Goal: Task Accomplishment & Management: Manage account settings

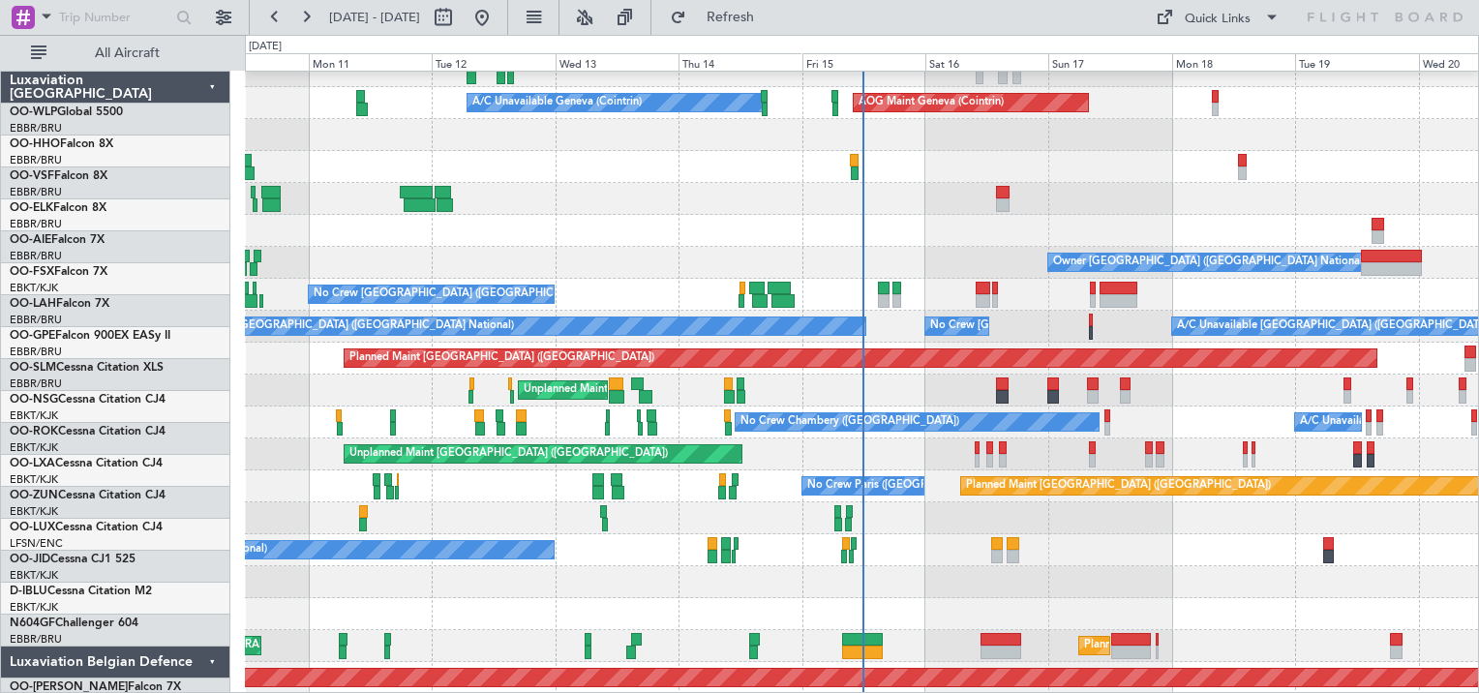
scroll to position [48, 0]
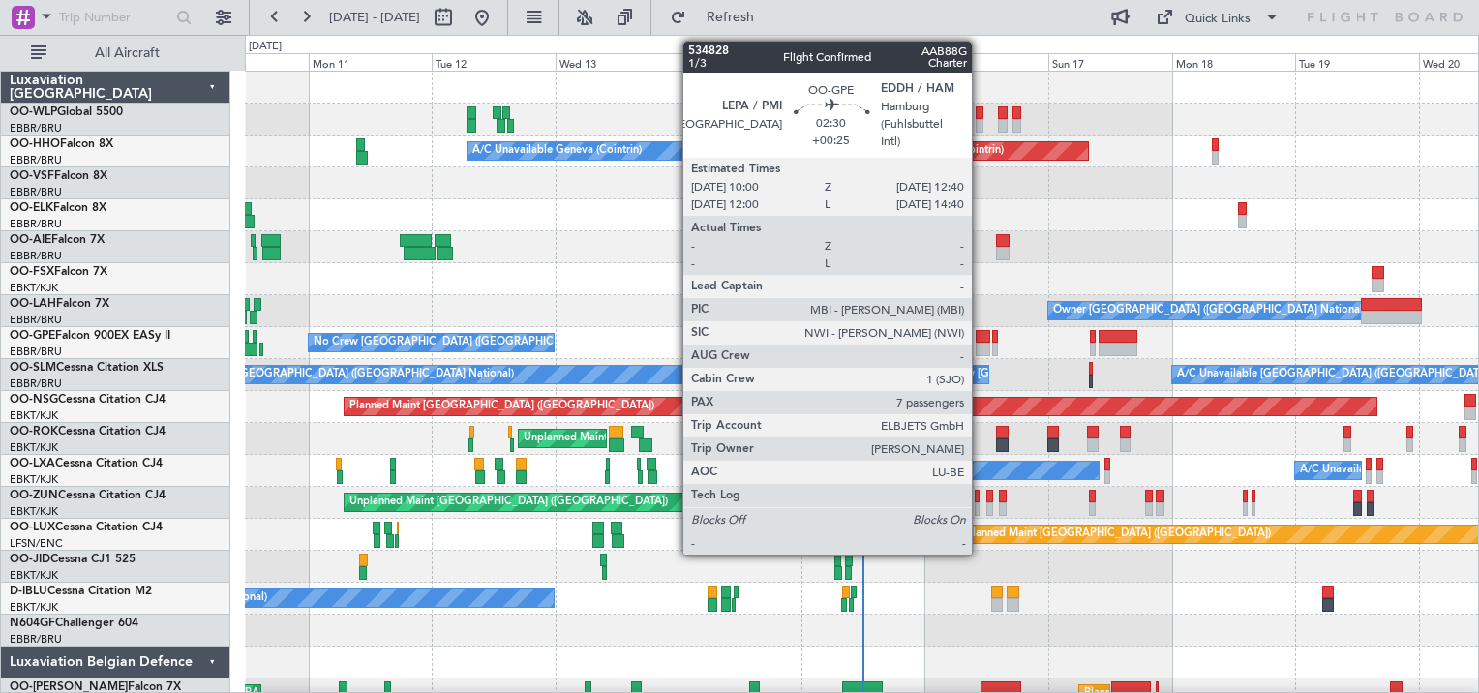
click at [981, 341] on div at bounding box center [983, 337] width 15 height 14
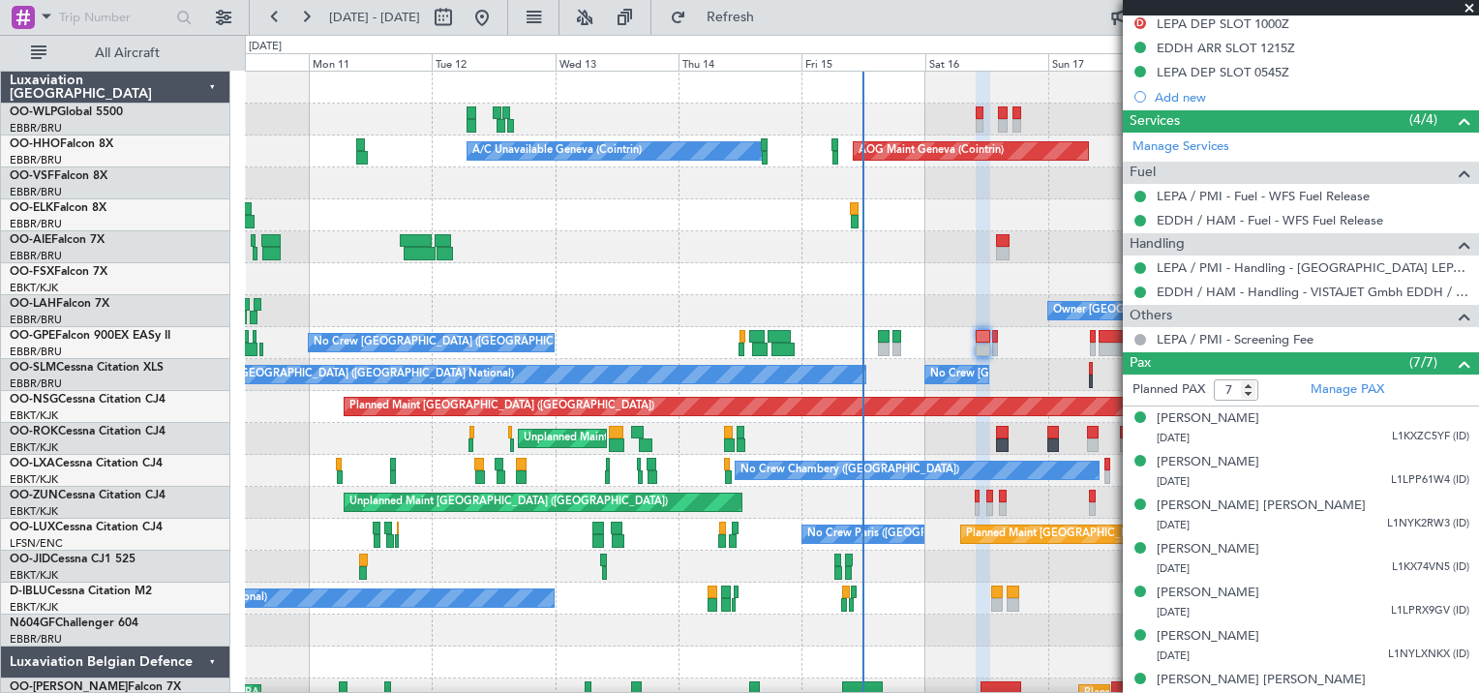
scroll to position [639, 0]
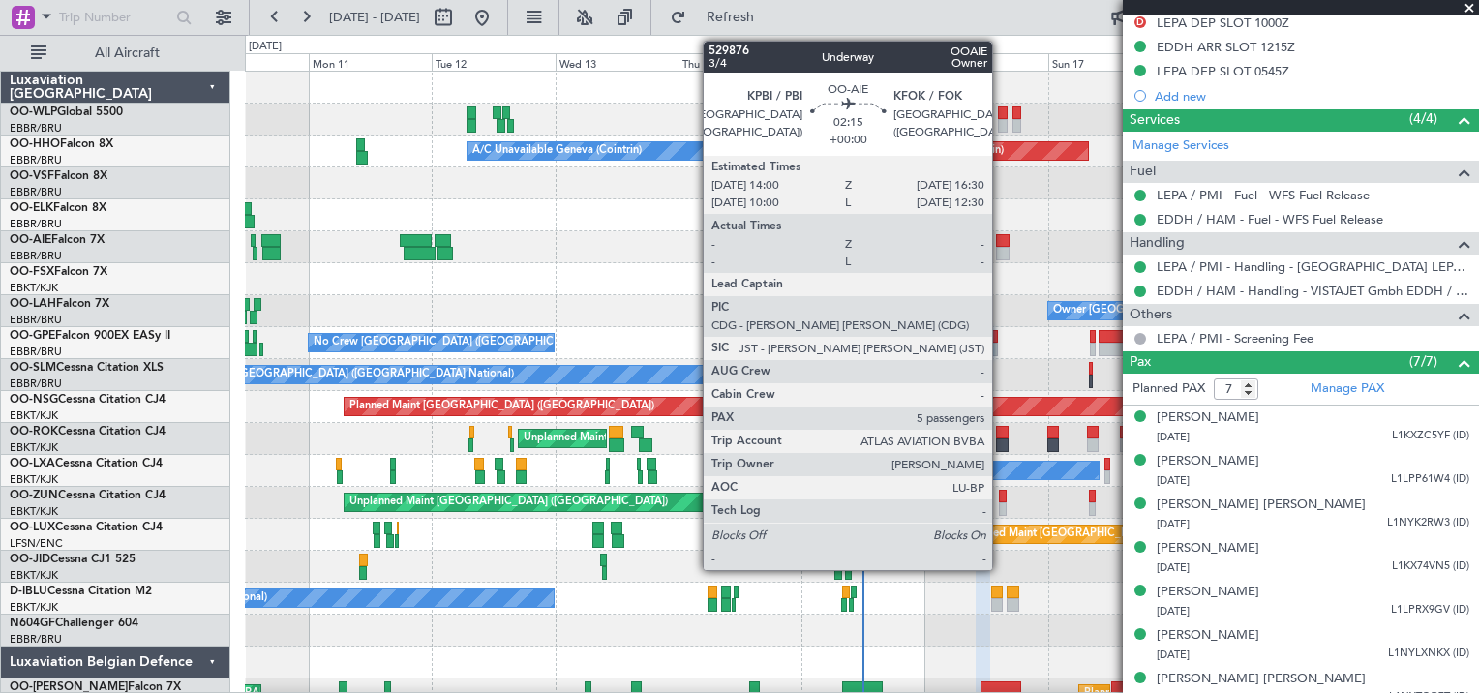
click at [1001, 239] on div at bounding box center [1003, 241] width 14 height 14
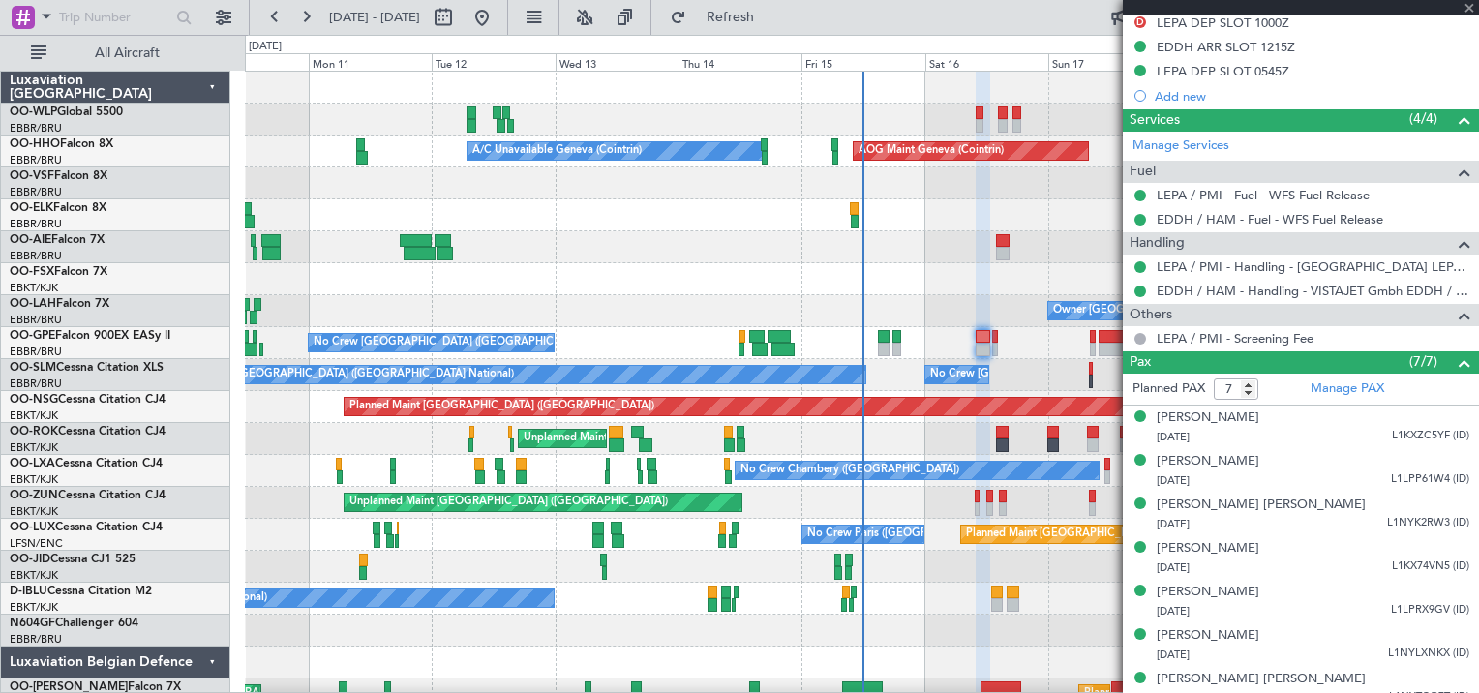
type input "5"
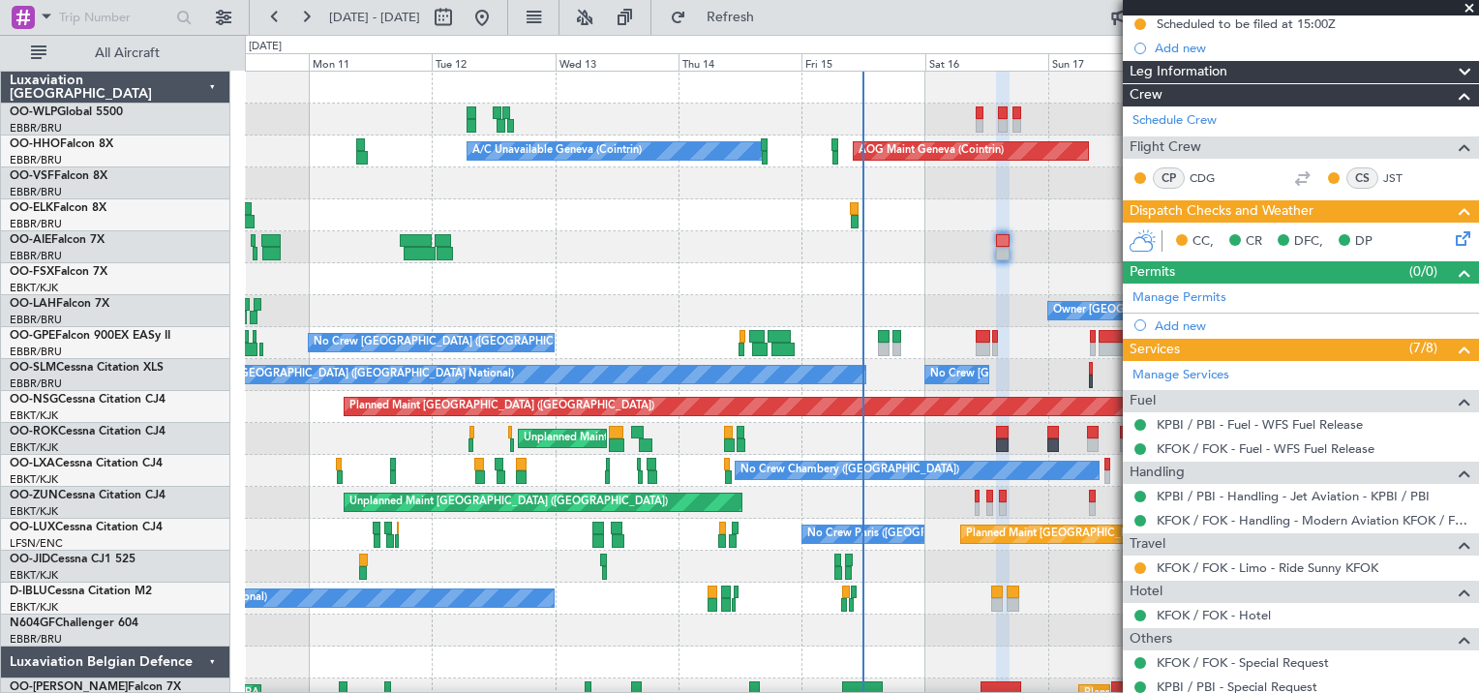
scroll to position [182, 0]
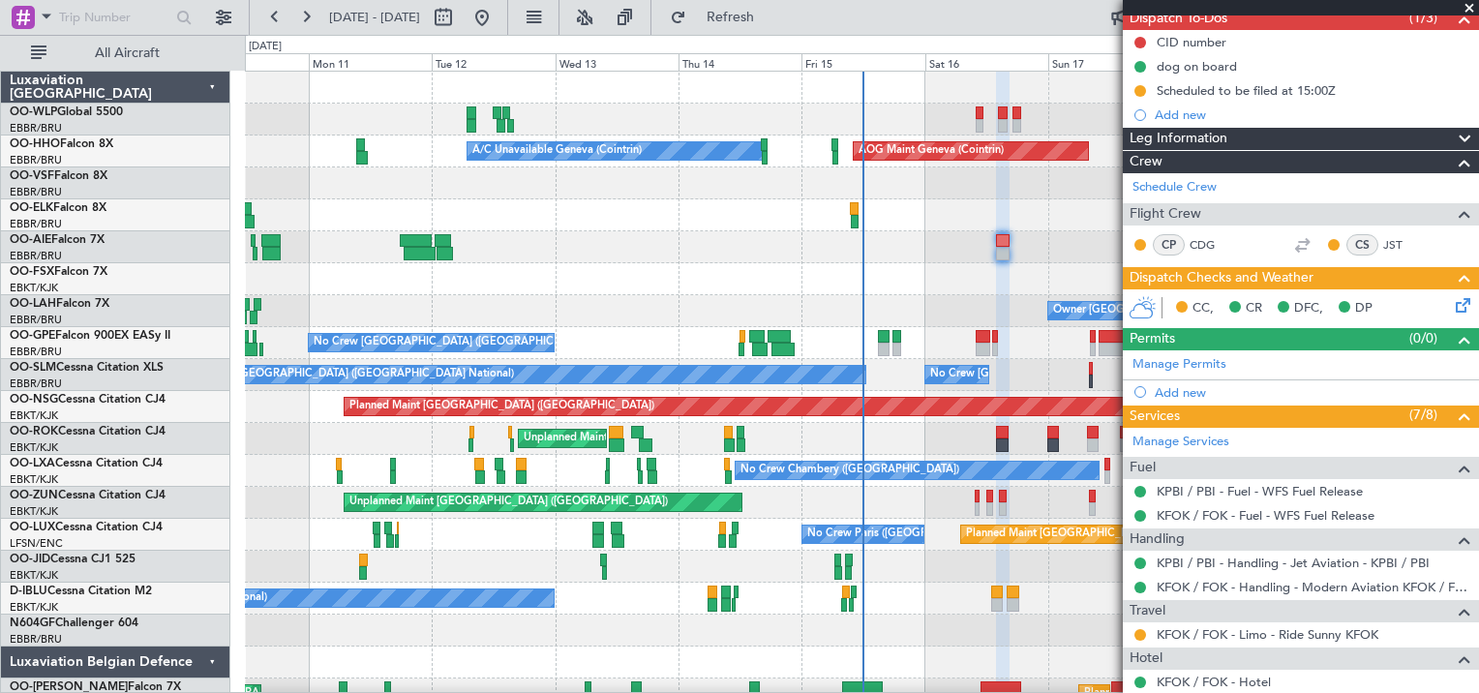
click at [1452, 299] on icon at bounding box center [1459, 301] width 15 height 15
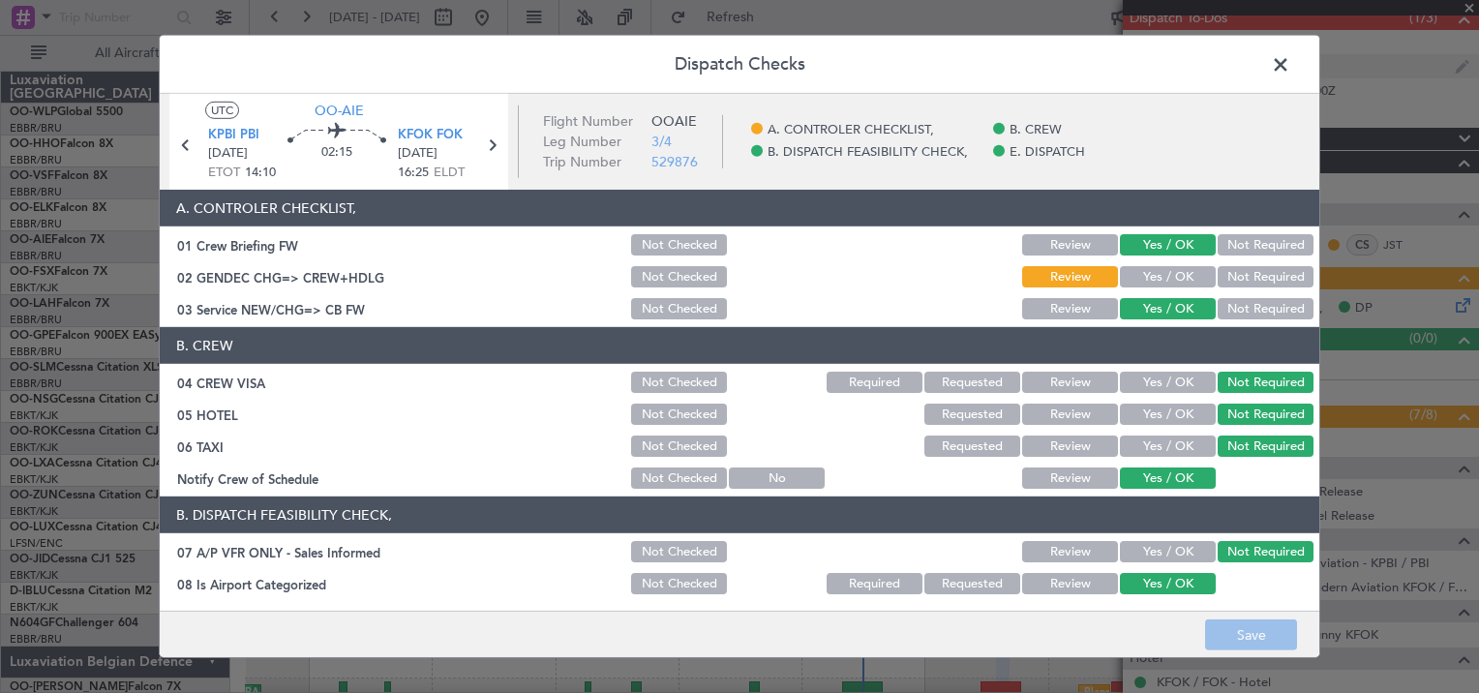
click at [1290, 62] on span at bounding box center [1290, 69] width 0 height 39
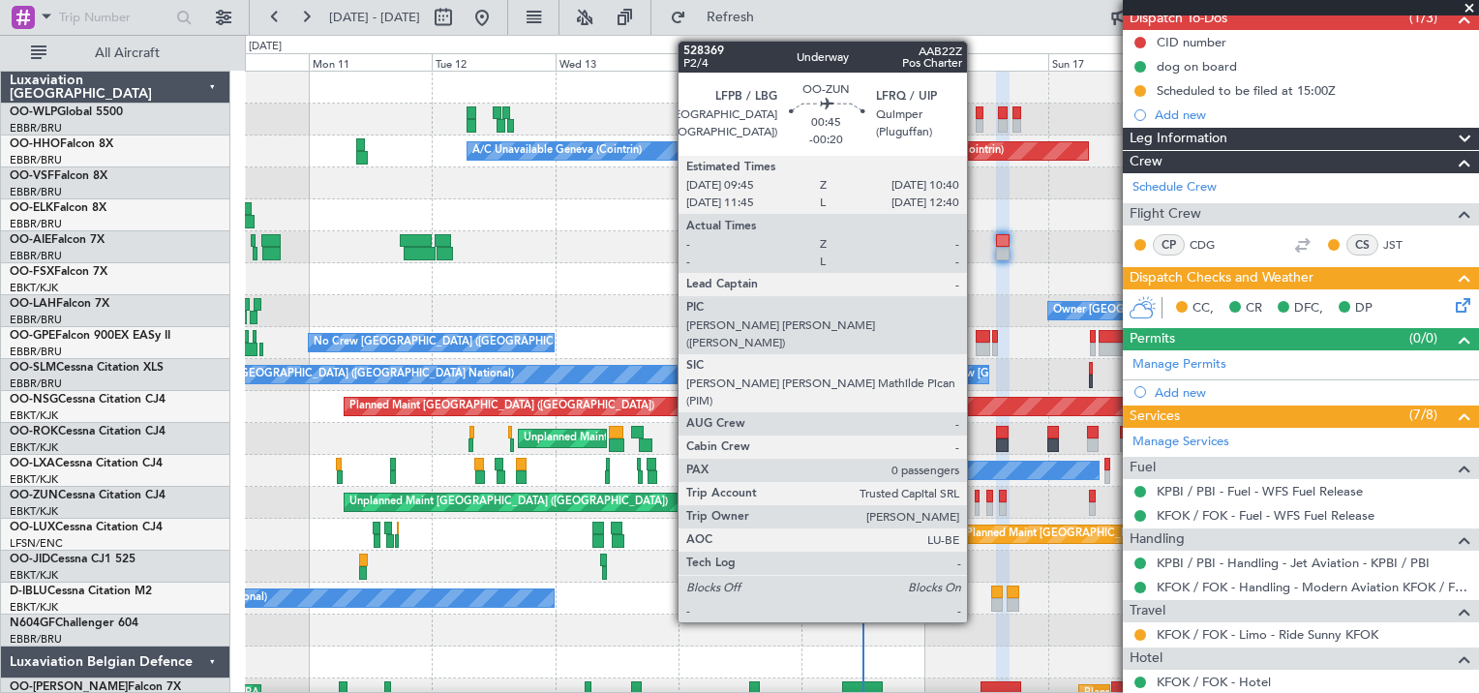
click at [976, 499] on div at bounding box center [977, 497] width 5 height 14
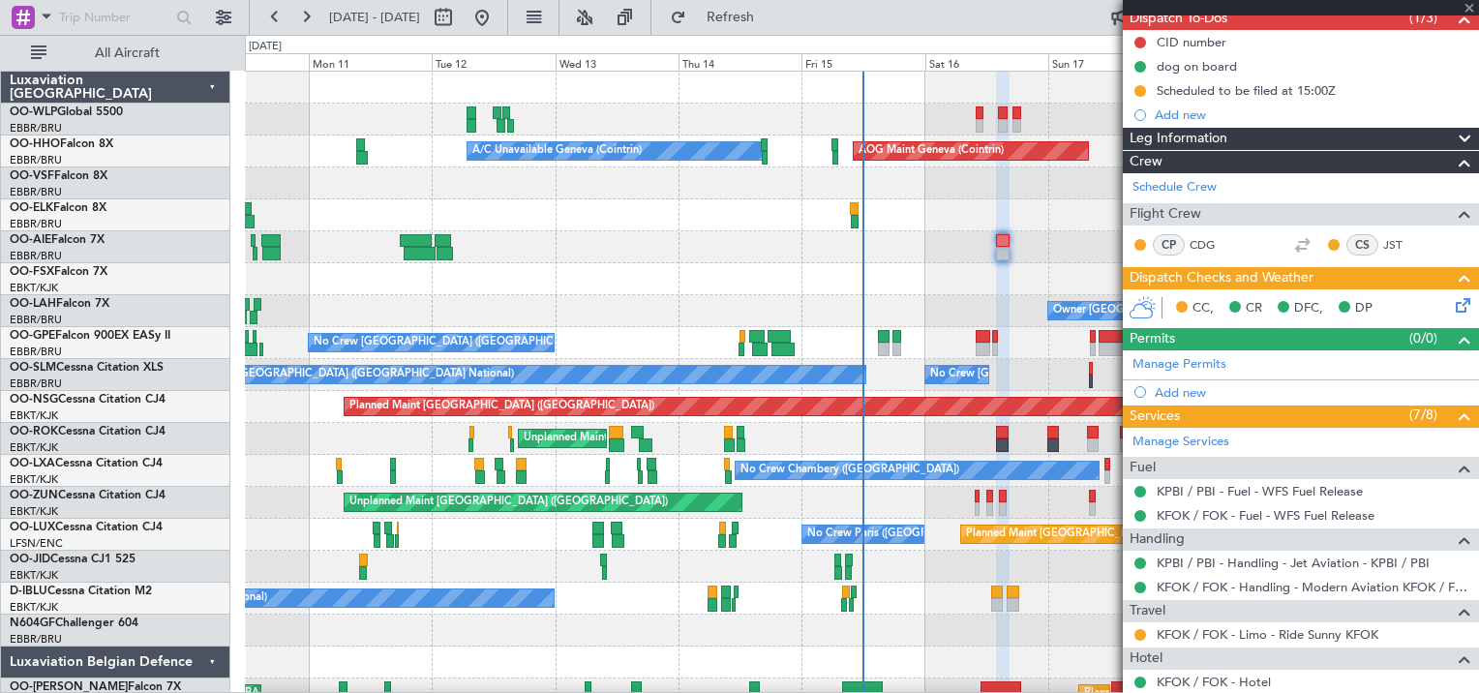
type input "-00:20"
type input "0"
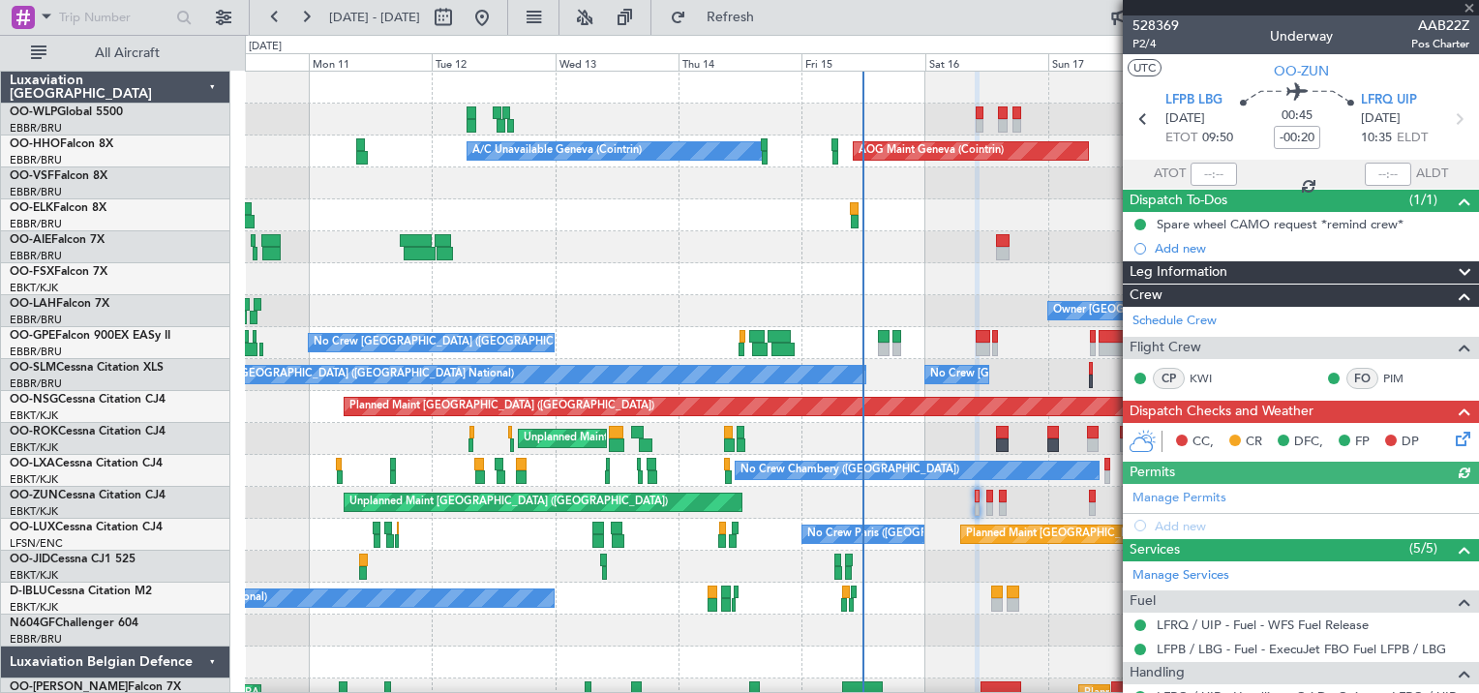
scroll to position [139, 0]
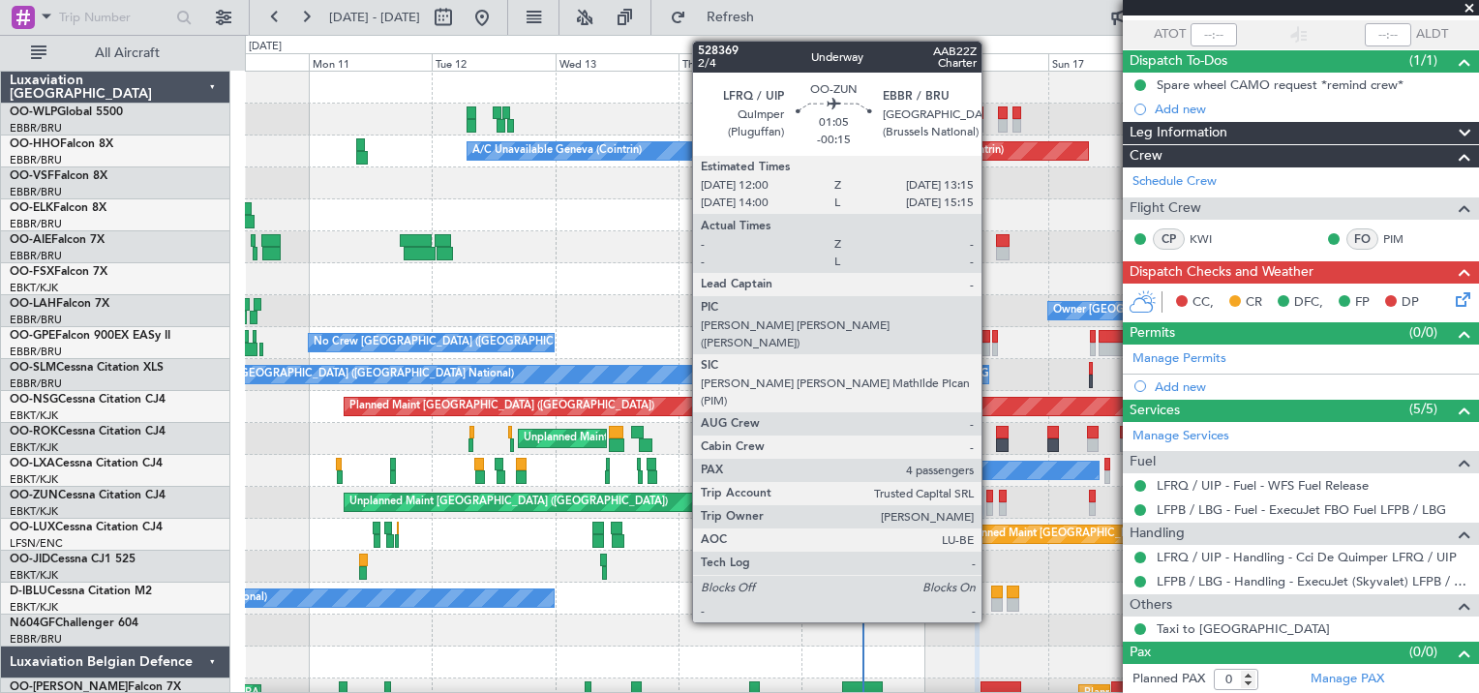
click at [990, 503] on div at bounding box center [989, 509] width 7 height 14
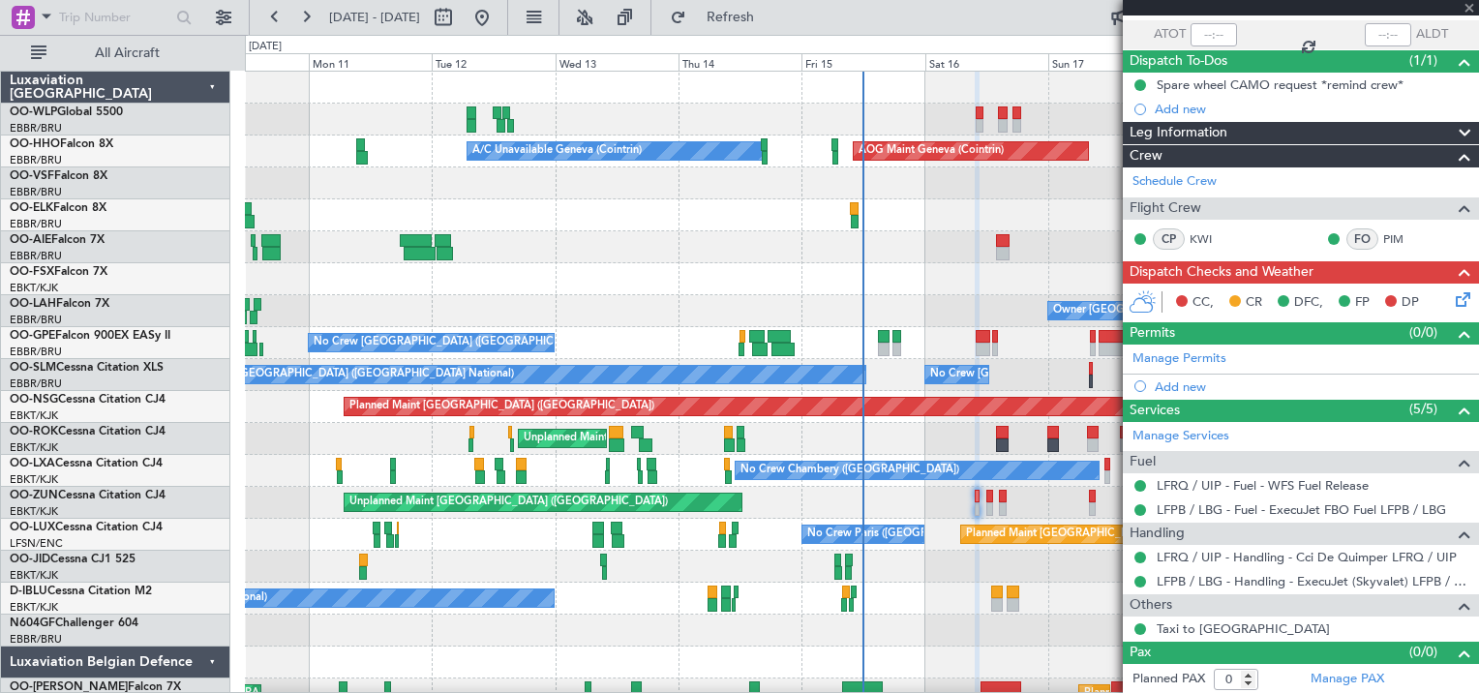
type input "-00:15"
type input "4"
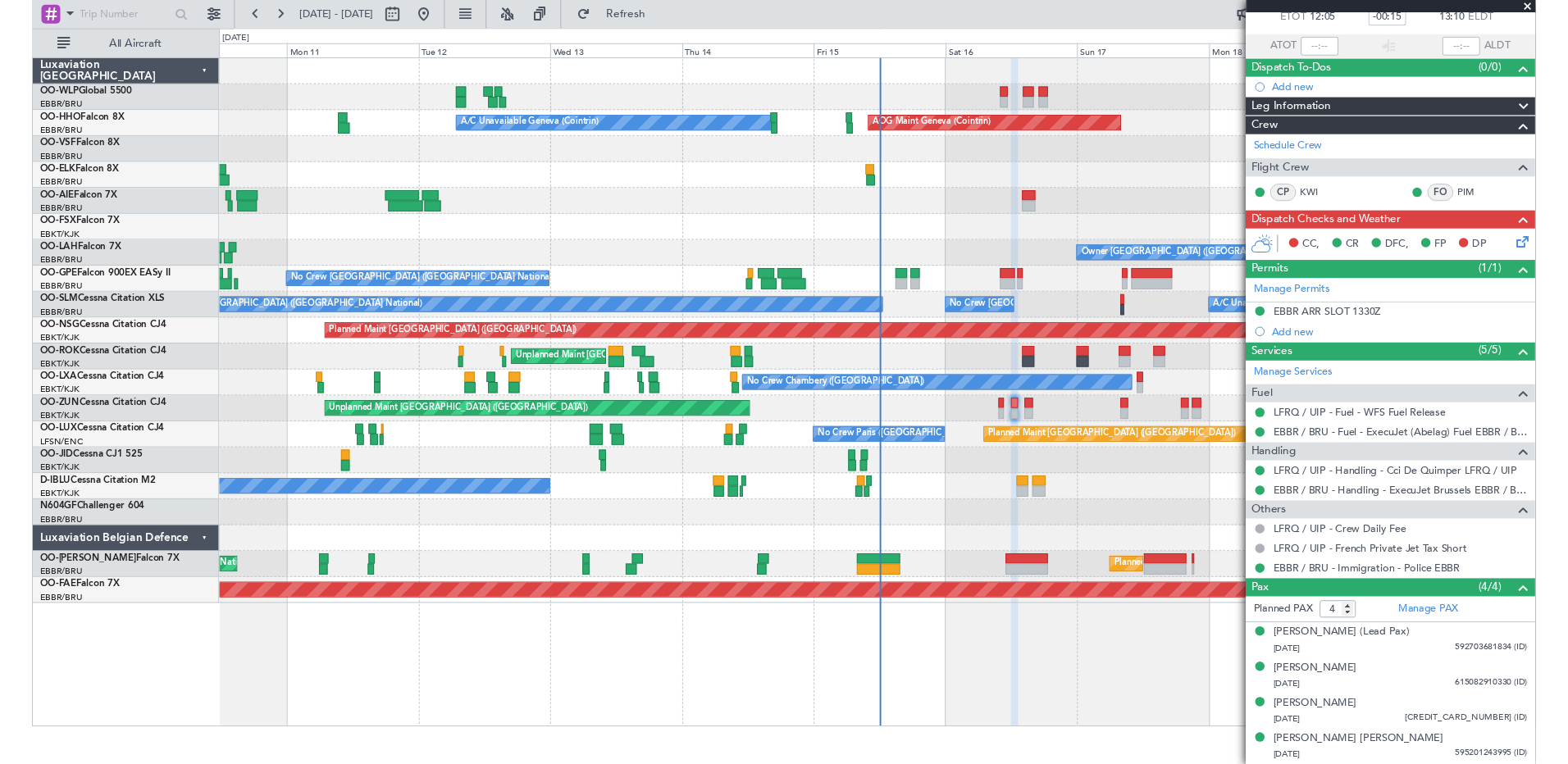
scroll to position [98, 0]
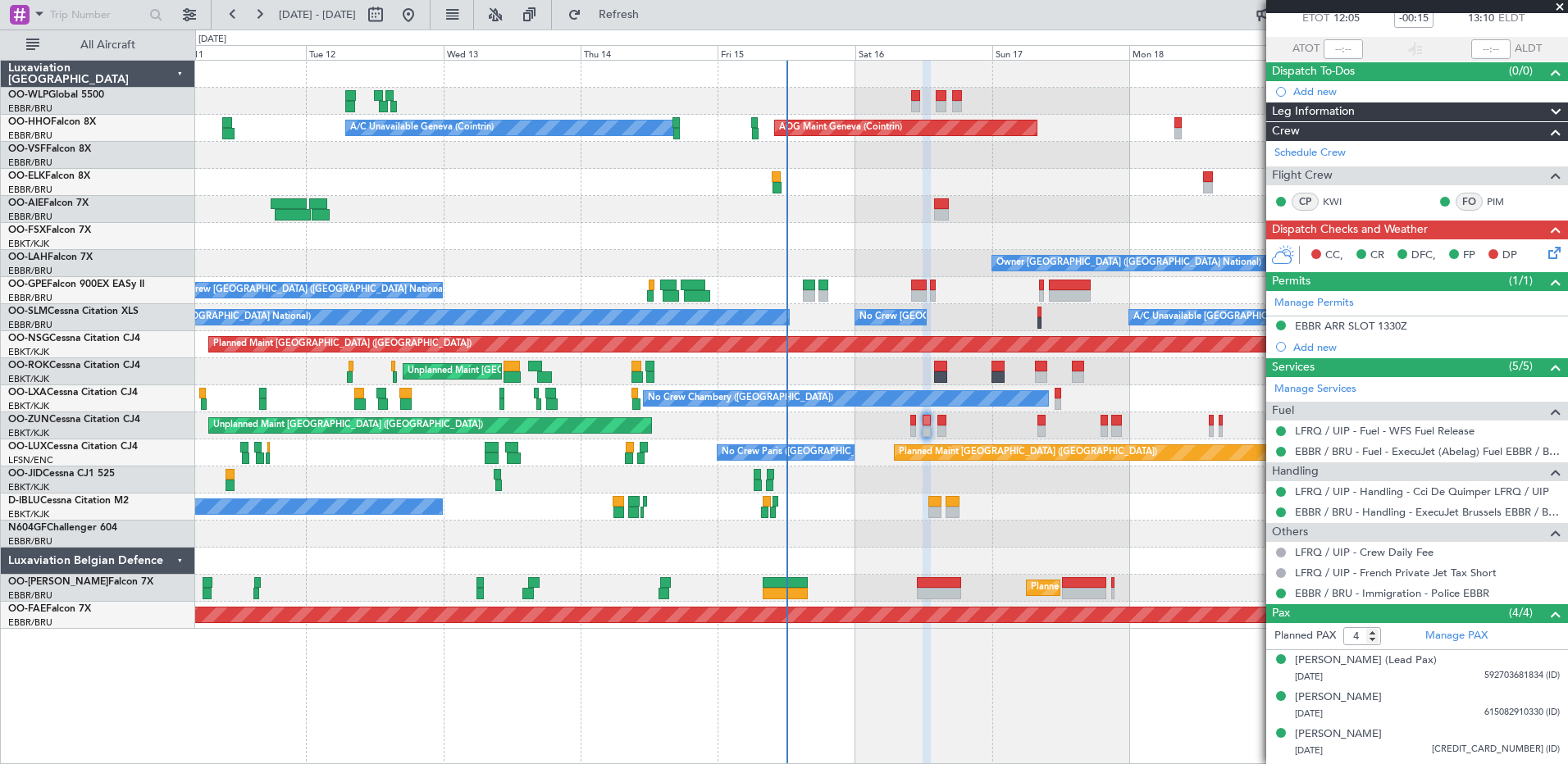
click at [645, 251] on div "Planned Maint Berlin (Brandenburg) AOG Maint Geneva (Cointrin) A/C Unavailable …" at bounding box center [880, 345] width 1371 height 568
click at [658, 26] on button "Refresh" at bounding box center [609, 14] width 98 height 26
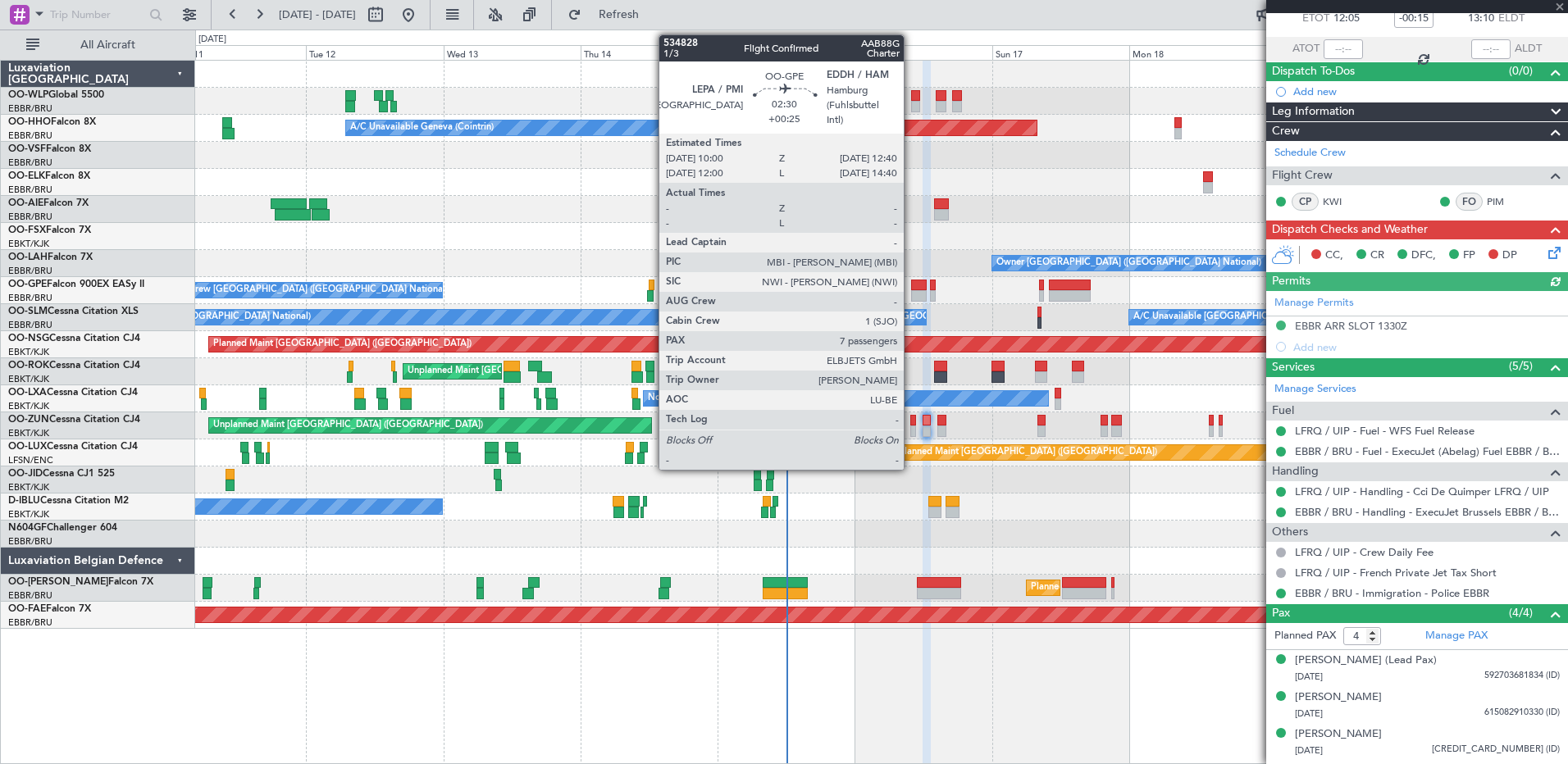
click at [911, 291] on div at bounding box center [918, 296] width 15 height 12
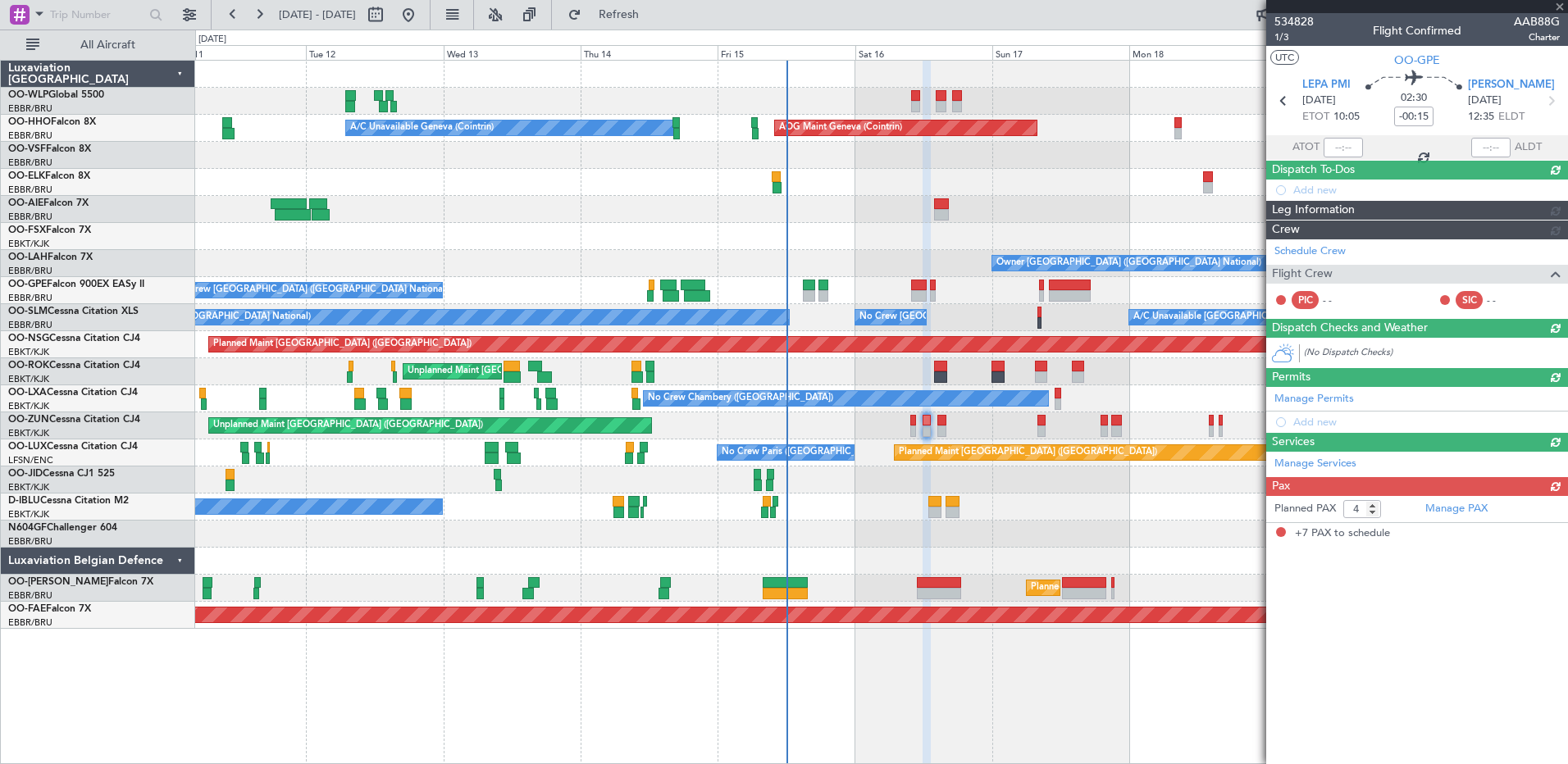
type input "+00:25"
type input "7"
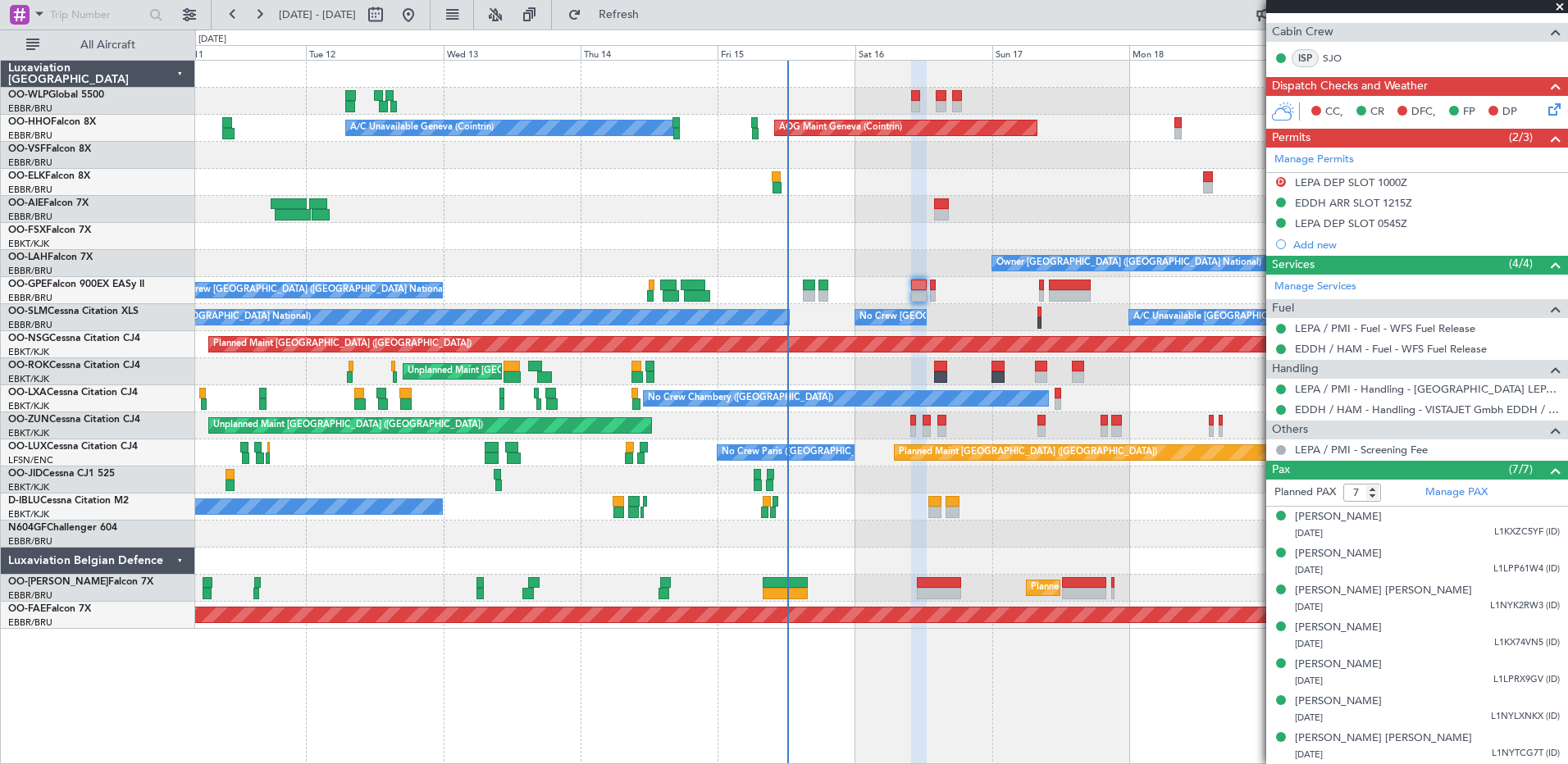
scroll to position [296, 0]
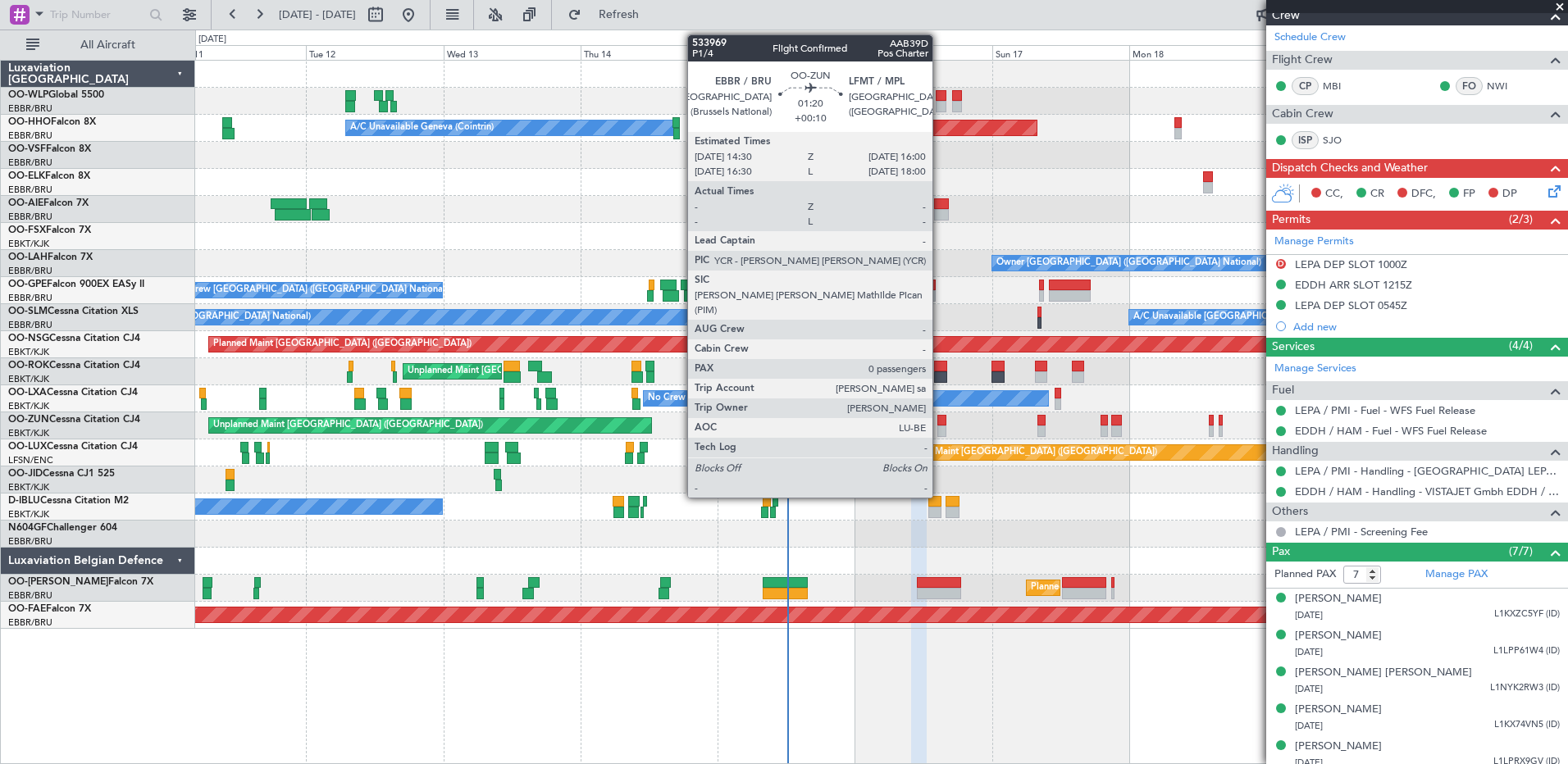
click at [939, 429] on div at bounding box center [941, 431] width 9 height 12
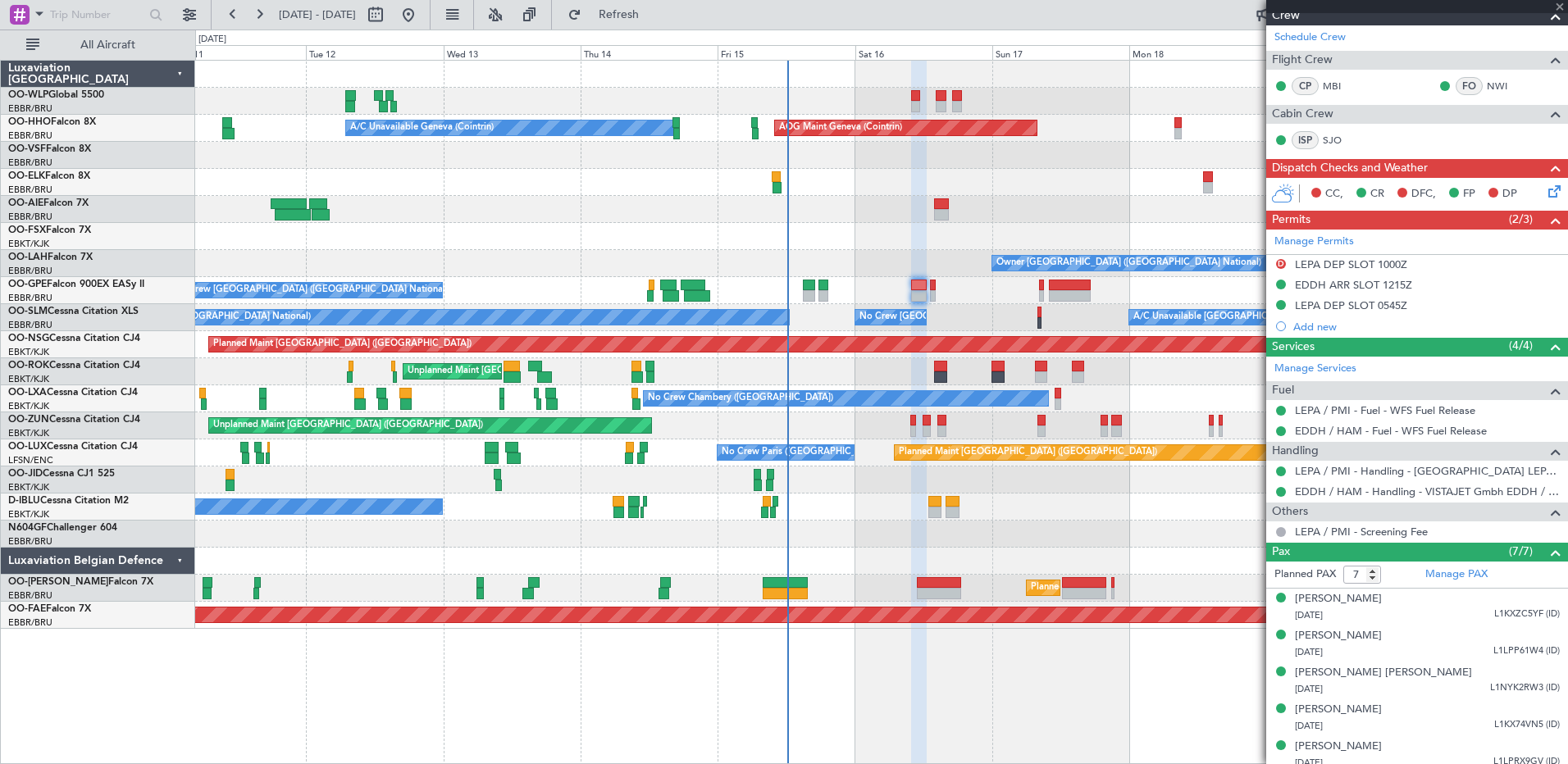
type input "+00:10"
type input "0"
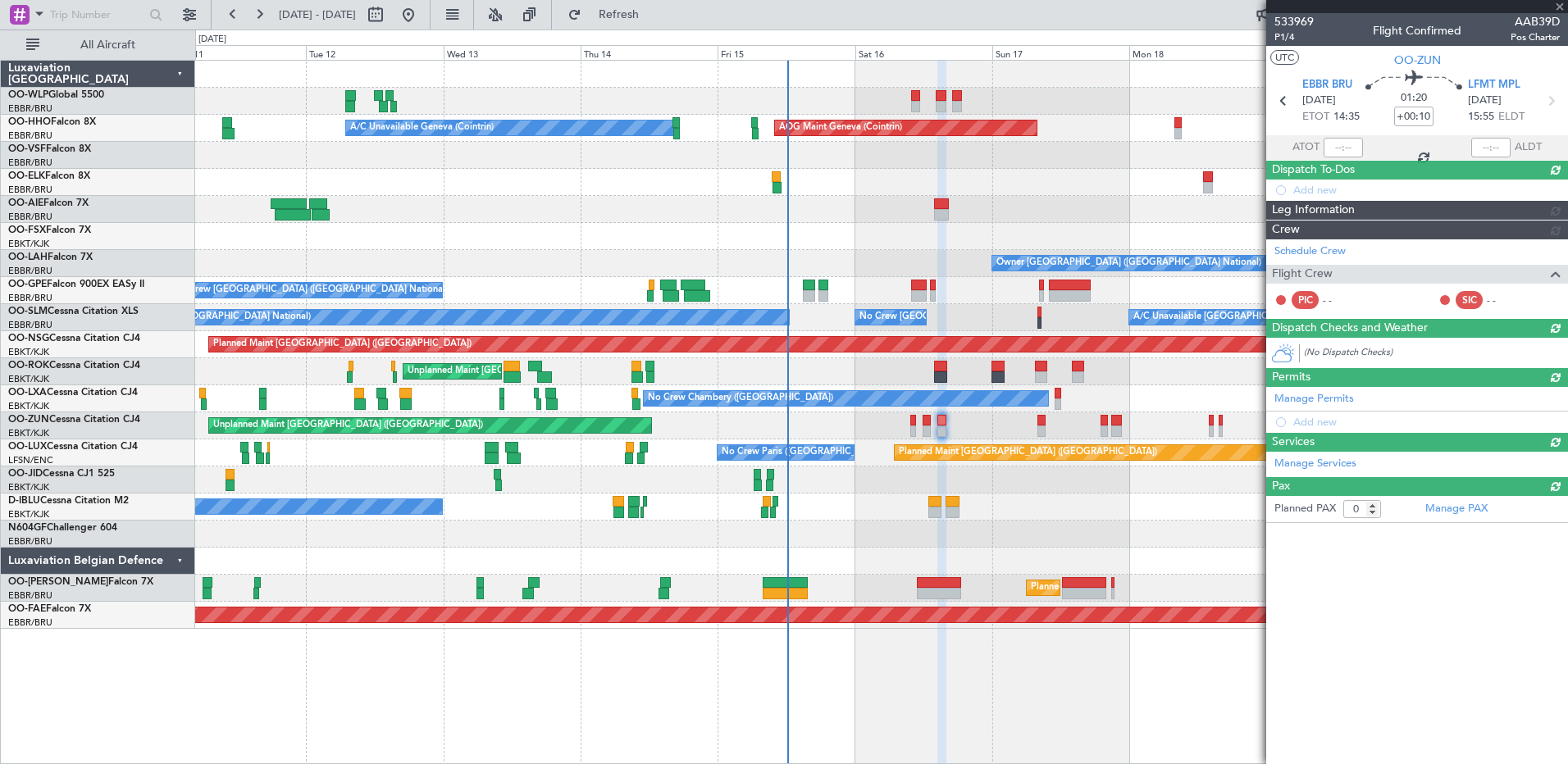
scroll to position [0, 0]
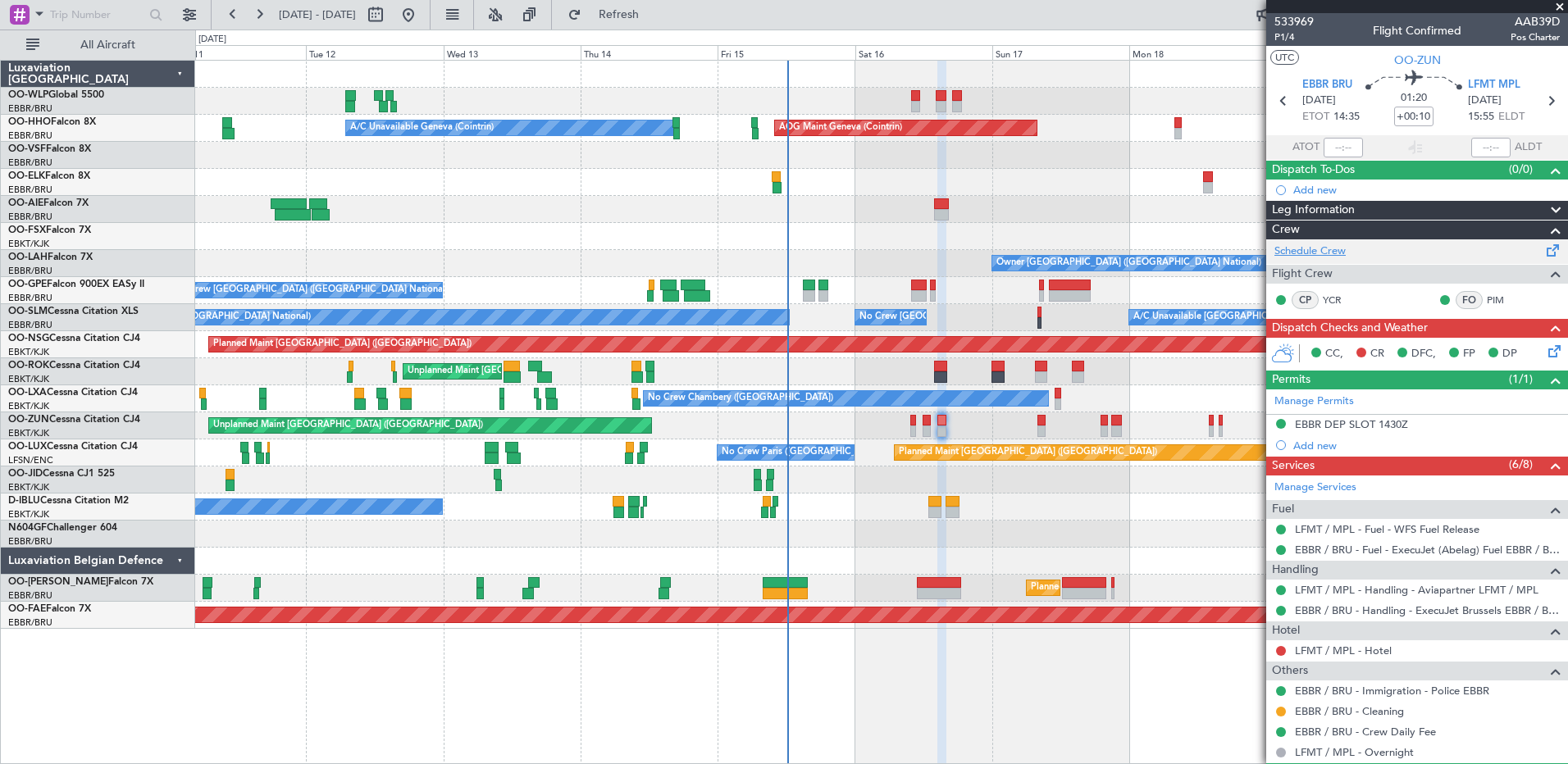
click at [1252, 249] on link "Schedule Crew" at bounding box center [1310, 251] width 71 height 16
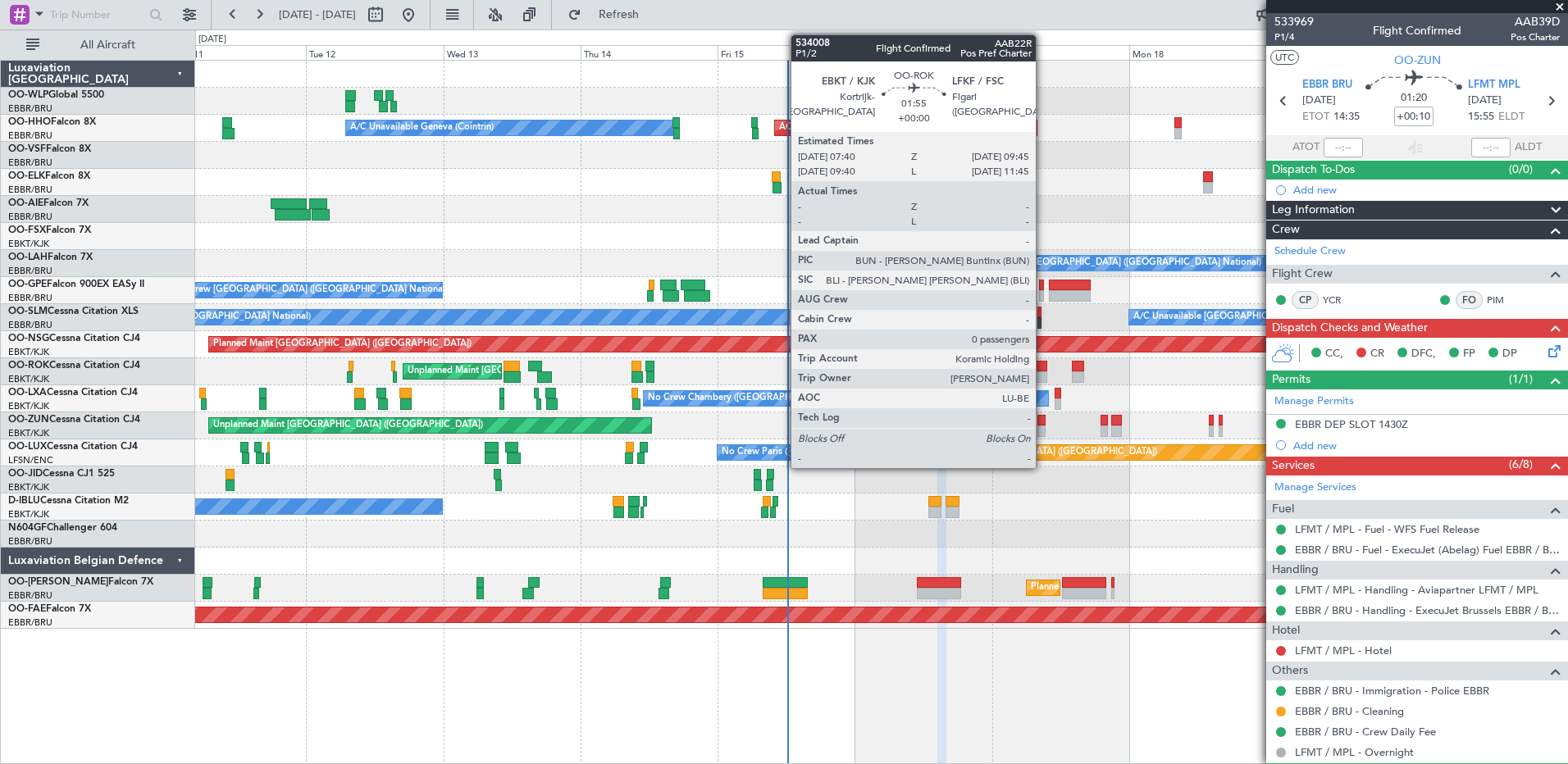
click at [1043, 370] on div at bounding box center [1041, 367] width 13 height 12
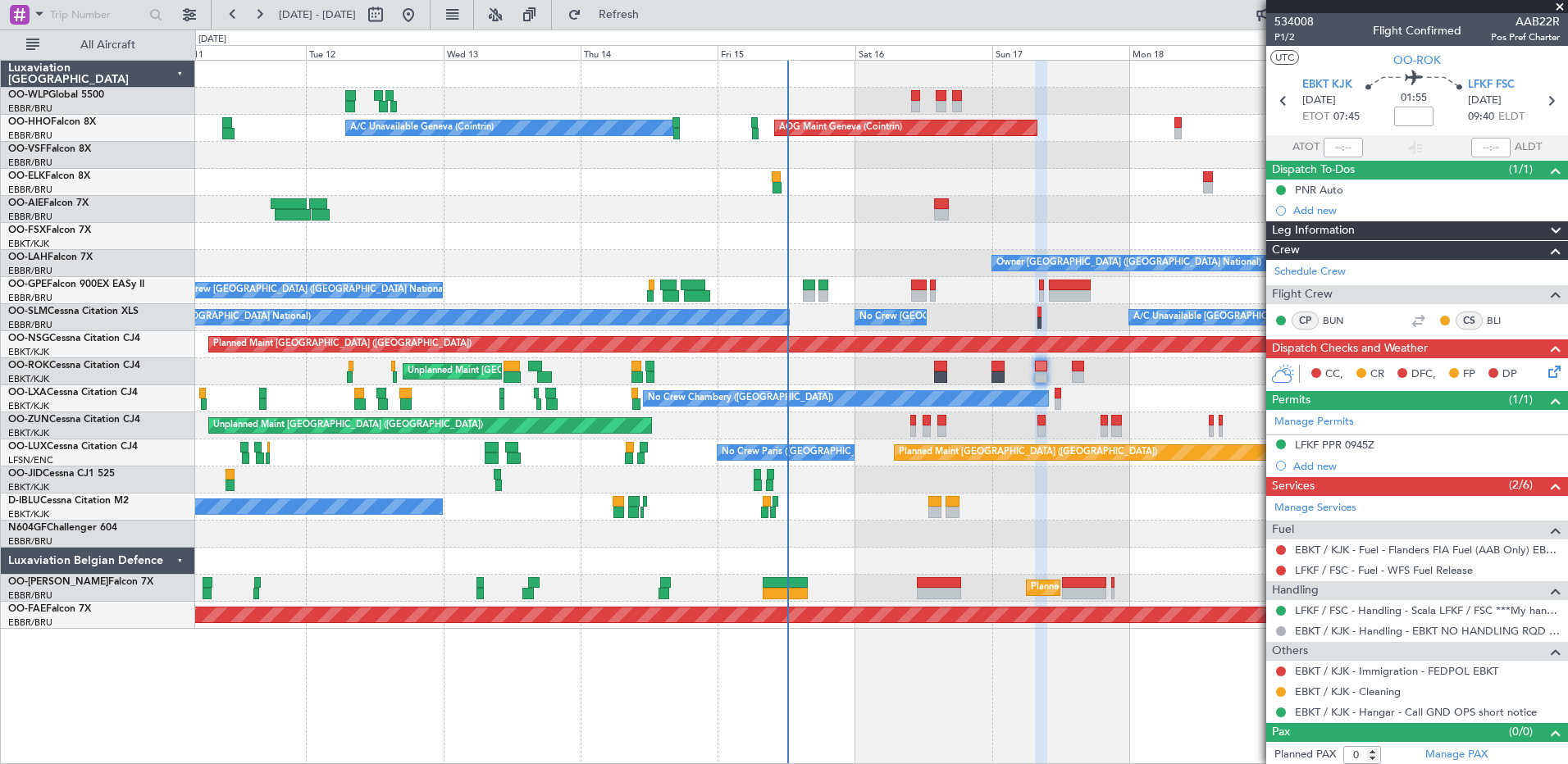
scroll to position [4, 0]
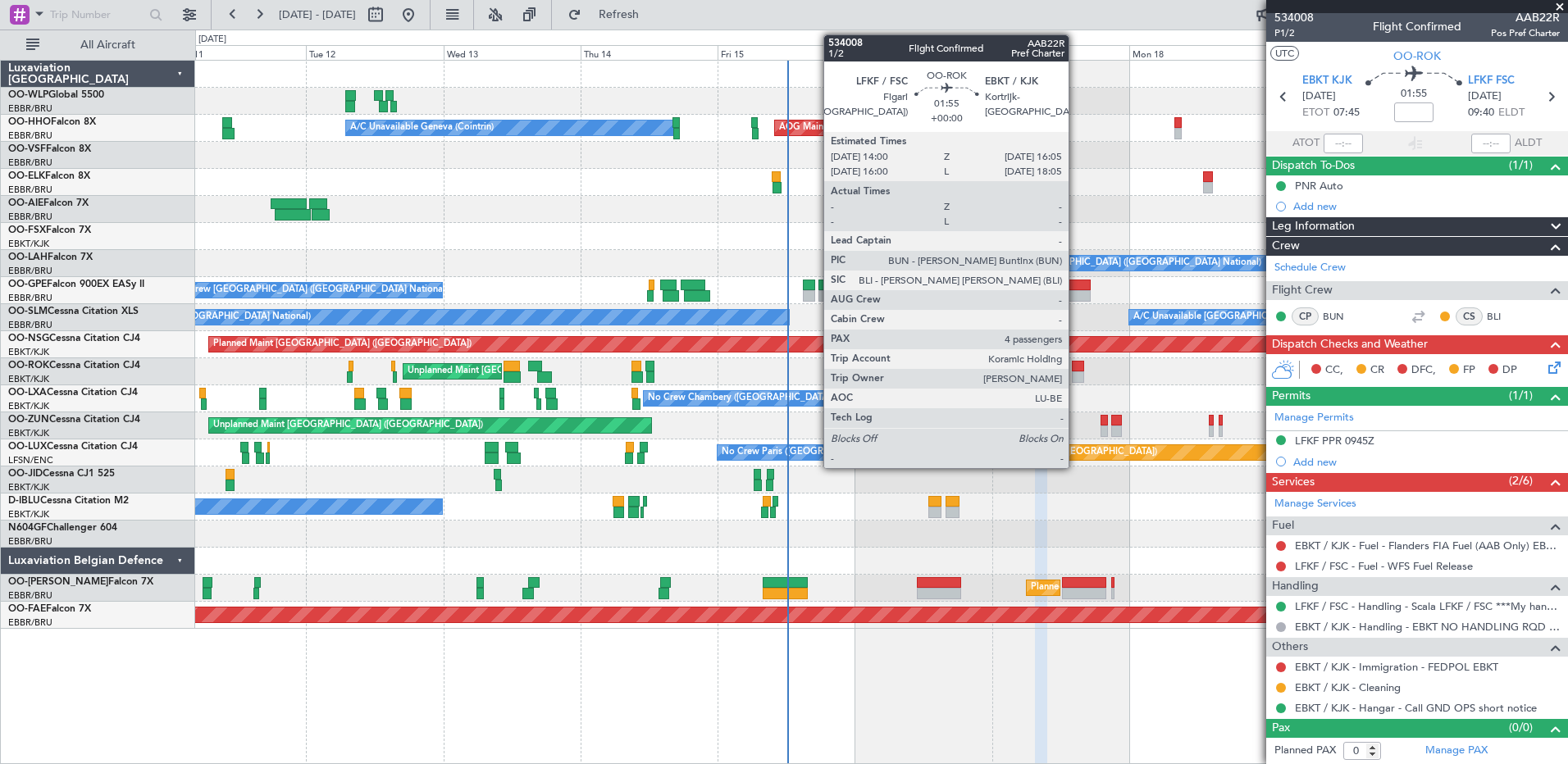
click at [1076, 376] on div at bounding box center [1078, 378] width 13 height 12
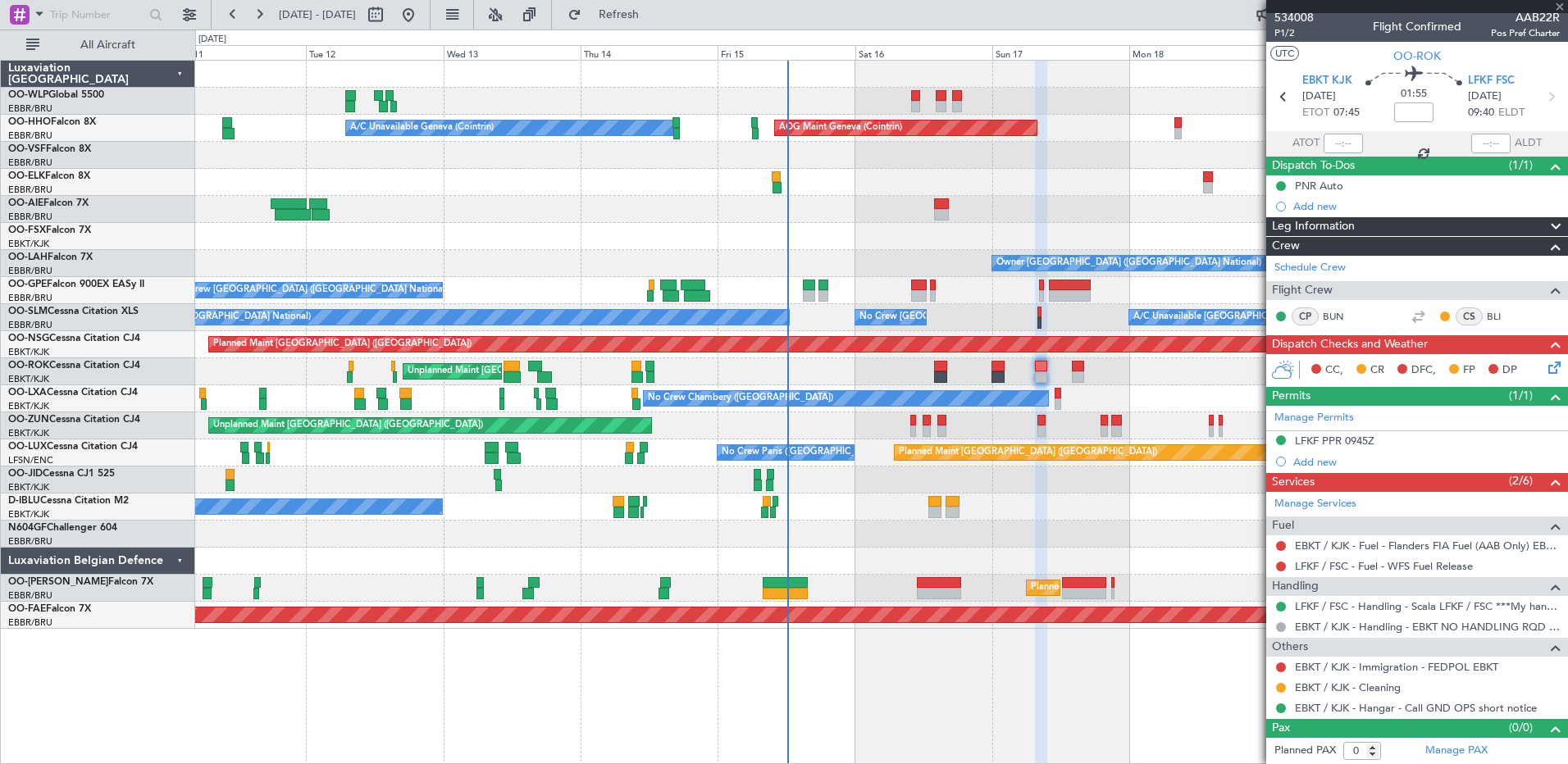
type input "4"
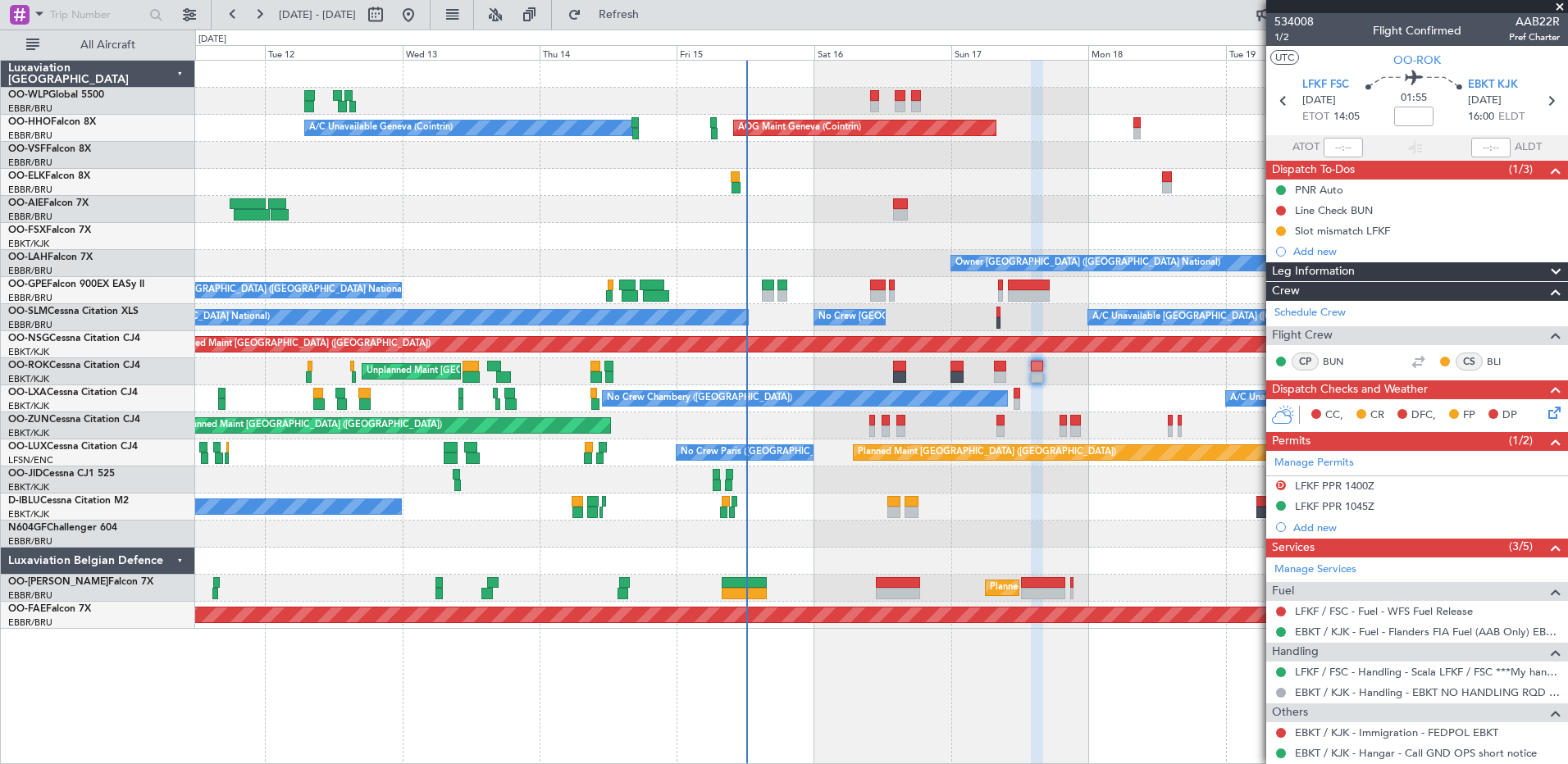
click at [1013, 523] on div "Planned Maint Berlin (Brandenburg) AOG Maint Geneva (Cointrin) A/C Unavailable …" at bounding box center [880, 345] width 1371 height 568
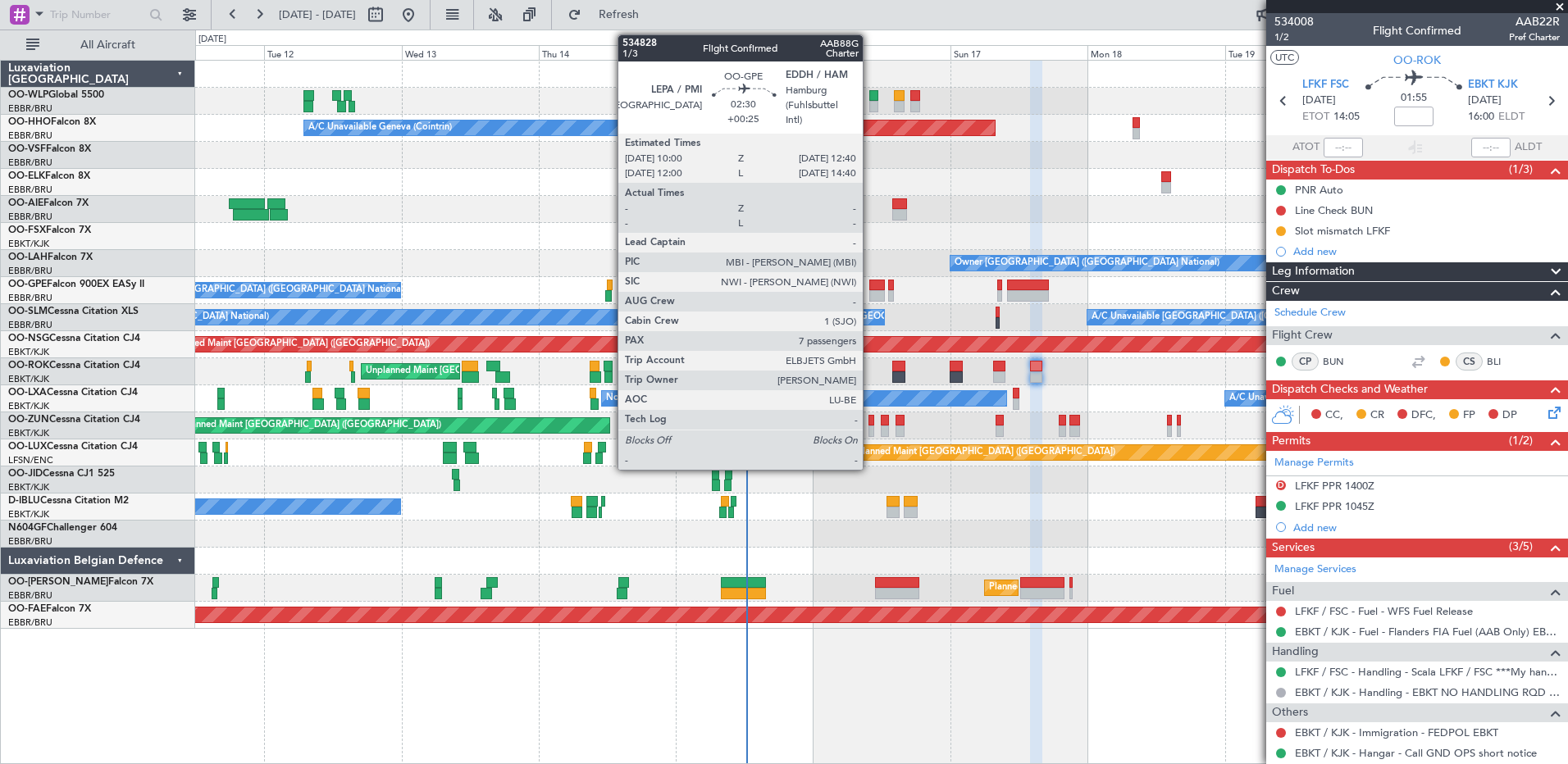
click at [870, 290] on div at bounding box center [877, 285] width 15 height 12
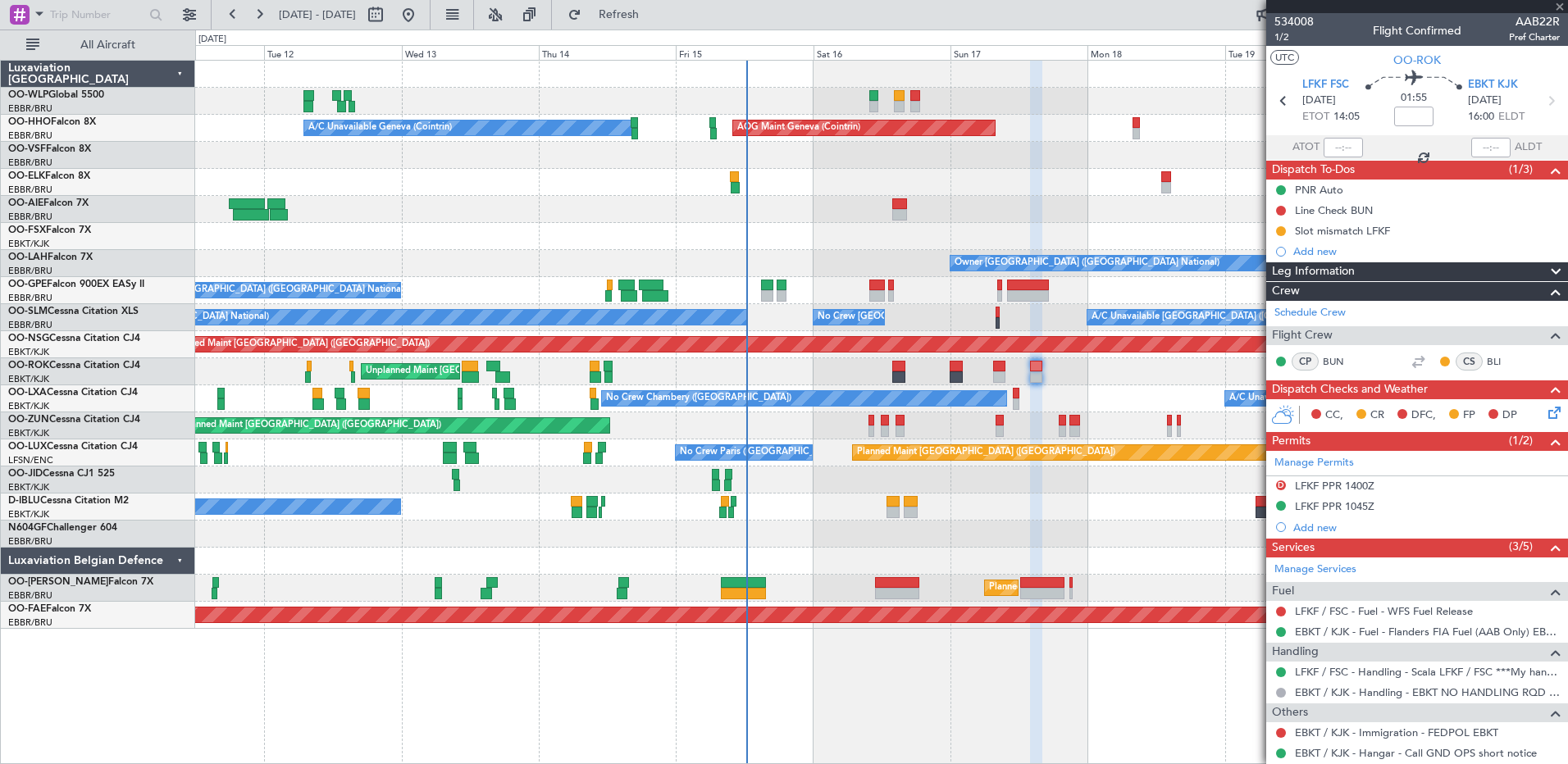
type input "+00:25"
type input "7"
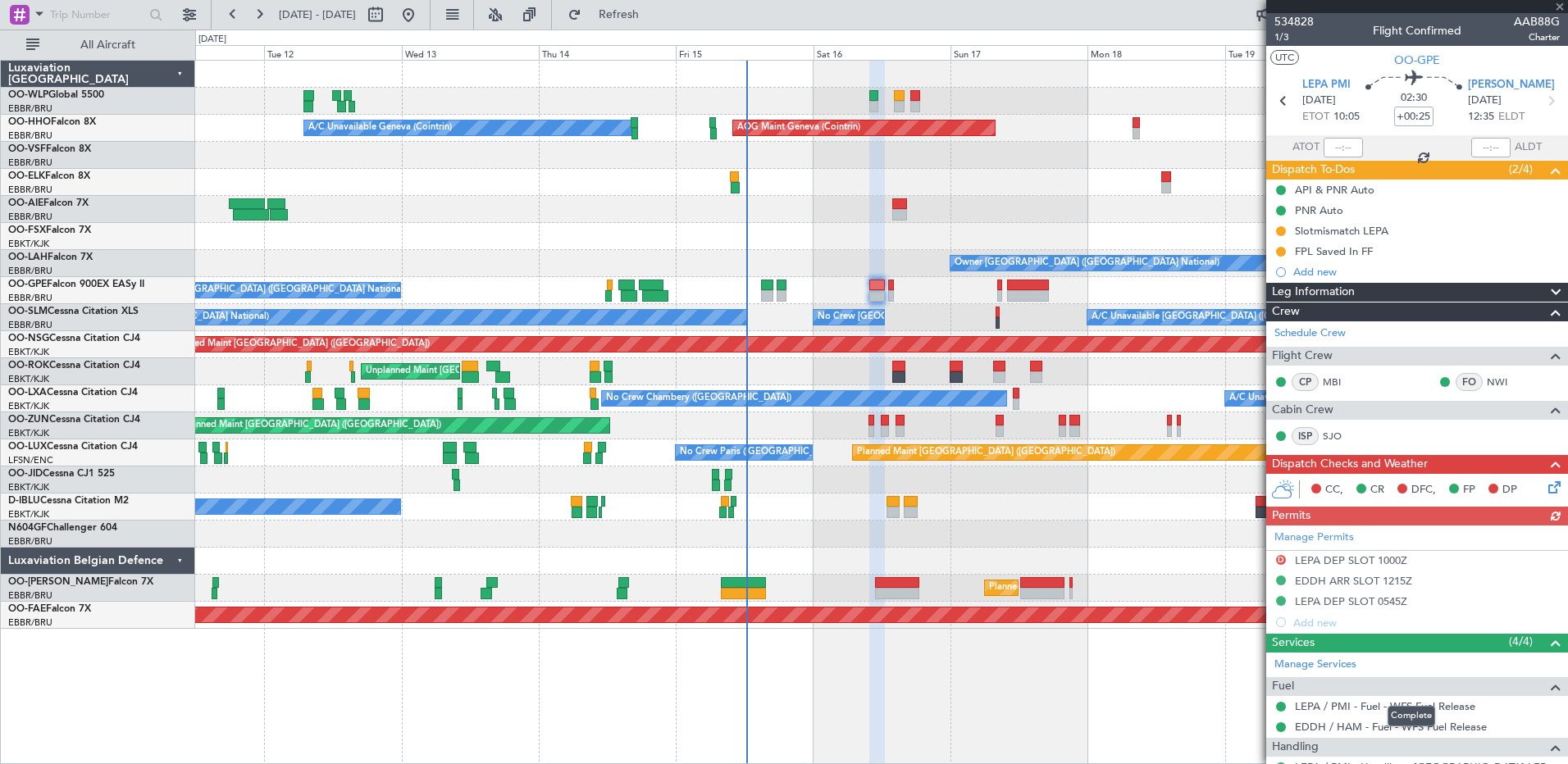
scroll to position [82, 0]
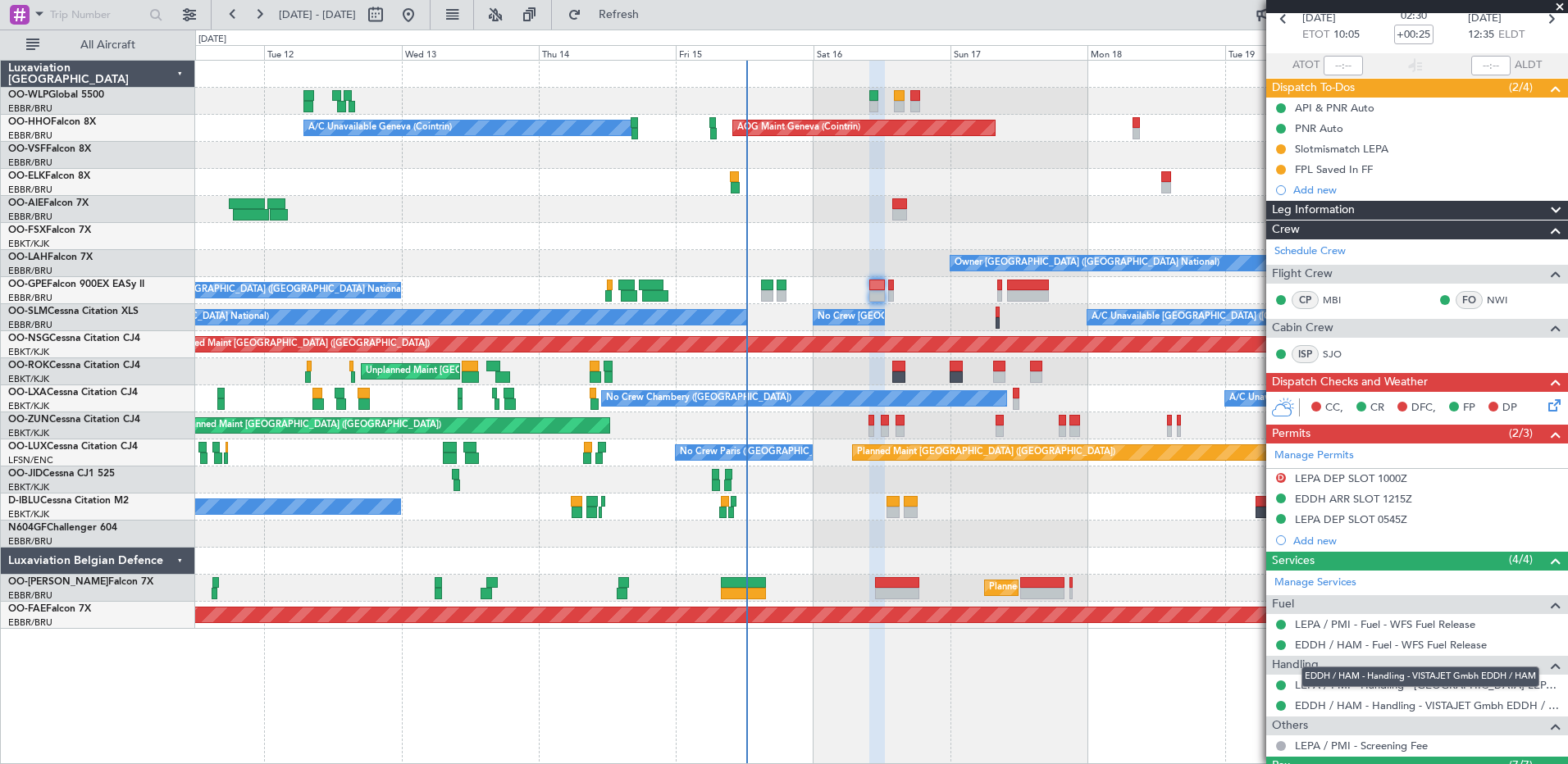
click at [1252, 586] on div "EDDH / HAM - Handling - VISTAJET Gmbh EDDH / HAM" at bounding box center [1420, 677] width 238 height 20
click at [1252, 586] on link "LEPA / PMI - Handling - Mallorcair LEPA / PMI" at bounding box center [1427, 685] width 265 height 14
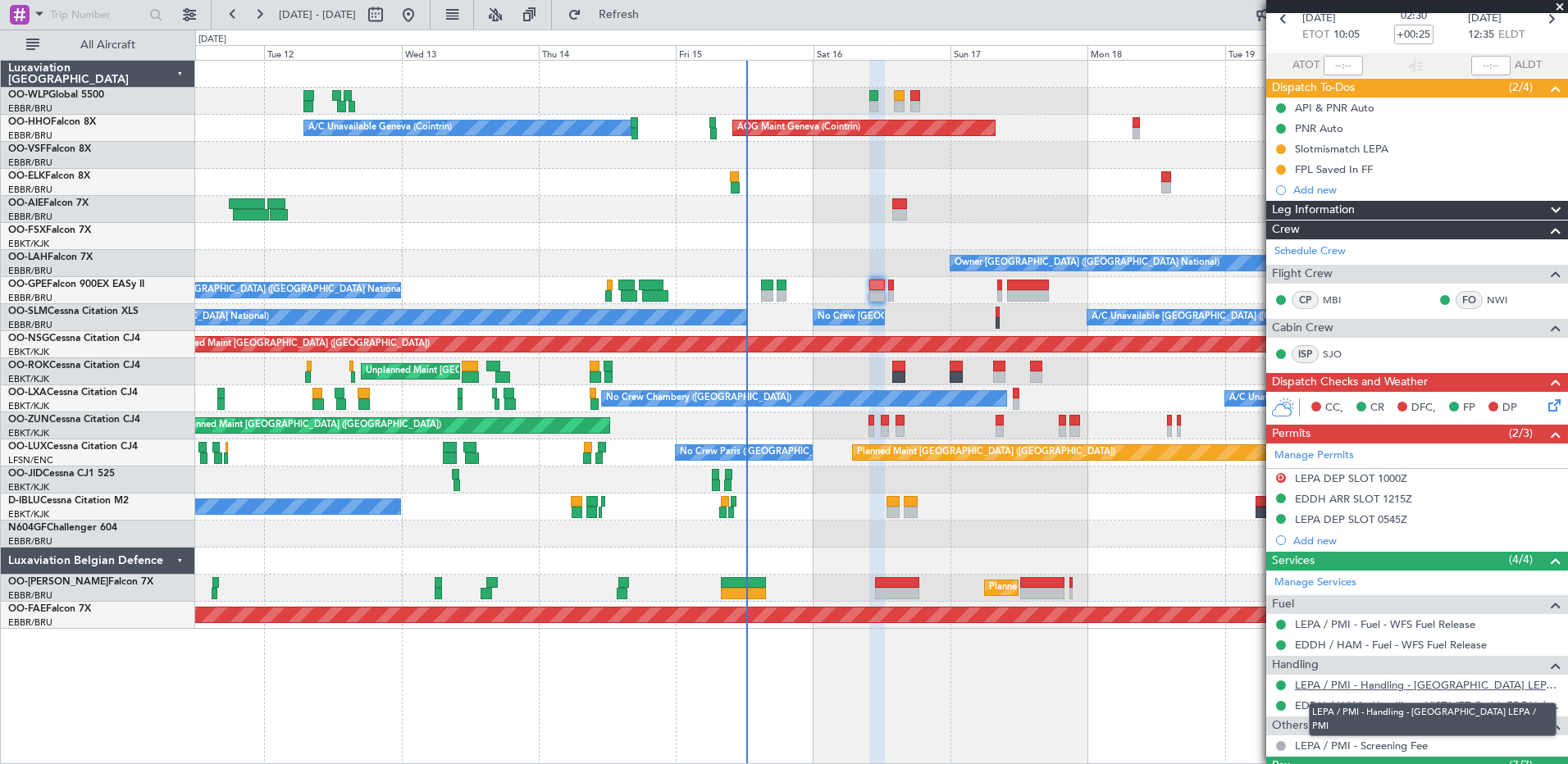
click at [1252, 586] on link "LEPA / PMI - Handling - Mallorcair LEPA / PMI" at bounding box center [1427, 685] width 265 height 14
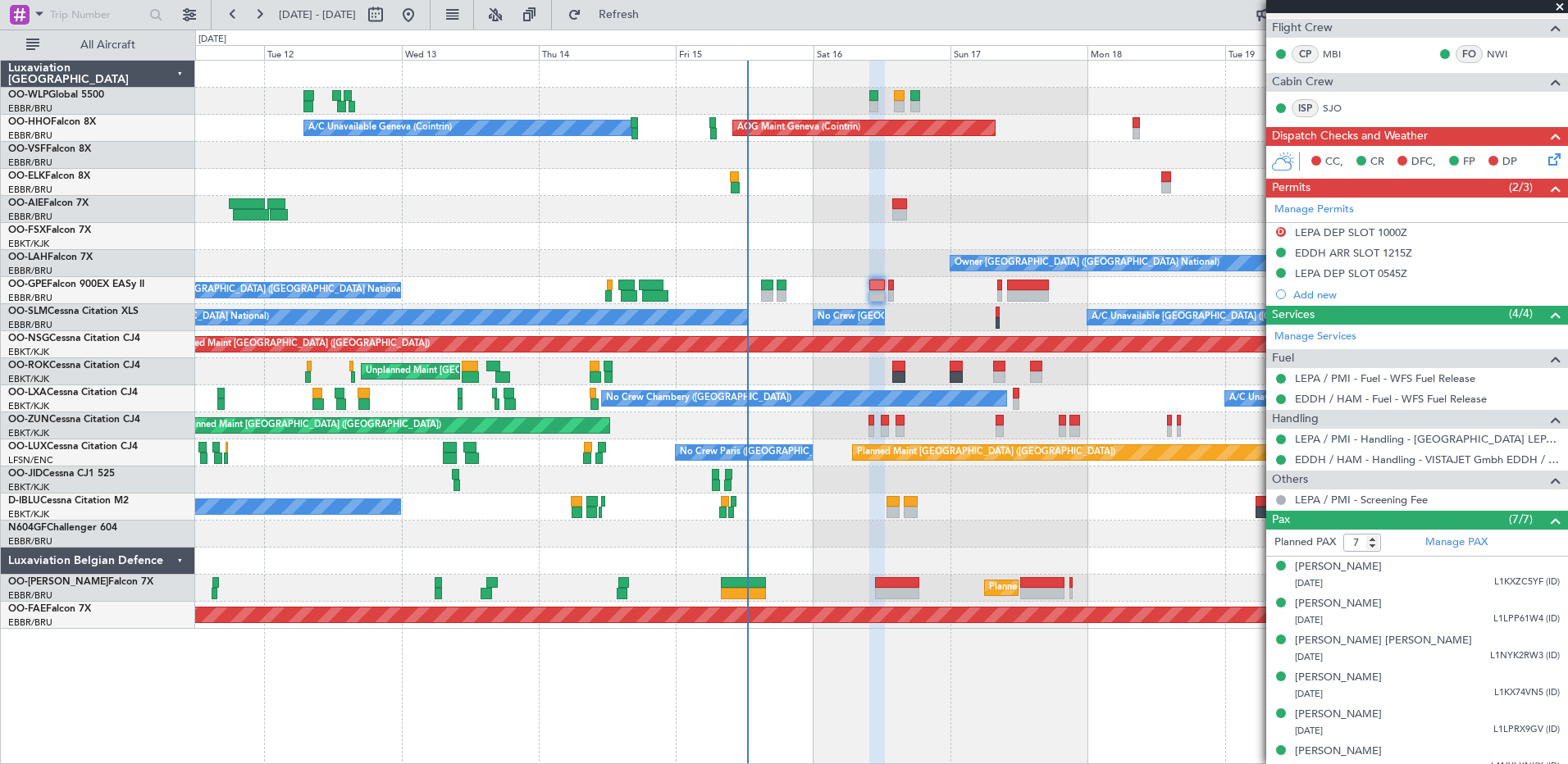
scroll to position [378, 0]
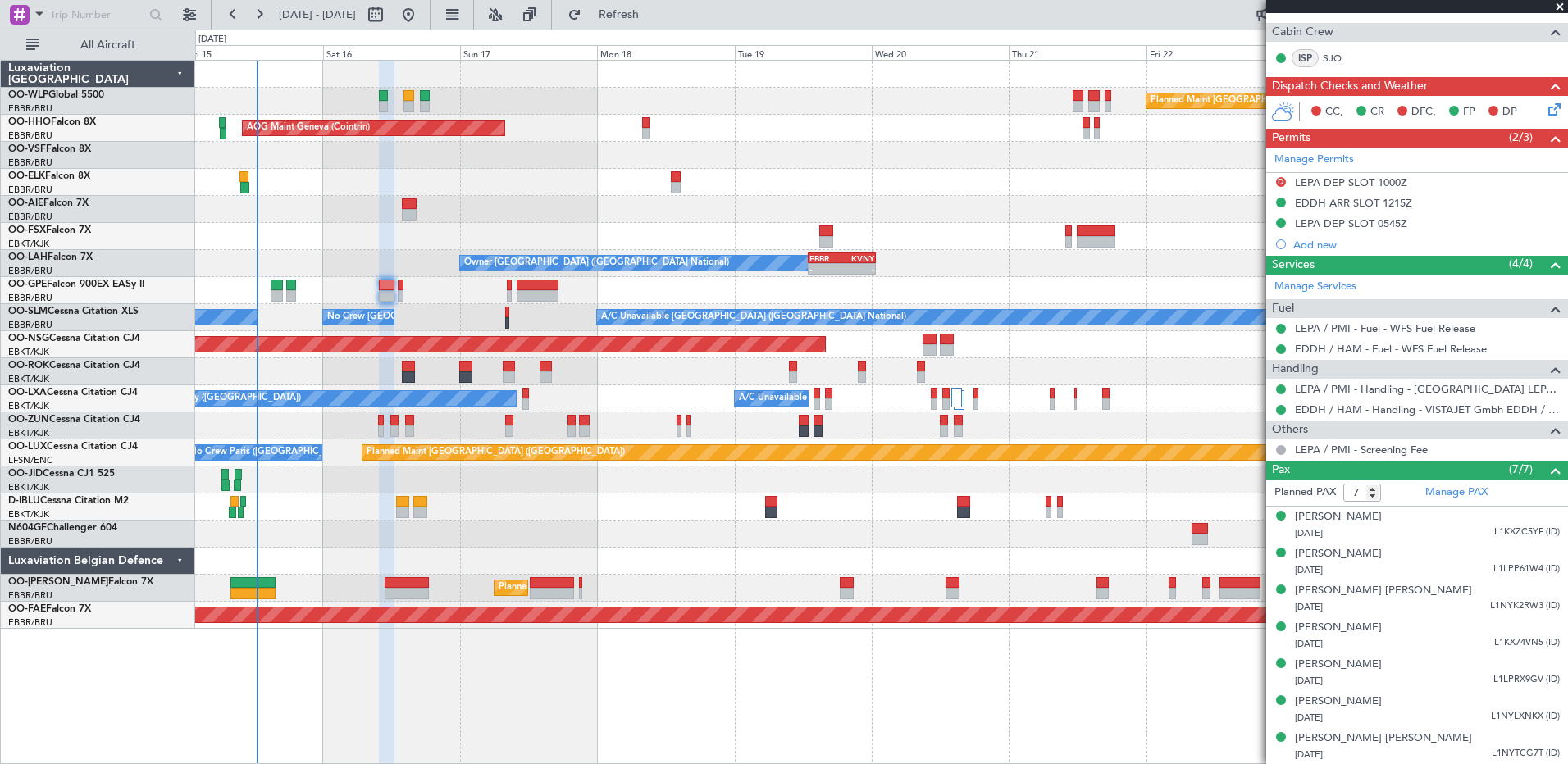
click at [636, 556] on div at bounding box center [880, 562] width 1371 height 27
click at [6, 9] on div at bounding box center [105, 14] width 211 height 30
click at [19, 14] on div at bounding box center [19, 14] width 19 height 19
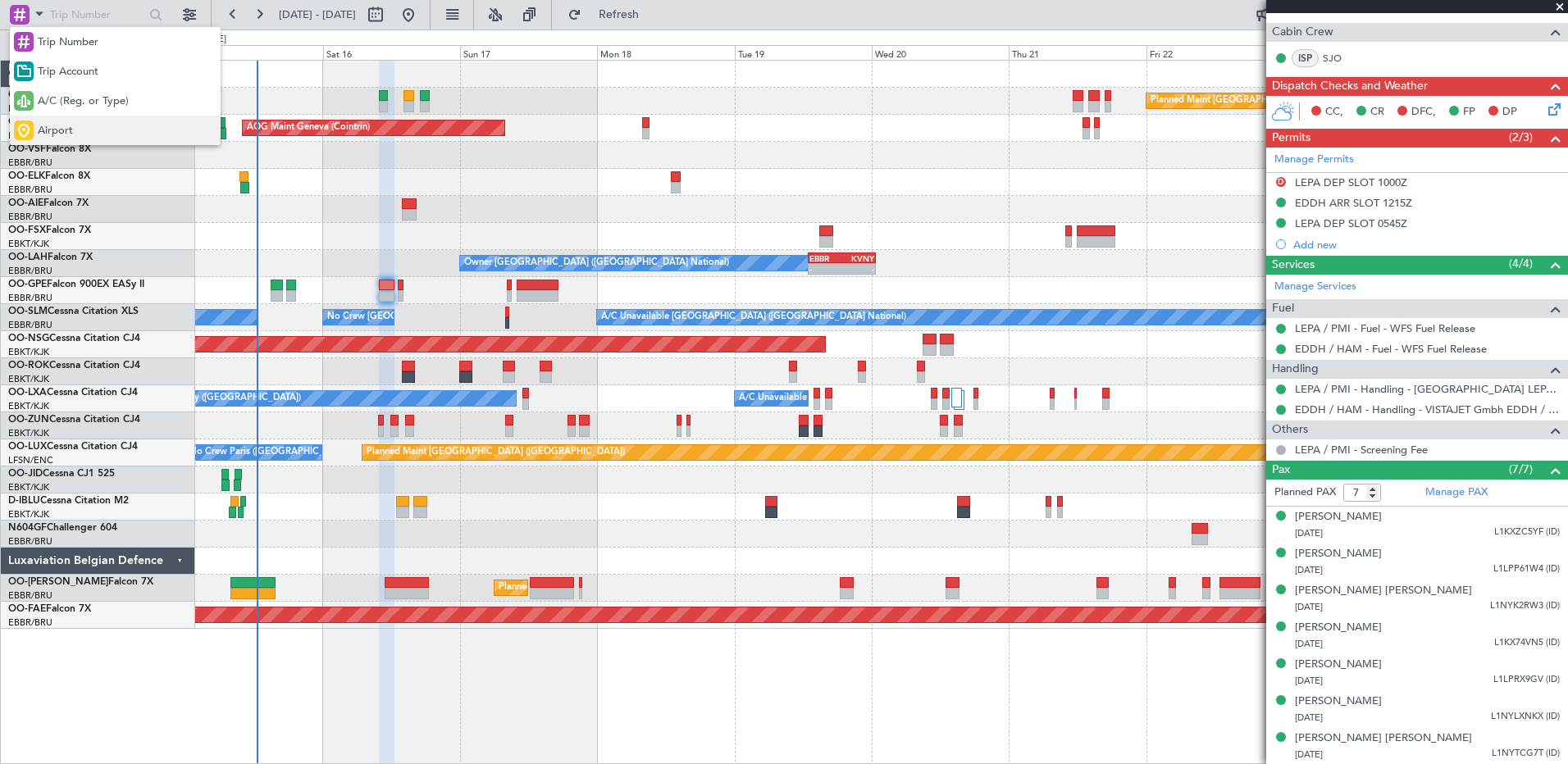
click at [62, 130] on span "Airport" at bounding box center [56, 130] width 36 height 16
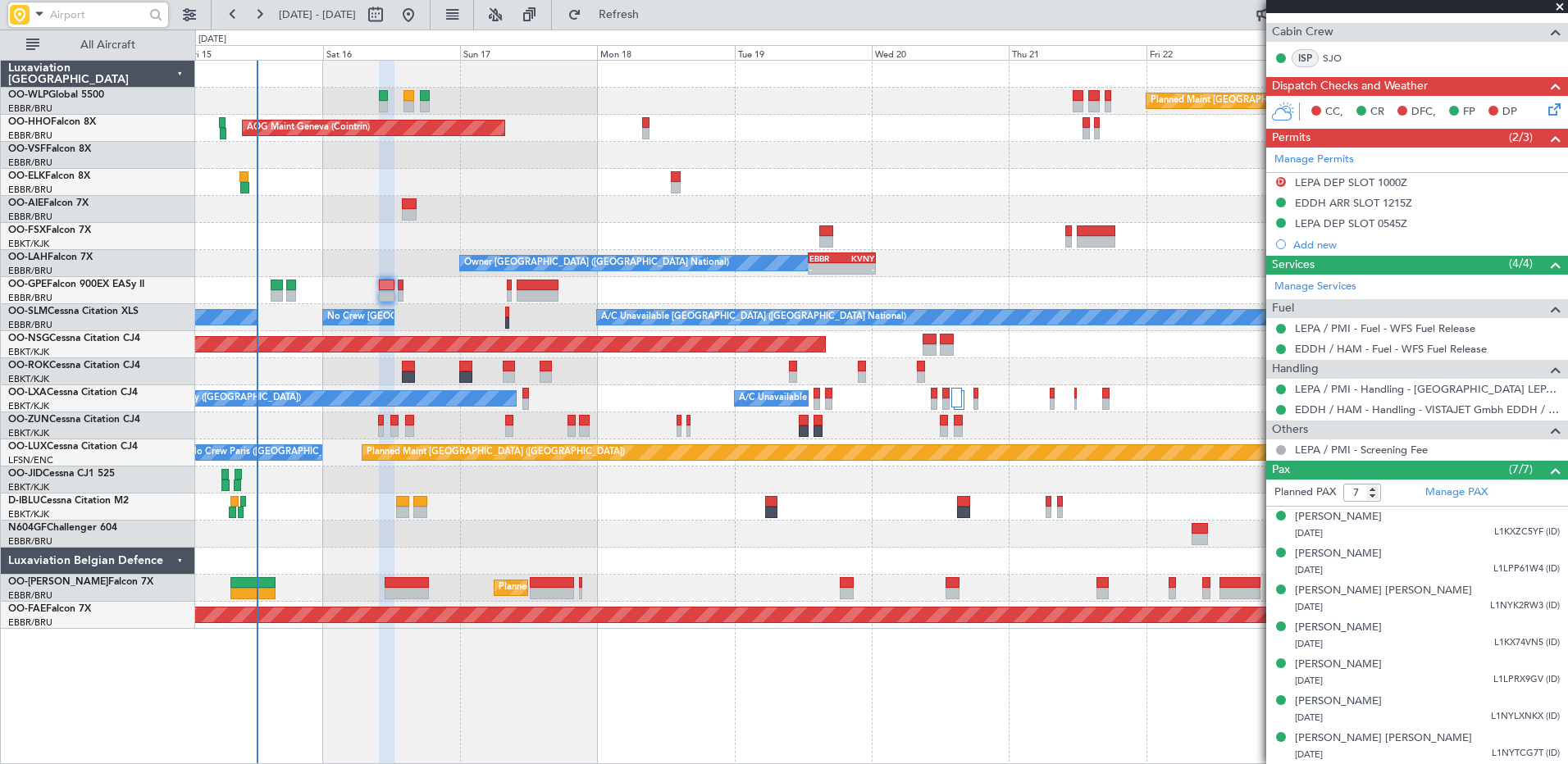
click at [75, 18] on input "text" at bounding box center [97, 14] width 94 height 25
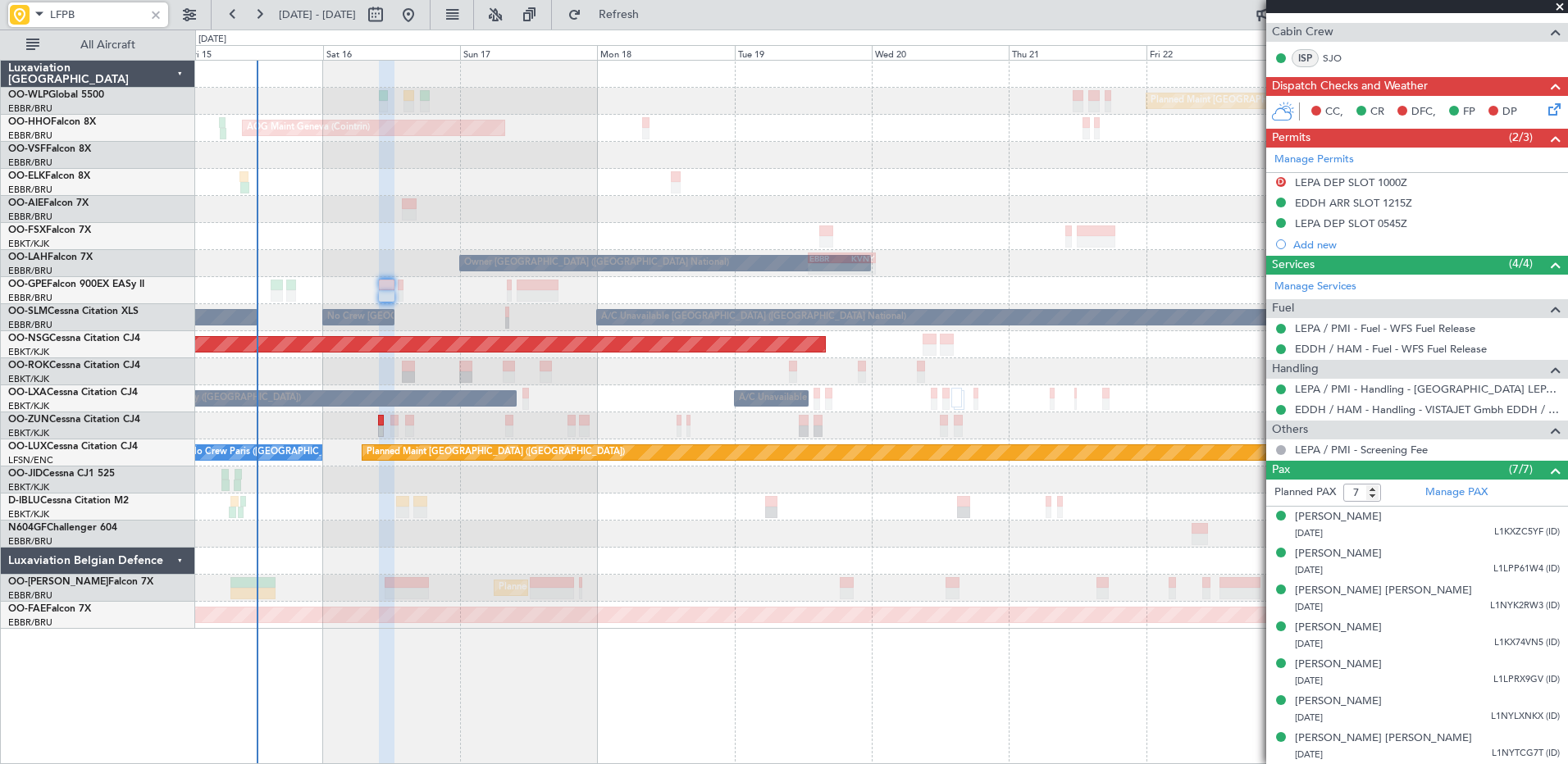
type input "LFPB"
click at [162, 17] on div at bounding box center [155, 14] width 18 height 18
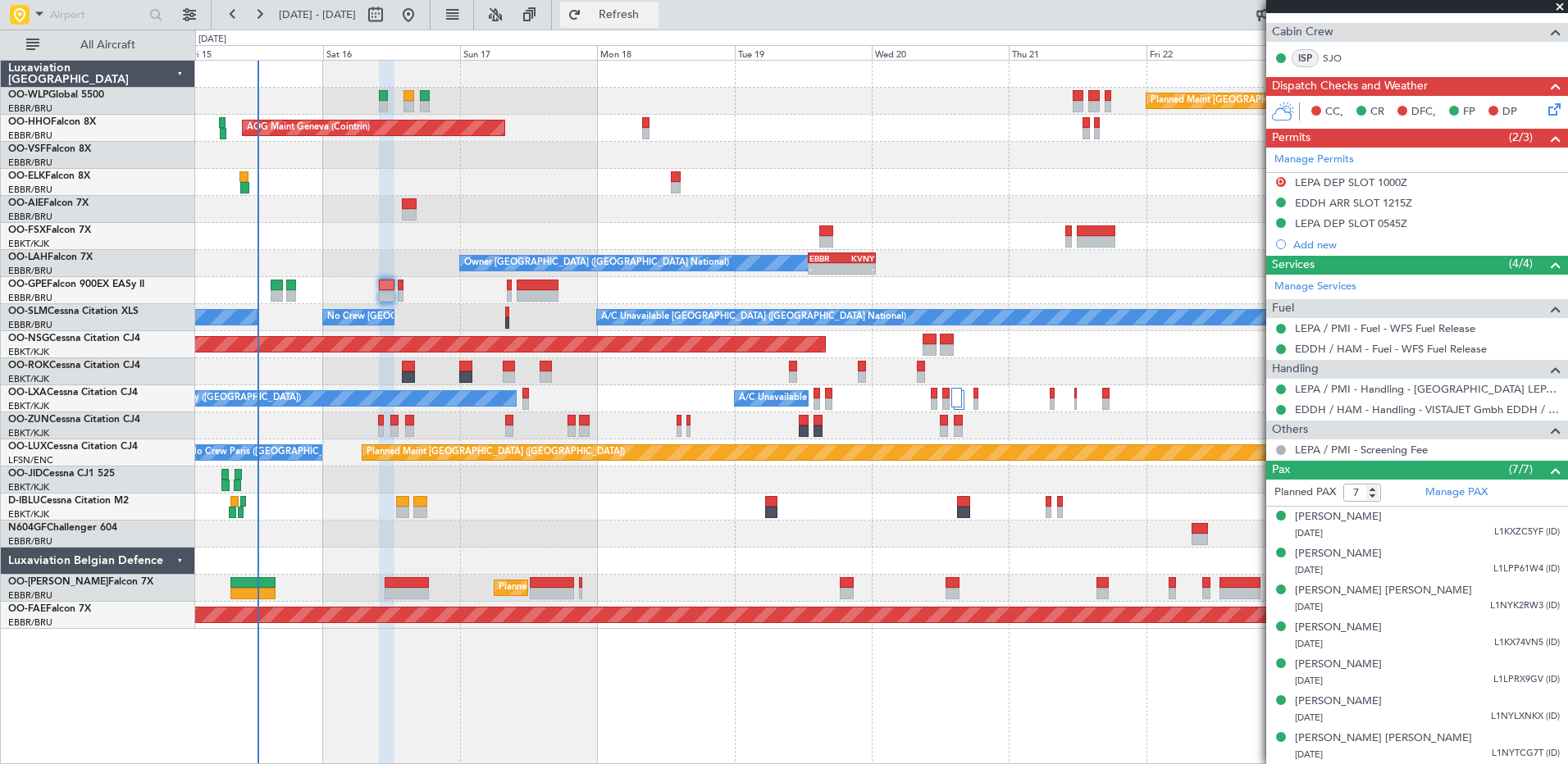
click at [621, 9] on button "Refresh" at bounding box center [609, 14] width 98 height 26
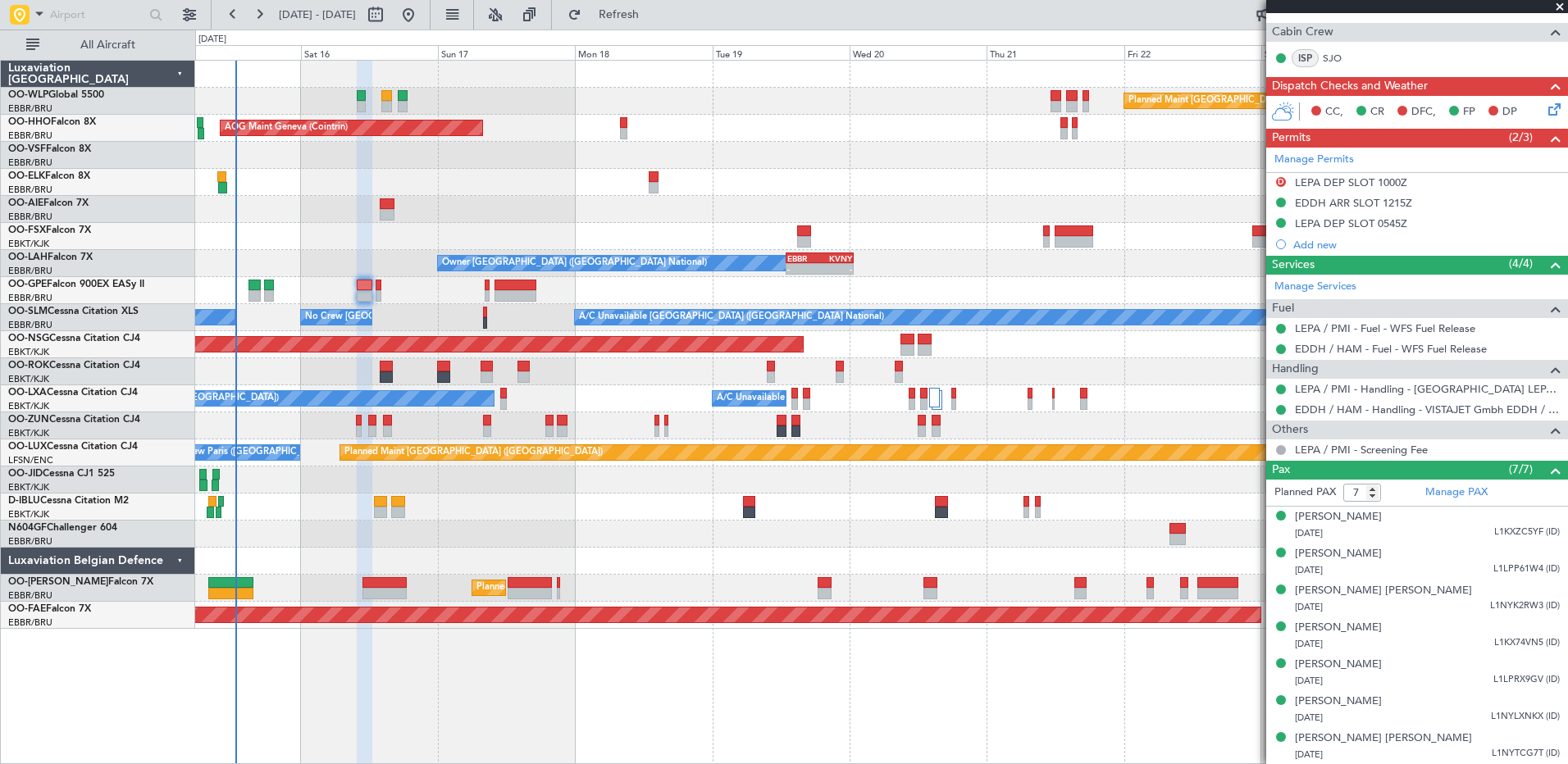
click at [349, 217] on div at bounding box center [880, 209] width 1371 height 27
click at [653, 16] on span "Refresh" at bounding box center [618, 15] width 69 height 12
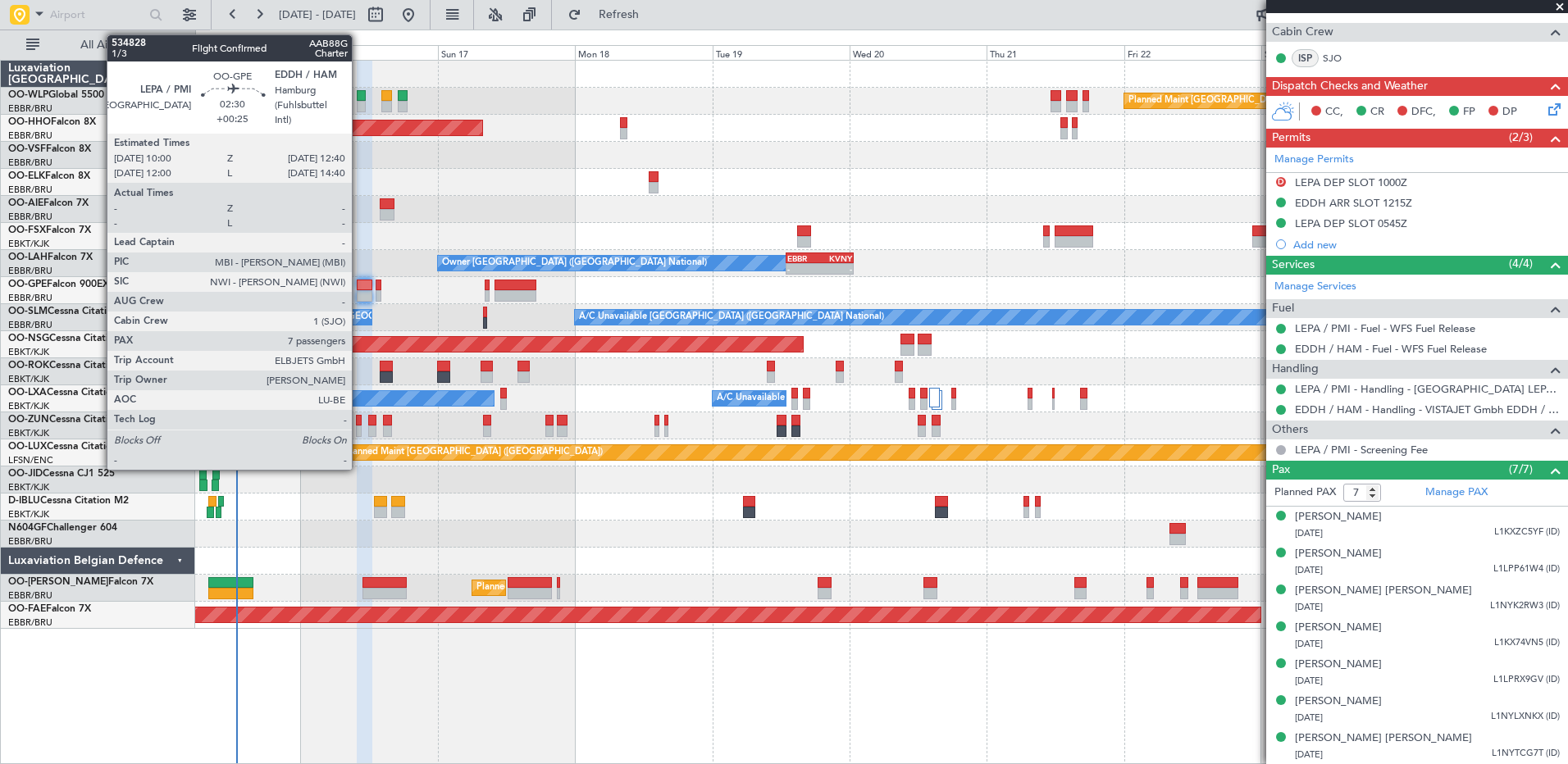
click at [359, 291] on div at bounding box center [364, 296] width 15 height 12
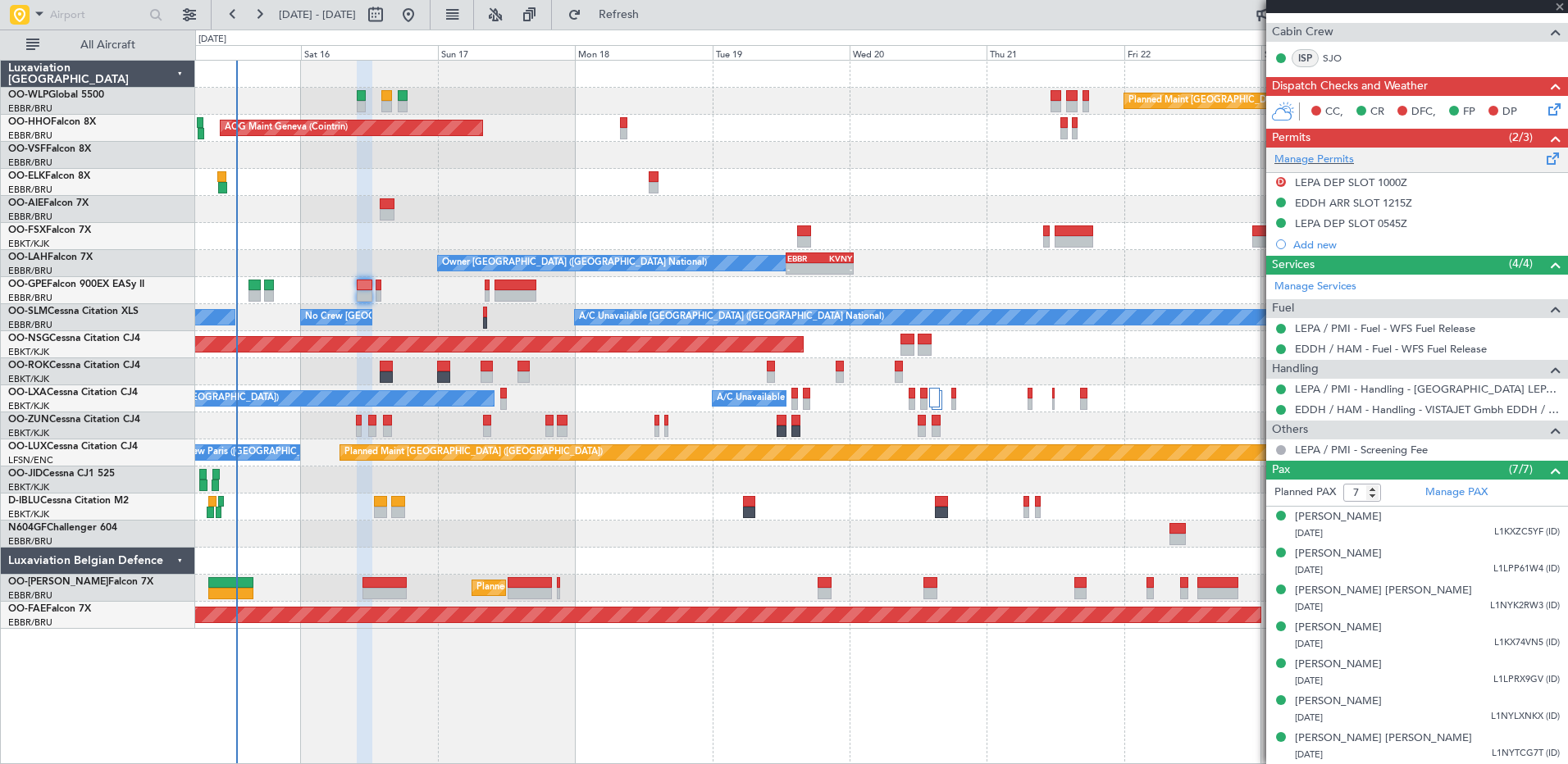
scroll to position [0, 0]
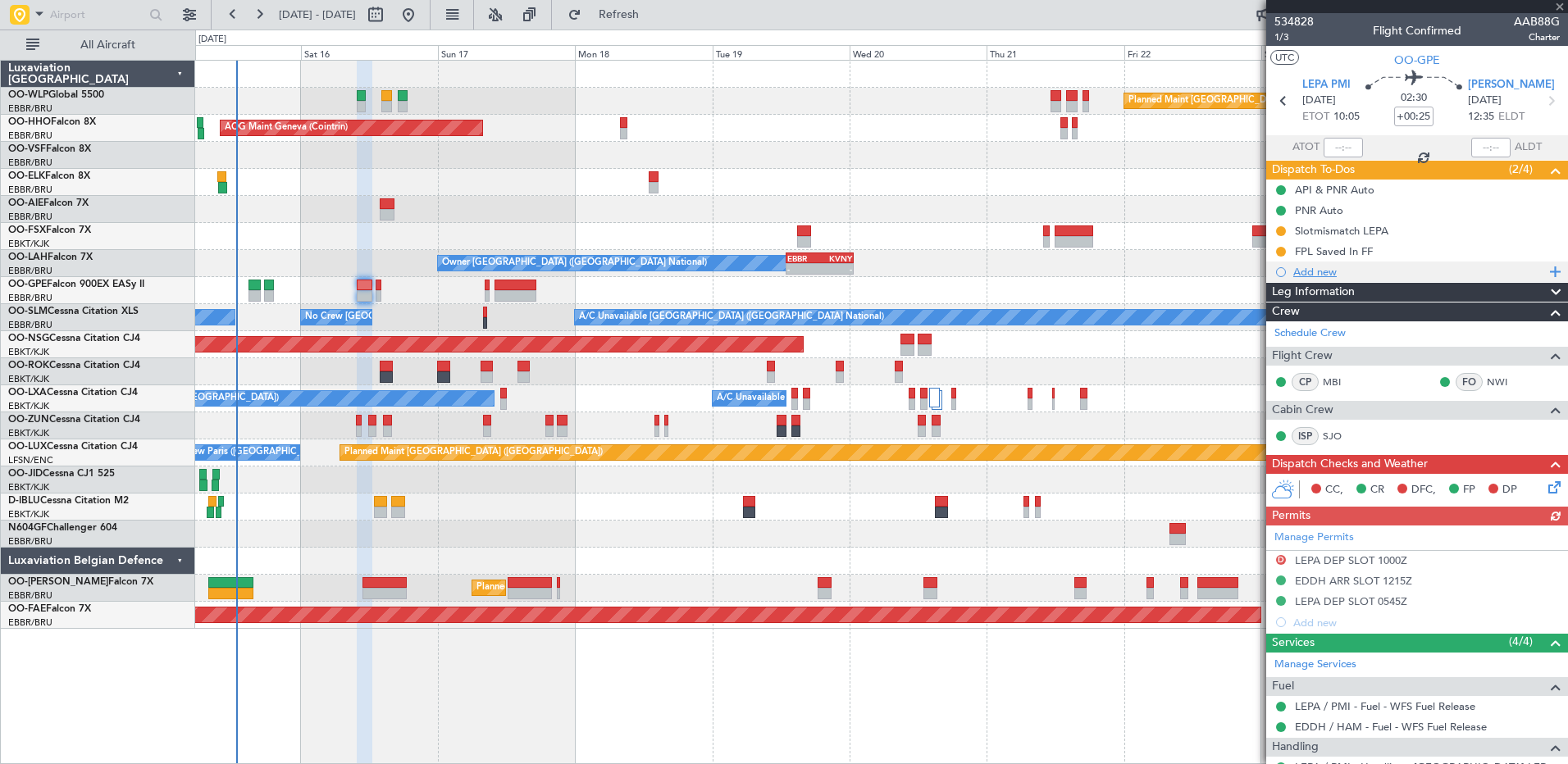
click at [1252, 274] on div "Add new" at bounding box center [1419, 272] width 252 height 14
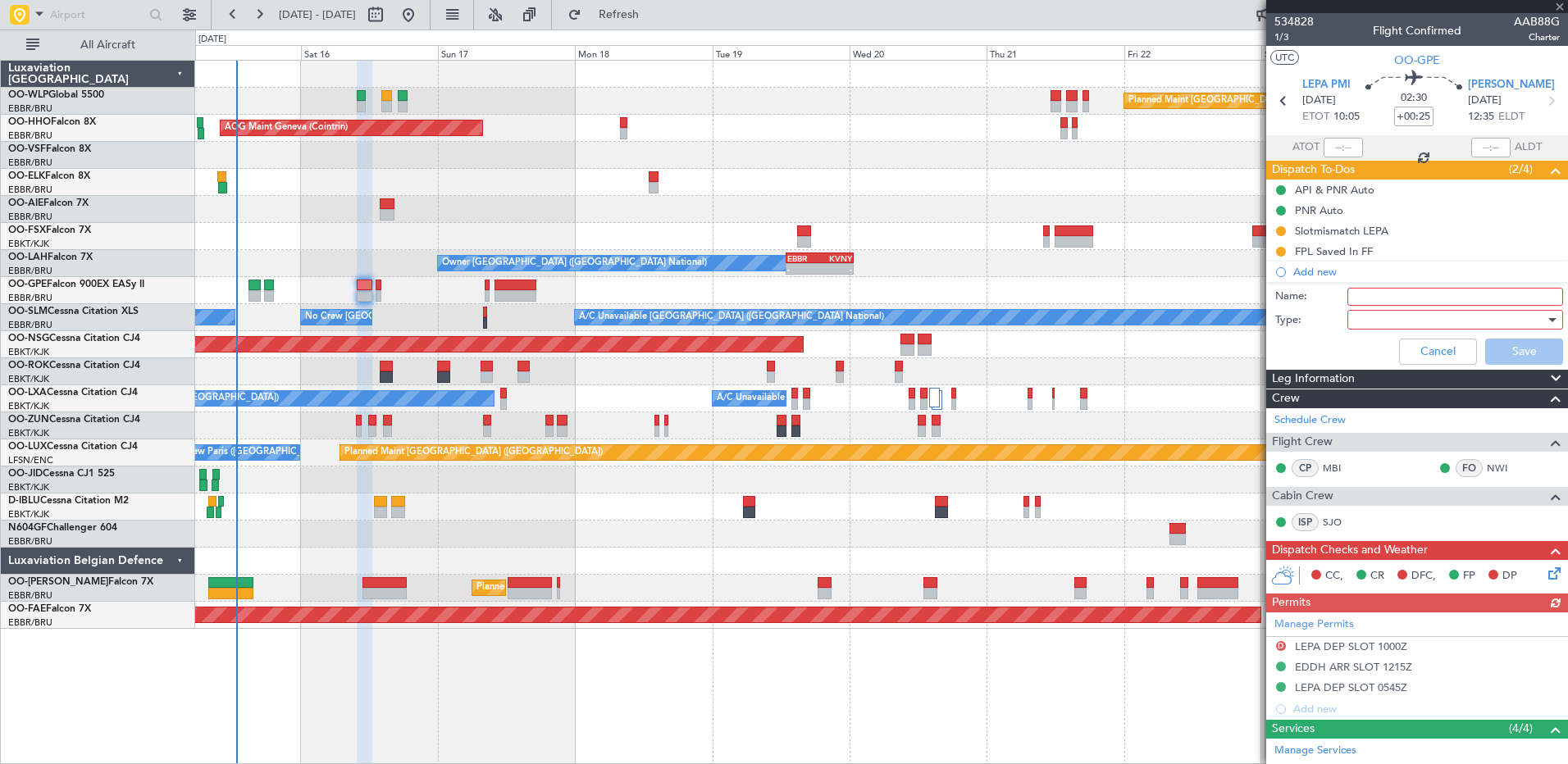
click at [1252, 292] on input "Name:" at bounding box center [1454, 296] width 216 height 18
type input "Back up Skyvalet"
click at [1252, 321] on div at bounding box center [1449, 319] width 191 height 25
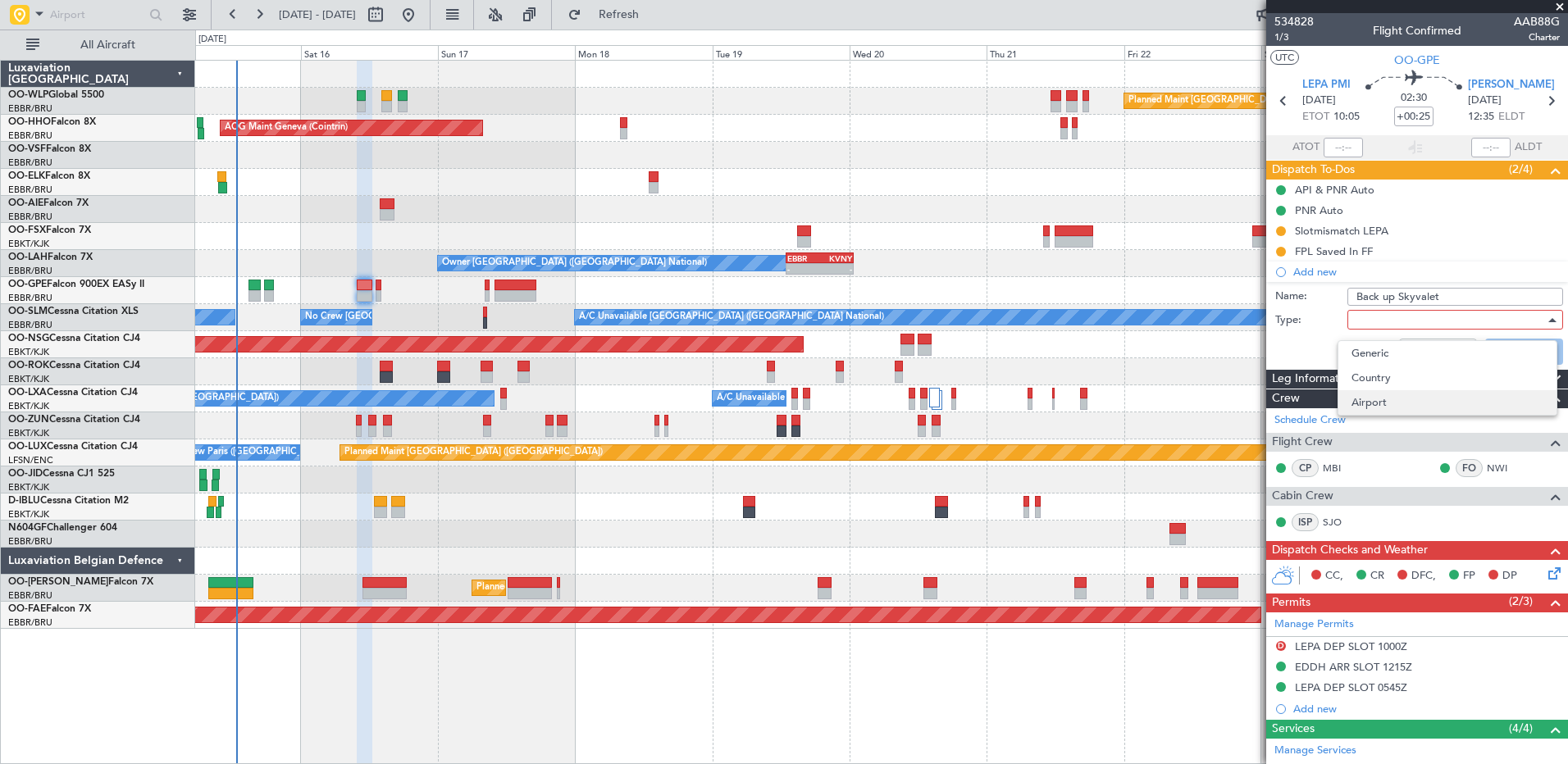
click at [1252, 397] on span "Airport" at bounding box center [1447, 402] width 192 height 25
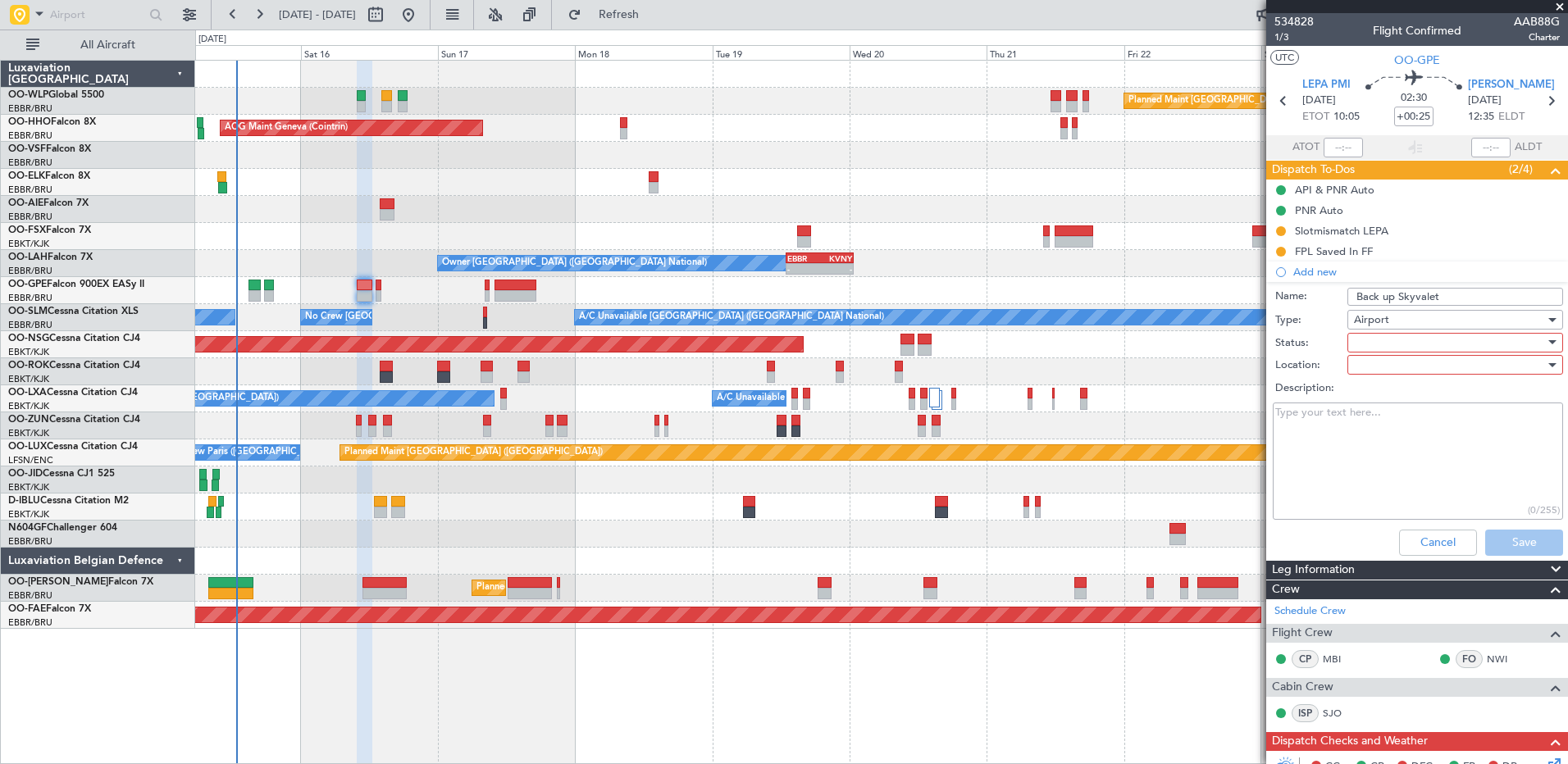
click at [1252, 348] on div at bounding box center [1449, 342] width 191 height 25
click at [1252, 399] on span "In Progress" at bounding box center [1447, 400] width 192 height 25
click at [1252, 362] on div at bounding box center [1449, 364] width 191 height 25
click at [1252, 398] on span "Arrival" at bounding box center [1447, 398] width 192 height 25
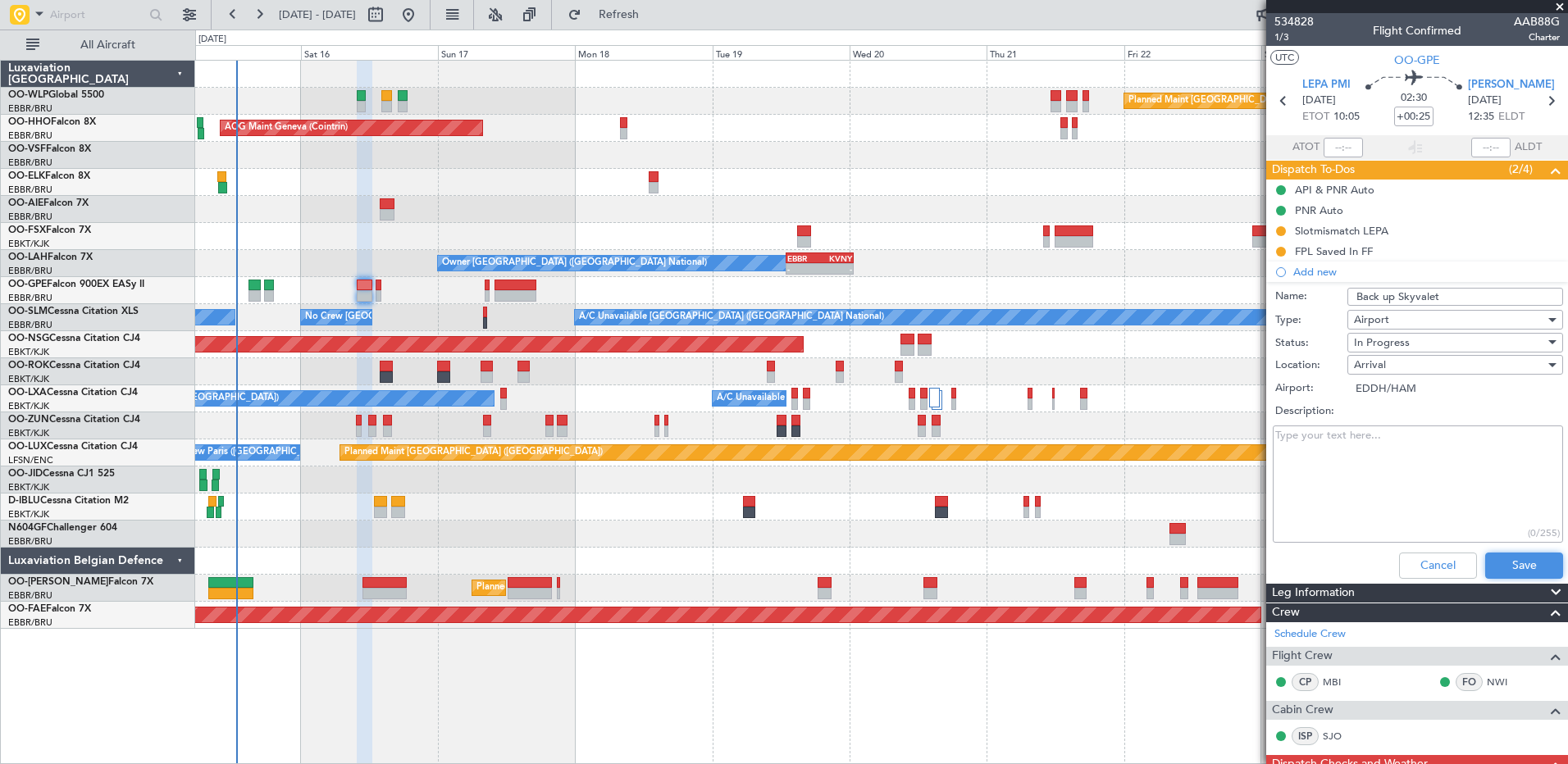
drag, startPoint x: 1500, startPoint y: 572, endPoint x: 1313, endPoint y: 523, distance: 193.3
click at [1252, 523] on form "Name: Back up Skyvalet Type: Airport Status: In Progress Location: Arrival Airp…" at bounding box center [1417, 435] width 319 height 301
click at [1252, 367] on div "Arrival" at bounding box center [1449, 364] width 191 height 25
click at [1252, 429] on span "Departure" at bounding box center [1447, 423] width 192 height 25
type input "LEPA/PMI"
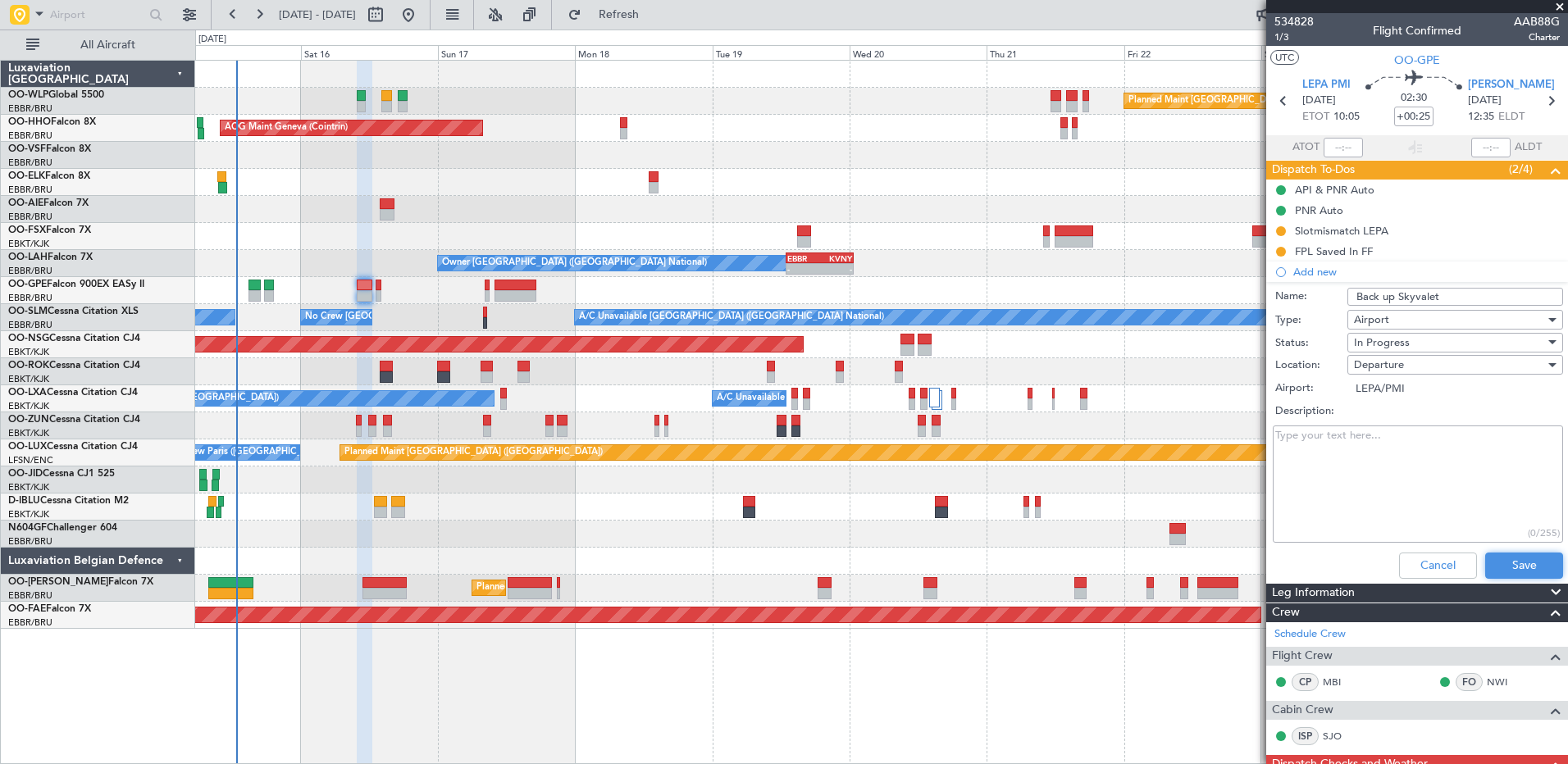
click at [1252, 573] on button "Save" at bounding box center [1524, 565] width 78 height 26
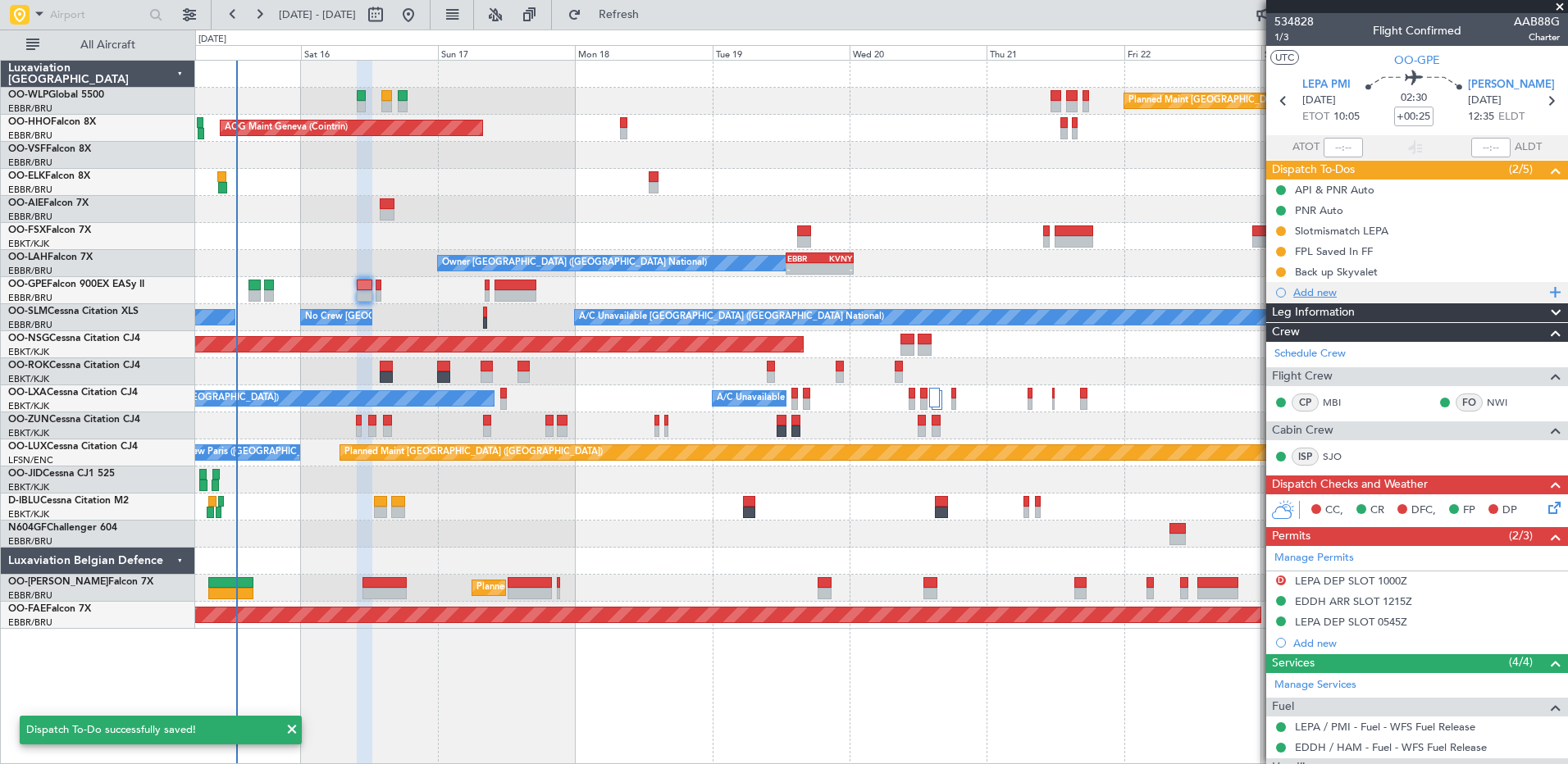
click at [1252, 291] on div "Add new" at bounding box center [1419, 292] width 252 height 14
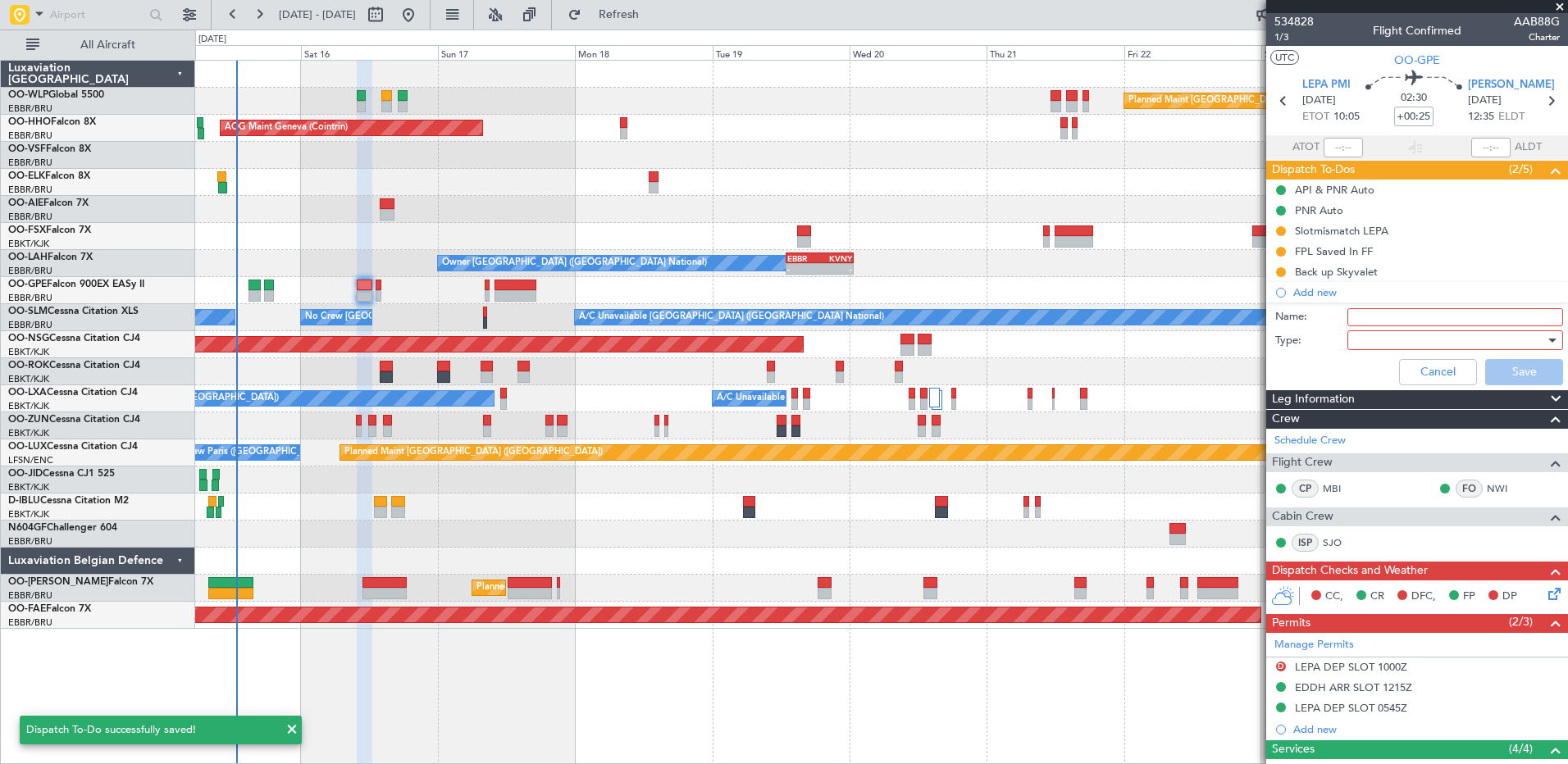
click at [1252, 322] on input "Name:" at bounding box center [1454, 317] width 216 height 18
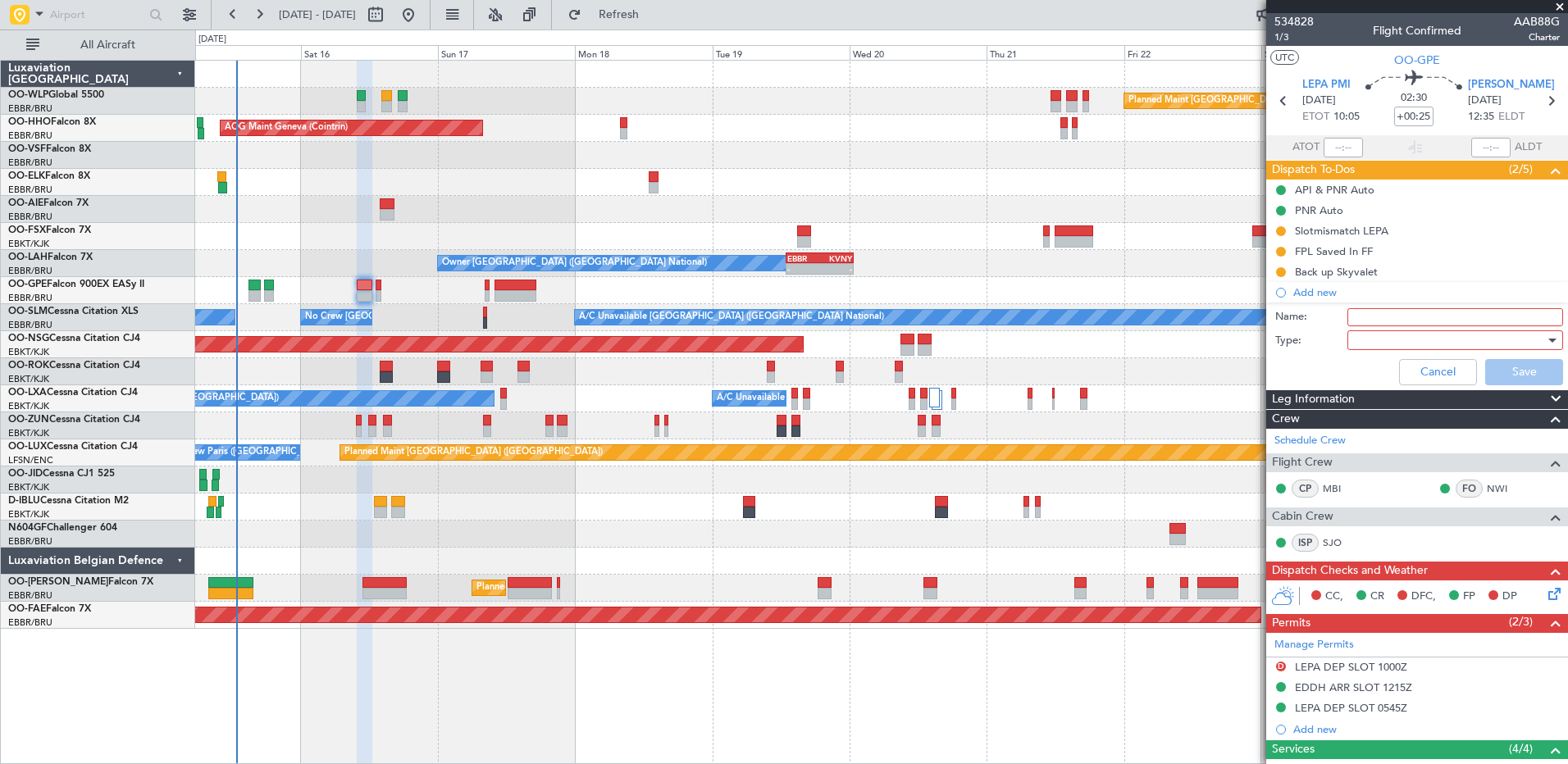
click at [1252, 320] on input "Name:" at bounding box center [1454, 317] width 216 height 18
type input "Back up AviaVIP"
click at [1252, 339] on div at bounding box center [1449, 340] width 191 height 25
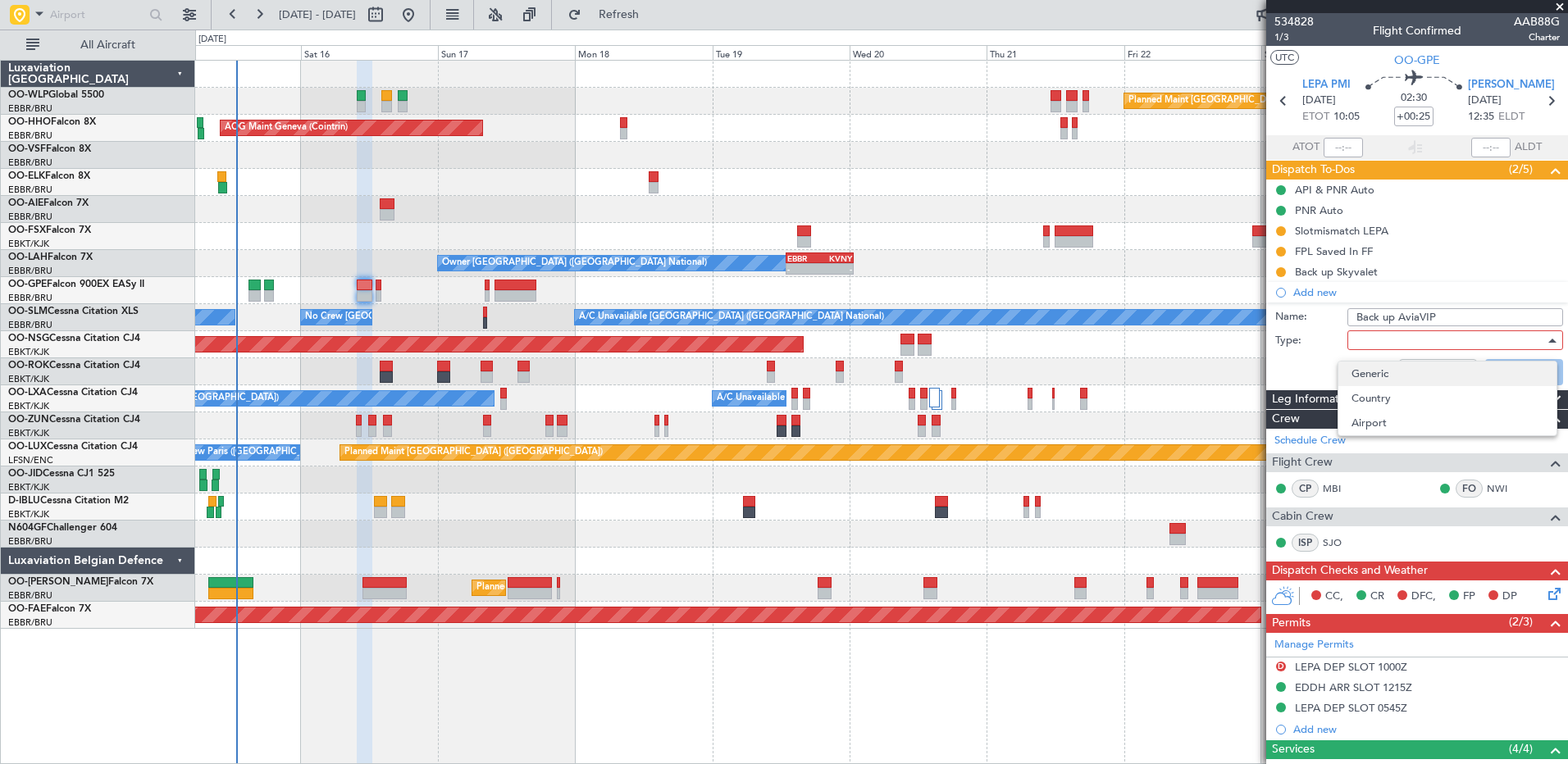
click at [1252, 371] on span "Generic" at bounding box center [1447, 374] width 192 height 25
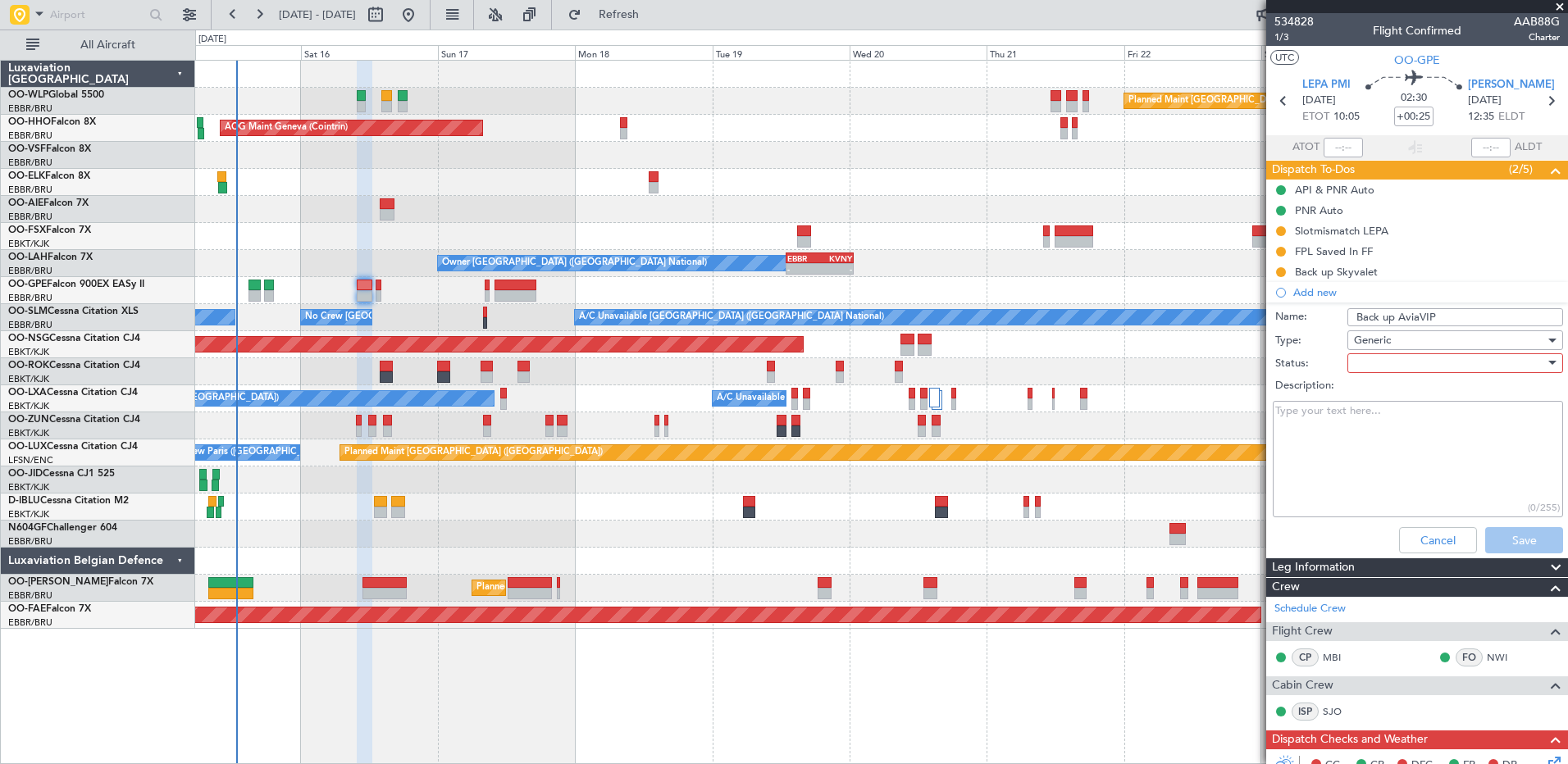
click at [1252, 359] on div at bounding box center [1449, 363] width 191 height 25
click at [1252, 326] on div at bounding box center [784, 382] width 1568 height 764
click at [1252, 343] on span "Generic" at bounding box center [1372, 340] width 37 height 14
click at [1252, 423] on span "Airport" at bounding box center [1447, 423] width 192 height 25
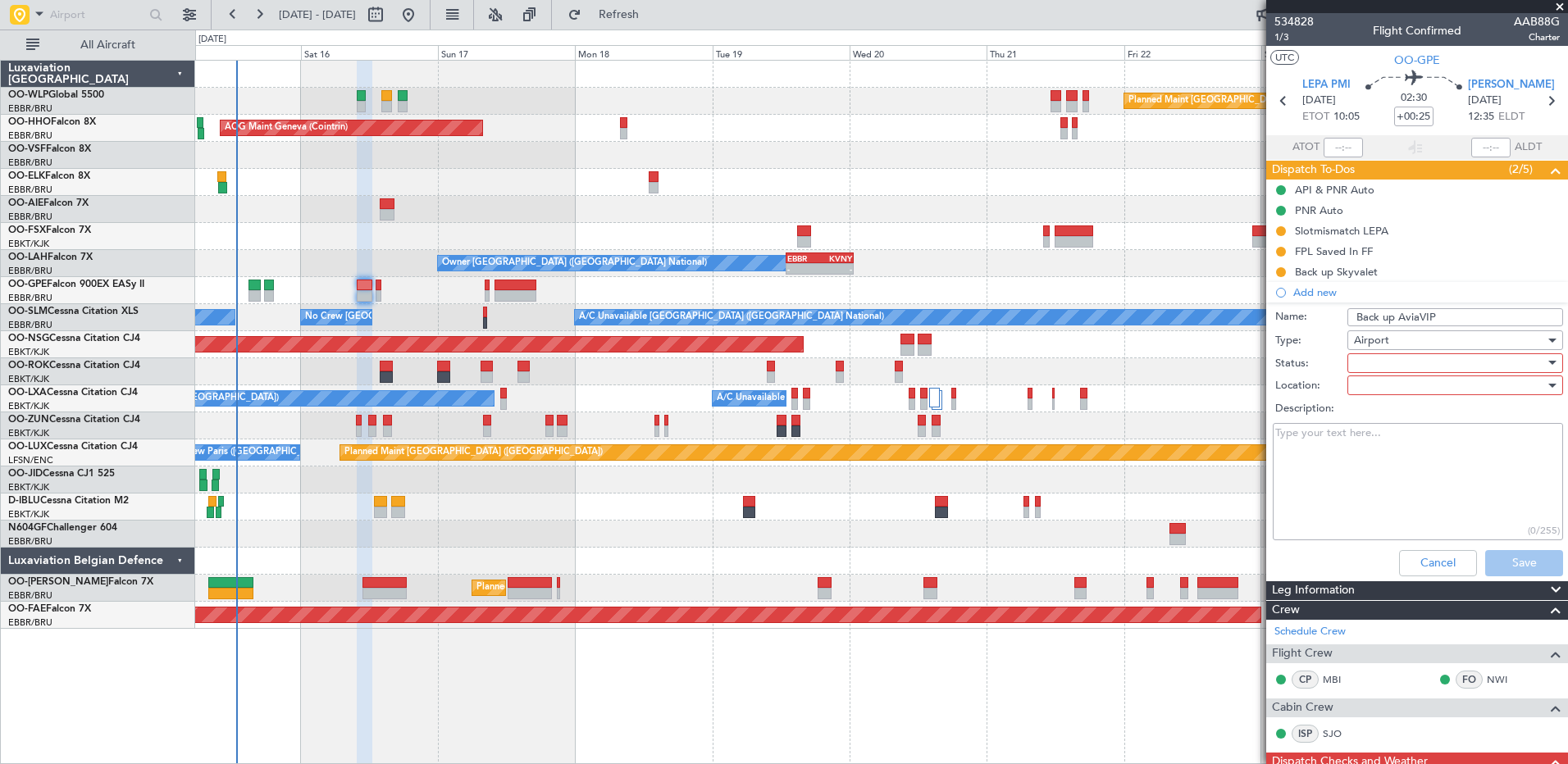
click at [1252, 363] on div at bounding box center [1449, 363] width 191 height 25
click at [1252, 397] on span "Not Started" at bounding box center [1447, 396] width 192 height 25
click at [1252, 388] on div at bounding box center [1449, 385] width 191 height 25
click at [1252, 443] on span "Departure" at bounding box center [1447, 443] width 192 height 25
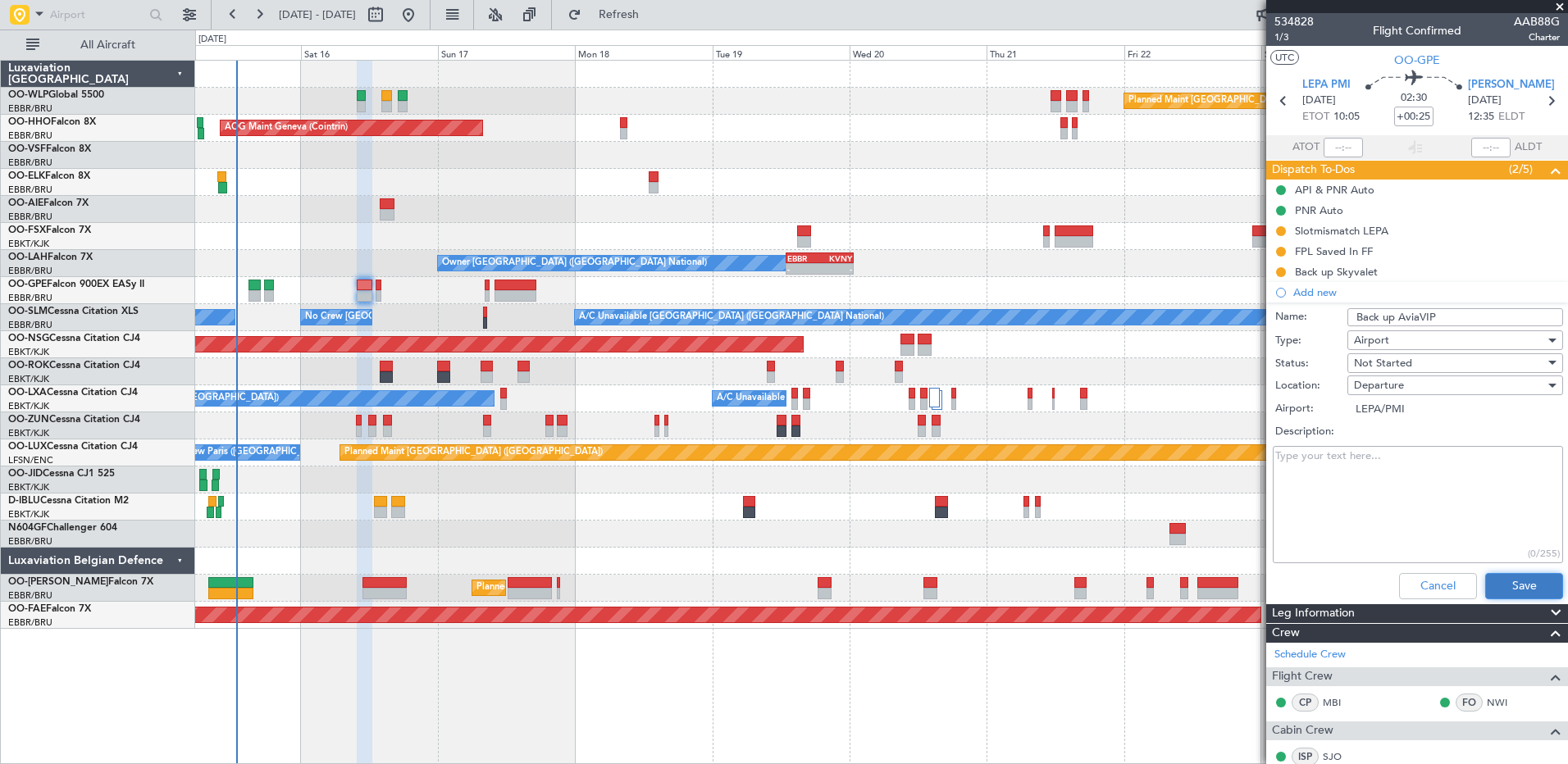
click at [1252, 586] on button "Save" at bounding box center [1524, 586] width 78 height 26
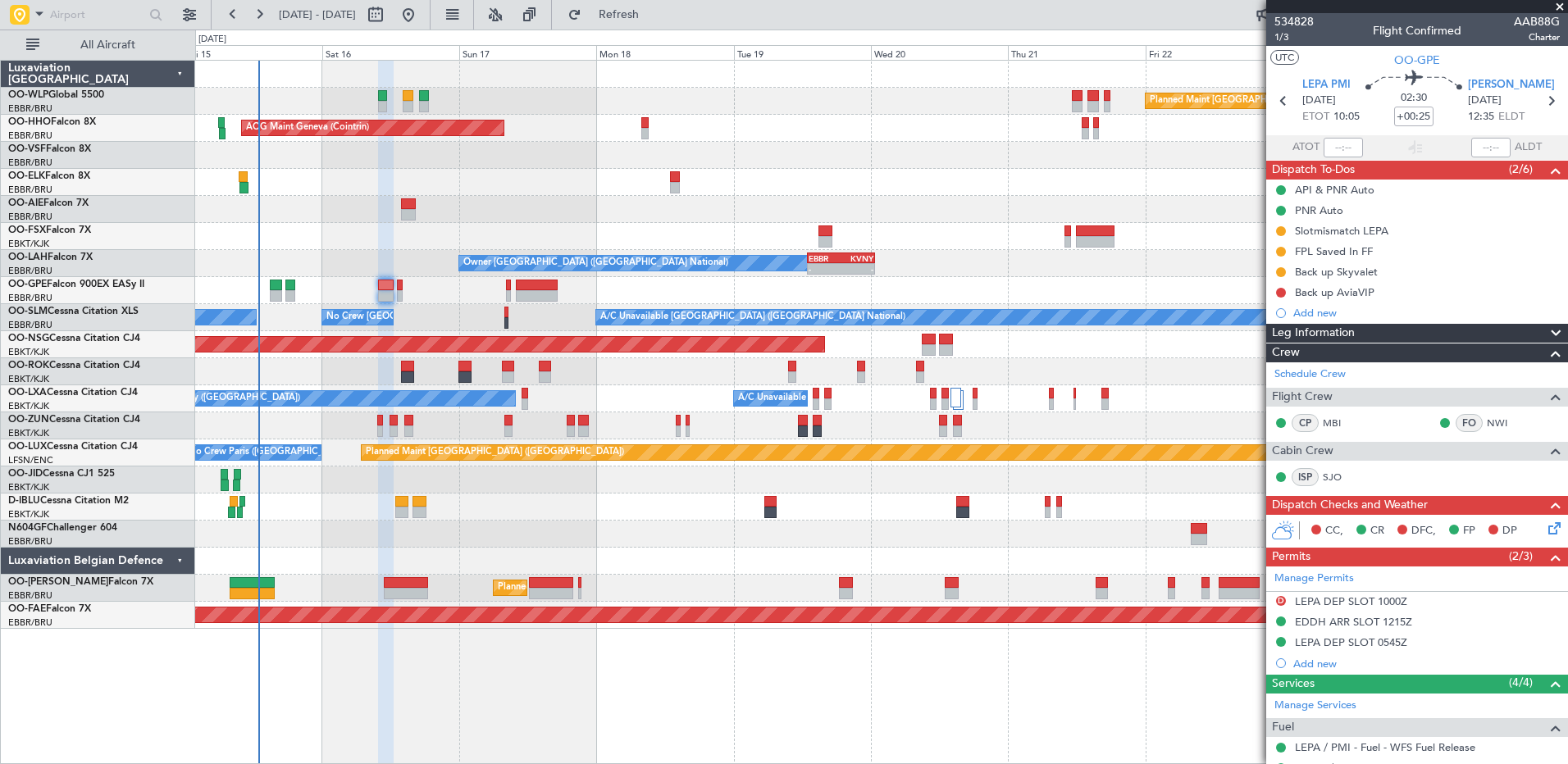
click at [507, 563] on div at bounding box center [880, 562] width 1371 height 27
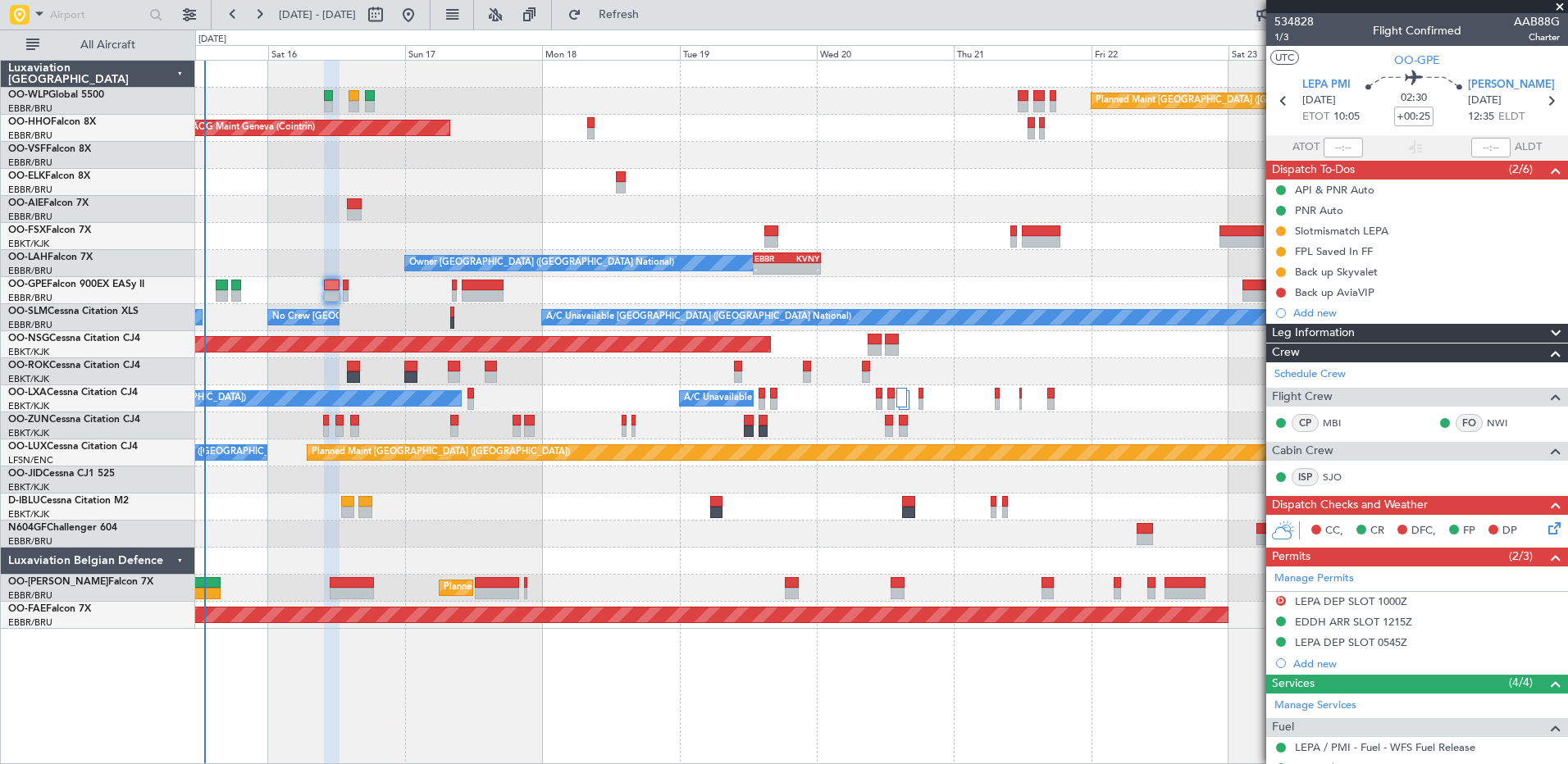
click at [629, 527] on div "Planned Maint Berlin (Brandenburg) AOG Maint Geneva (Cointrin) A/C Unavailable …" at bounding box center [880, 345] width 1371 height 568
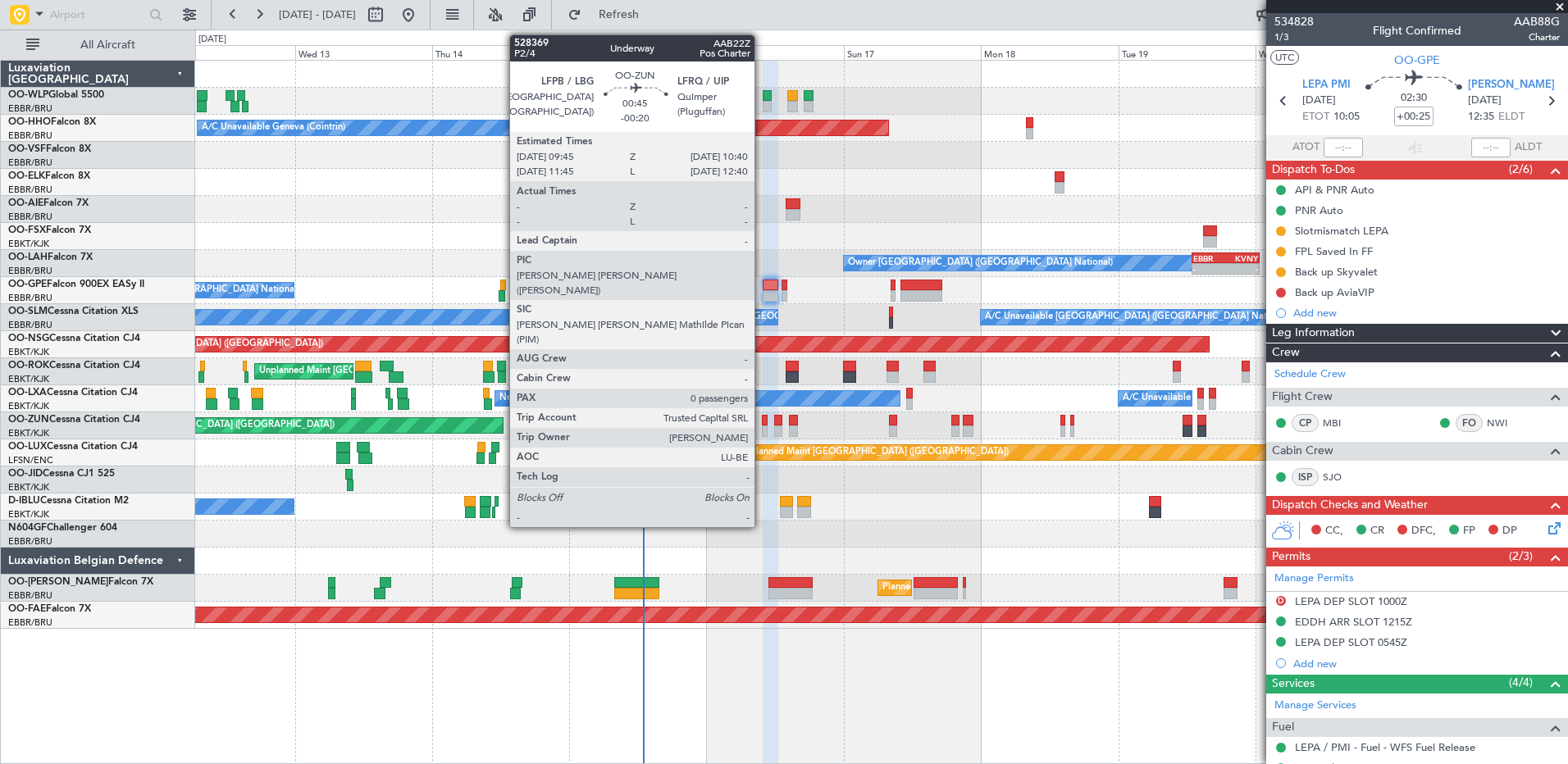
click at [762, 424] on div at bounding box center [764, 421] width 6 height 12
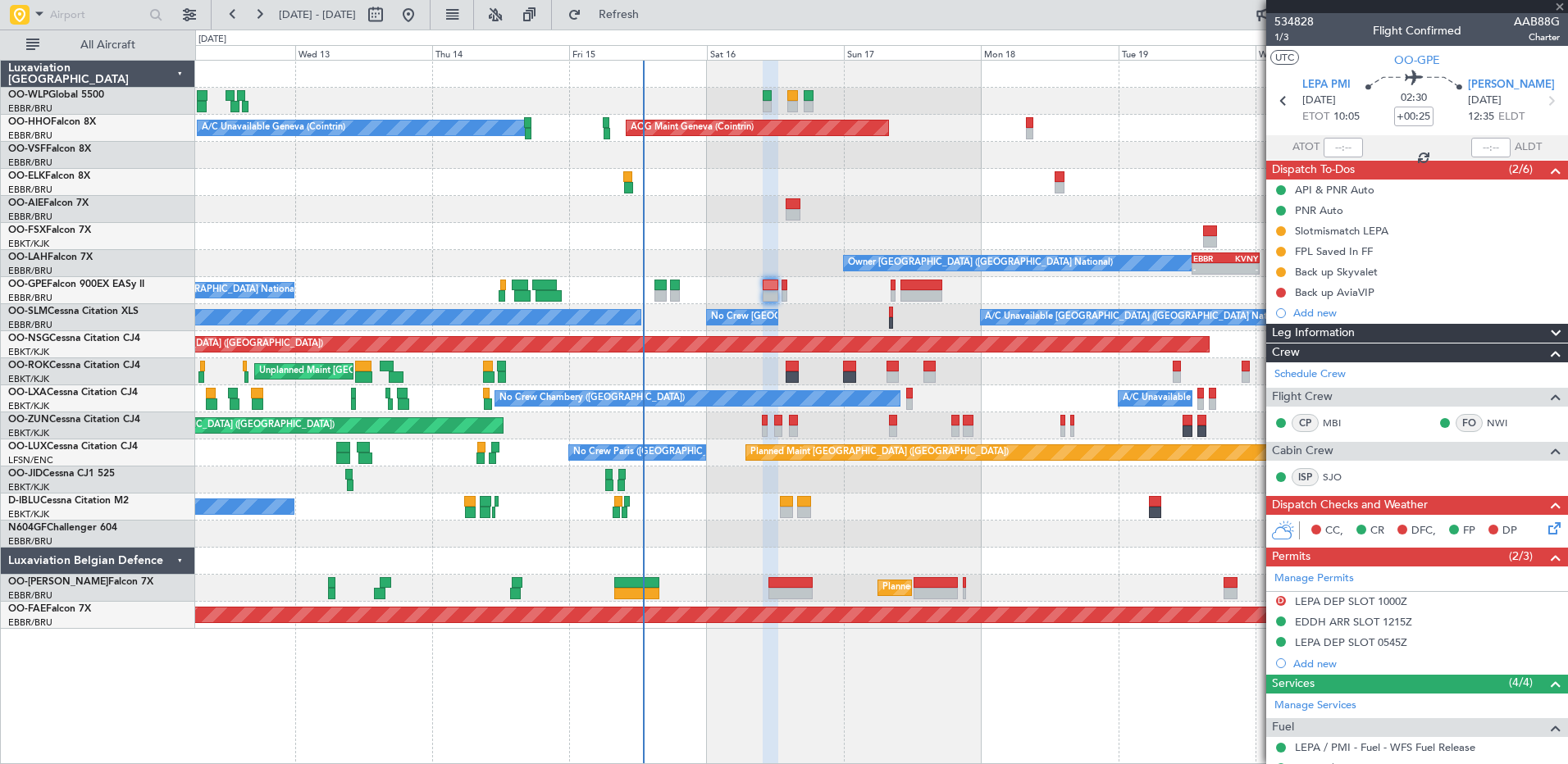
type input "-00:20"
type input "0"
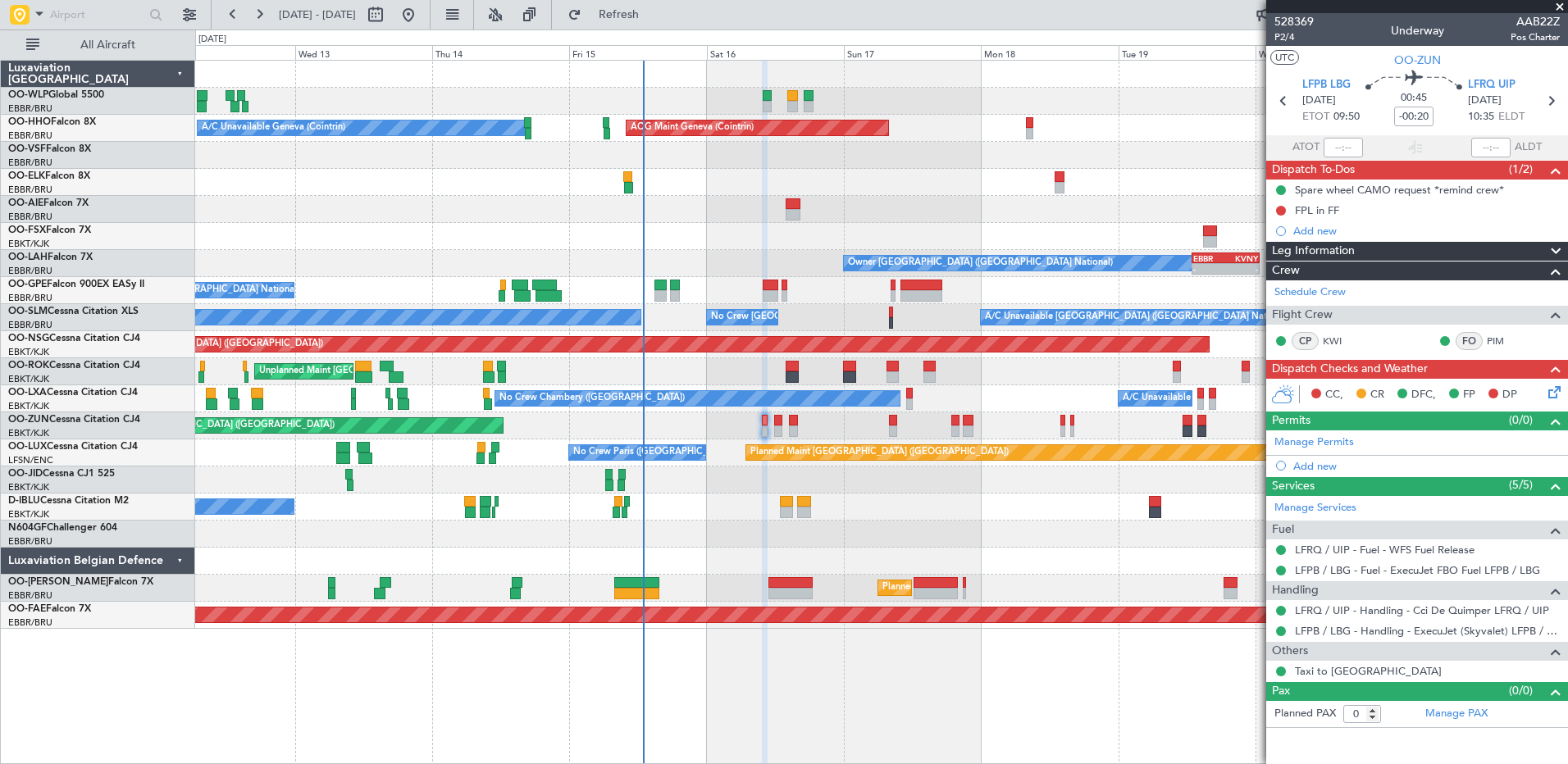
click at [1252, 392] on icon at bounding box center [1551, 389] width 13 height 13
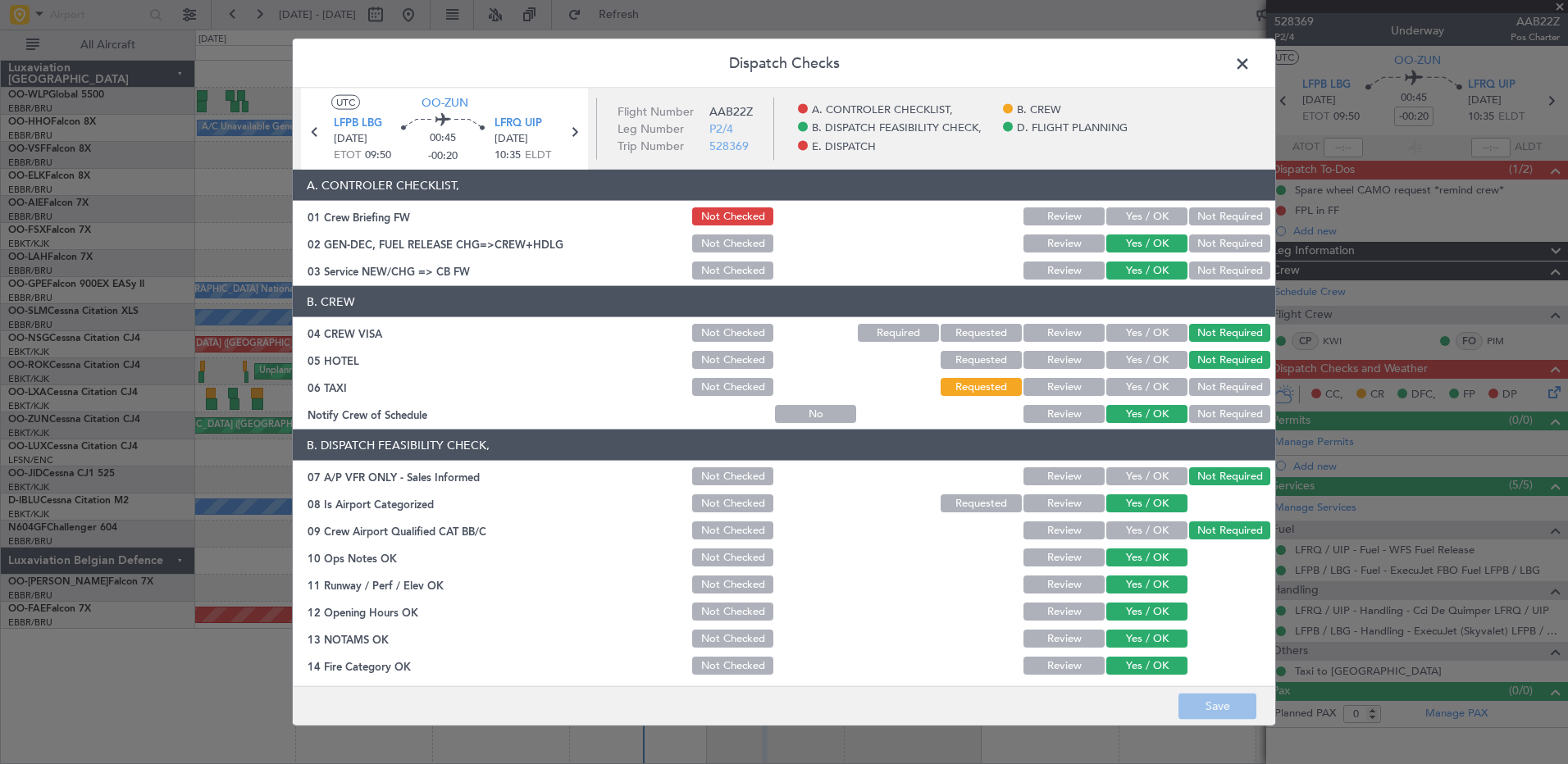
click at [1250, 67] on span at bounding box center [1250, 68] width 0 height 33
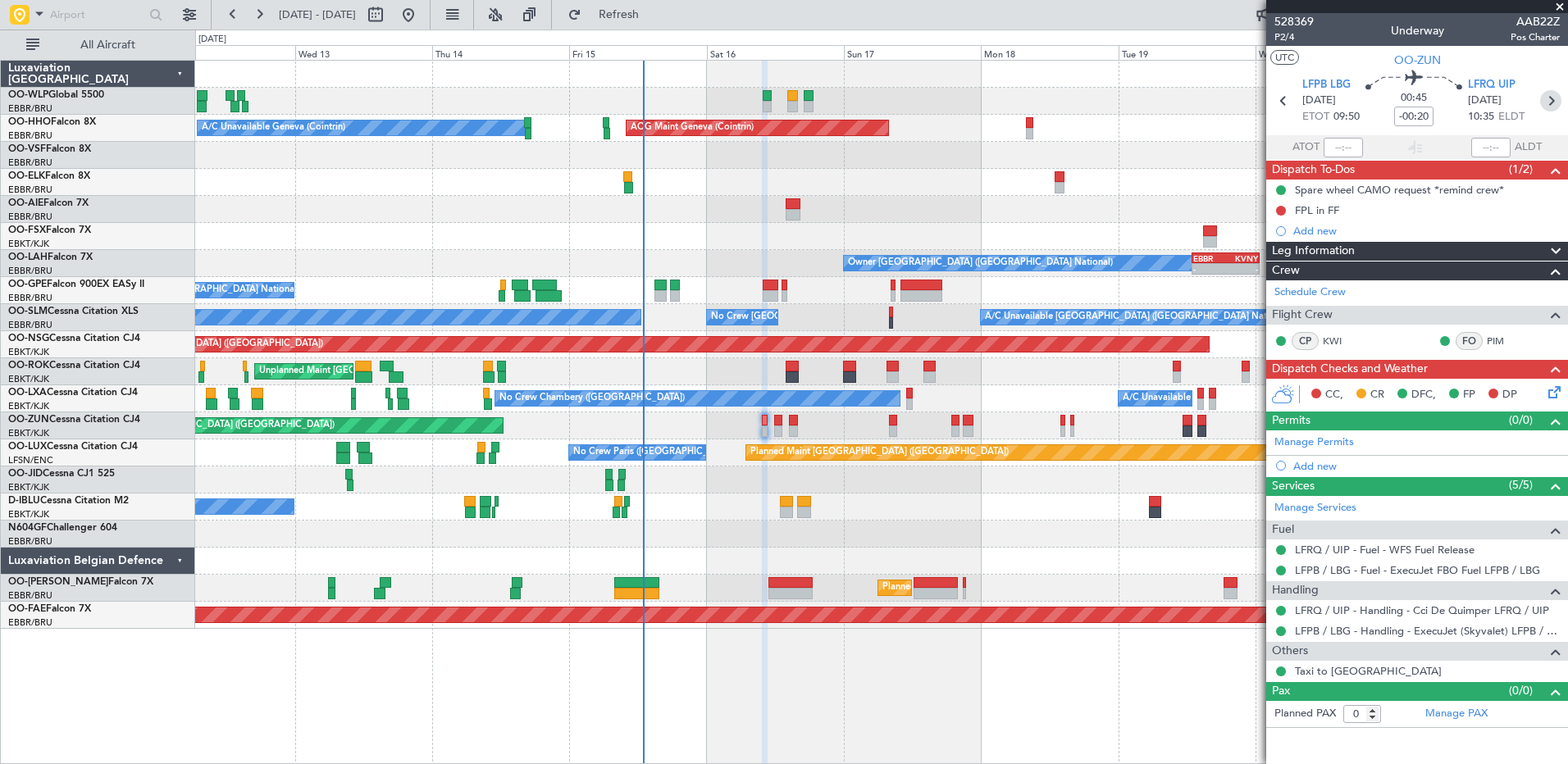
click at [1252, 101] on icon at bounding box center [1550, 100] width 21 height 21
type input "-00:15"
type input "4"
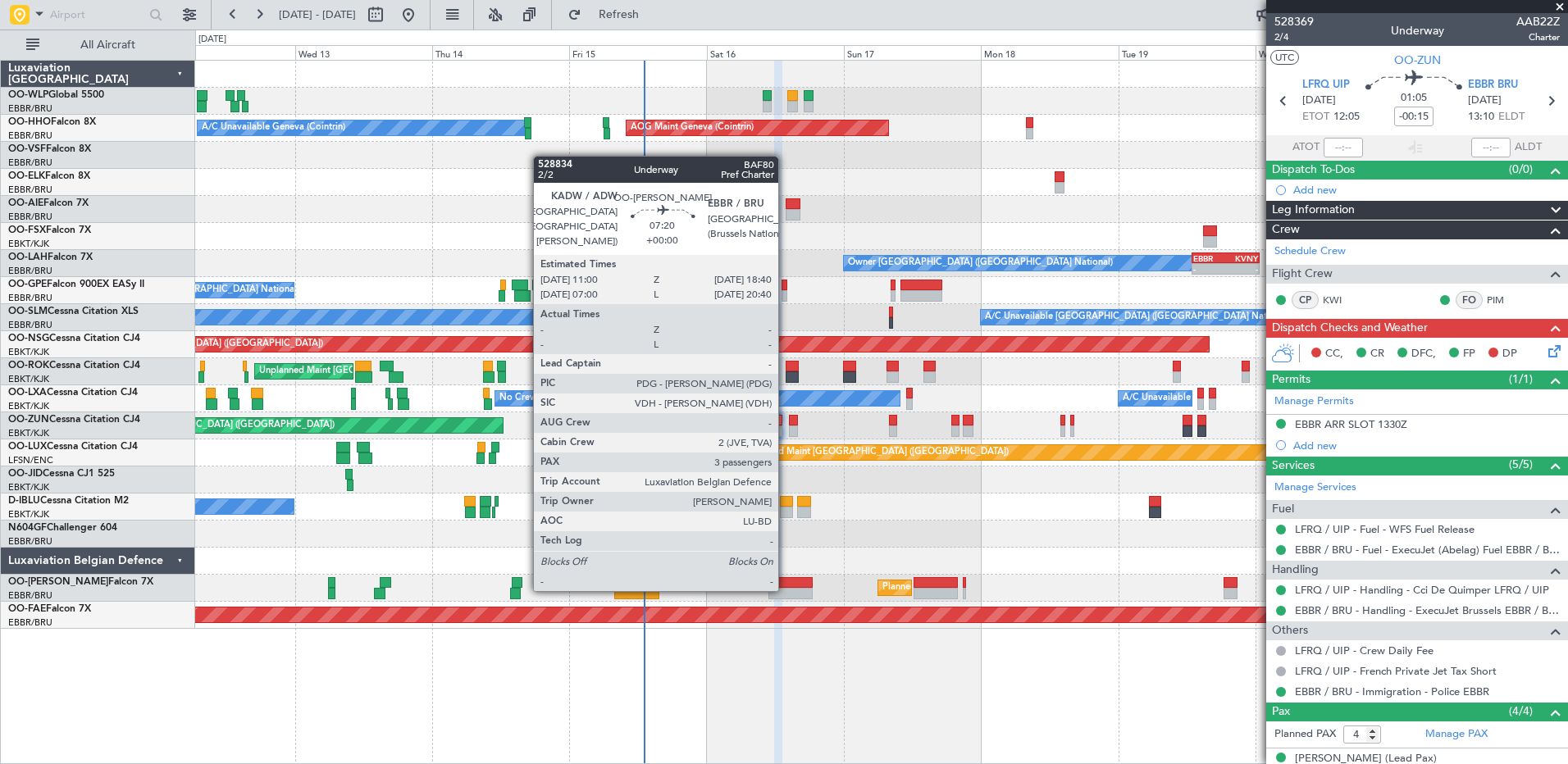
click at [785, 590] on div at bounding box center [790, 594] width 44 height 12
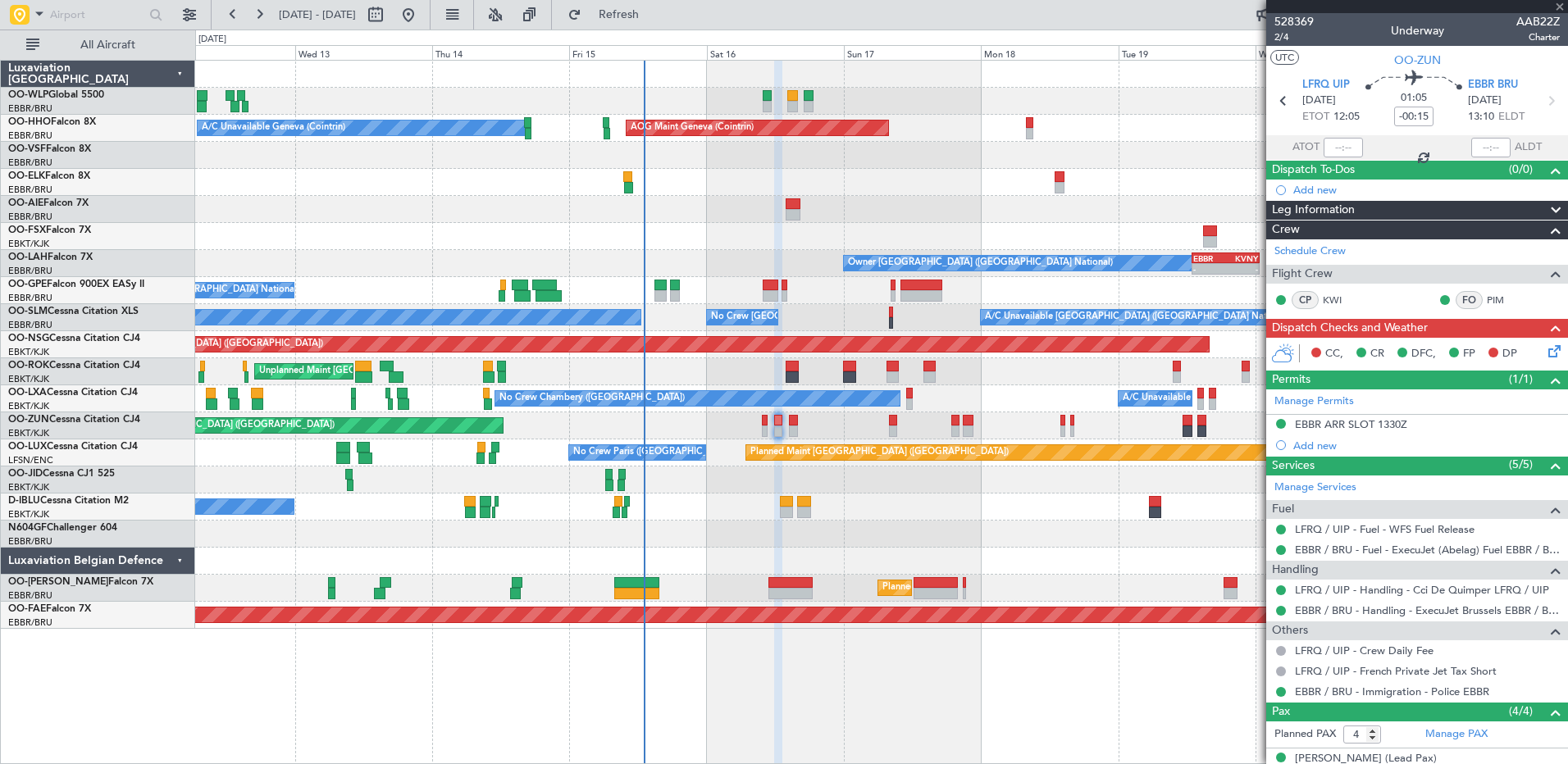
type input "3"
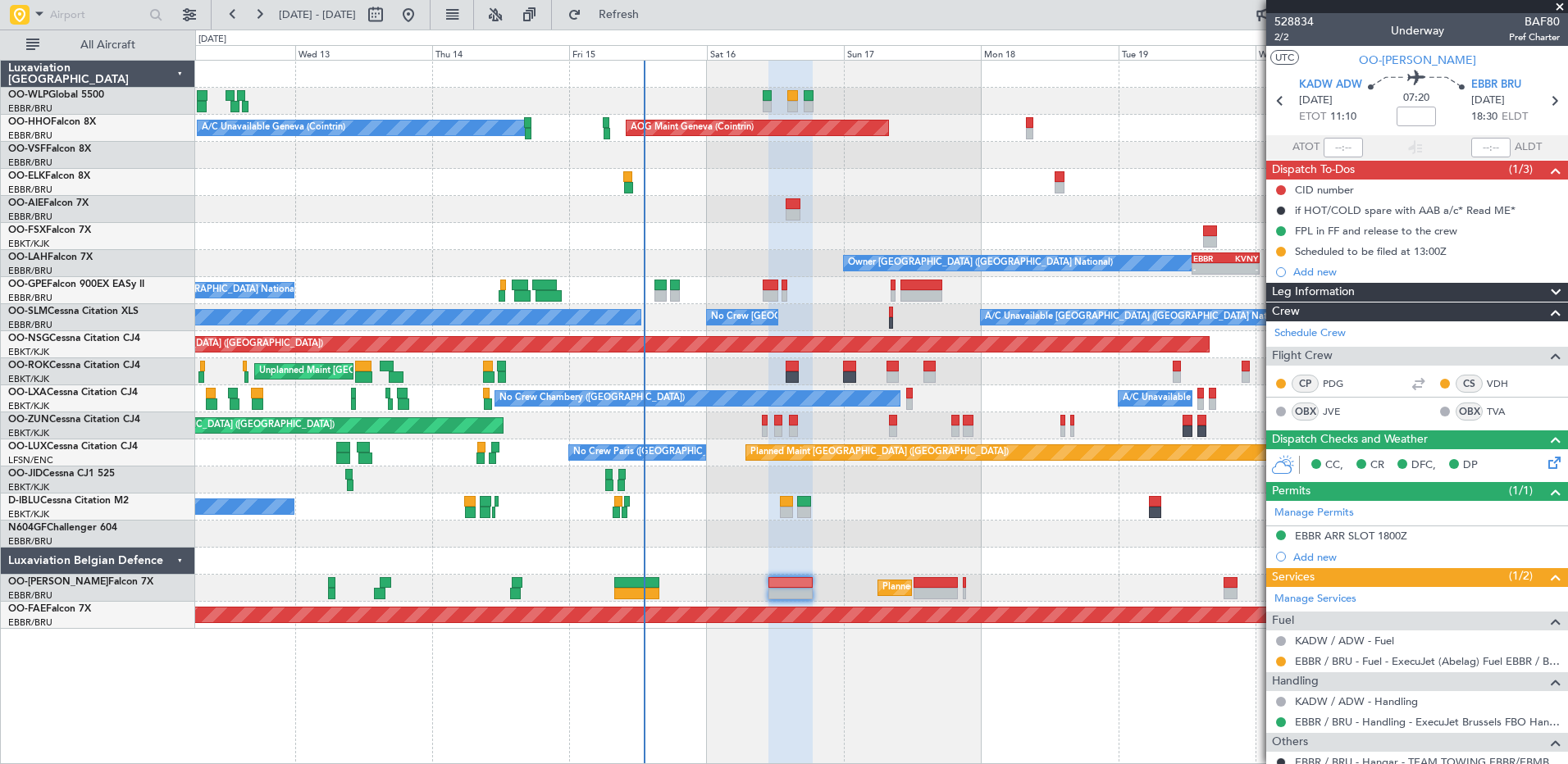
click at [1325, 186] on div "CID number" at bounding box center [1324, 190] width 59 height 14
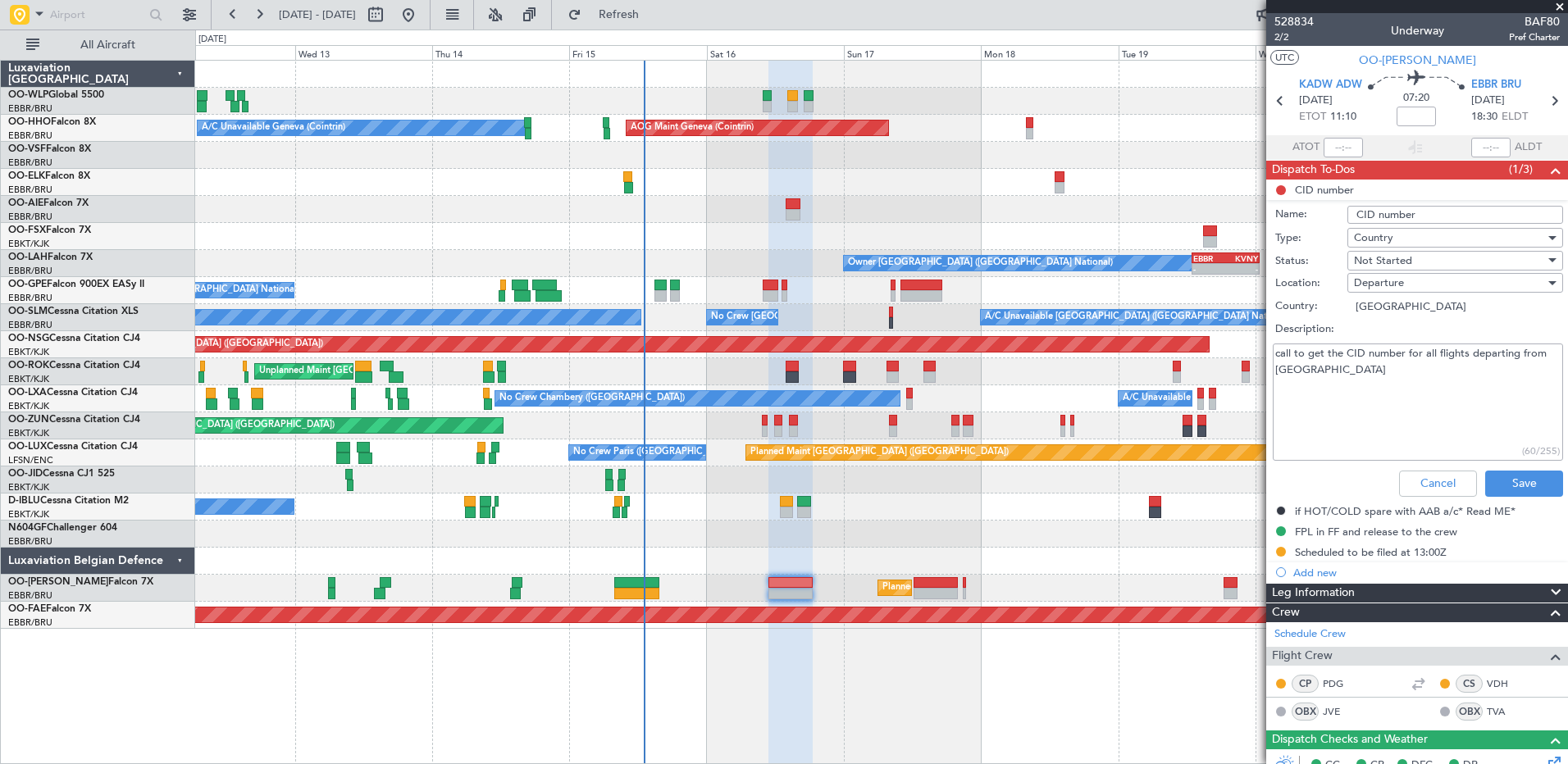
click at [1358, 381] on textarea "call to get the CID number for all flights departing from US" at bounding box center [1417, 402] width 291 height 117
type textarea "call to get the CID number for all flights departing from US 944"
click at [1415, 252] on div "Not Started" at bounding box center [1449, 260] width 191 height 25
click at [1419, 354] on span "Completed" at bounding box center [1447, 342] width 192 height 25
click at [1510, 479] on button "Save" at bounding box center [1524, 484] width 78 height 26
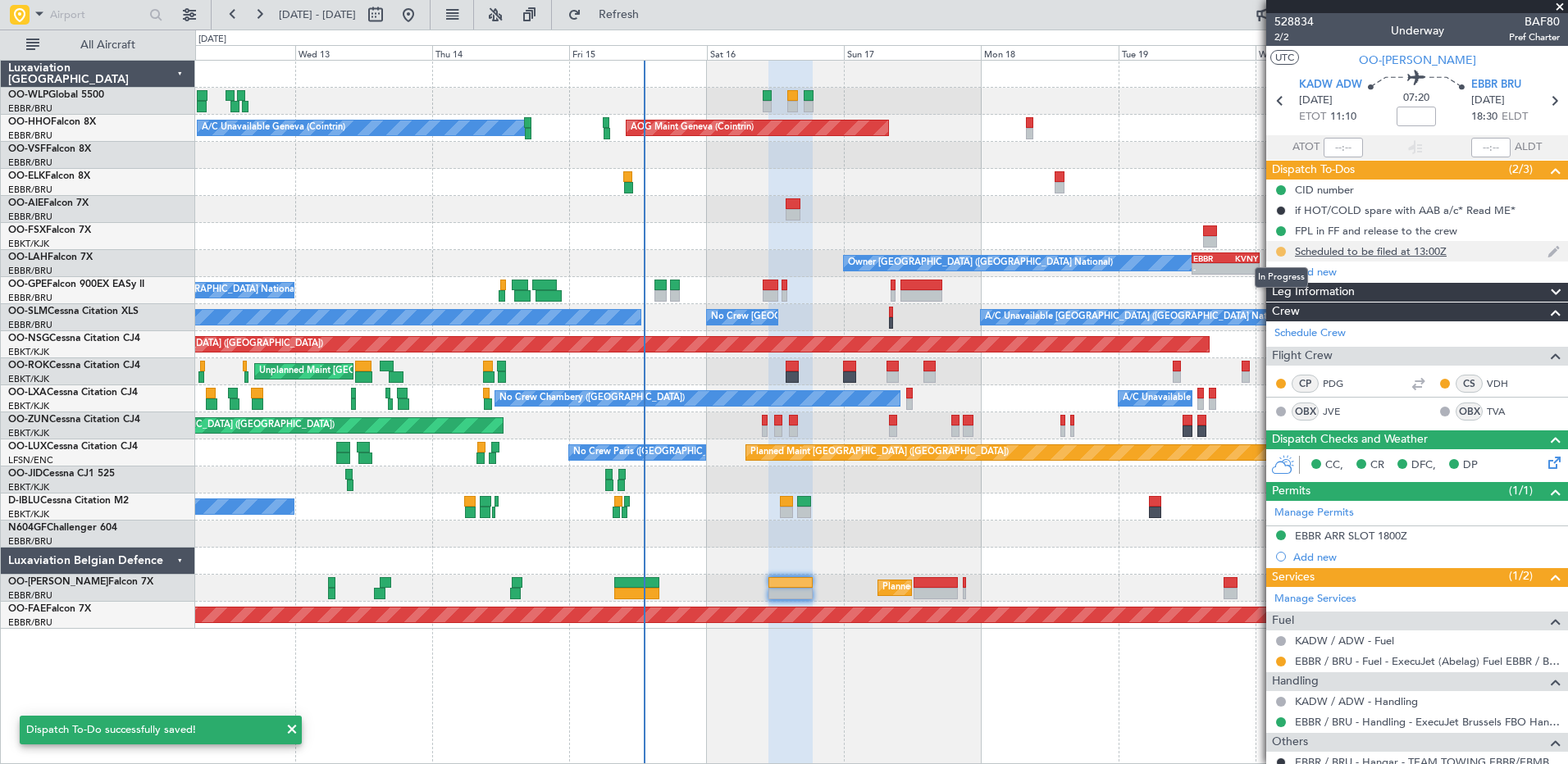
click at [1283, 251] on button at bounding box center [1281, 252] width 10 height 10
click at [1268, 326] on span "Completed" at bounding box center [1288, 324] width 54 height 16
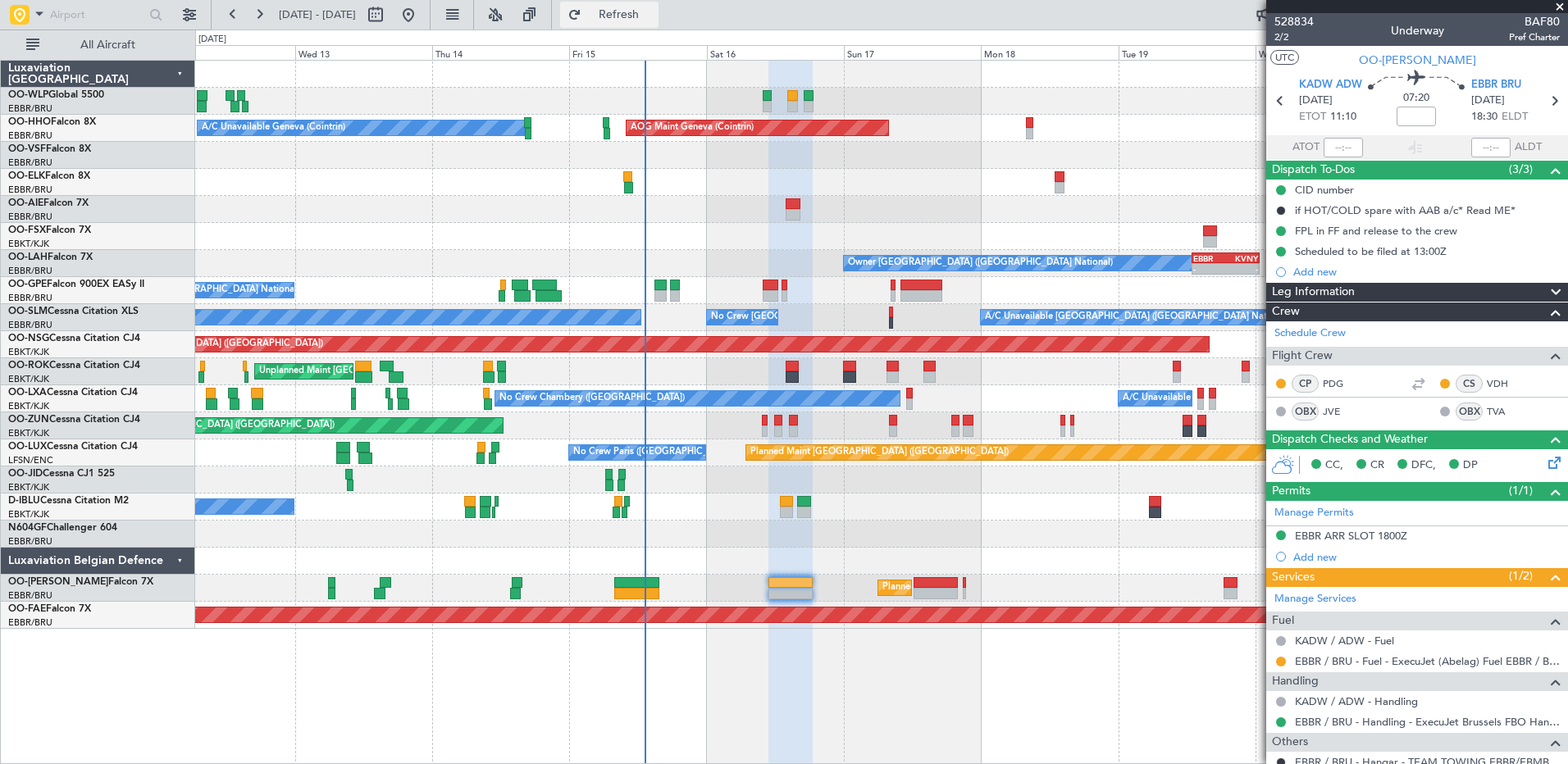
click at [636, 13] on button "Refresh" at bounding box center [609, 14] width 98 height 26
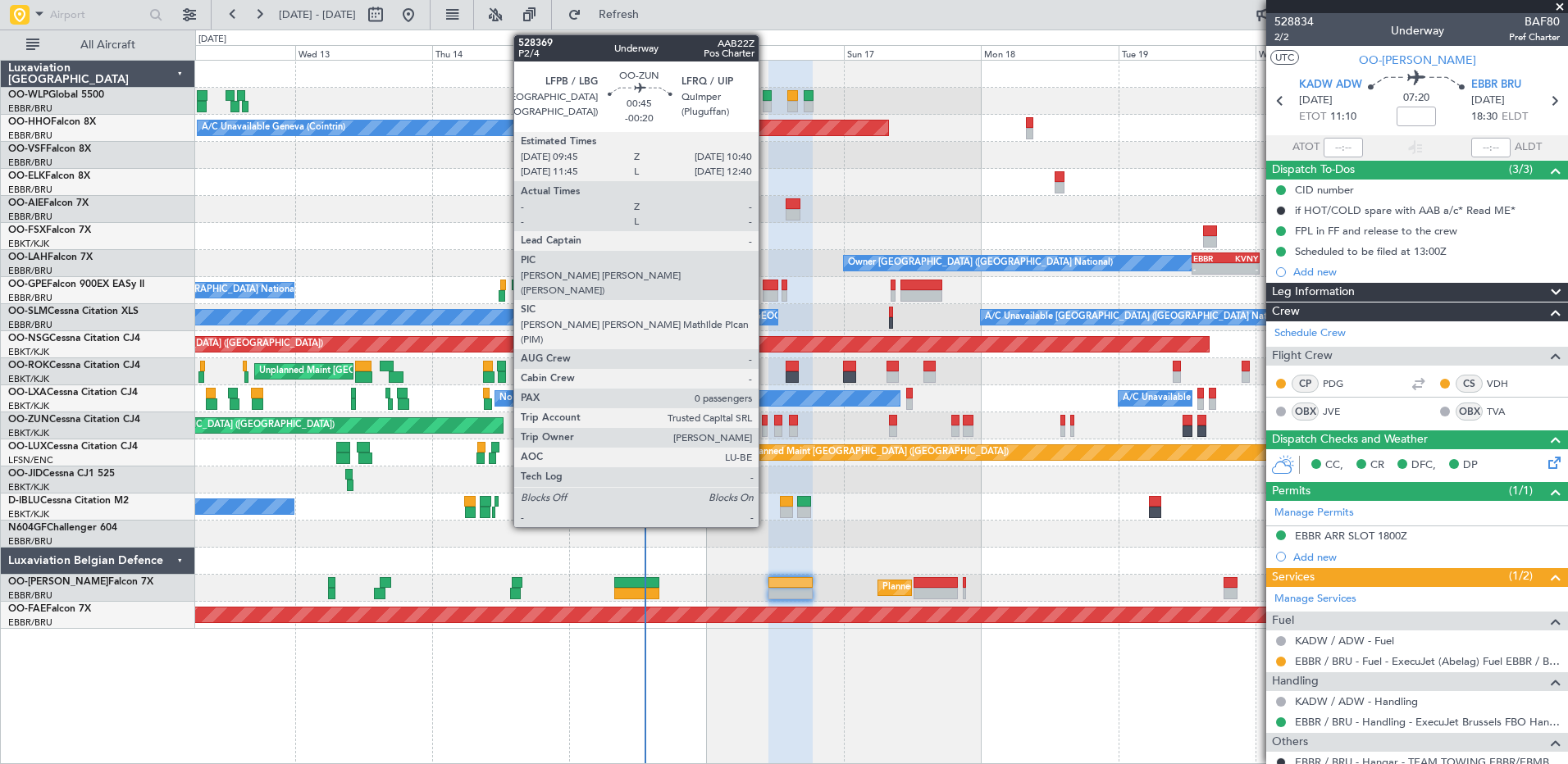
click at [766, 423] on div at bounding box center [764, 421] width 6 height 12
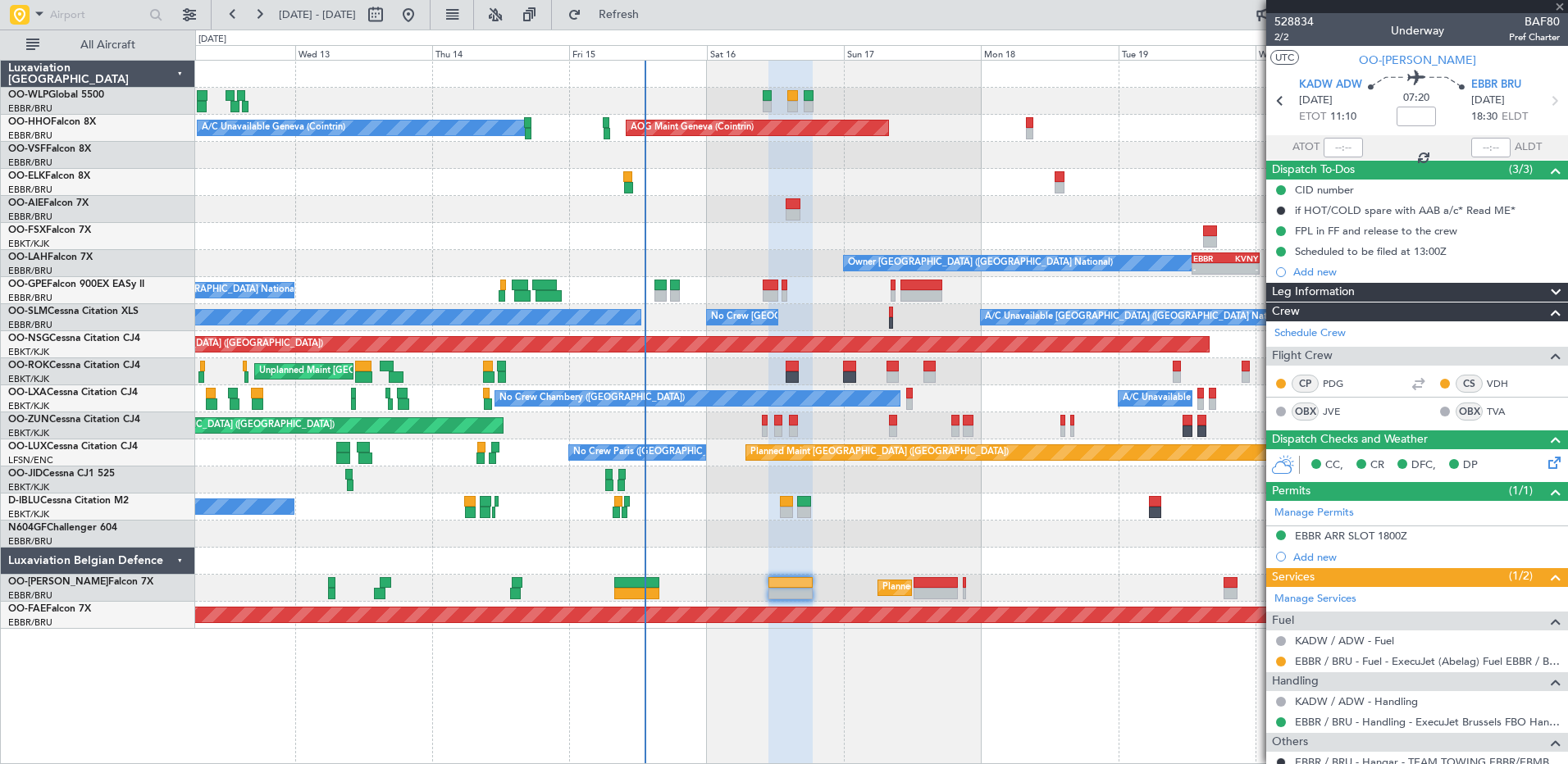
type input "-00:20"
type input "0"
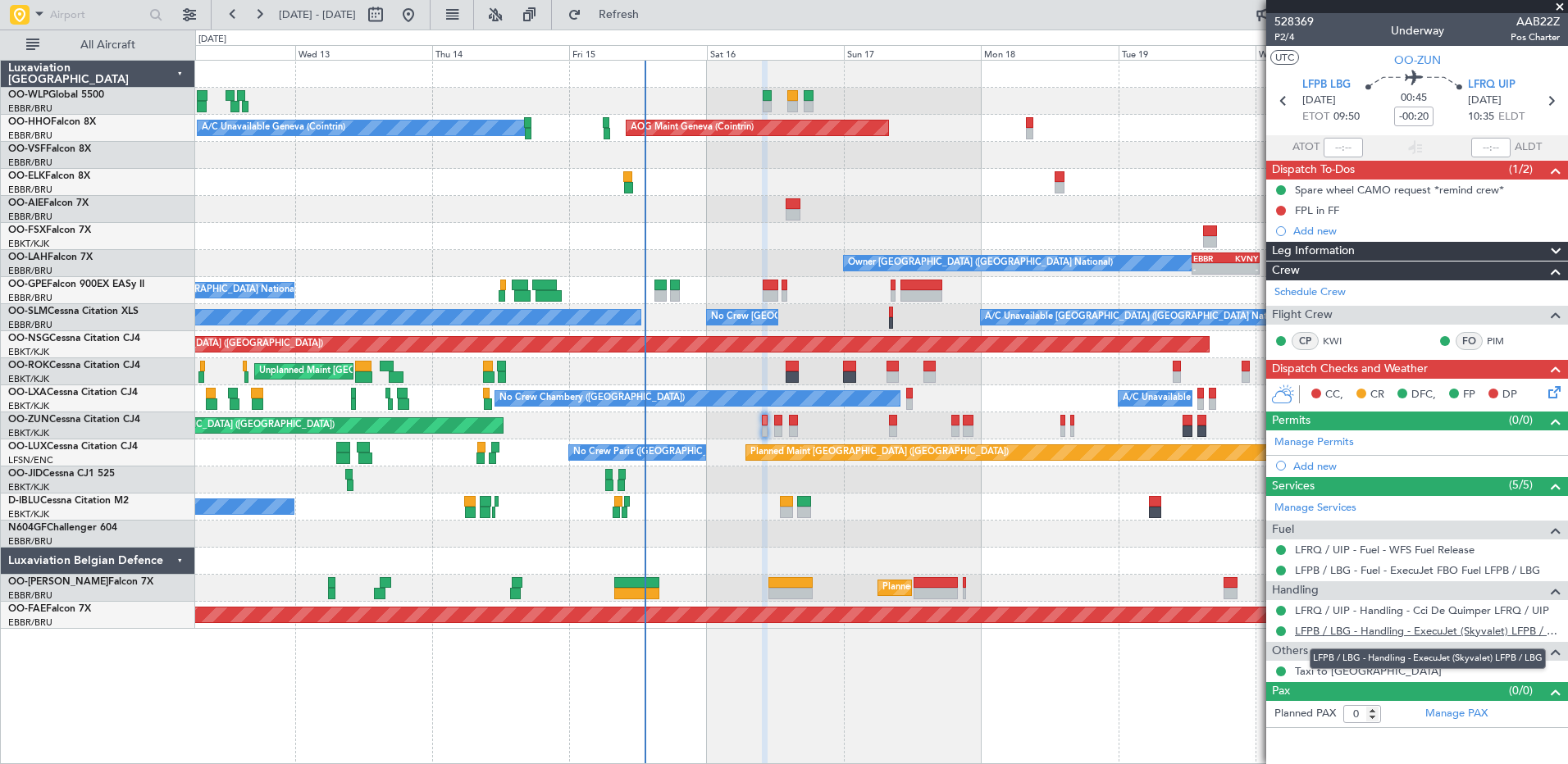
click at [1445, 631] on link "LFPB / LBG - Handling - ExecuJet (Skyvalet) LFPB / LBG" at bounding box center [1427, 631] width 265 height 14
click at [1331, 671] on link "Taxi to Le Bourget" at bounding box center [1367, 671] width 147 height 14
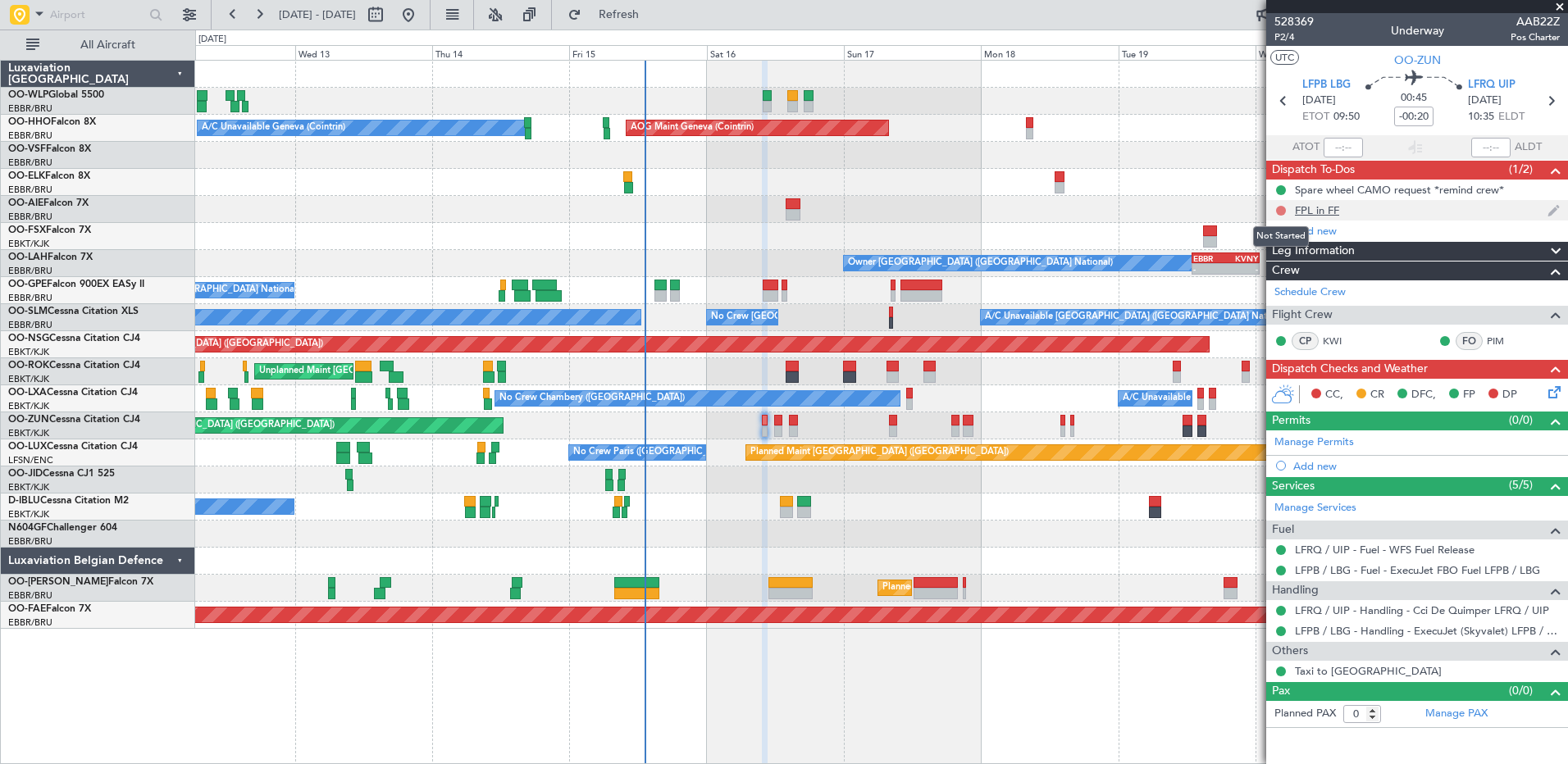
click at [1279, 212] on button at bounding box center [1281, 211] width 10 height 10
click at [1267, 287] on span "Completed" at bounding box center [1288, 282] width 54 height 16
click at [1550, 393] on icon at bounding box center [1551, 389] width 13 height 13
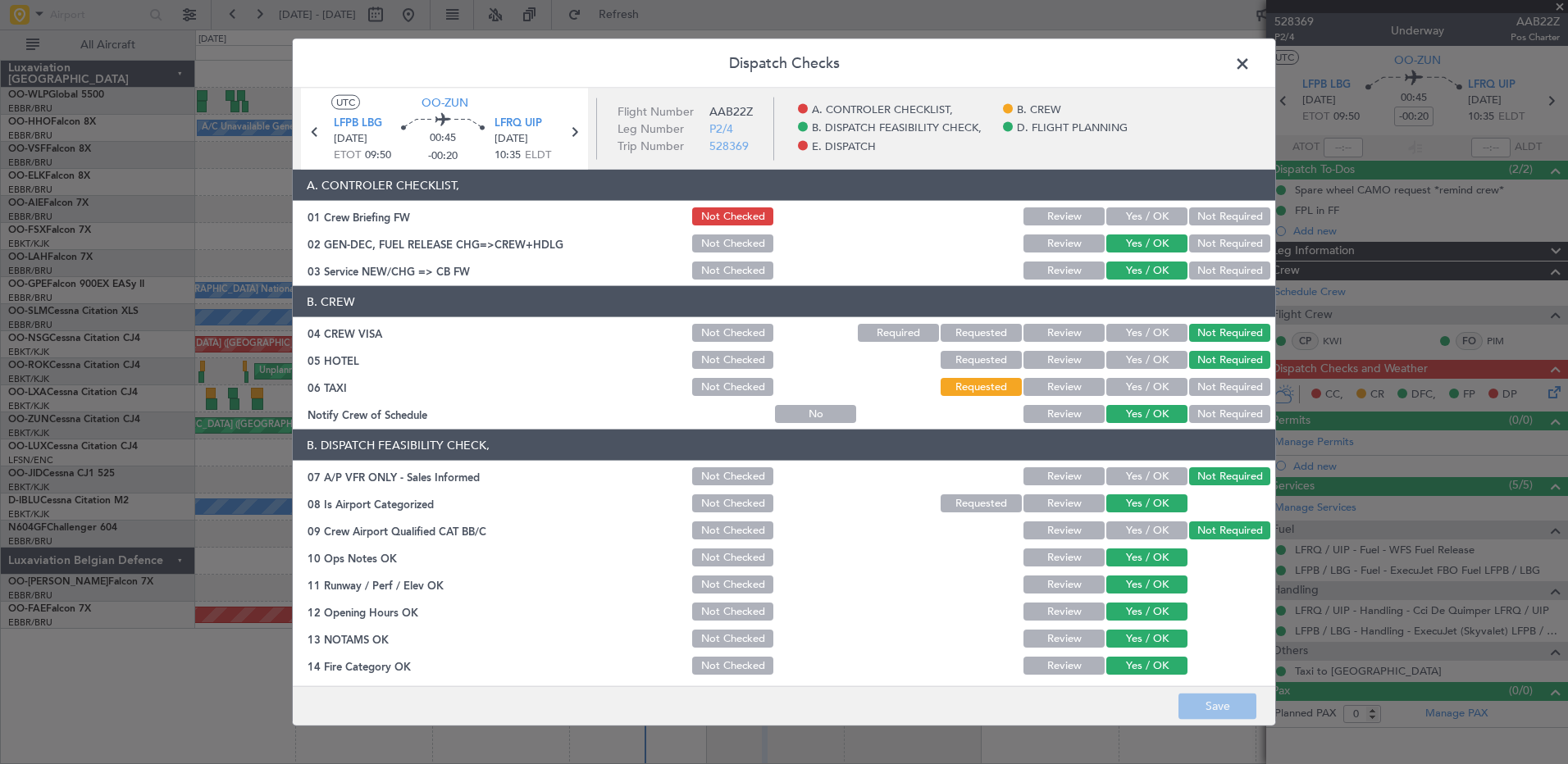
scroll to position [320, 0]
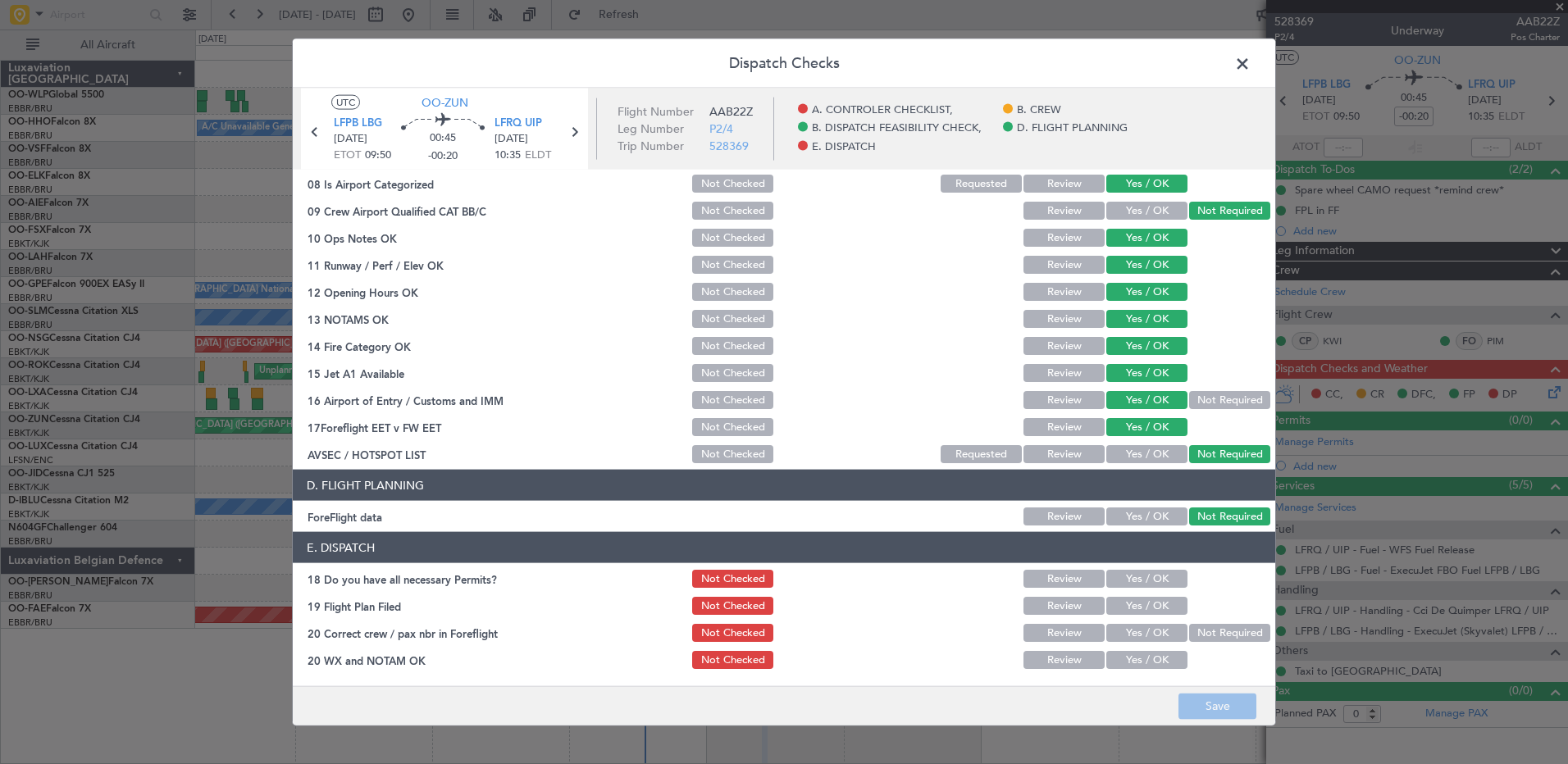
click at [1149, 576] on button "Yes / OK" at bounding box center [1147, 579] width 81 height 18
click at [1145, 612] on button "Yes / OK" at bounding box center [1147, 606] width 81 height 18
click at [1148, 633] on button "Yes / OK" at bounding box center [1147, 633] width 81 height 18
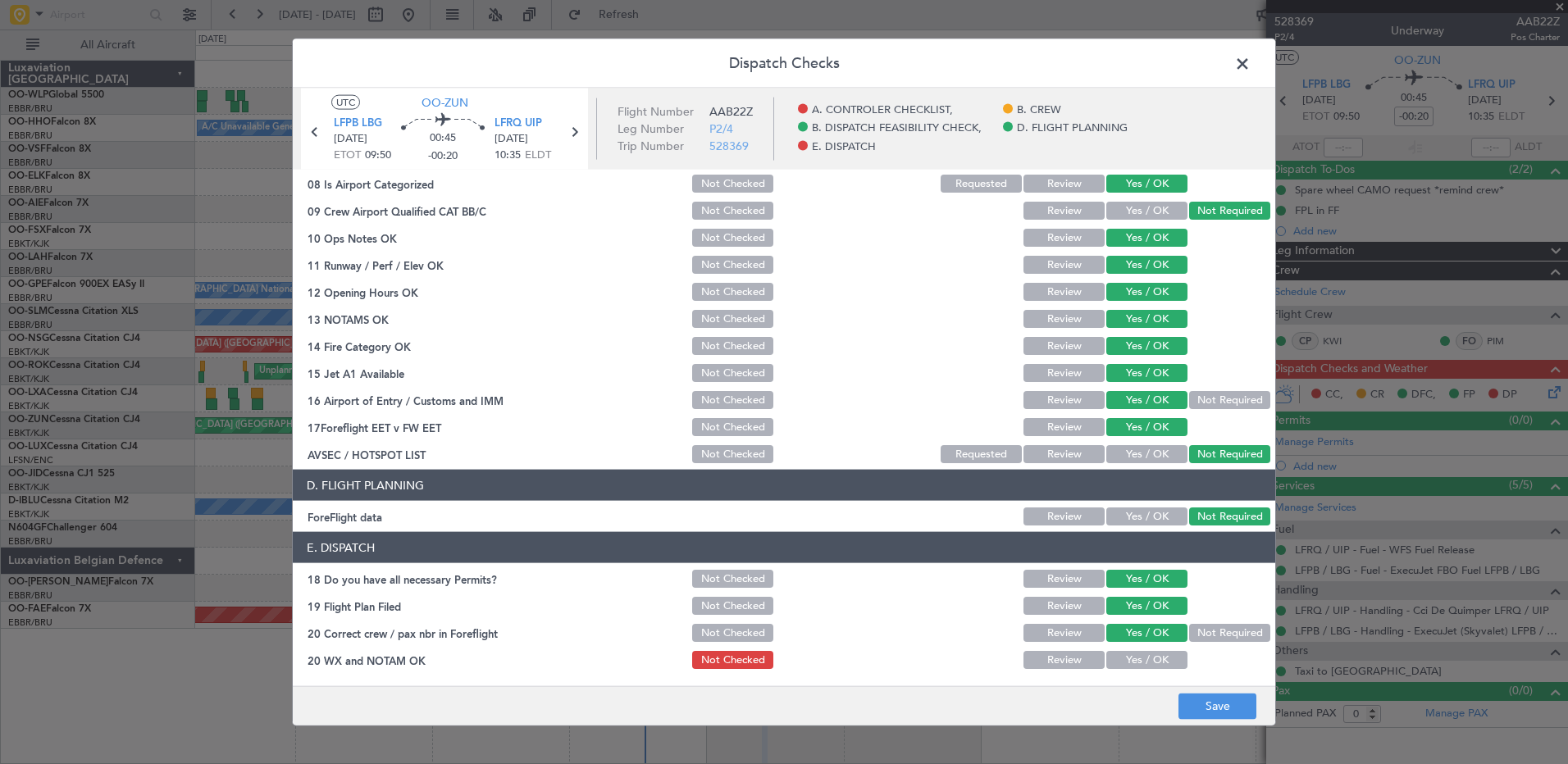
click at [1152, 656] on button "Yes / OK" at bounding box center [1147, 660] width 81 height 18
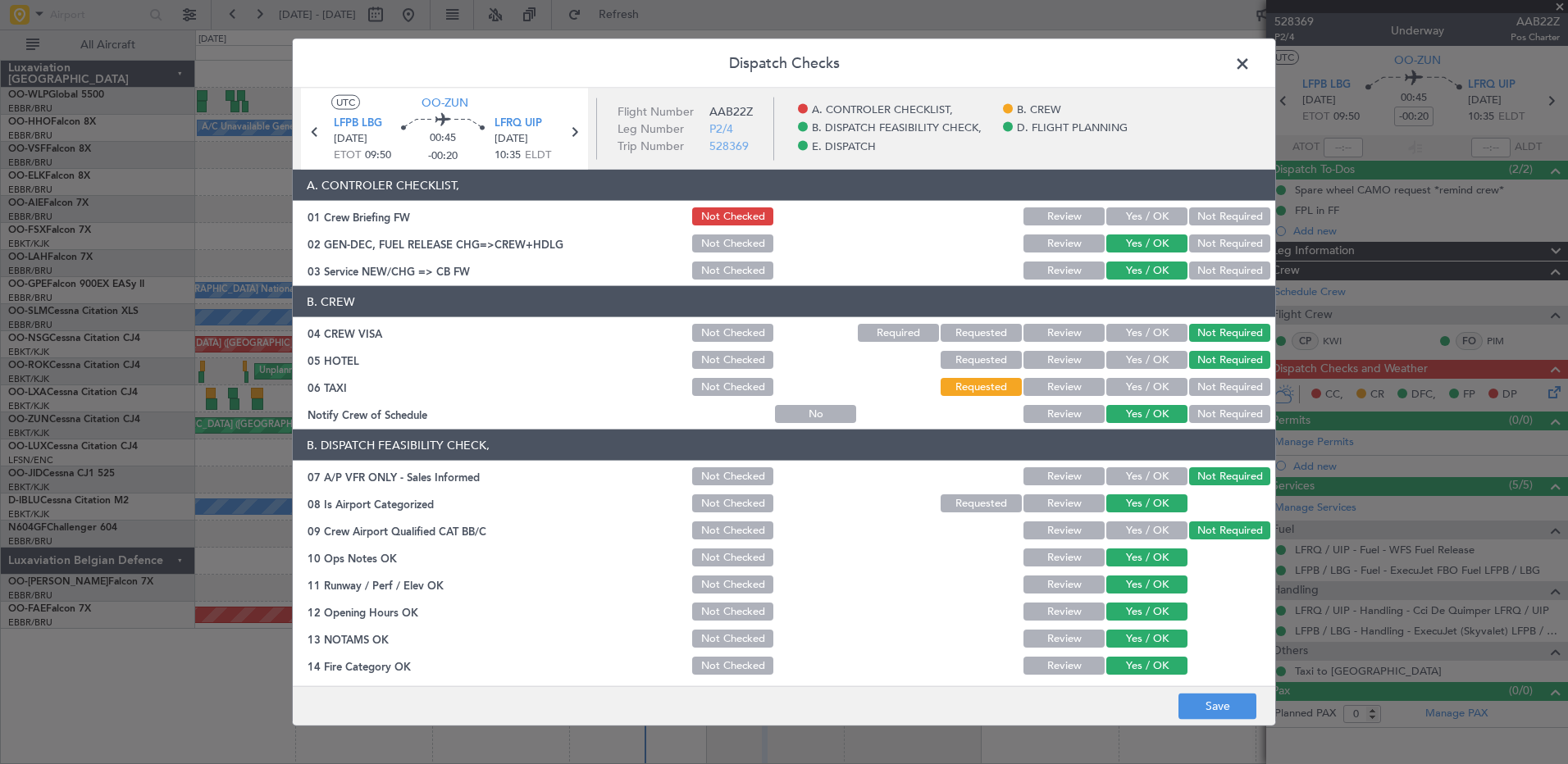
click at [1148, 386] on button "Yes / OK" at bounding box center [1147, 386] width 81 height 18
click at [1225, 700] on button "Save" at bounding box center [1217, 706] width 78 height 26
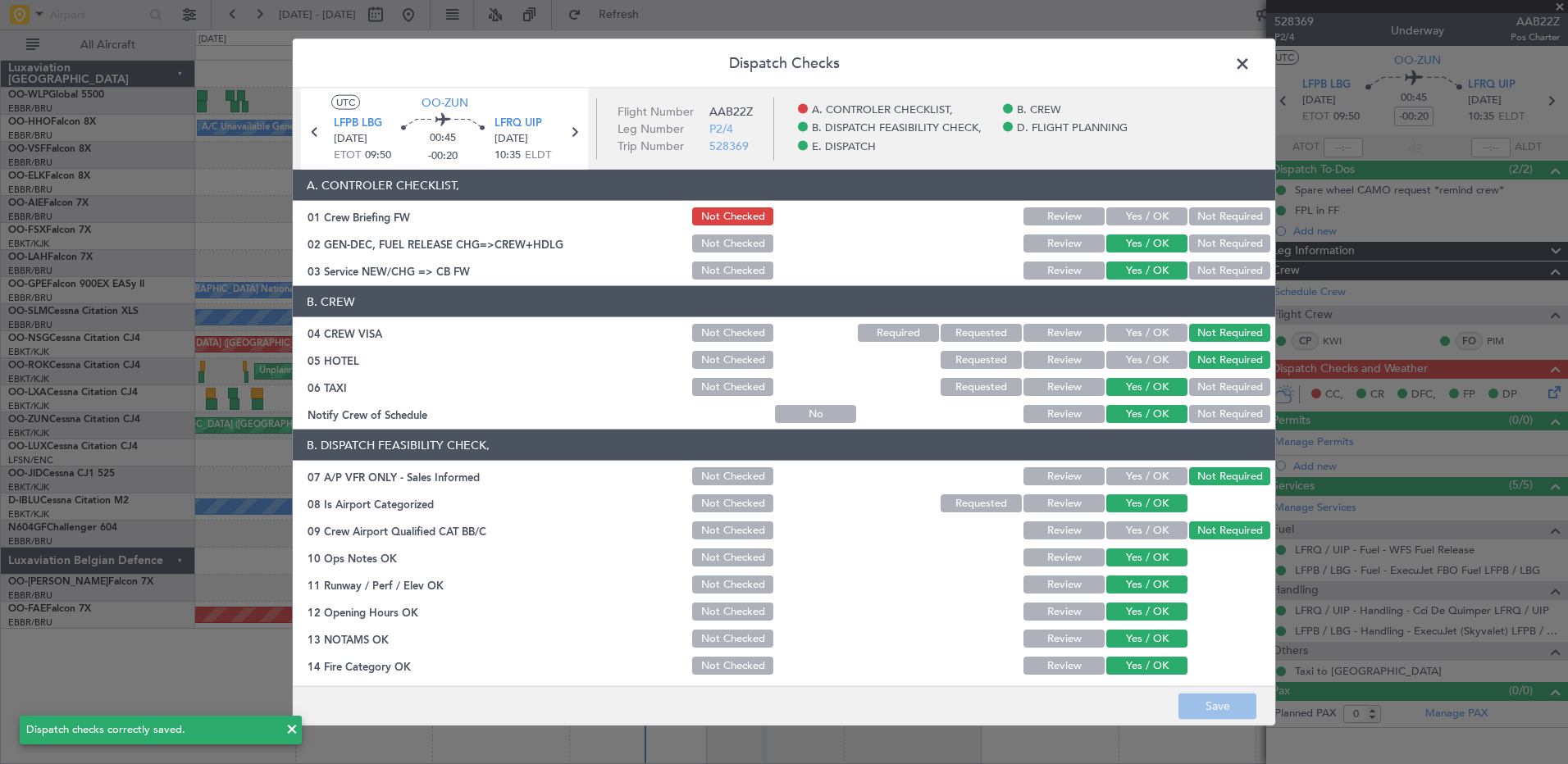
click at [1236, 50] on header "Dispatch Checks" at bounding box center [784, 64] width 983 height 49
click at [1250, 62] on span at bounding box center [1250, 68] width 0 height 33
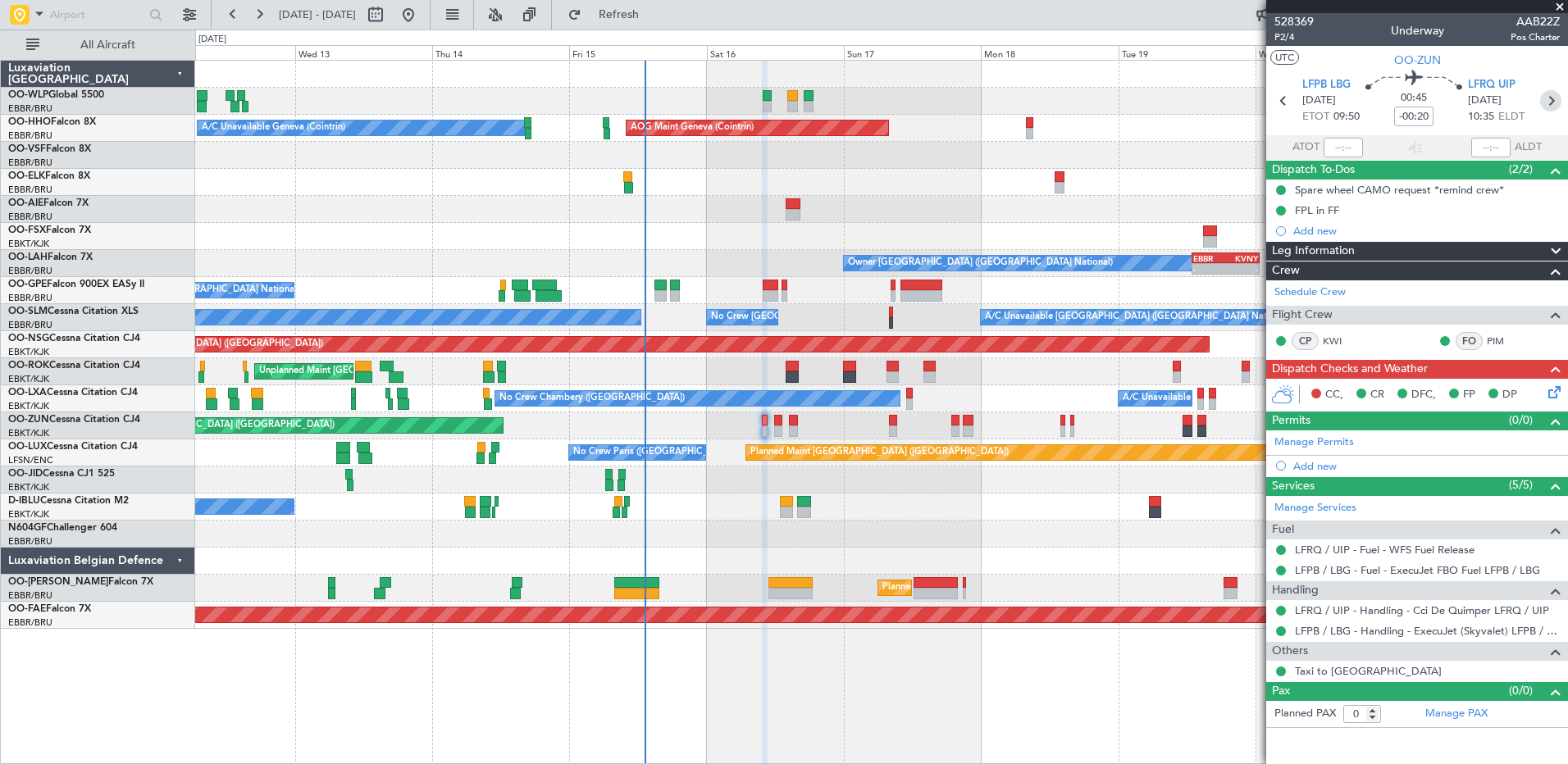
click at [1552, 97] on icon at bounding box center [1550, 100] width 21 height 21
type input "-00:15"
type input "4"
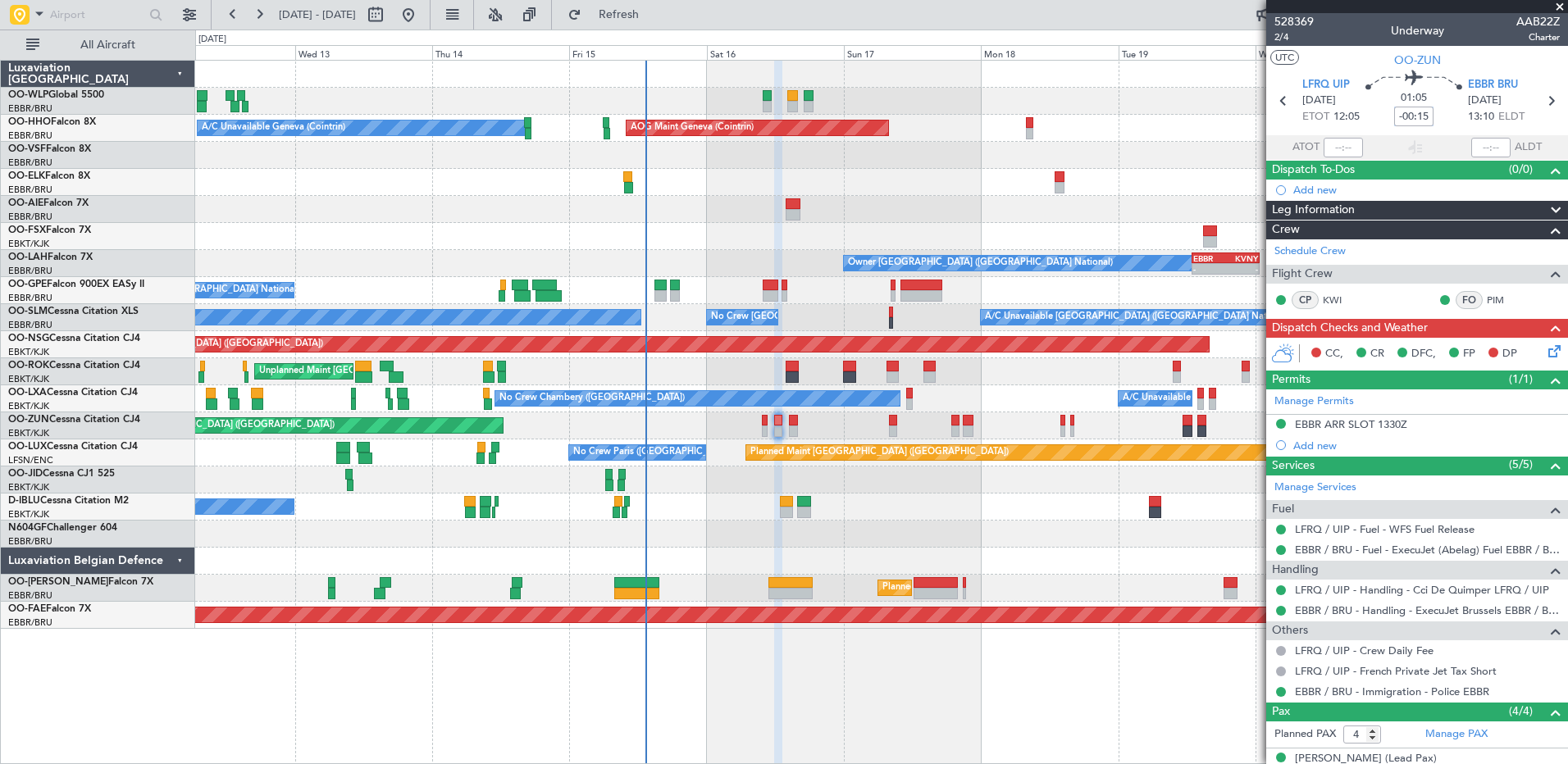
click at [1426, 113] on input "-00:15" at bounding box center [1414, 116] width 39 height 19
click at [1184, 194] on div at bounding box center [880, 182] width 1371 height 27
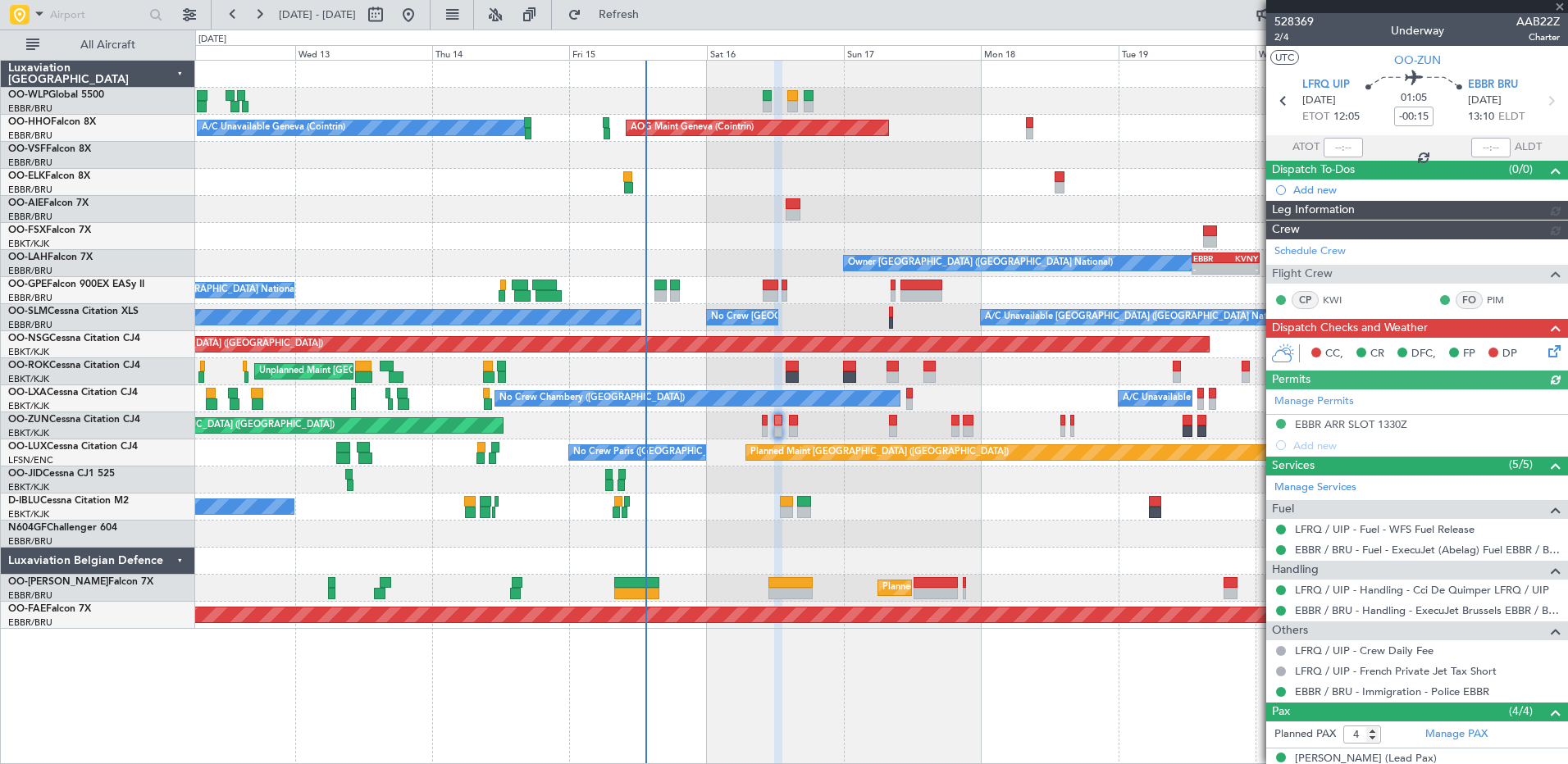
click at [1545, 349] on icon at bounding box center [1551, 348] width 13 height 13
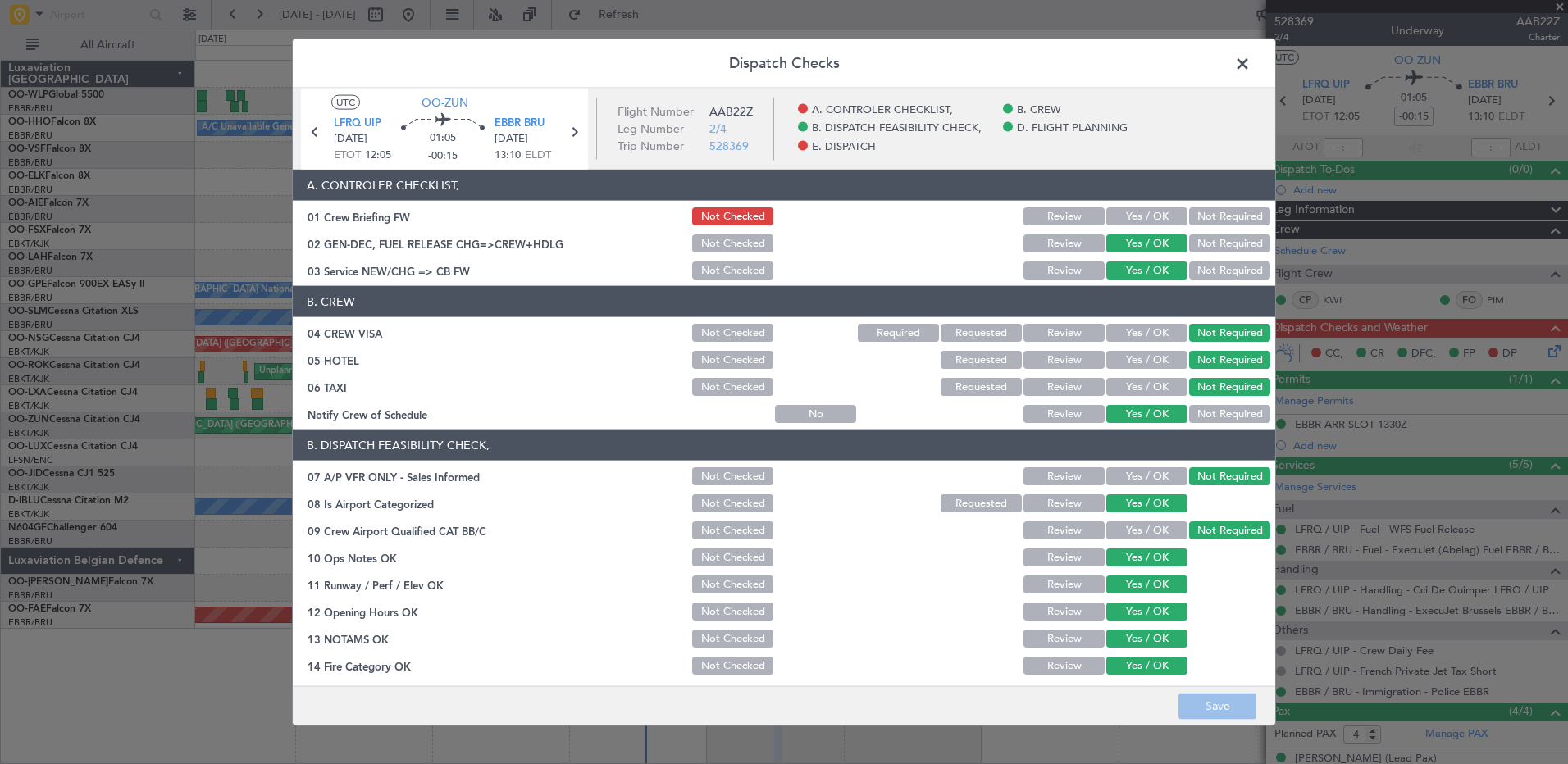
scroll to position [320, 0]
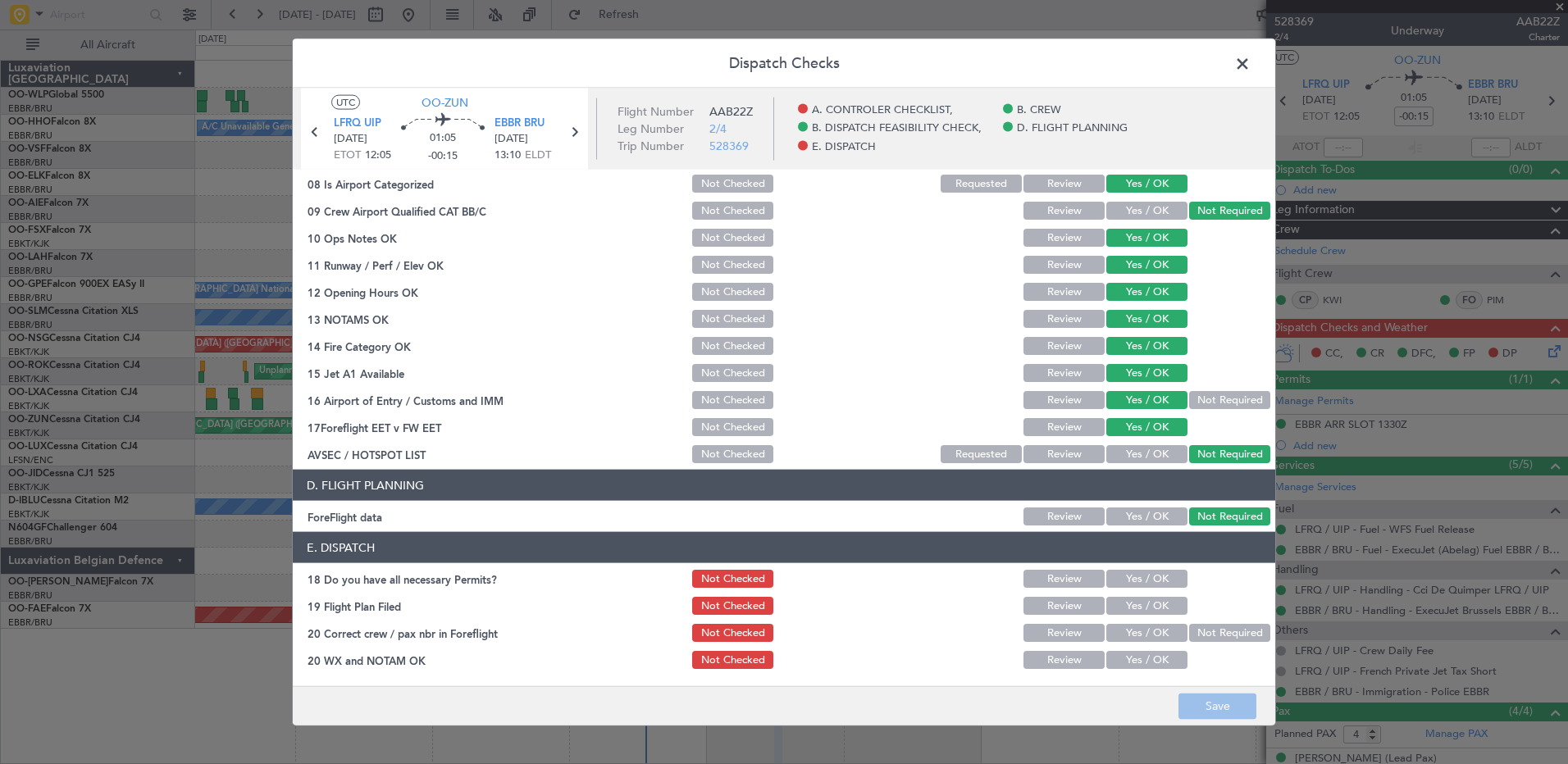
click at [1150, 571] on button "Yes / OK" at bounding box center [1147, 579] width 81 height 18
click at [1155, 609] on button "Yes / OK" at bounding box center [1147, 606] width 81 height 18
click at [1160, 638] on button "Yes / OK" at bounding box center [1147, 633] width 81 height 18
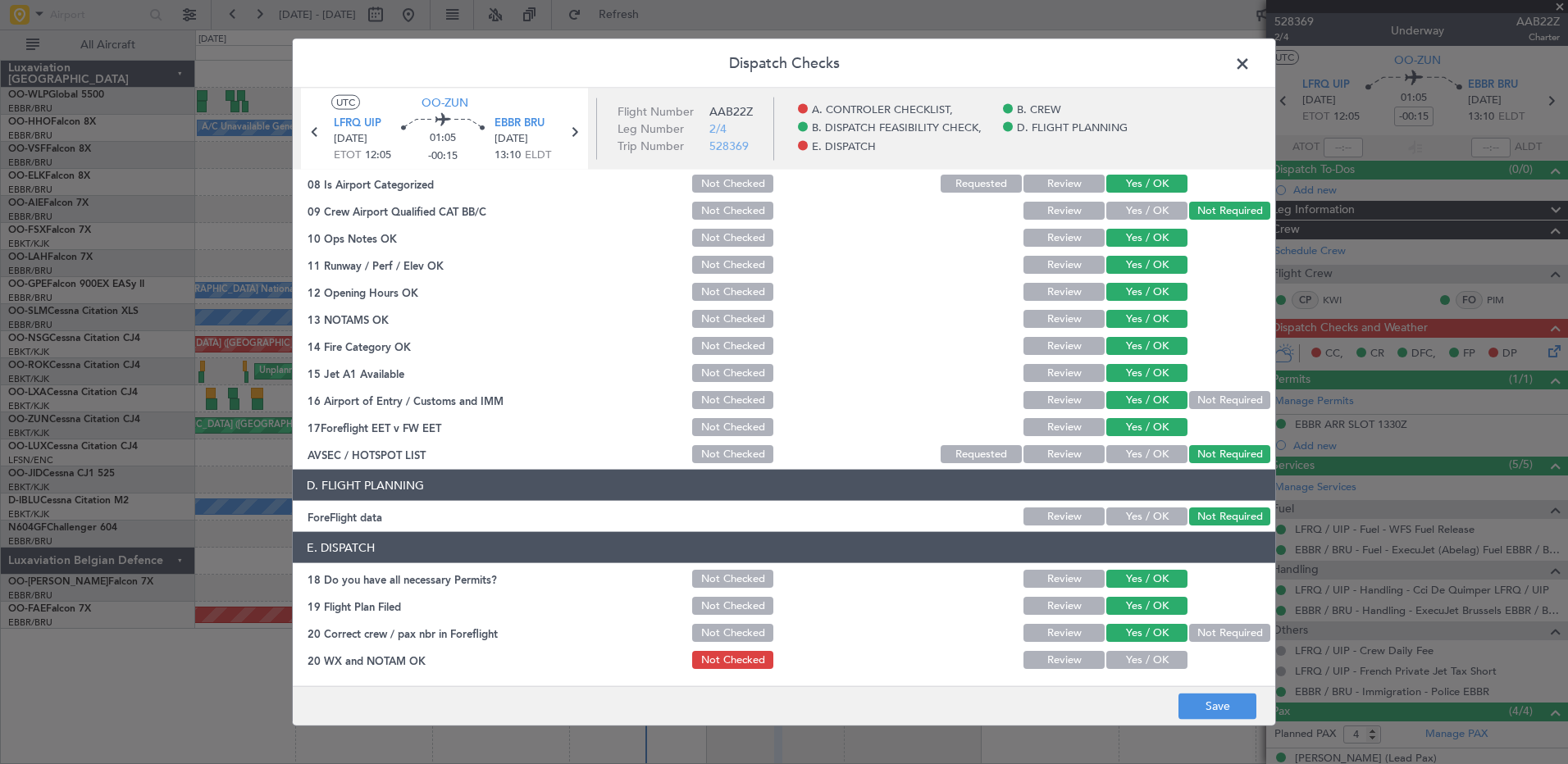
click at [1161, 662] on button "Yes / OK" at bounding box center [1147, 660] width 81 height 18
click at [1212, 706] on button "Save" at bounding box center [1217, 706] width 78 height 26
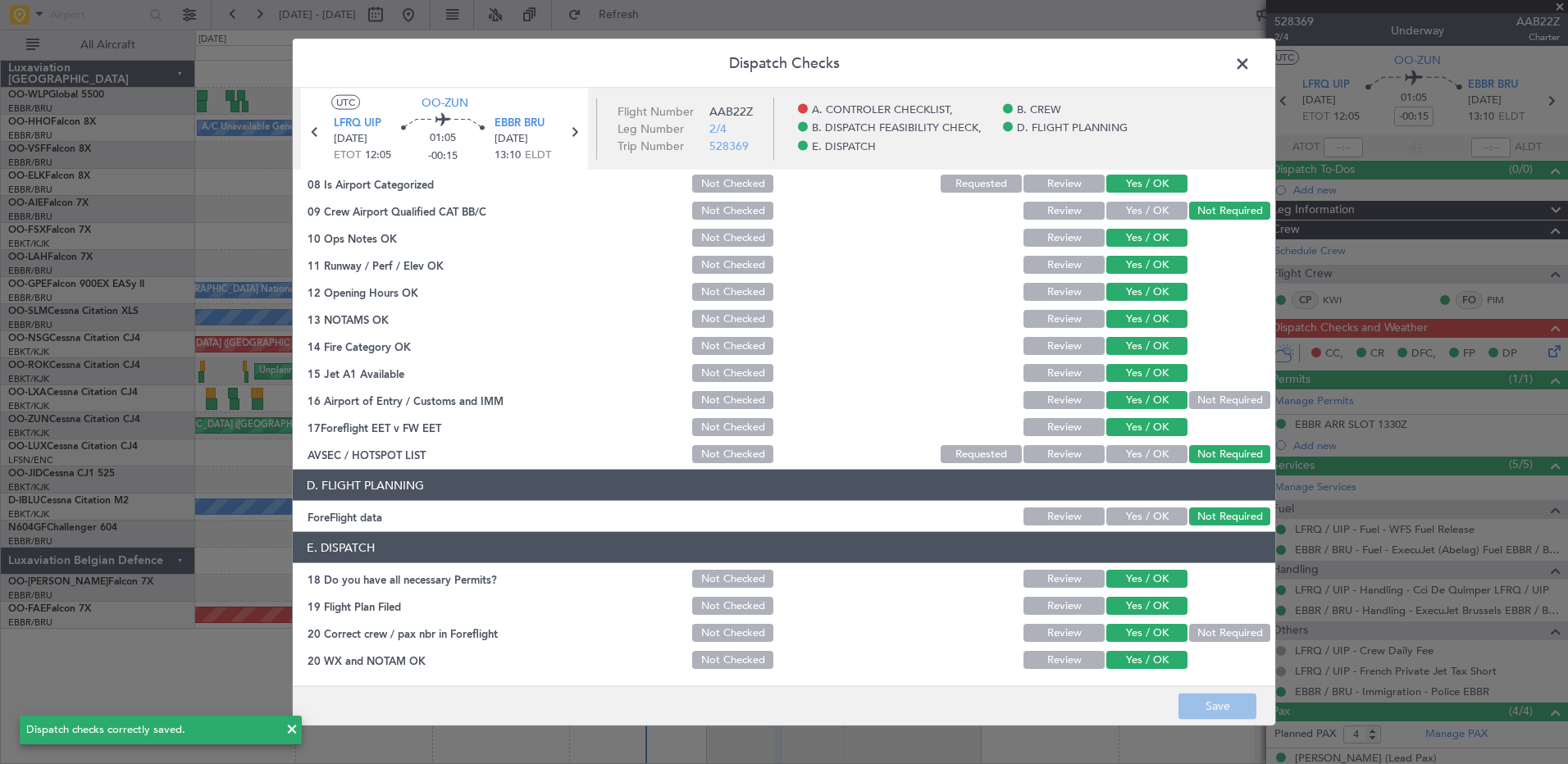
type input "-00:20"
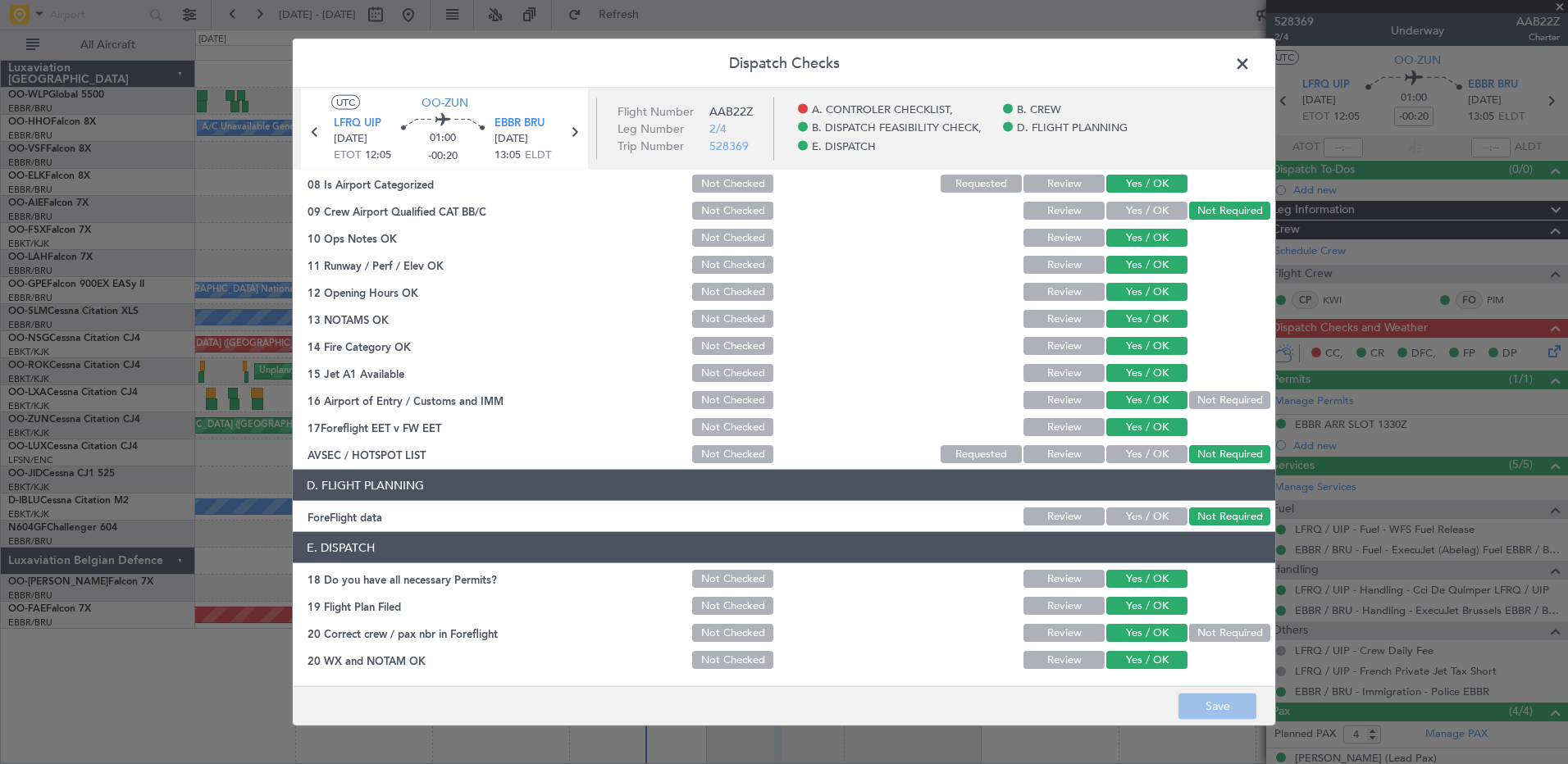
click at [1250, 64] on span at bounding box center [1250, 68] width 0 height 33
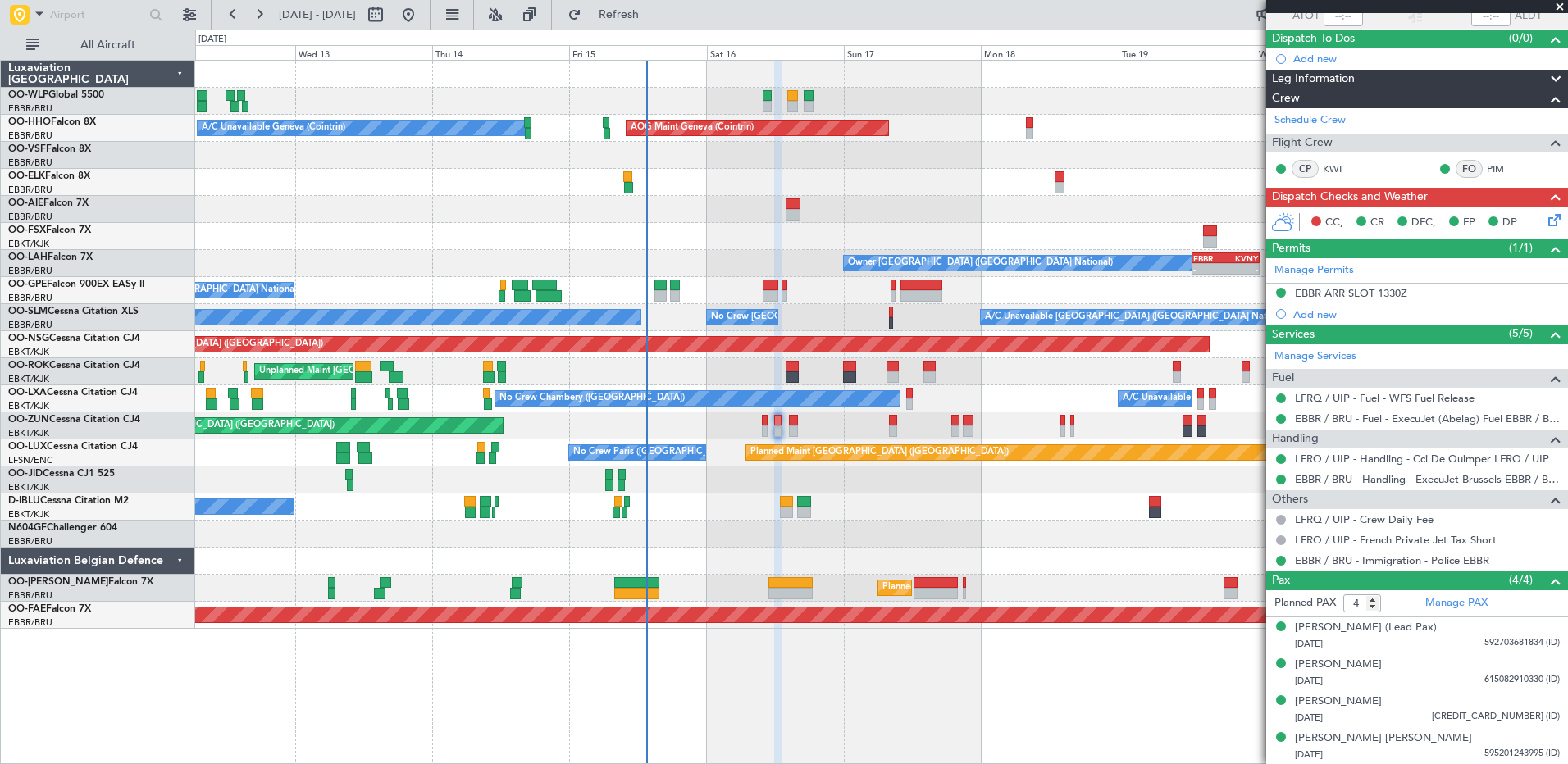
scroll to position [0, 0]
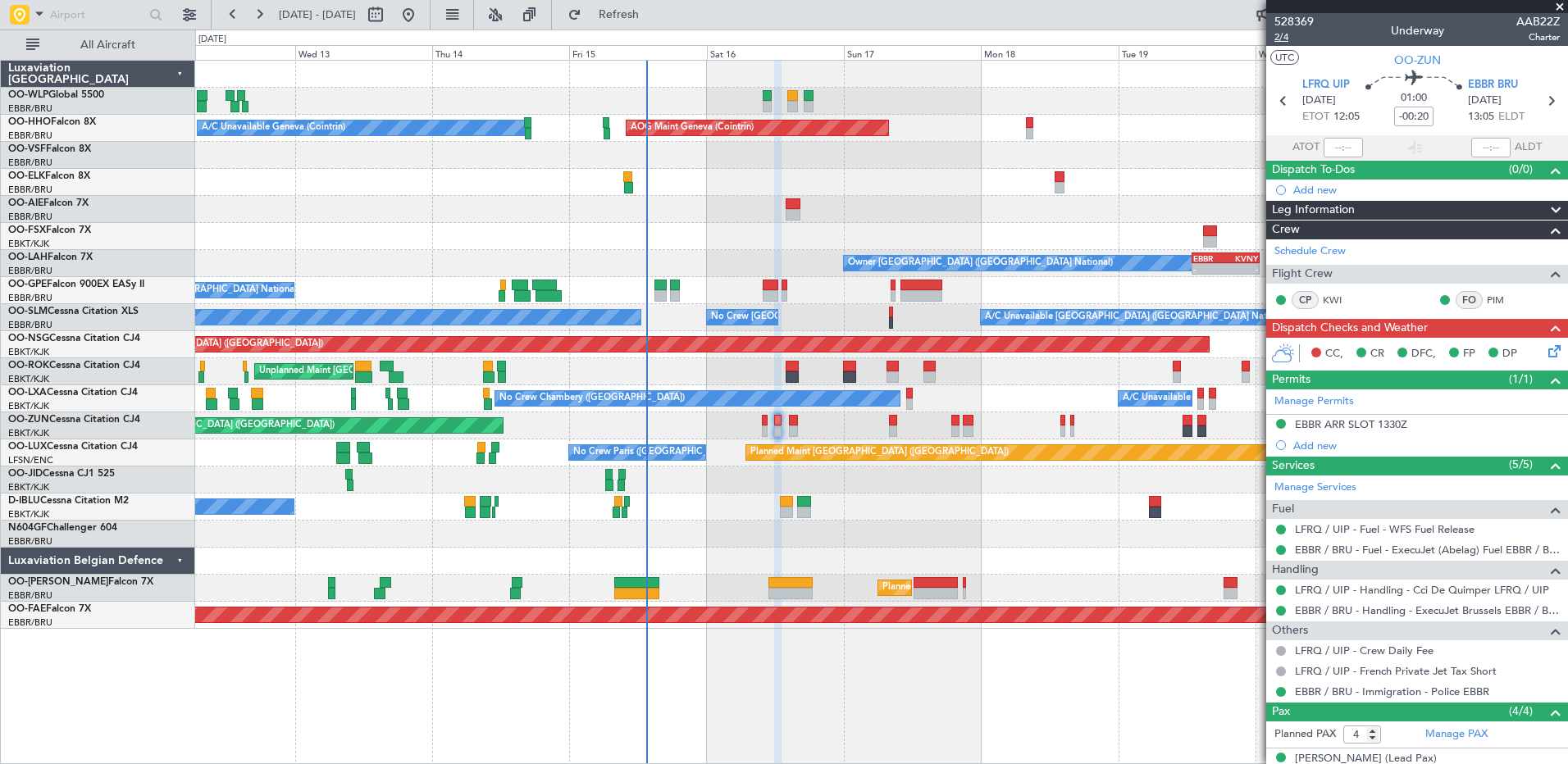
click at [1283, 35] on span "2/4" at bounding box center [1294, 37] width 39 height 14
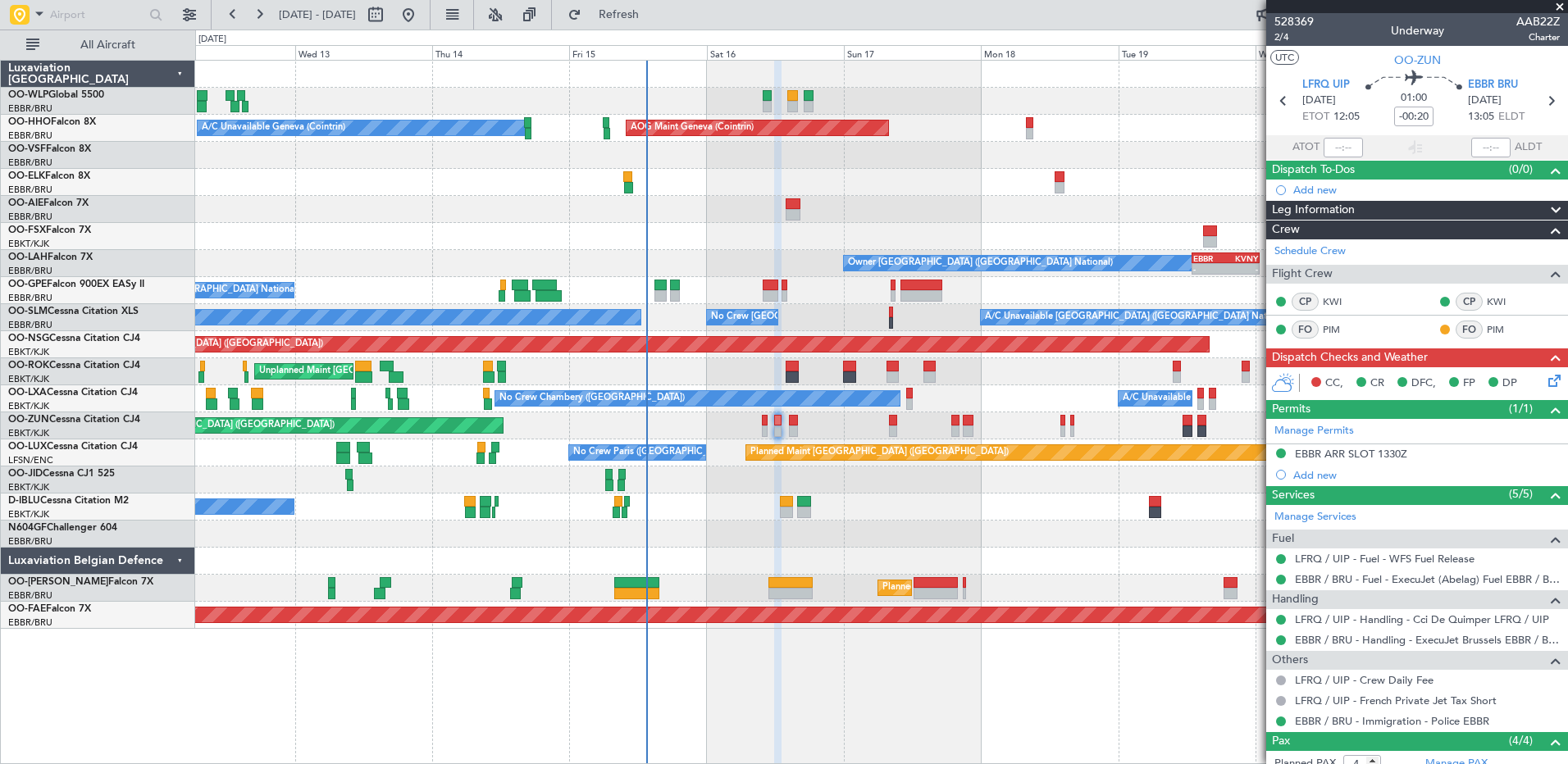
click at [1537, 392] on div "CC, CR DFC, FP DP" at bounding box center [1417, 384] width 302 height 33
click at [1545, 379] on icon at bounding box center [1551, 378] width 13 height 13
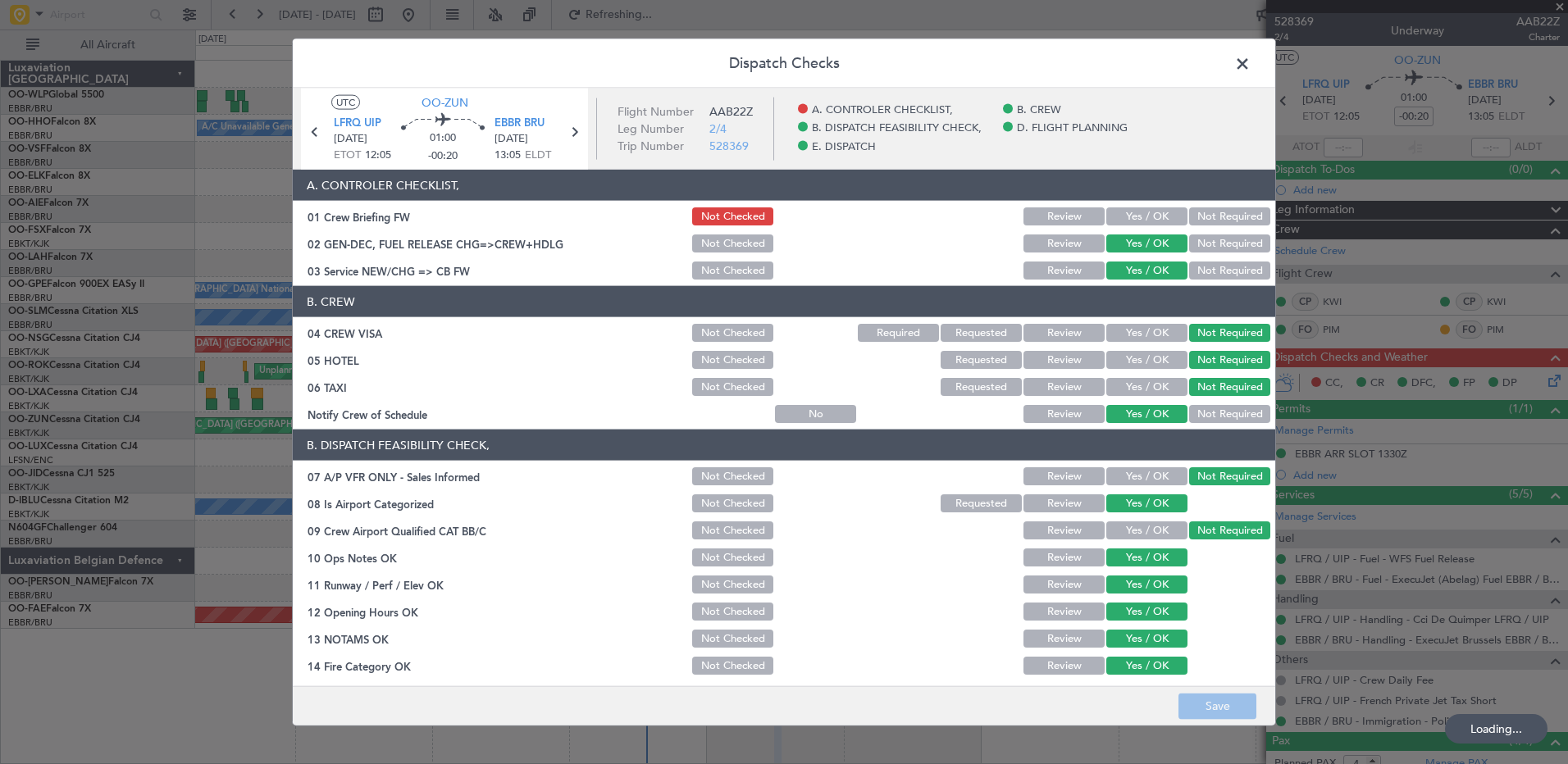
click at [1132, 215] on button "Yes / OK" at bounding box center [1147, 216] width 81 height 18
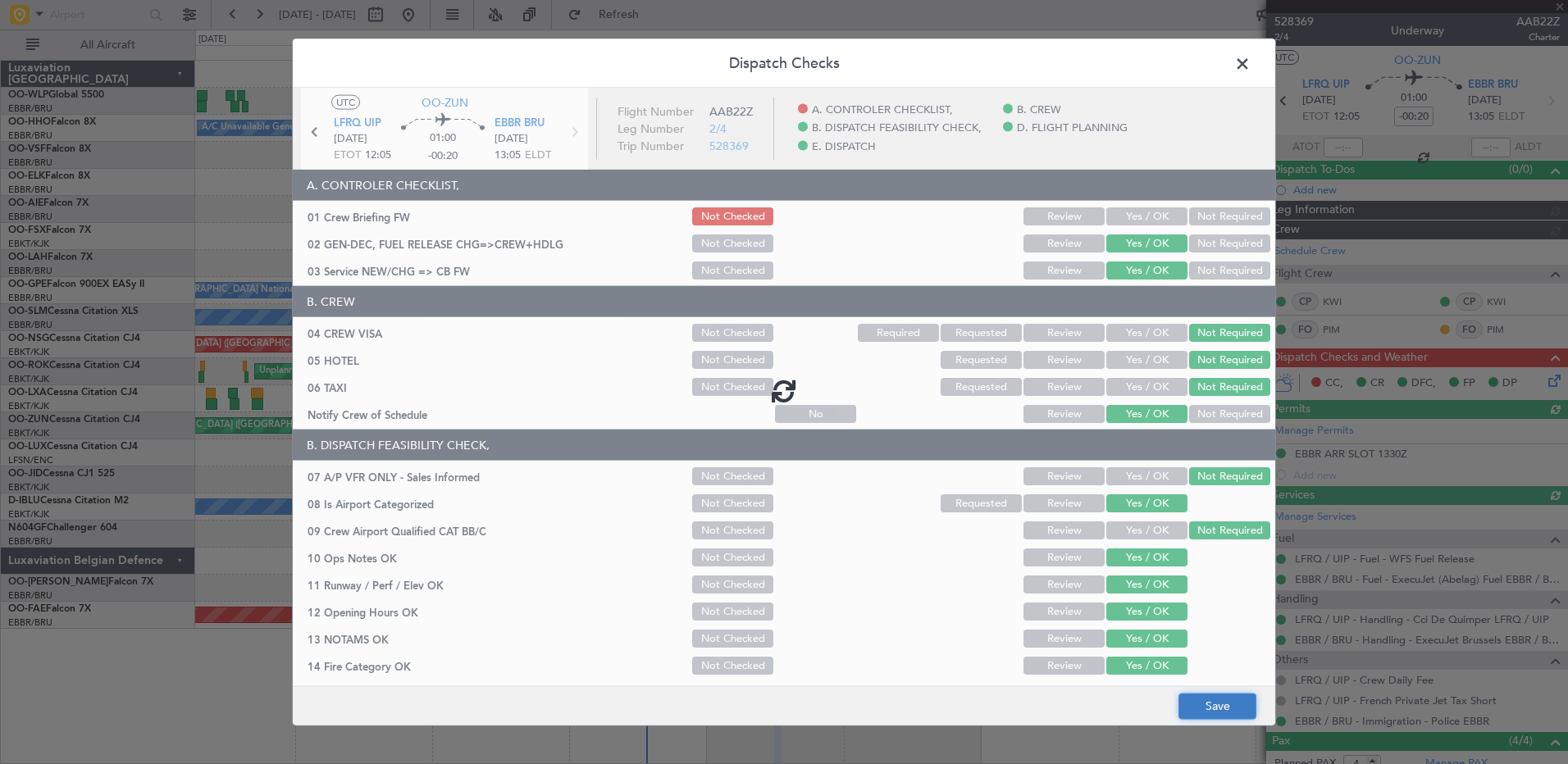
click at [1222, 700] on button "Save" at bounding box center [1217, 706] width 78 height 26
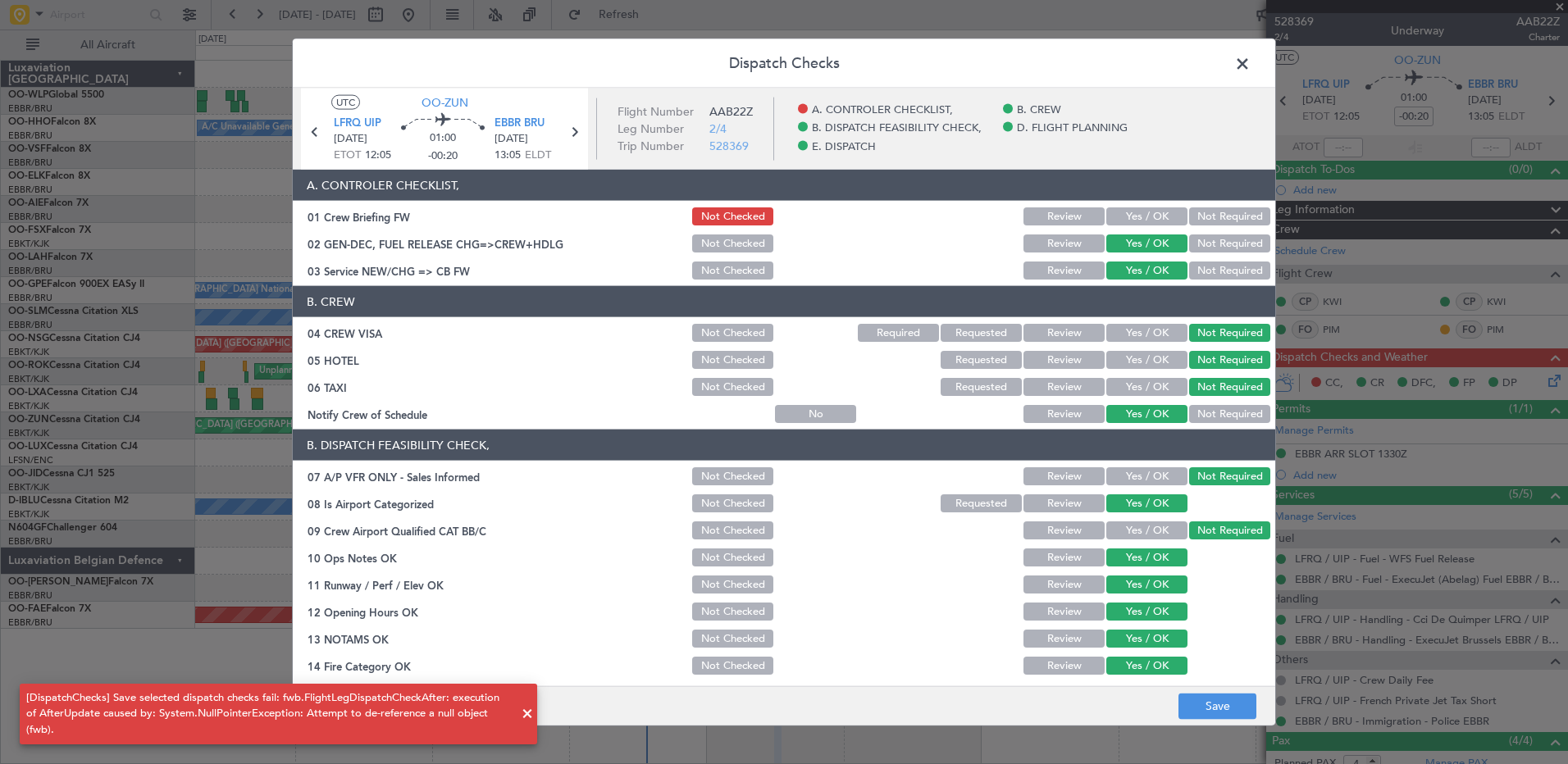
click at [1151, 215] on button "Yes / OK" at bounding box center [1147, 216] width 81 height 18
click at [1227, 706] on button "Save" at bounding box center [1217, 706] width 78 height 26
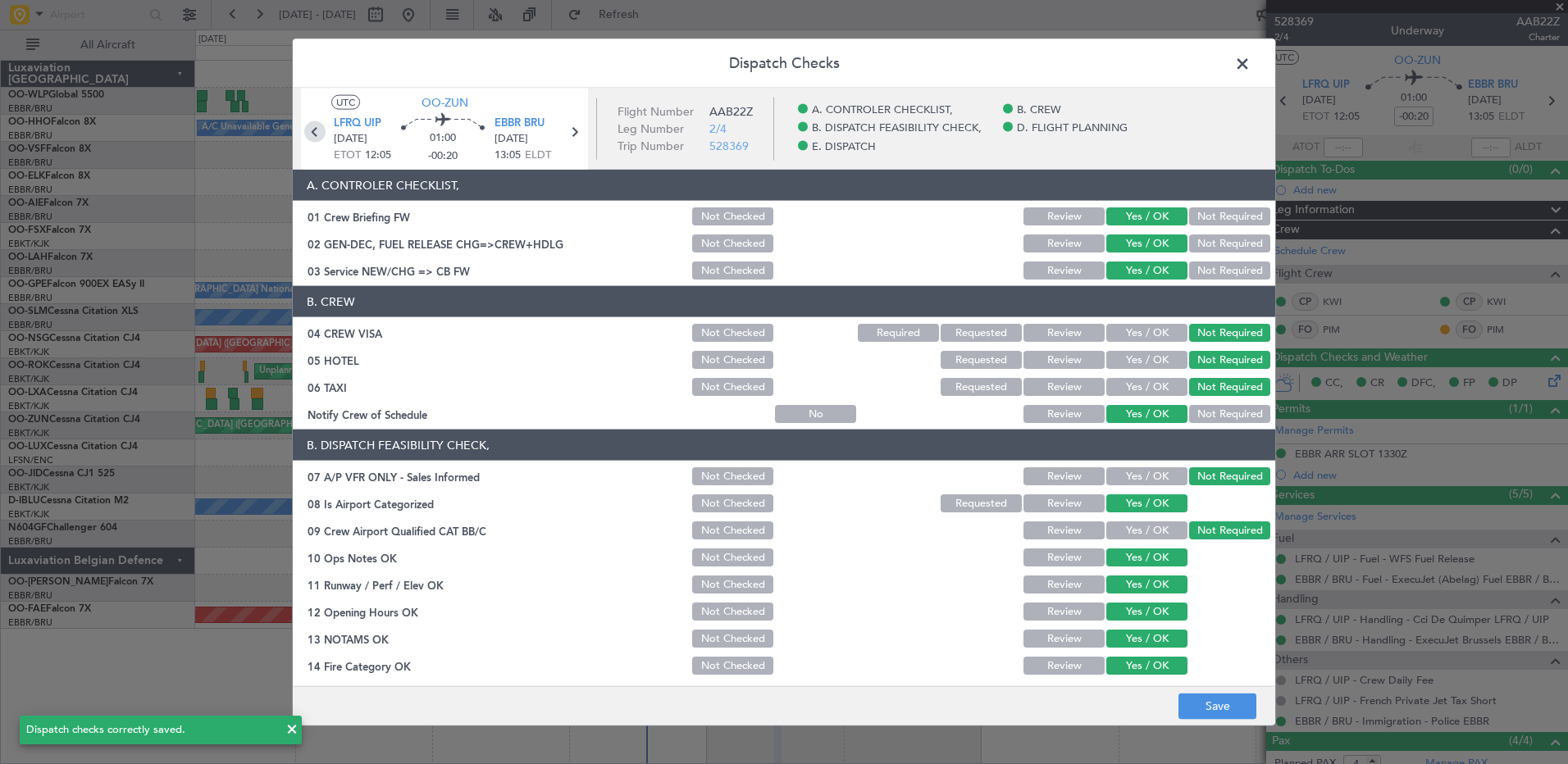
click at [310, 136] on icon at bounding box center [314, 131] width 21 height 21
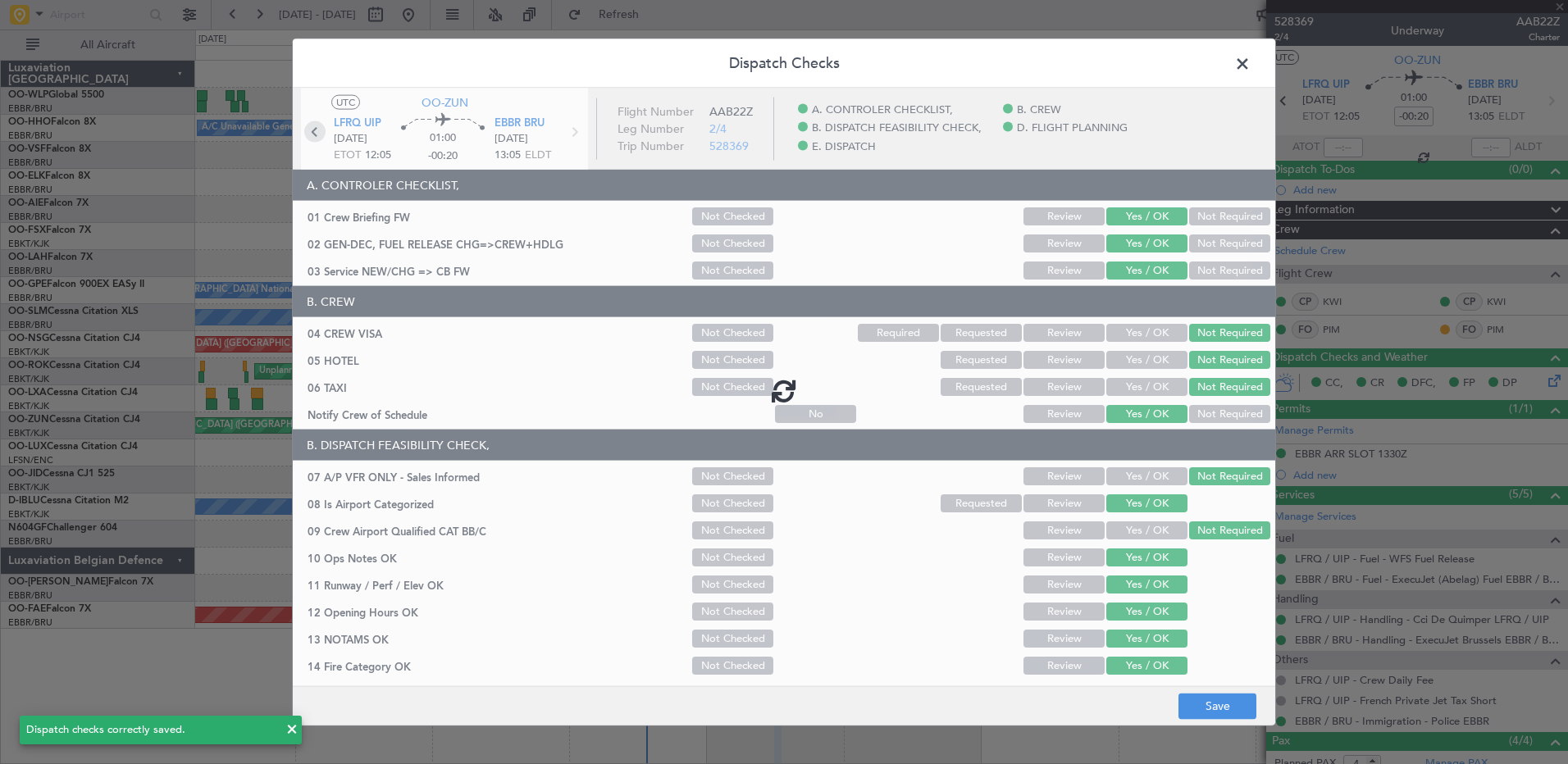
type input "0"
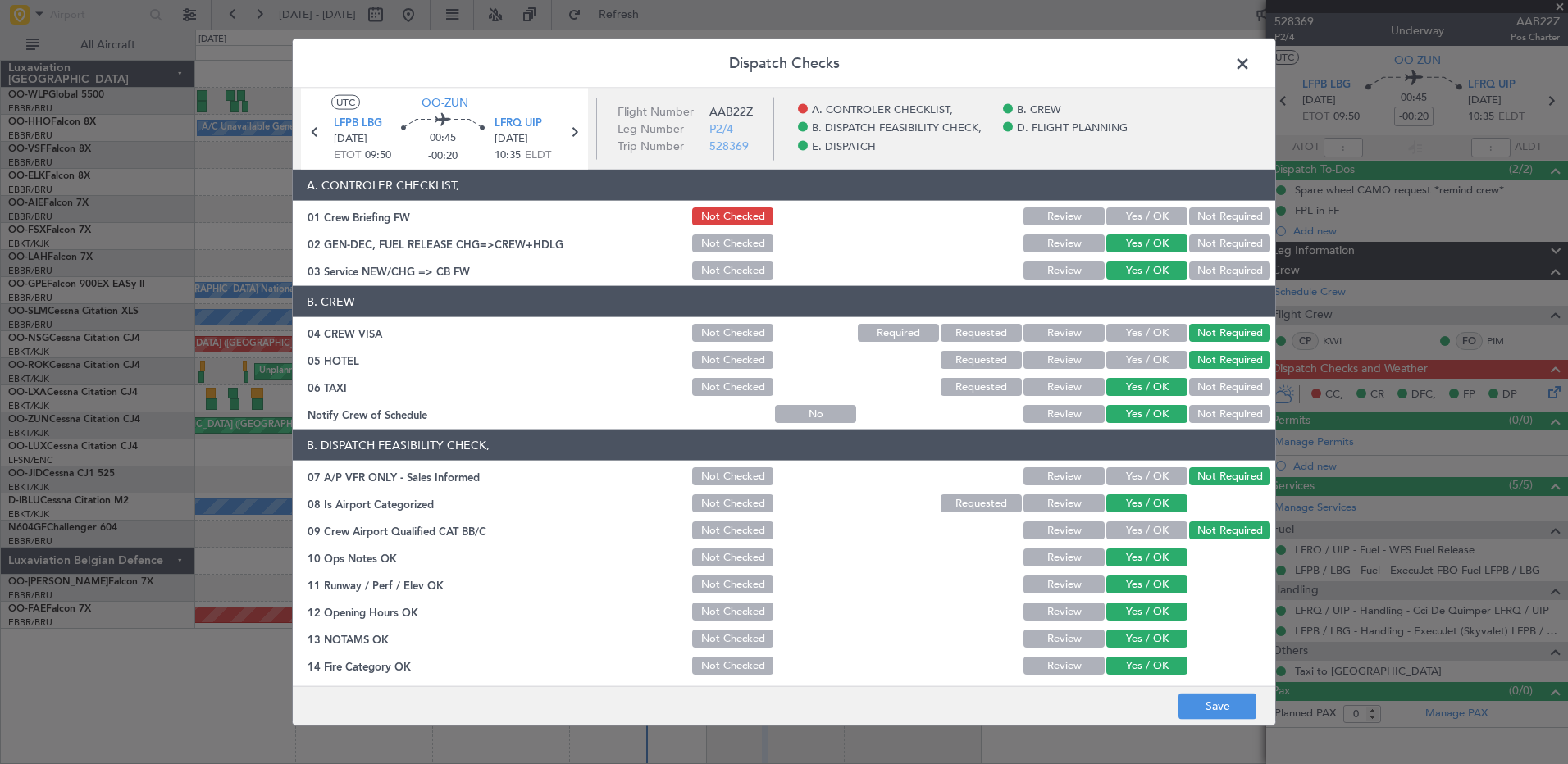
click at [1141, 218] on button "Yes / OK" at bounding box center [1147, 216] width 81 height 18
click at [1220, 698] on button "Save" at bounding box center [1217, 706] width 78 height 26
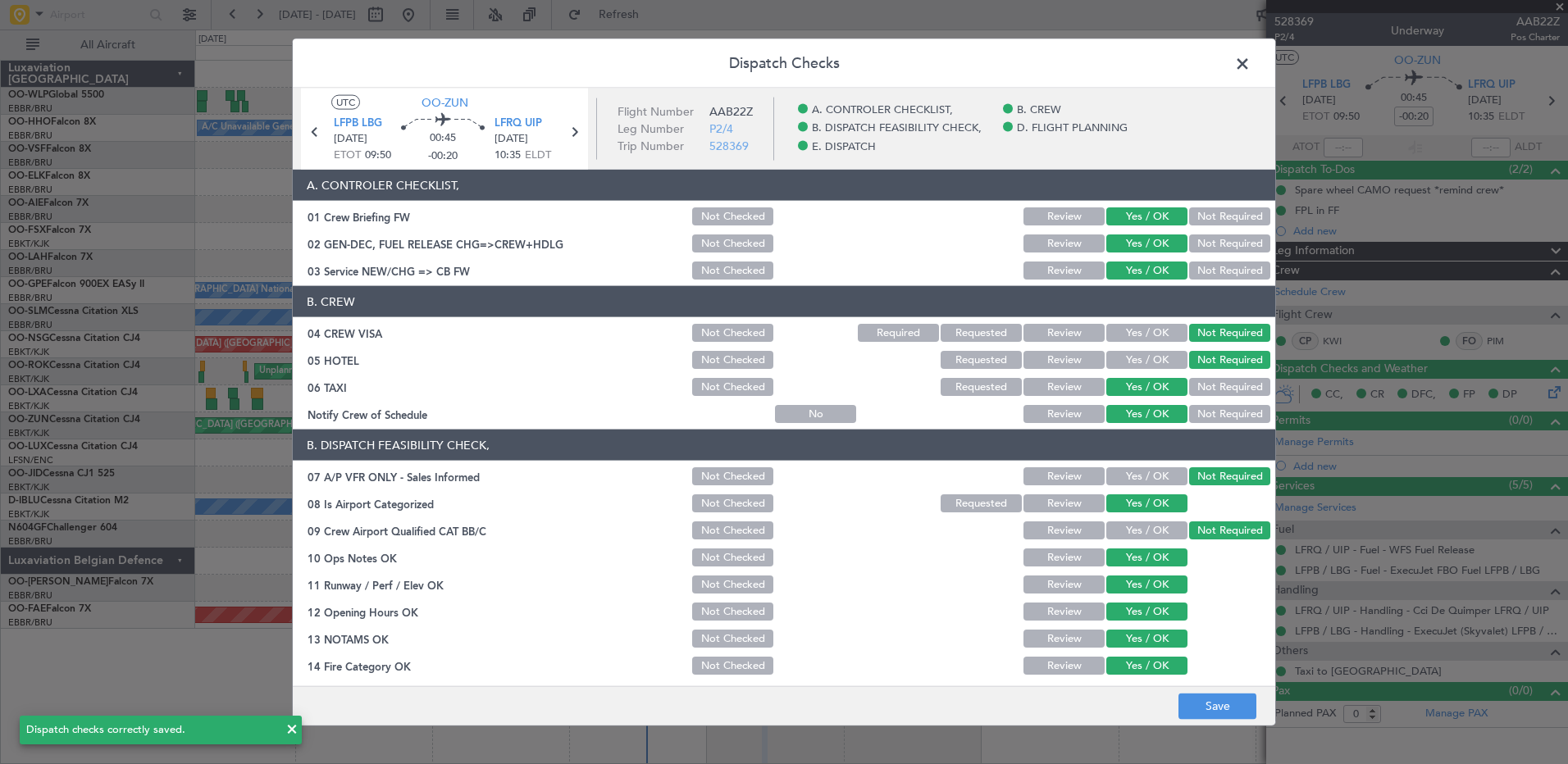
click at [1250, 63] on span at bounding box center [1250, 68] width 0 height 33
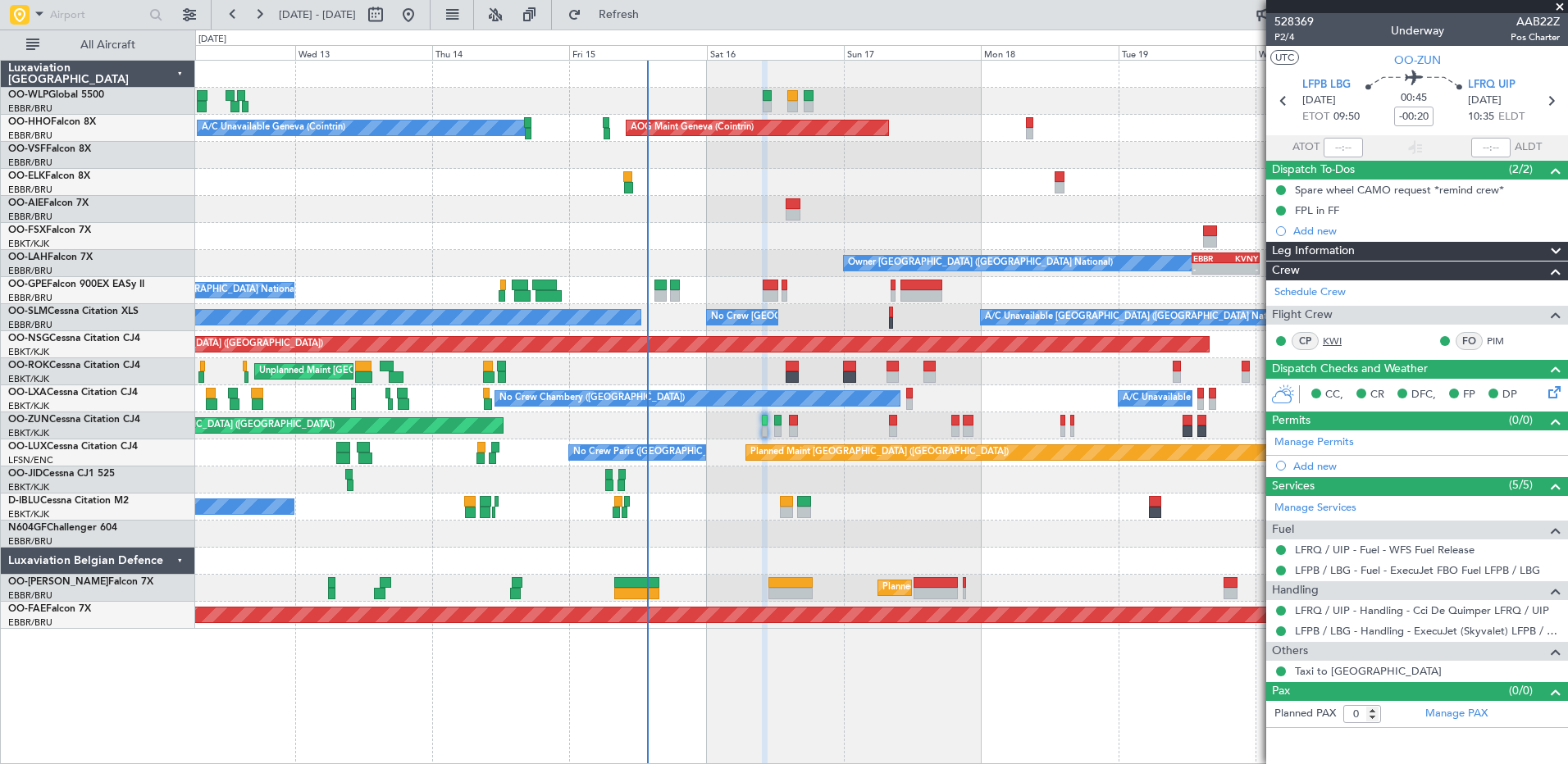
click at [1327, 337] on link "KWI" at bounding box center [1341, 340] width 37 height 14
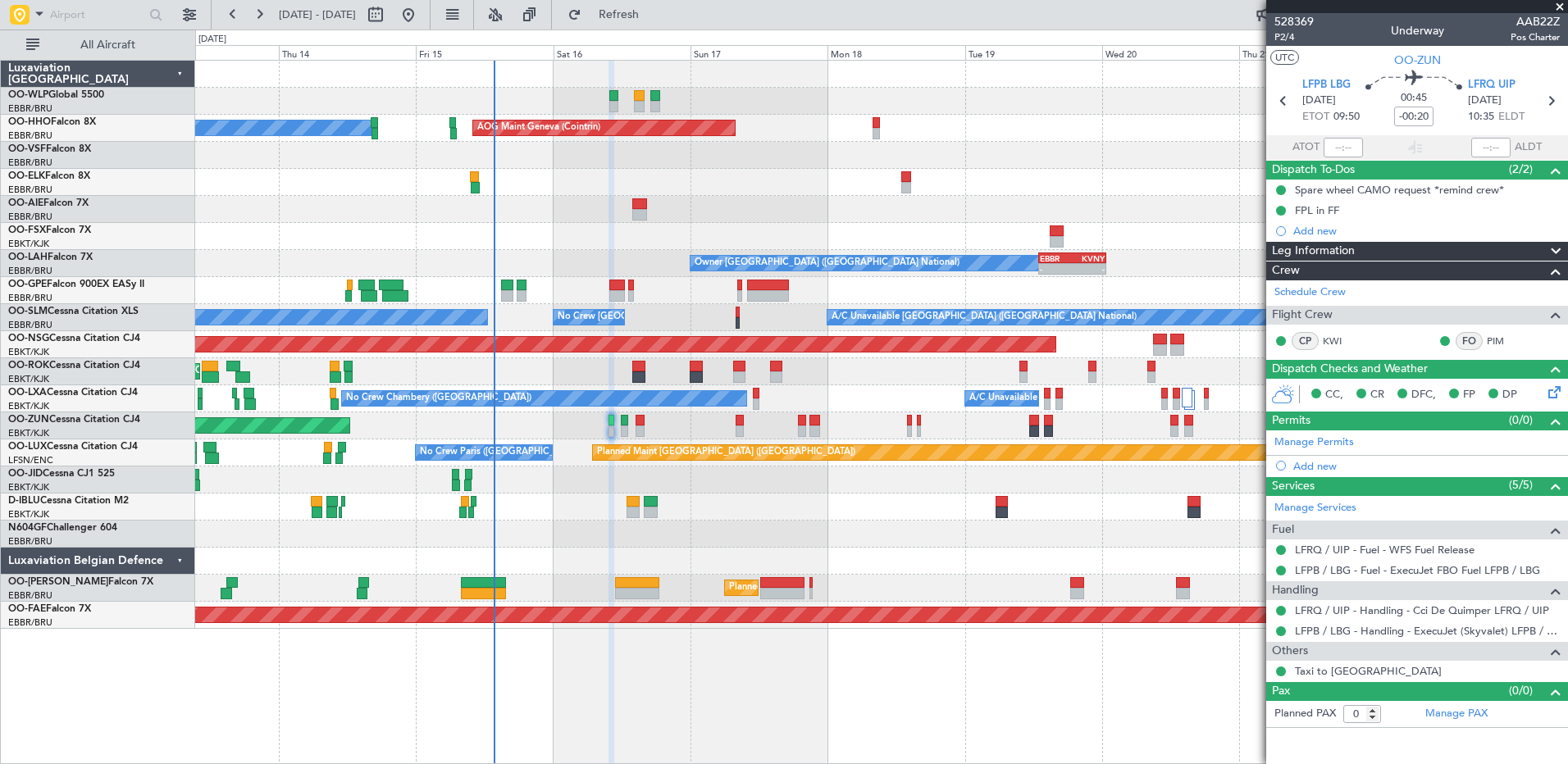
click at [930, 551] on div "Planned Maint Berlin (Brandenburg) AOG Maint Geneva (Cointrin) A/C Unavailable …" at bounding box center [880, 345] width 1371 height 568
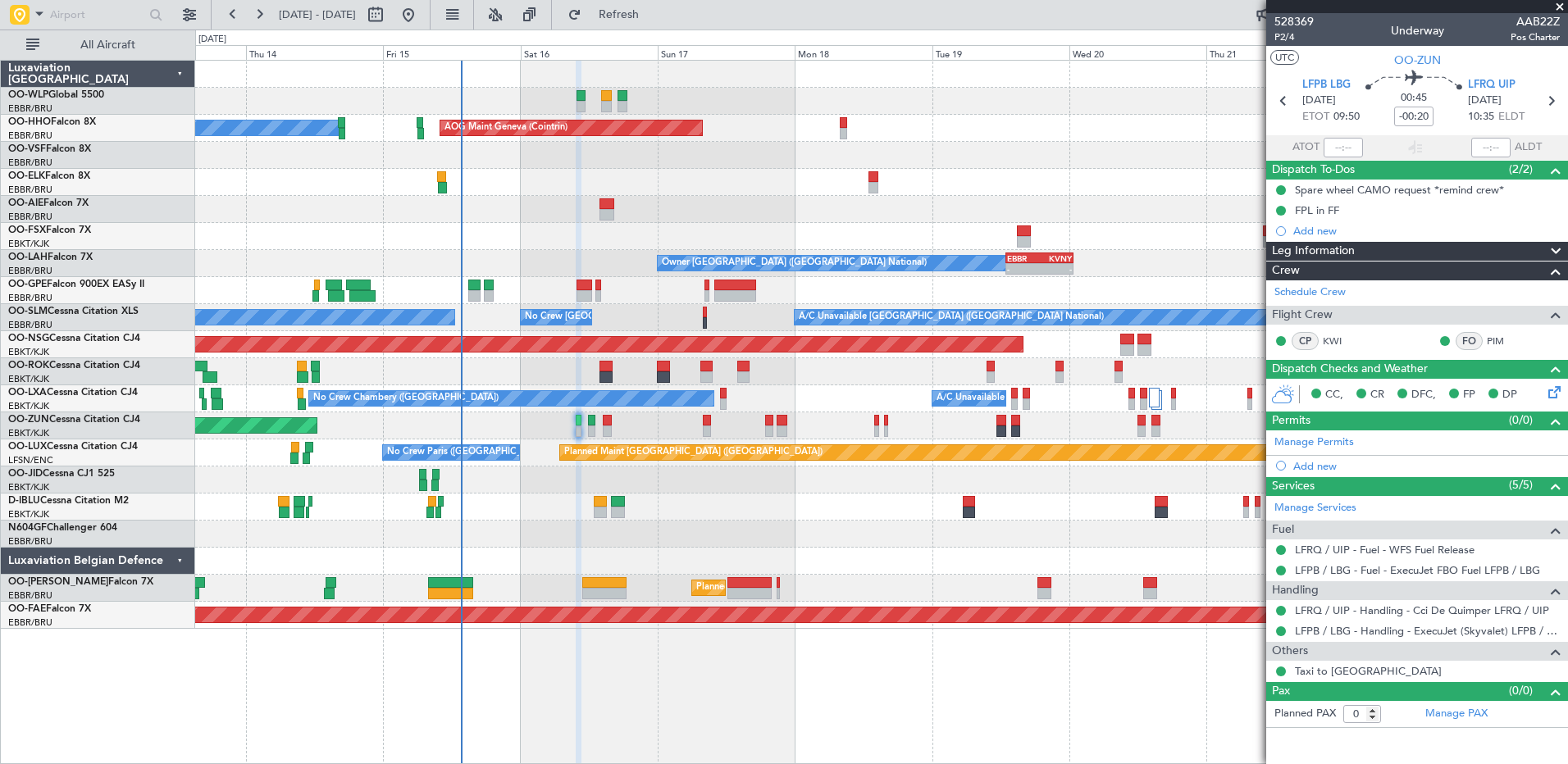
click at [537, 441] on div "Planned Maint Berlin (Brandenburg) AOG Maint Geneva (Cointrin) A/C Unavailable …" at bounding box center [880, 345] width 1371 height 568
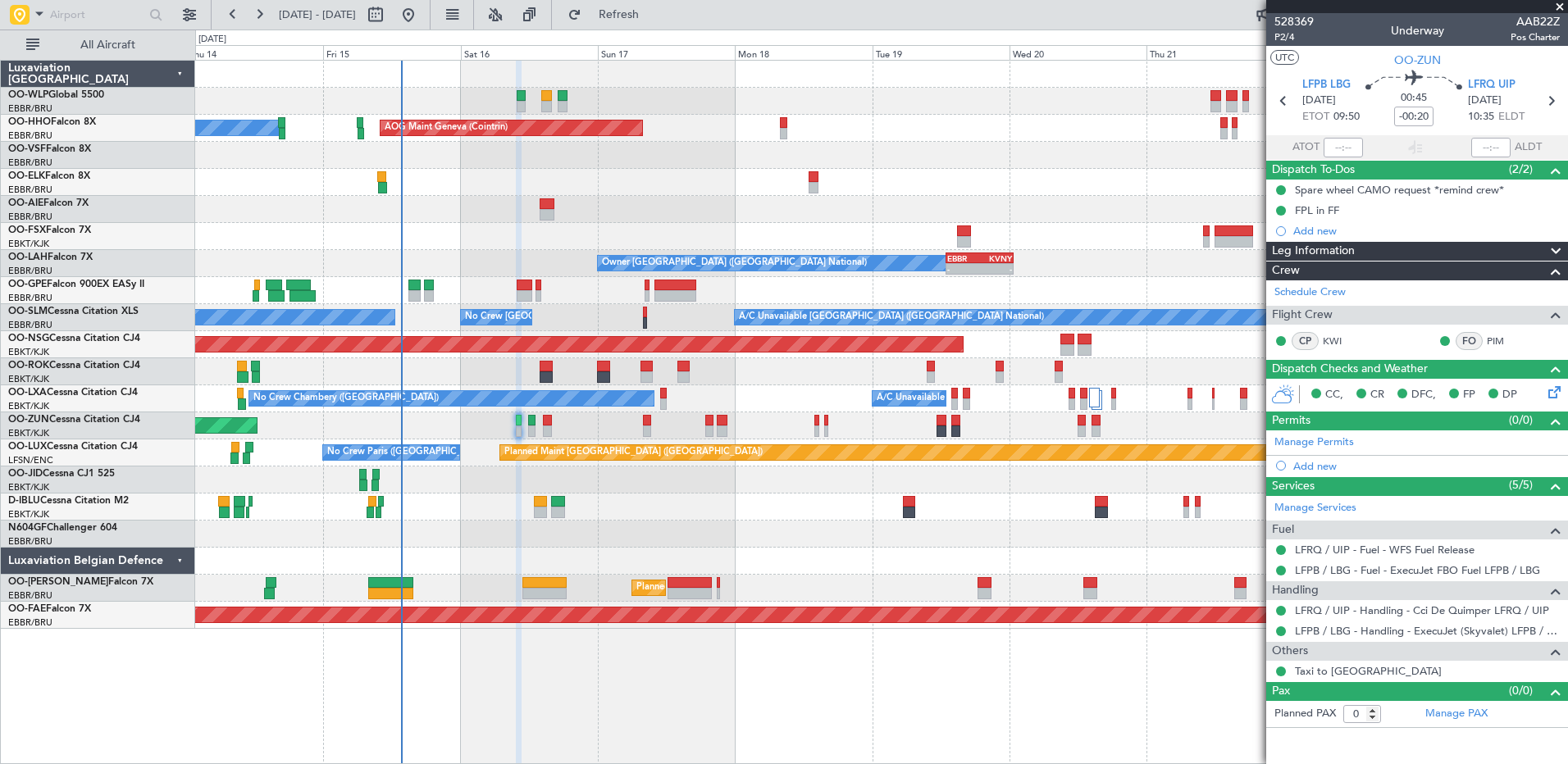
click at [574, 495] on div "Planned Maint Berlin (Brandenburg) AOG Maint Geneva (Cointrin) A/C Unavailable …" at bounding box center [880, 345] width 1371 height 568
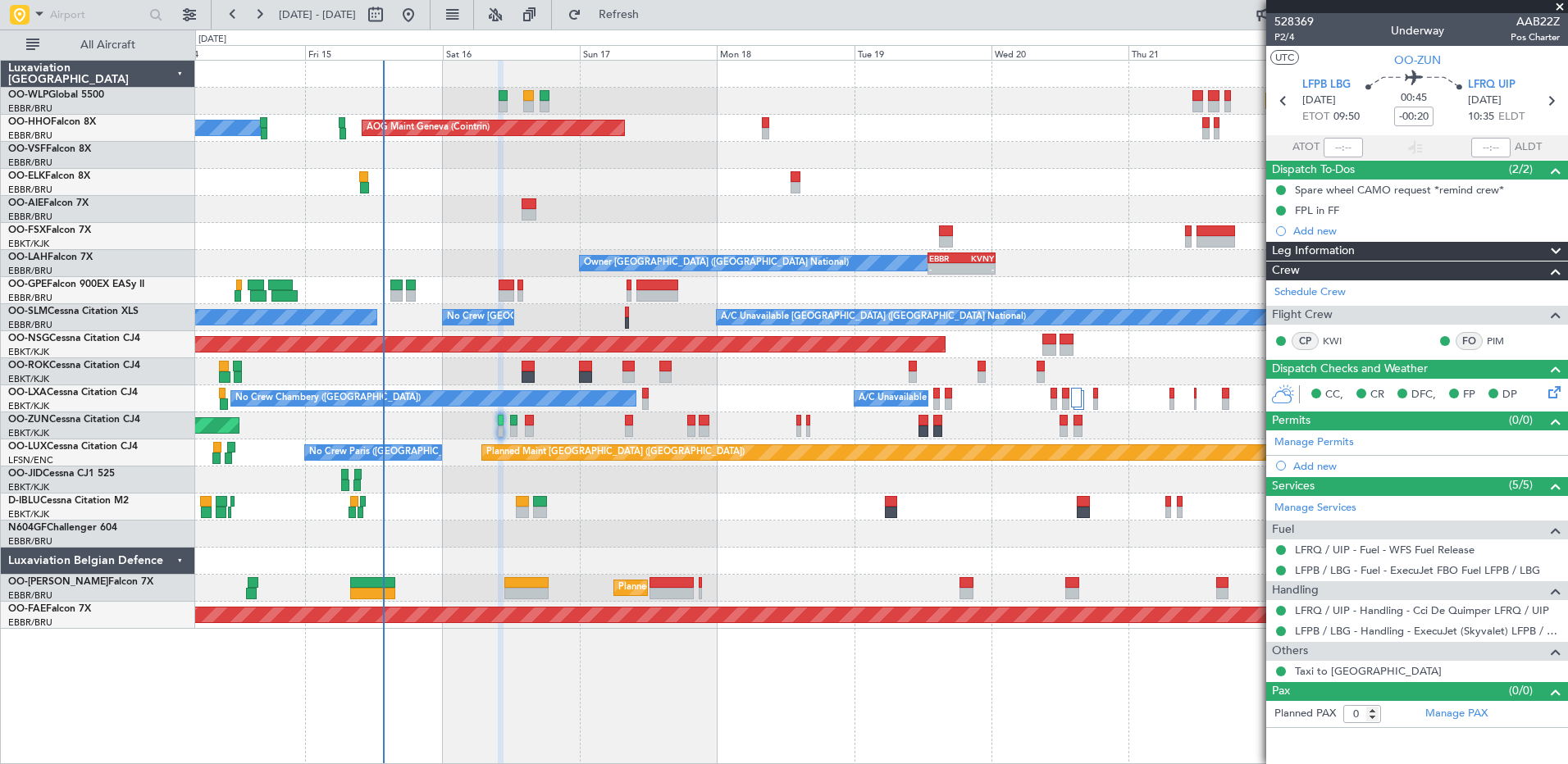
click at [562, 501] on div "No Crew [GEOGRAPHIC_DATA] ([GEOGRAPHIC_DATA] National)" at bounding box center [880, 507] width 1371 height 27
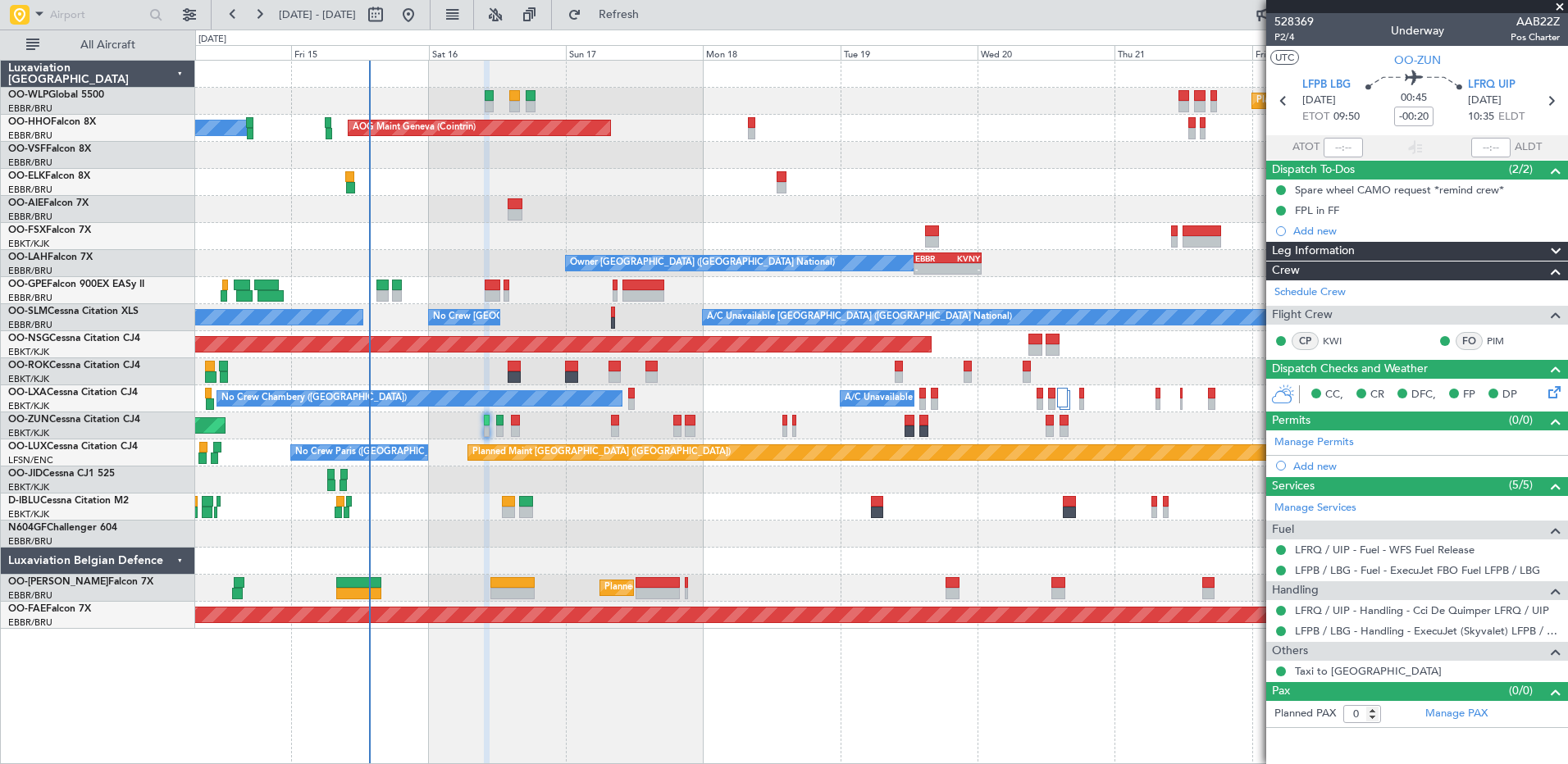
click at [568, 486] on div at bounding box center [880, 480] width 1371 height 27
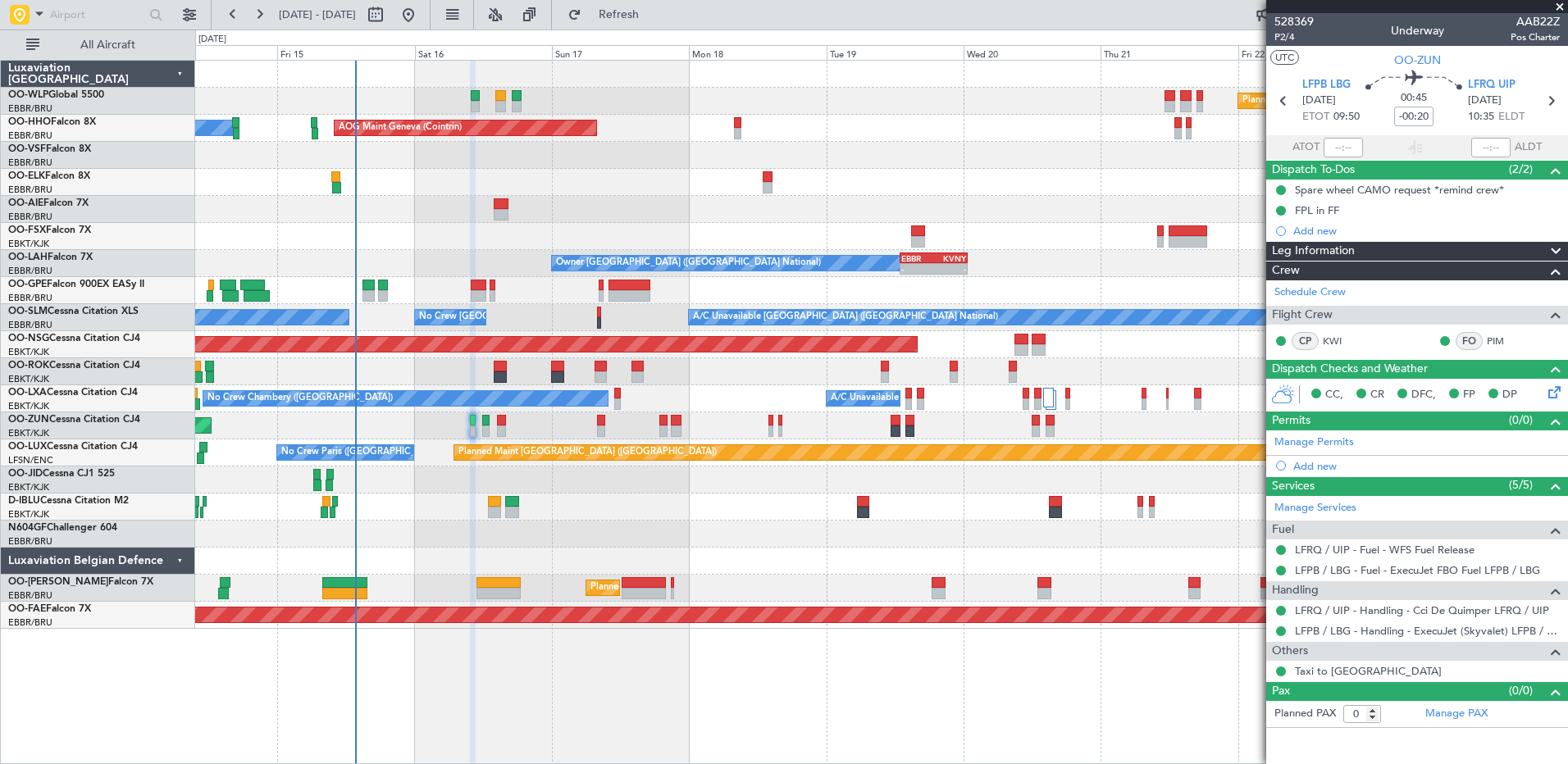
click at [534, 487] on div at bounding box center [880, 480] width 1371 height 27
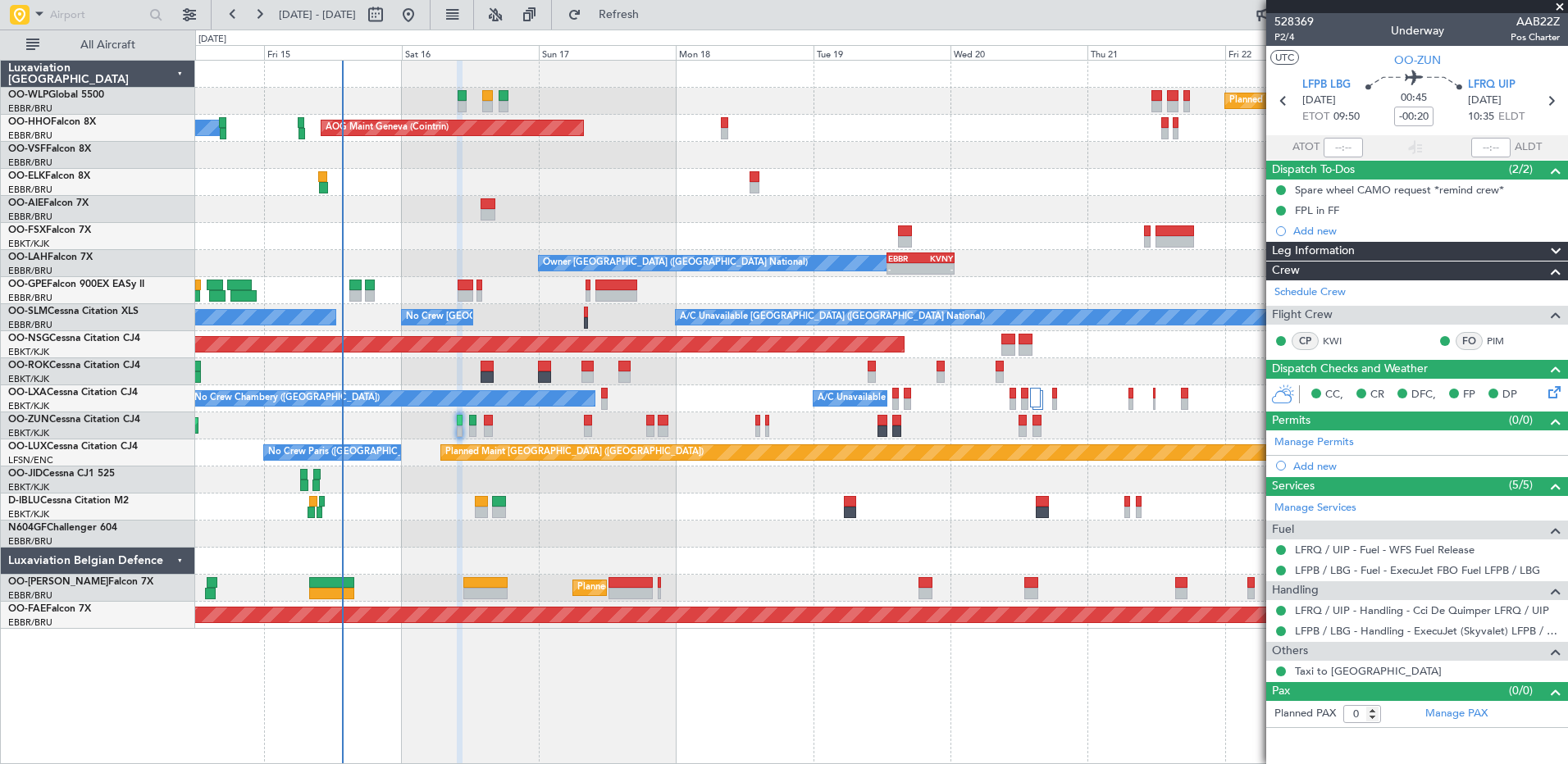
click at [474, 476] on div at bounding box center [880, 480] width 1371 height 27
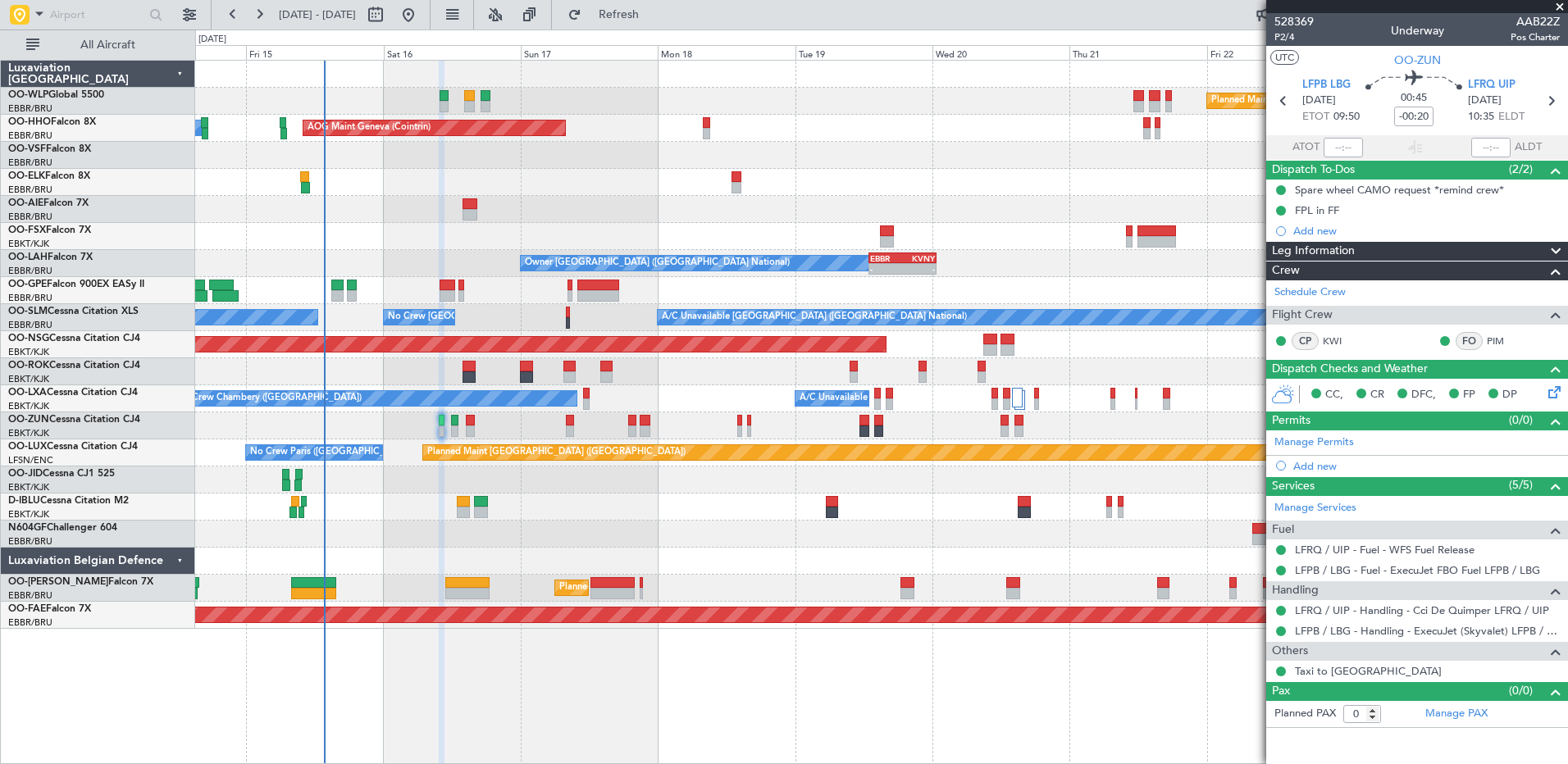
click at [475, 473] on div "Planned Maint [GEOGRAPHIC_DATA] ([GEOGRAPHIC_DATA]) AOG Maint Geneva ([GEOGRAPH…" at bounding box center [880, 345] width 1371 height 568
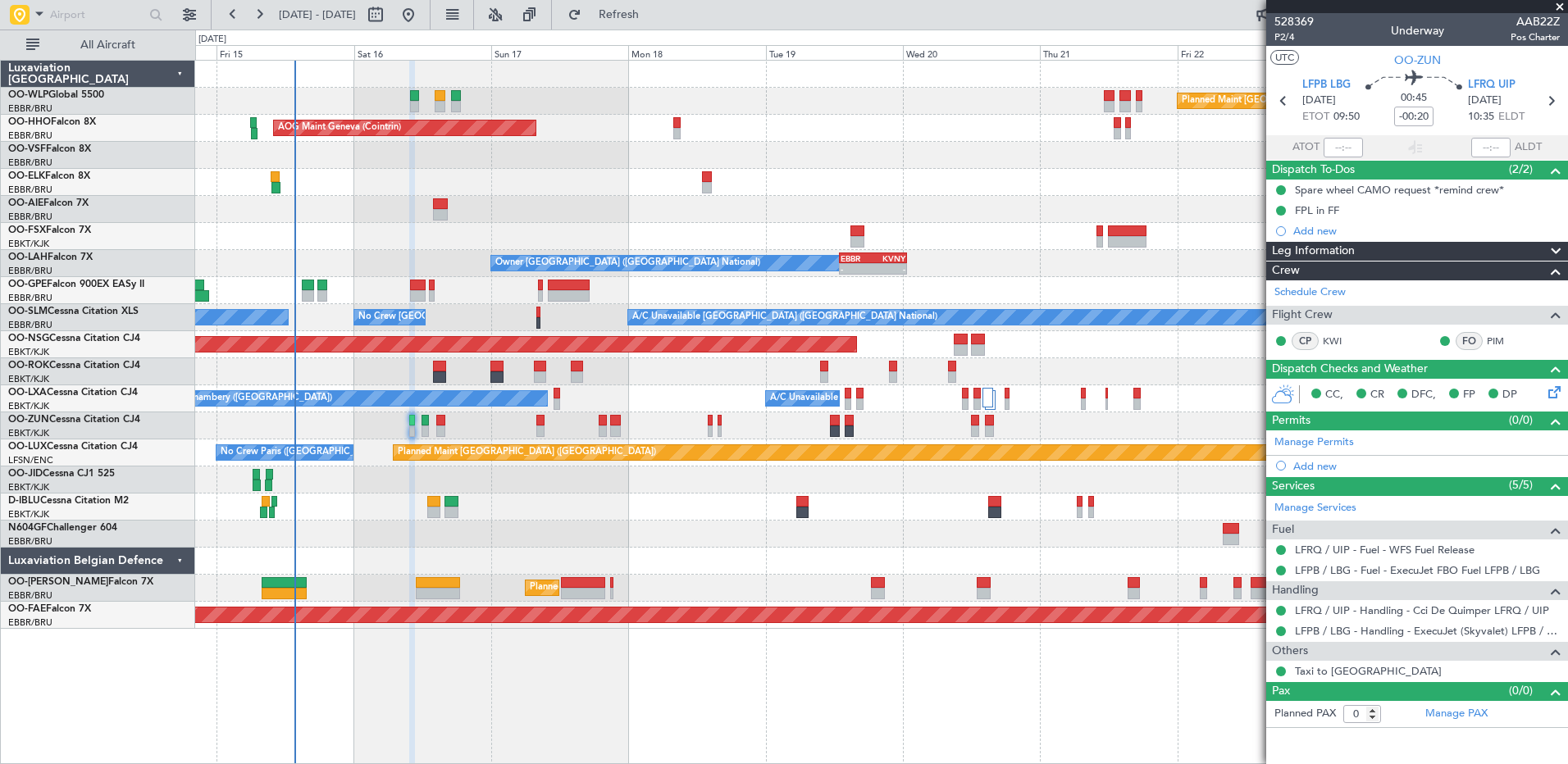
click at [443, 480] on div at bounding box center [880, 480] width 1371 height 27
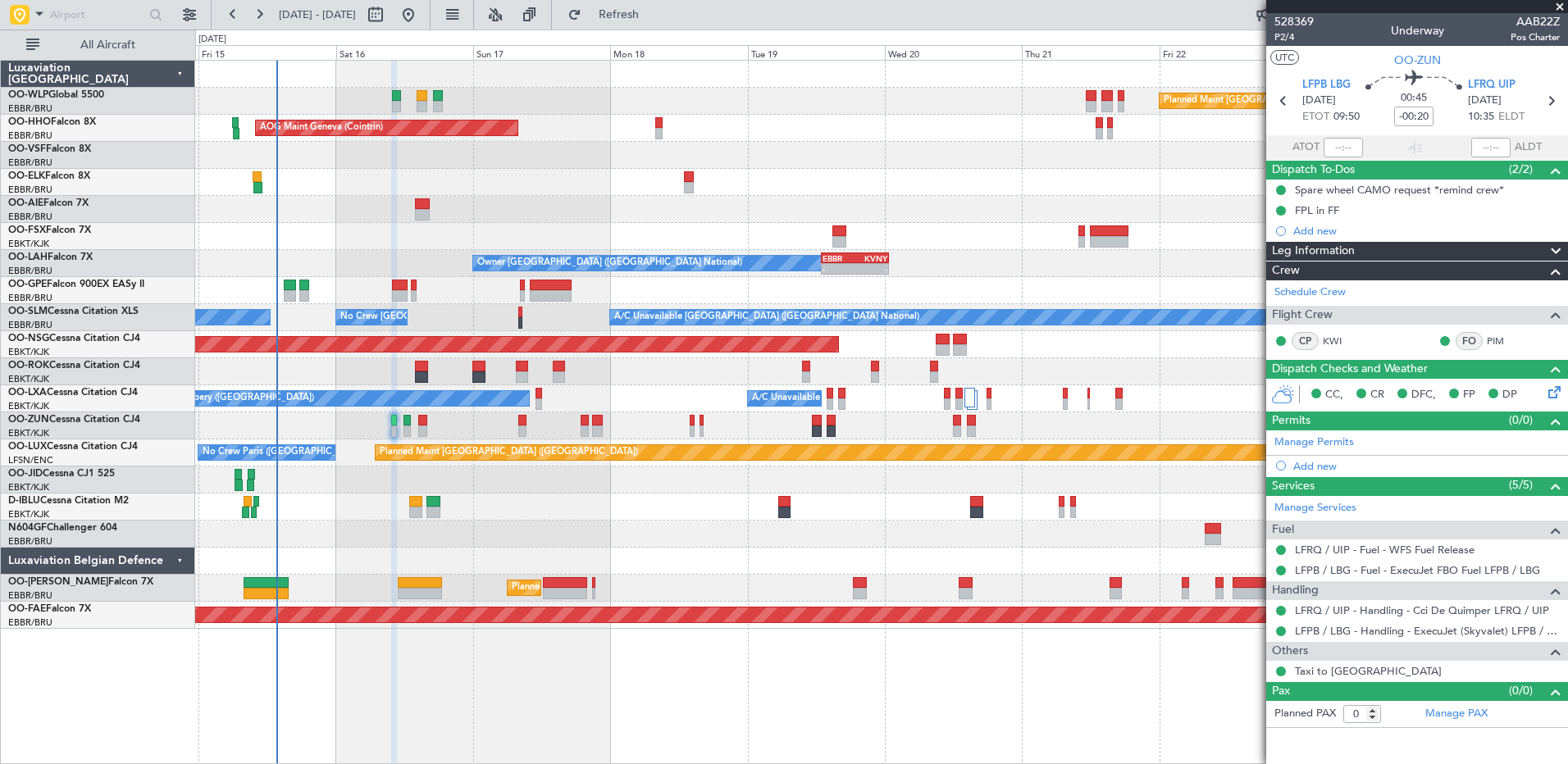
click at [420, 479] on div at bounding box center [880, 480] width 1371 height 27
click at [658, 23] on button "Refresh" at bounding box center [609, 14] width 98 height 26
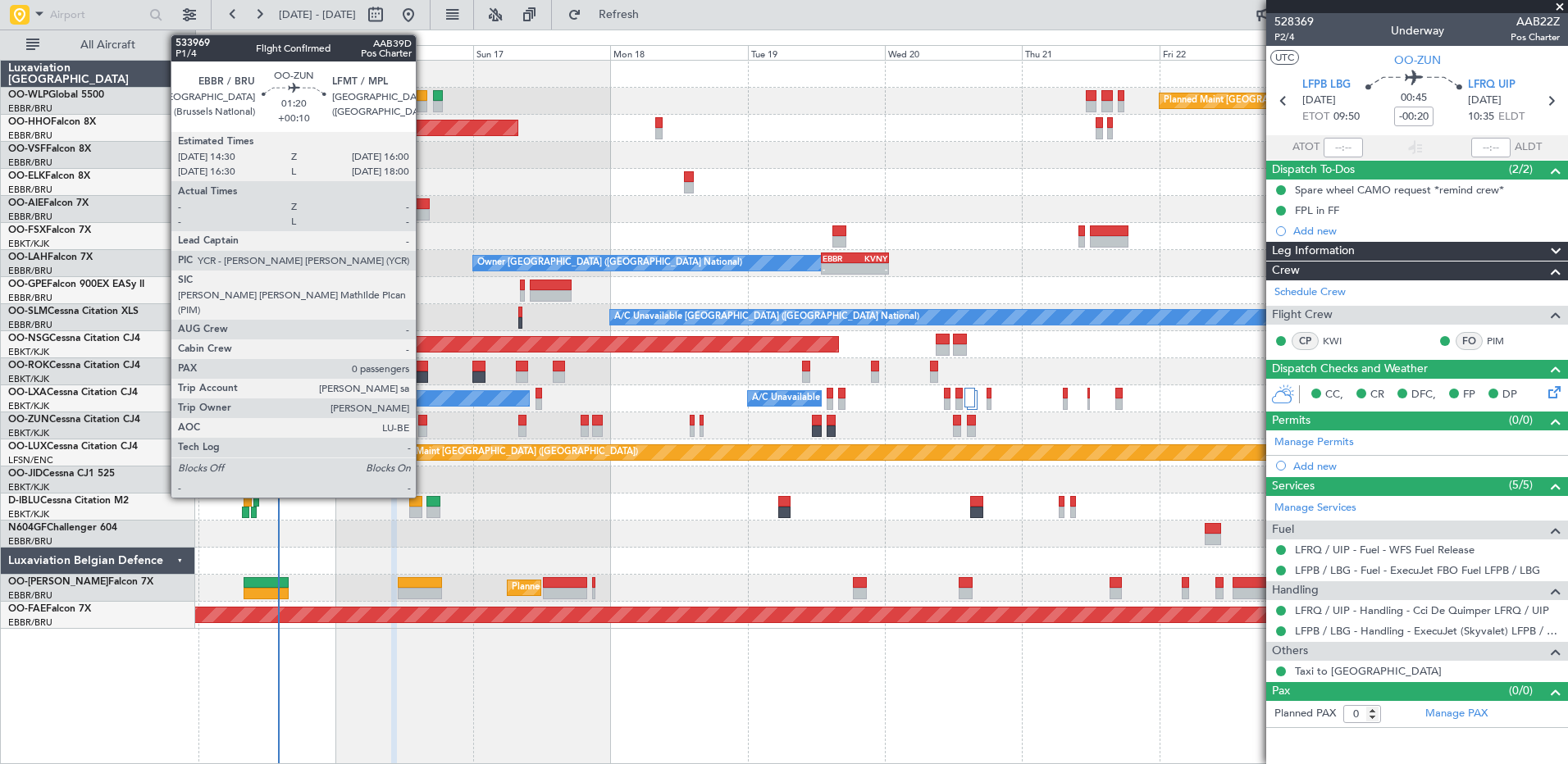
click at [423, 433] on div at bounding box center [423, 431] width 9 height 12
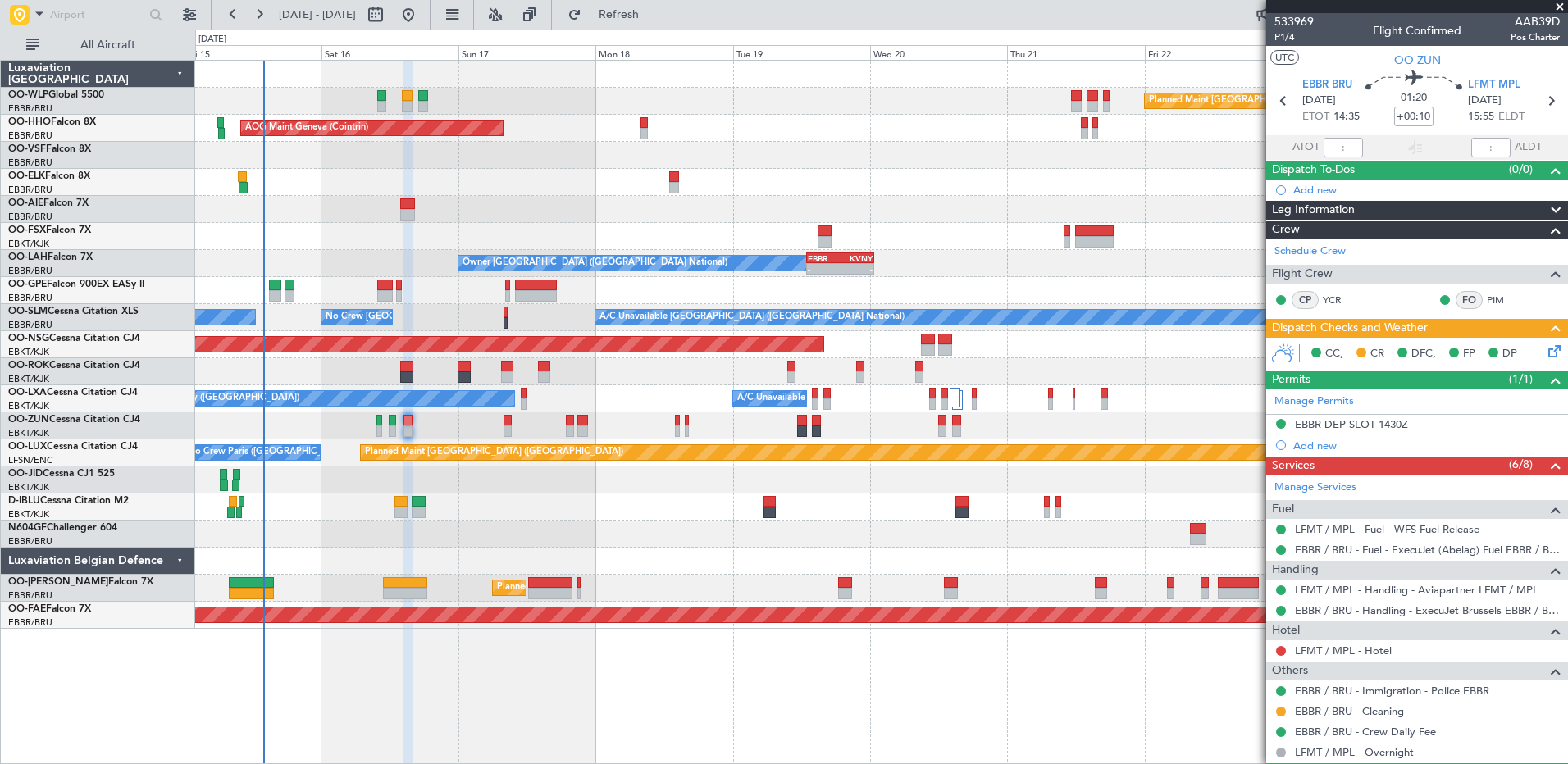
click at [460, 520] on div "No Crew [GEOGRAPHIC_DATA] ([GEOGRAPHIC_DATA] National)" at bounding box center [880, 507] width 1371 height 27
click at [361, 479] on div at bounding box center [880, 480] width 1371 height 27
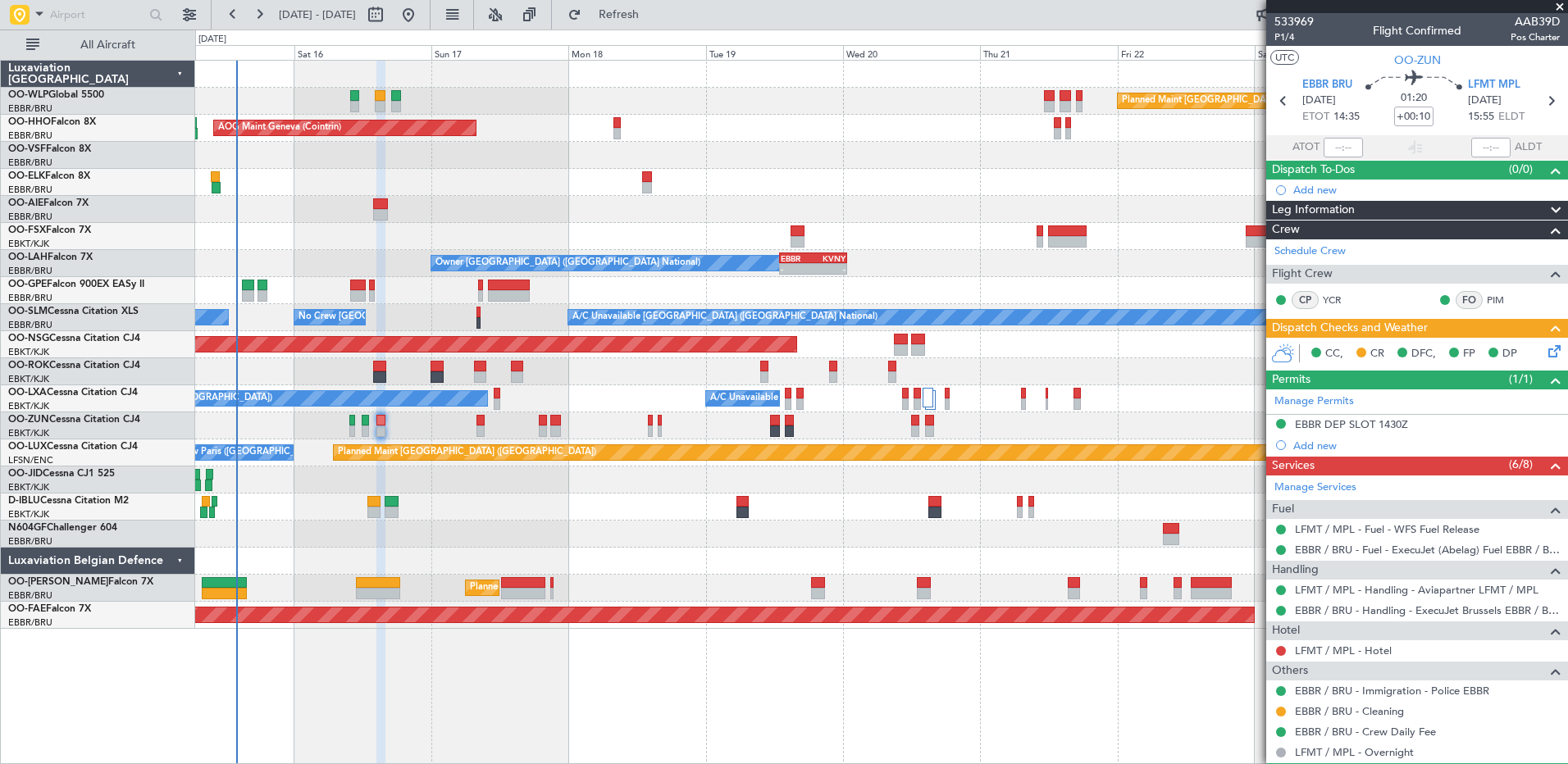
click at [441, 495] on div "Planned Maint Berlin (Brandenburg) AOG Maint Geneva (Cointrin) A/C Unavailable …" at bounding box center [880, 345] width 1371 height 568
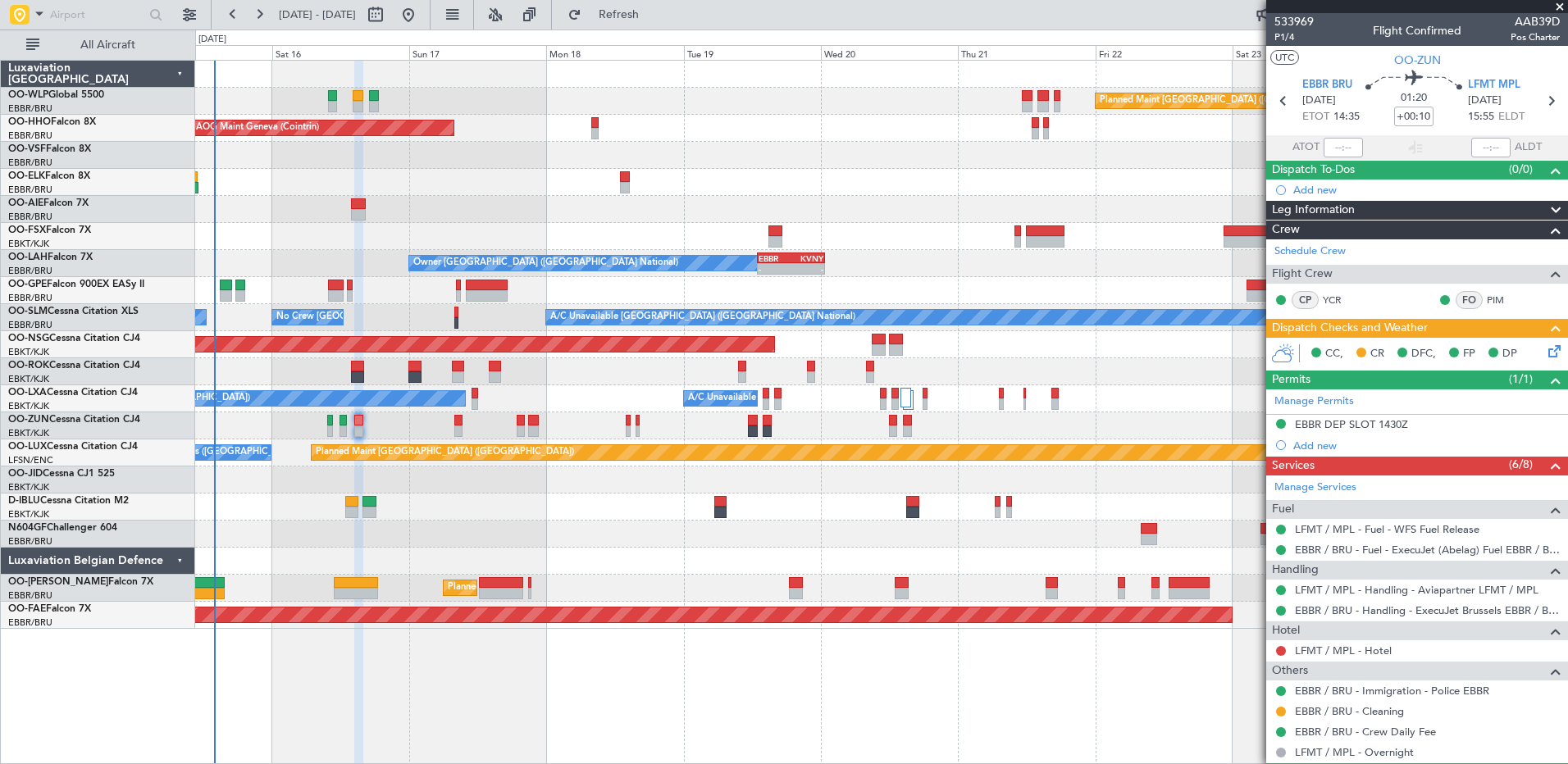
click at [426, 499] on div "Planned Maint Berlin (Brandenburg) AOG Maint Geneva (Cointrin) A/C Unavailable …" at bounding box center [880, 345] width 1371 height 568
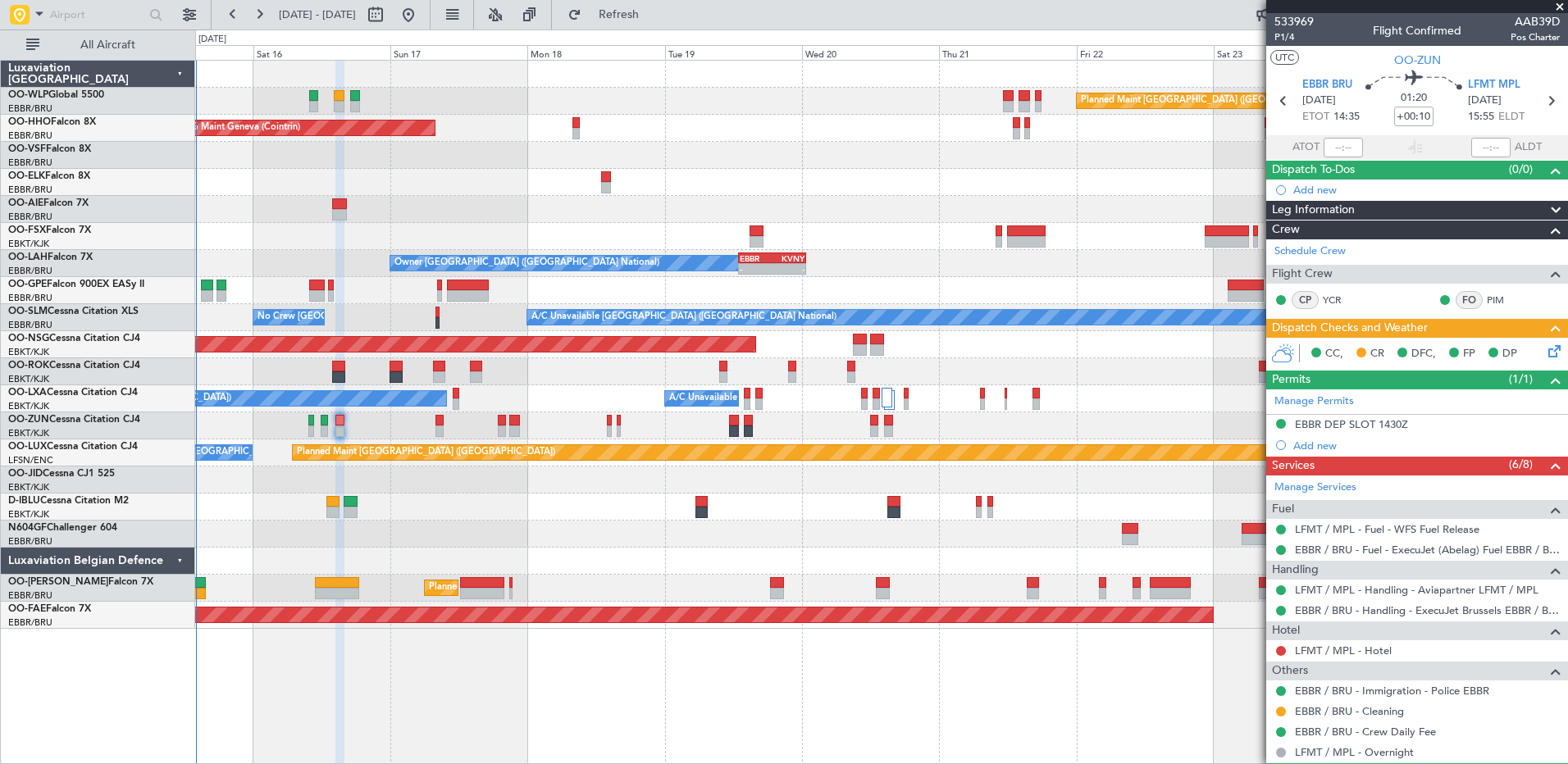
click at [322, 490] on div at bounding box center [880, 480] width 1371 height 27
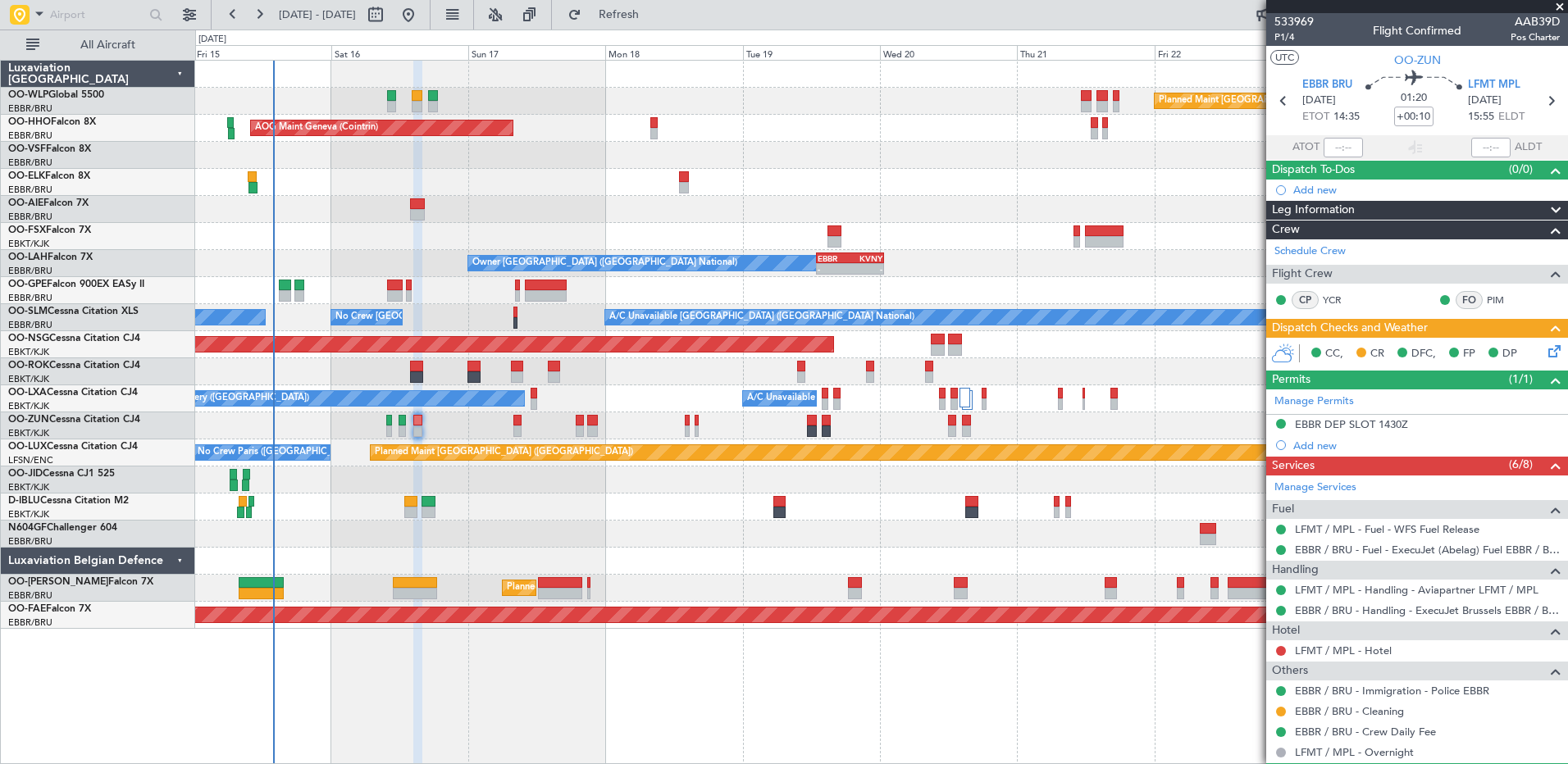
click at [386, 489] on div at bounding box center [880, 480] width 1371 height 27
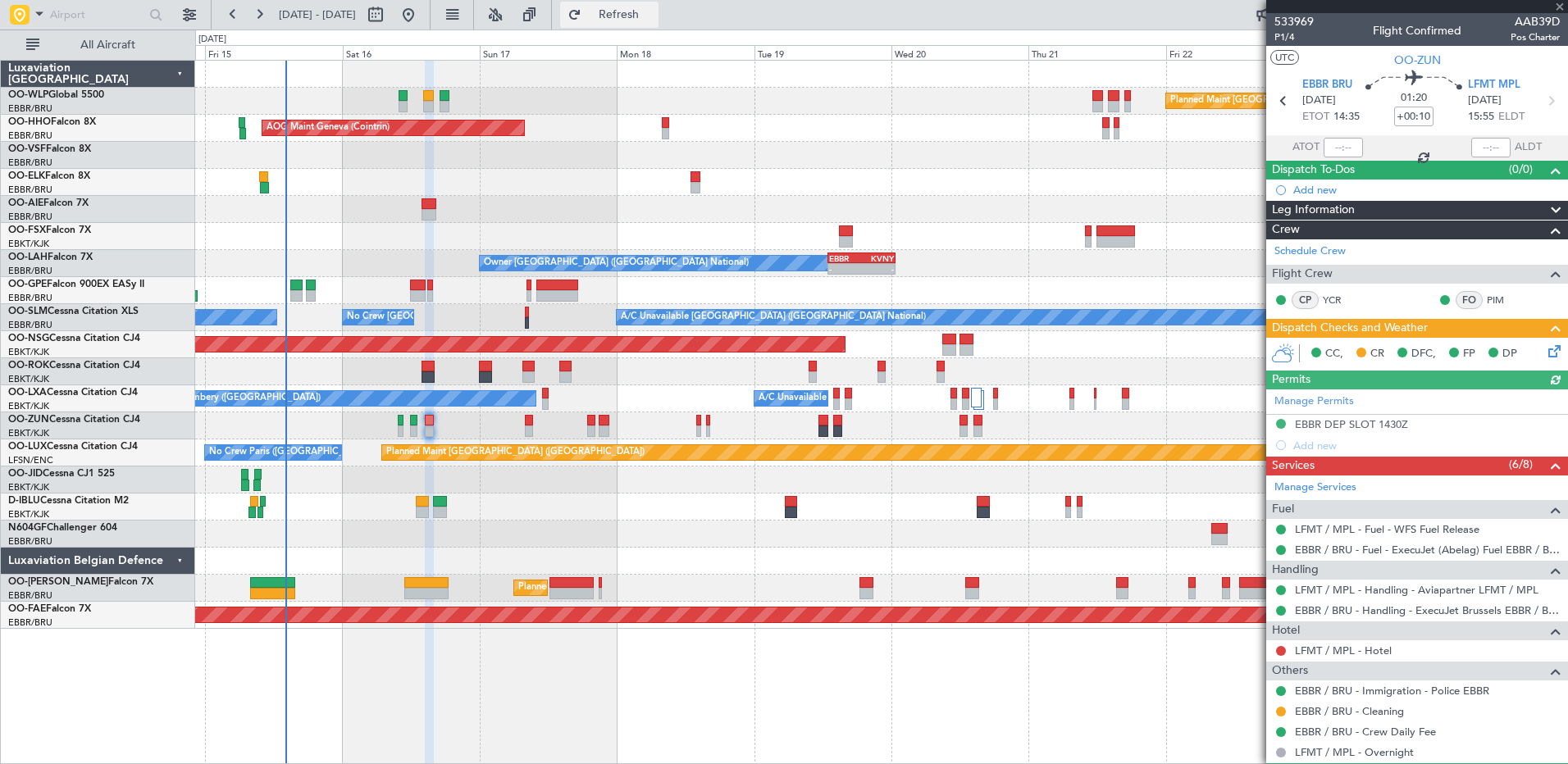
click at [658, 3] on button "Refresh" at bounding box center [609, 14] width 98 height 26
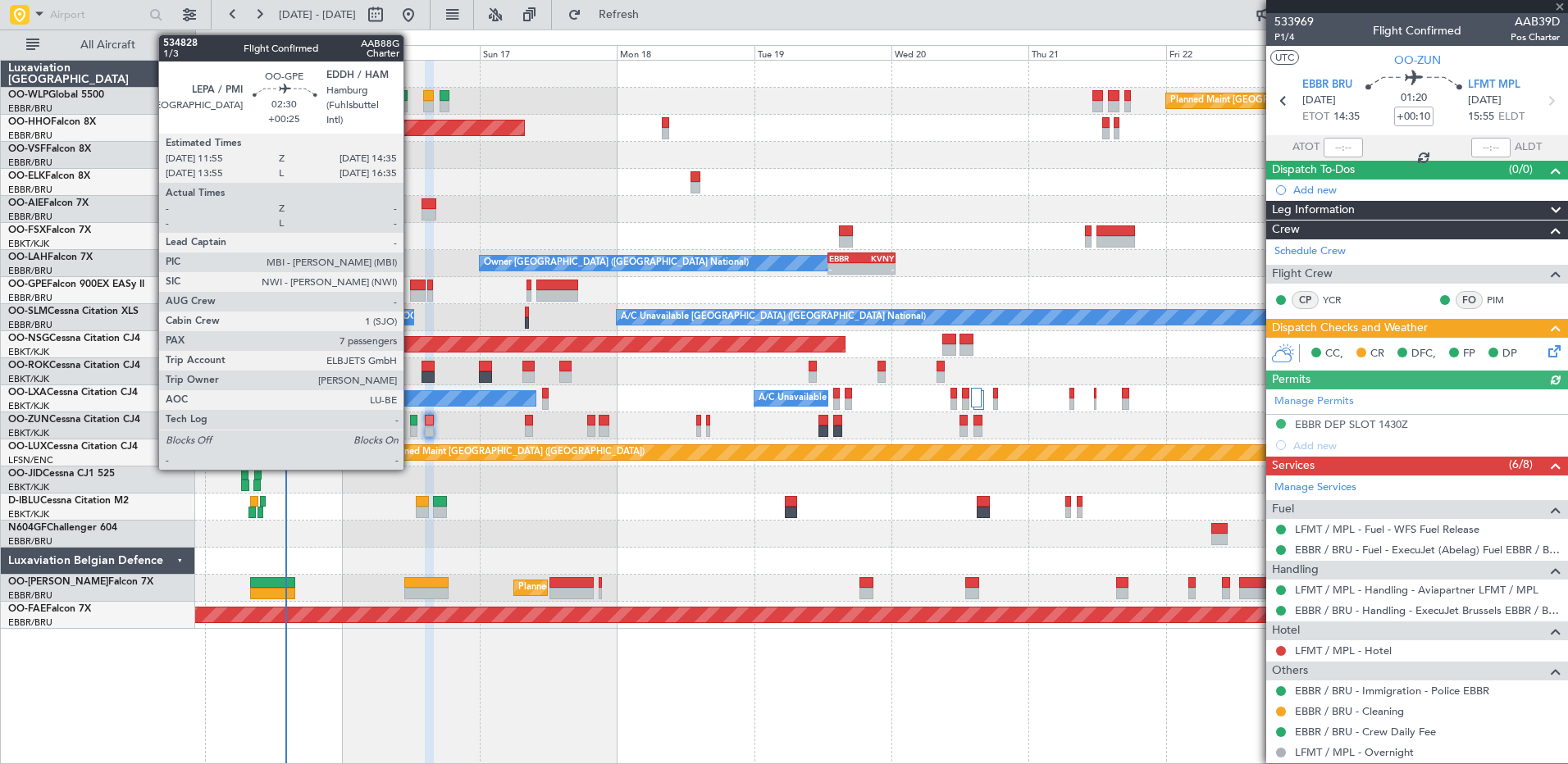
click at [411, 292] on div at bounding box center [418, 296] width 15 height 12
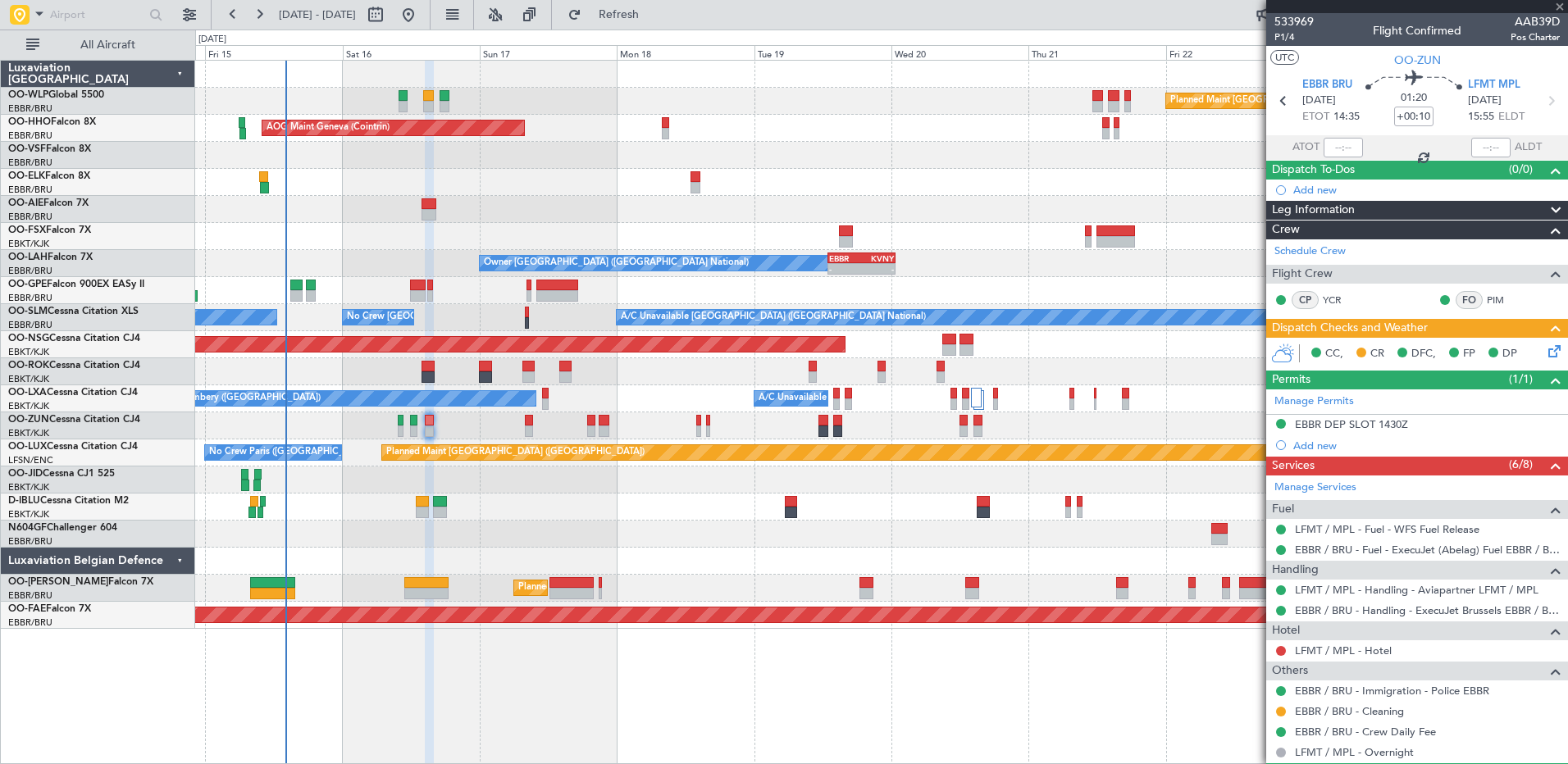
type input "+00:25"
type input "7"
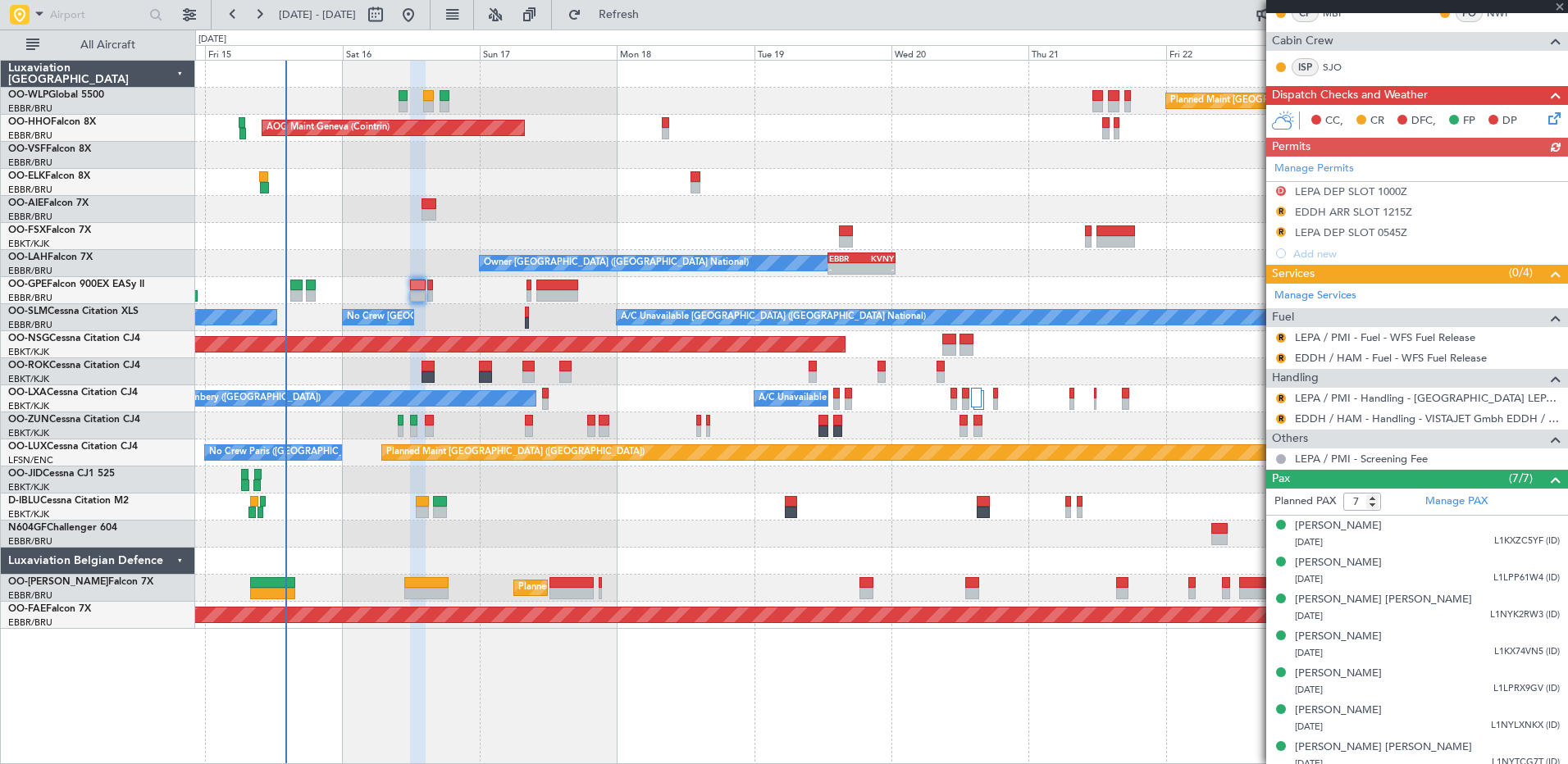
scroll to position [419, 0]
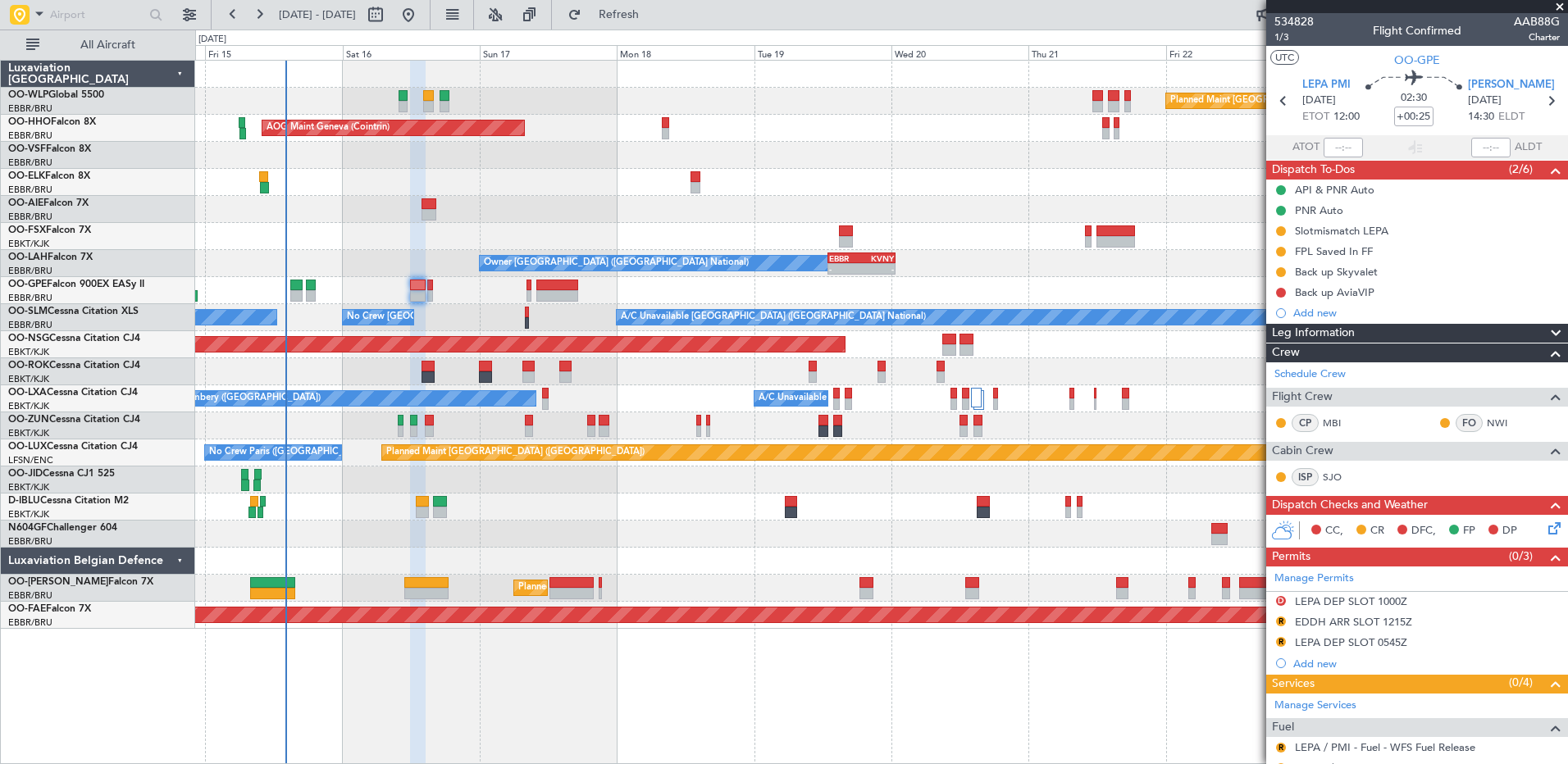
scroll to position [419, 0]
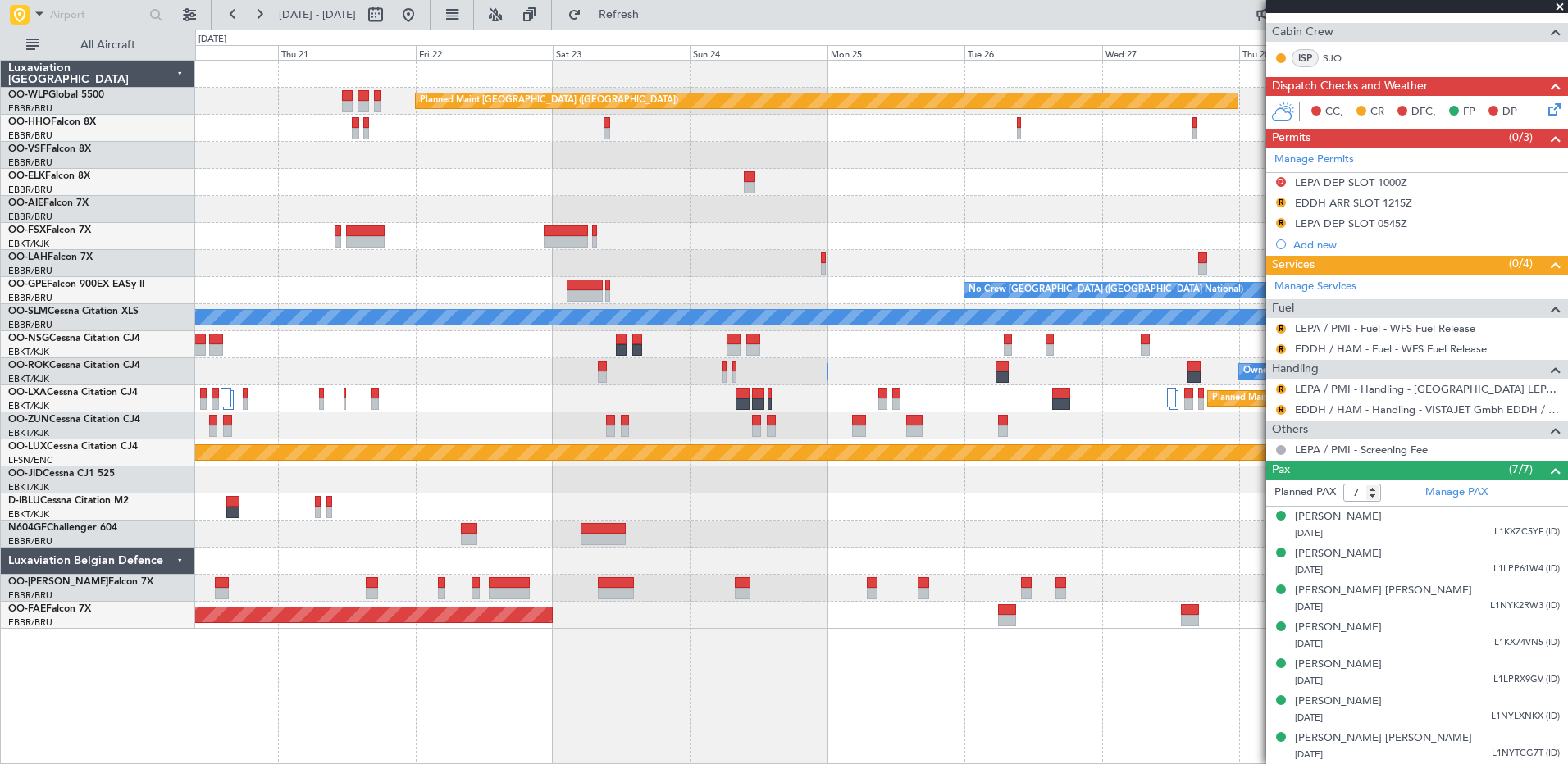
click at [147, 39] on fb-flight-board "14 Aug 2025 - 24 Aug 2025 Refresh Quick Links All Aircraft Planned Maint Berlin…" at bounding box center [784, 389] width 1568 height 752
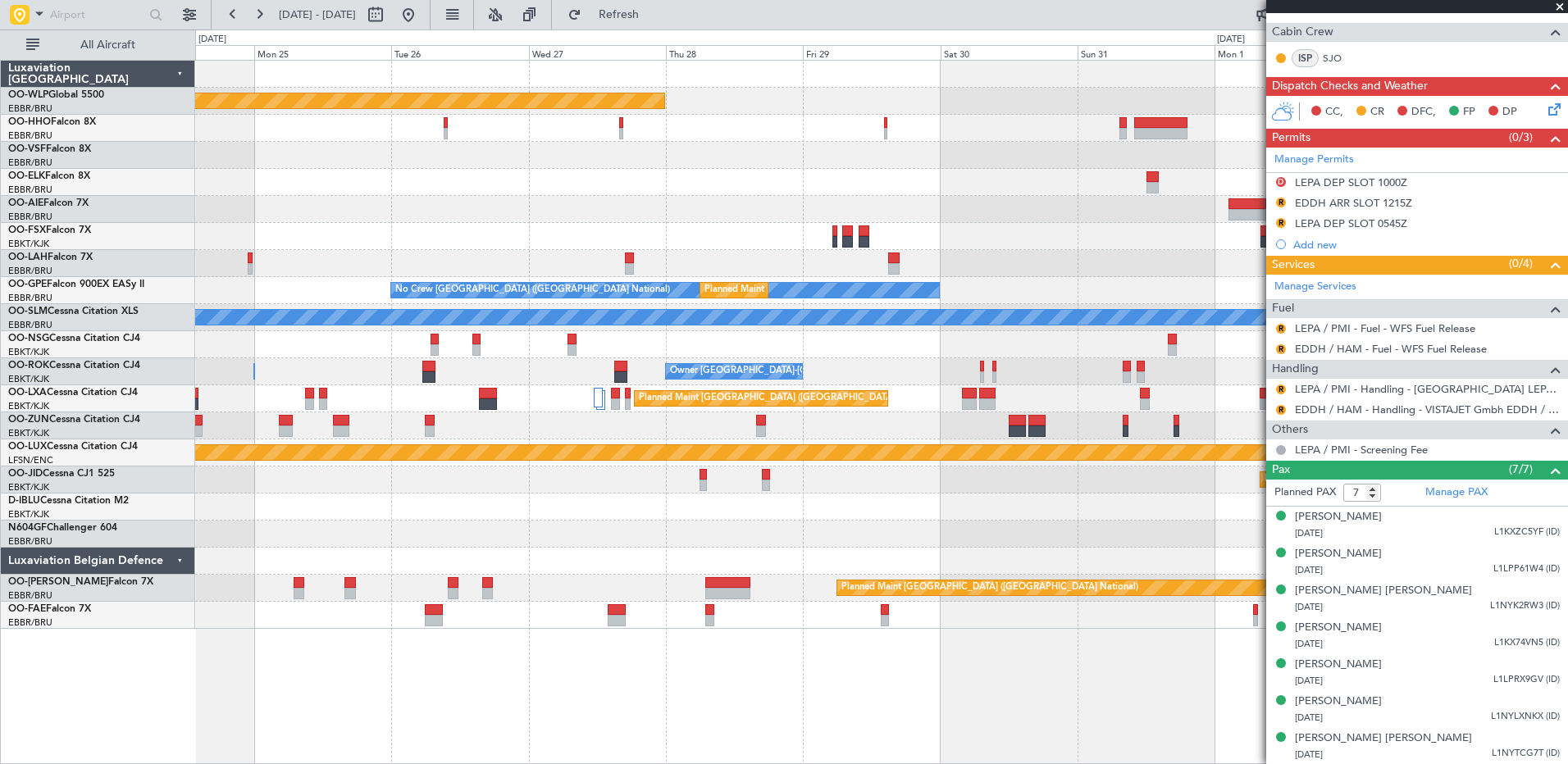
click at [252, 138] on div "Planned Maint Berlin (Brandenburg) Planned Maint London (Farnborough) Planned M…" at bounding box center [880, 345] width 1371 height 568
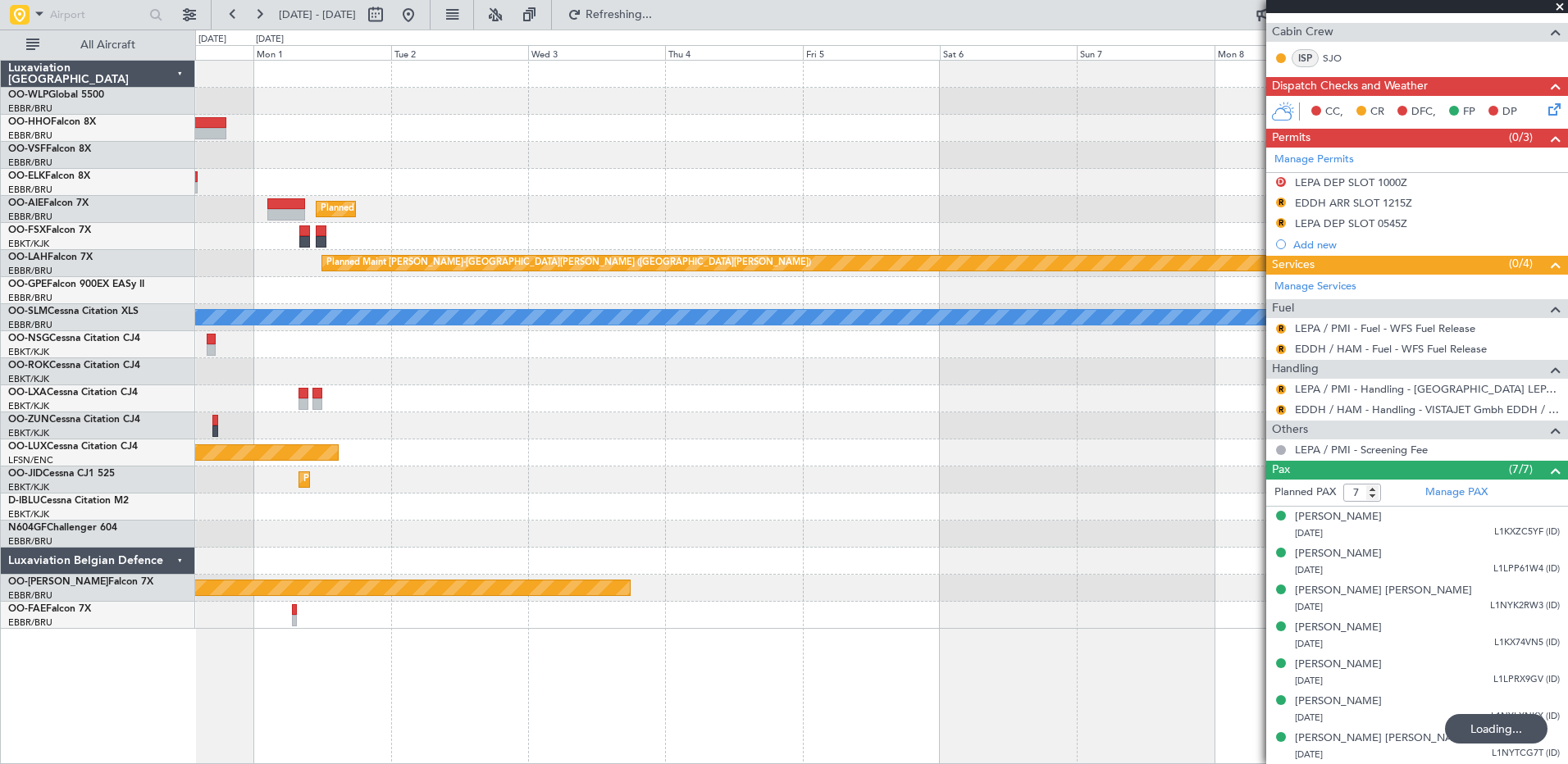
click at [73, 187] on div "Planned Maint London (Farnborough) Planned Maint Alton-st Louis (St Louis Regl)…" at bounding box center [784, 396] width 1568 height 734
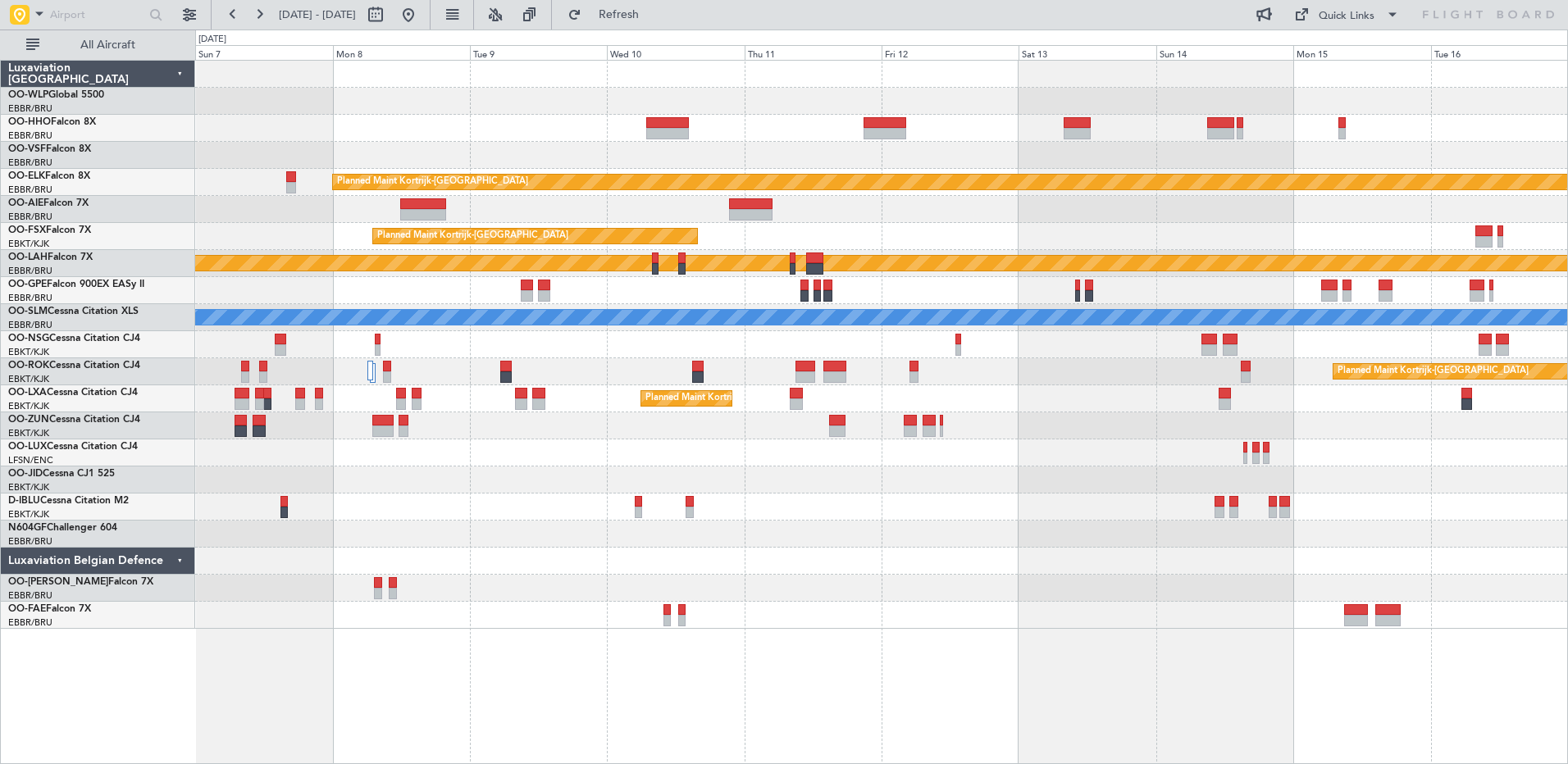
scroll to position [0, 0]
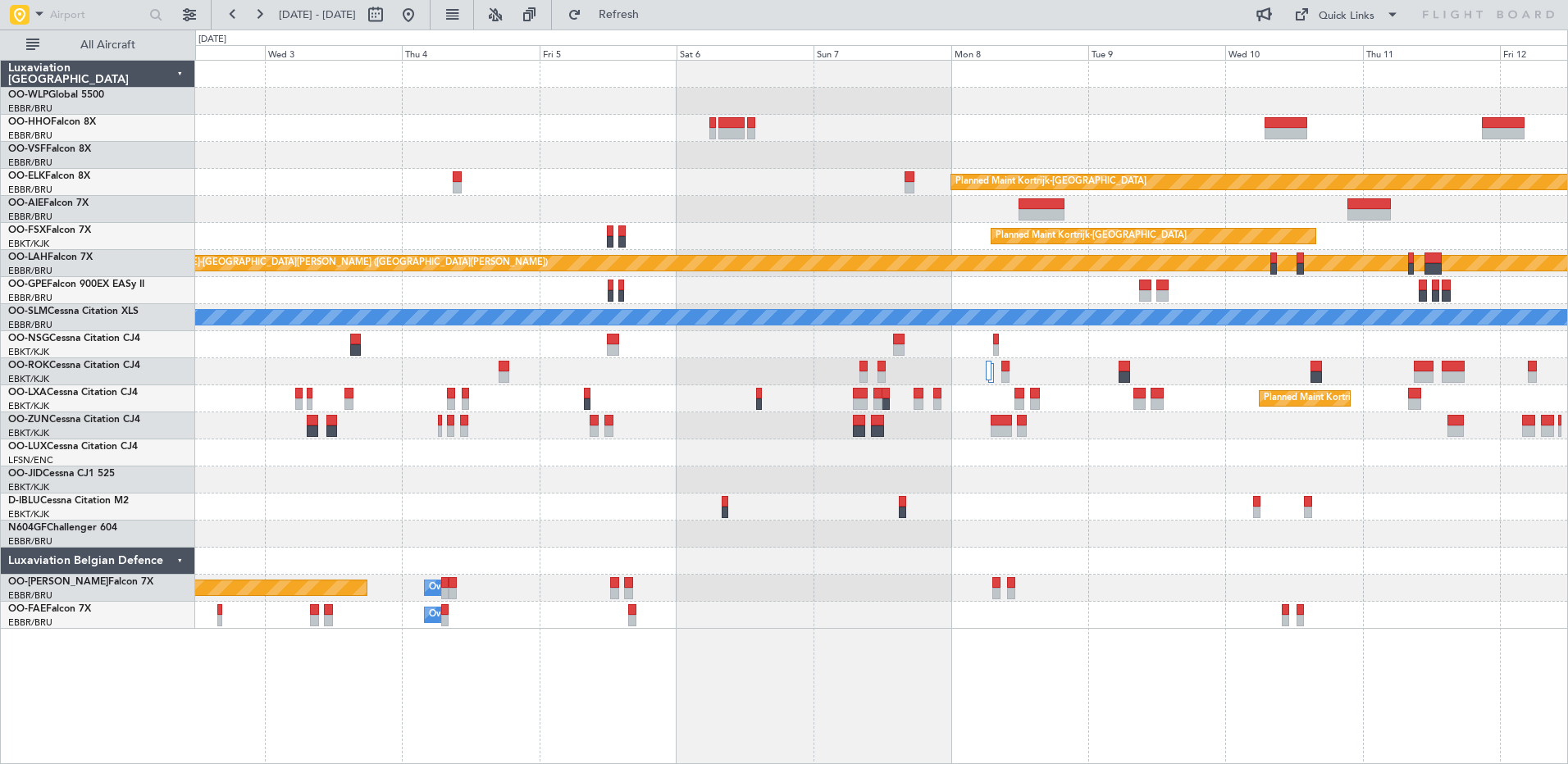
click at [944, 634] on div "Planned Maint Kortrijk-Wevelgem Planned Maint London (Farnborough) Planned Main…" at bounding box center [881, 412] width 1372 height 705
click at [1417, 290] on div at bounding box center [880, 291] width 1371 height 27
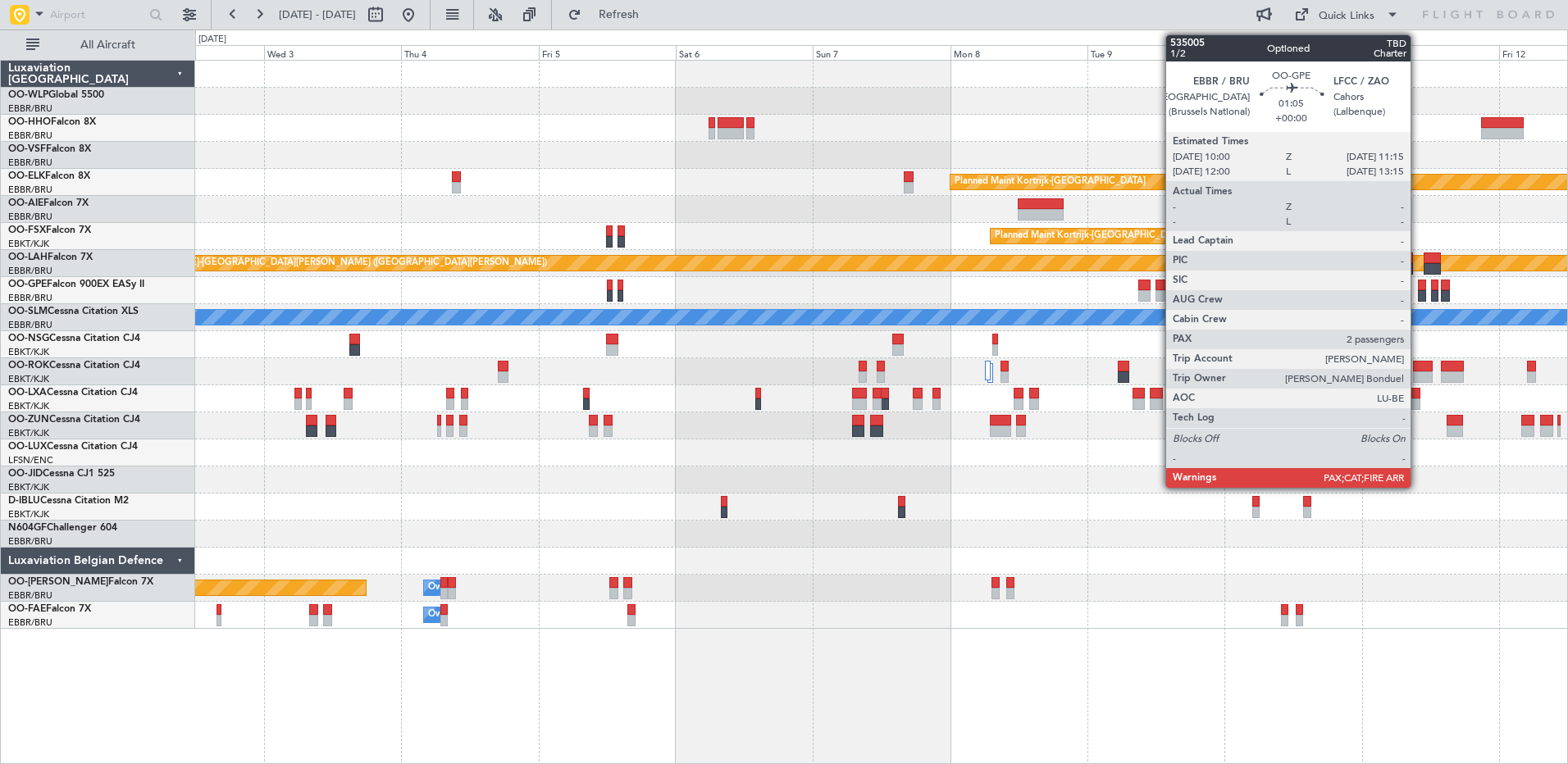
click at [1418, 292] on div at bounding box center [1421, 296] width 8 height 12
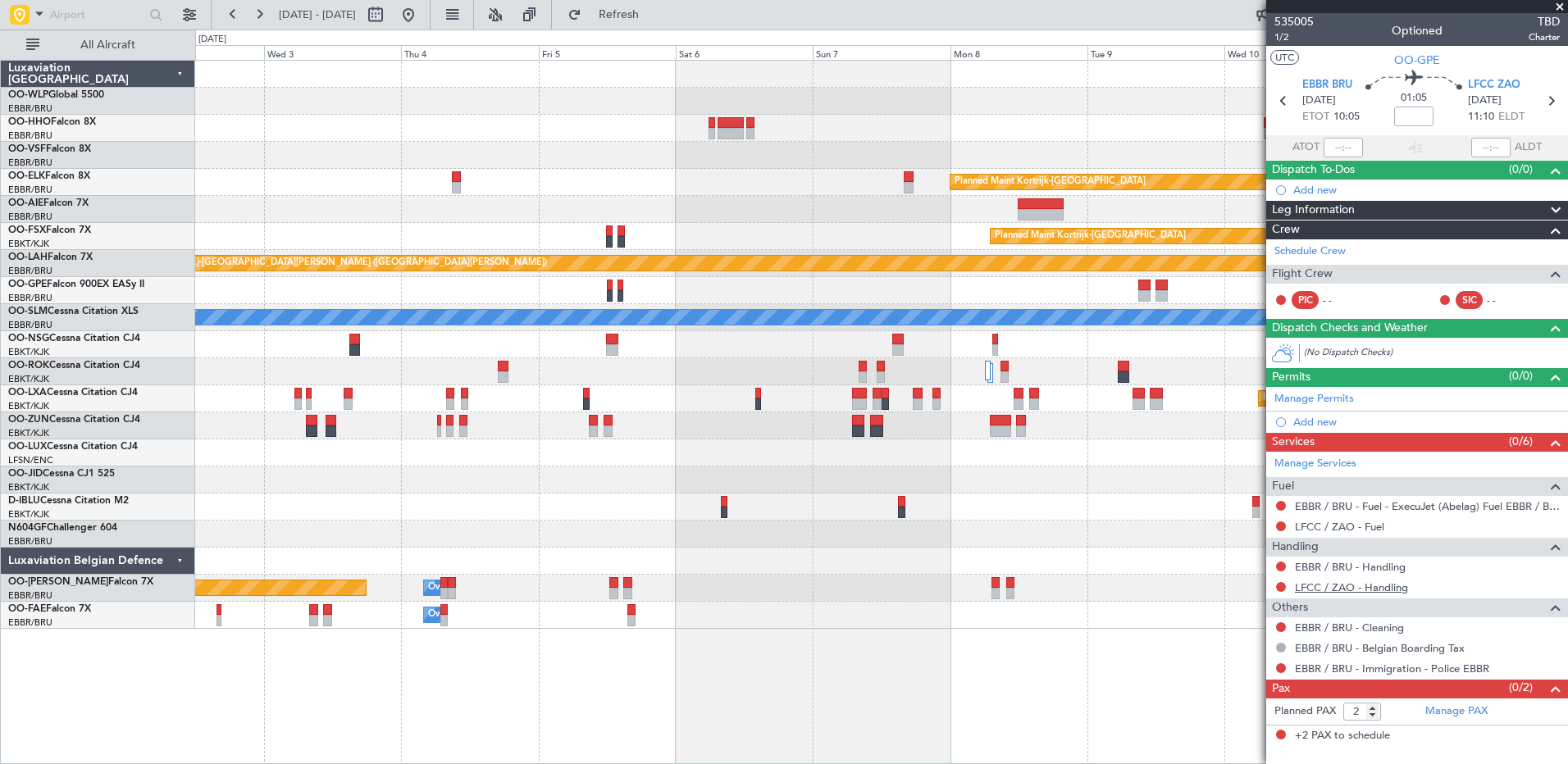
click at [1371, 591] on link "LFCC / ZAO - Handling" at bounding box center [1351, 587] width 114 height 14
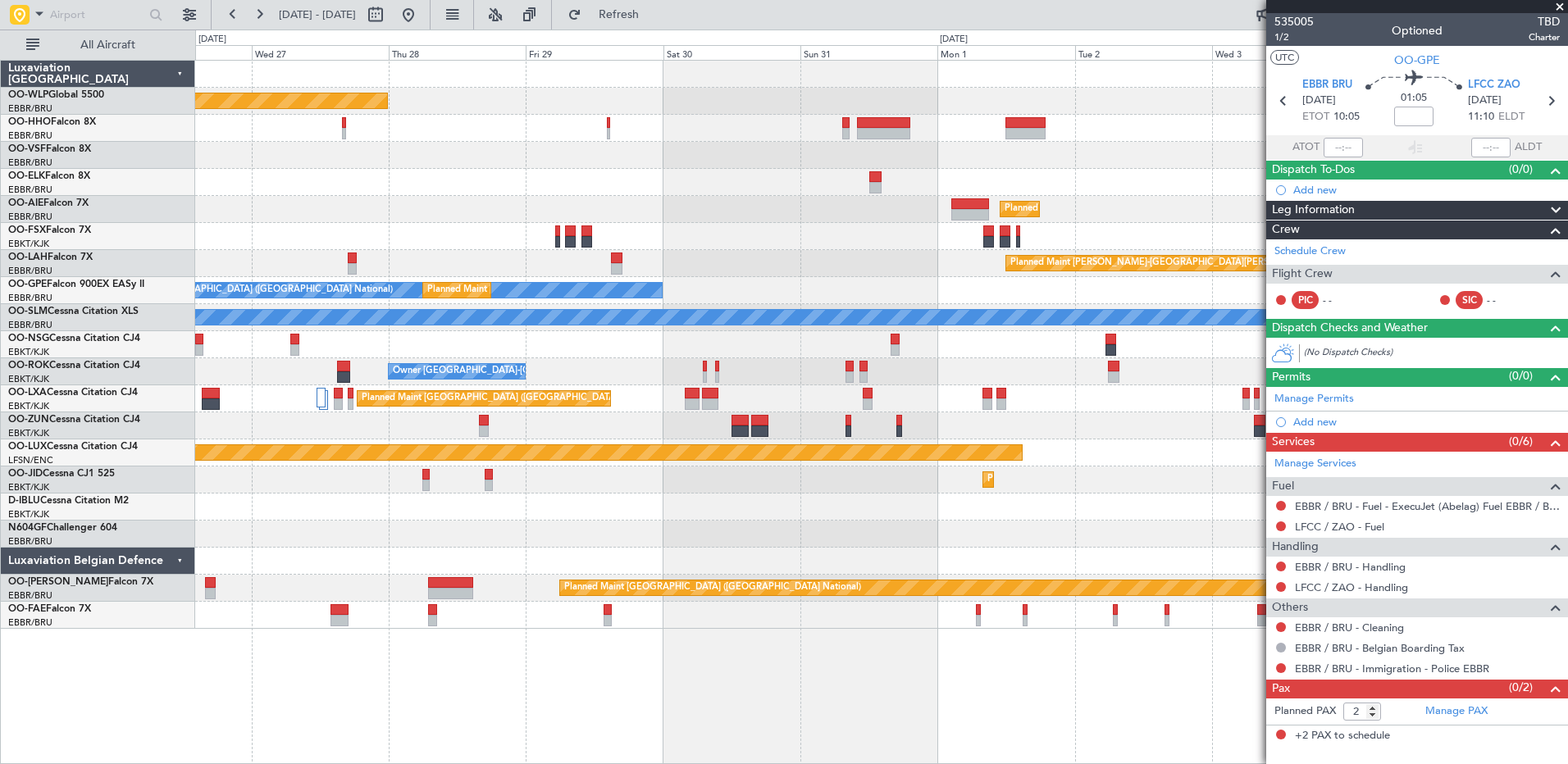
click at [1482, 472] on fb-app "02 Sep 2025 - 12 Sep 2025 Refresh Quick Links All Aircraft Planned Maint Berlin…" at bounding box center [784, 389] width 1568 height 752
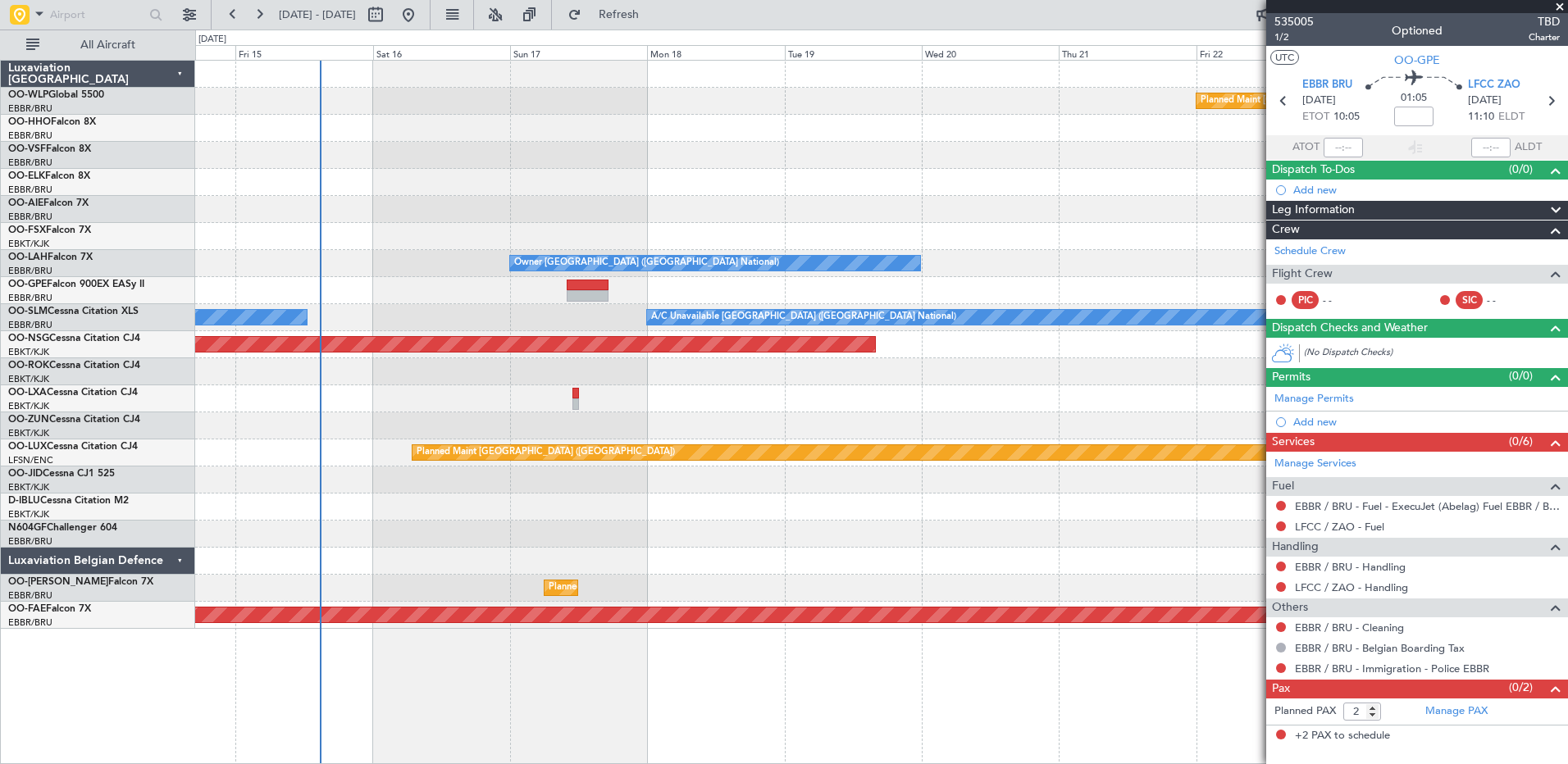
click at [1460, 529] on fb-app "26 Aug 2025 - 05 Sep 2025 Refresh Quick Links All Aircraft Planned Maint Berlin…" at bounding box center [784, 389] width 1568 height 752
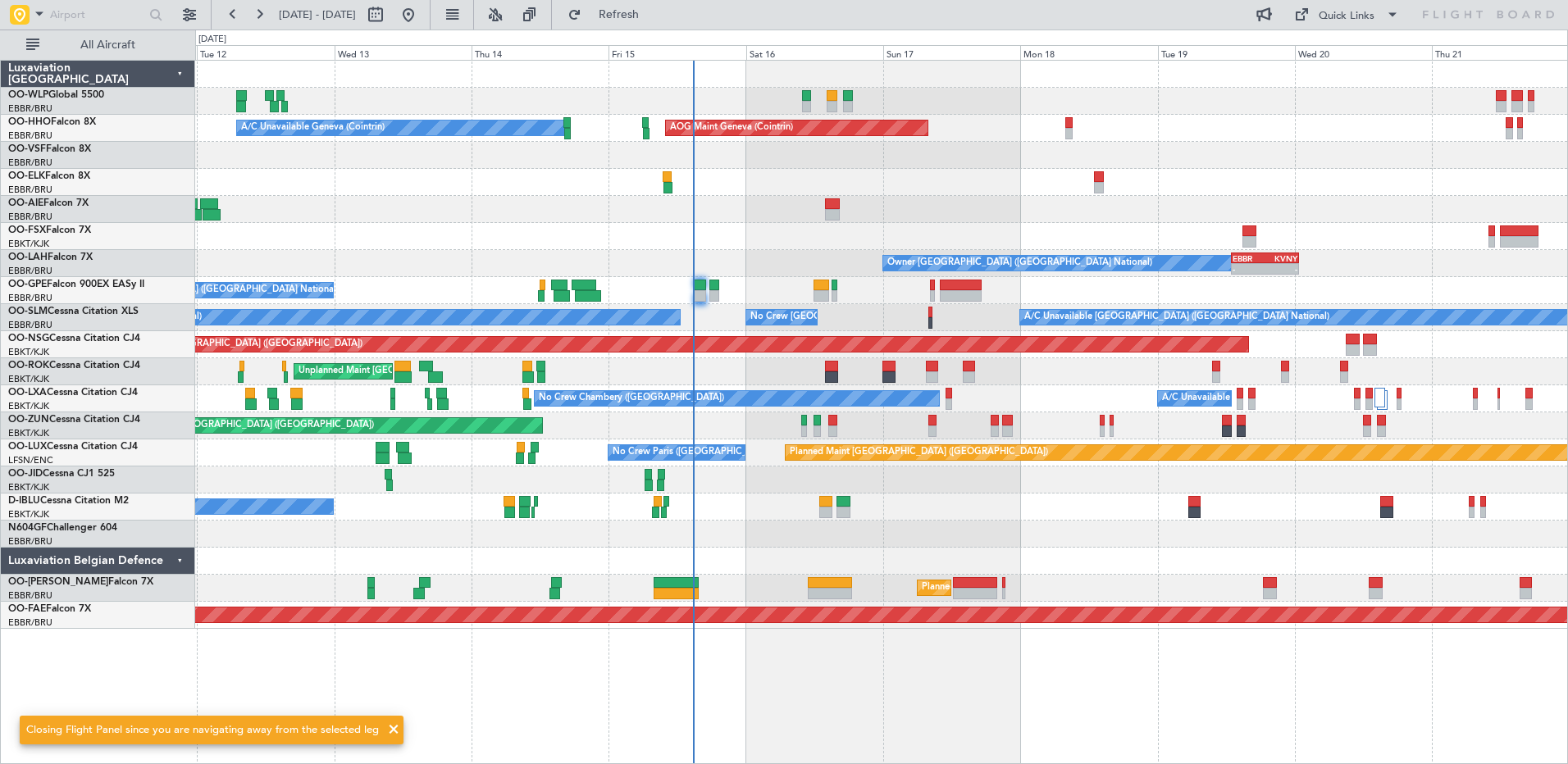
click at [838, 429] on div "Unplanned Maint [GEOGRAPHIC_DATA] ([GEOGRAPHIC_DATA])" at bounding box center [880, 426] width 1371 height 27
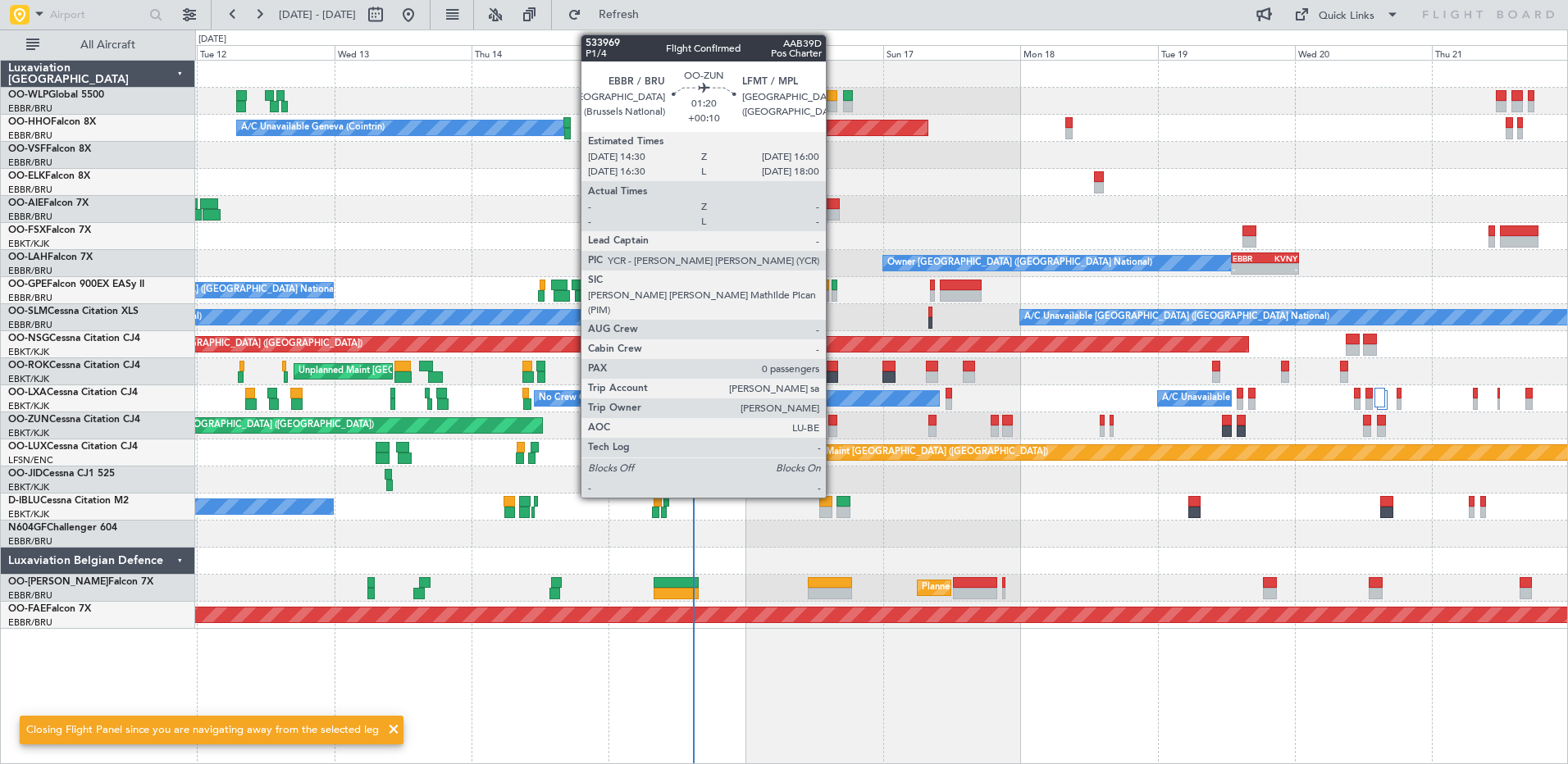
click at [833, 432] on div at bounding box center [833, 431] width 9 height 12
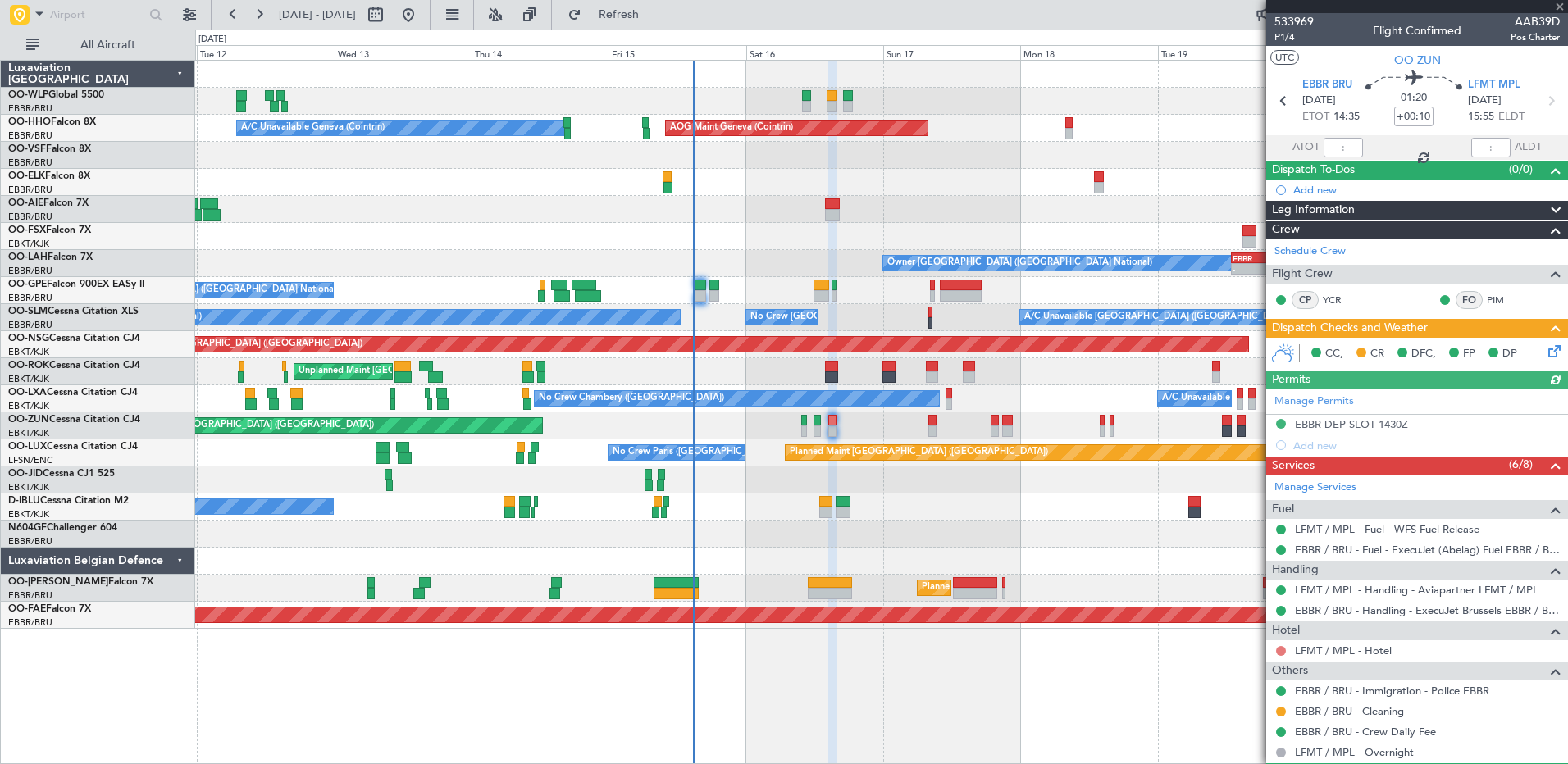
click at [1277, 651] on button at bounding box center [1281, 651] width 10 height 10
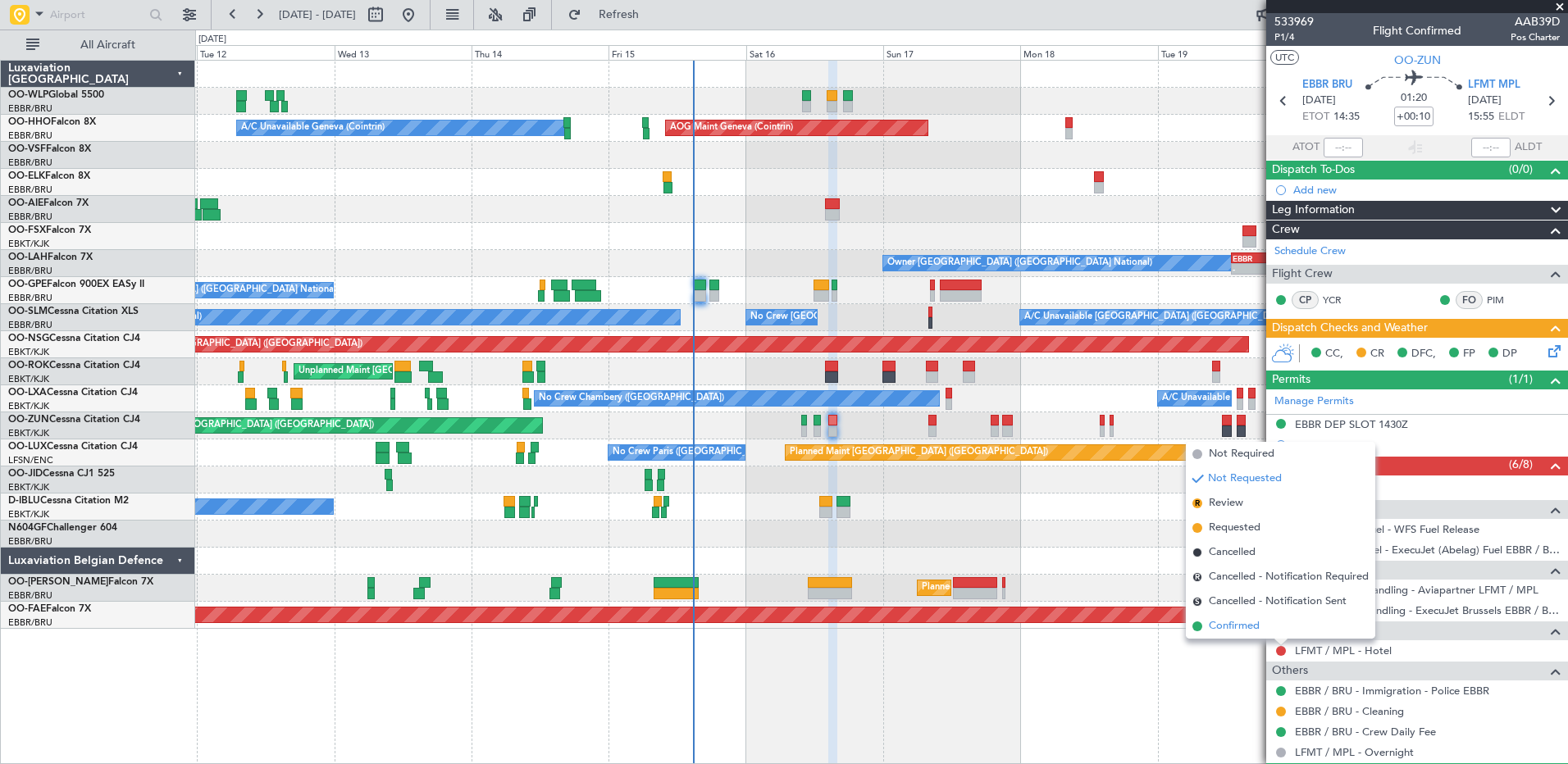
click at [1230, 628] on span "Confirmed" at bounding box center [1234, 626] width 51 height 16
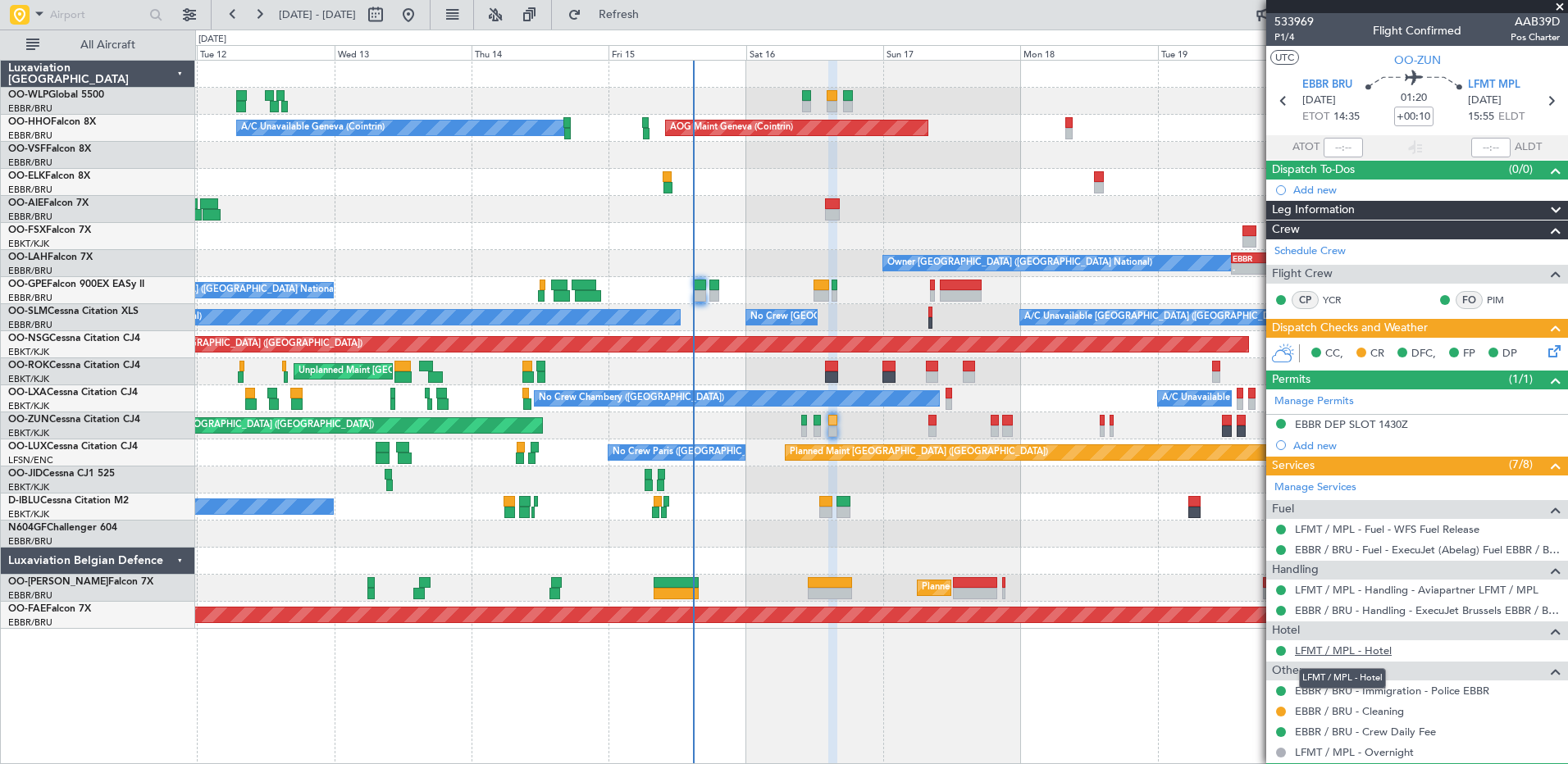
click at [1332, 654] on link "LFMT / MPL - Hotel" at bounding box center [1343, 651] width 97 height 14
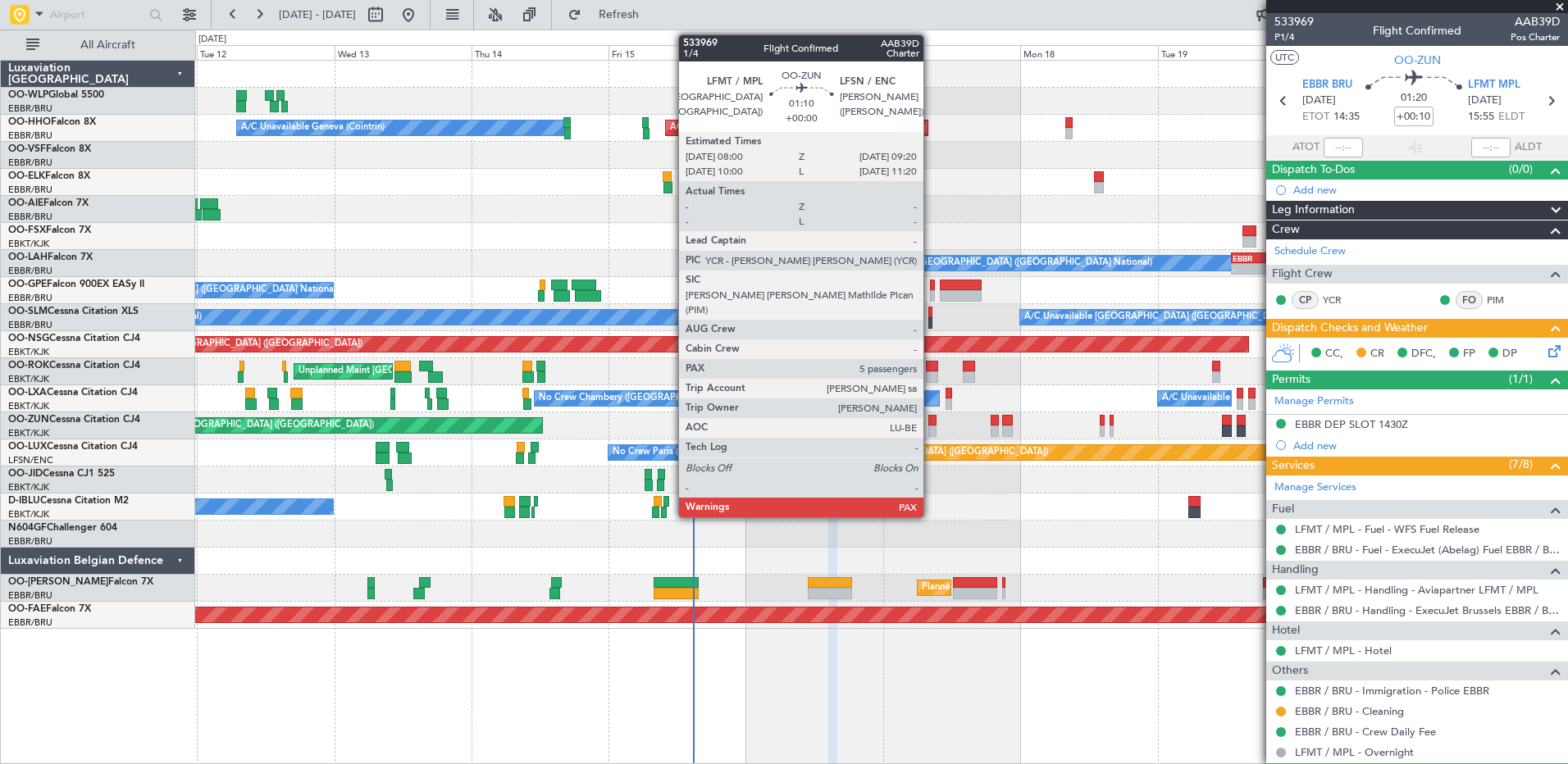
click at [931, 424] on div at bounding box center [933, 421] width 8 height 12
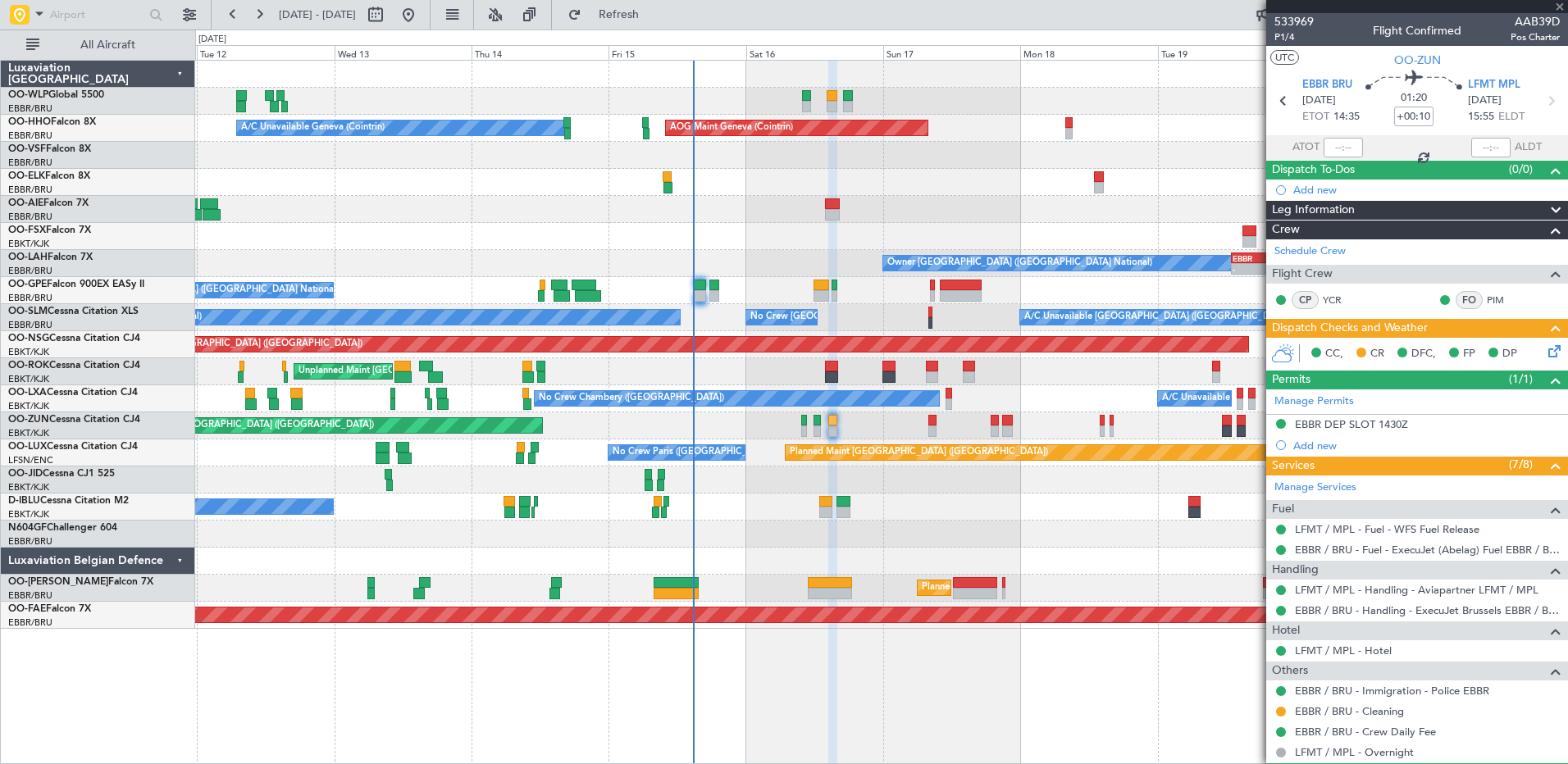
type input "5"
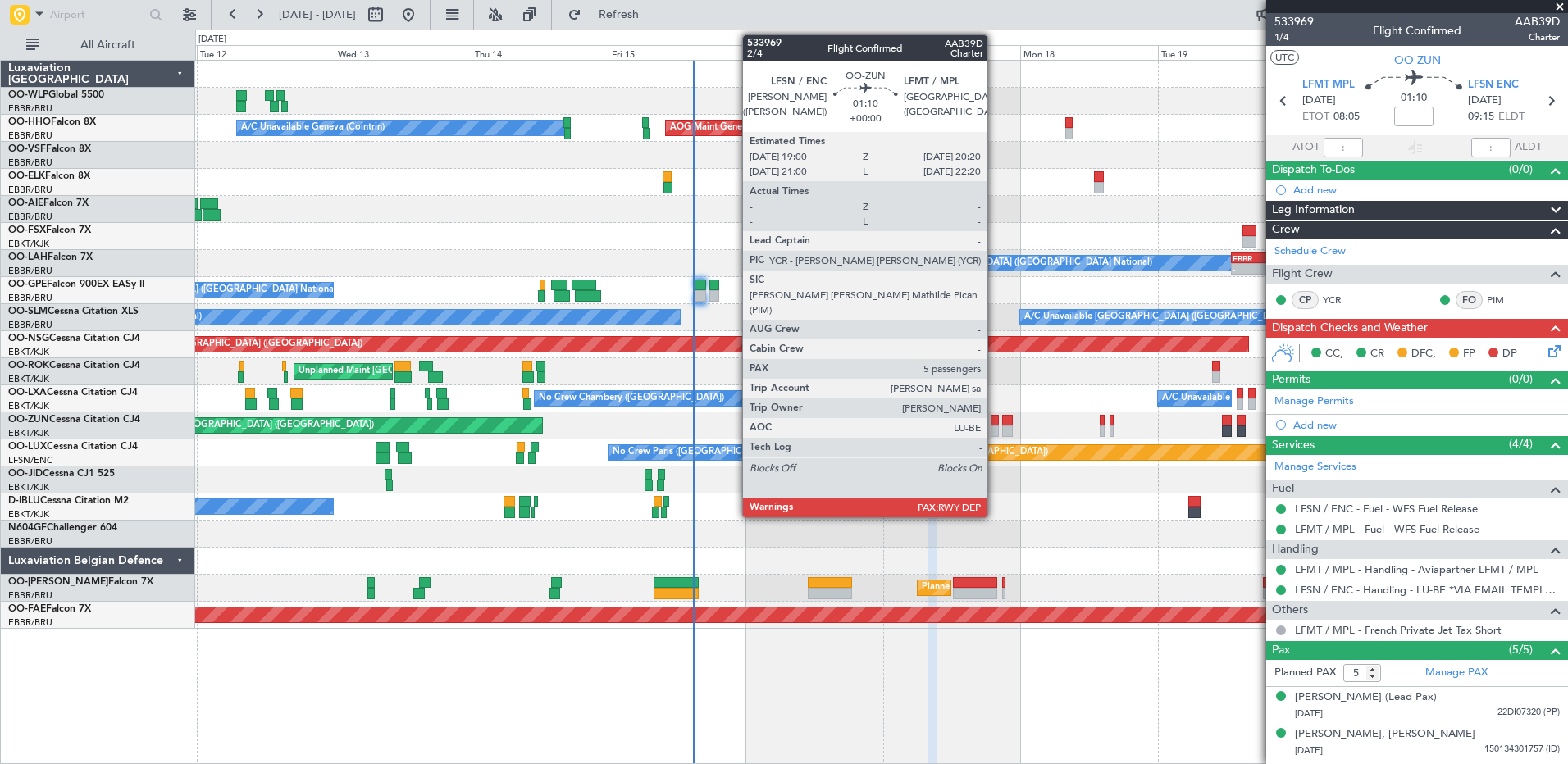
click at [995, 427] on div at bounding box center [995, 431] width 8 height 12
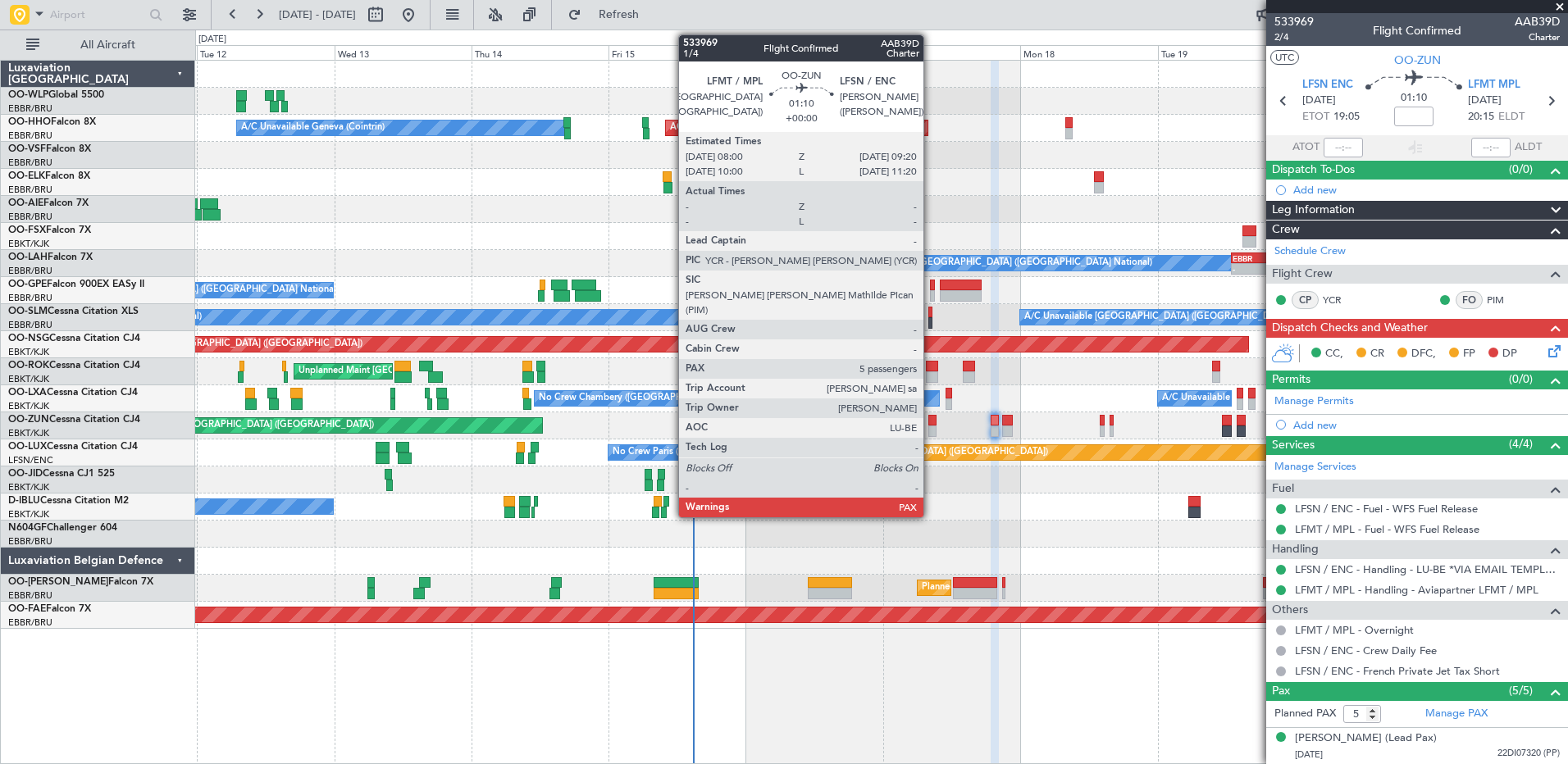
click at [929, 426] on div at bounding box center [933, 431] width 8 height 12
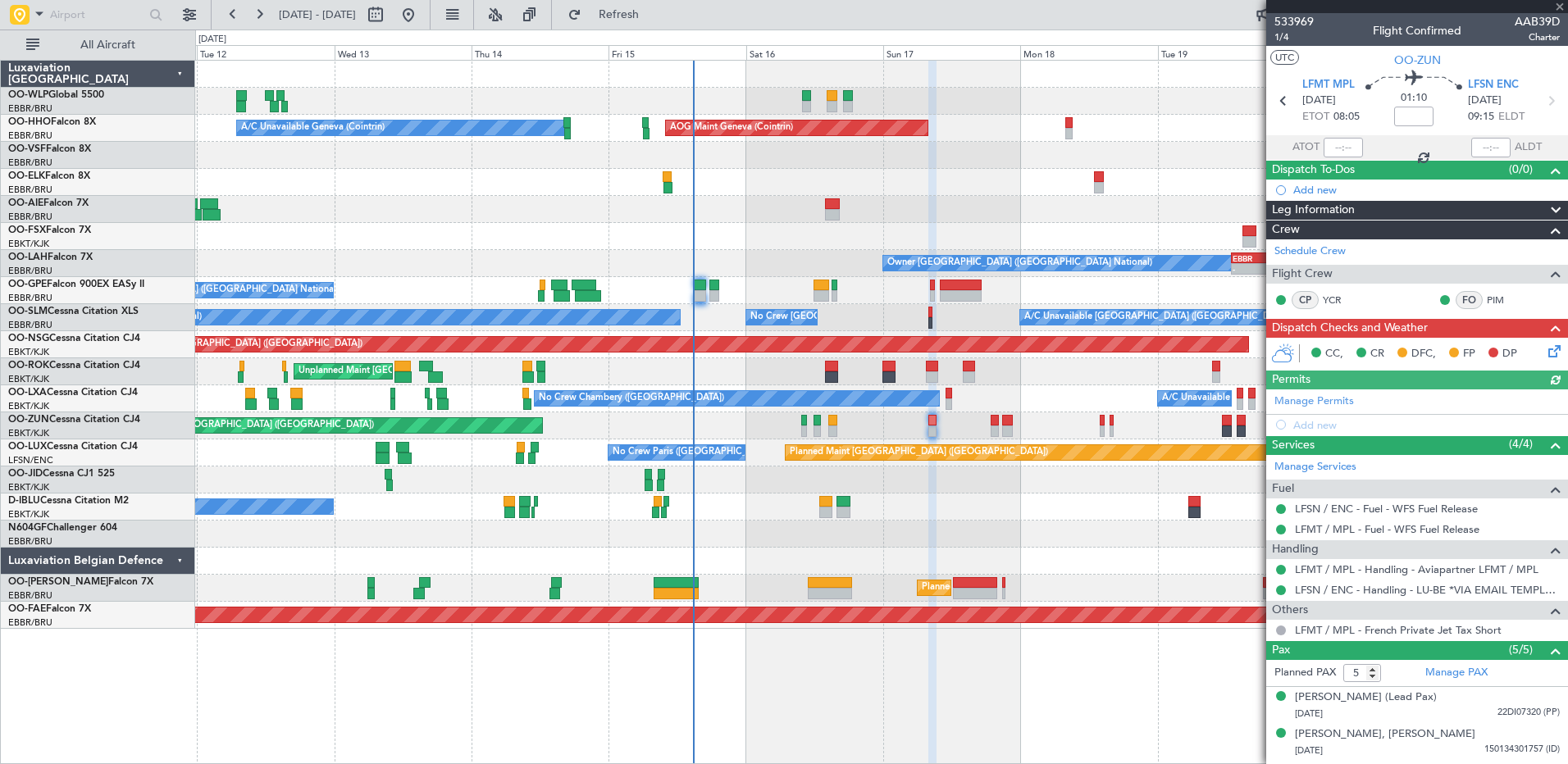
click at [1346, 398] on div "Manage Permits Add new" at bounding box center [1417, 412] width 302 height 46
click at [1336, 468] on link "Manage Services" at bounding box center [1315, 467] width 82 height 16
click at [653, 18] on span "Refresh" at bounding box center [618, 15] width 69 height 12
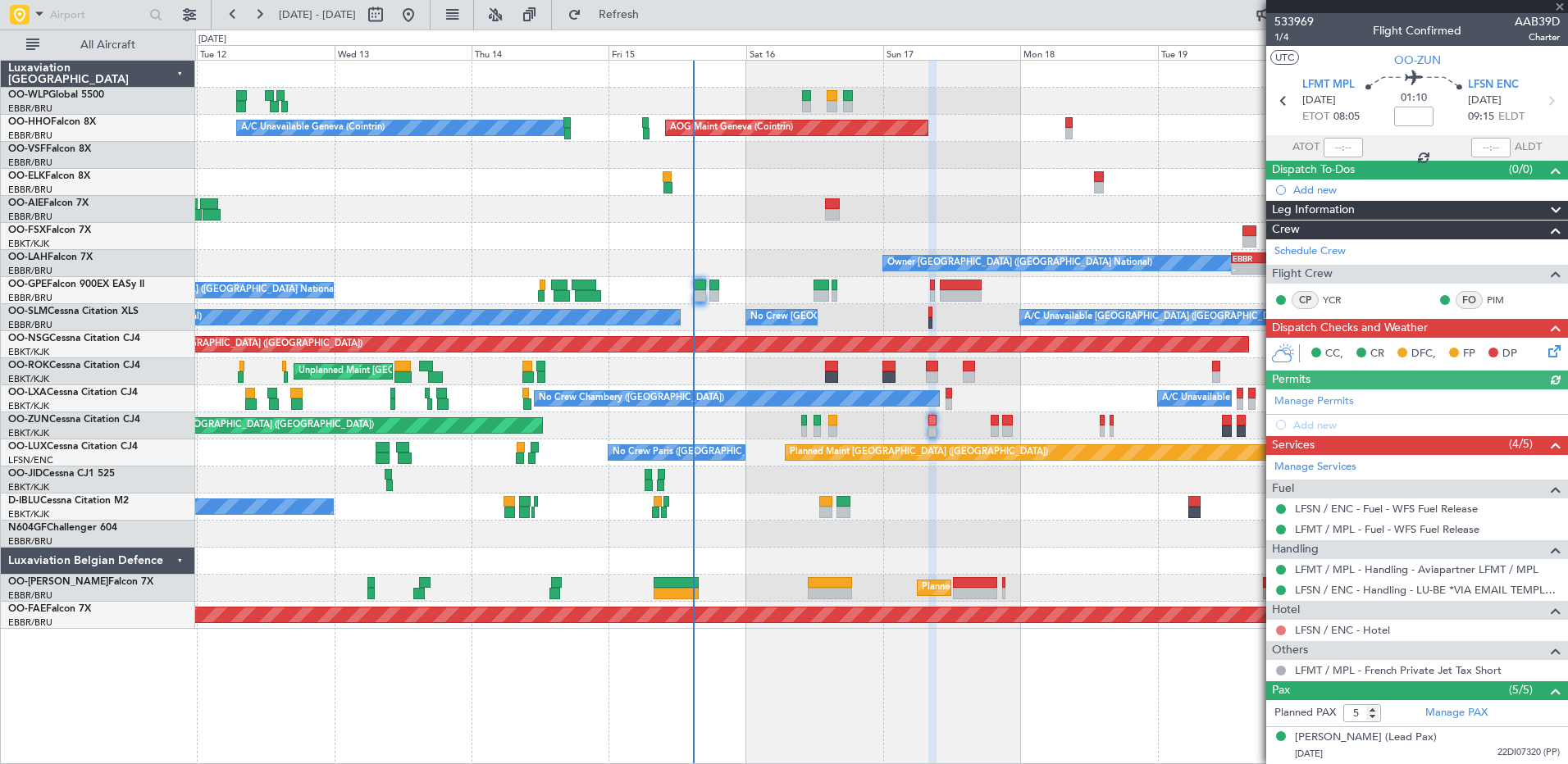
click at [1278, 628] on button at bounding box center [1281, 631] width 10 height 10
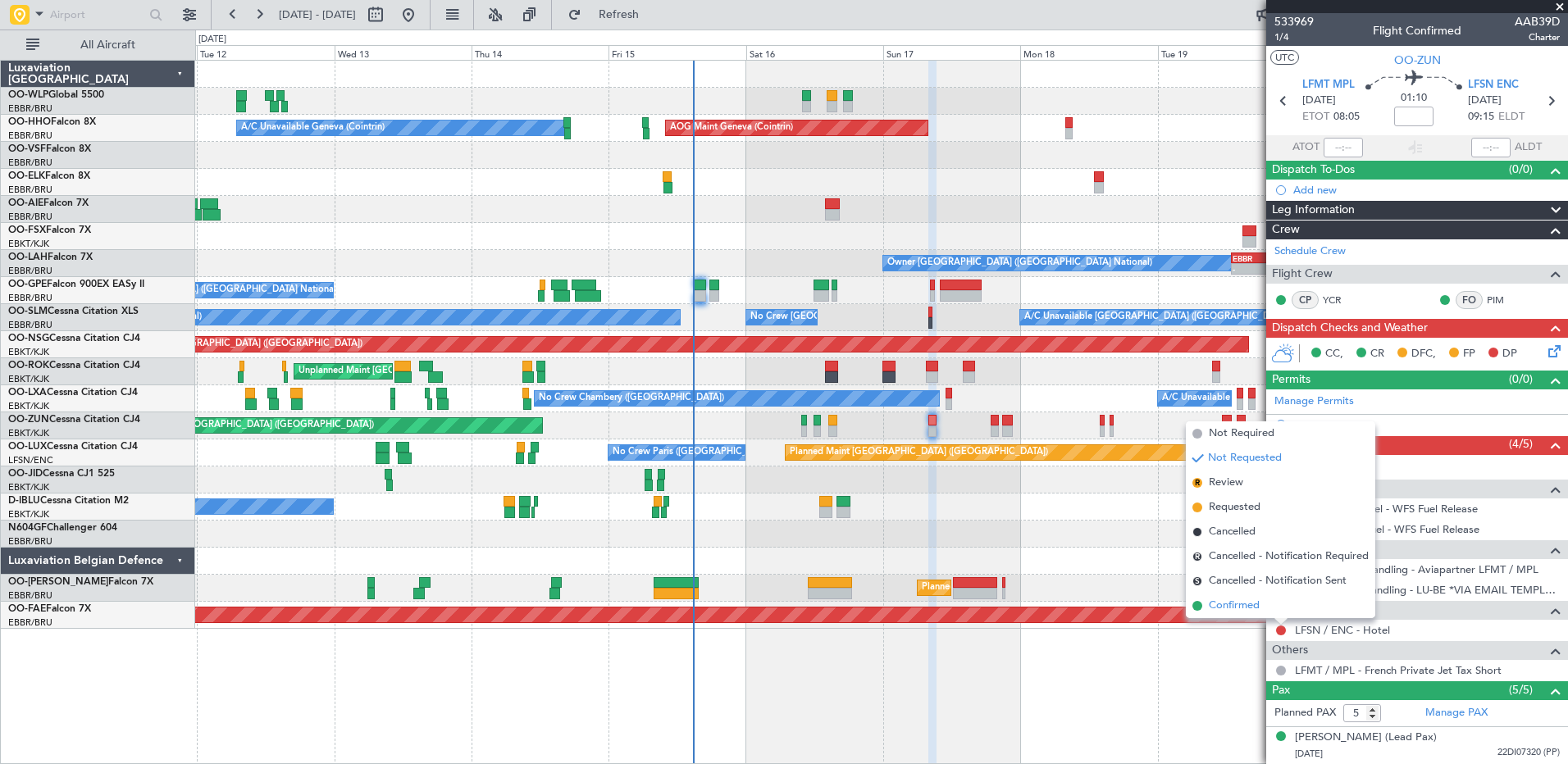
click at [1238, 611] on span "Confirmed" at bounding box center [1234, 606] width 51 height 16
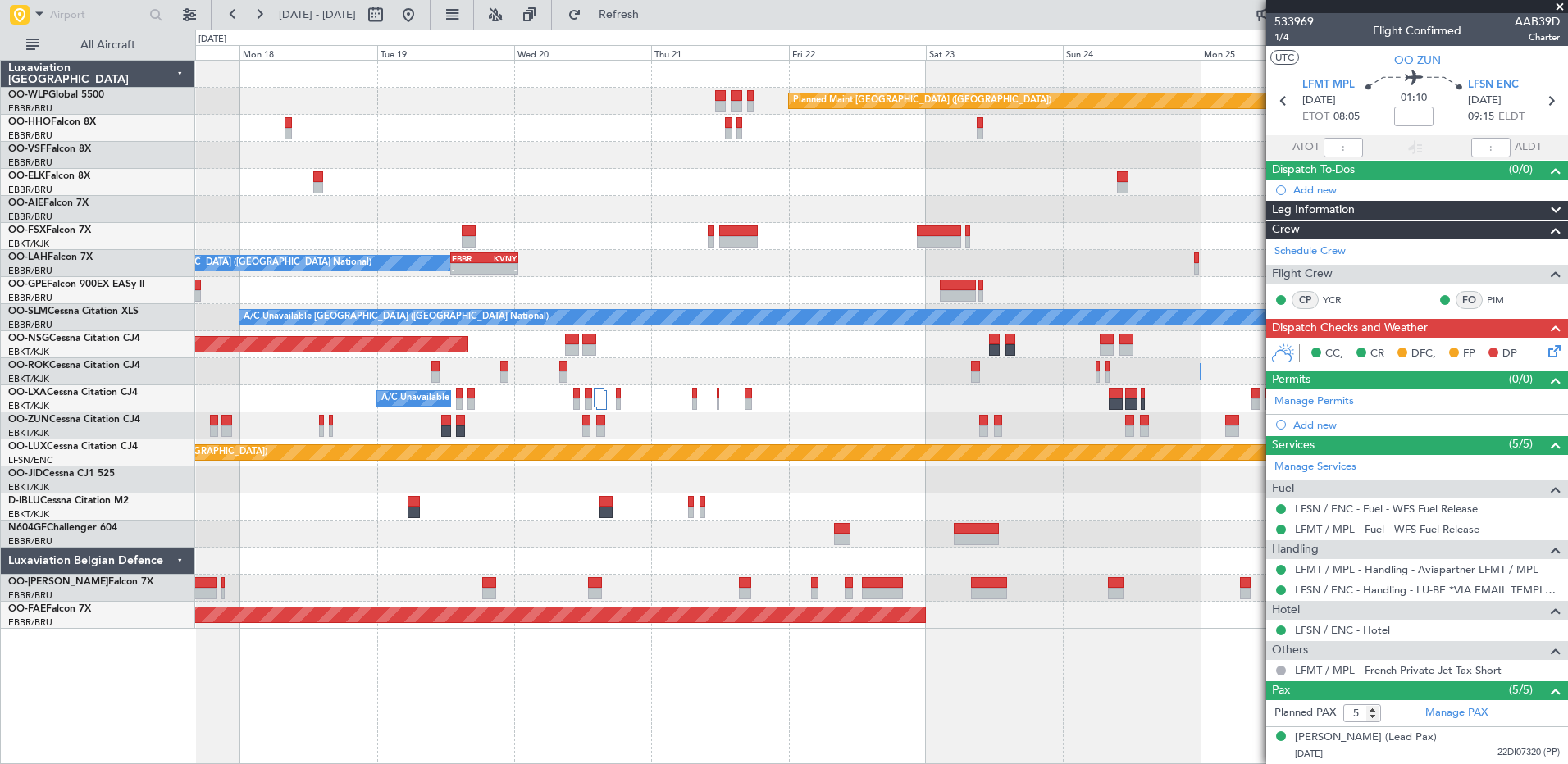
click at [175, 252] on div "Planned Maint [GEOGRAPHIC_DATA] ([GEOGRAPHIC_DATA]) AOG Maint Geneva ([GEOGRAPH…" at bounding box center [784, 396] width 1568 height 734
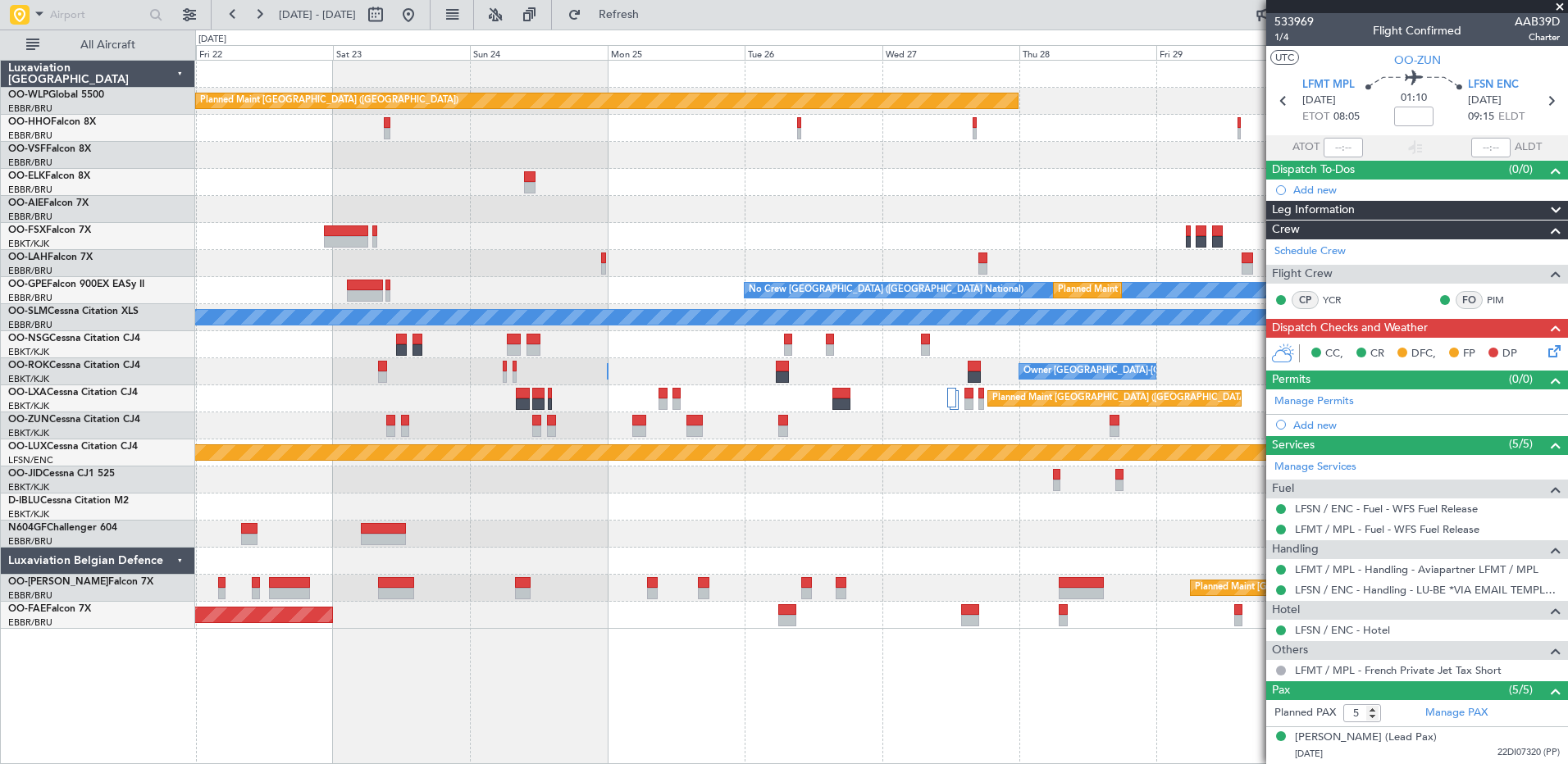
click at [382, 158] on div at bounding box center [880, 155] width 1371 height 27
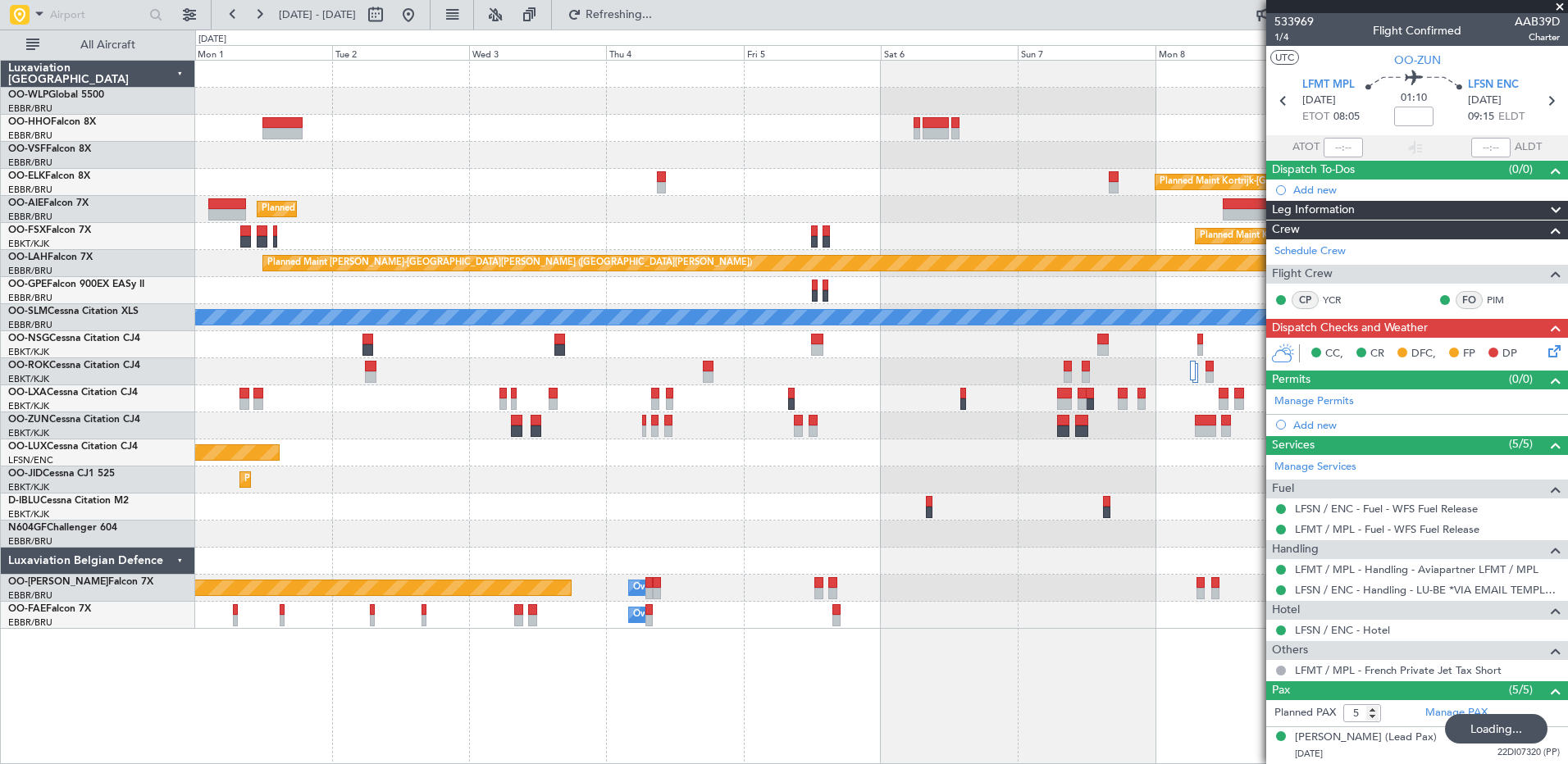
click at [400, 179] on div "Planned Maint Kortrijk-Wevelgem Planned Maint London (Farnborough) Planned Main…" at bounding box center [880, 345] width 1371 height 568
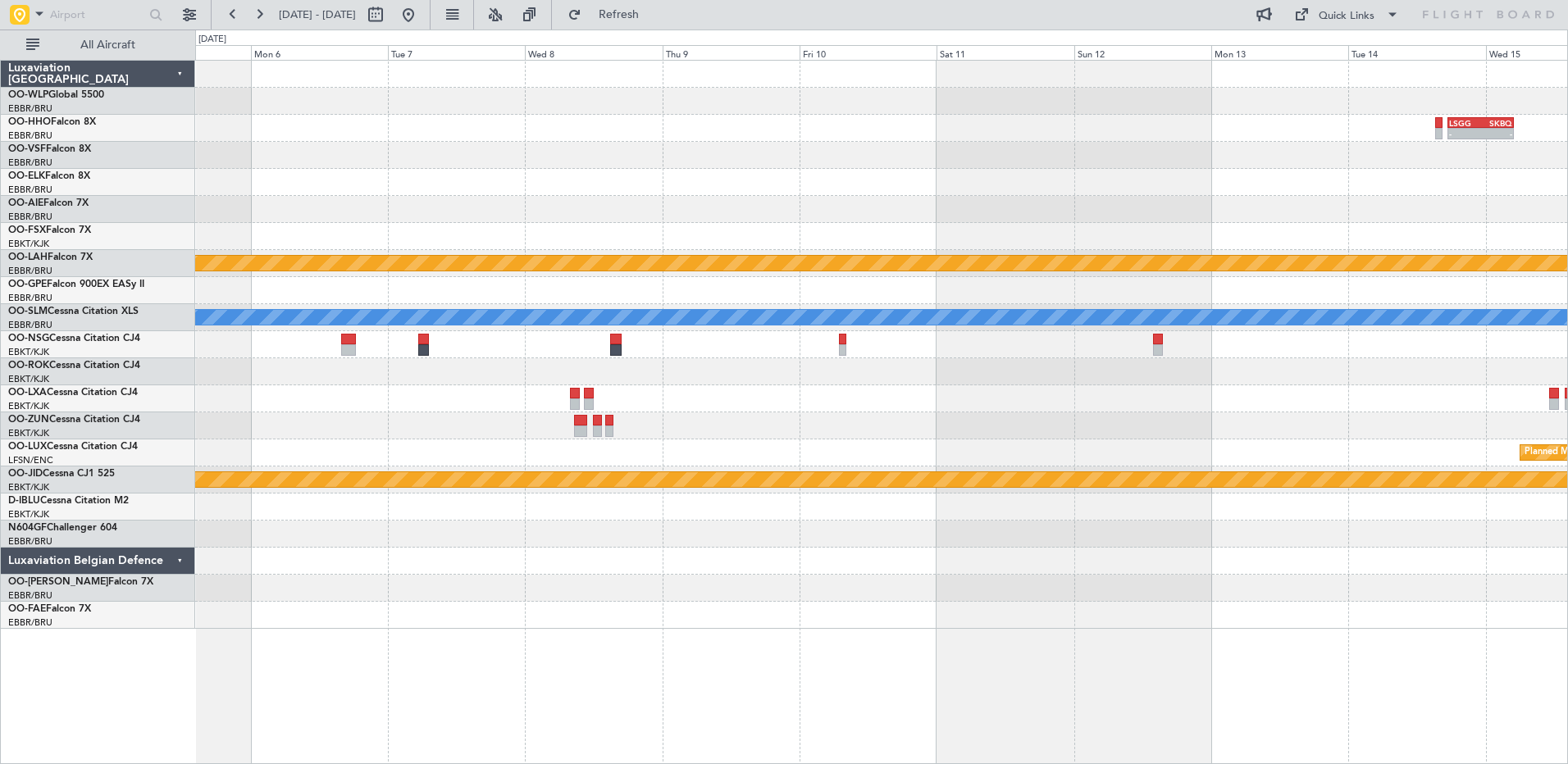
click at [712, 155] on div at bounding box center [880, 155] width 1371 height 27
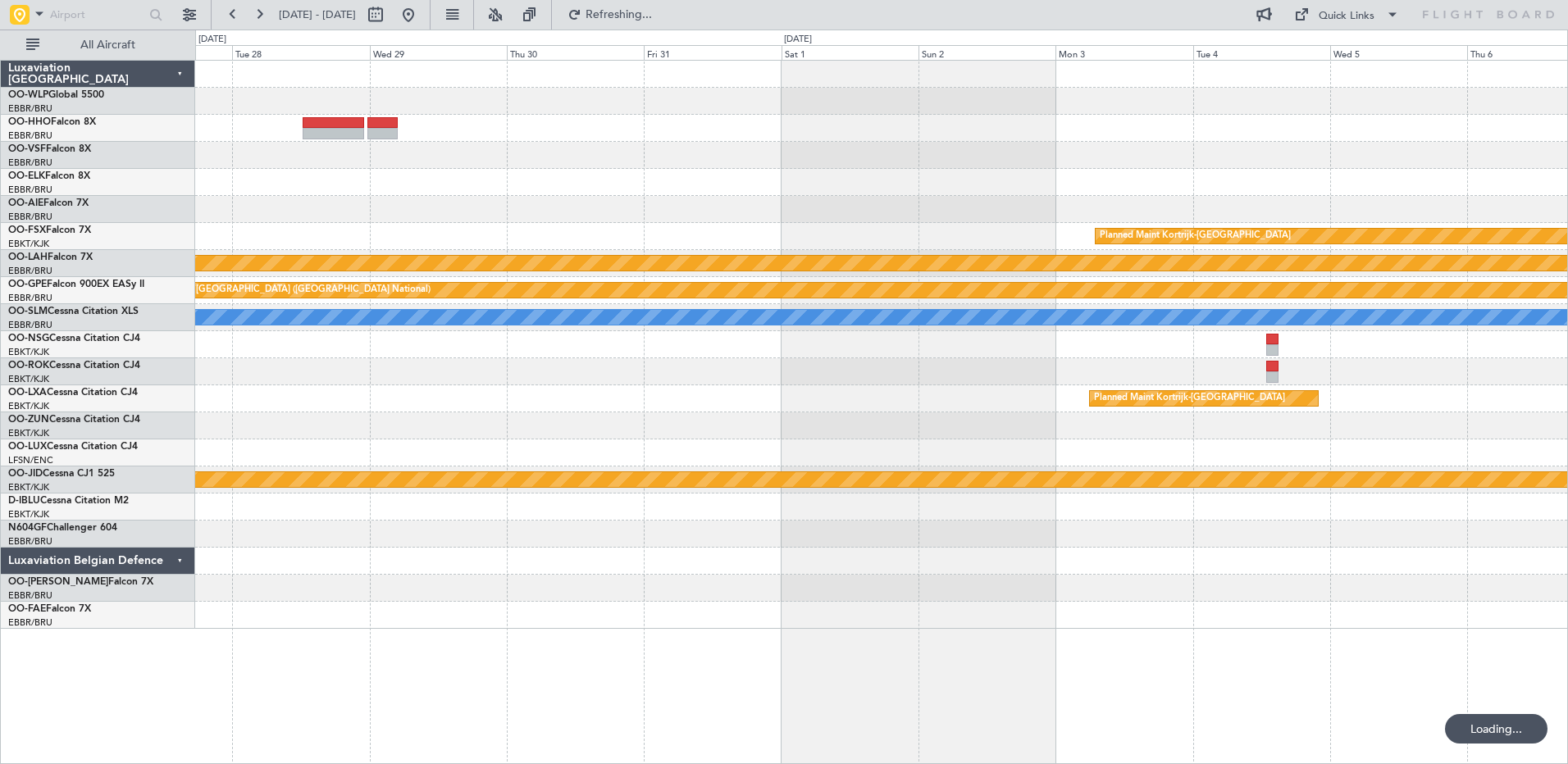
click at [725, 94] on div "Planned Maint Kortrijk-Wevelgem Planned Maint Alton-st Louis (St Louis Regl) Pl…" at bounding box center [880, 345] width 1371 height 568
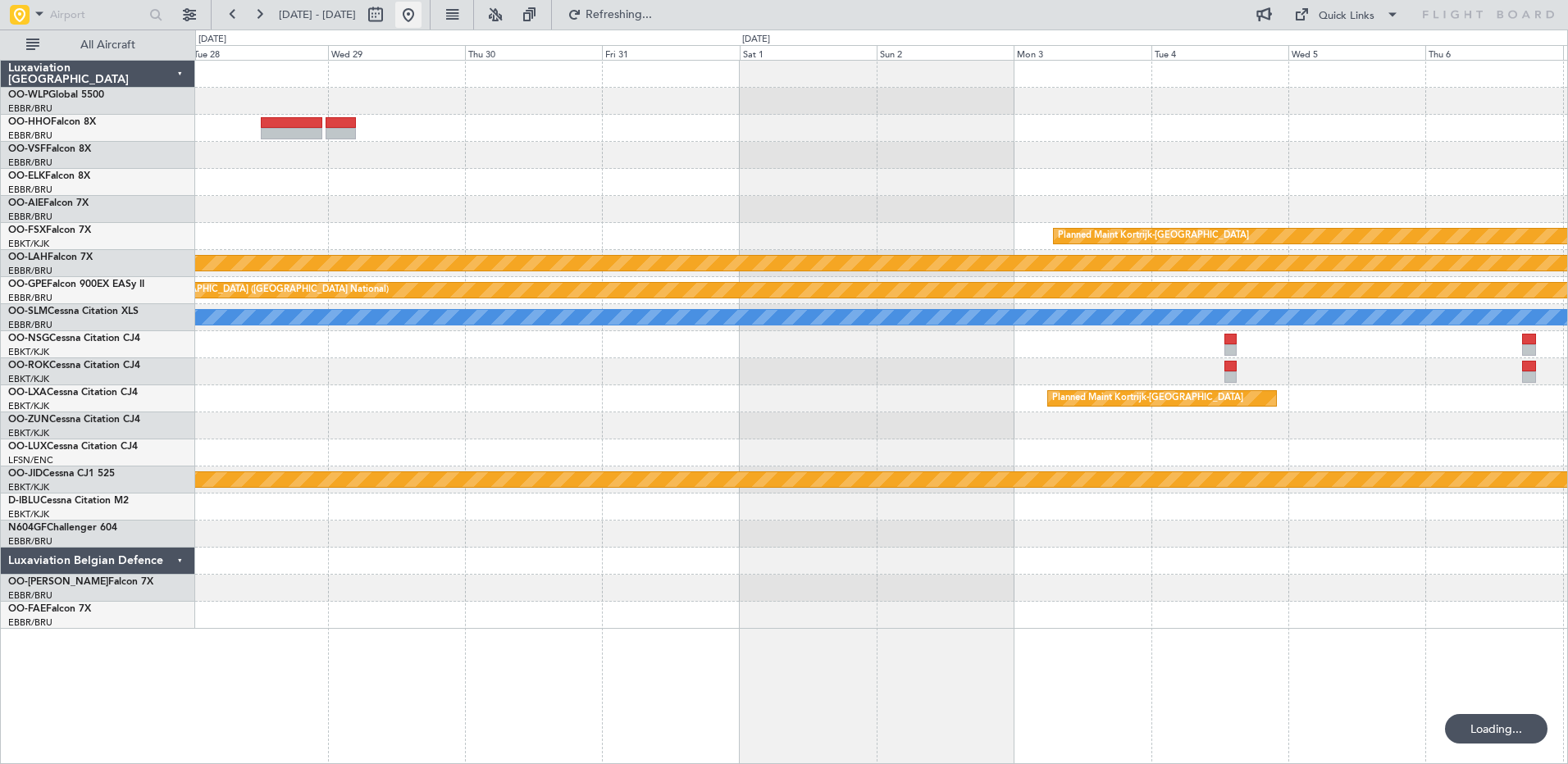
click at [422, 9] on button at bounding box center [408, 14] width 26 height 26
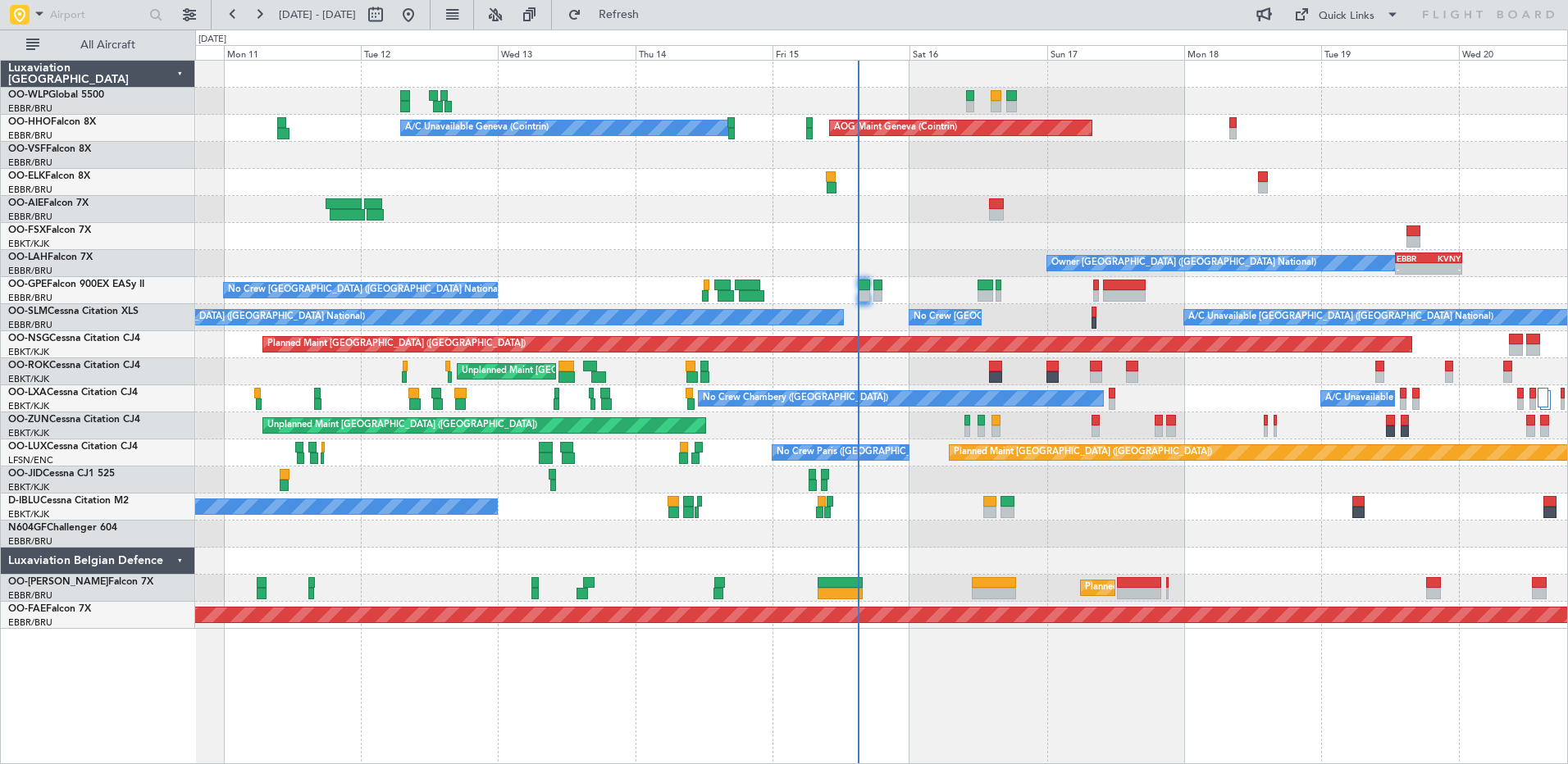
click at [917, 503] on div "No Crew [GEOGRAPHIC_DATA] ([GEOGRAPHIC_DATA] National)" at bounding box center [880, 507] width 1371 height 27
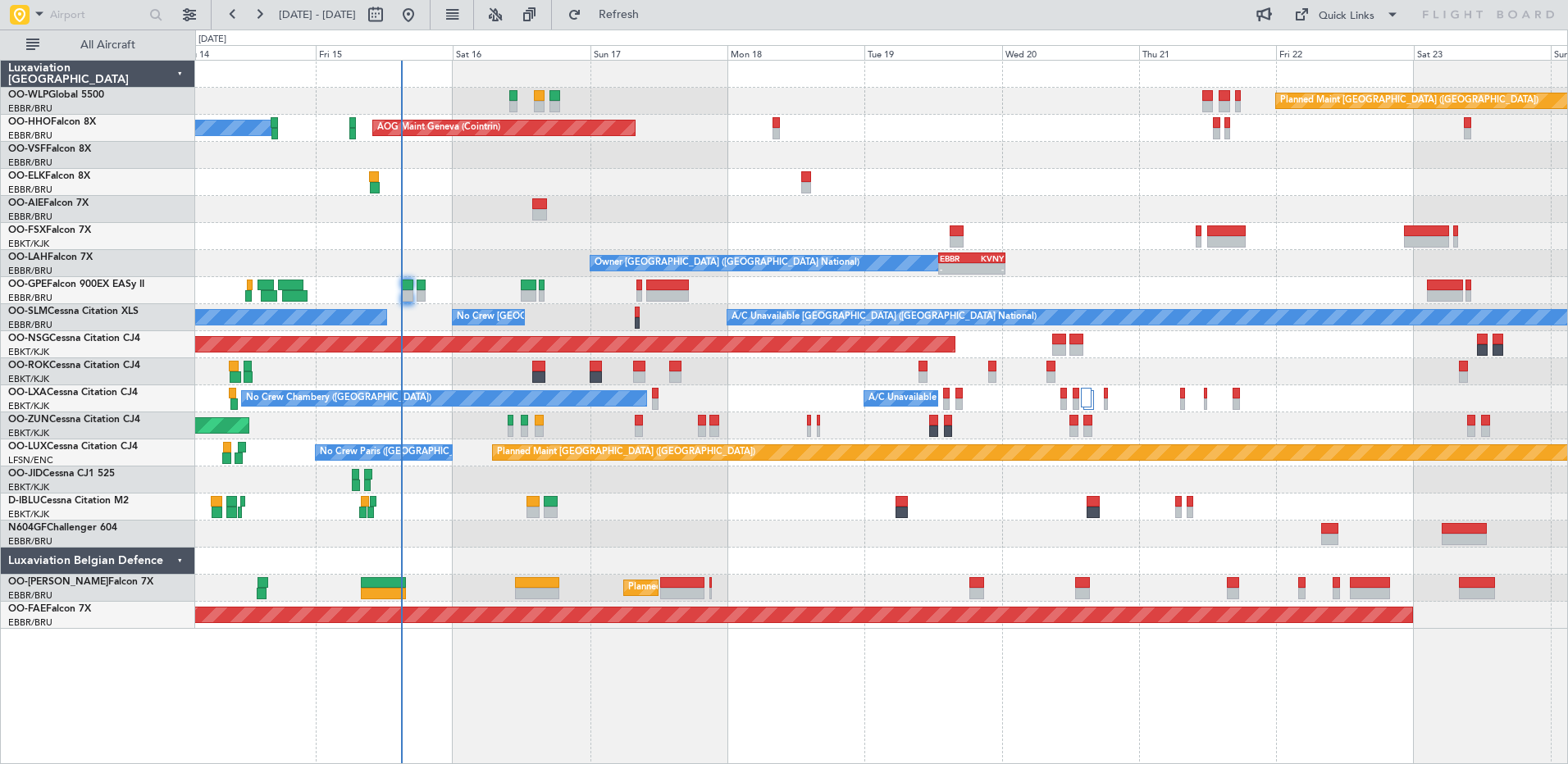
click at [878, 296] on div "Planned Maint Berlin (Brandenburg) AOG Maint Geneva (Cointrin) A/C Unavailable …" at bounding box center [880, 345] width 1371 height 568
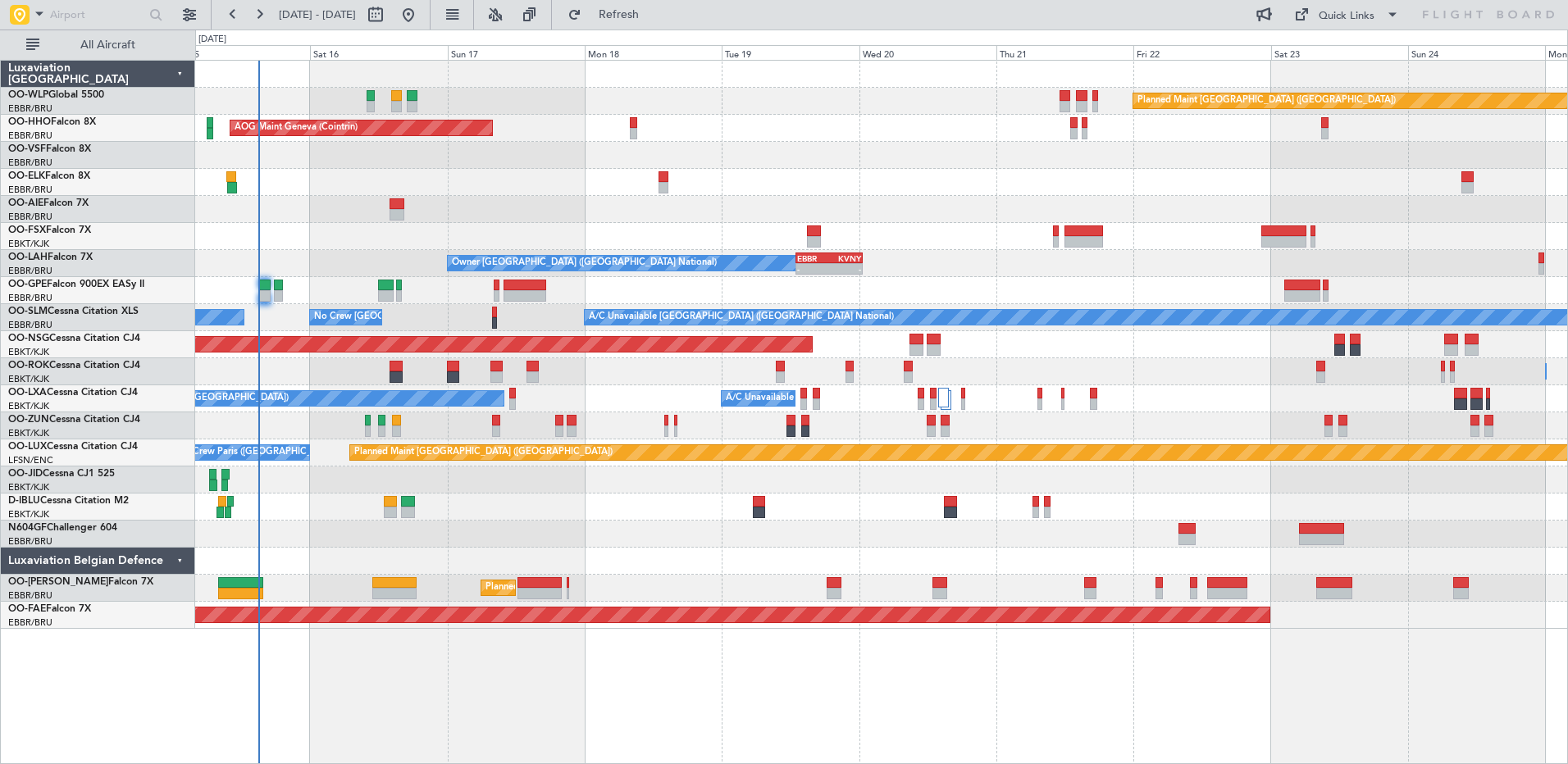
click at [1374, 255] on div "Owner Brussels (Brussels National) - - EBBR 13:00 Z KVNY 00:45 Z" at bounding box center [880, 263] width 1371 height 27
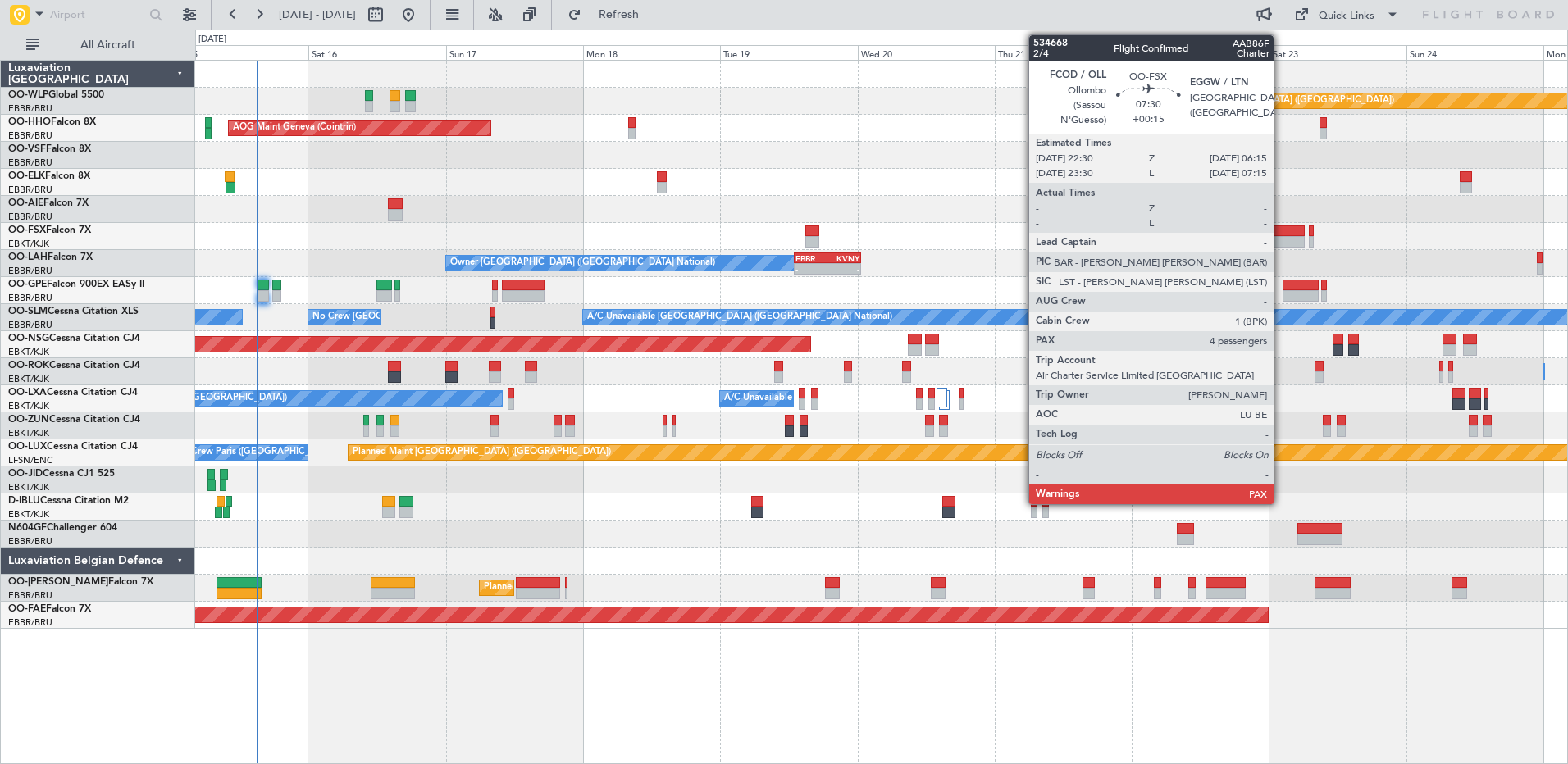
click at [1281, 243] on div at bounding box center [1282, 242] width 45 height 12
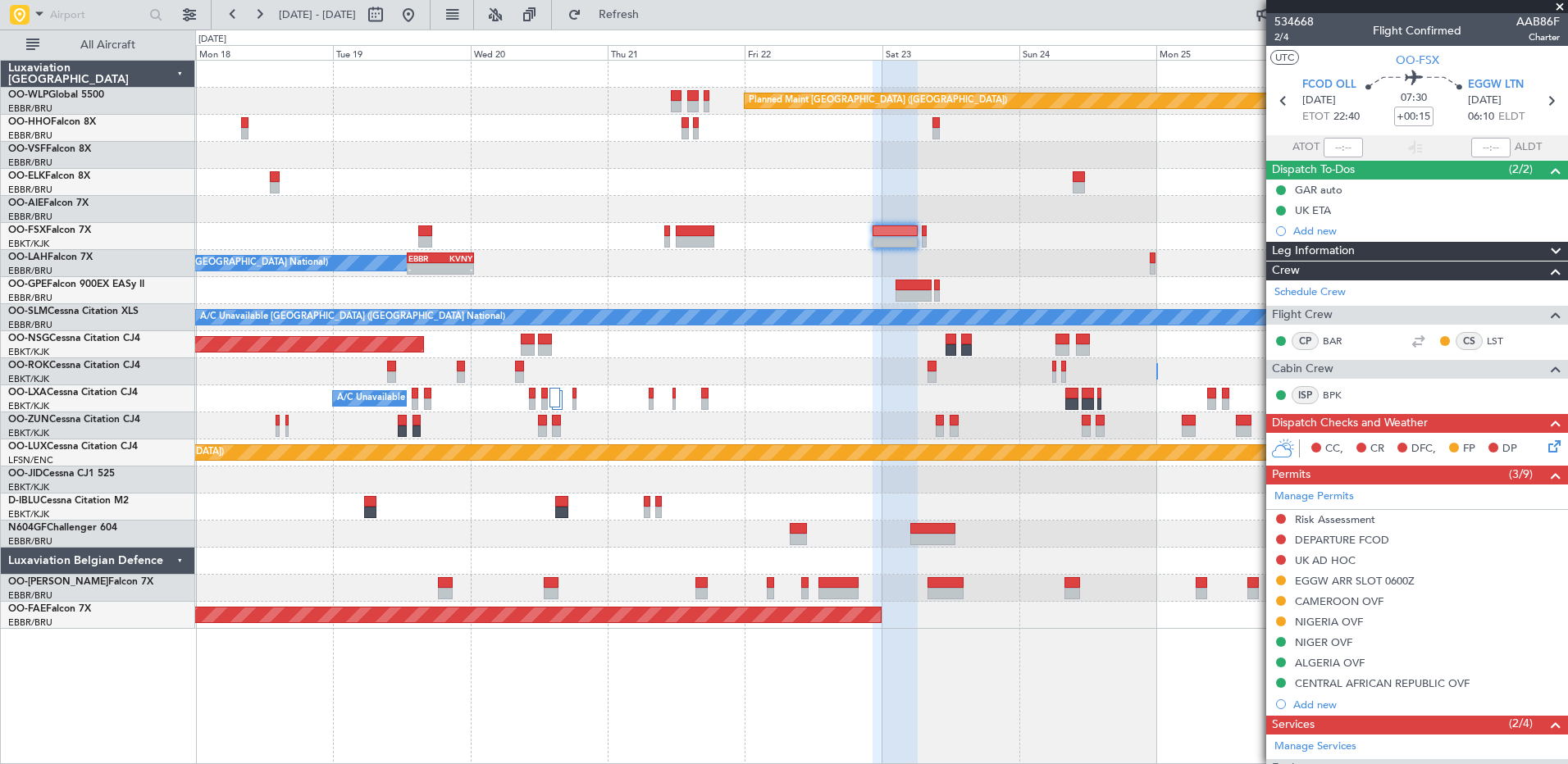
click at [748, 273] on div "Owner Brussels (Brussels National) - - EBBR 13:00 Z KVNY 00:45 Z" at bounding box center [880, 263] width 1371 height 27
click at [808, 734] on div "Planned Maint Berlin (Brandenburg) AOG Maint Geneva (Cointrin) Owner Brussels (…" at bounding box center [881, 412] width 1372 height 705
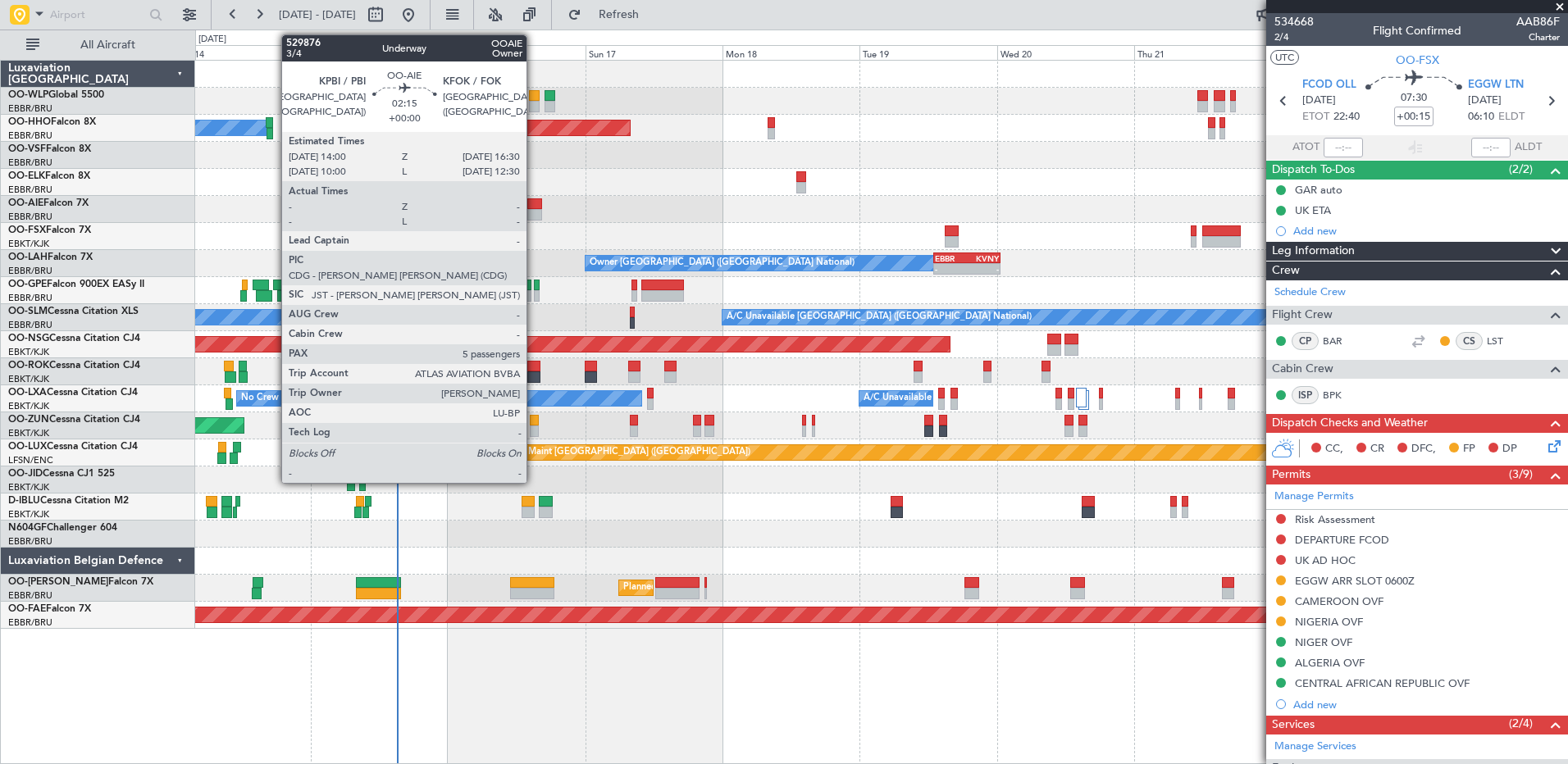
click at [534, 210] on div at bounding box center [534, 215] width 14 height 12
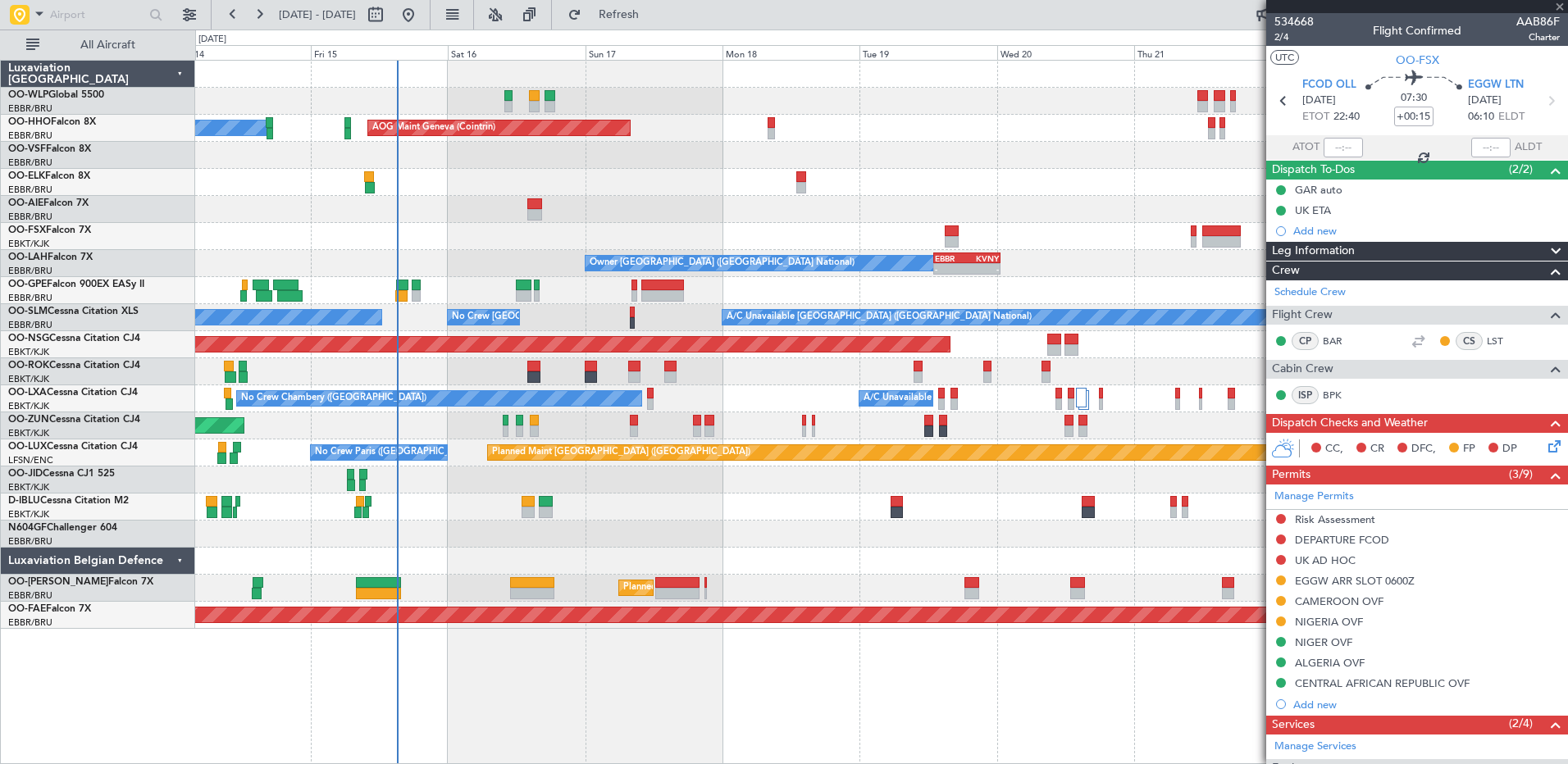
type input "5"
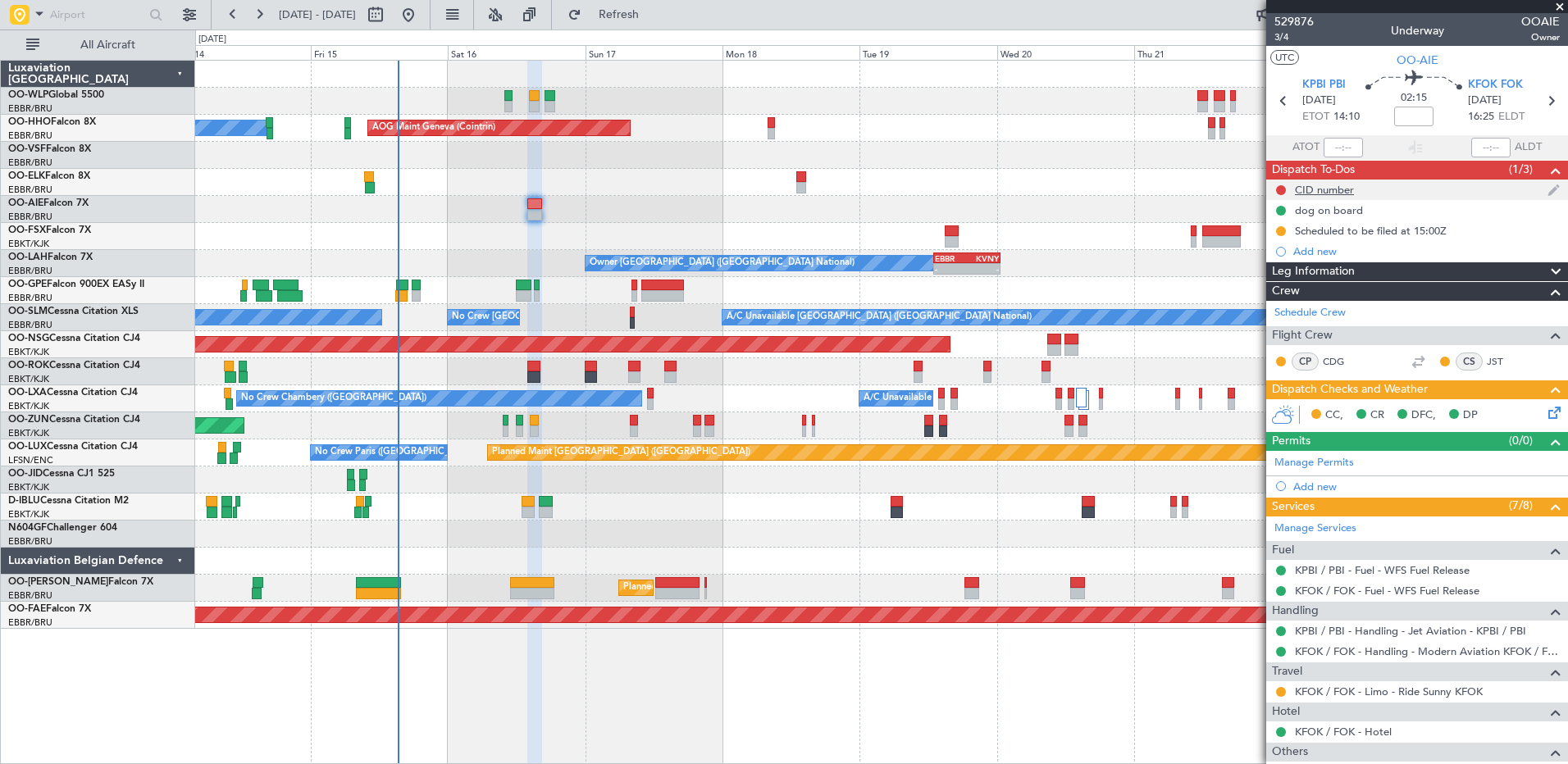
click at [1333, 185] on div "CID number" at bounding box center [1324, 190] width 59 height 14
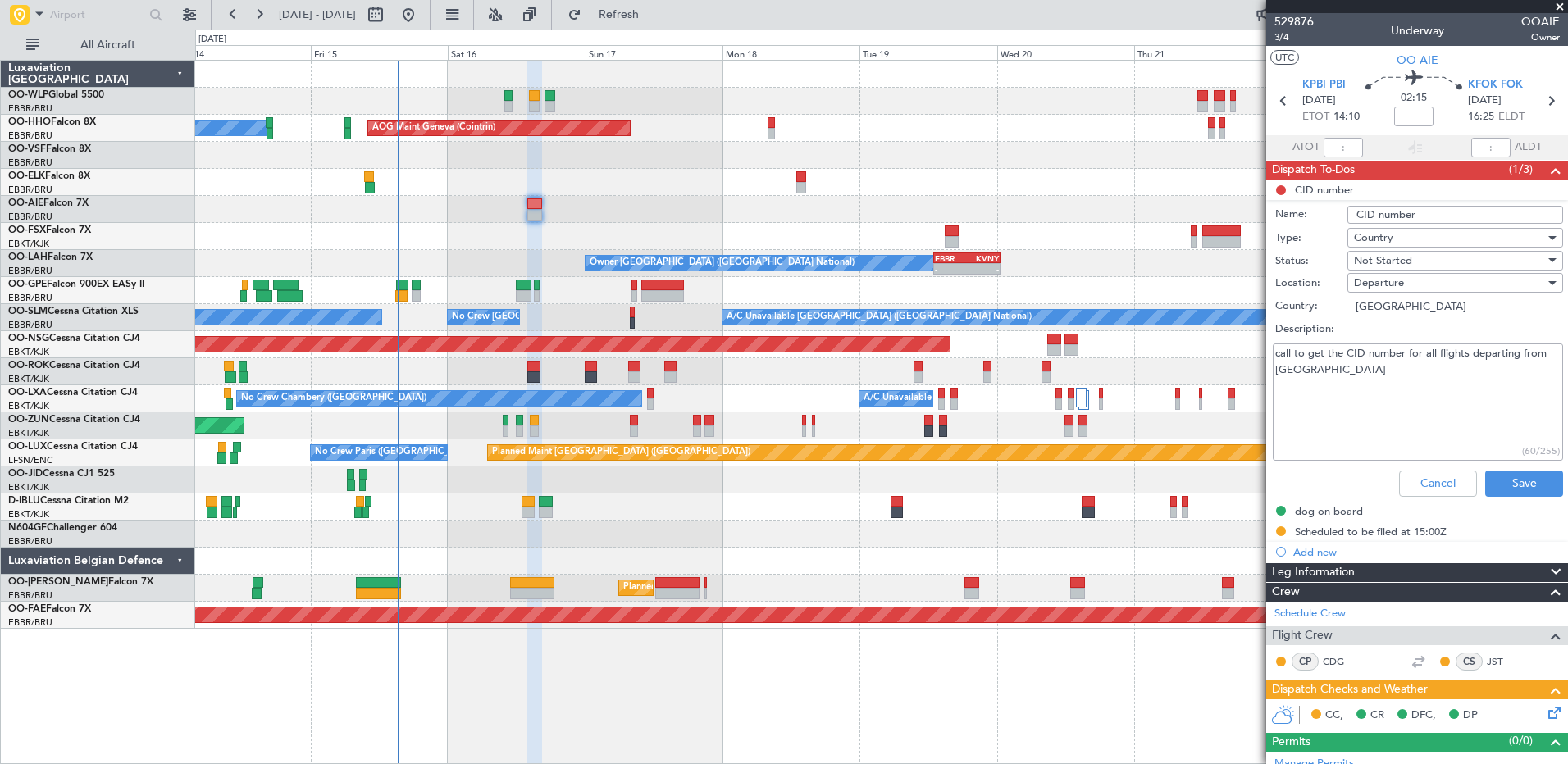
click at [1338, 376] on textarea "call to get the CID number for all flights departing from US" at bounding box center [1417, 402] width 291 height 117
type textarea "call to get the CID number for all flights departing from US 757"
click at [1417, 259] on div "Not Started" at bounding box center [1449, 260] width 191 height 25
click at [1406, 343] on span "Completed" at bounding box center [1447, 342] width 192 height 25
click at [1280, 534] on button at bounding box center [1281, 531] width 10 height 10
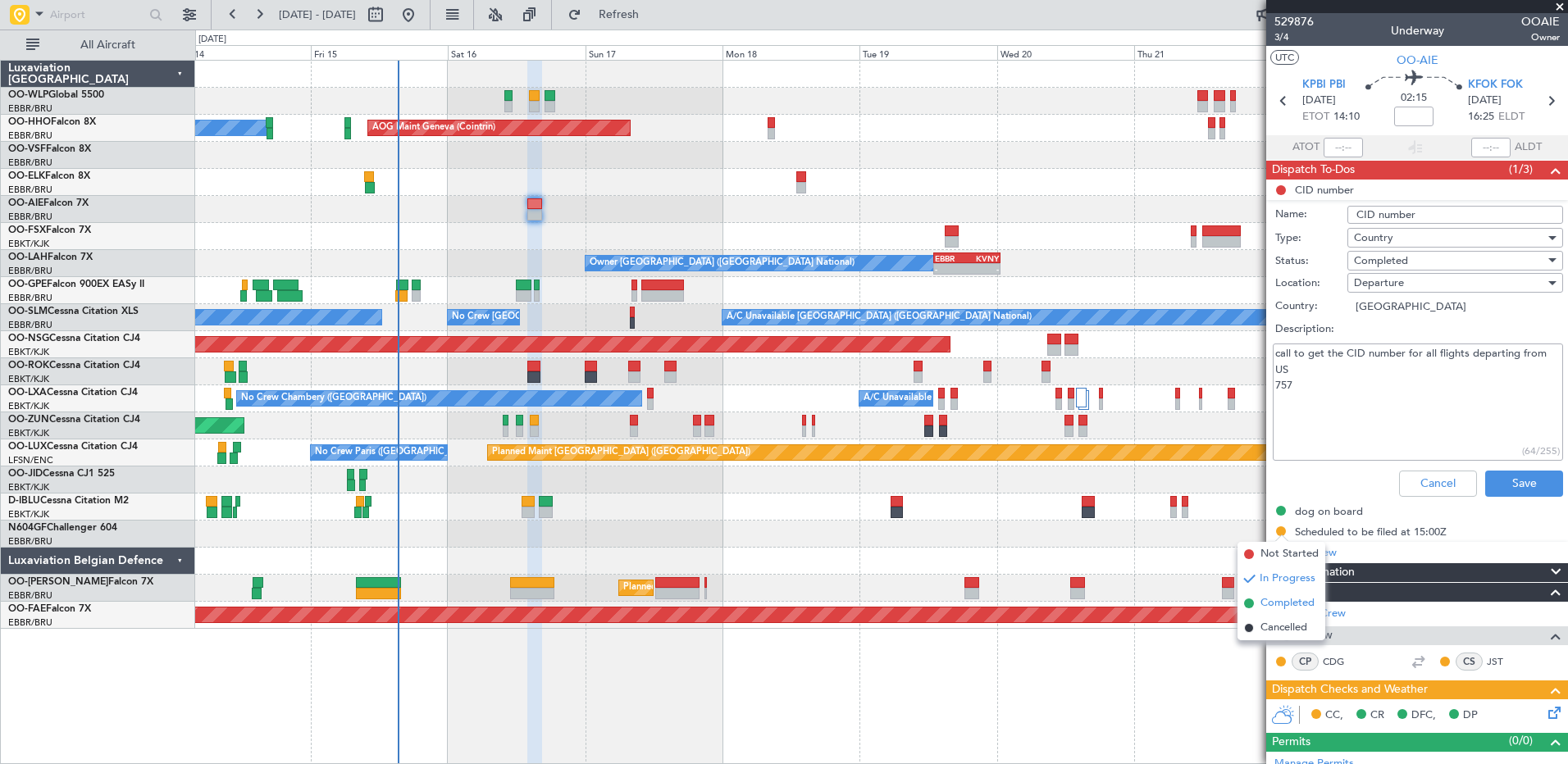
click at [1276, 601] on span "Completed" at bounding box center [1288, 603] width 54 height 16
click at [1510, 482] on button "Save" at bounding box center [1524, 484] width 78 height 26
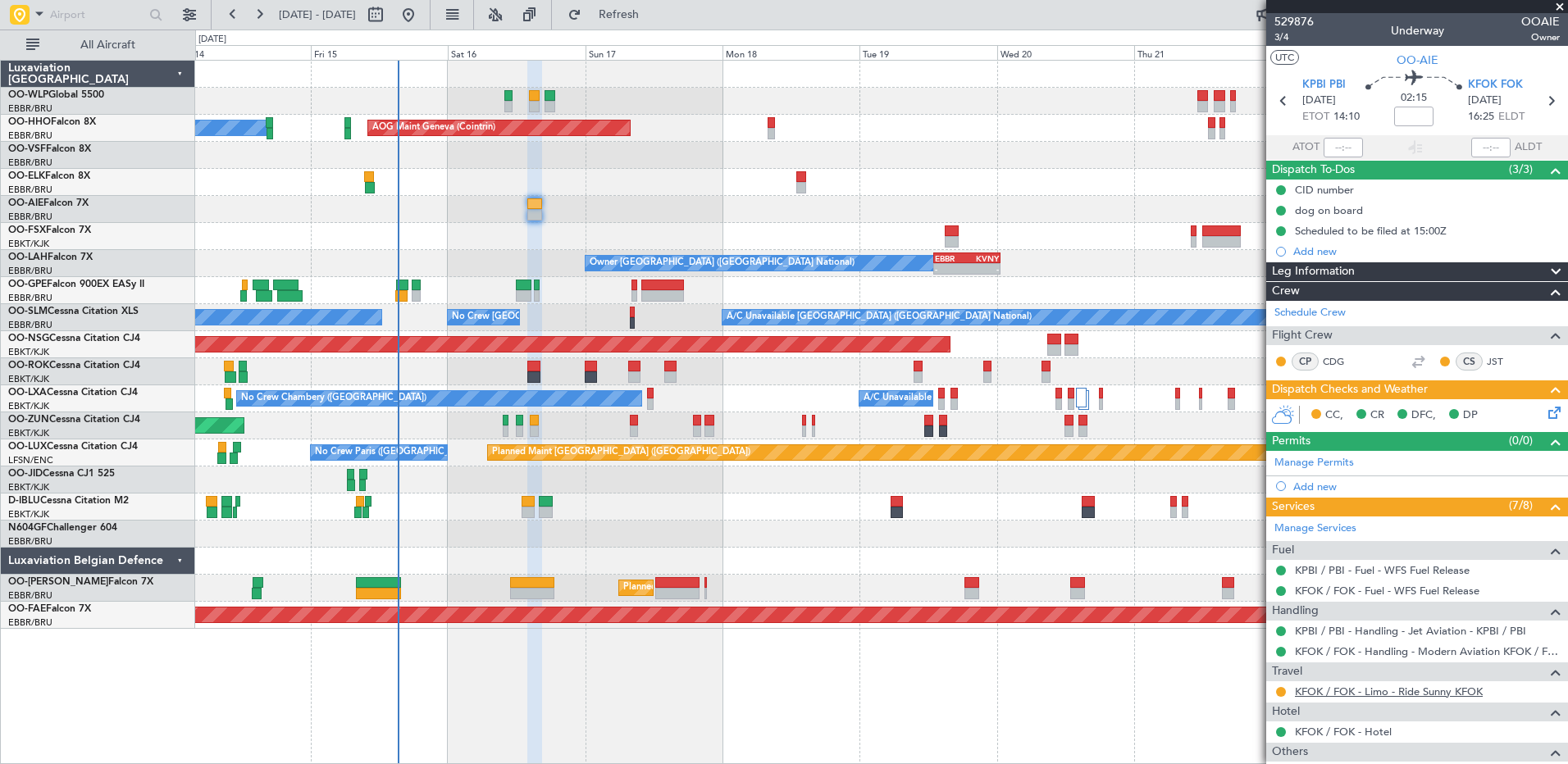
scroll to position [285, 0]
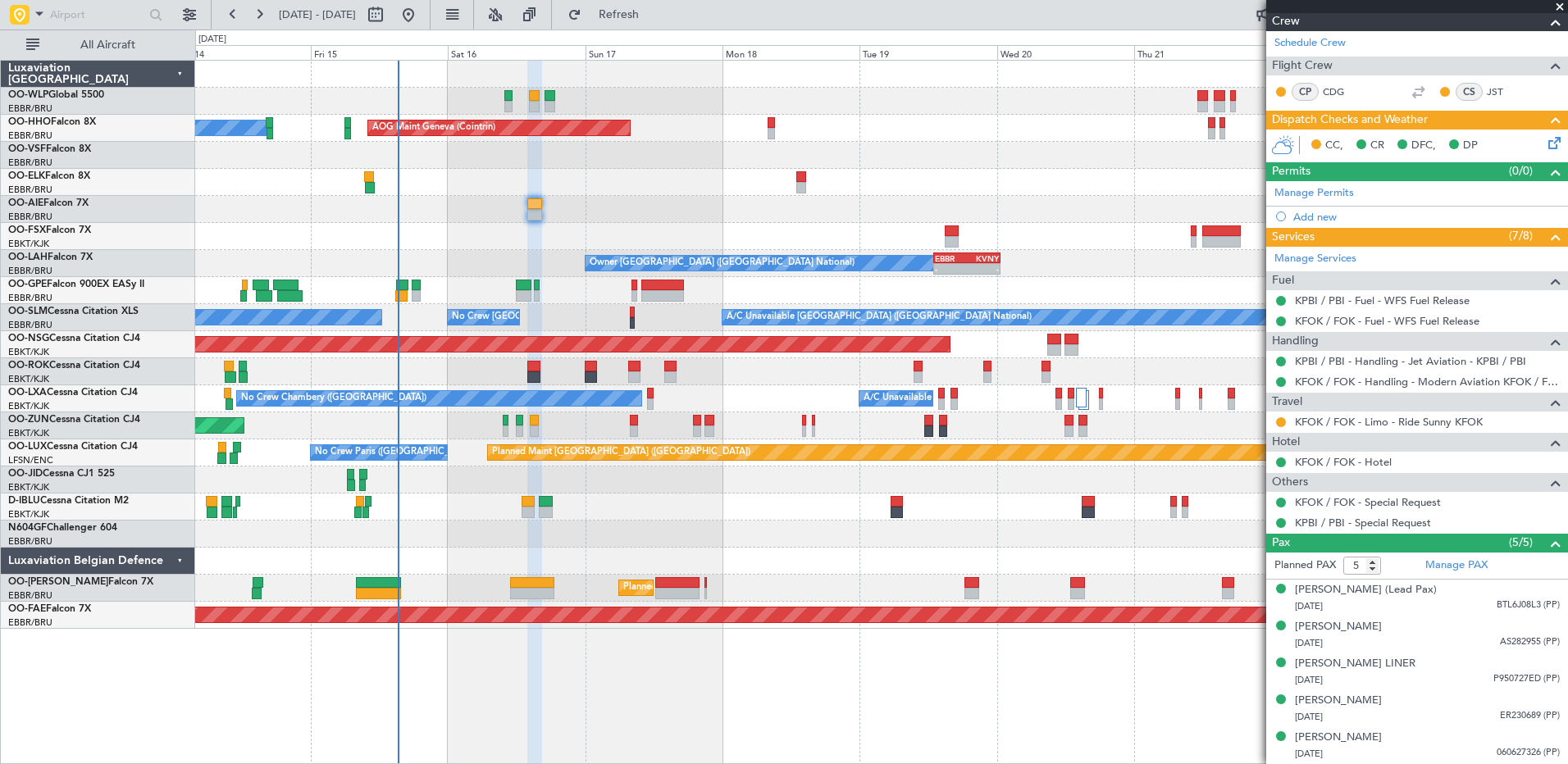
click at [1545, 134] on icon at bounding box center [1551, 140] width 13 height 13
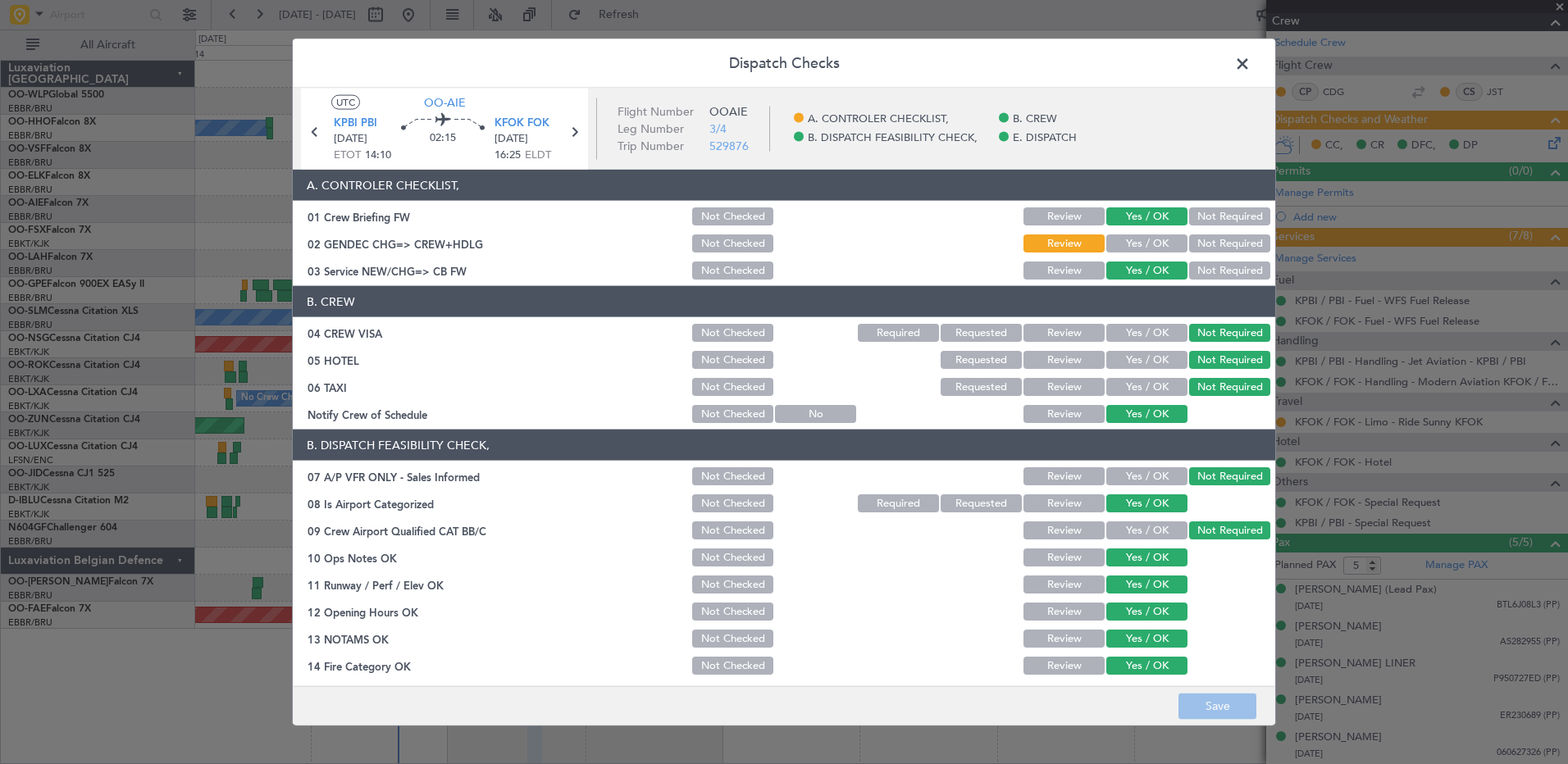
click at [1129, 243] on button "Yes / OK" at bounding box center [1147, 243] width 81 height 18
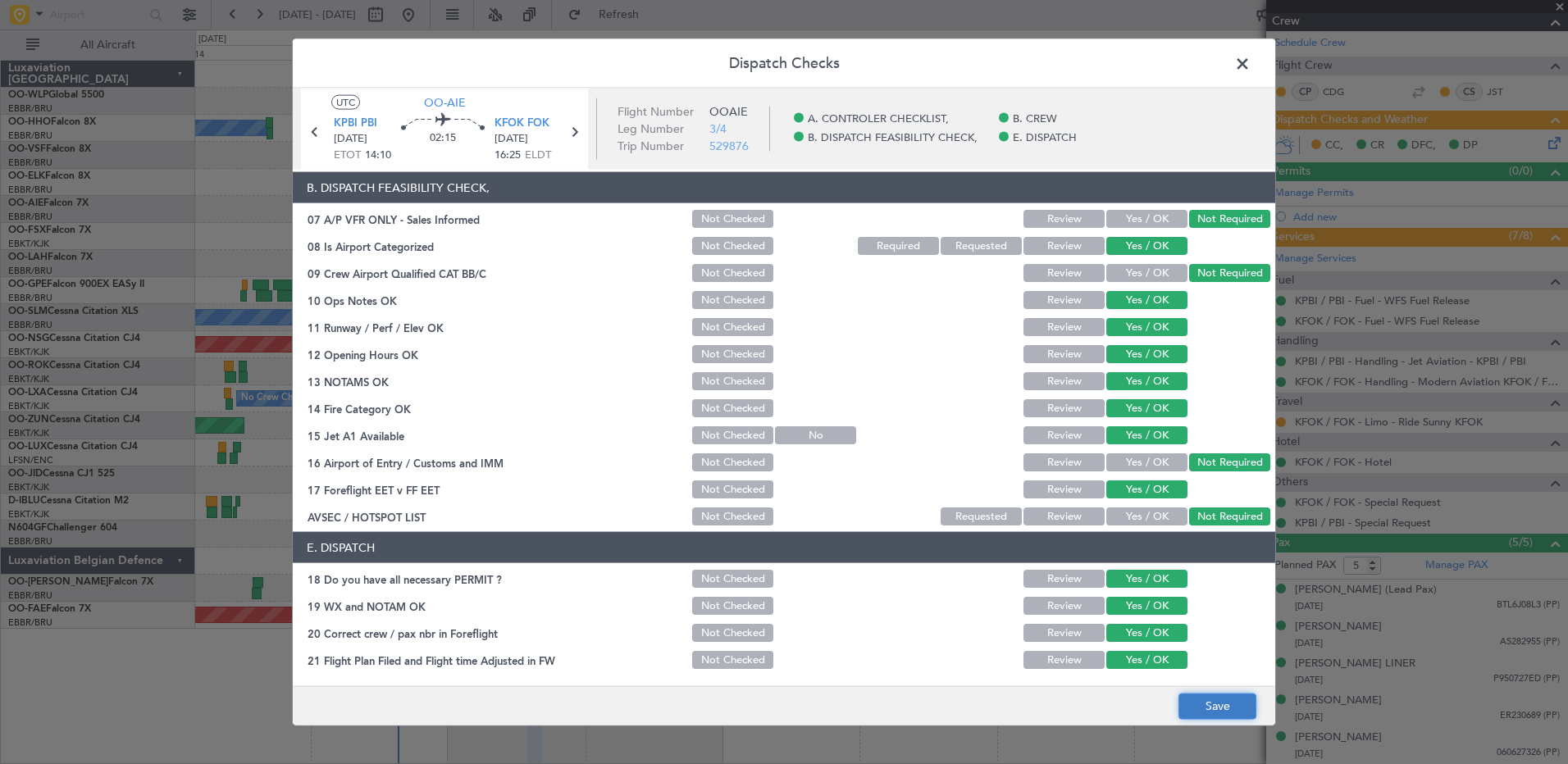
click at [1233, 711] on button "Save" at bounding box center [1217, 706] width 78 height 26
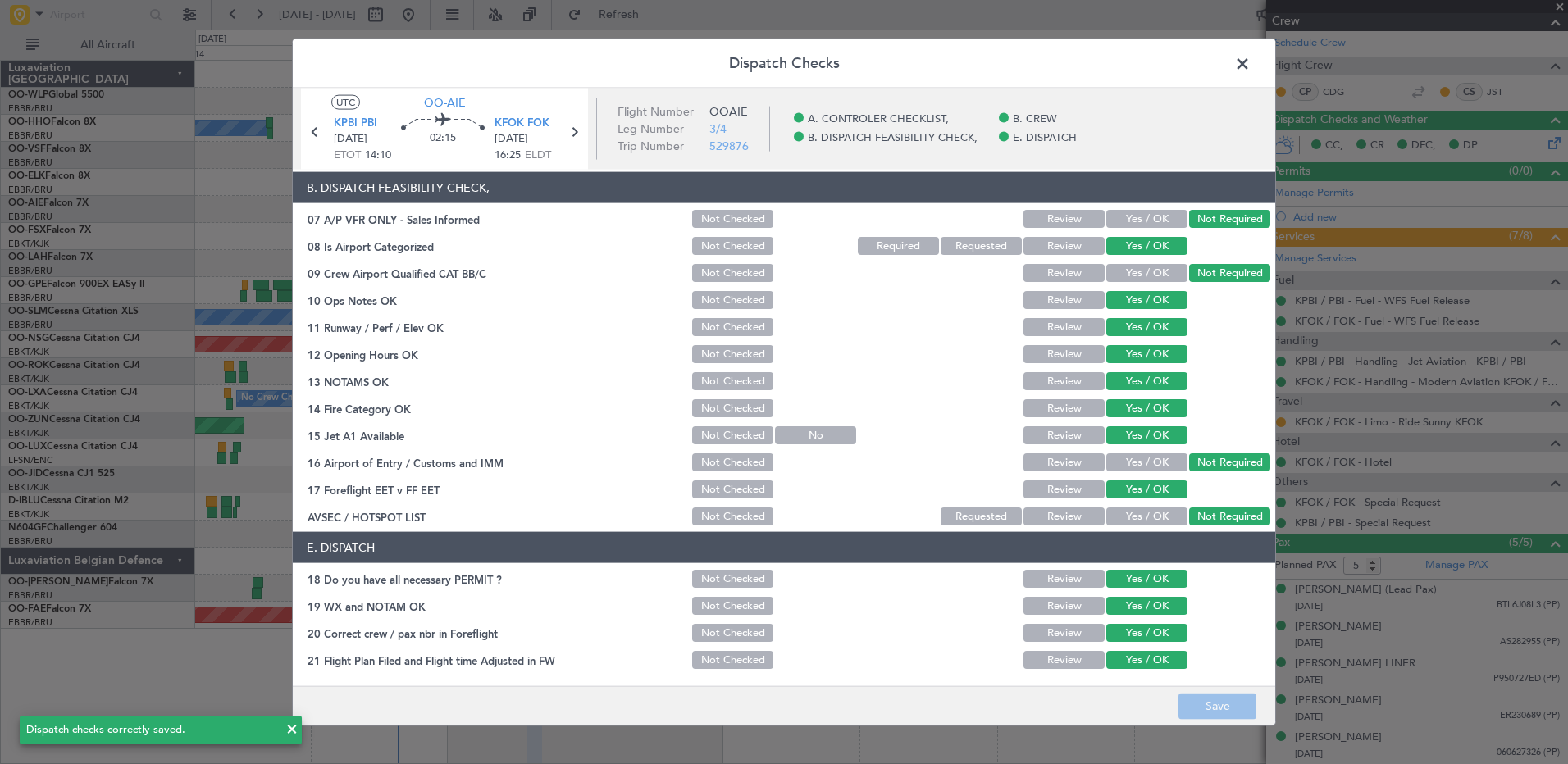
click at [1250, 66] on span at bounding box center [1250, 68] width 0 height 33
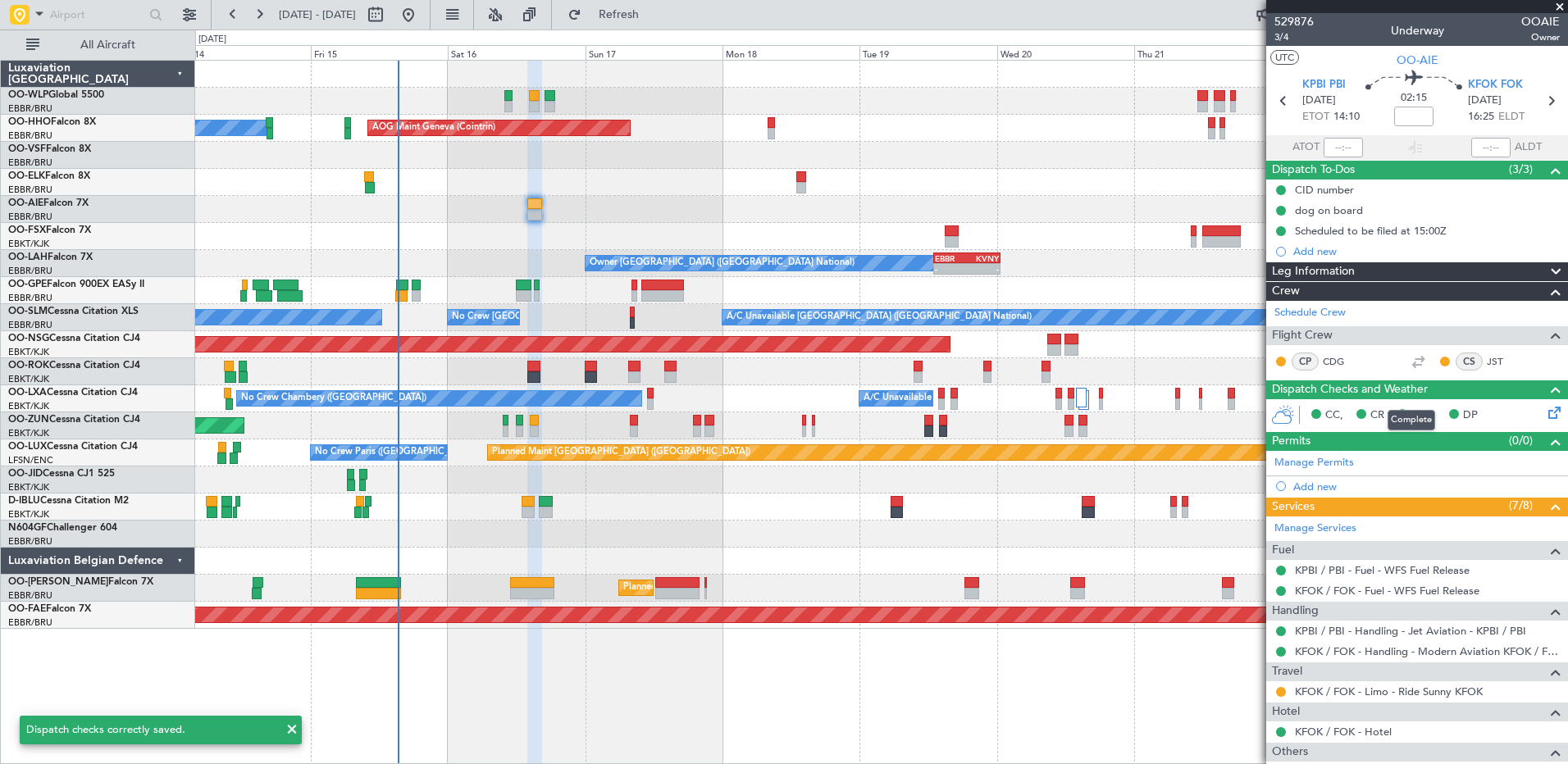
scroll to position [285, 0]
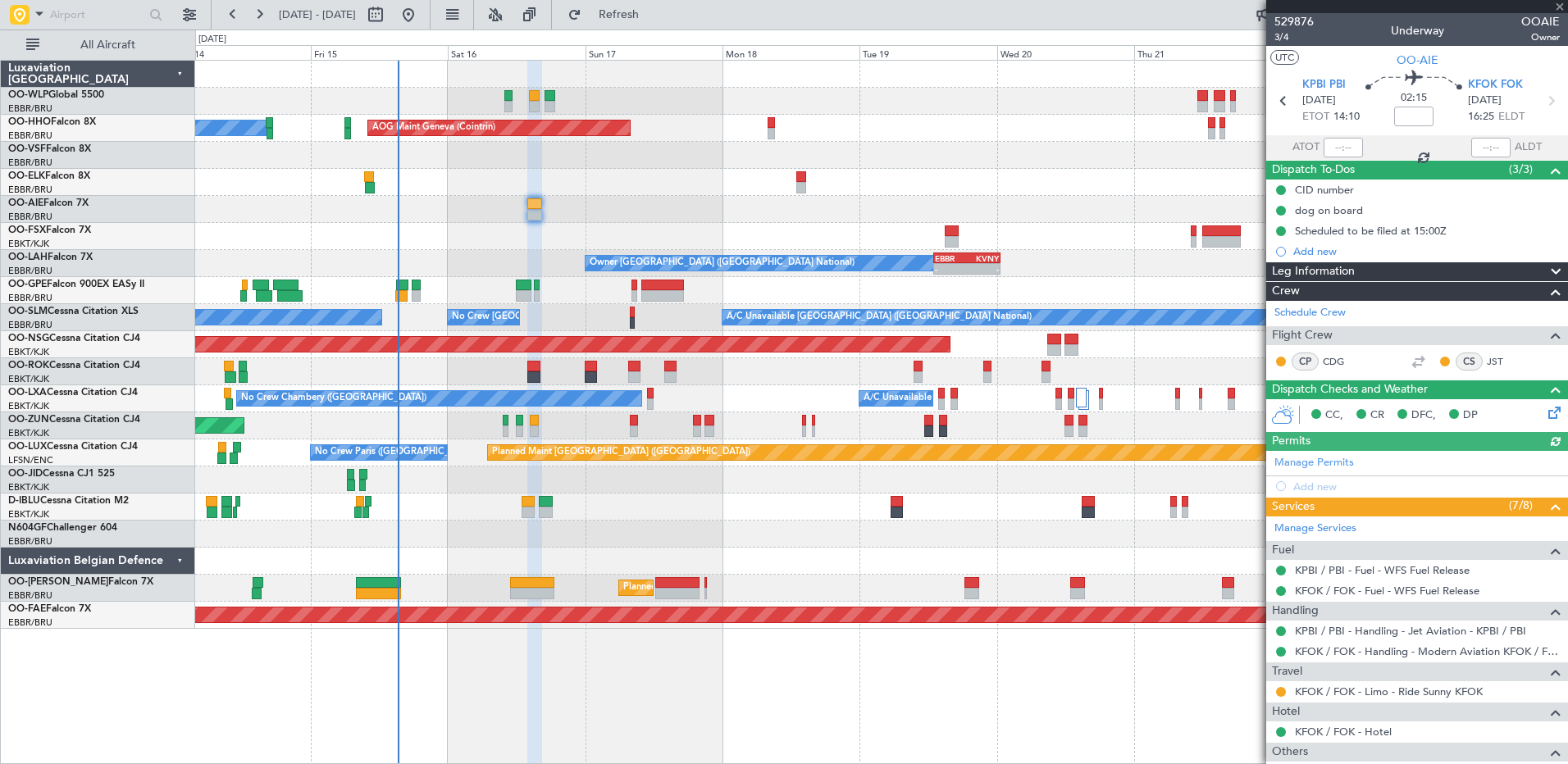
scroll to position [285, 0]
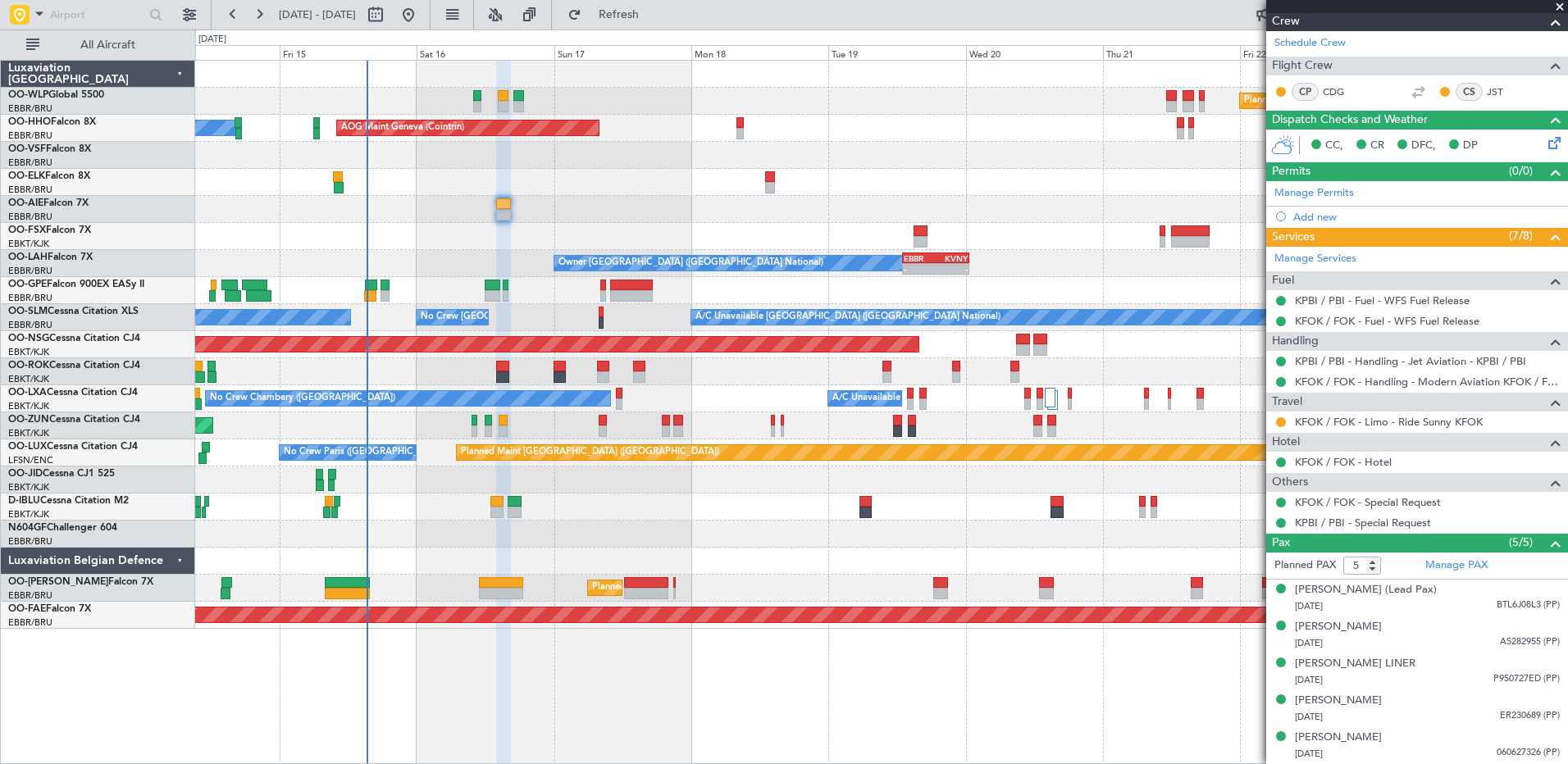
click at [595, 229] on div "Planned Maint [GEOGRAPHIC_DATA] ([GEOGRAPHIC_DATA]) AOG Maint Geneva ([GEOGRAPH…" at bounding box center [880, 345] width 1371 height 568
click at [564, 206] on div "Planned Maint [GEOGRAPHIC_DATA] ([GEOGRAPHIC_DATA]) AOG Maint Geneva ([GEOGRAPH…" at bounding box center [880, 345] width 1371 height 568
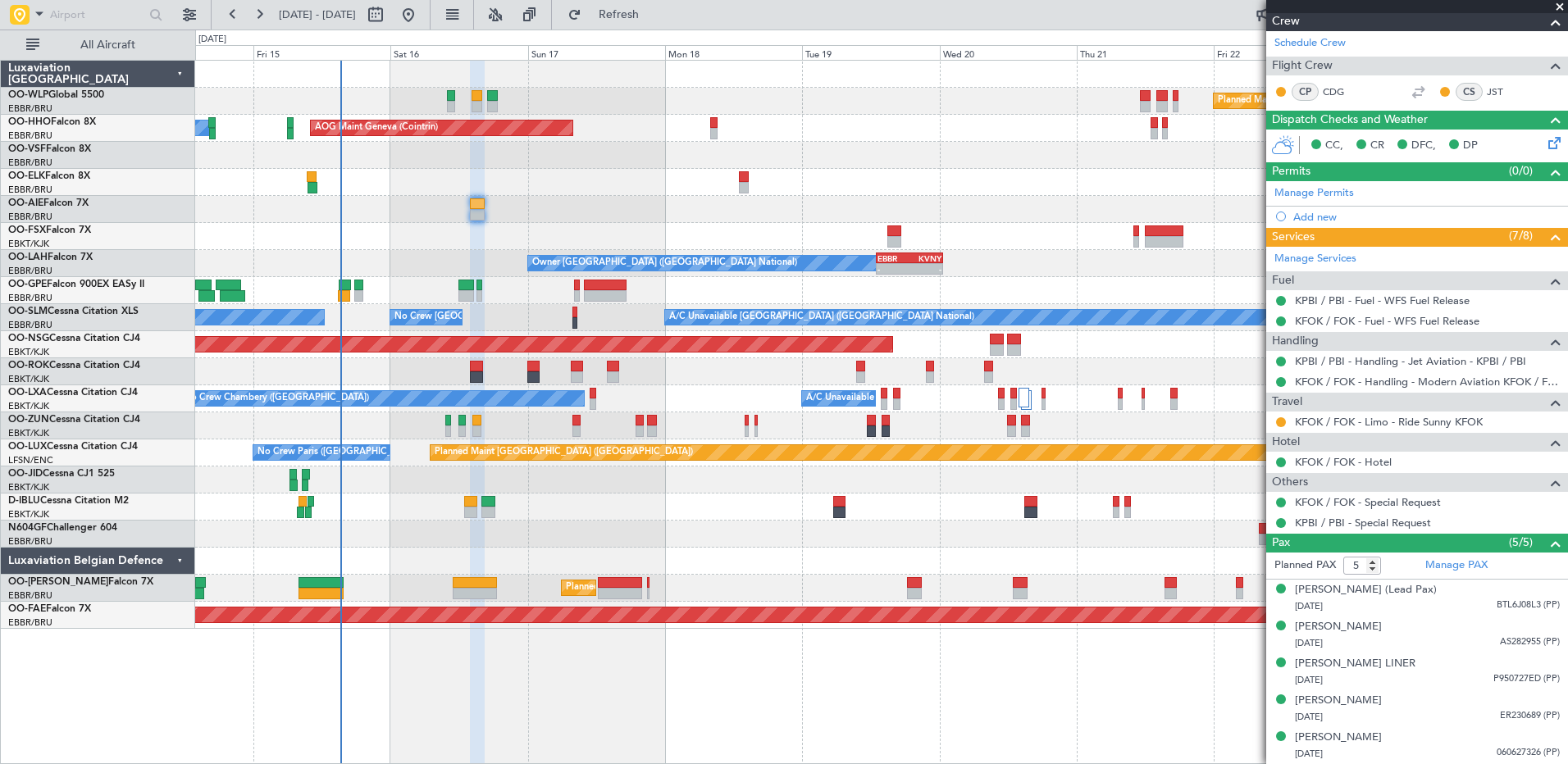
click at [525, 209] on div at bounding box center [880, 209] width 1371 height 27
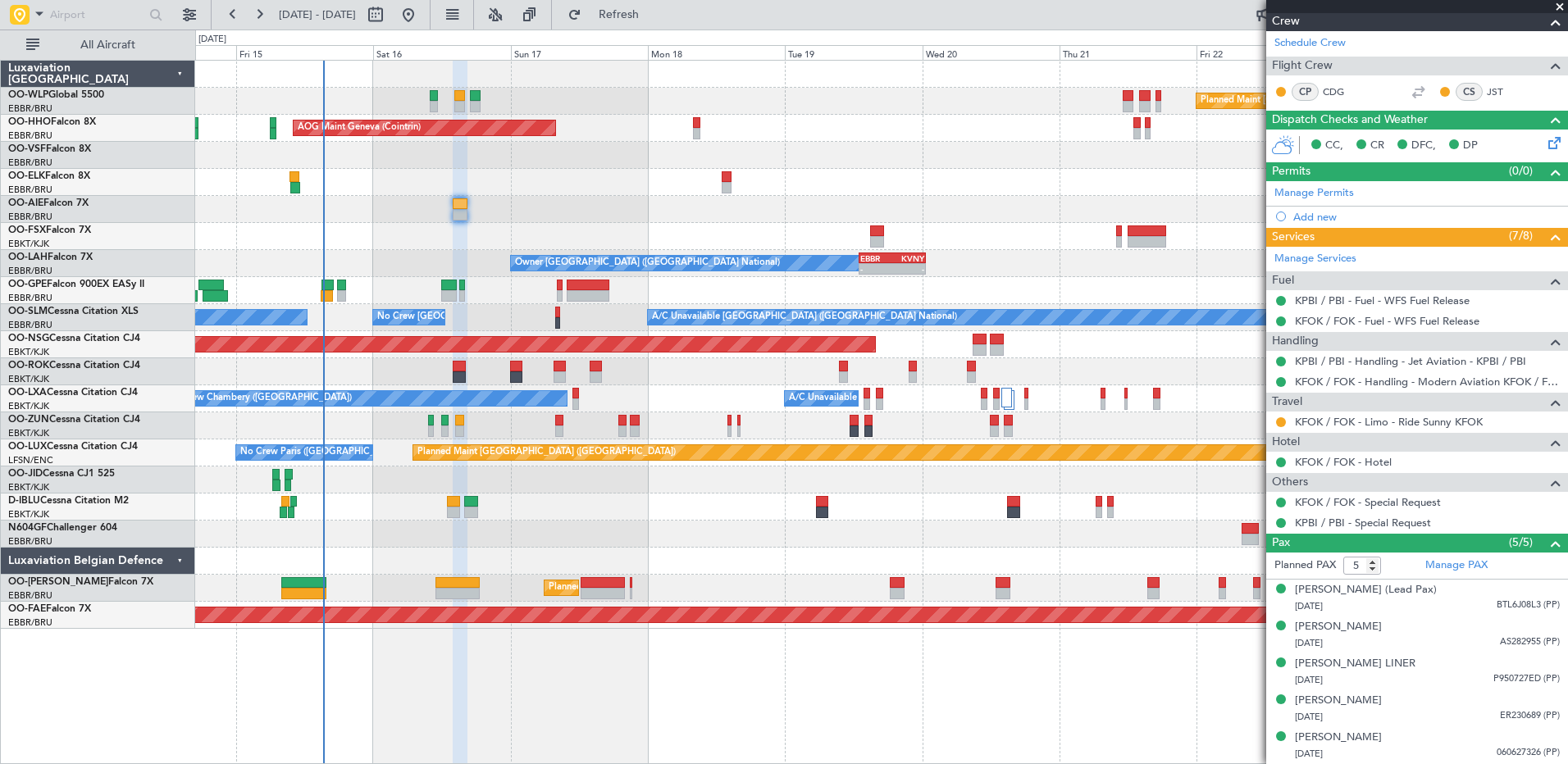
click at [596, 495] on div "No Crew [GEOGRAPHIC_DATA] ([GEOGRAPHIC_DATA] National)" at bounding box center [880, 507] width 1371 height 27
click at [653, 14] on span "Refresh" at bounding box center [618, 15] width 69 height 12
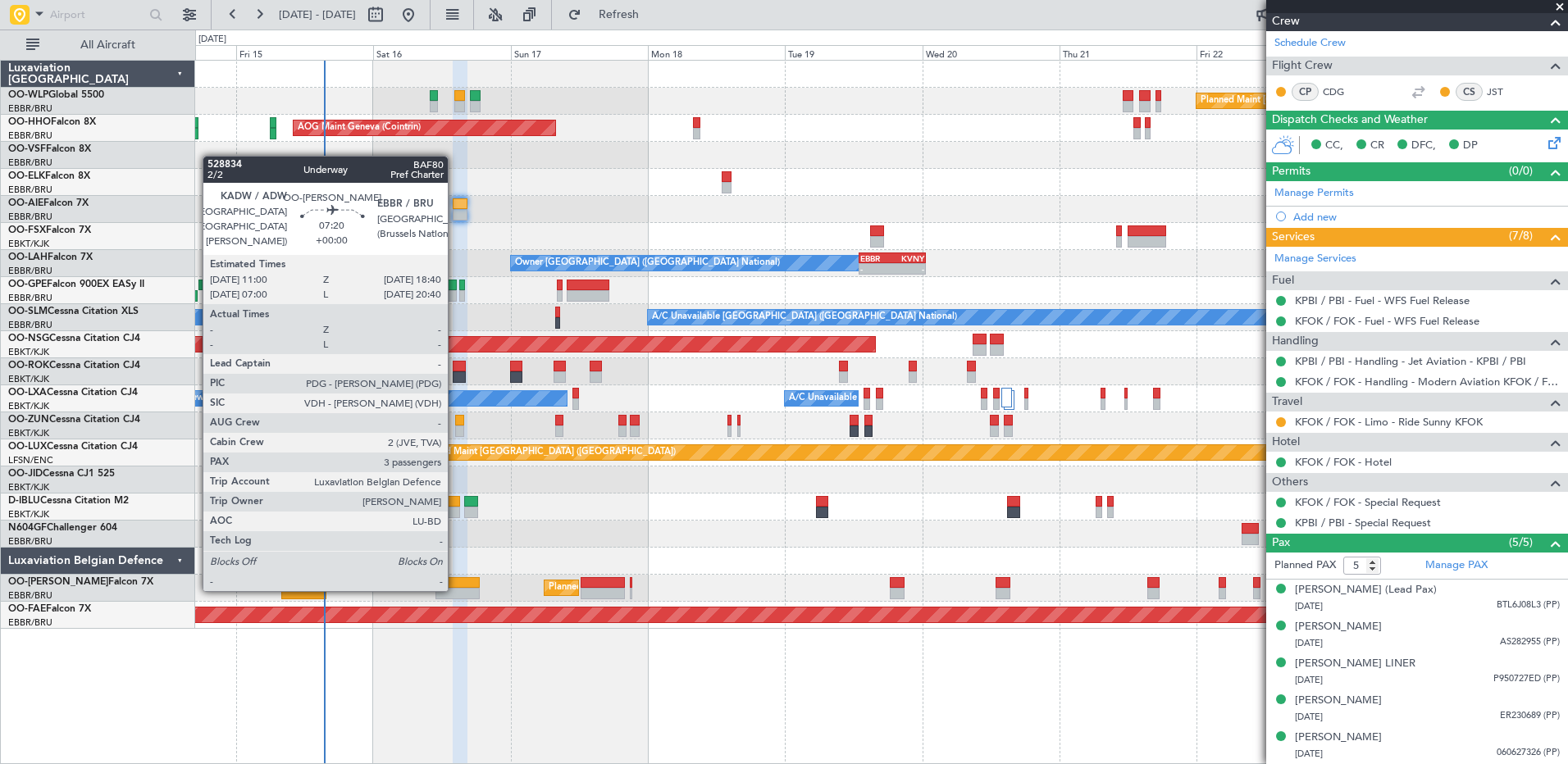
click at [455, 590] on div at bounding box center [457, 594] width 44 height 12
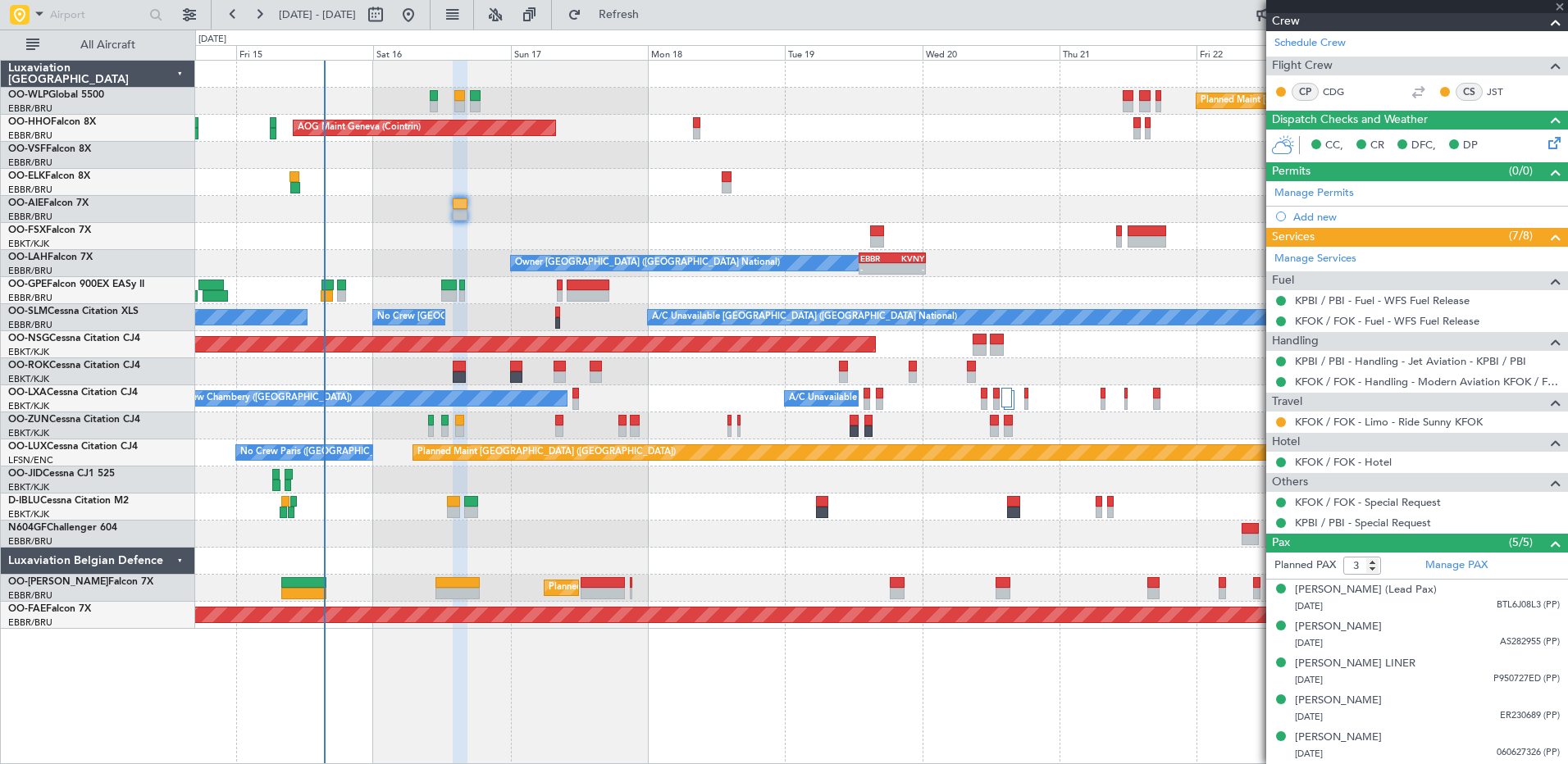
scroll to position [0, 0]
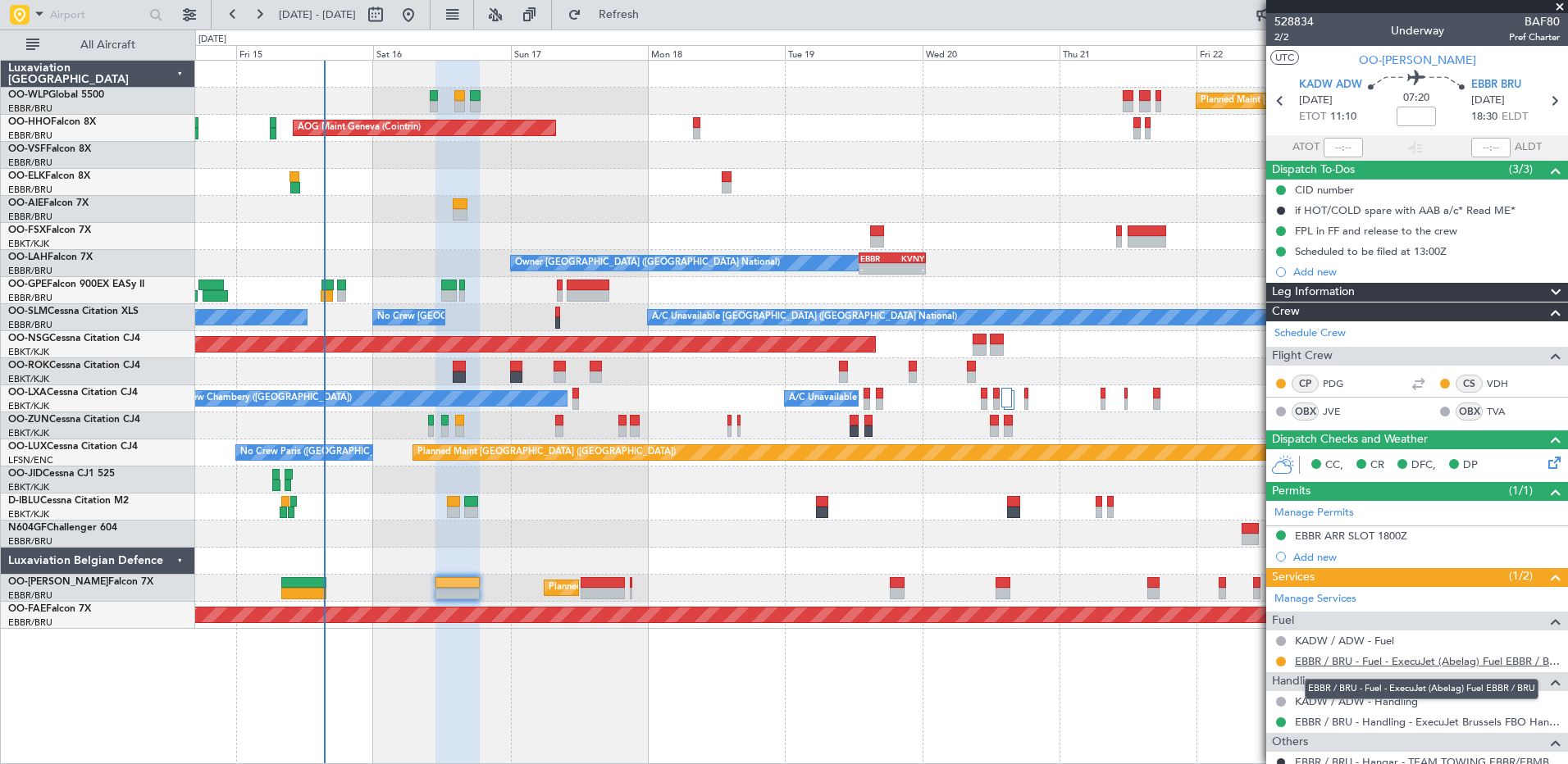
click at [1470, 655] on link "EBBR / BRU - Fuel - ExecuJet (Abelag) Fuel EBBR / BRU" at bounding box center [1427, 661] width 265 height 14
click at [1421, 663] on link "EBBR / BRU - Fuel - ExecuJet (Abelag) Fuel EBBR / BRU" at bounding box center [1427, 661] width 265 height 14
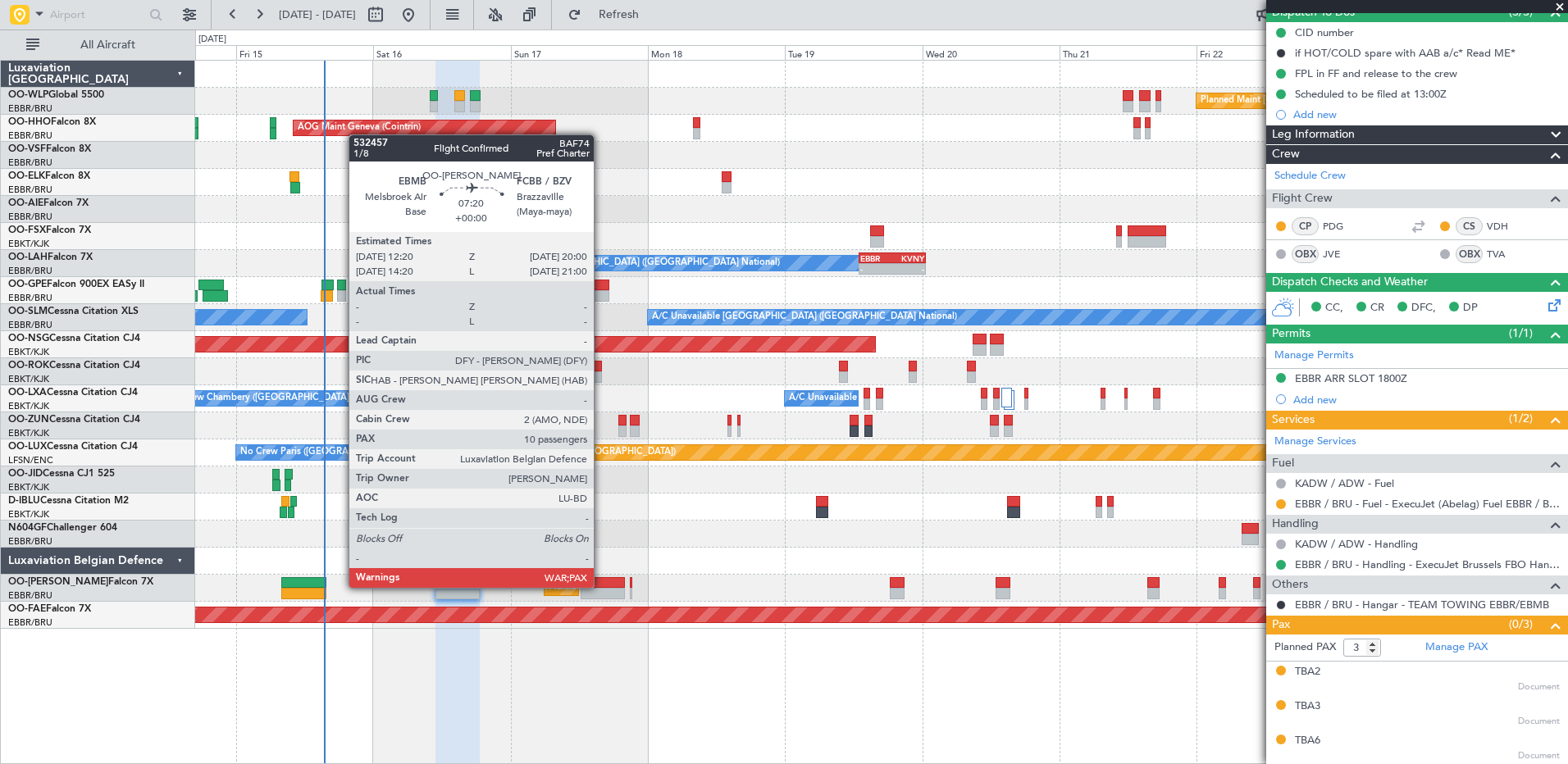
click at [601, 586] on div at bounding box center [602, 583] width 44 height 12
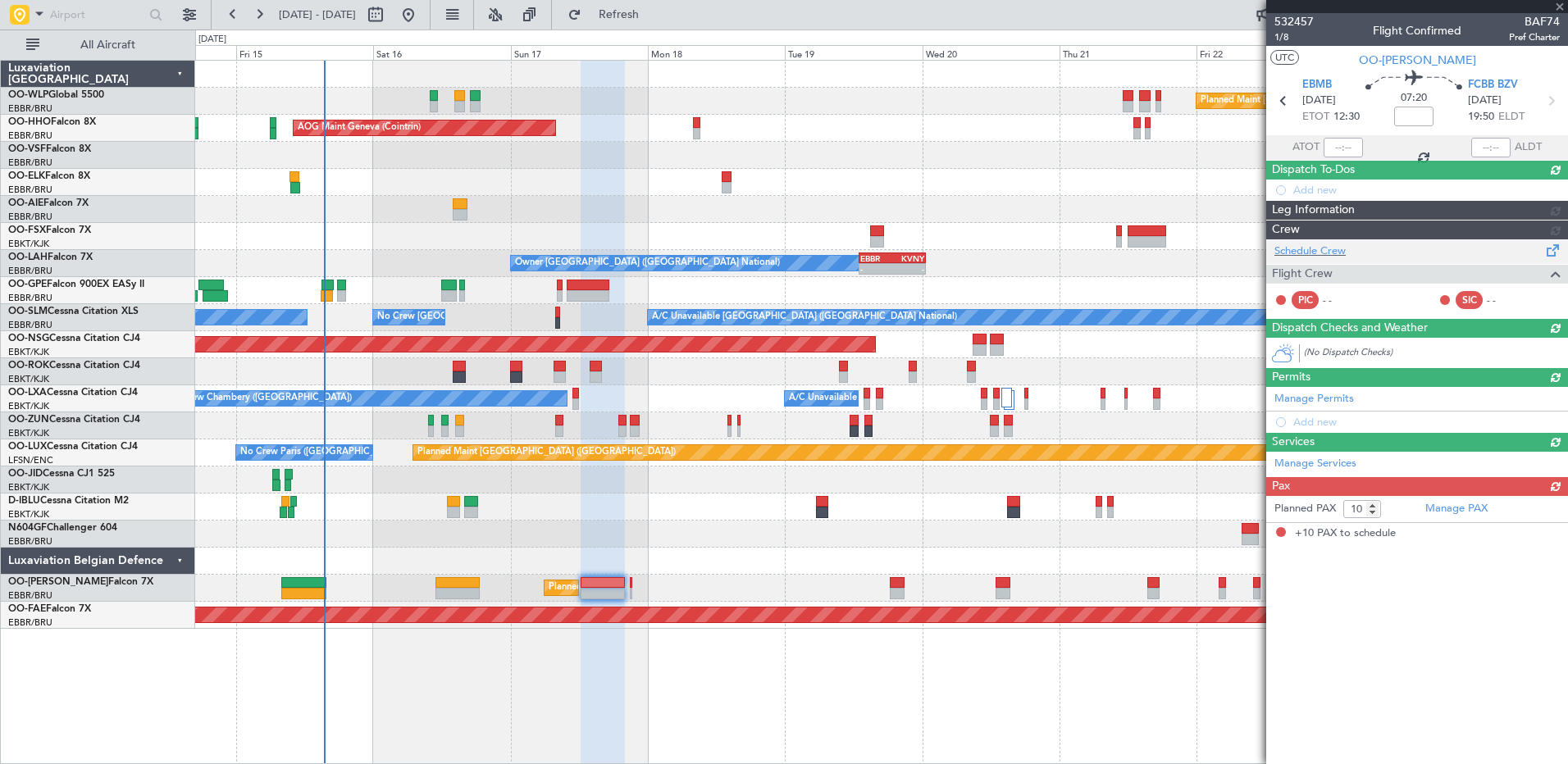
scroll to position [0, 0]
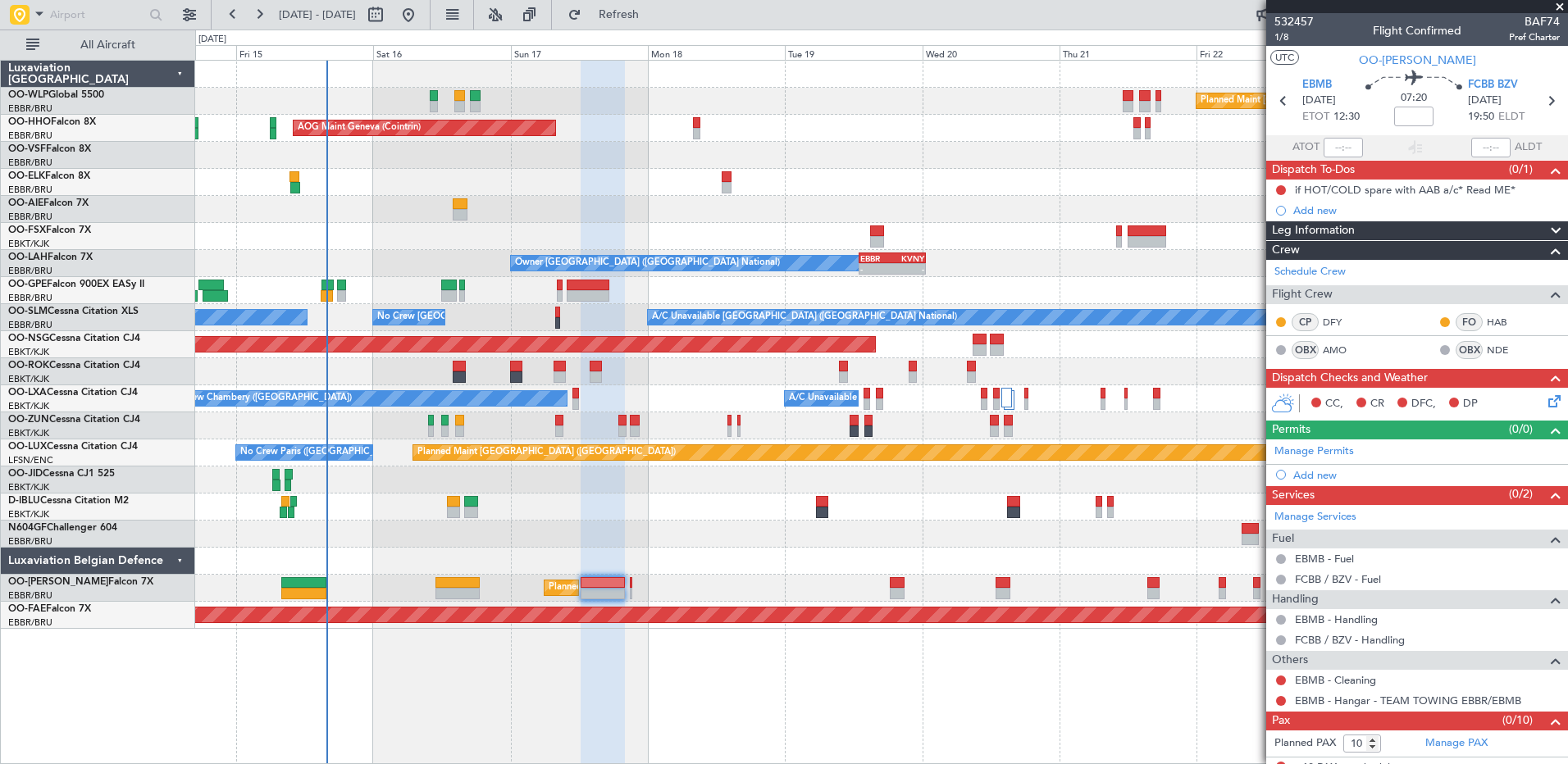
click at [658, 556] on div at bounding box center [880, 562] width 1371 height 27
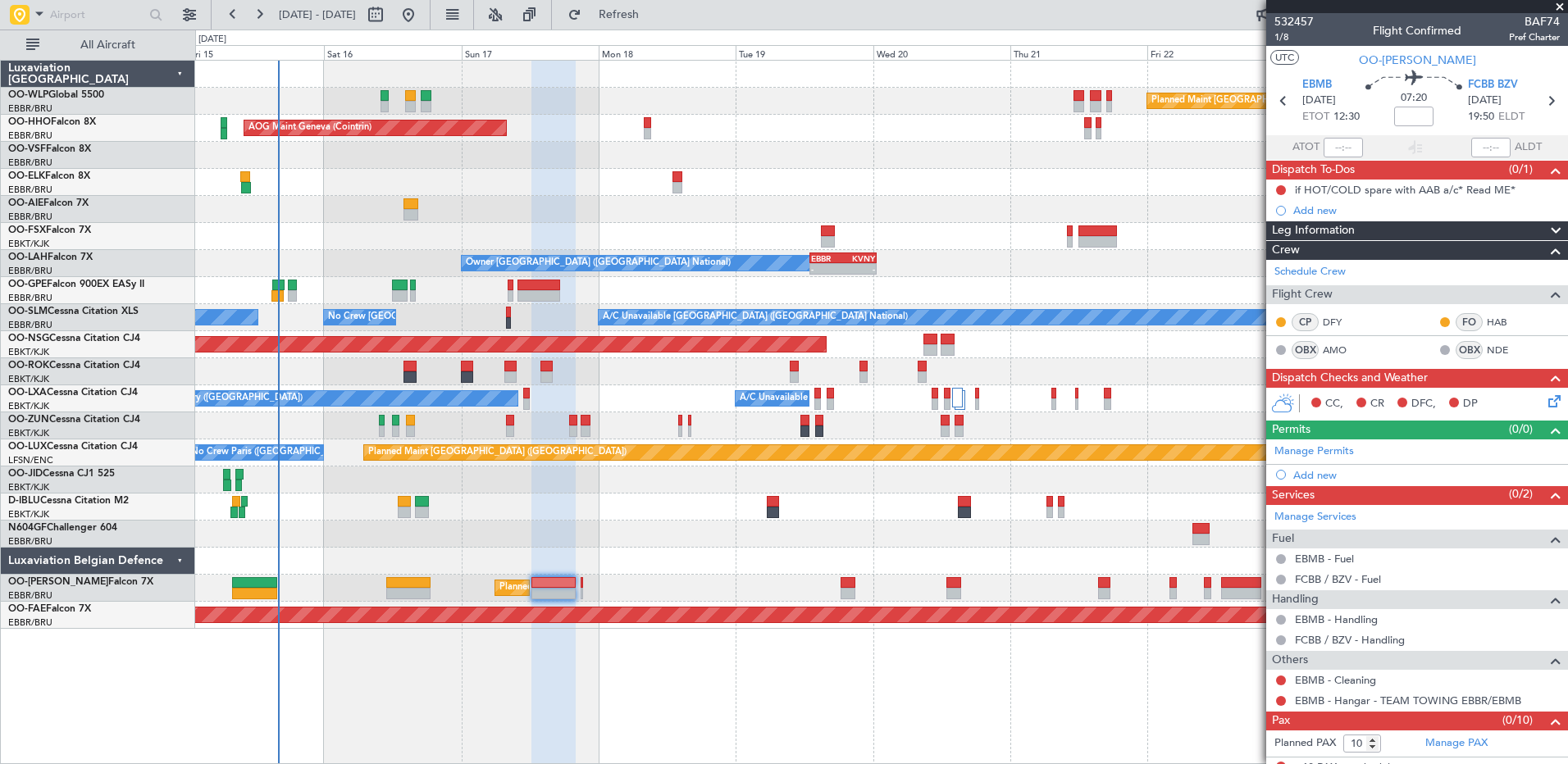
click at [1004, 368] on div "Planned Maint [GEOGRAPHIC_DATA] ([GEOGRAPHIC_DATA]) AOG Maint Geneva ([GEOGRAPH…" at bounding box center [880, 345] width 1371 height 568
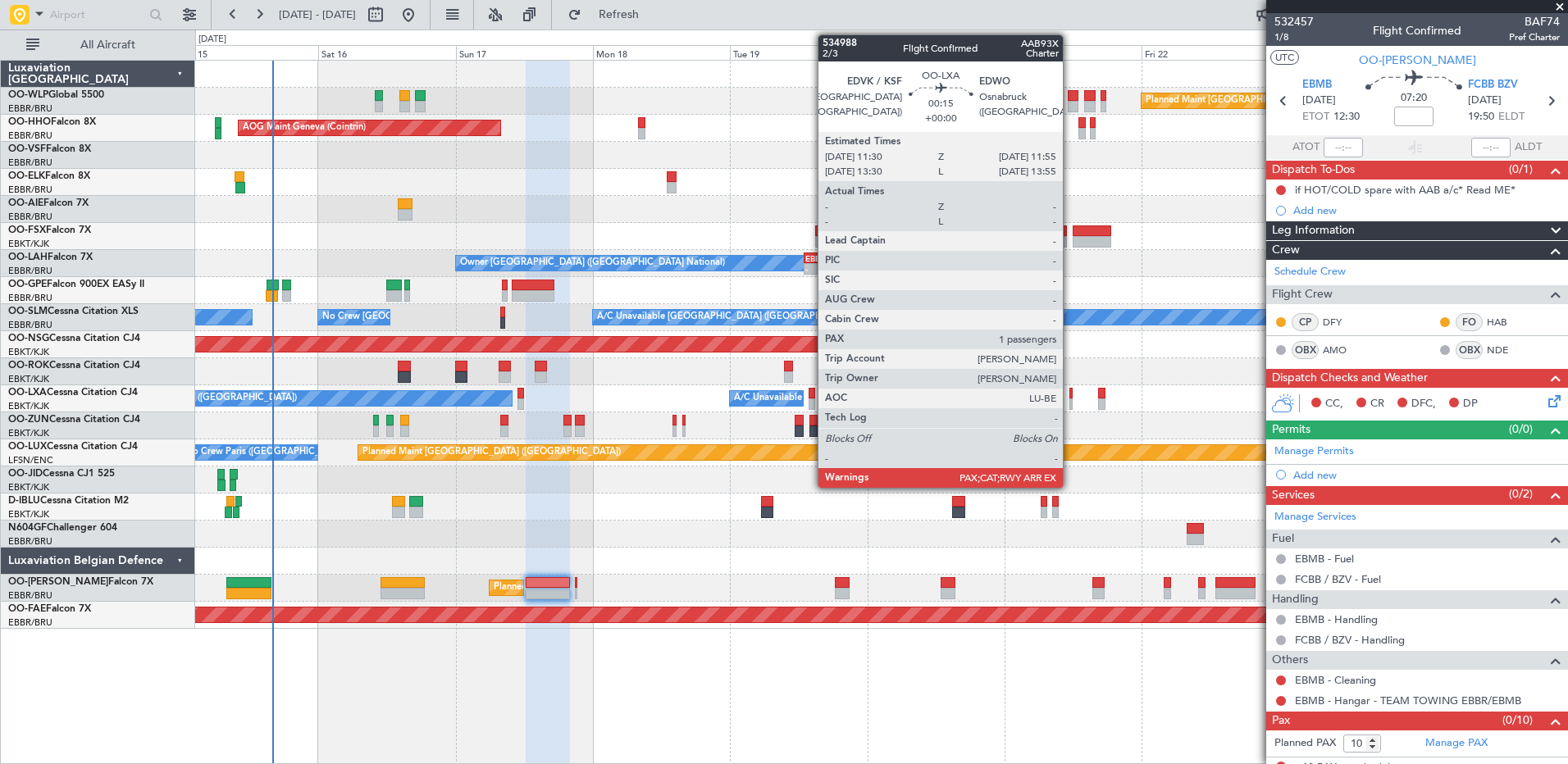
click at [1070, 401] on div at bounding box center [1070, 404] width 3 height 12
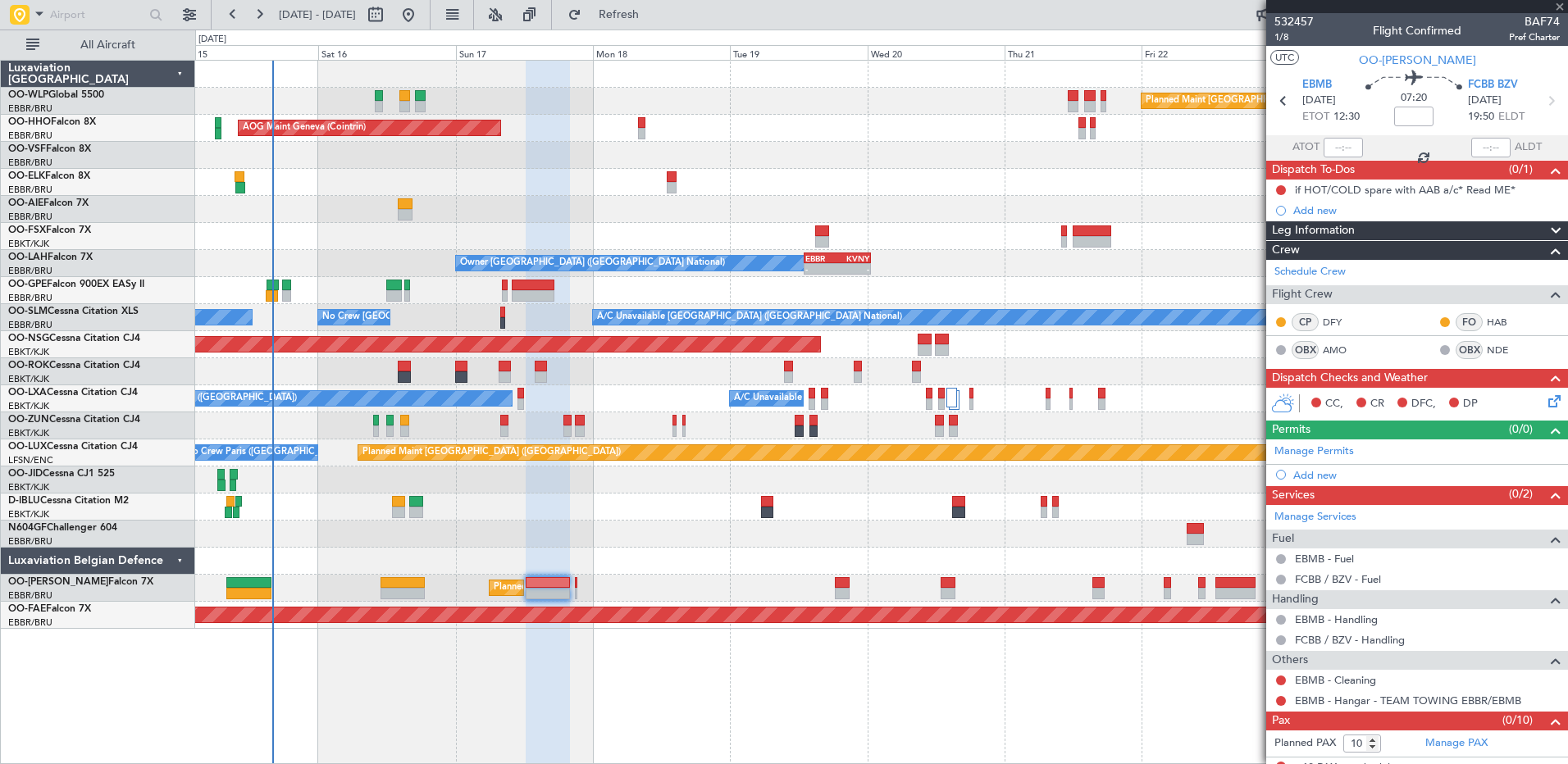
type input "2"
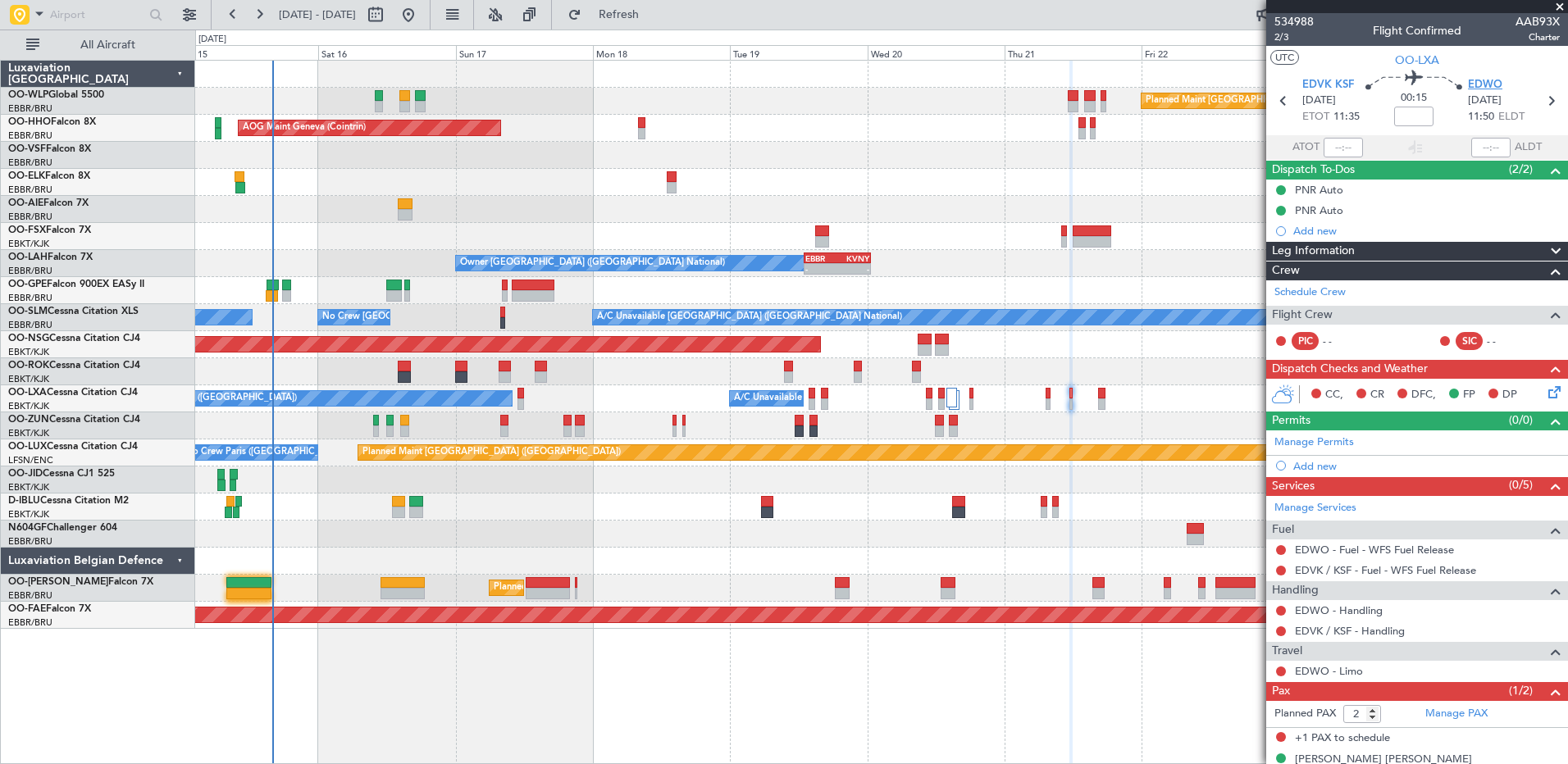
click at [1483, 87] on span "EDWO" at bounding box center [1485, 85] width 35 height 16
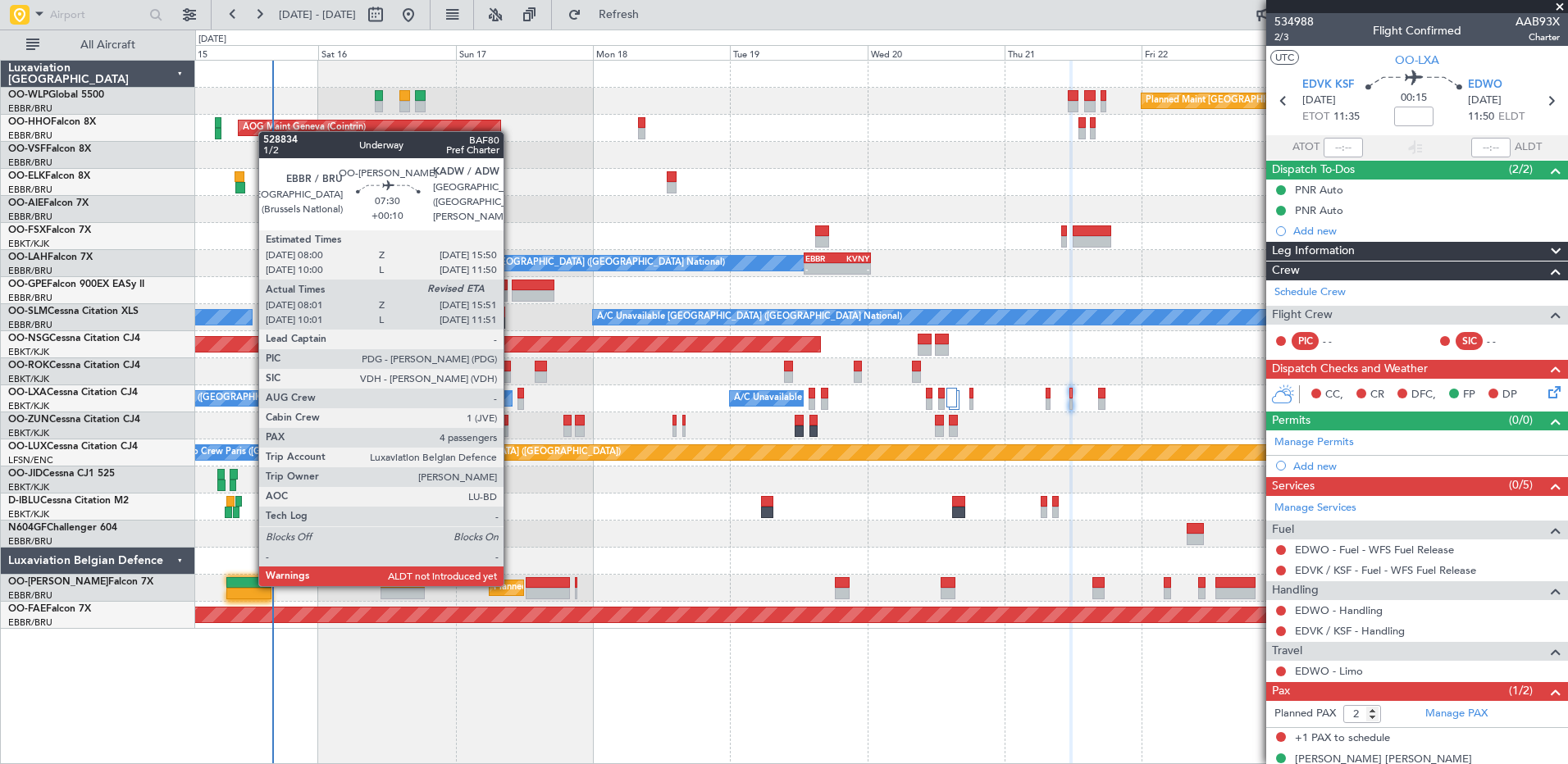
click at [250, 584] on div at bounding box center [248, 583] width 45 height 12
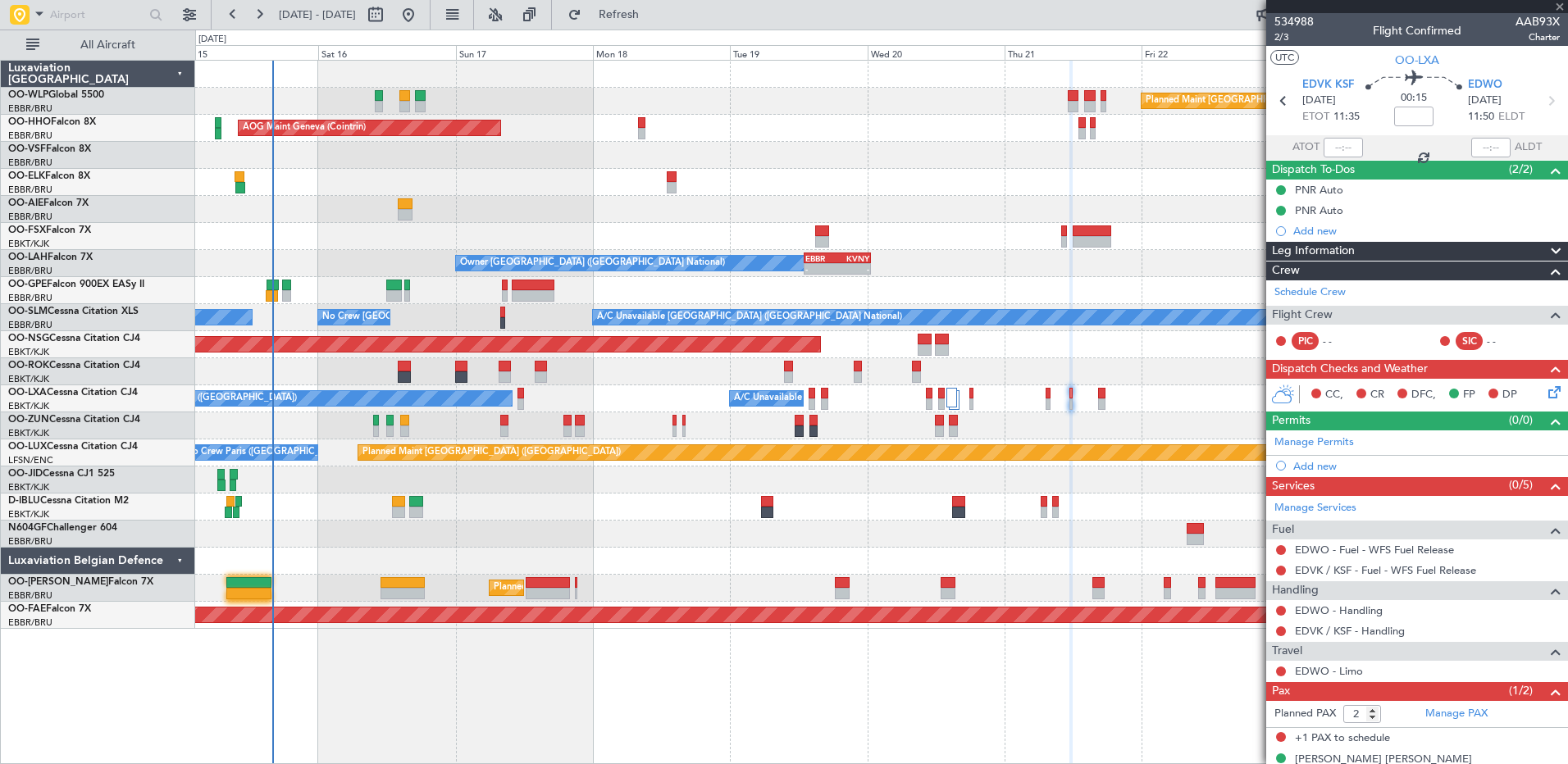
type input "+00:10"
type input "08:11"
type input "4"
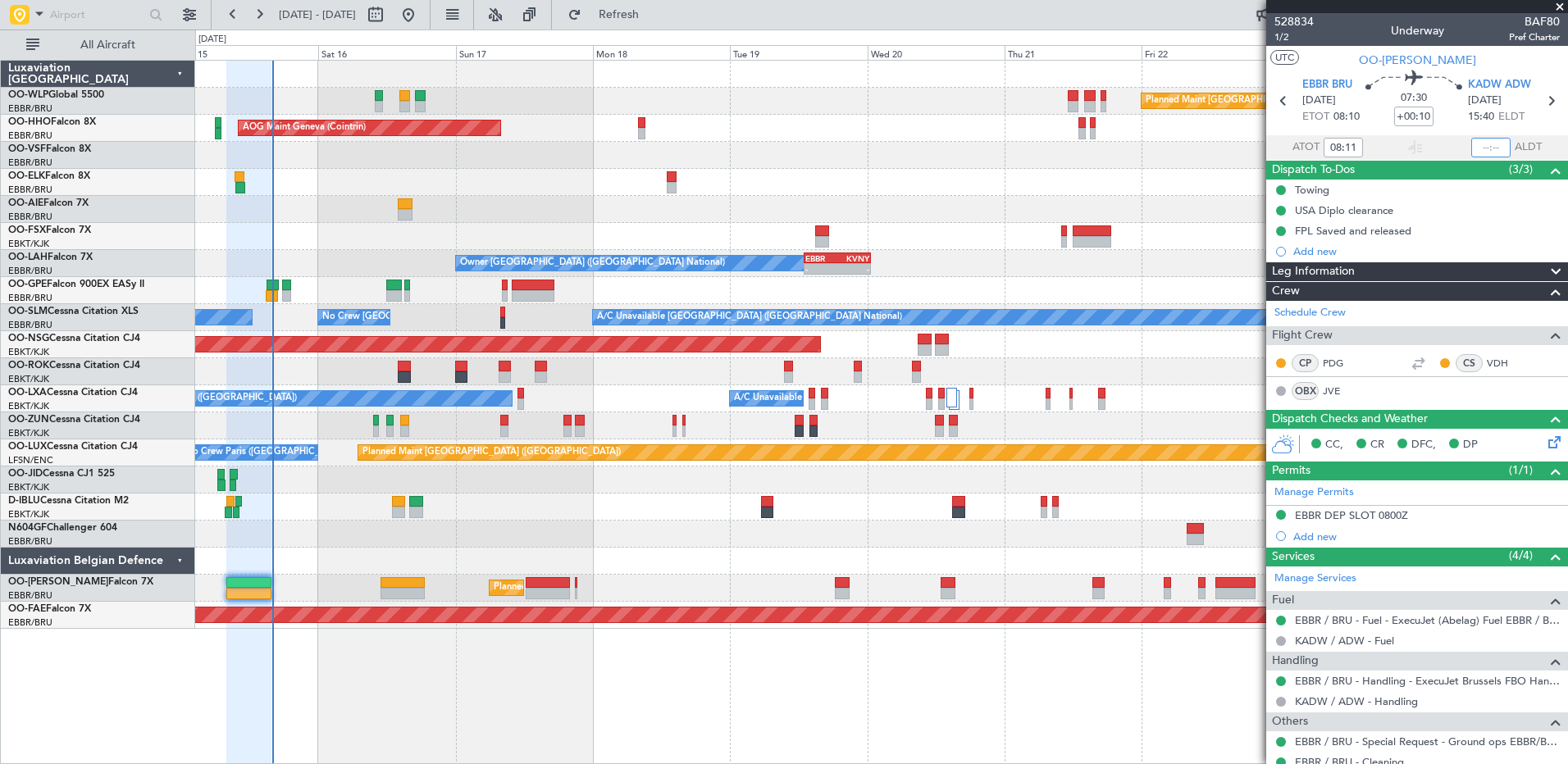
click at [1482, 148] on input "text" at bounding box center [1491, 147] width 39 height 19
type input "15:54"
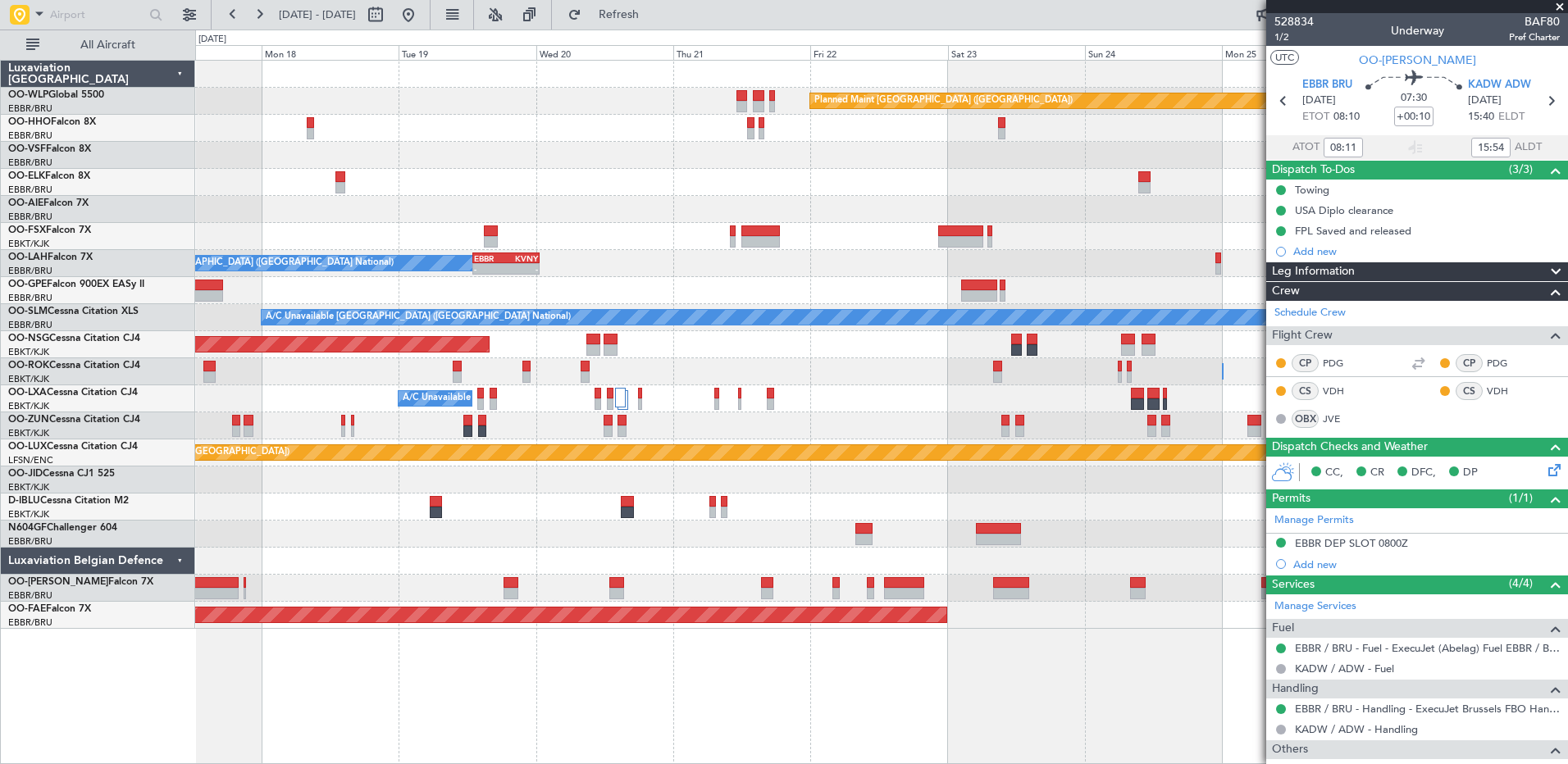
click at [756, 192] on div "Planned Maint [GEOGRAPHIC_DATA] ([GEOGRAPHIC_DATA]) AOG Maint Geneva ([GEOGRAPH…" at bounding box center [880, 345] width 1371 height 568
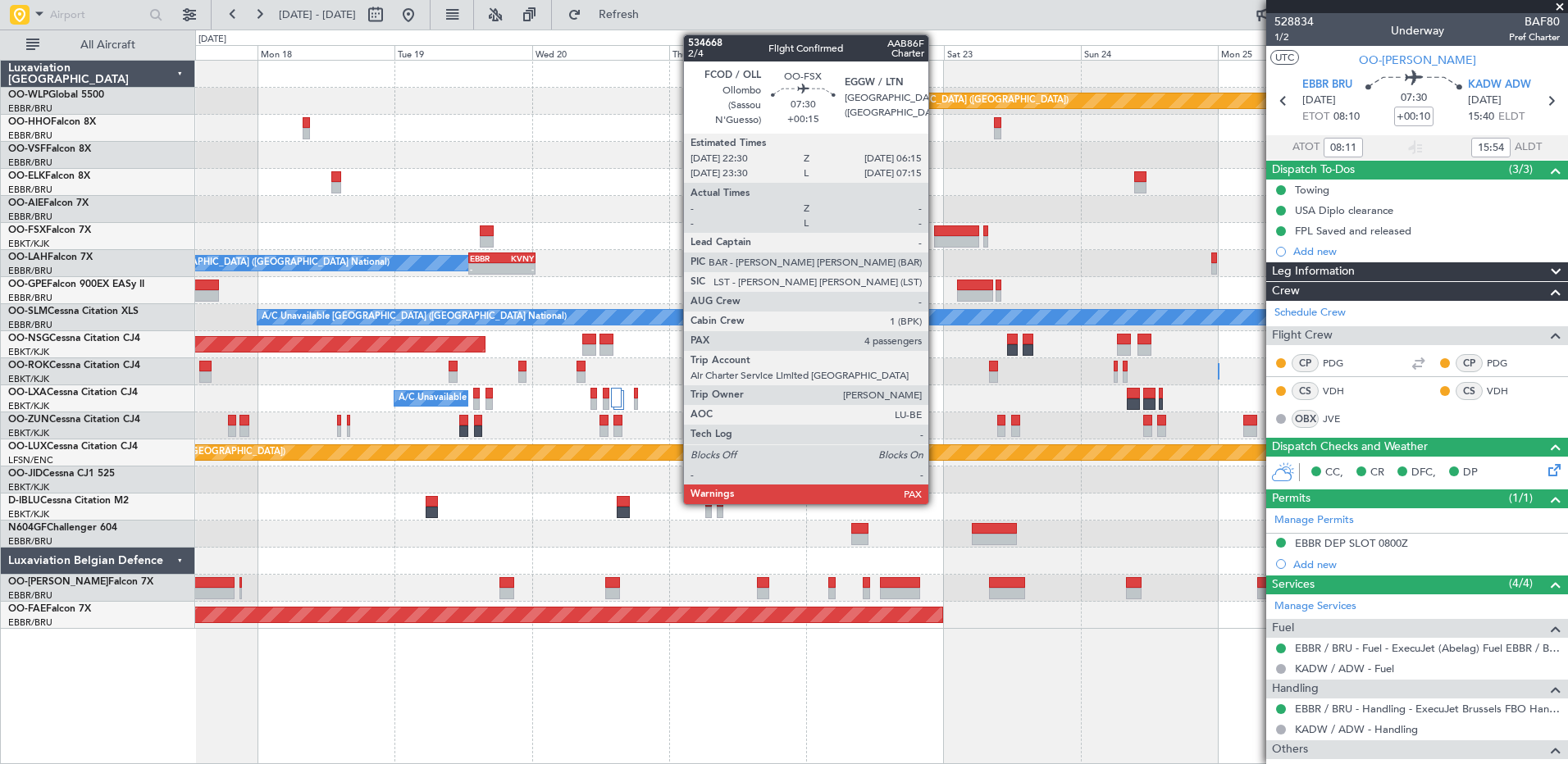
click at [935, 233] on div at bounding box center [956, 231] width 45 height 12
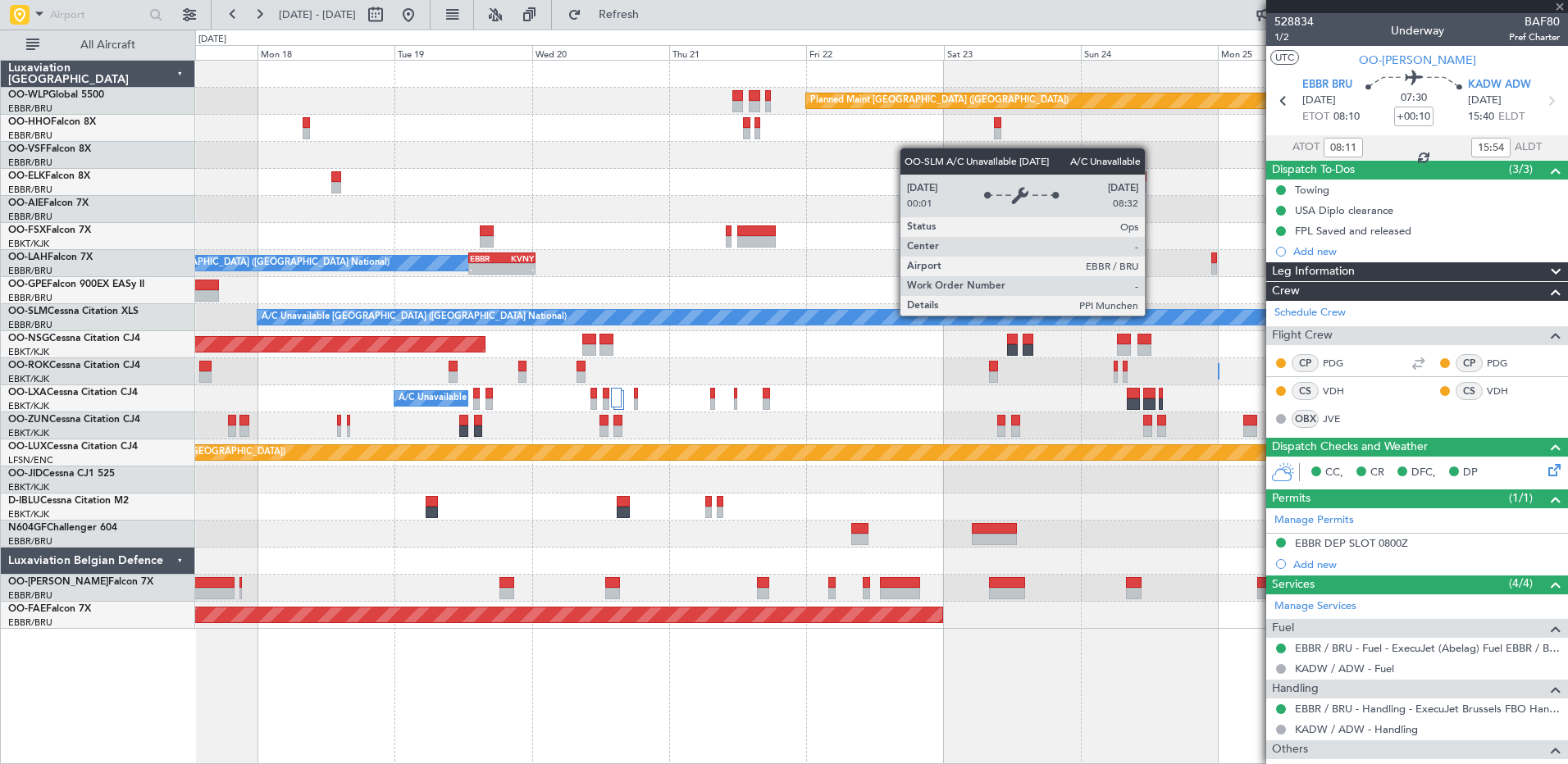
type input "+00:15"
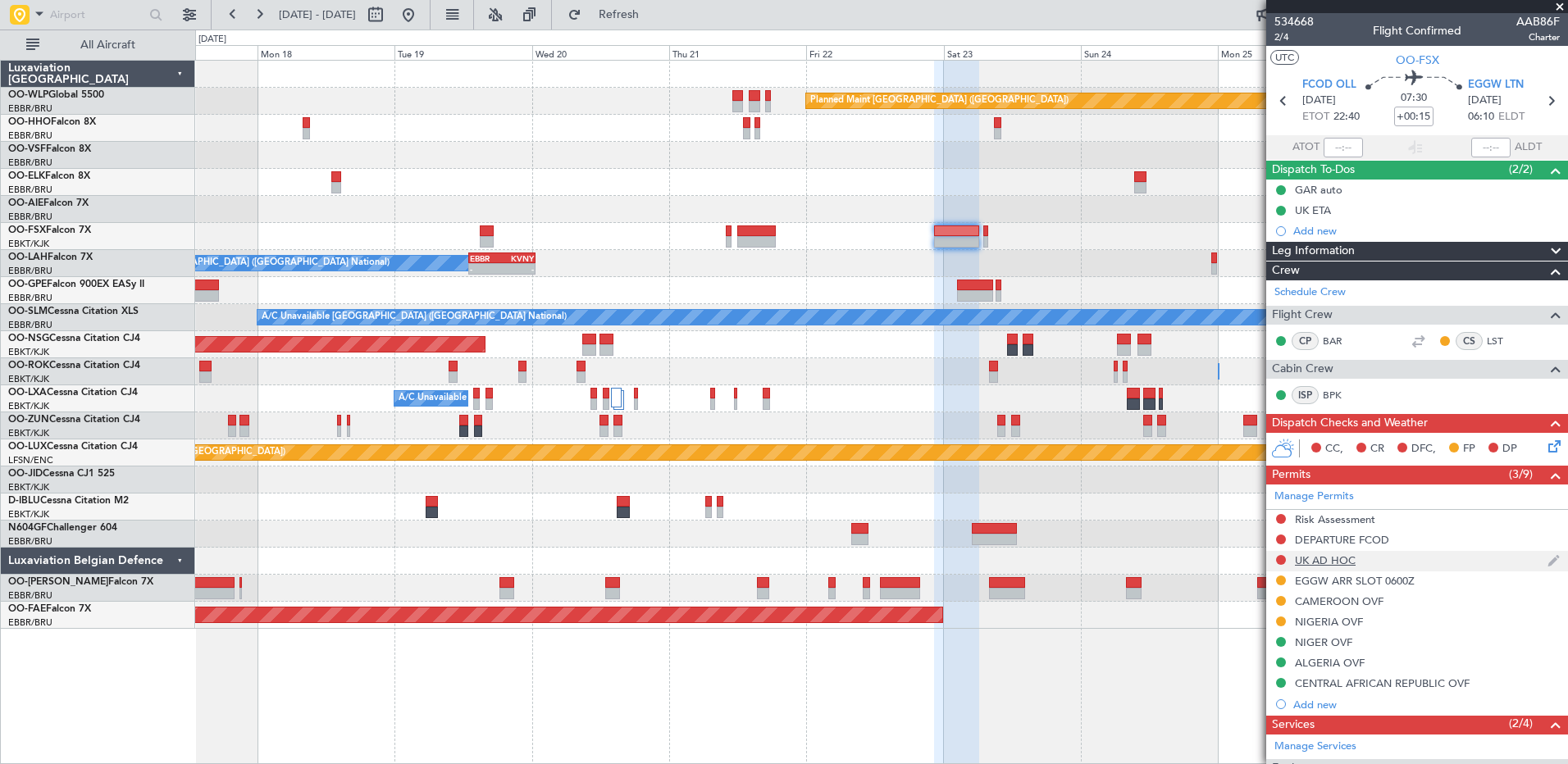
click at [1283, 564] on div at bounding box center [1280, 559] width 13 height 13
click at [1279, 562] on button at bounding box center [1281, 560] width 10 height 10
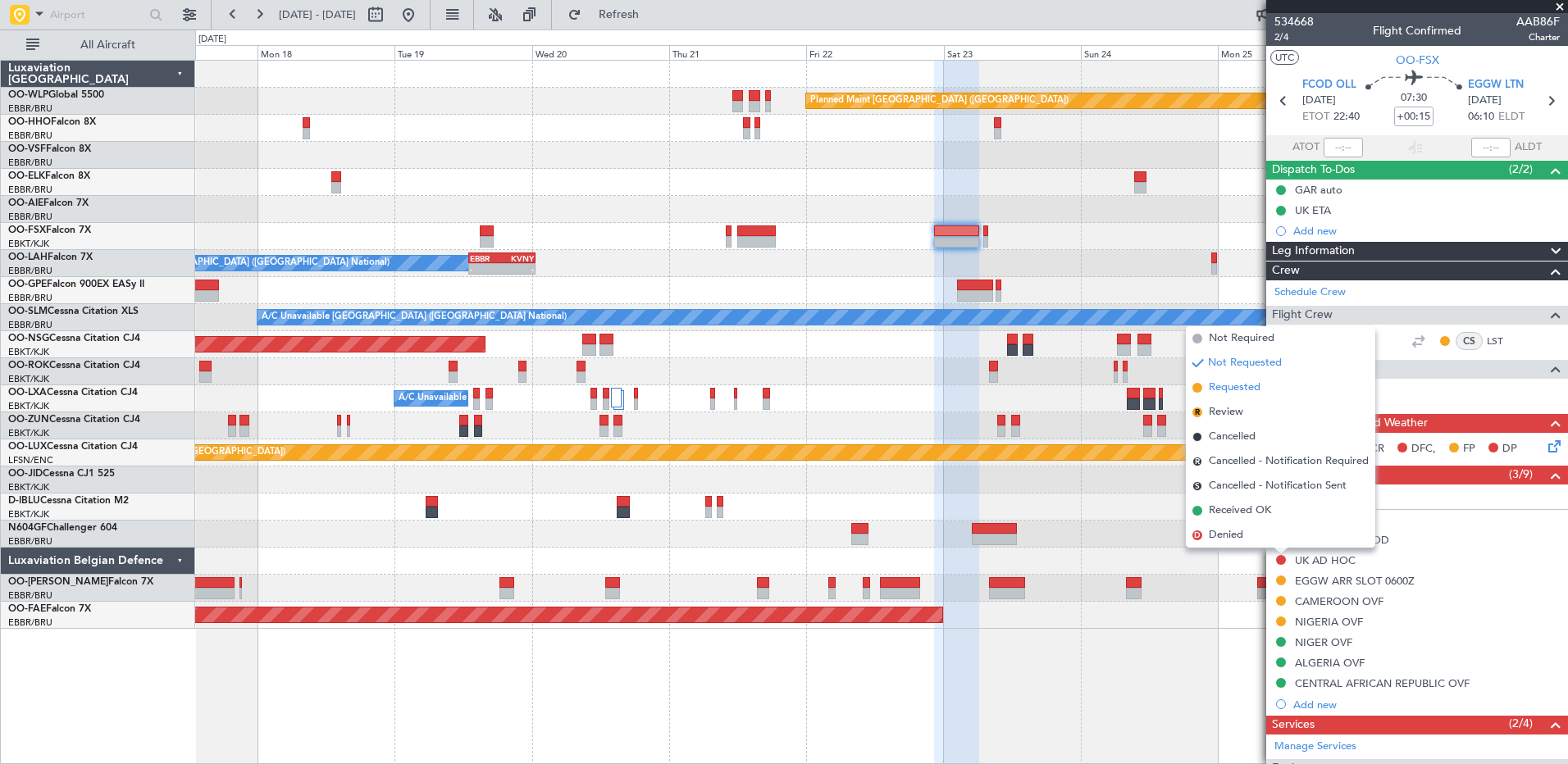
click at [1233, 386] on span "Requested" at bounding box center [1234, 387] width 52 height 16
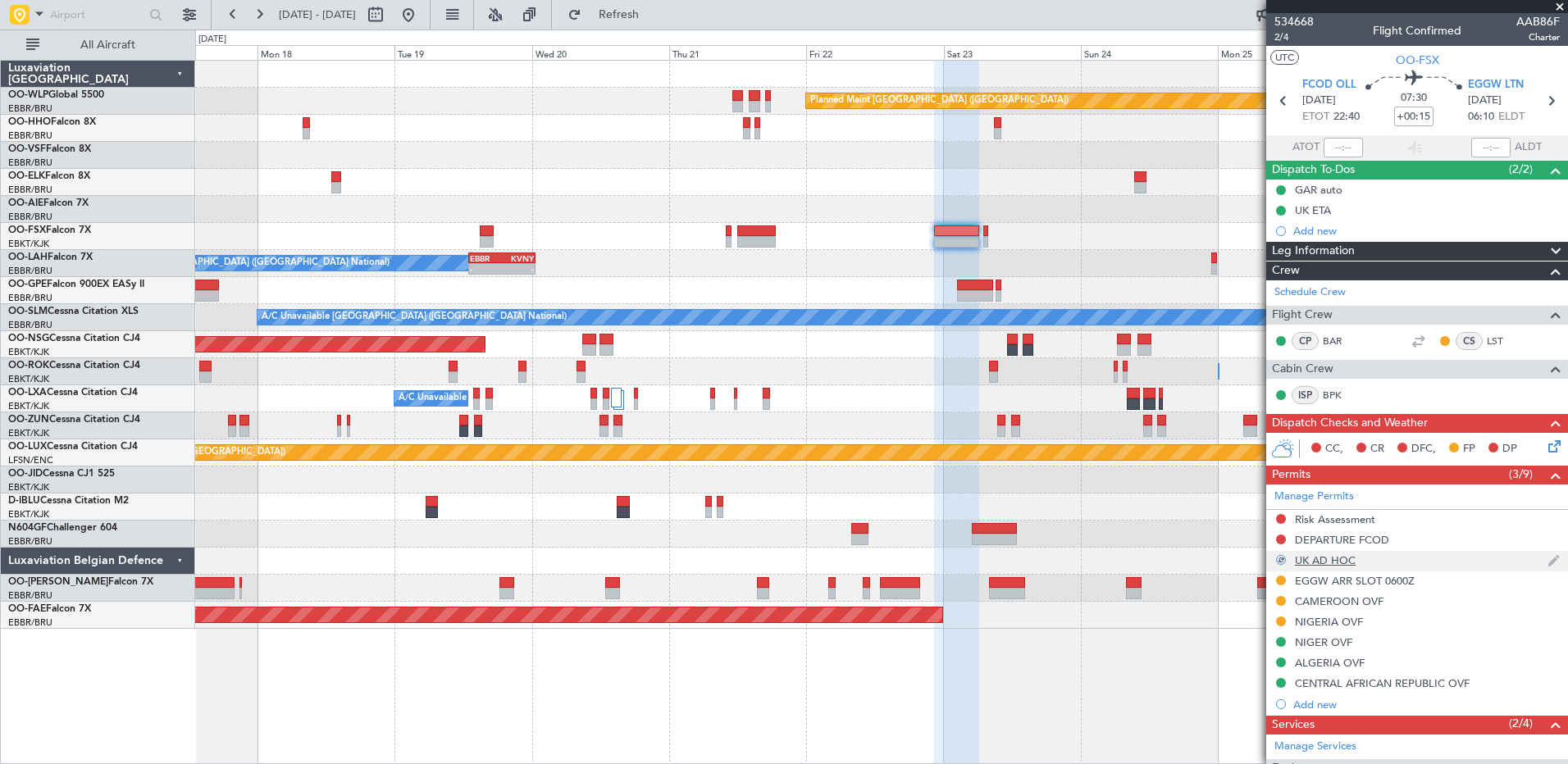
scroll to position [223, 0]
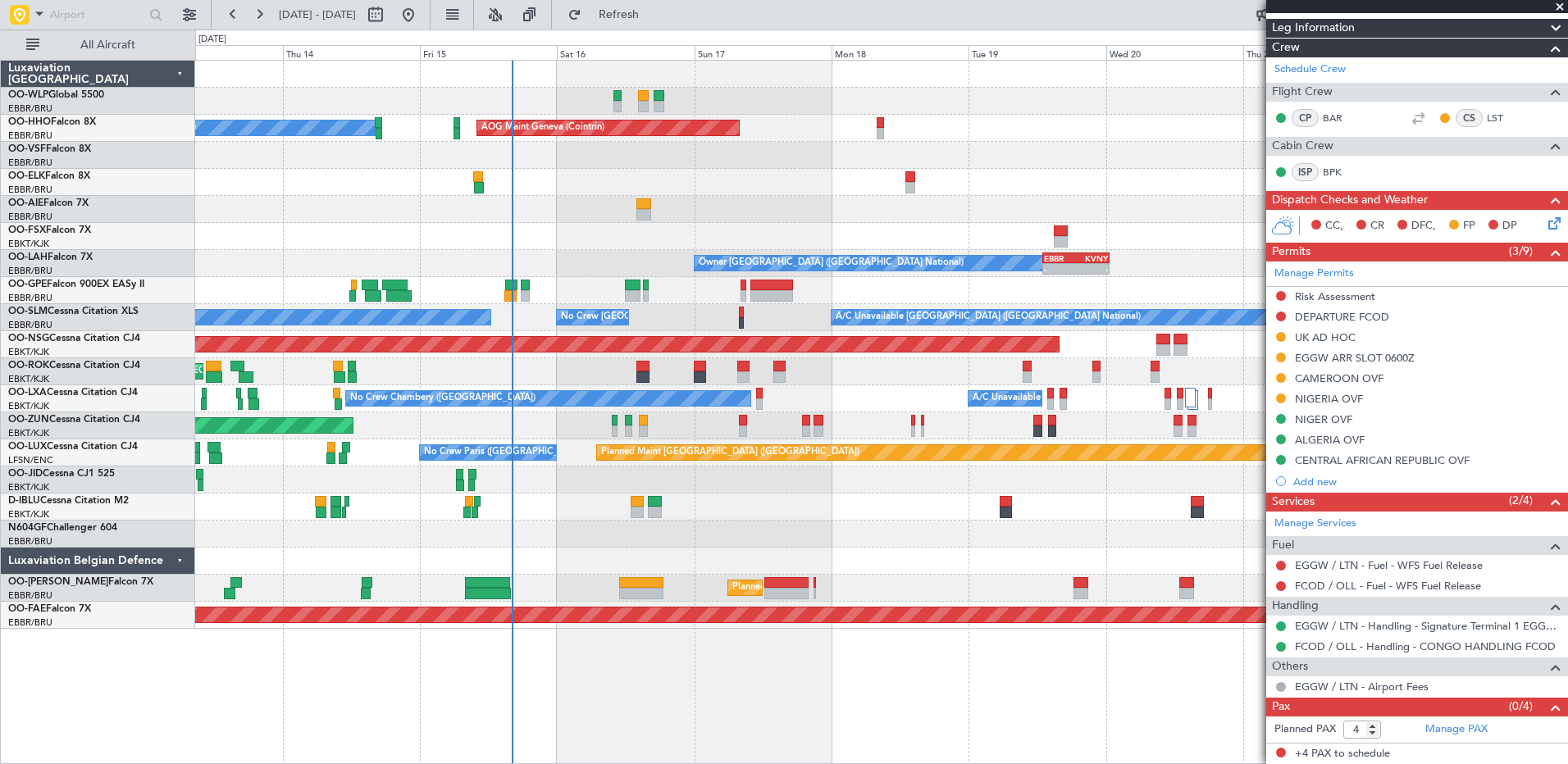
click at [933, 537] on div at bounding box center [880, 534] width 1371 height 27
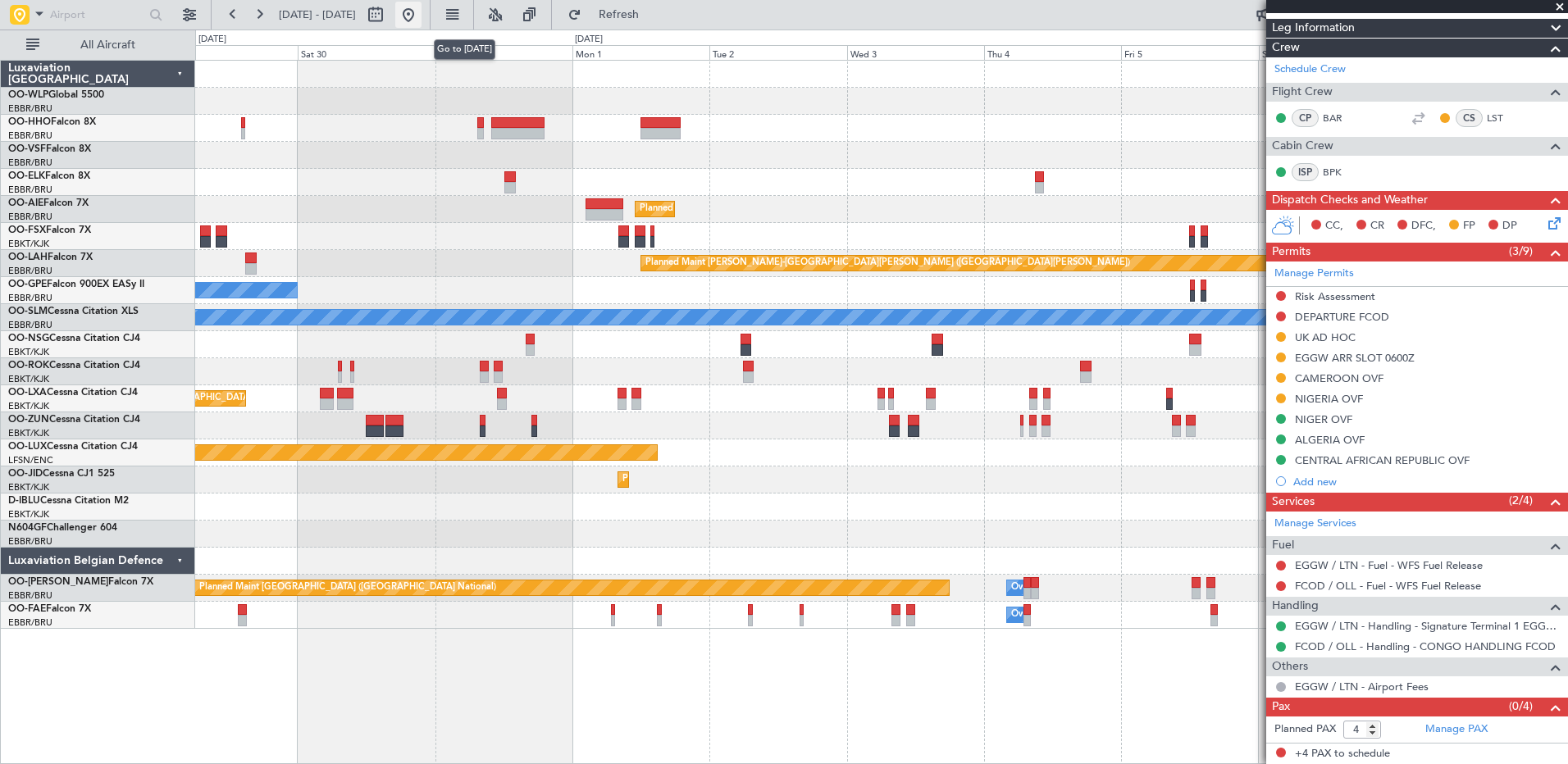
click at [422, 14] on button at bounding box center [408, 14] width 26 height 26
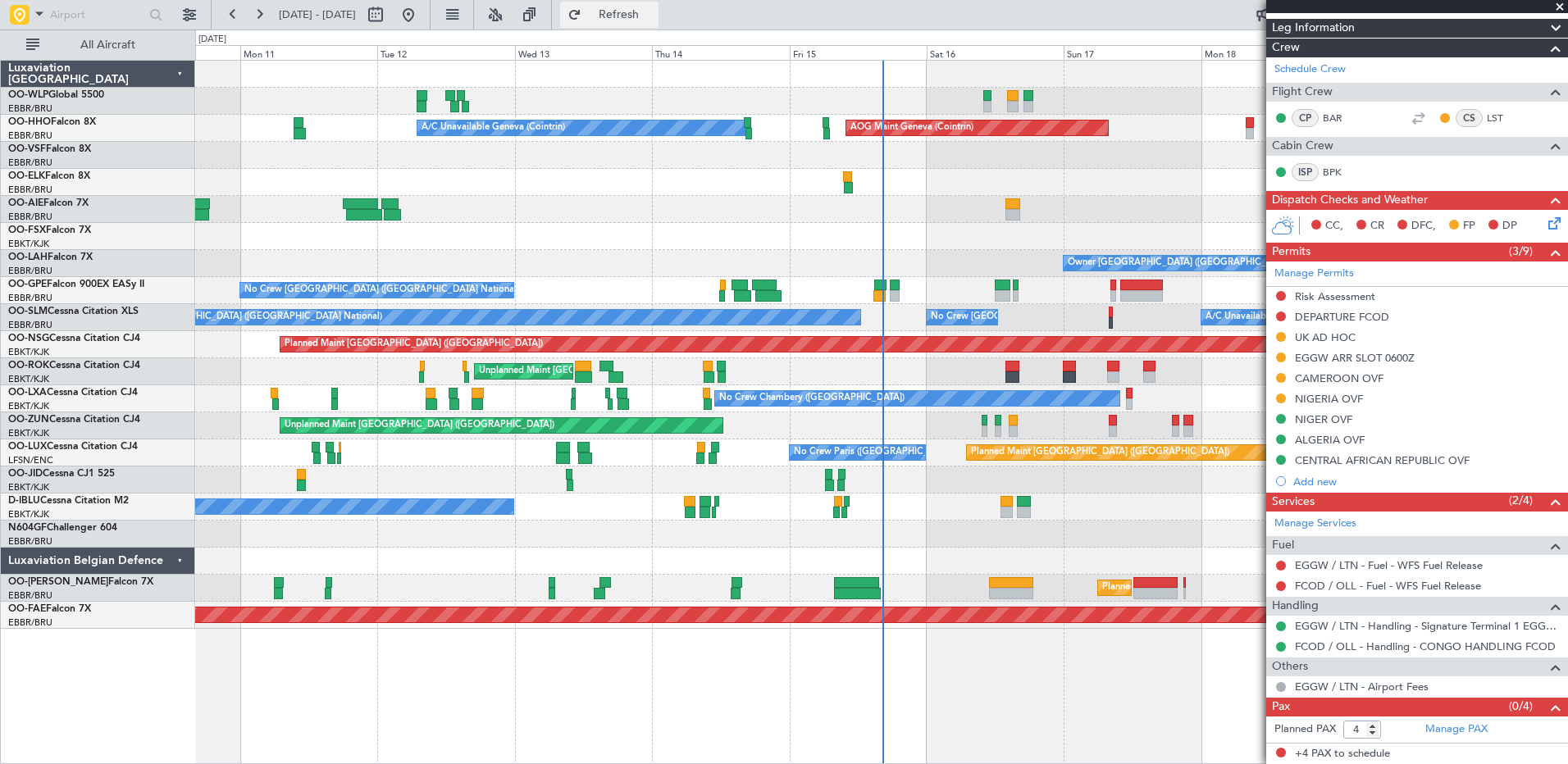
click at [653, 12] on span "Refresh" at bounding box center [618, 15] width 69 height 12
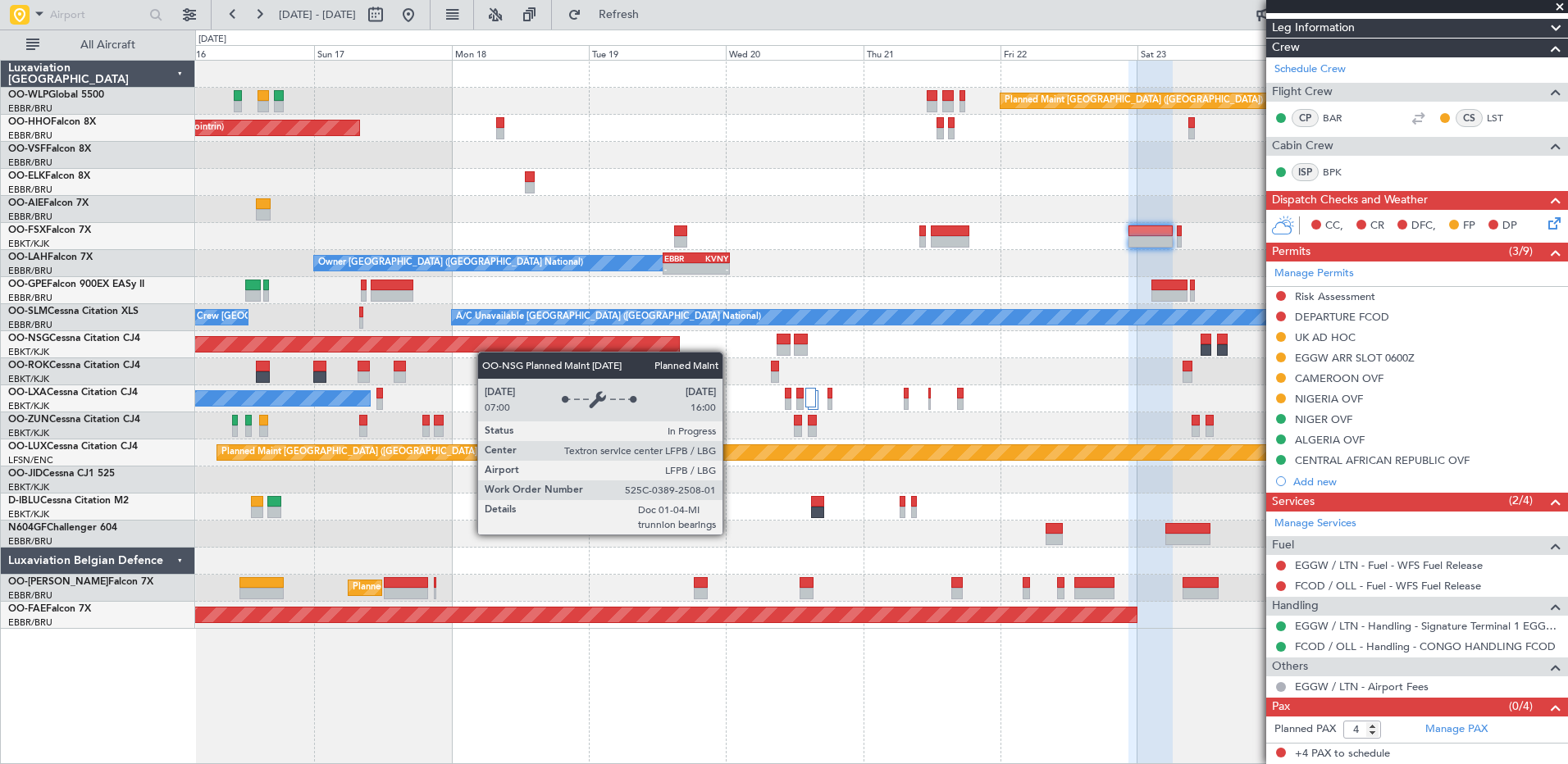
click at [386, 341] on div "Planned Maint Berlin (Brandenburg) AOG Maint Geneva (Cointrin) A/C Unavailable …" at bounding box center [880, 345] width 1371 height 568
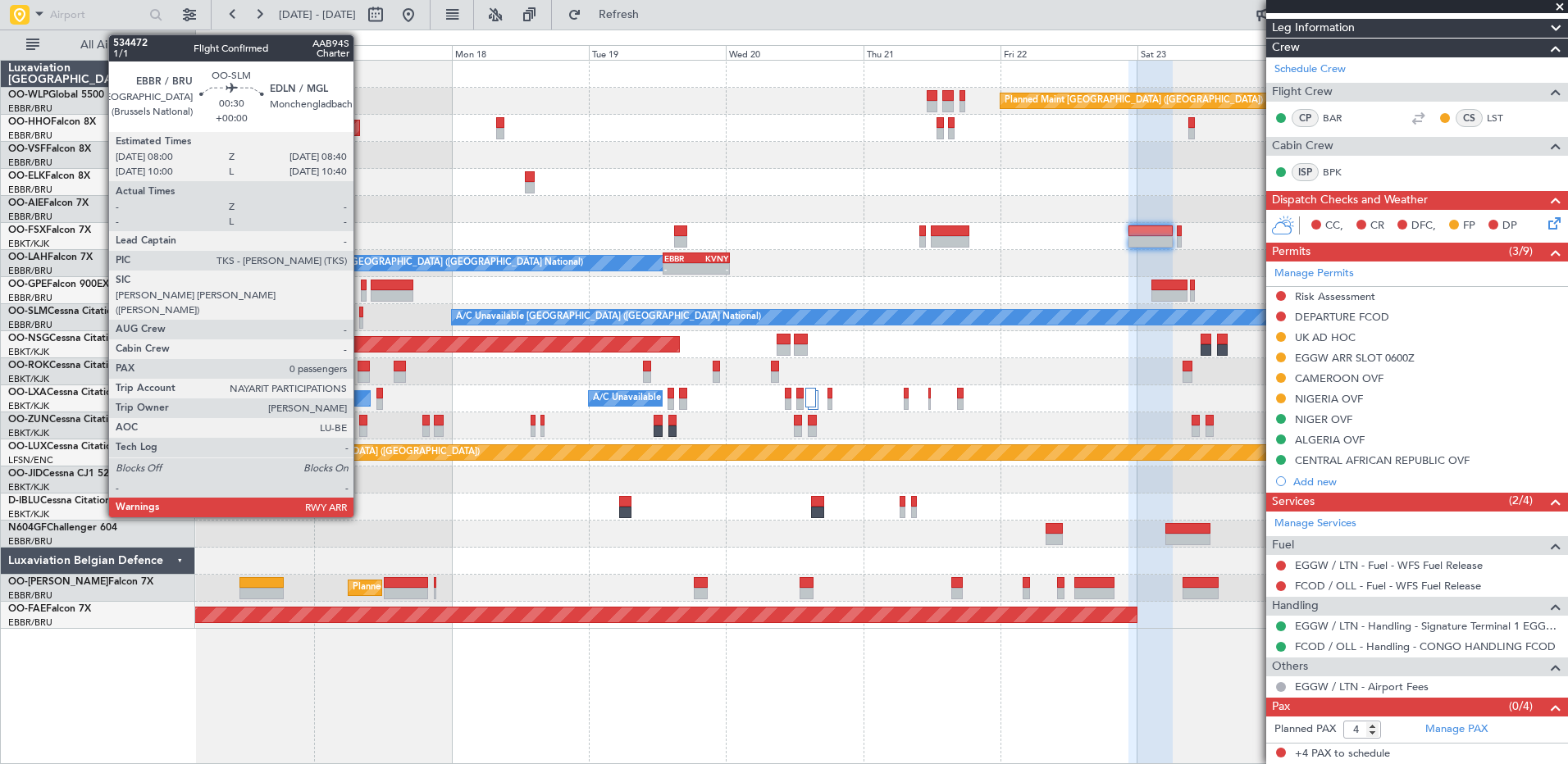
click at [361, 323] on div at bounding box center [361, 324] width 4 height 12
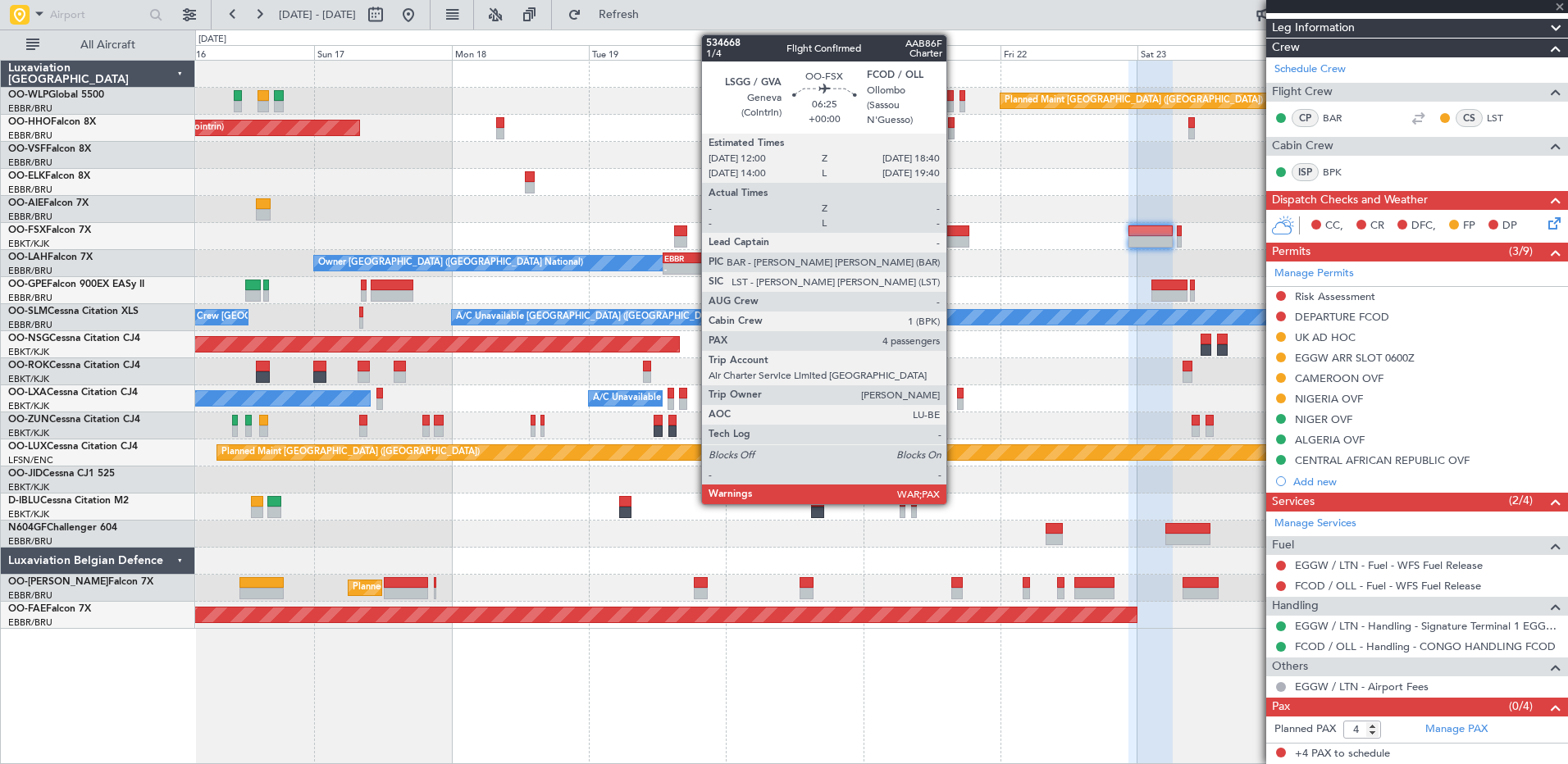
type input "0"
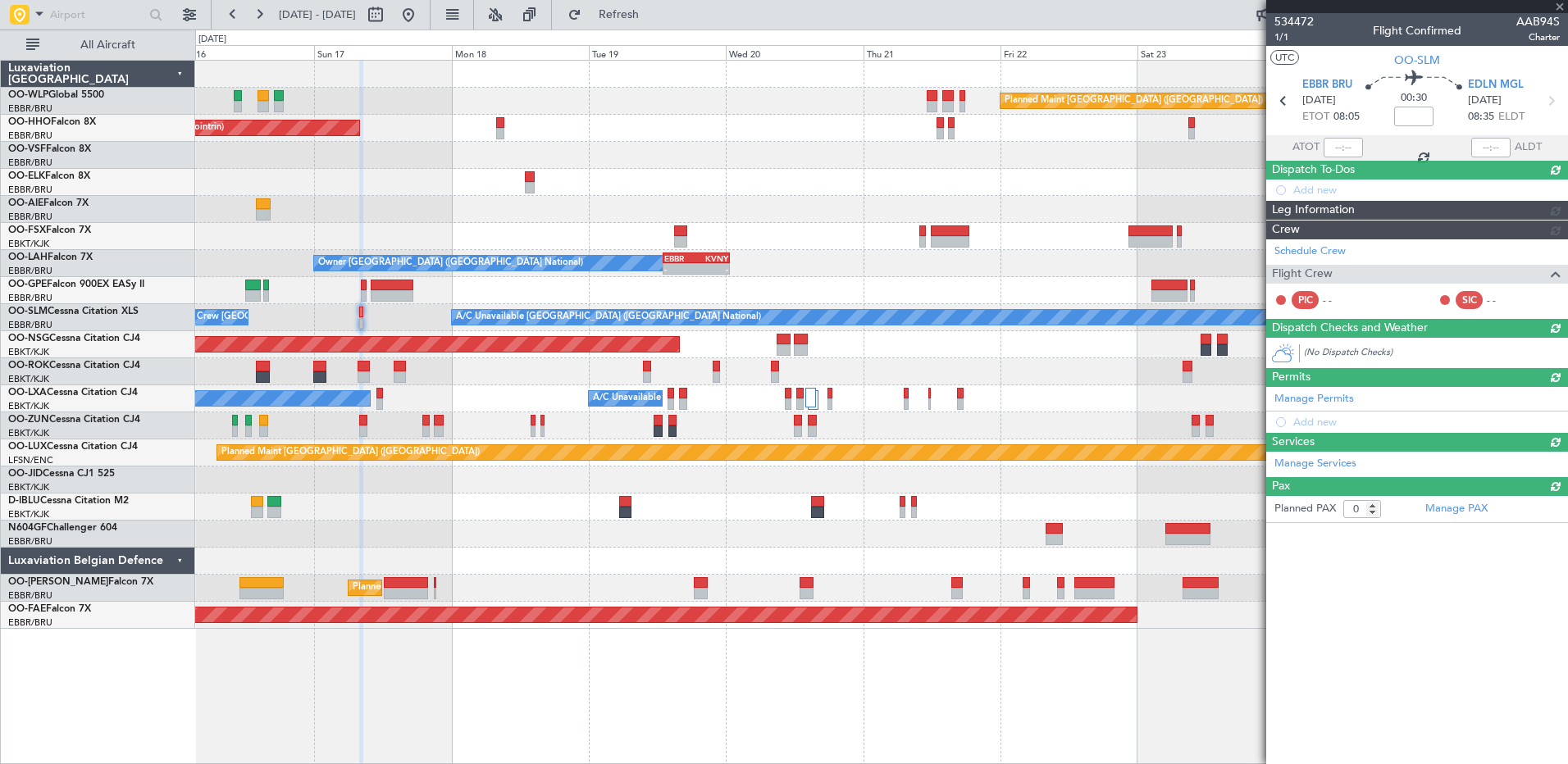
scroll to position [0, 0]
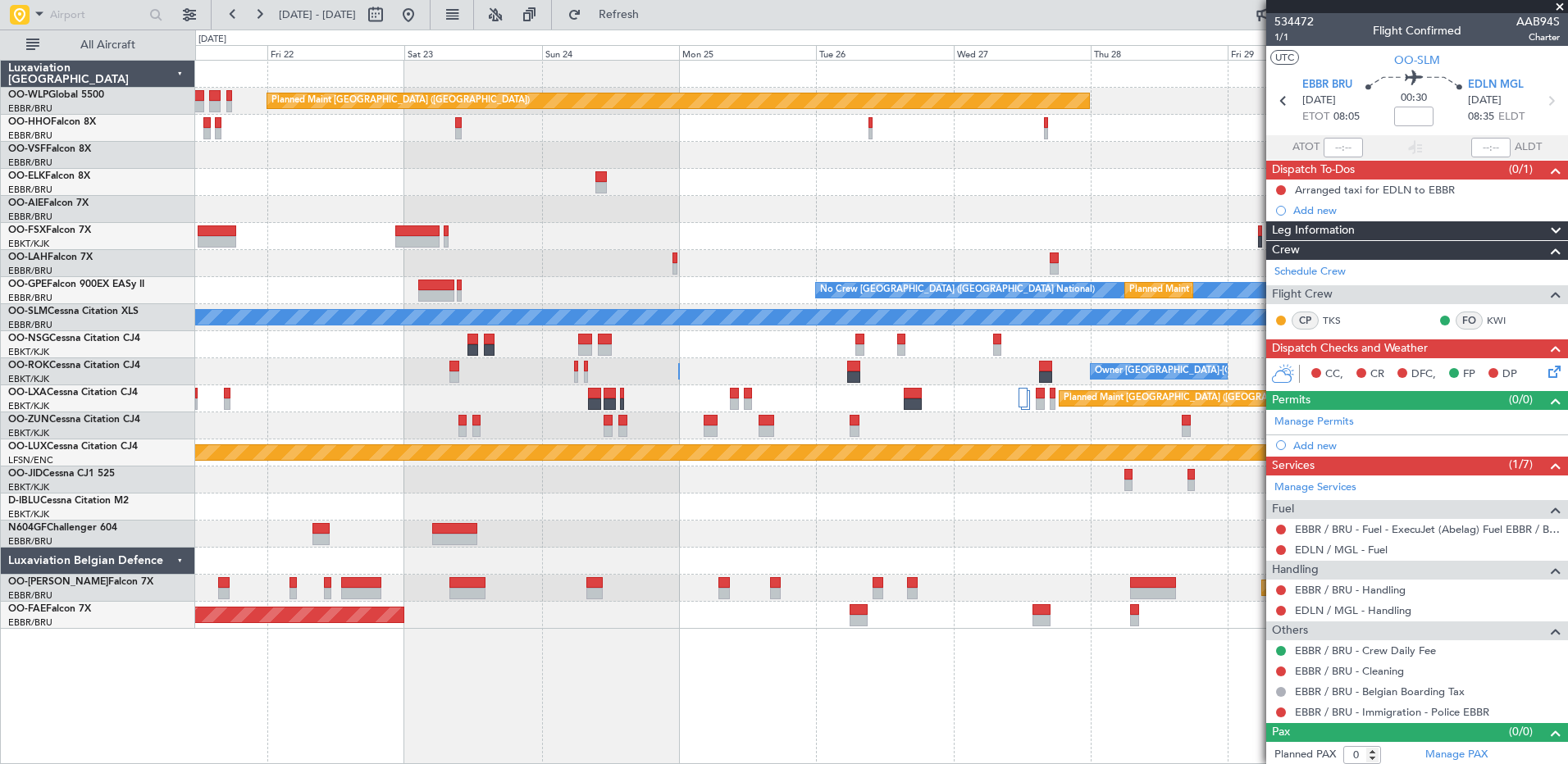
click at [327, 341] on div "Planned Maint [GEOGRAPHIC_DATA] ([GEOGRAPHIC_DATA])" at bounding box center [880, 345] width 1371 height 27
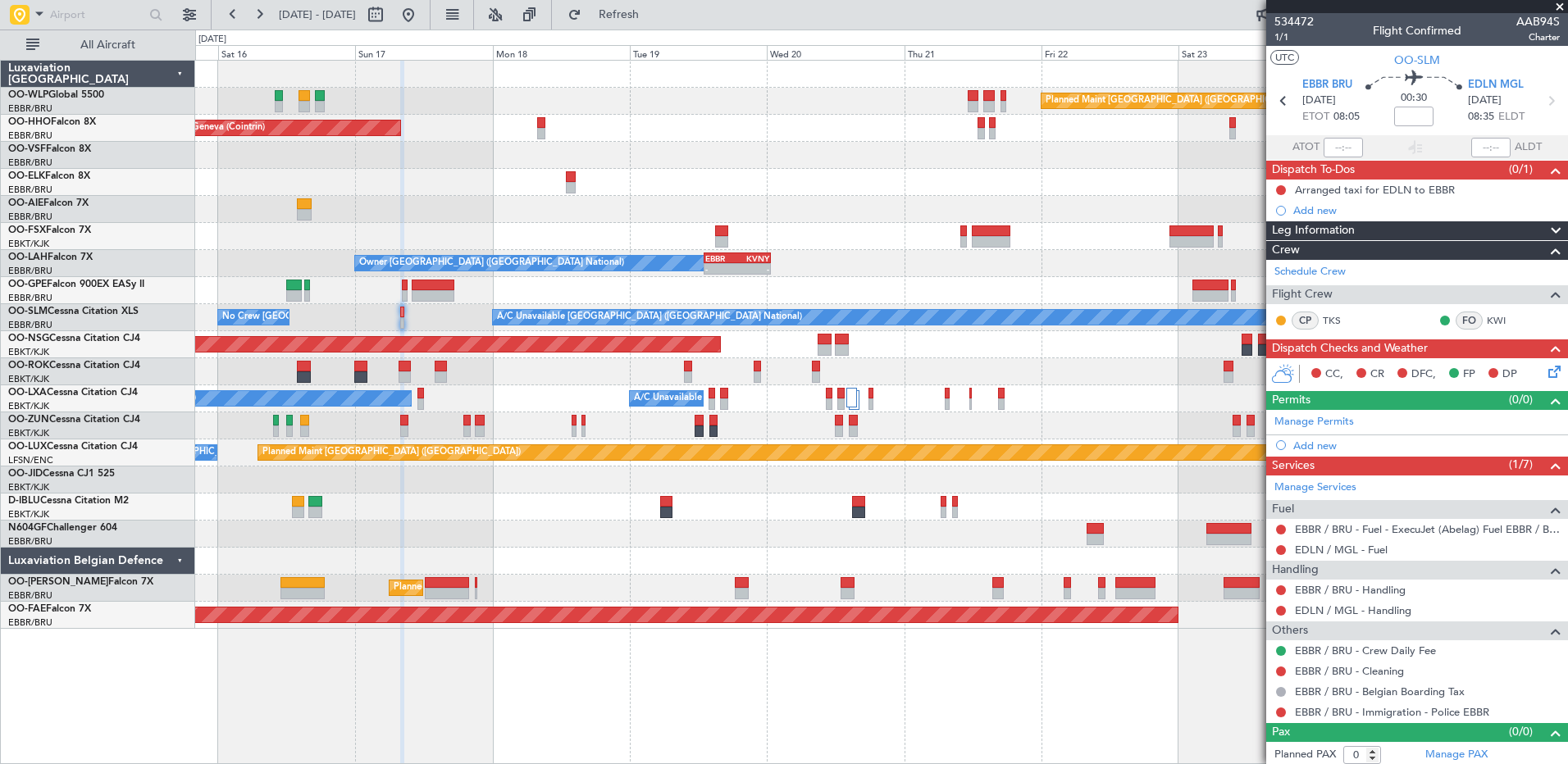
click at [1371, 321] on fb-app "21 Aug 2025 - 31 Aug 2025 Refresh Quick Links All Aircraft Planned Maint Berlin…" at bounding box center [784, 389] width 1568 height 752
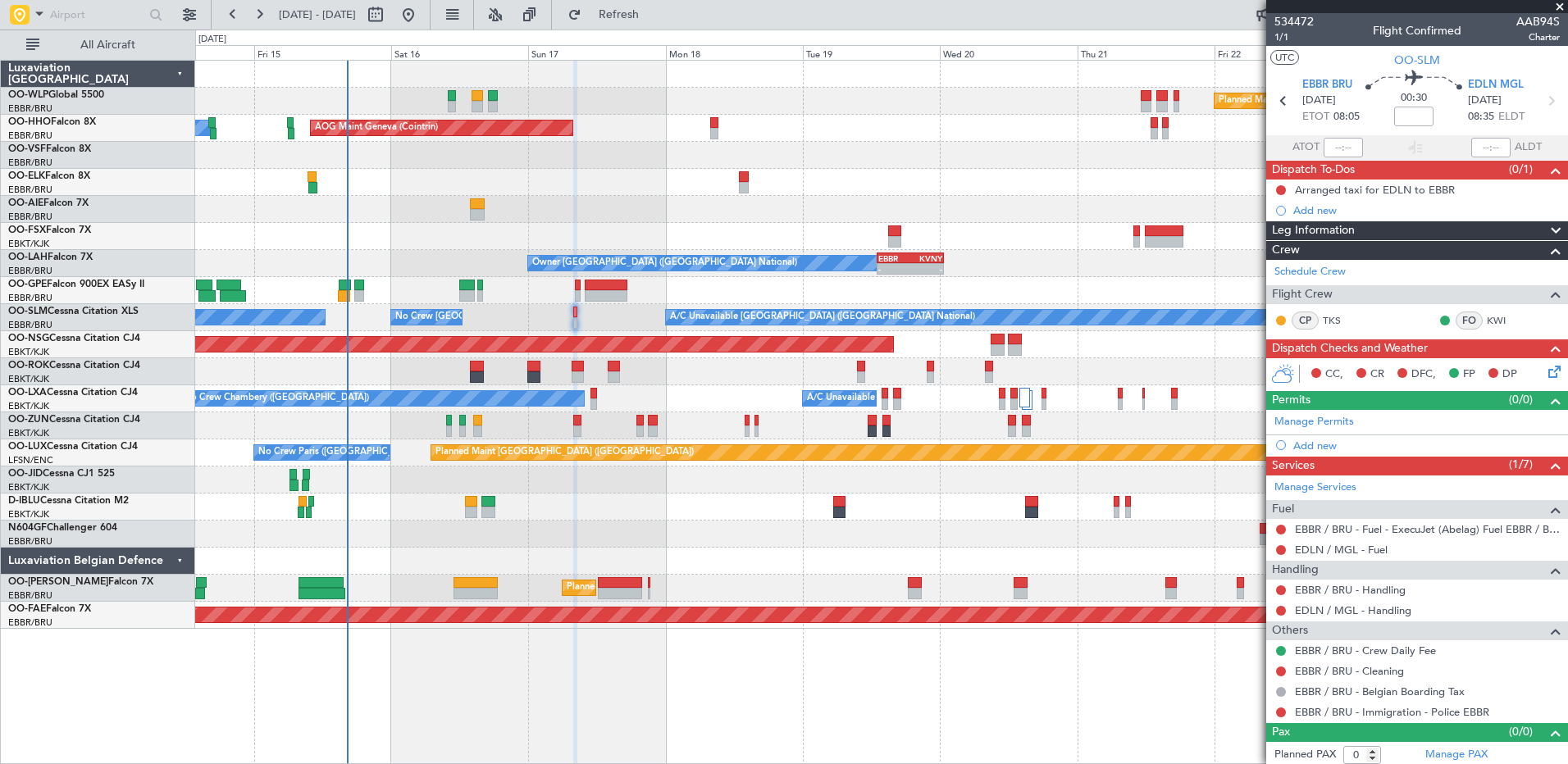
click at [529, 314] on div "A/C Unavailable Brussels (Brussels National) No Crew Brussels (Brussels Nationa…" at bounding box center [880, 318] width 1371 height 27
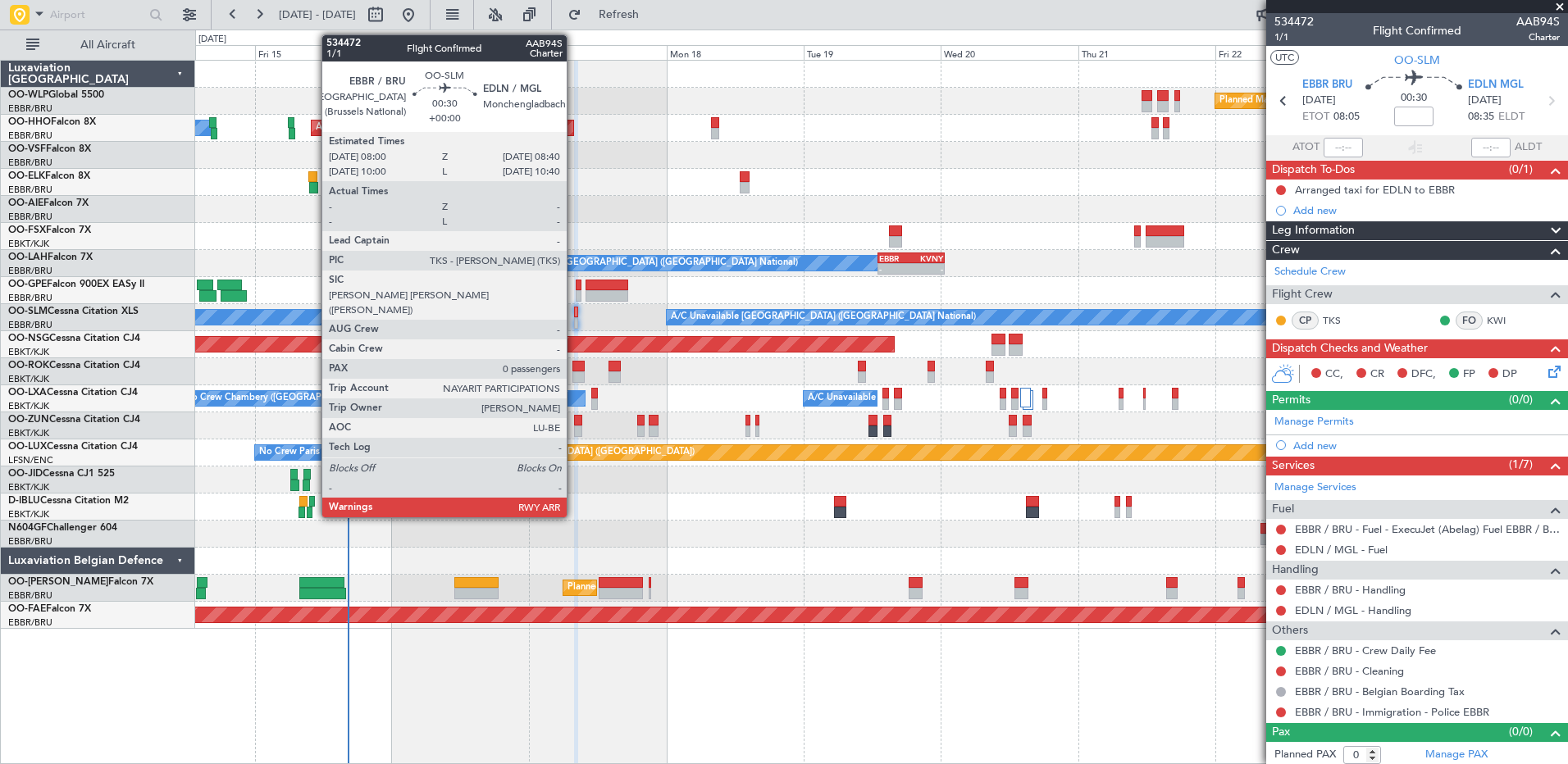
click at [574, 314] on div at bounding box center [576, 313] width 4 height 12
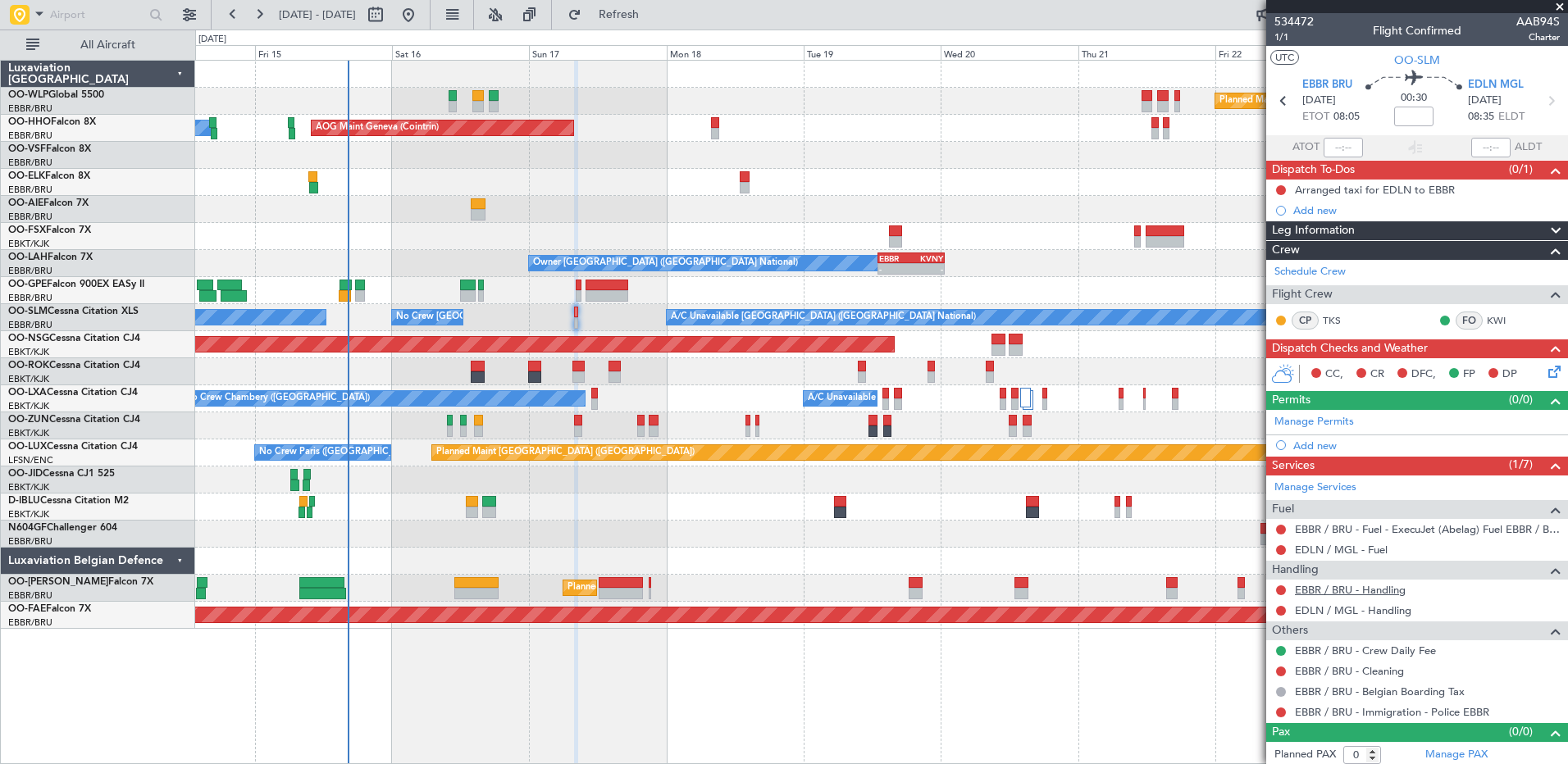
click at [1385, 591] on link "EBBR / BRU - Handling" at bounding box center [1349, 590] width 111 height 14
click at [1355, 607] on link "EDLN / MGL - Handling" at bounding box center [1352, 610] width 116 height 14
click at [1482, 86] on span "EDLN MGL" at bounding box center [1496, 85] width 56 height 16
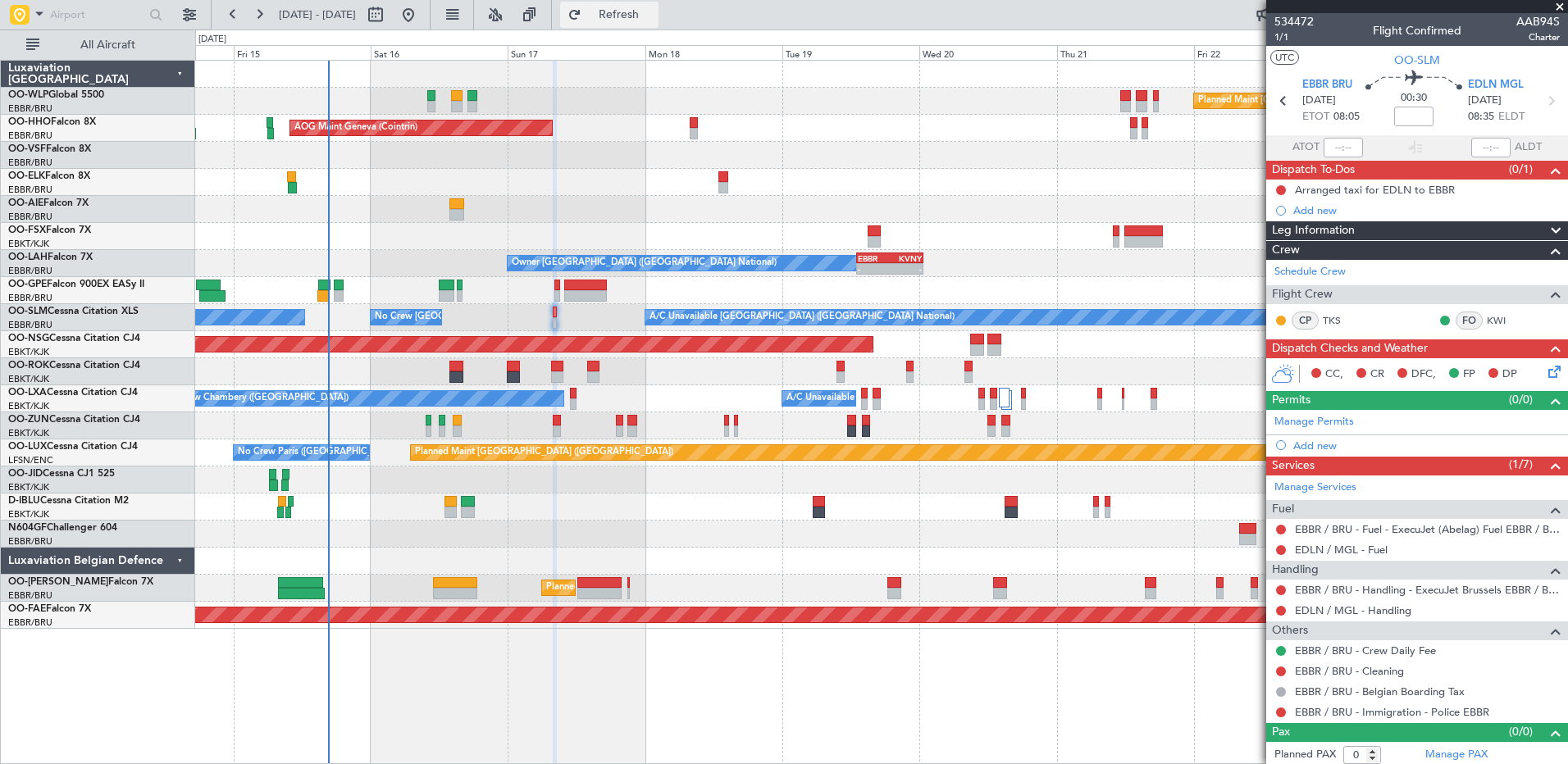
click at [658, 22] on button "Refresh" at bounding box center [609, 14] width 98 height 26
click at [1351, 608] on link "EDLN / MGL - Handling" at bounding box center [1352, 610] width 116 height 14
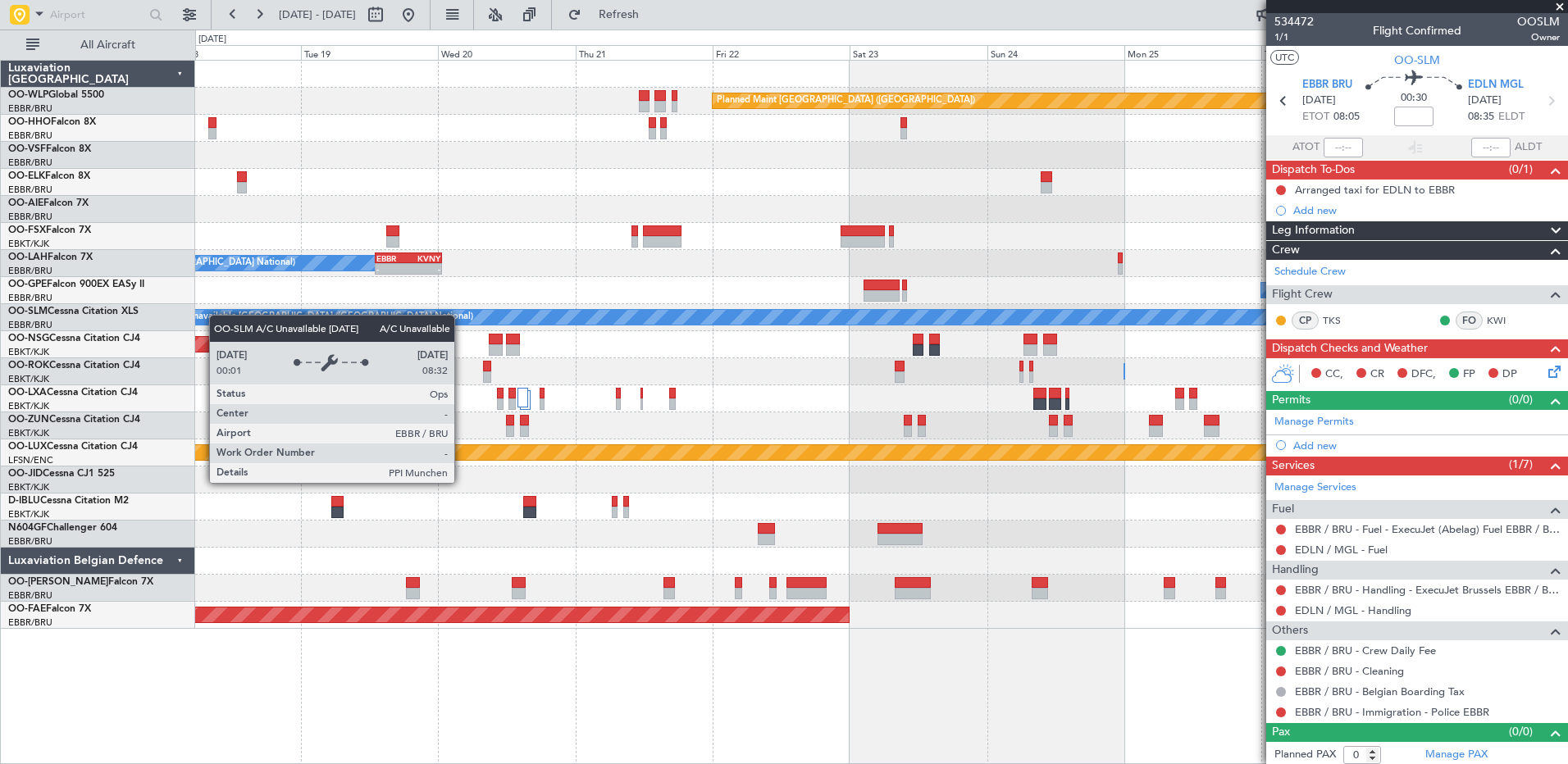
click at [100, 315] on div "Planned Maint Berlin (Brandenburg) AOG Maint Geneva (Cointrin) Owner Brussels (…" at bounding box center [784, 396] width 1568 height 734
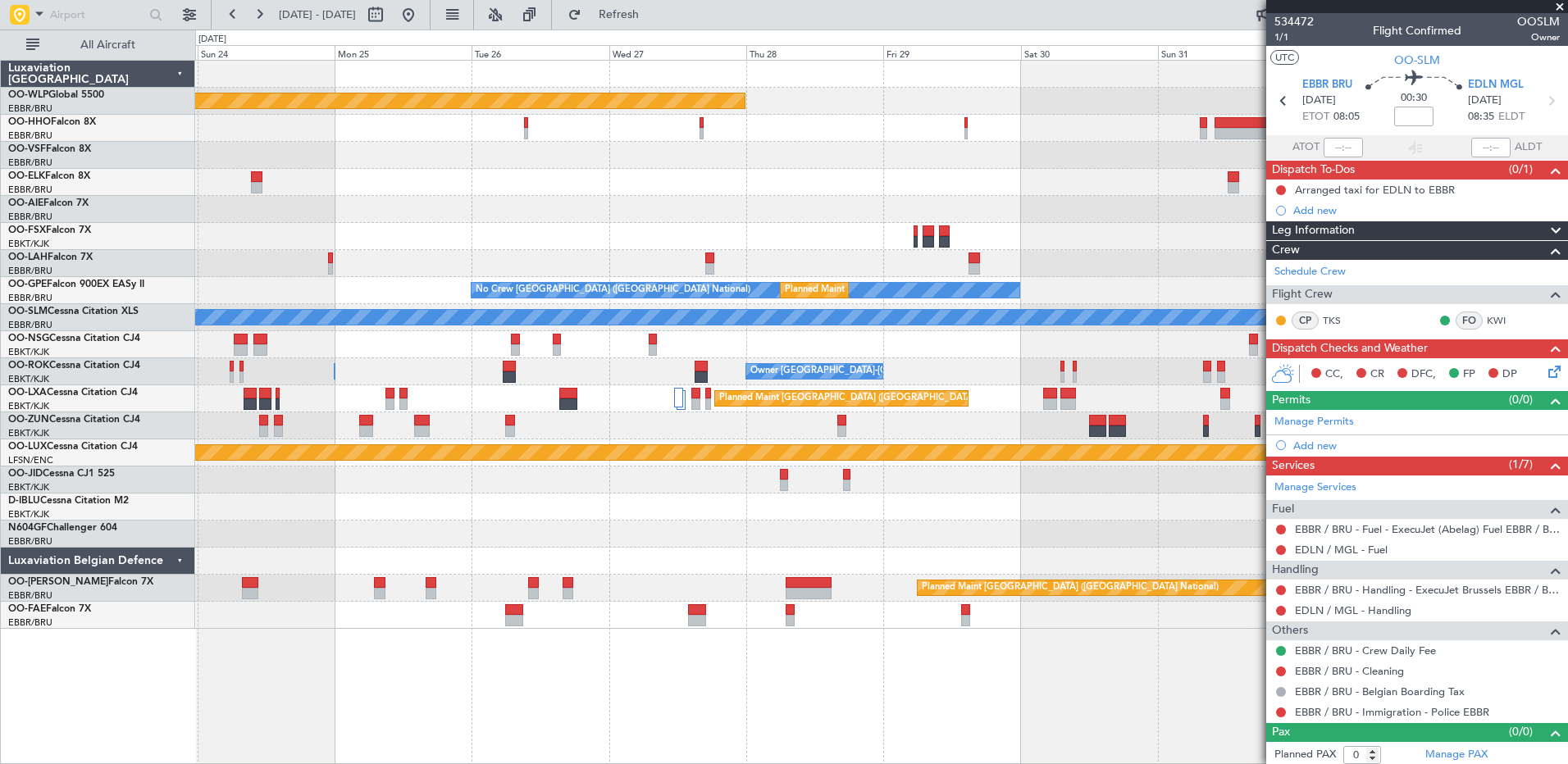
click at [211, 336] on div "Planned Maint Berlin (Brandenburg) Planned Maint London (Farnborough) Planned M…" at bounding box center [880, 345] width 1371 height 568
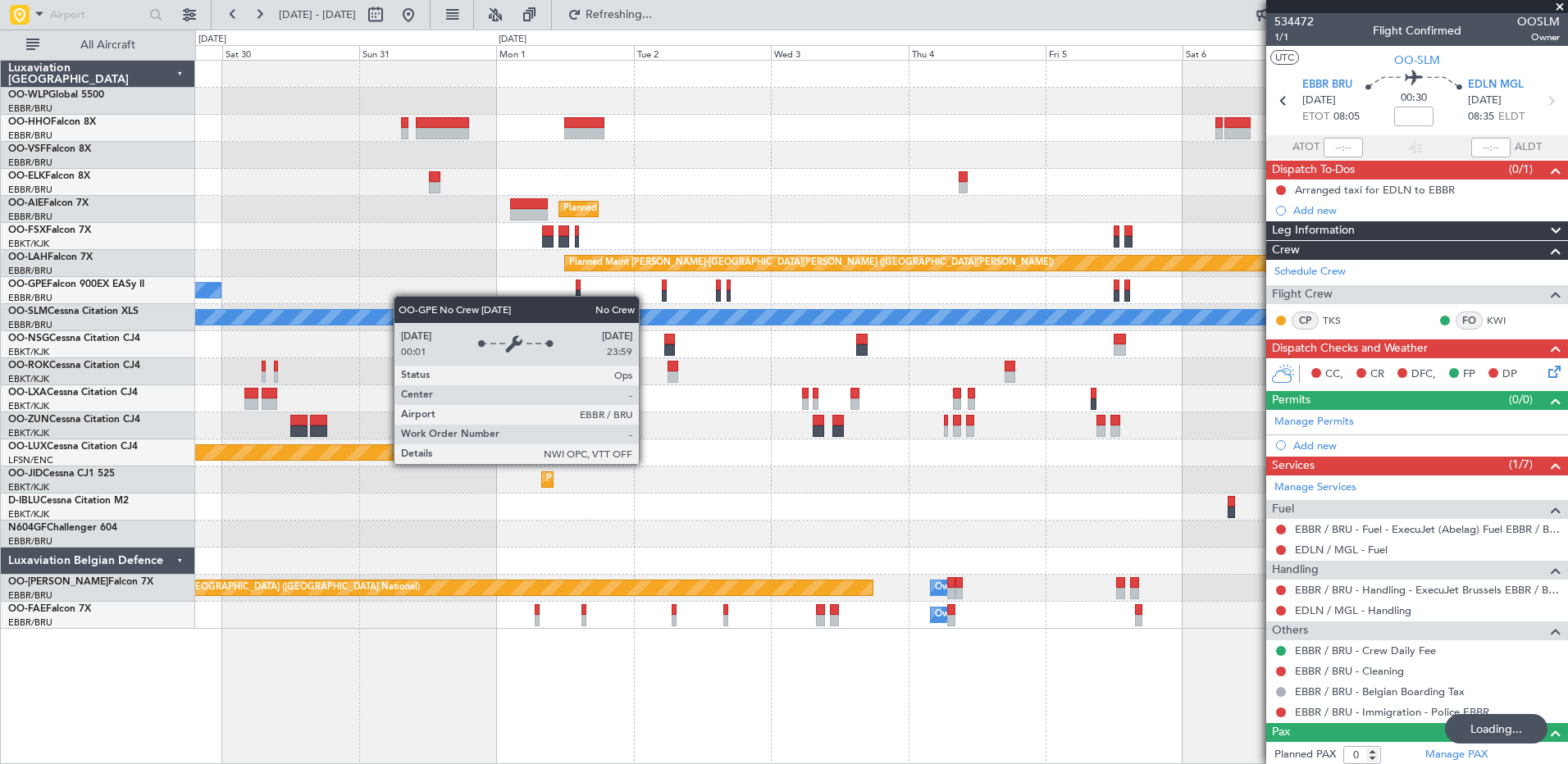
click at [33, 241] on div "Planned Maint Berlin (Brandenburg) Planned Maint Kortrijk-Wevelgem Planned Main…" at bounding box center [784, 396] width 1568 height 734
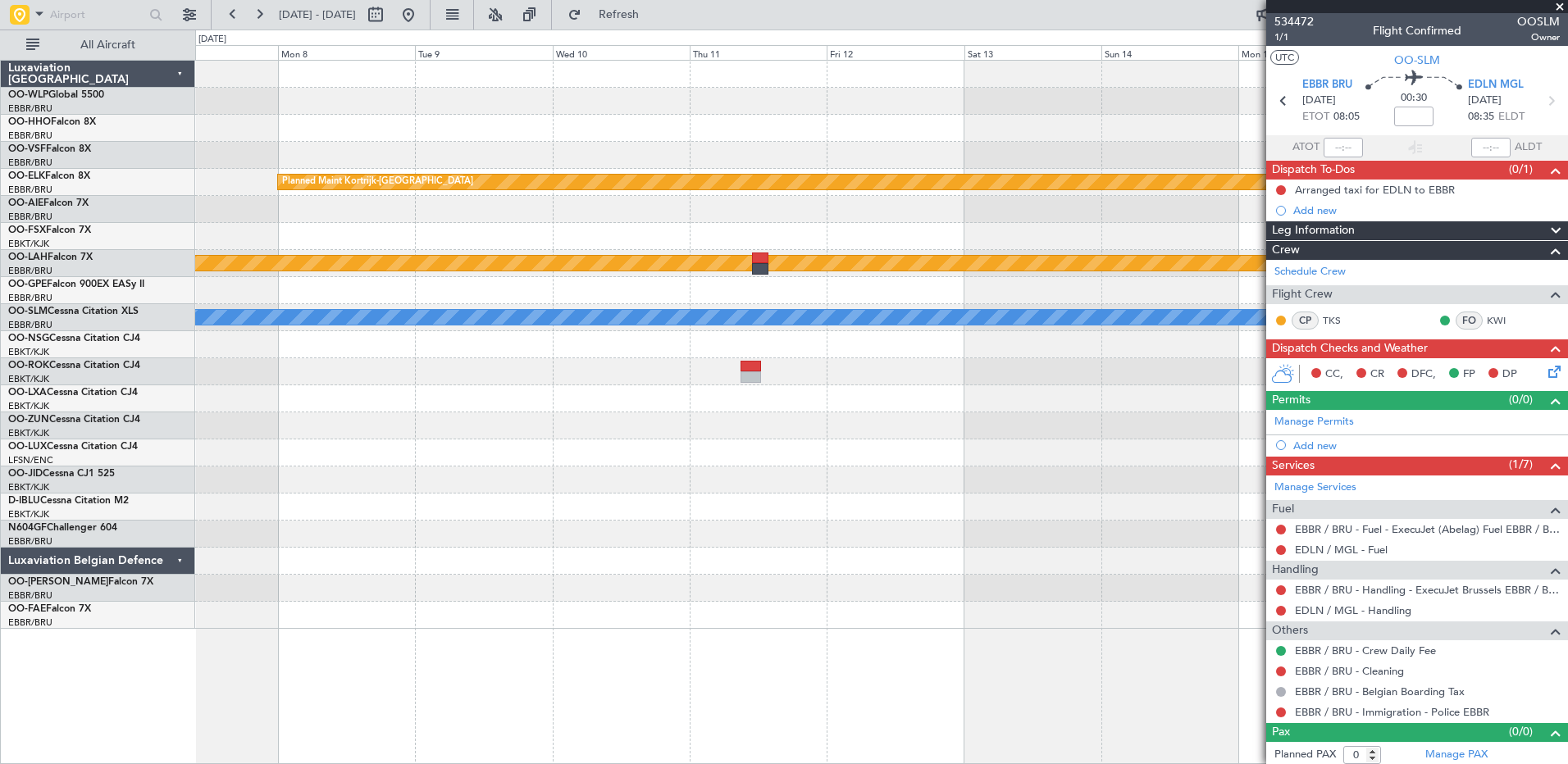
click at [10, 385] on div "Planned Maint Kortrijk-Wevelgem Planned Maint Alton-st Louis (St Louis Regl) A/…" at bounding box center [784, 396] width 1568 height 734
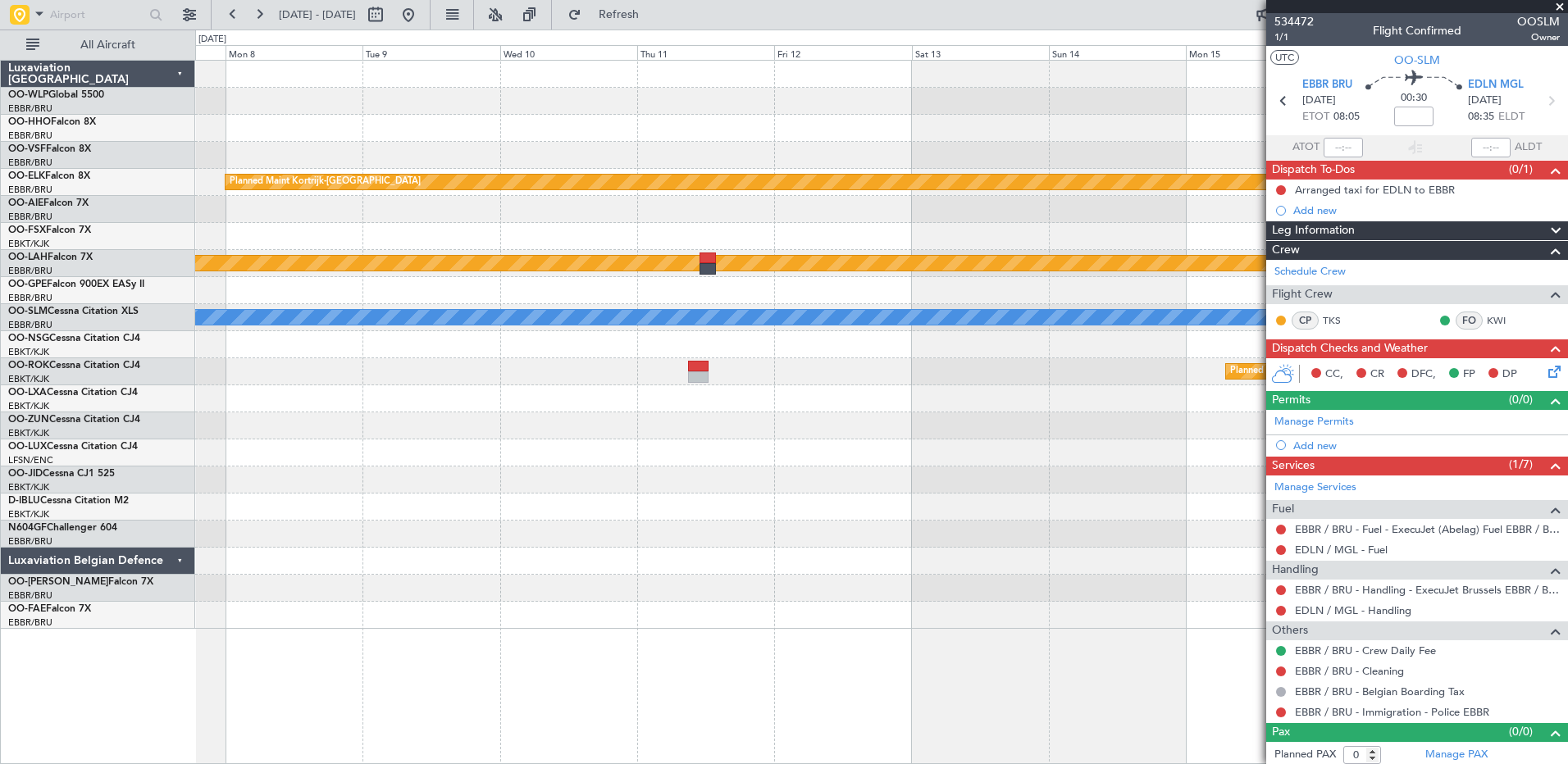
click at [101, 438] on div "Planned Maint Kortrijk-Wevelgem Planned Maint Alton-st Louis (St Louis Regl) A/…" at bounding box center [784, 396] width 1568 height 734
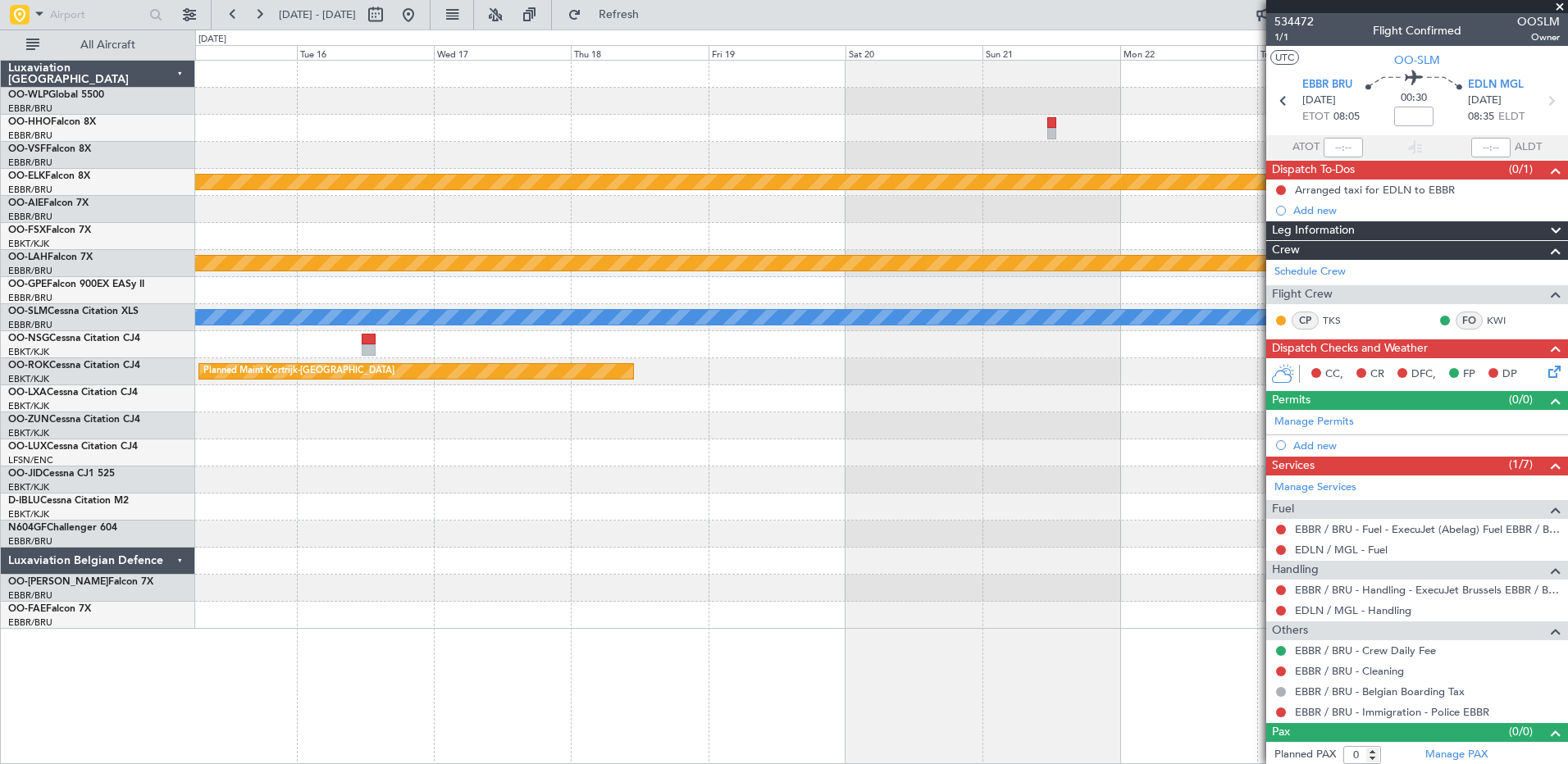
click at [490, 506] on div "A/C Unavailable [GEOGRAPHIC_DATA] ([GEOGRAPHIC_DATA] National)" at bounding box center [880, 507] width 1371 height 27
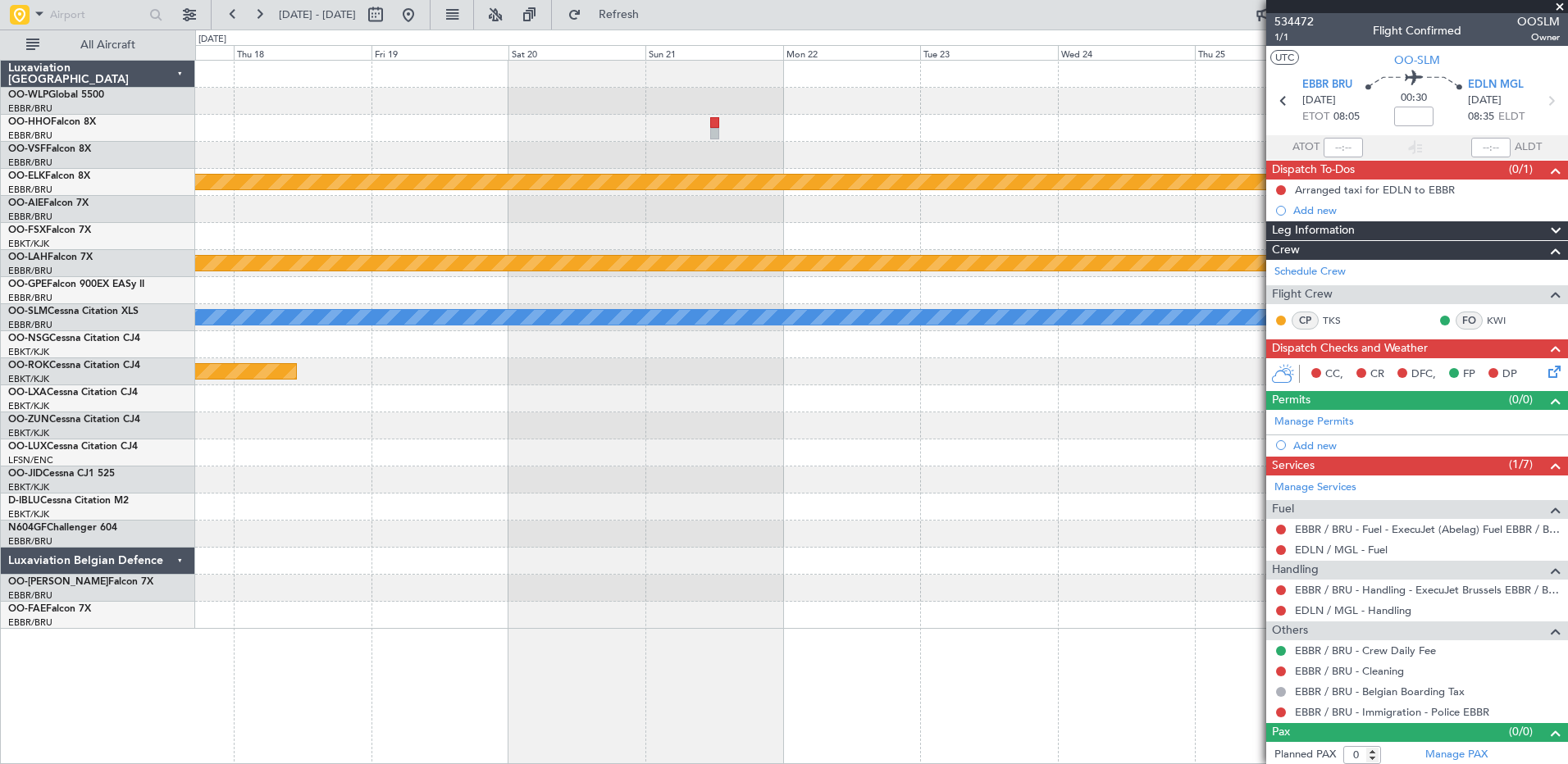
click at [276, 451] on div "Planned Maint Kortrijk-Wevelgem Planned Maint Alton-st Louis (St Louis Regl) A/…" at bounding box center [880, 345] width 1371 height 568
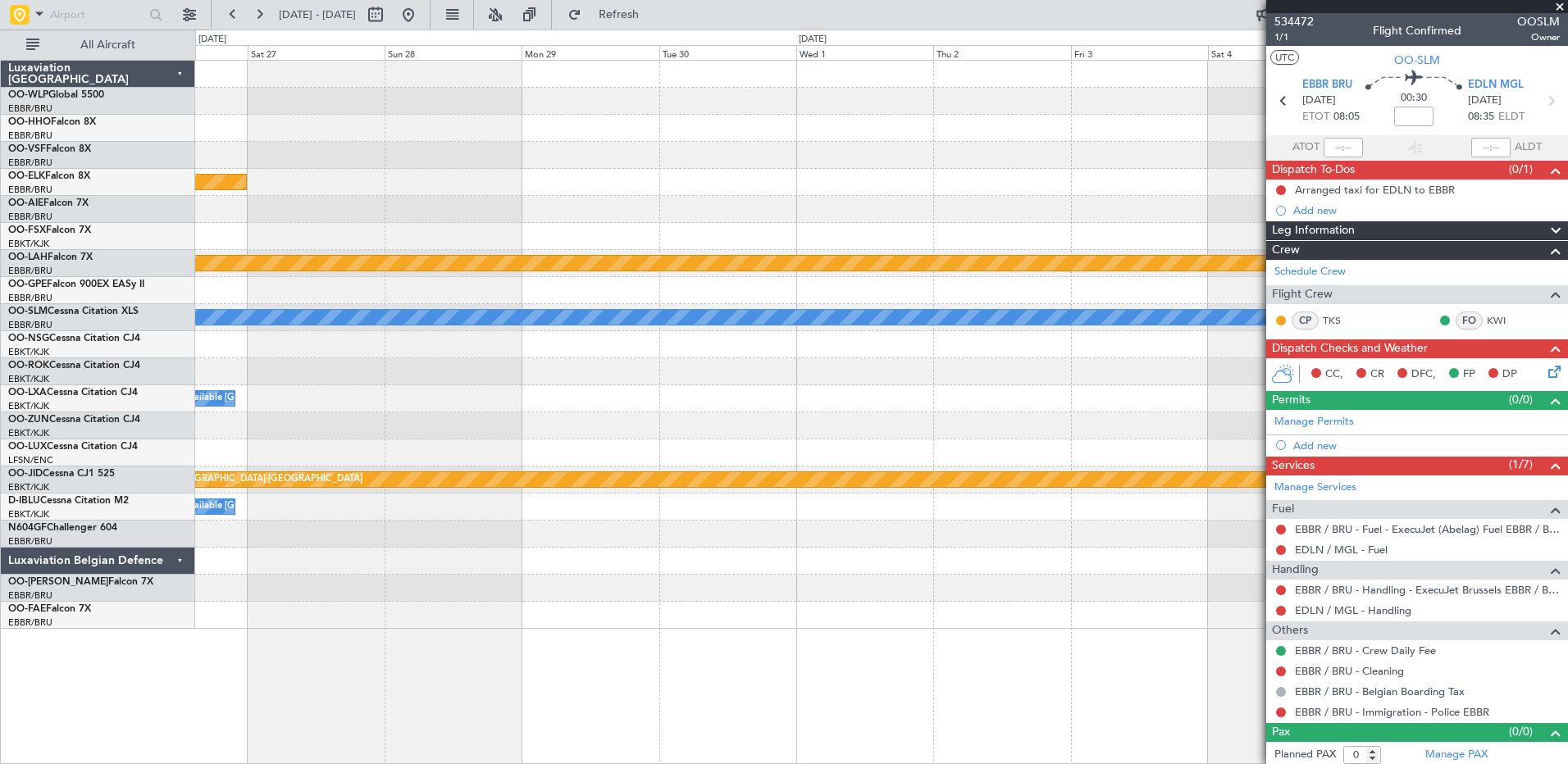
click at [346, 448] on div at bounding box center [880, 453] width 1371 height 27
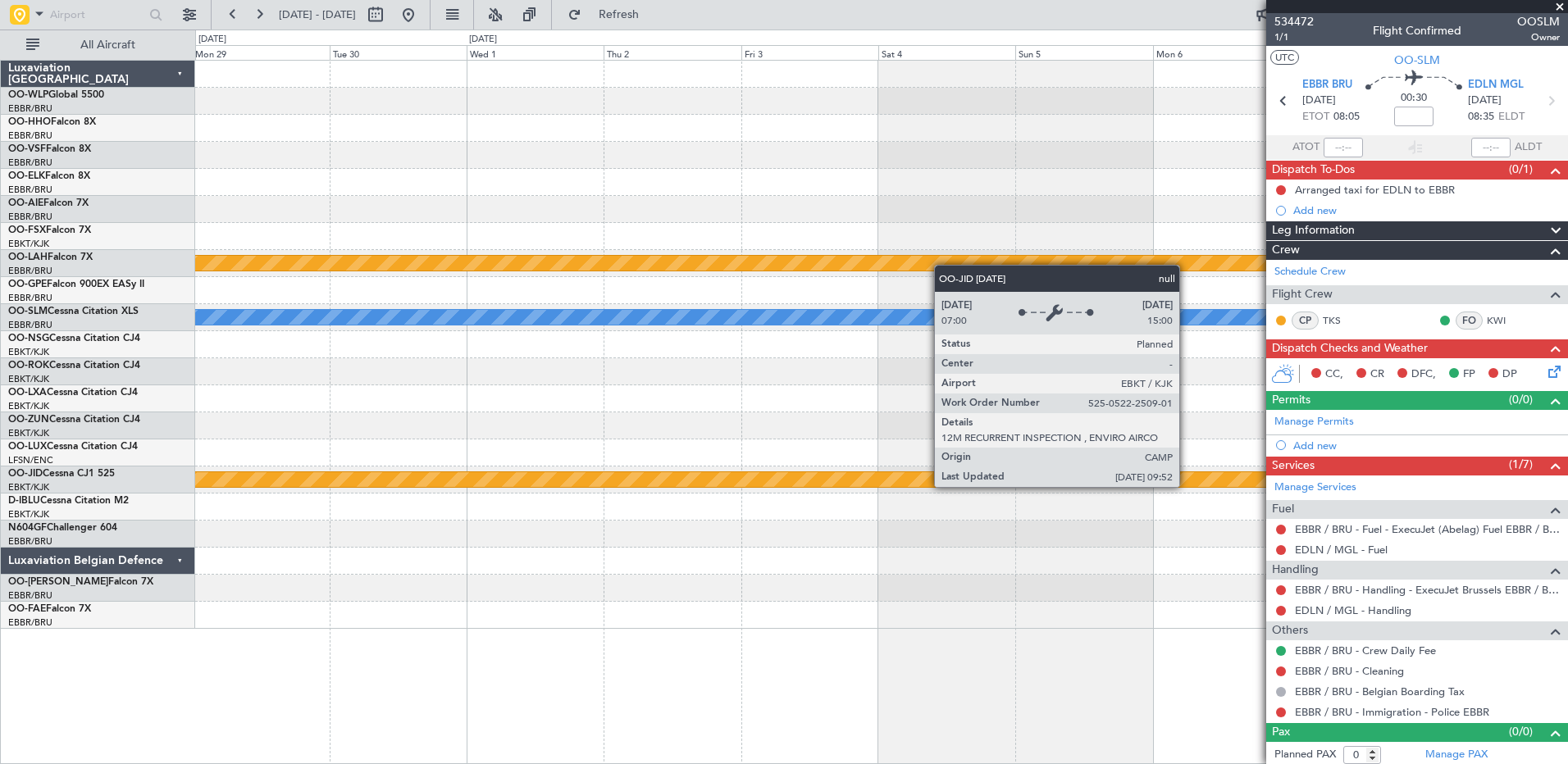
click at [305, 427] on div "Planned Maint Kortrijk-Wevelgem Planned Maint Alton-st Louis (St Louis Regl) A/…" at bounding box center [880, 345] width 1371 height 568
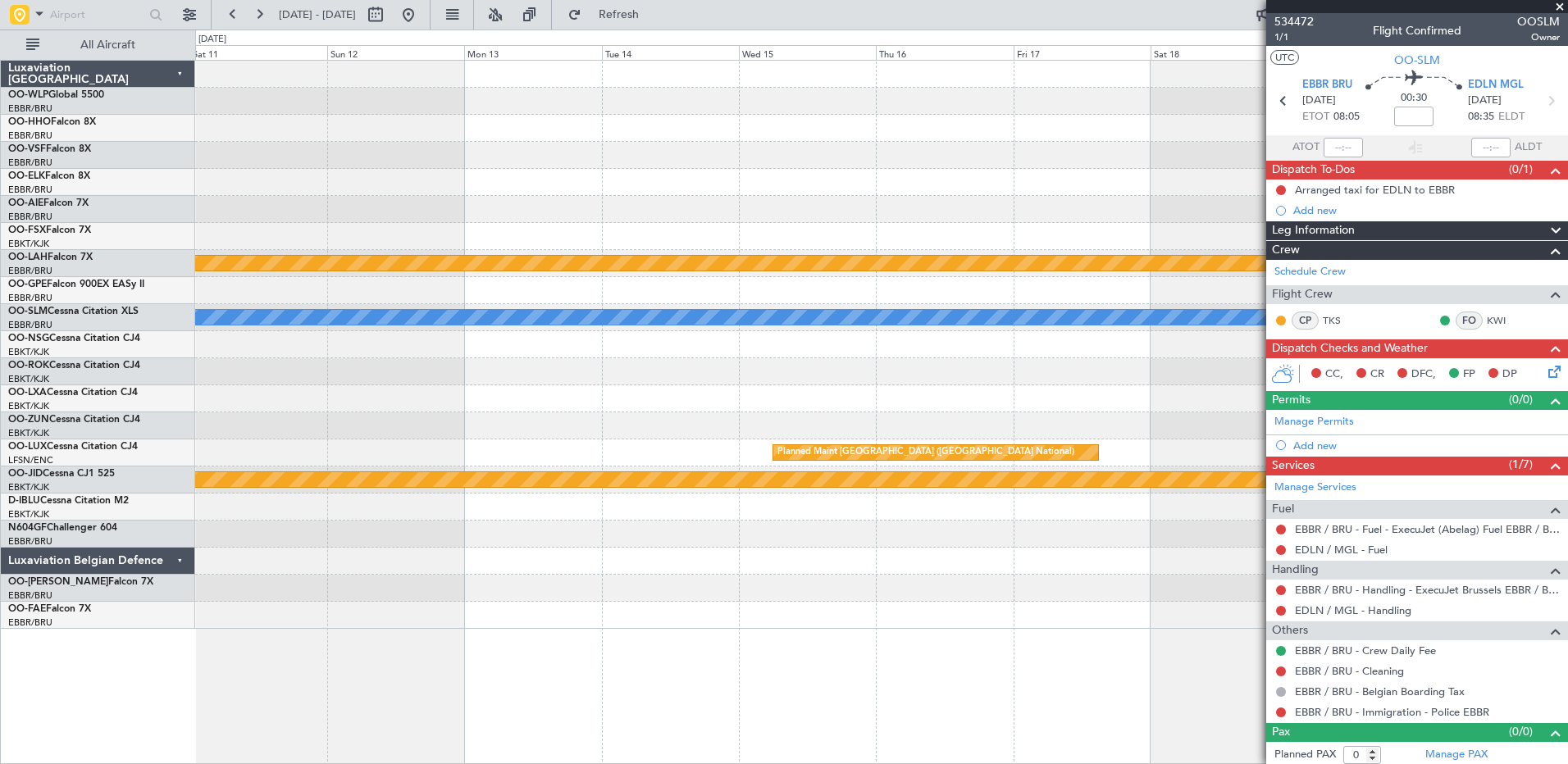
click at [135, 385] on div "Planned Maint Alton-st Louis (St Louis Regl) No Crew Brussels (Brussels Nationa…" at bounding box center [784, 396] width 1568 height 734
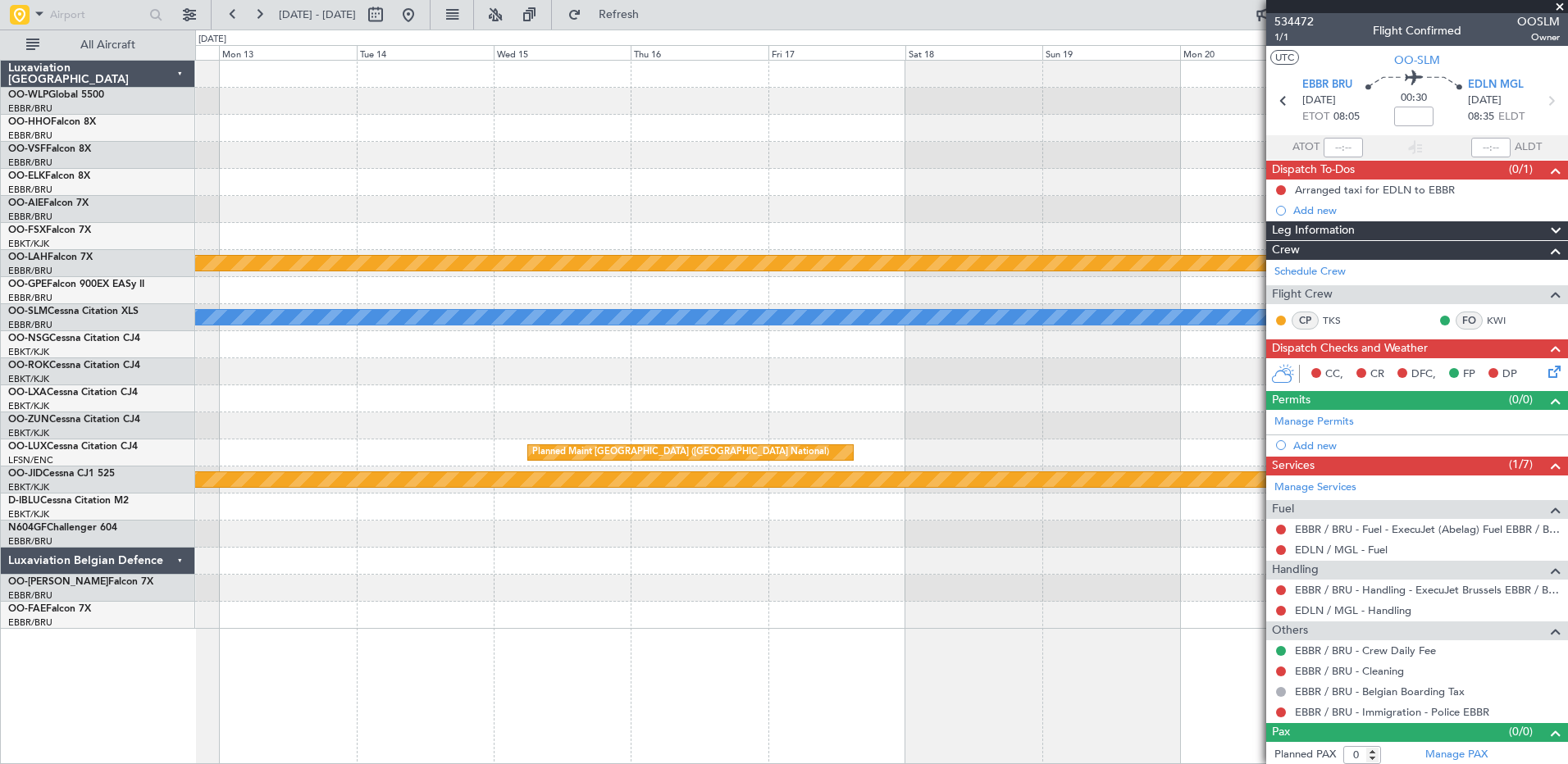
click at [389, 386] on div "Planned Maint Alton-st Louis (St Louis Regl) No Crew Brussels (Brussels Nationa…" at bounding box center [880, 345] width 1371 height 568
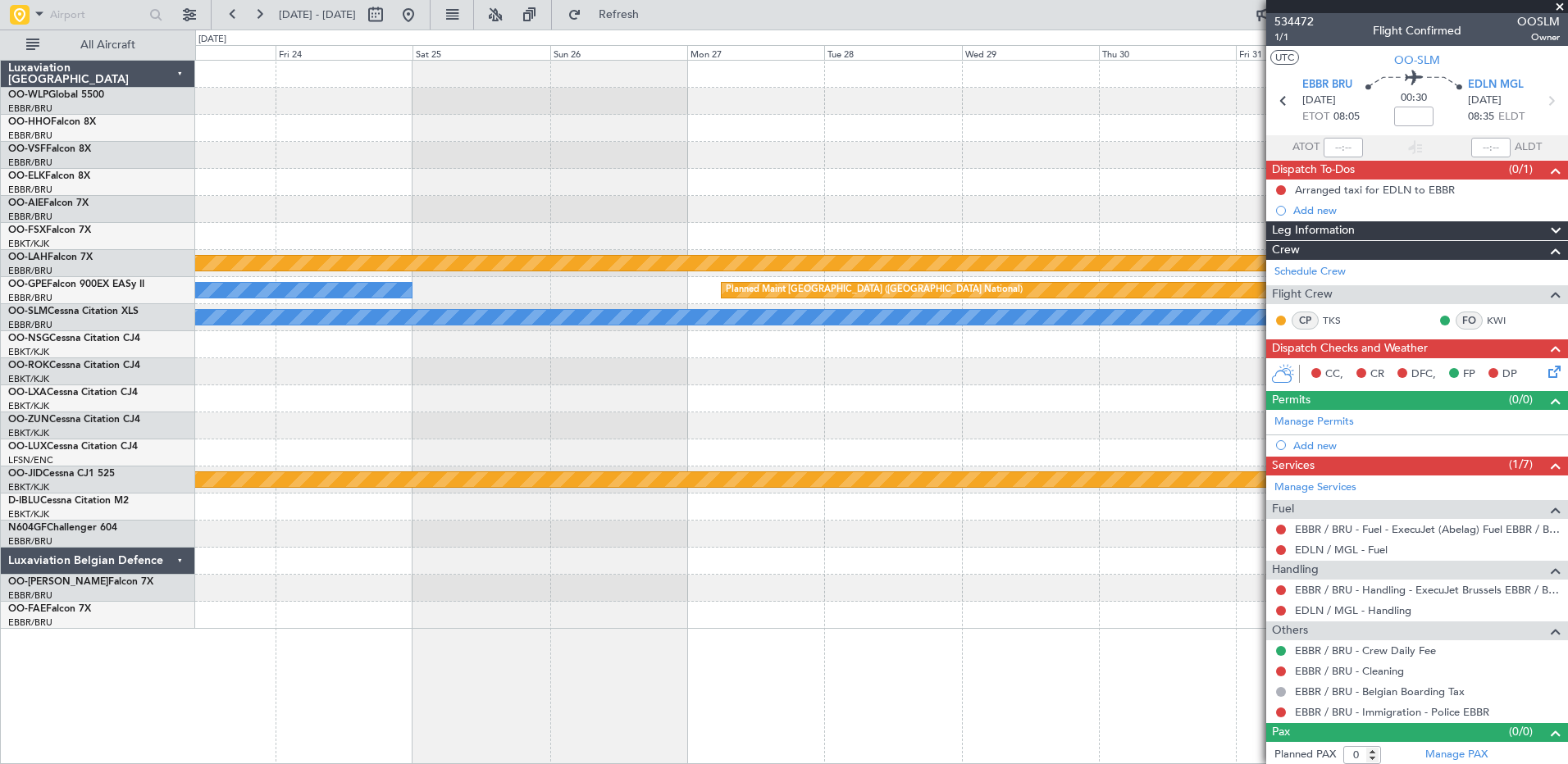
click at [110, 280] on div "Planned Maint Kortrijk-Wevelgem Planned Maint Alton-st Louis (St Louis Regl) No…" at bounding box center [784, 396] width 1568 height 734
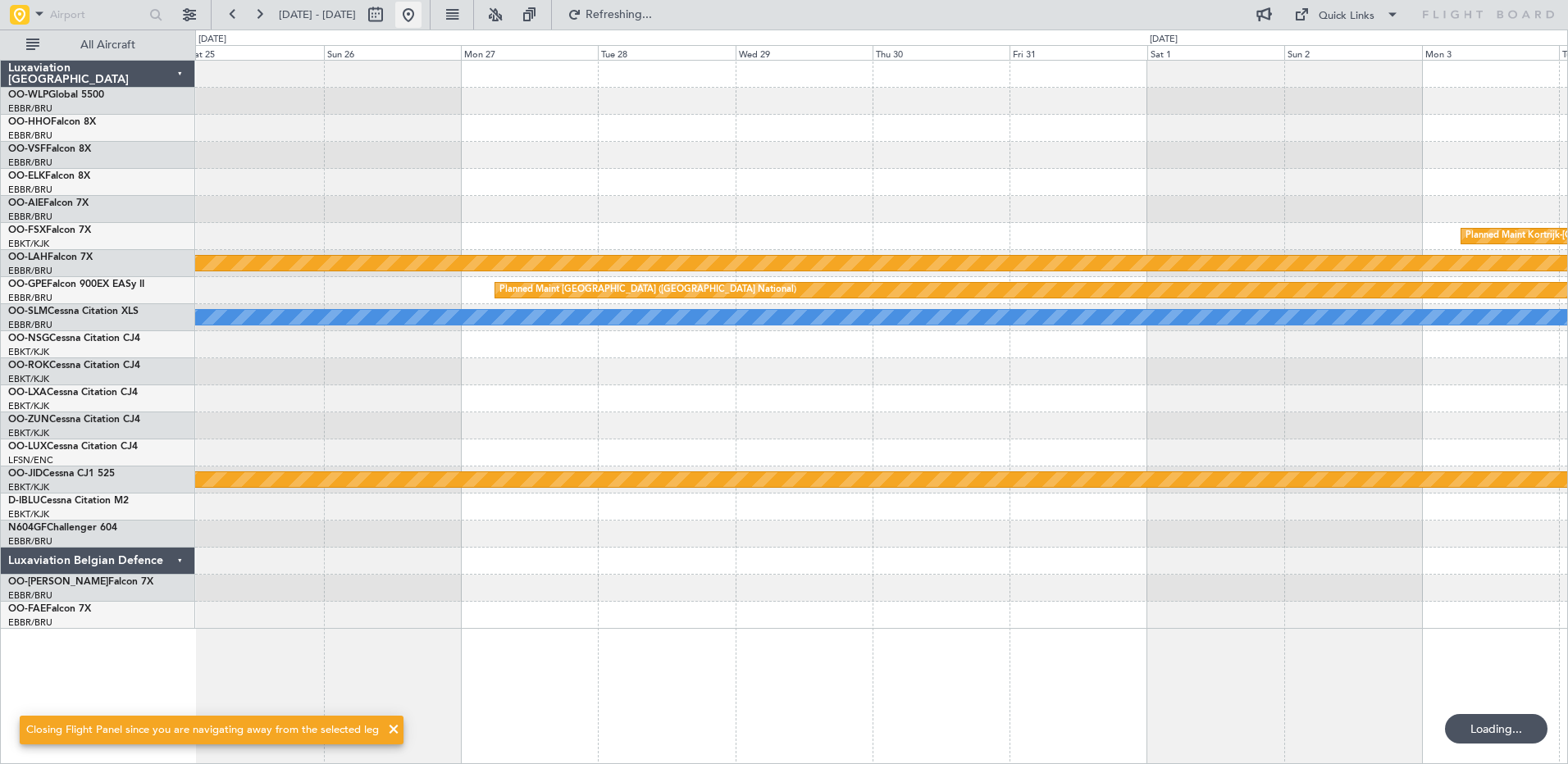
click at [422, 10] on button at bounding box center [408, 14] width 26 height 26
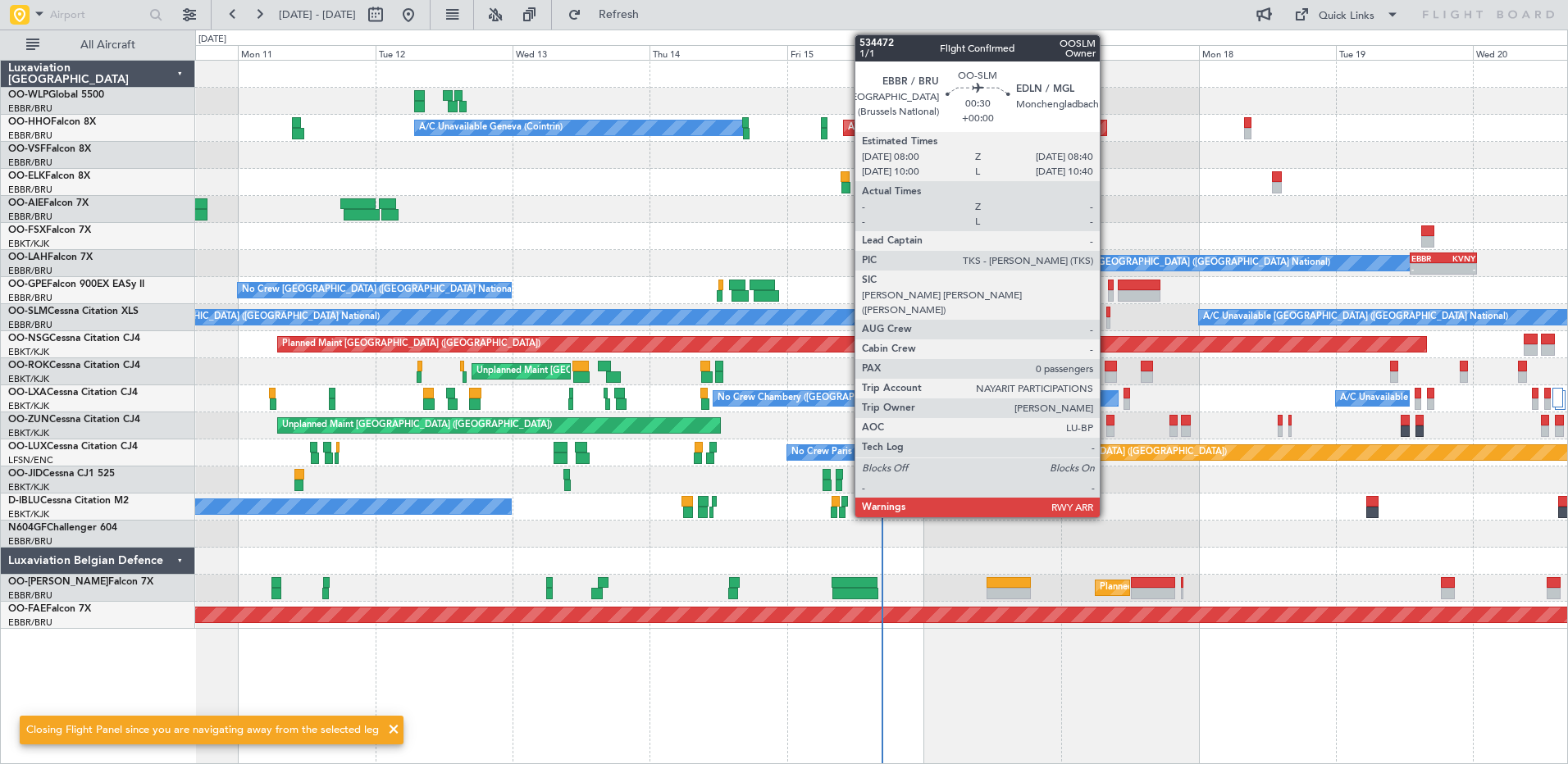
click at [1107, 320] on div at bounding box center [1108, 324] width 4 height 12
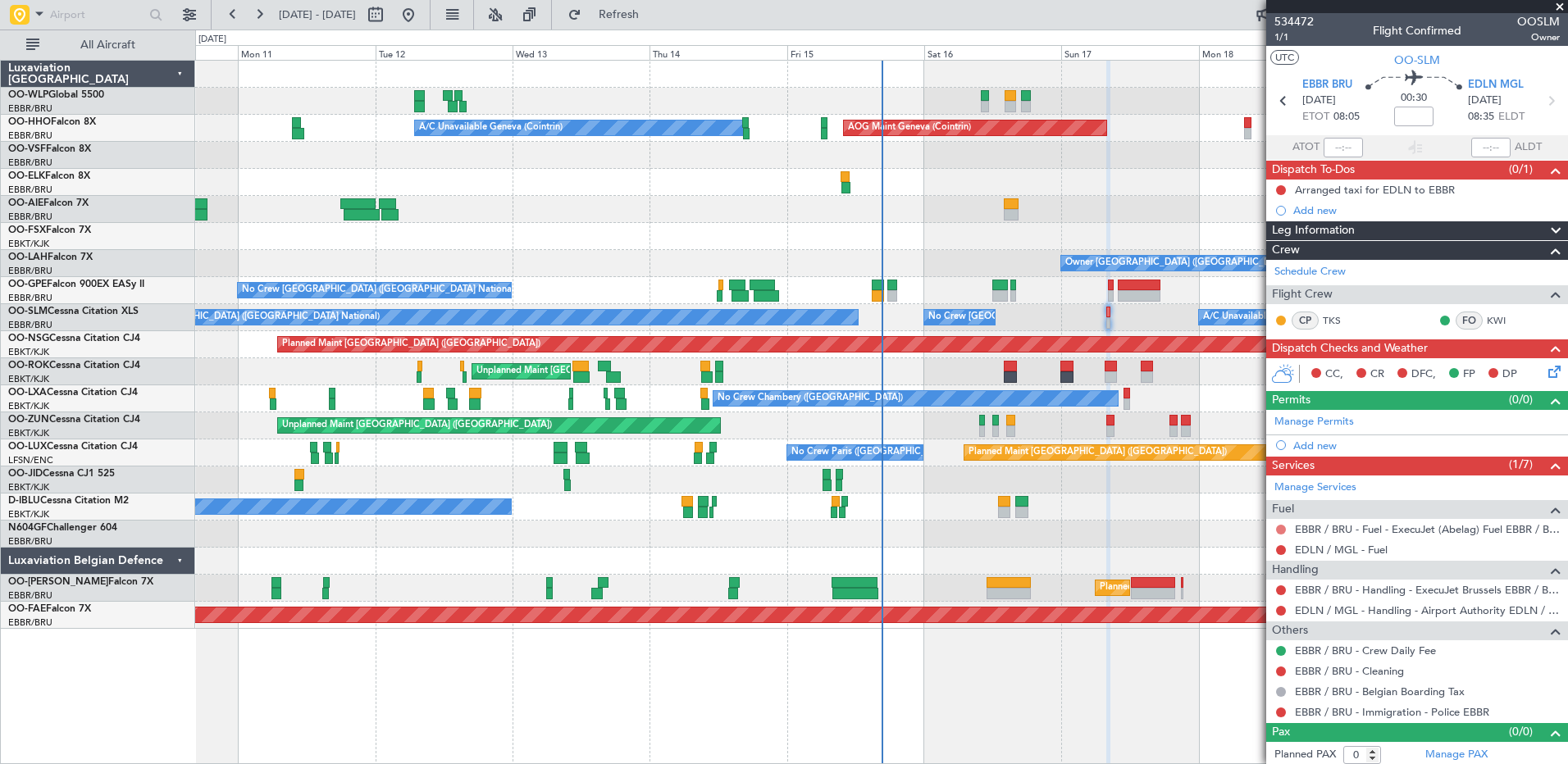
click at [1280, 529] on button at bounding box center [1281, 530] width 10 height 10
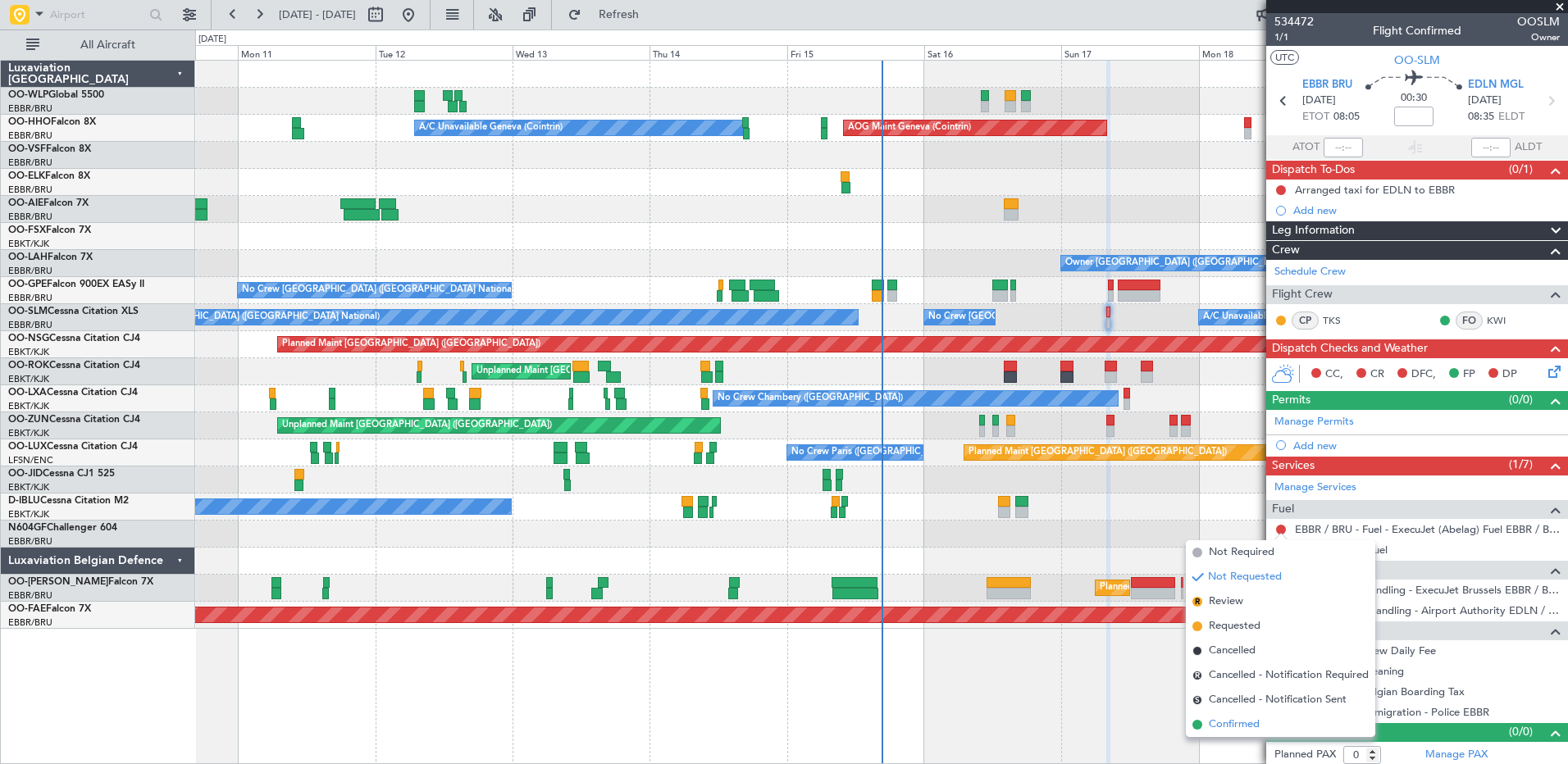
click at [1244, 730] on span "Confirmed" at bounding box center [1234, 724] width 51 height 16
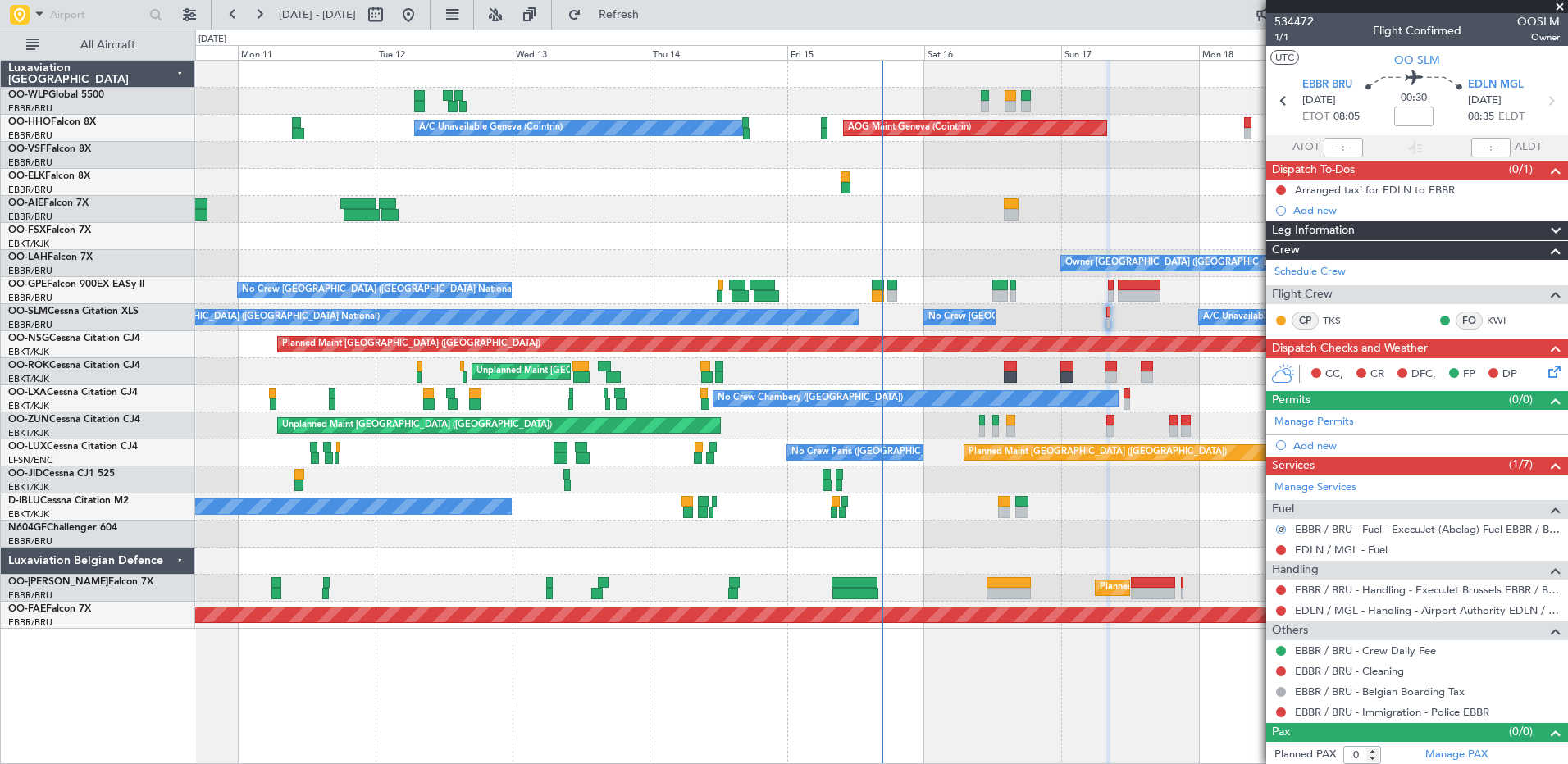
click at [1303, 442] on div "Add new" at bounding box center [1427, 446] width 267 height 14
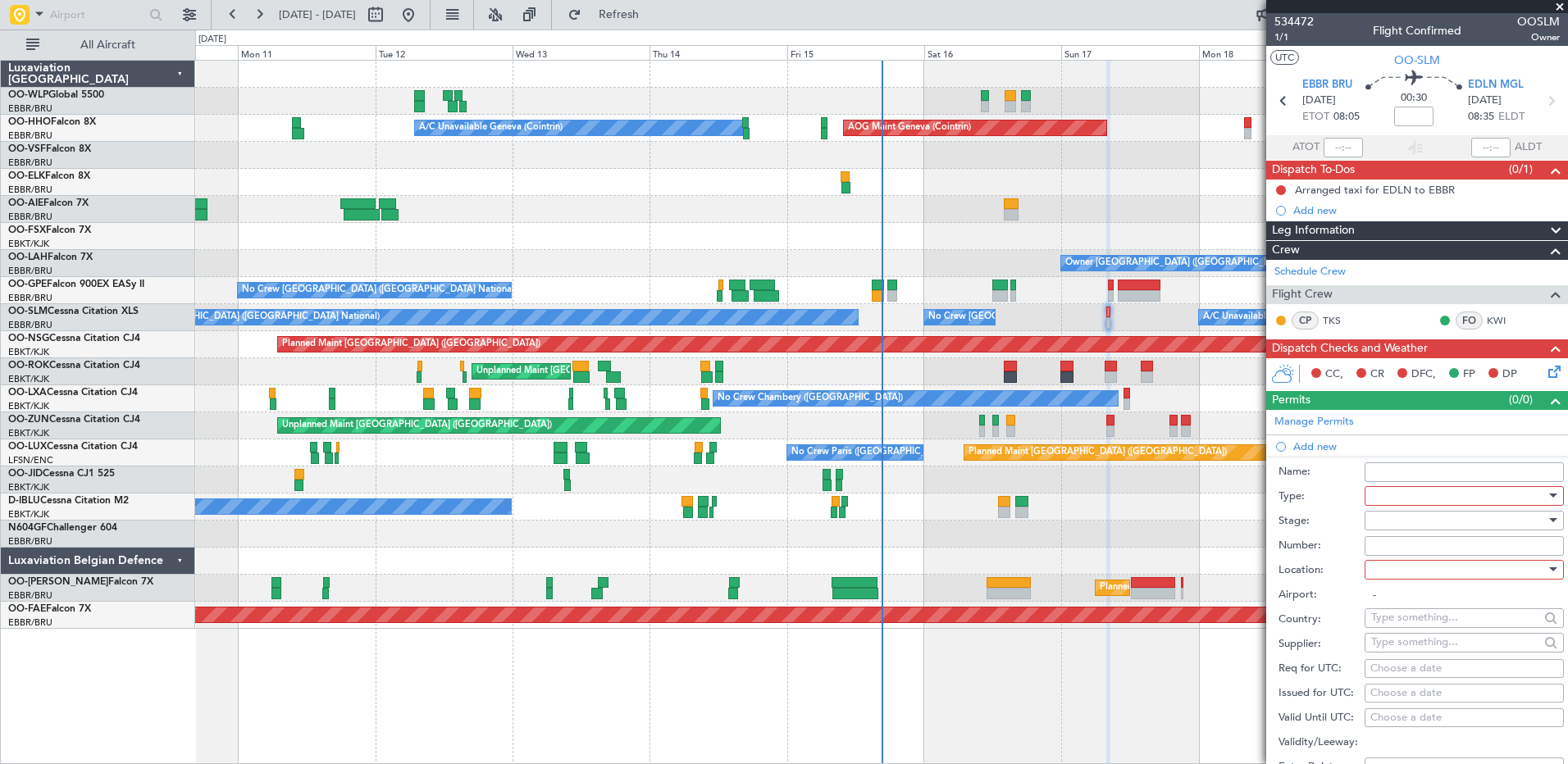
click at [1420, 500] on div at bounding box center [1458, 495] width 175 height 25
click at [1421, 651] on span "Slot" at bounding box center [1457, 650] width 172 height 25
click at [1406, 560] on div at bounding box center [1458, 569] width 175 height 25
click at [1430, 597] on span "Departure" at bounding box center [1457, 602] width 172 height 25
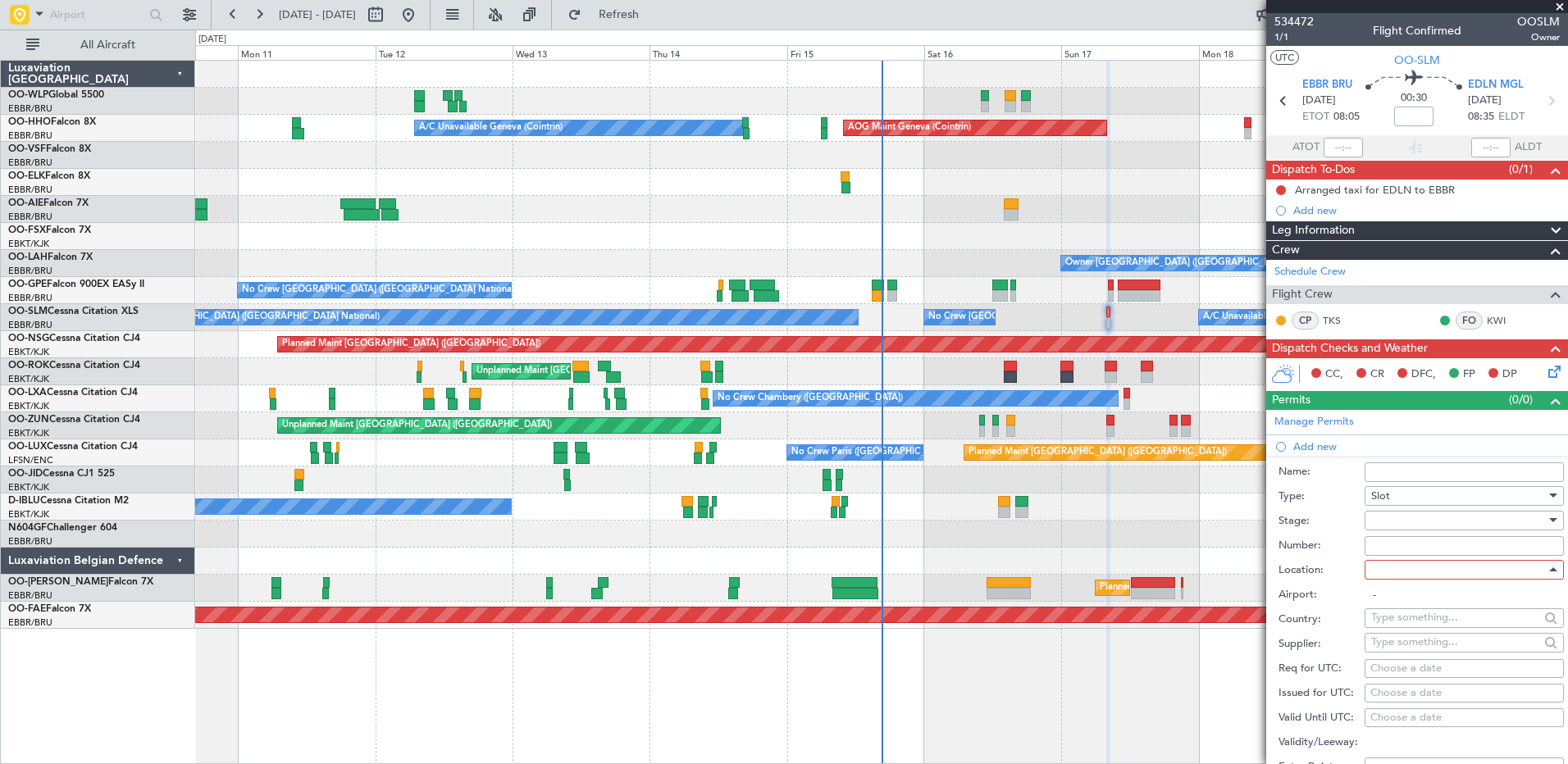
type input "EBBR / BRU"
click at [1396, 696] on div "Choose a date" at bounding box center [1465, 693] width 188 height 16
select select "8"
select select "2025"
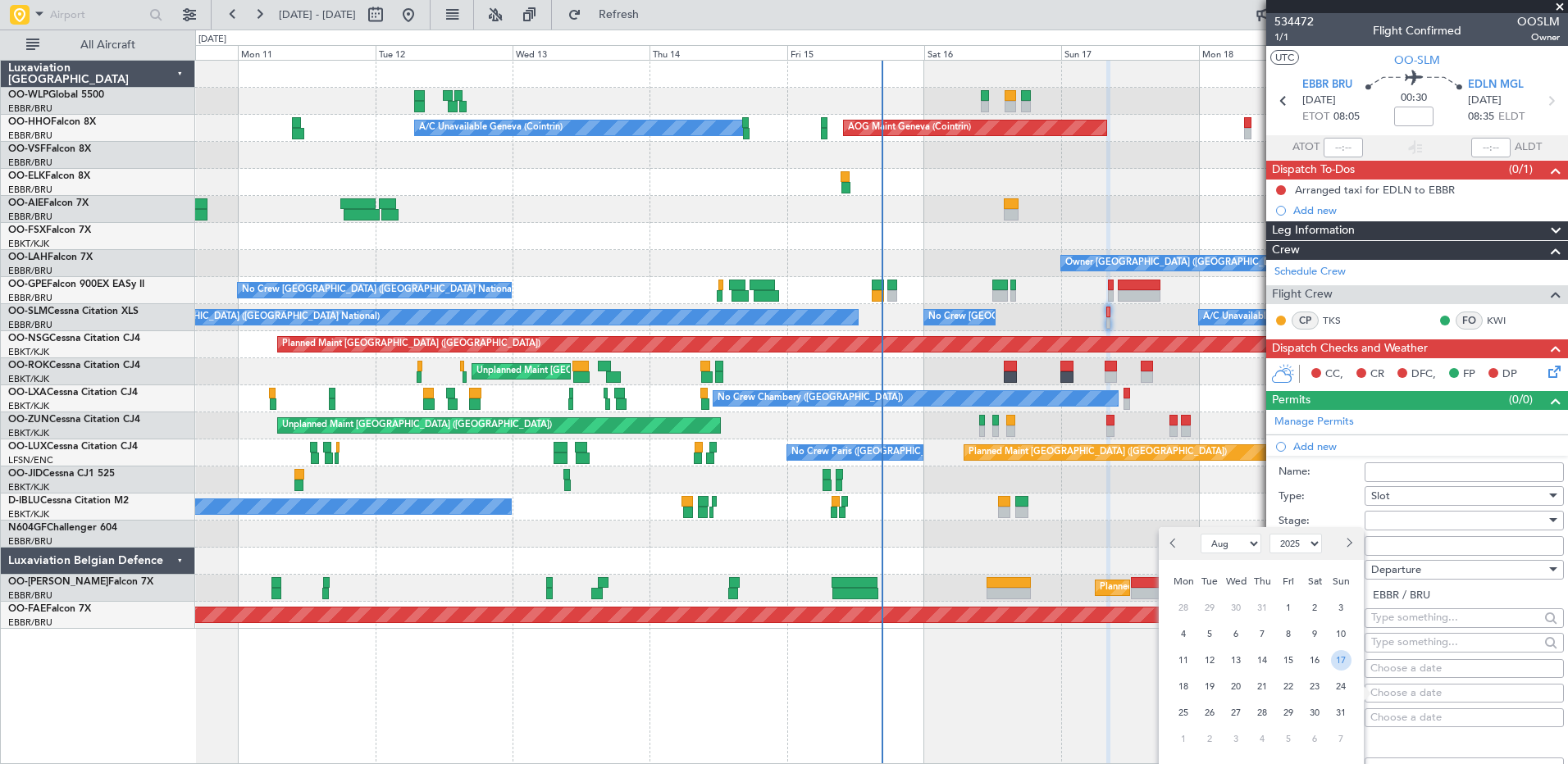
click at [1340, 662] on span "17" at bounding box center [1341, 661] width 20 height 20
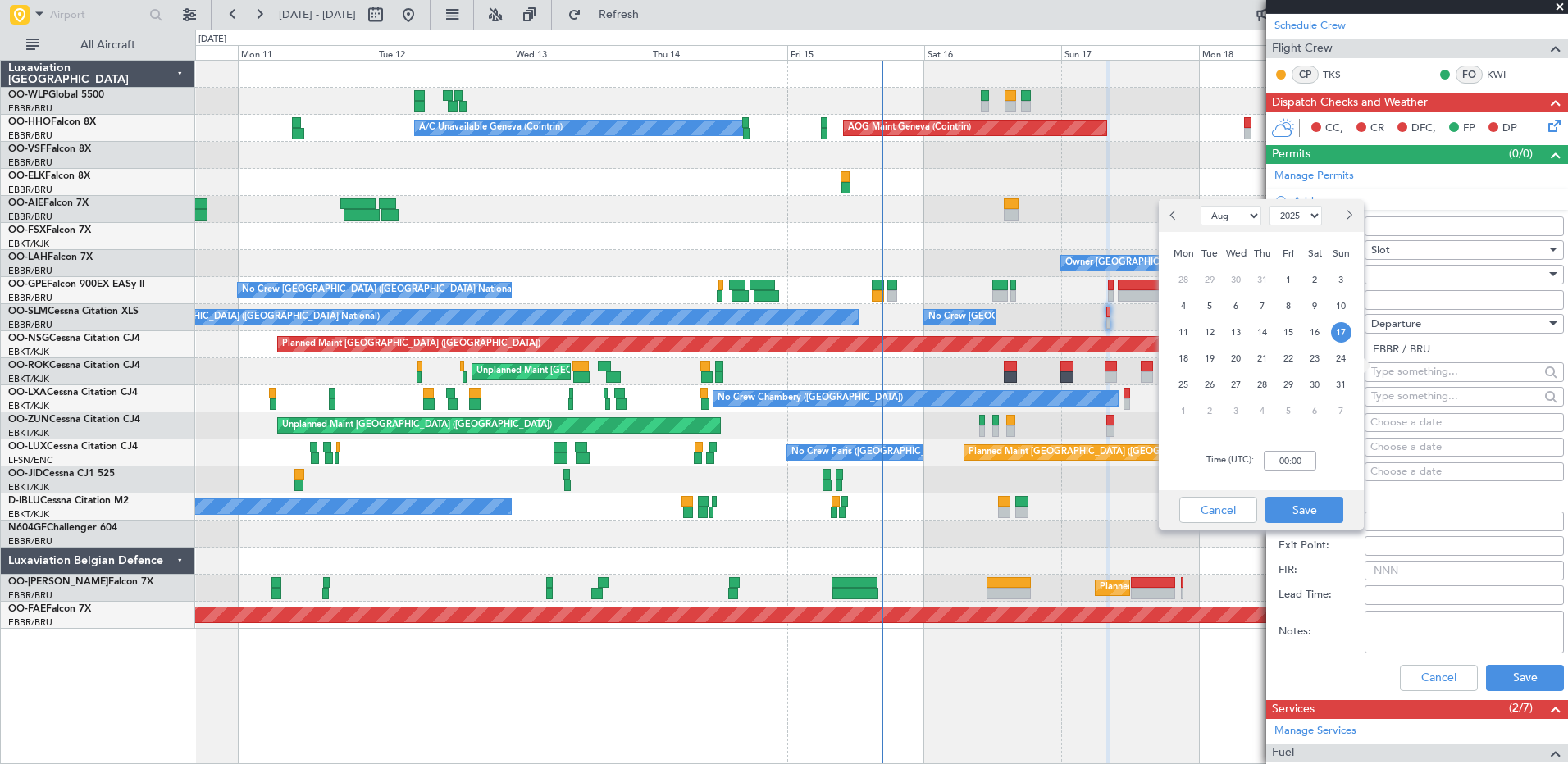
scroll to position [328, 0]
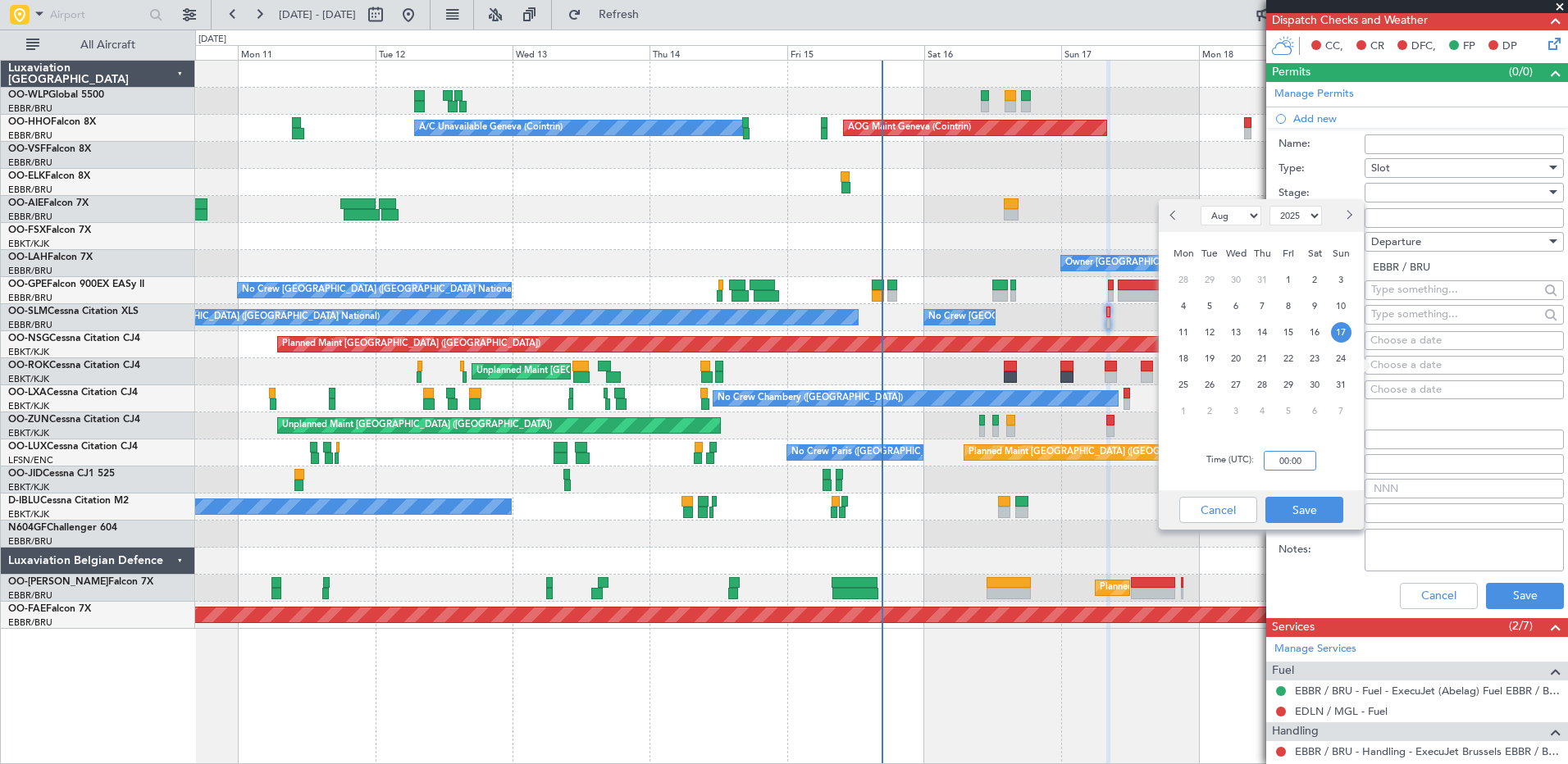
click at [1289, 463] on input "00:00" at bounding box center [1290, 460] width 53 height 19
type input "08:00"
click at [1294, 508] on button "Save" at bounding box center [1305, 510] width 78 height 26
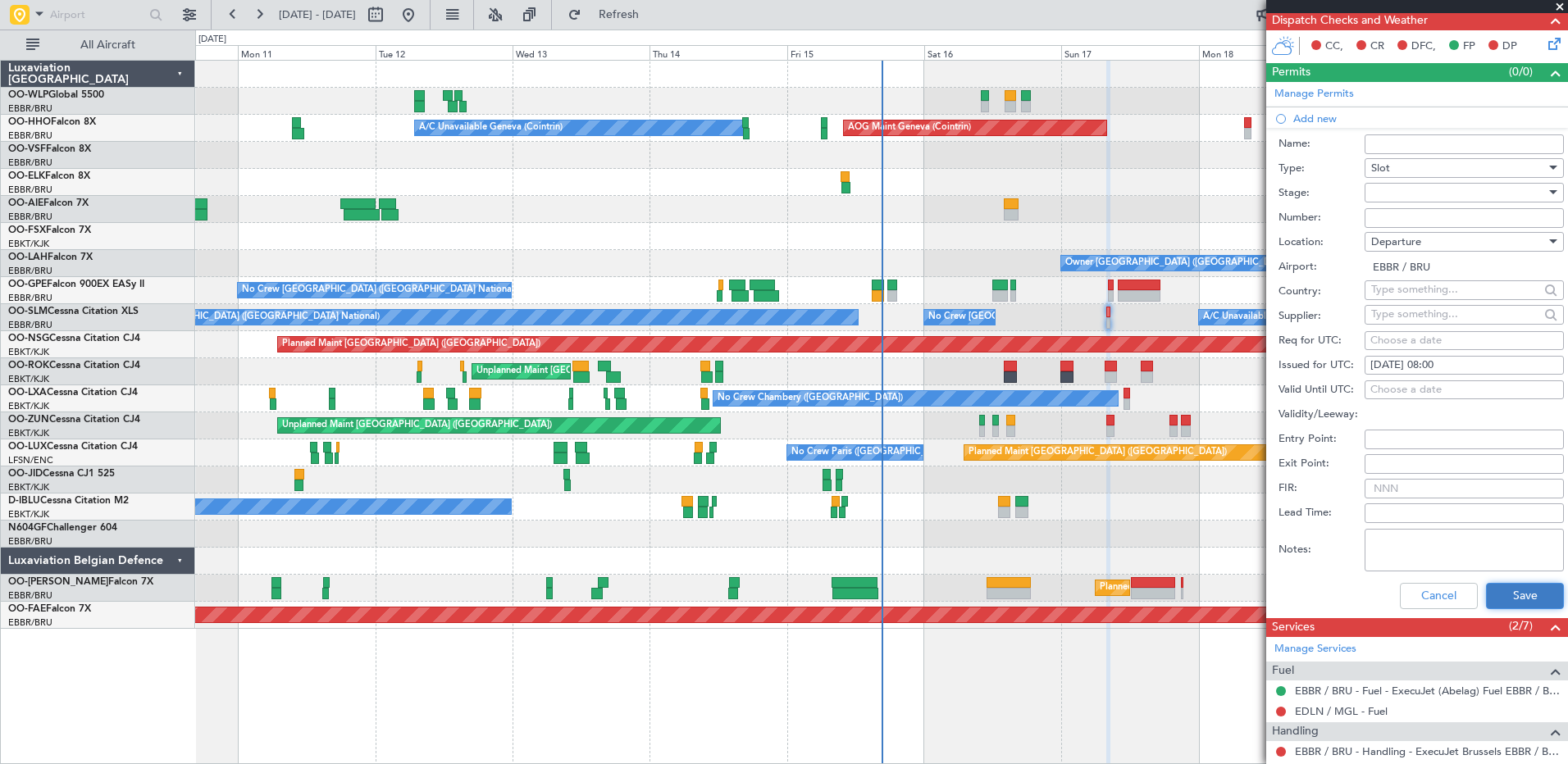
click at [1510, 588] on button "Save" at bounding box center [1525, 595] width 78 height 26
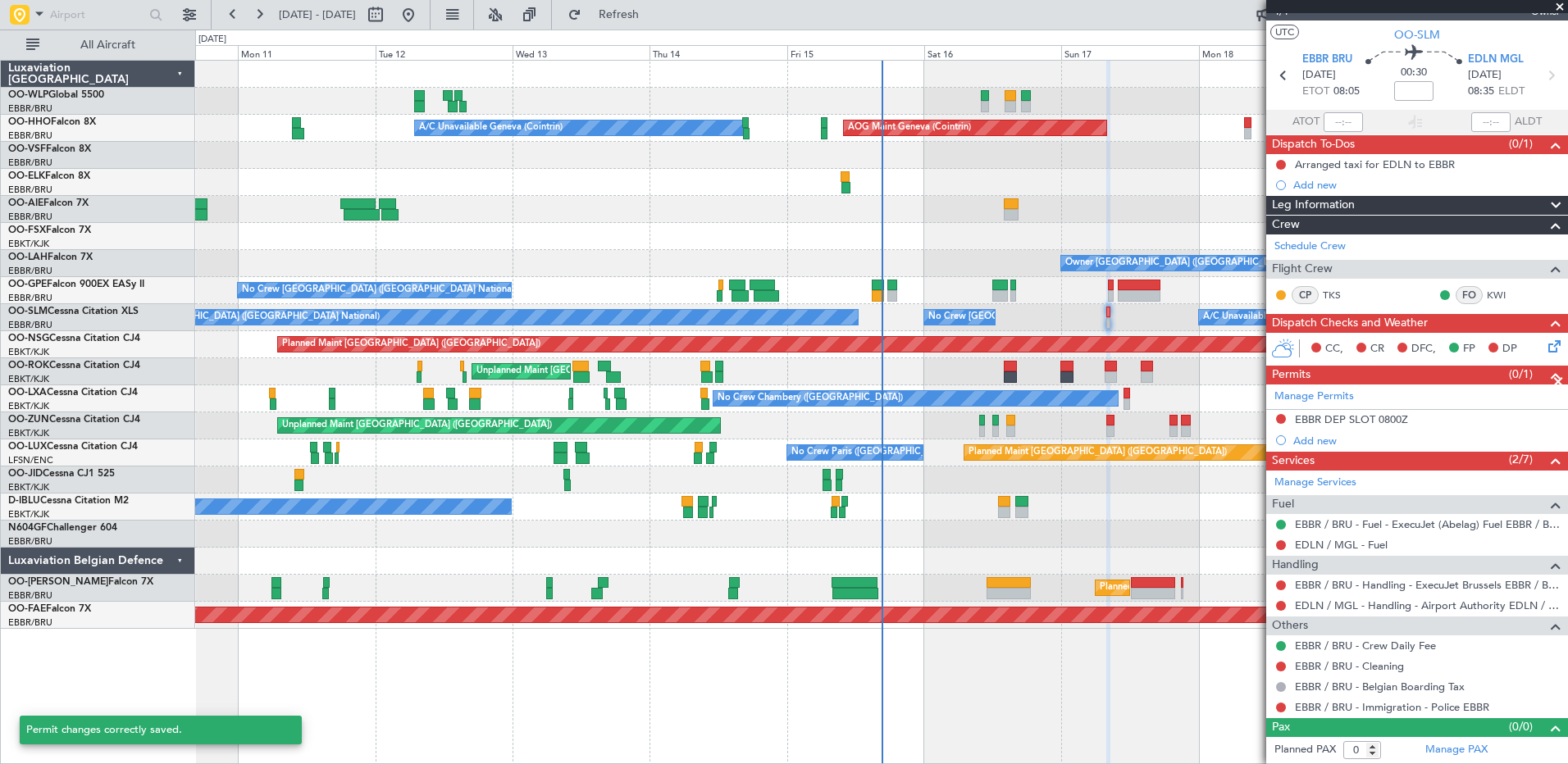
scroll to position [25, 0]
click at [1510, 588] on link "EBBR / BRU - Handling - ExecuJet Brussels EBBR / BRU" at bounding box center [1427, 585] width 265 height 14
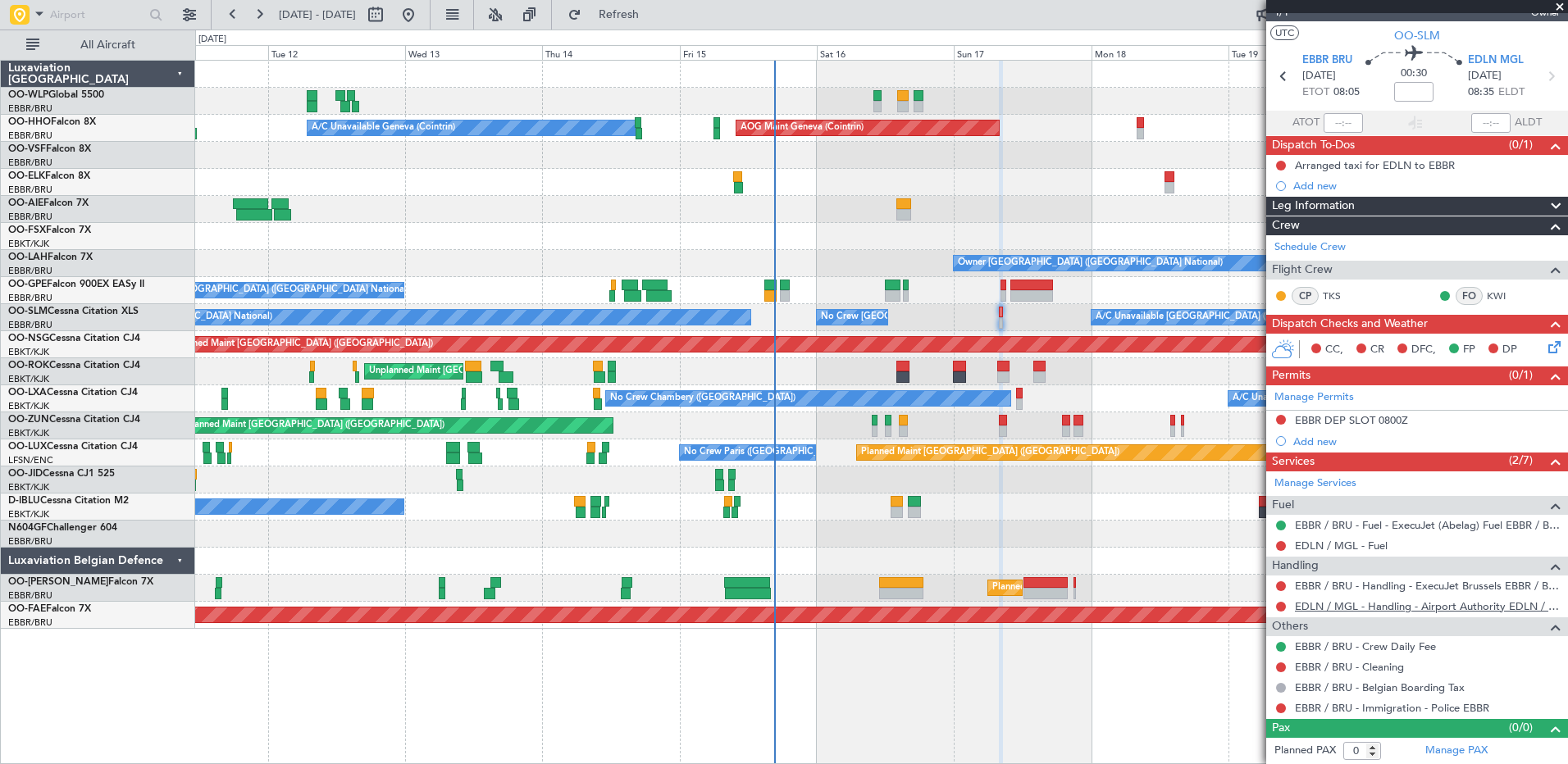
click at [1390, 605] on link "EDLN / MGL - Handling - Airport Authority EDLN / MGL" at bounding box center [1427, 606] width 265 height 14
click at [1283, 416] on button at bounding box center [1281, 420] width 10 height 10
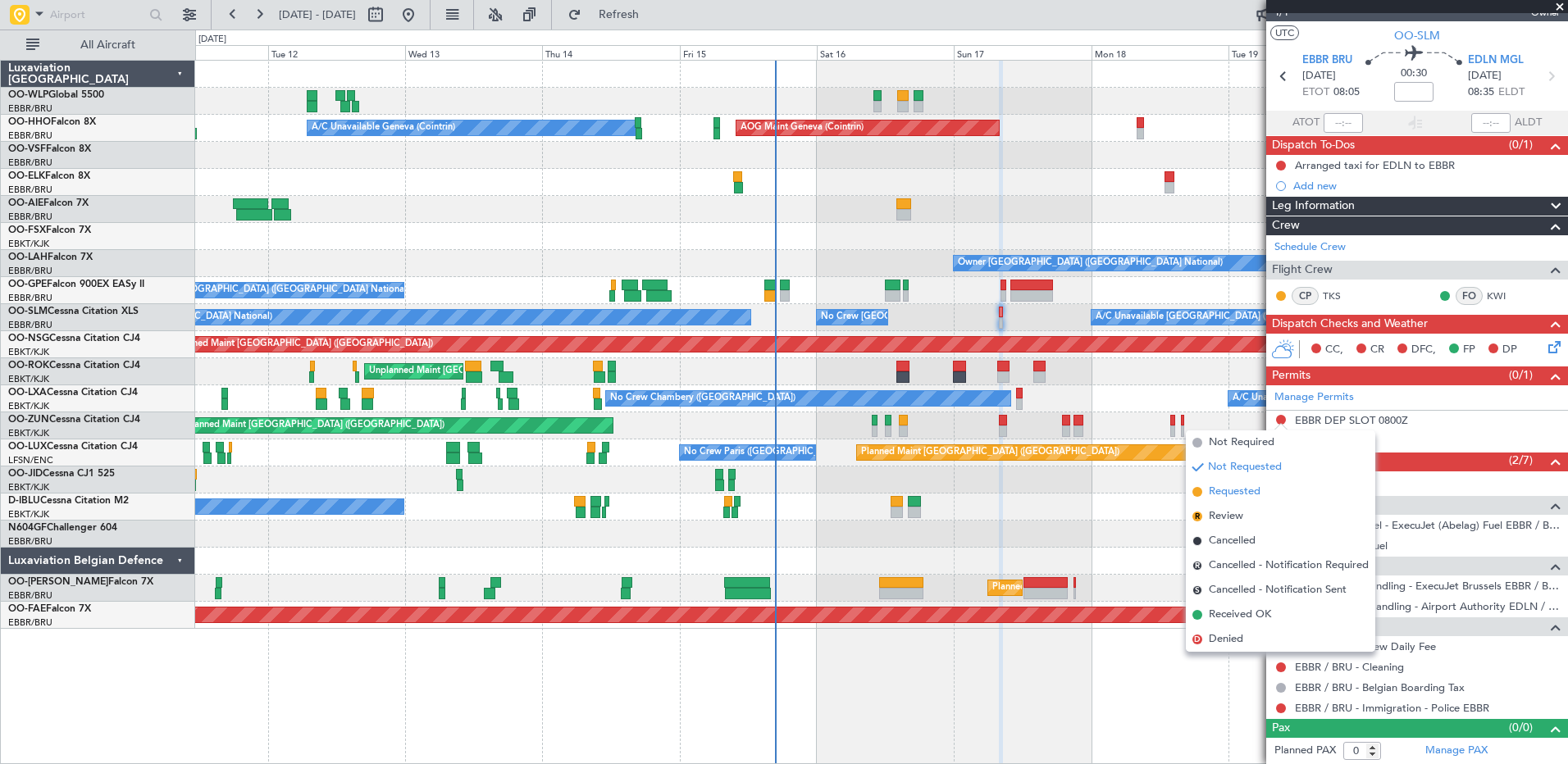
click at [1262, 498] on li "Requested" at bounding box center [1281, 491] width 190 height 25
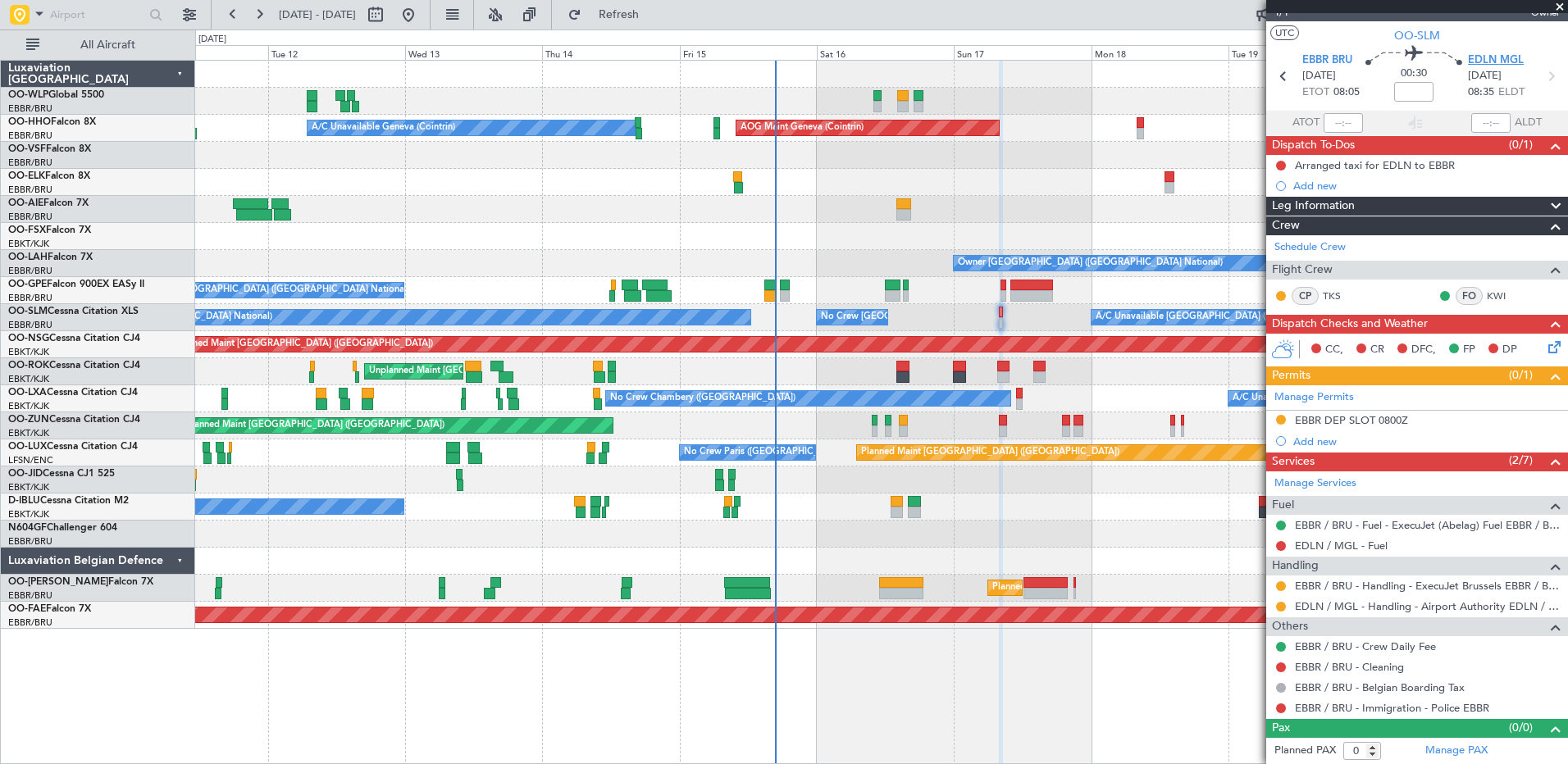
click at [1480, 55] on span "EDLN MGL" at bounding box center [1496, 60] width 56 height 16
click at [1321, 184] on div "Add new" at bounding box center [1419, 185] width 252 height 14
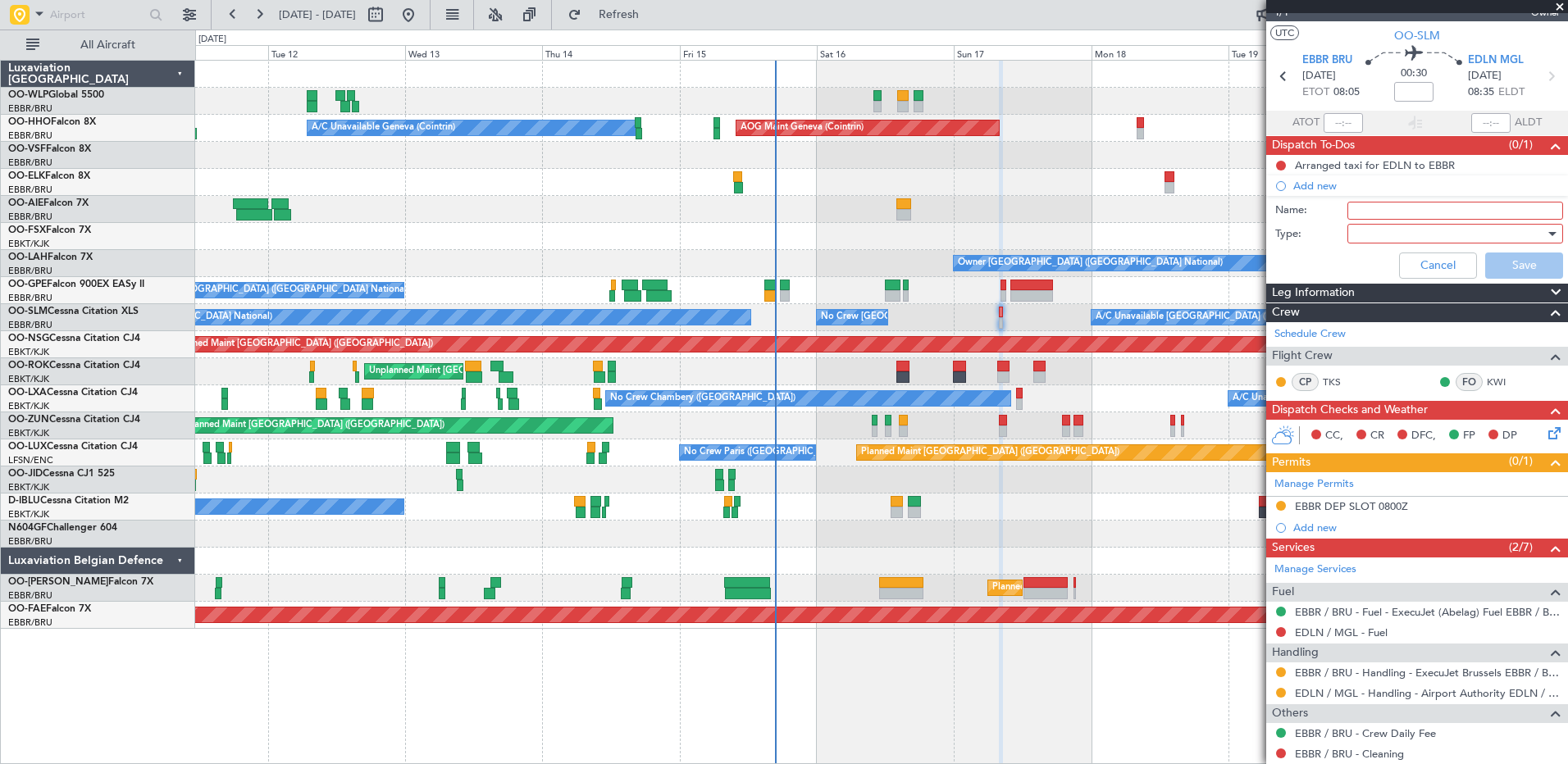
click at [1375, 211] on input "Name:" at bounding box center [1454, 210] width 216 height 18
type input "FPL in FF"
click at [1369, 230] on div at bounding box center [1449, 233] width 191 height 25
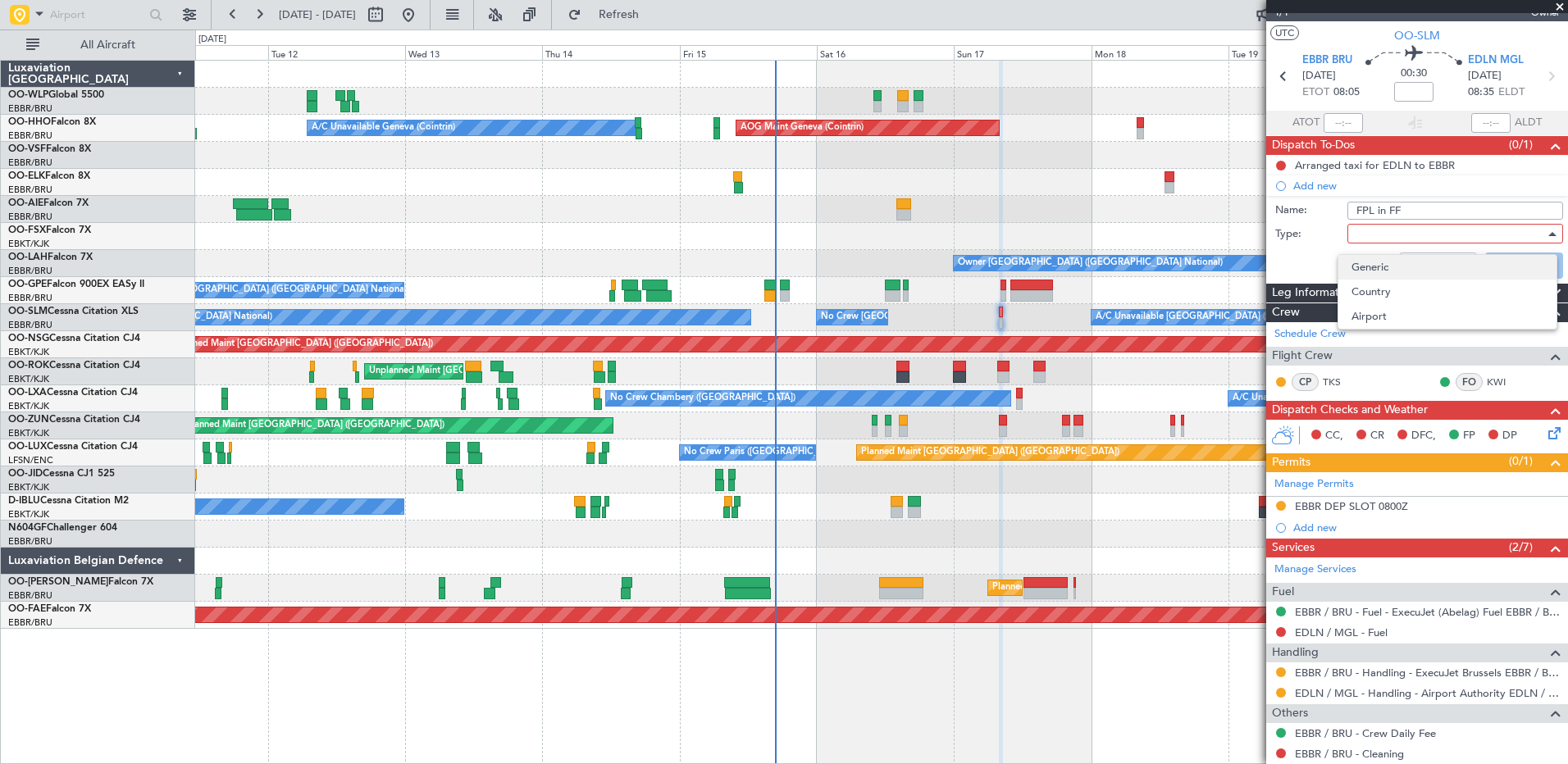
click at [1375, 268] on span "Generic" at bounding box center [1447, 267] width 192 height 25
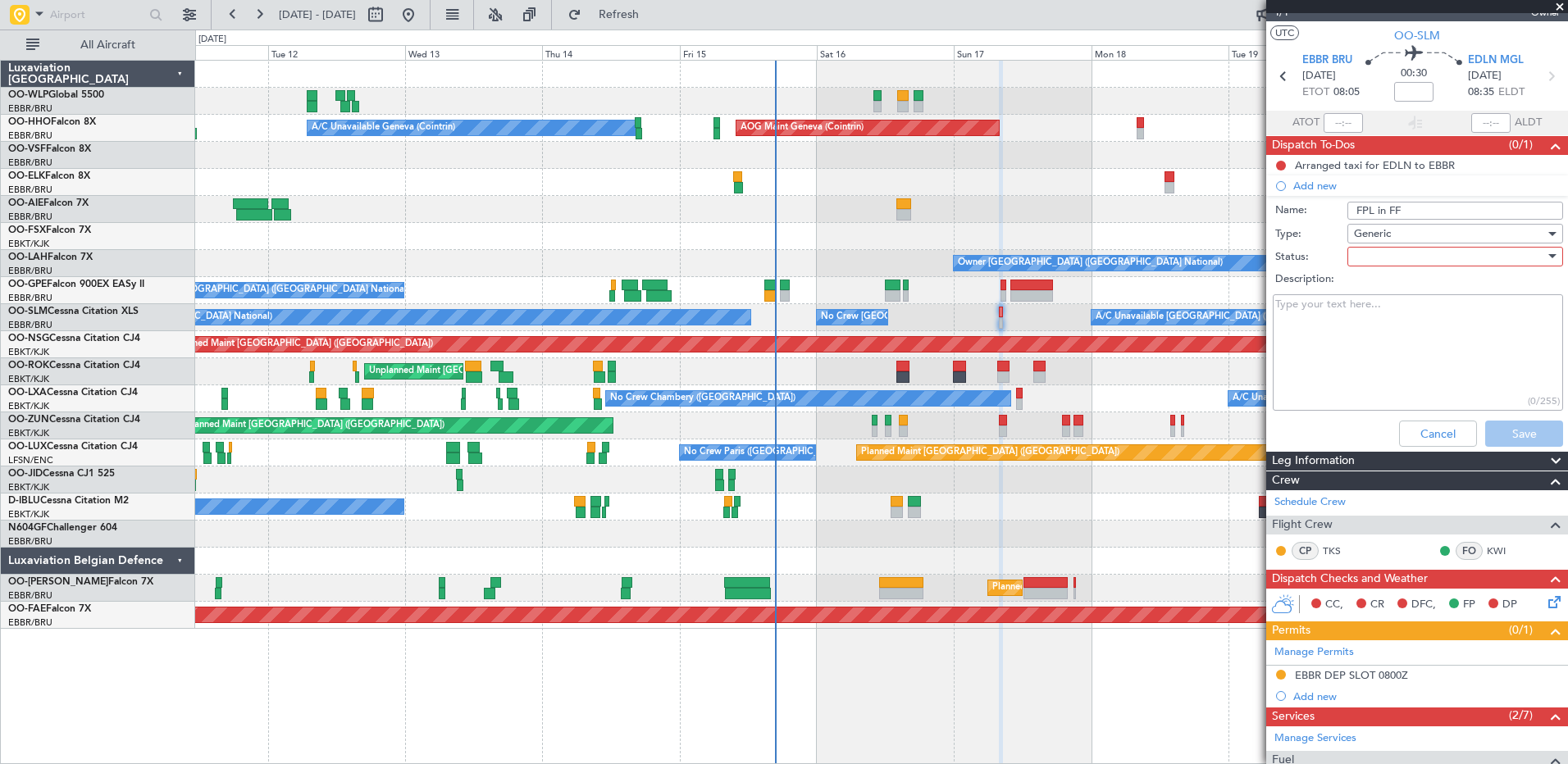
click at [1381, 263] on div at bounding box center [1449, 256] width 191 height 25
click at [1375, 287] on span "Not Started" at bounding box center [1447, 289] width 192 height 25
click at [1508, 429] on button "Save" at bounding box center [1524, 434] width 78 height 26
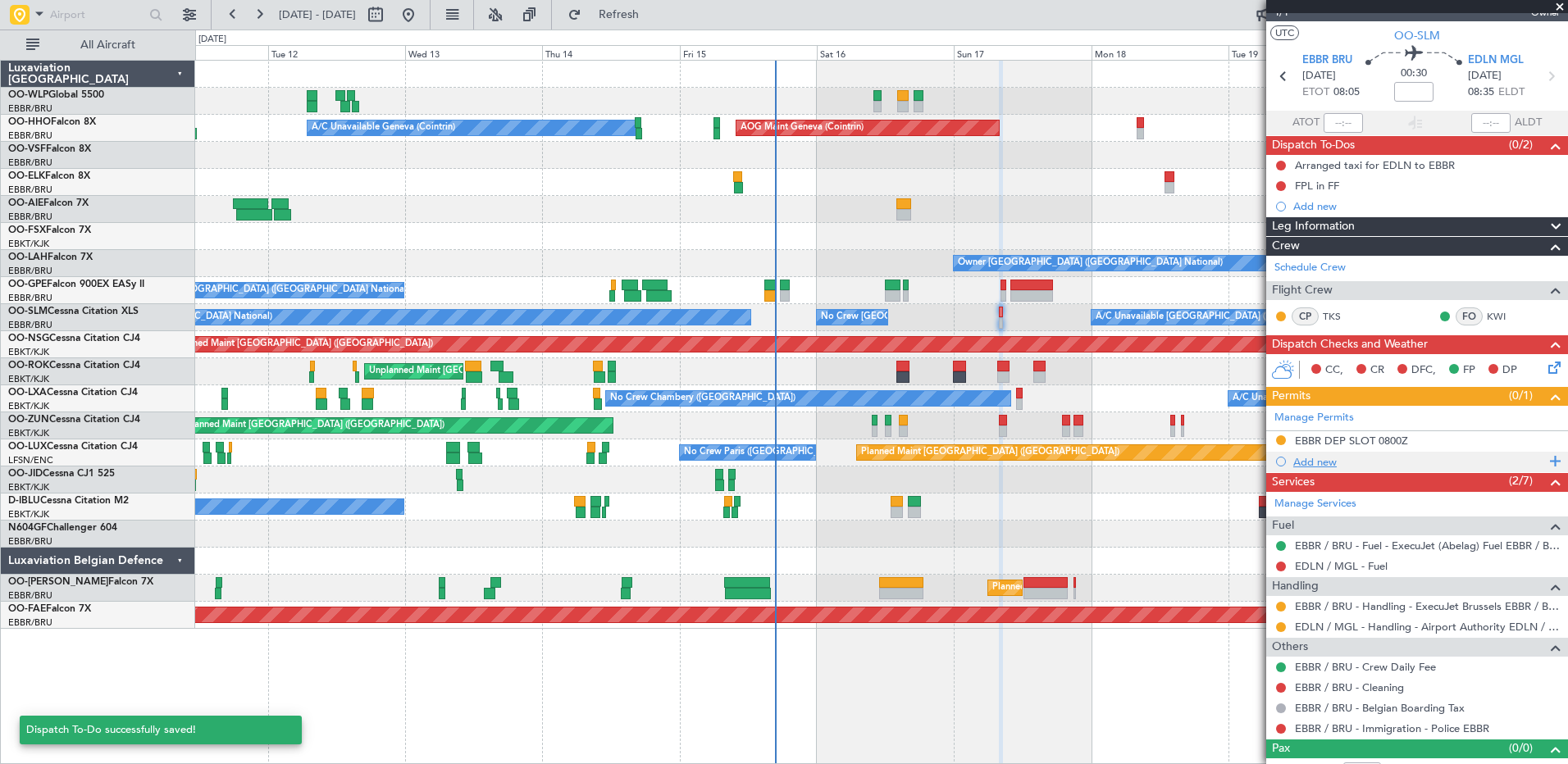
scroll to position [45, 0]
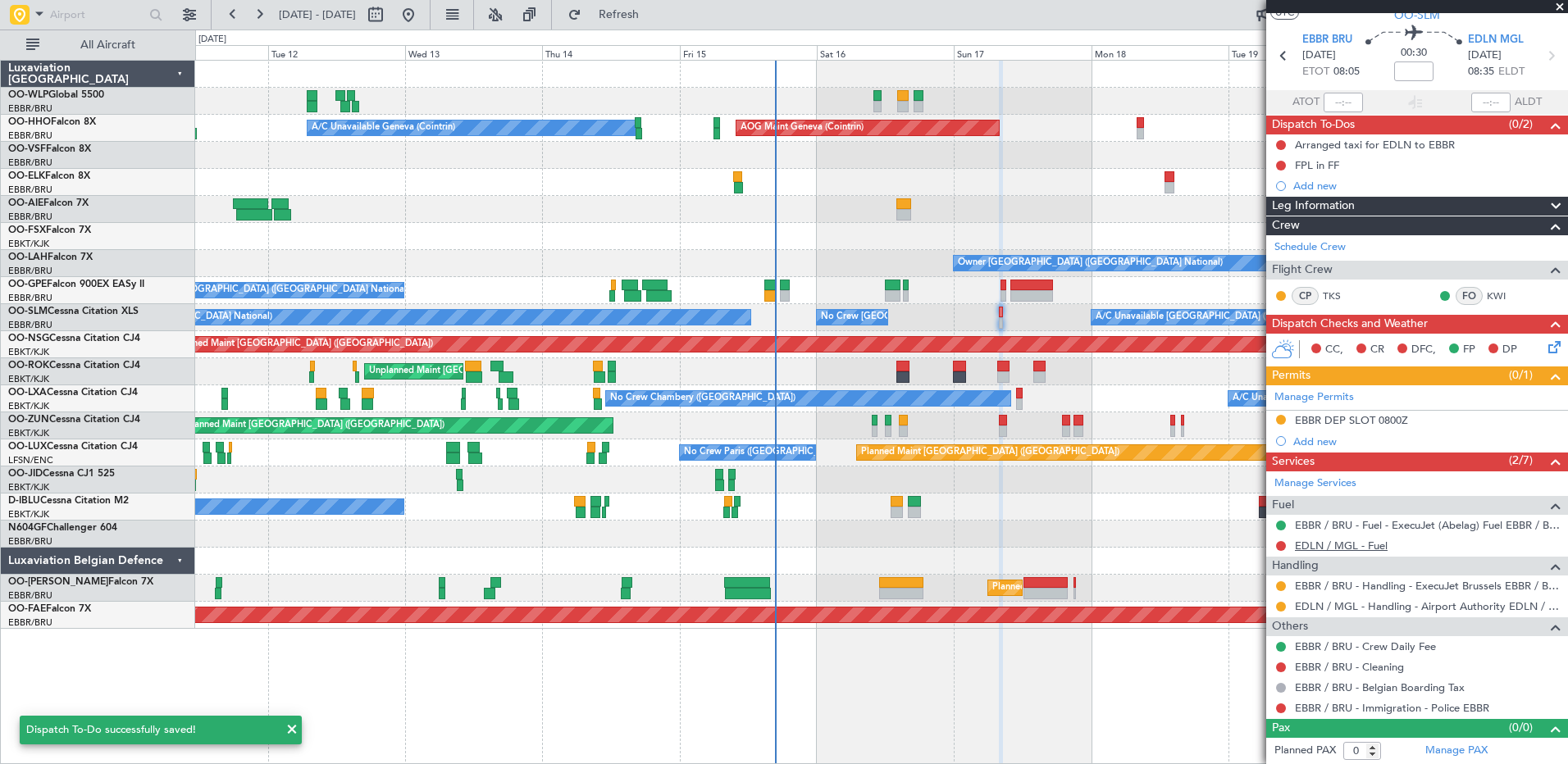
click at [1320, 548] on link "EDLN / MGL - Fuel" at bounding box center [1340, 545] width 92 height 14
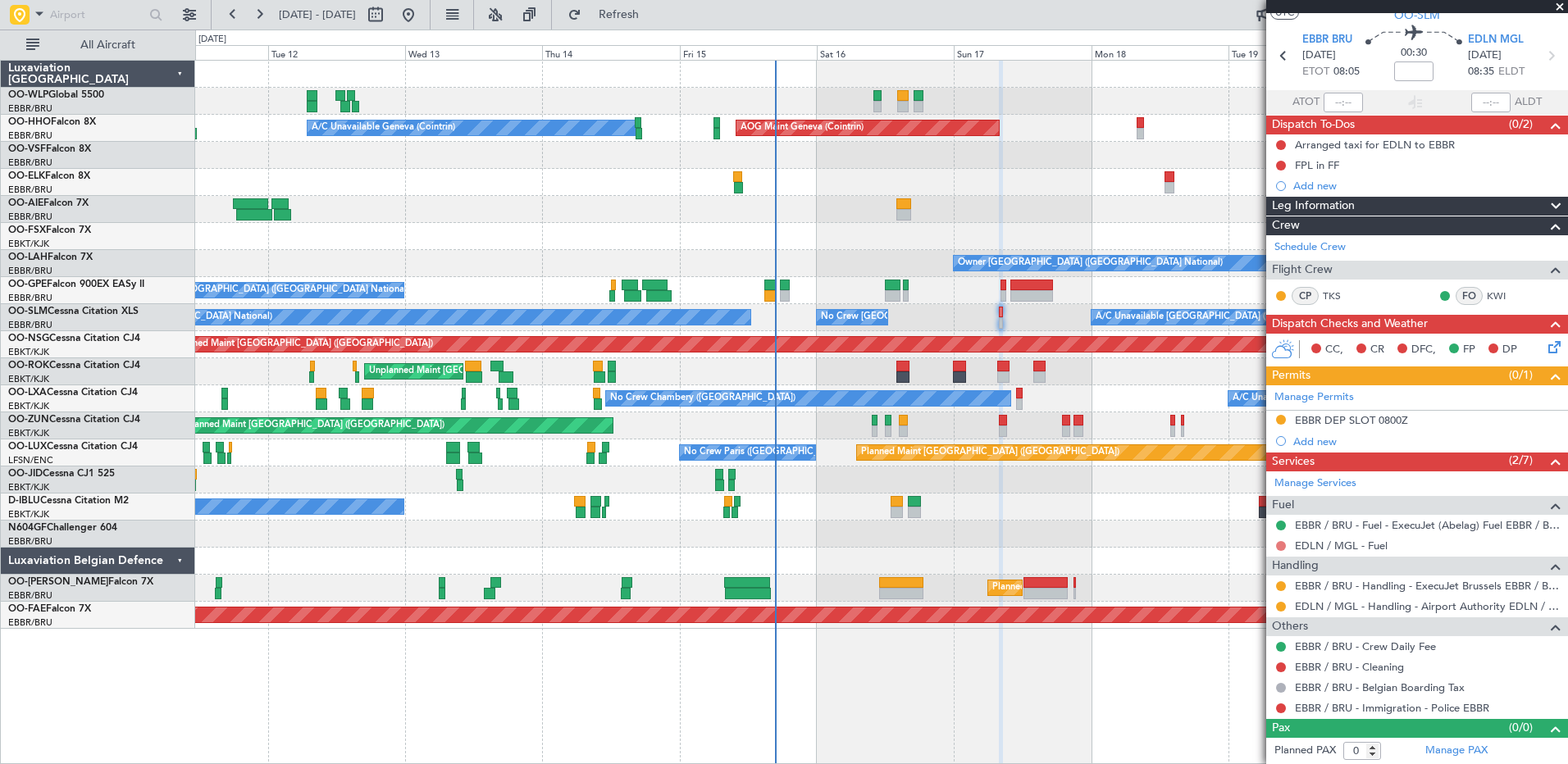
click at [1280, 548] on button at bounding box center [1281, 546] width 10 height 10
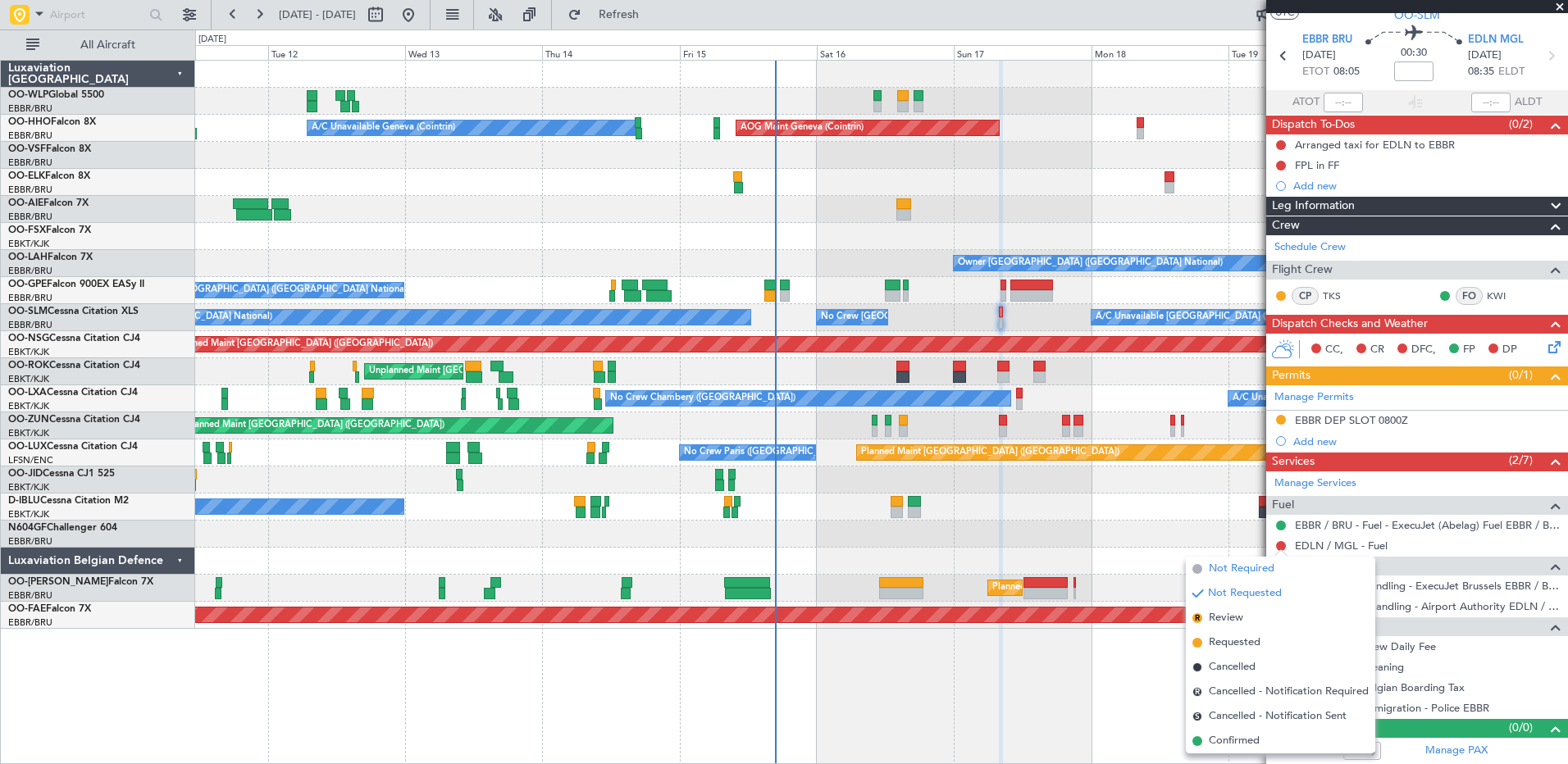
click at [1225, 568] on span "Not Required" at bounding box center [1241, 568] width 65 height 16
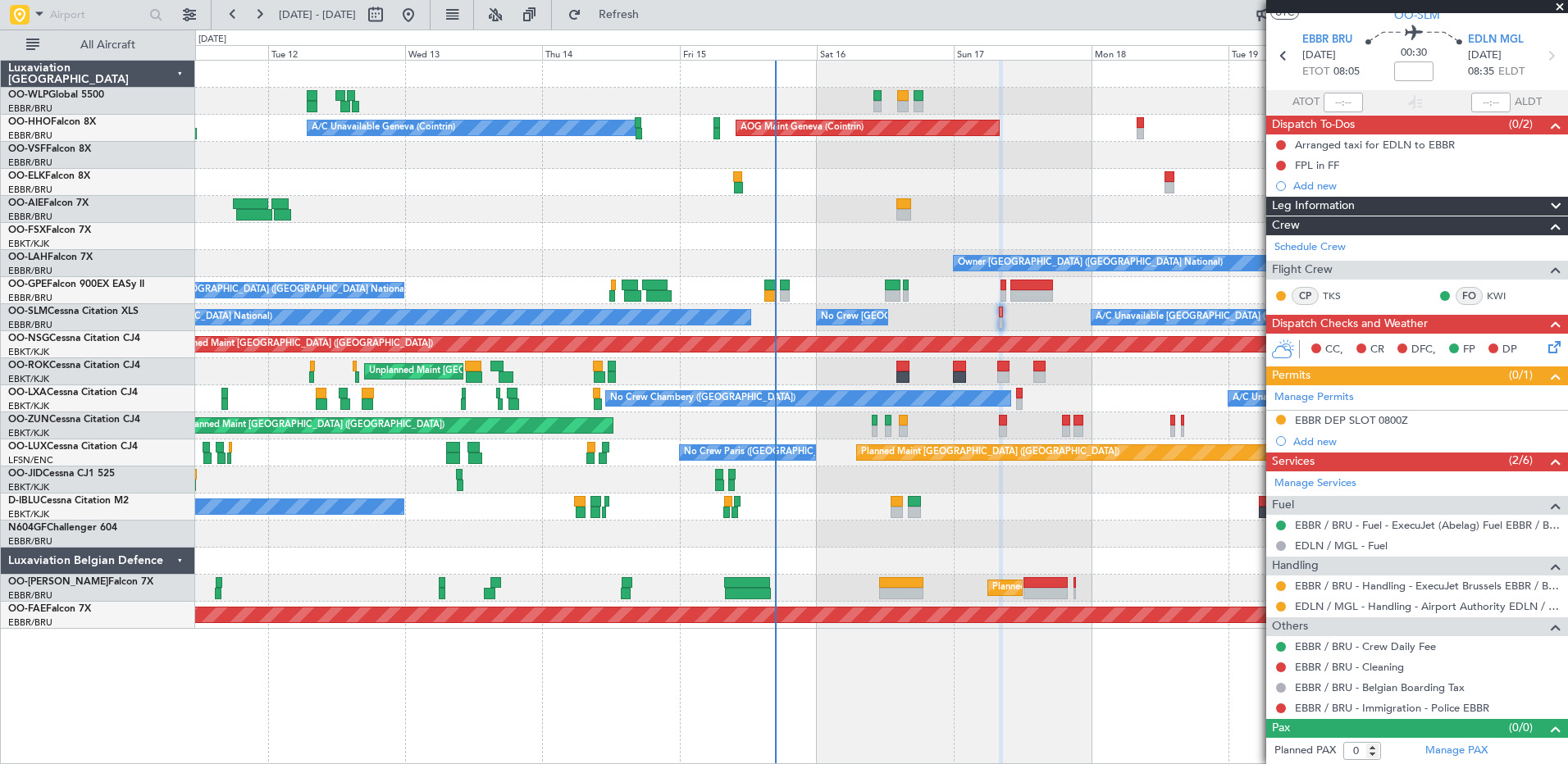
click at [1545, 351] on icon at bounding box center [1551, 344] width 13 height 13
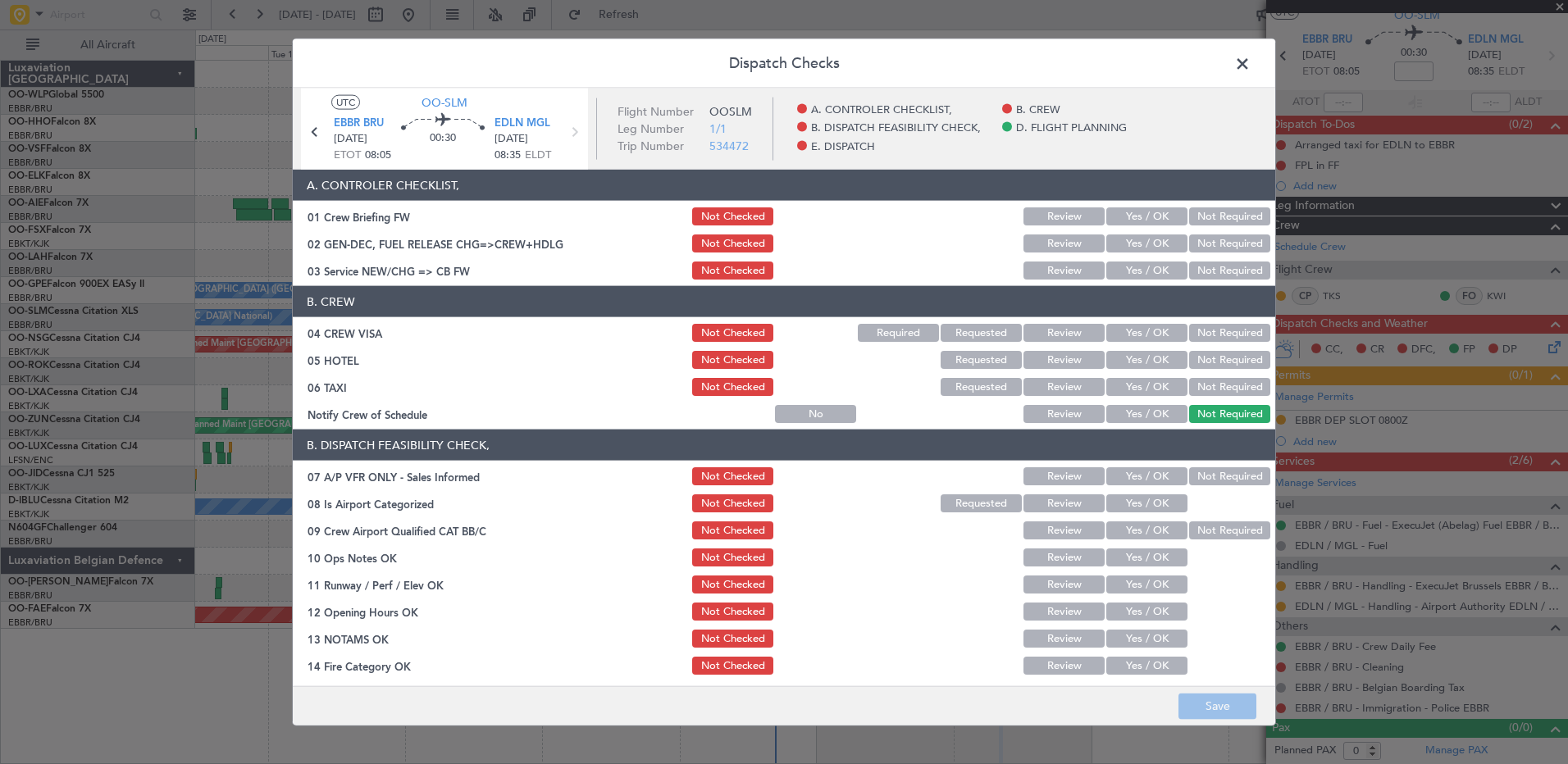
click at [1142, 413] on button "Yes / OK" at bounding box center [1147, 413] width 81 height 18
click at [1205, 391] on button "Not Required" at bounding box center [1230, 386] width 81 height 18
click at [1216, 365] on button "Not Required" at bounding box center [1230, 359] width 81 height 18
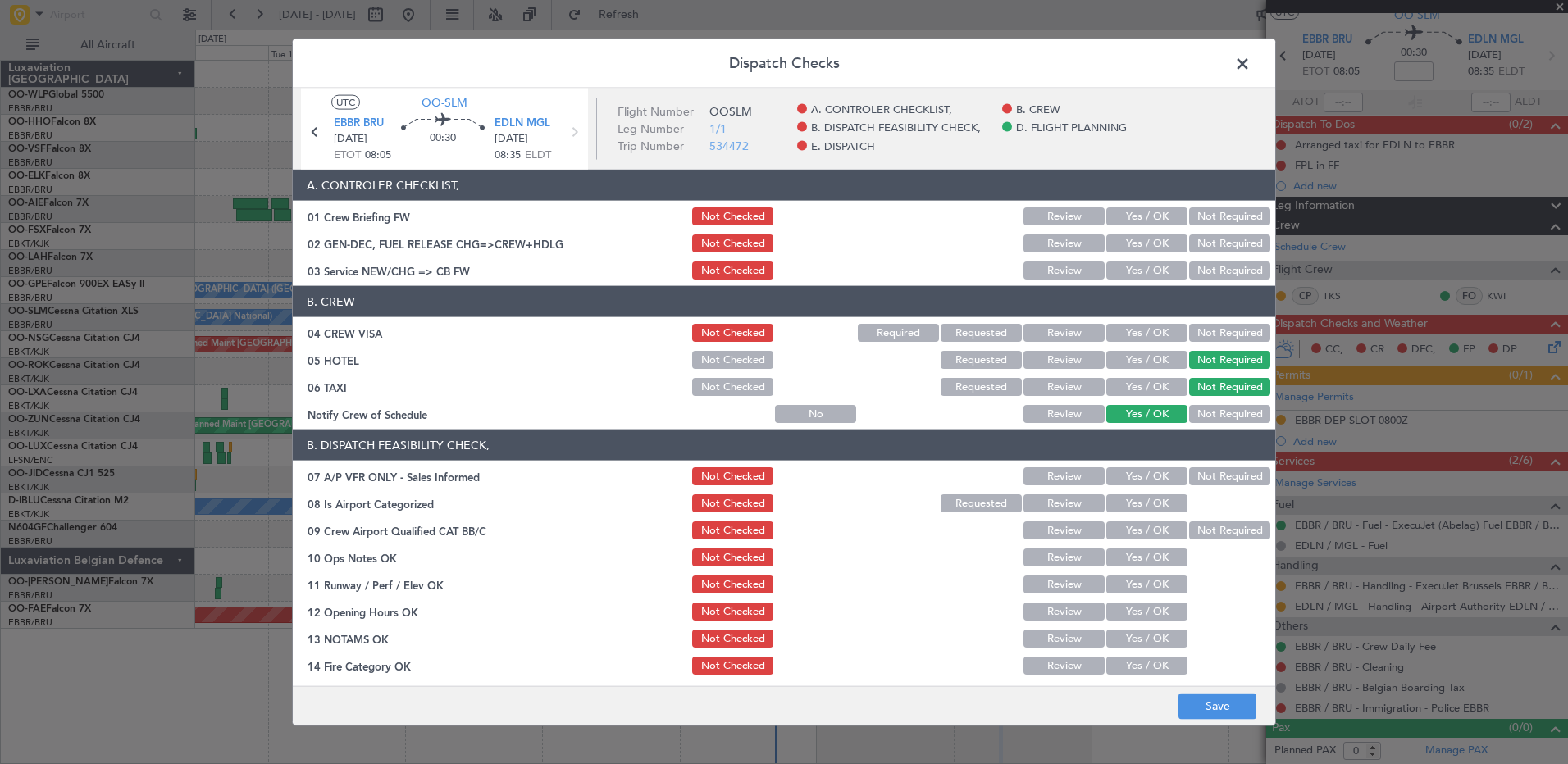
click at [1216, 337] on button "Not Required" at bounding box center [1230, 332] width 81 height 18
click at [1150, 280] on div "Yes / OK" at bounding box center [1145, 270] width 83 height 23
click at [1135, 263] on button "Yes / OK" at bounding box center [1147, 270] width 81 height 18
click at [956, 389] on button "Requested" at bounding box center [981, 386] width 81 height 18
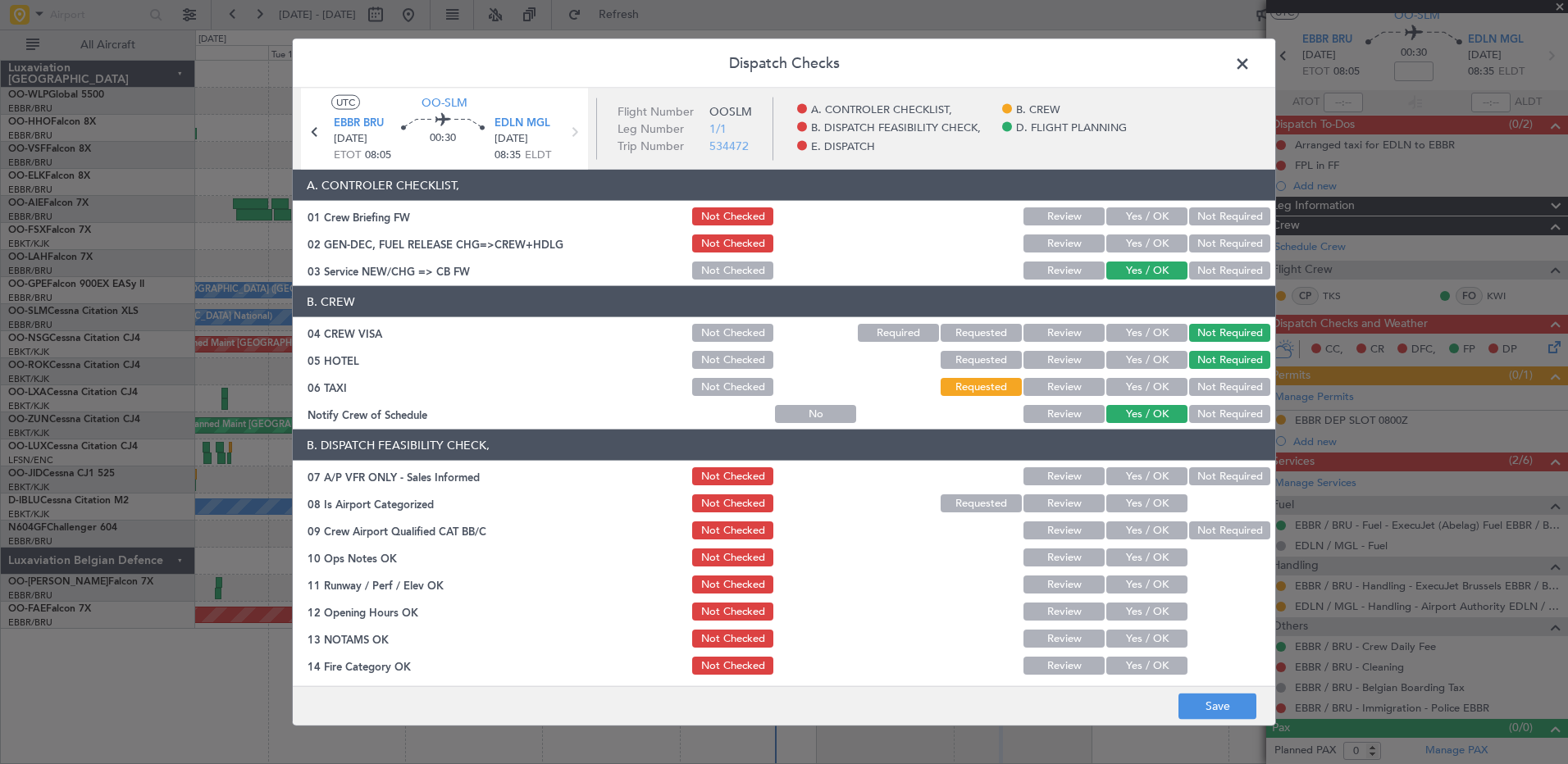
drag, startPoint x: 1216, startPoint y: 474, endPoint x: 1187, endPoint y: 493, distance: 34.7
click at [1216, 474] on button "Not Required" at bounding box center [1230, 476] width 81 height 18
click at [1166, 505] on button "Yes / OK" at bounding box center [1147, 503] width 81 height 18
drag, startPoint x: 1191, startPoint y: 525, endPoint x: 1177, endPoint y: 540, distance: 20.5
click at [1192, 526] on button "Not Required" at bounding box center [1230, 530] width 81 height 18
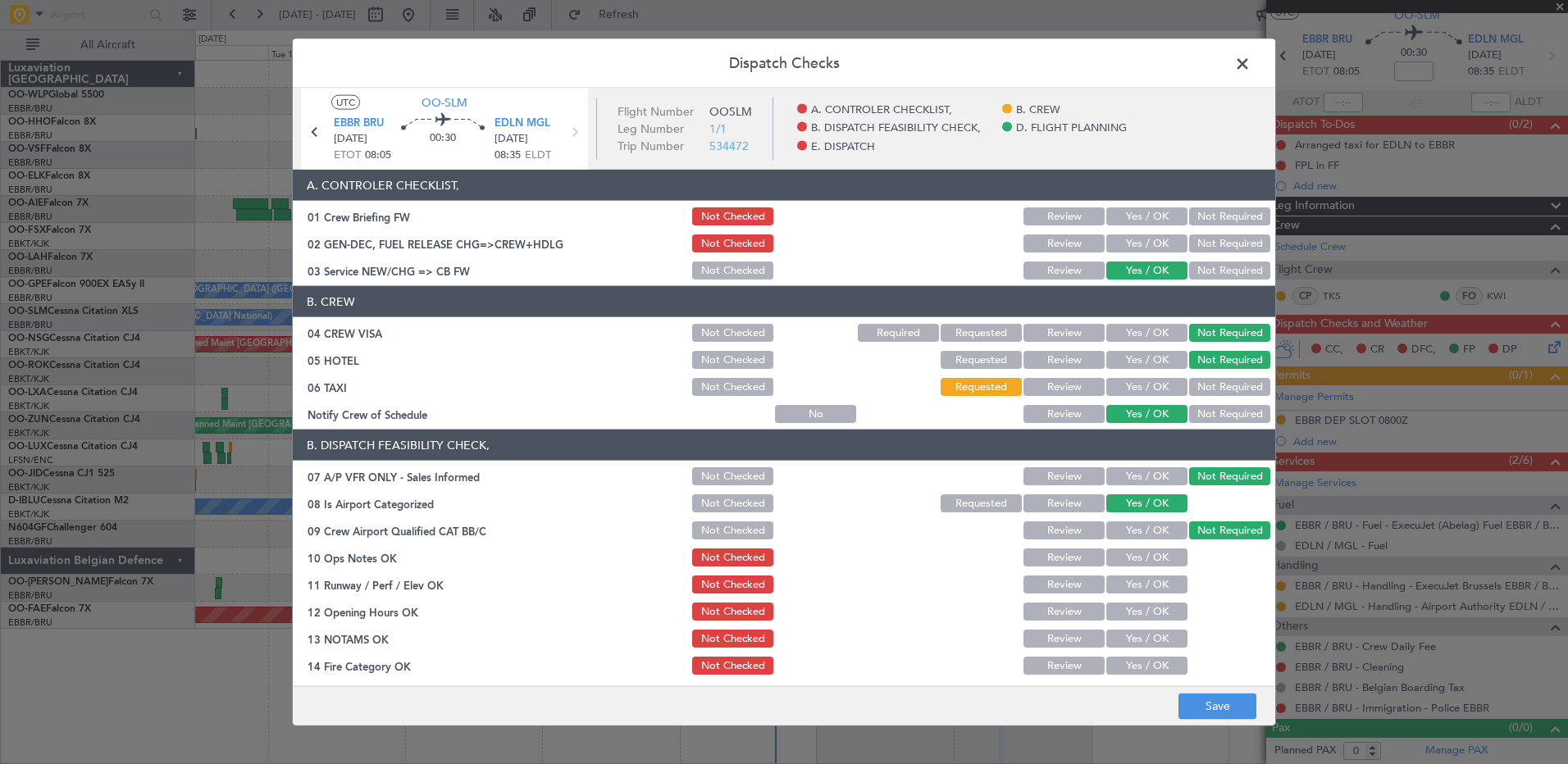
click at [1150, 557] on button "Yes / OK" at bounding box center [1147, 557] width 81 height 18
click at [1150, 581] on button "Yes / OK" at bounding box center [1147, 584] width 81 height 18
click at [1155, 600] on section "B. DISPATCH FEASIBILITY CHECK, 07 A/P VFR ONLY - Sales Informed Not Checked Rev…" at bounding box center [784, 607] width 983 height 356
click at [1156, 616] on button "Yes / OK" at bounding box center [1147, 611] width 81 height 18
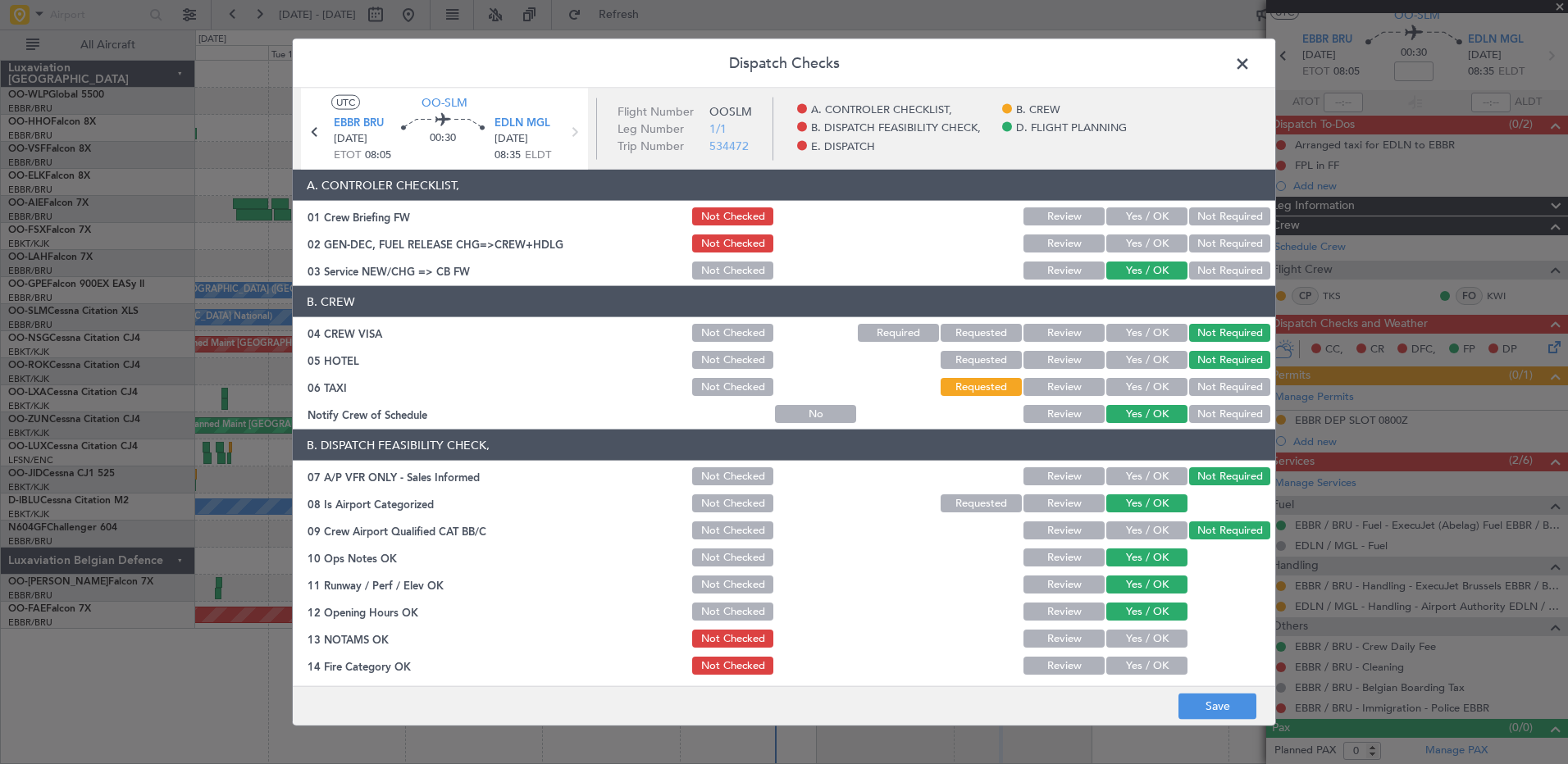
click at [1151, 644] on button "Yes / OK" at bounding box center [1147, 638] width 81 height 18
drag, startPoint x: 1148, startPoint y: 662, endPoint x: 1156, endPoint y: 641, distance: 22.5
click at [1147, 662] on button "Yes / OK" at bounding box center [1147, 665] width 81 height 18
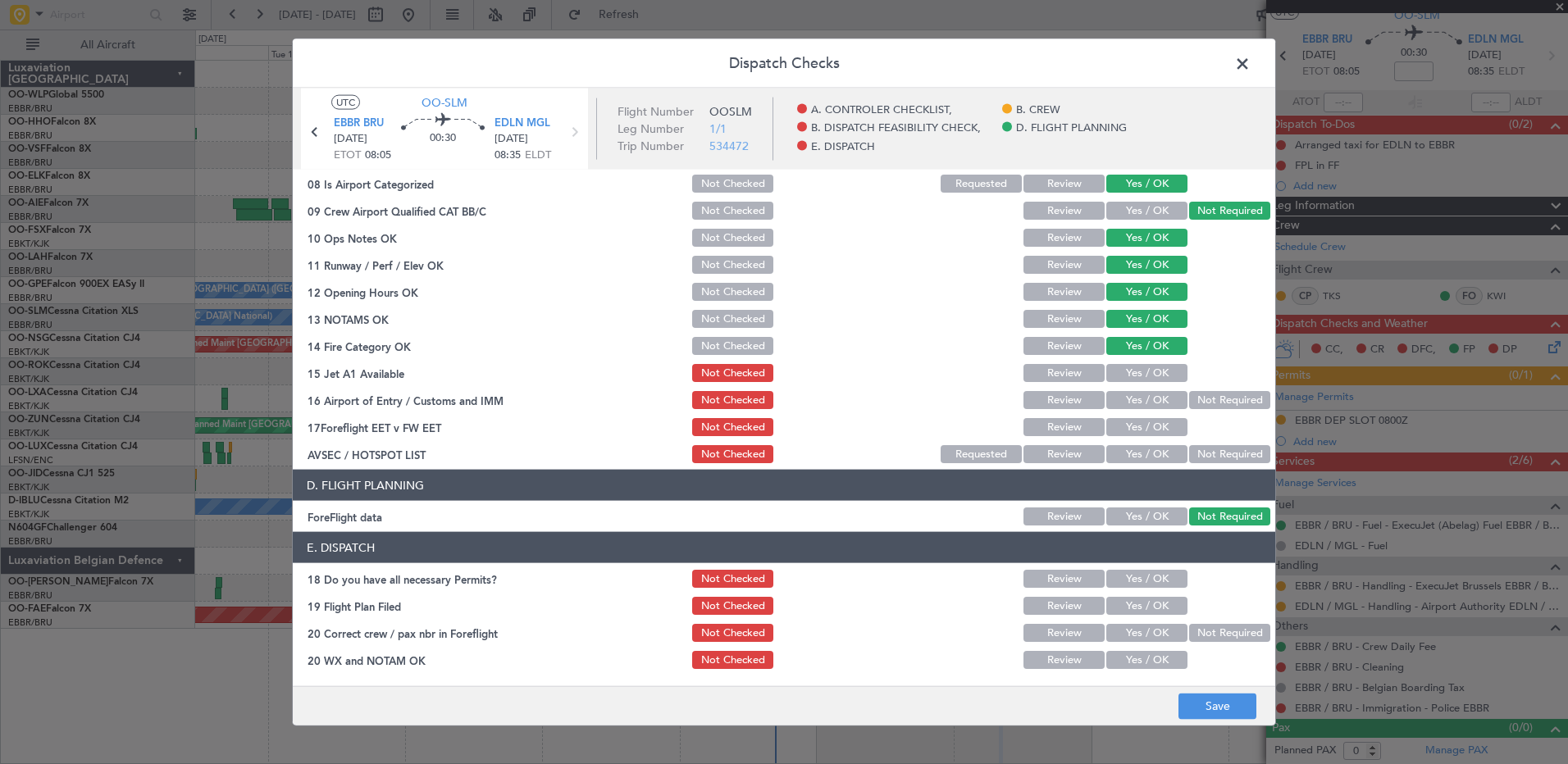
click at [1144, 370] on button "Yes / OK" at bounding box center [1147, 373] width 81 height 18
click at [1199, 401] on button "Not Required" at bounding box center [1230, 400] width 81 height 18
click at [1144, 430] on button "Yes / OK" at bounding box center [1147, 427] width 81 height 18
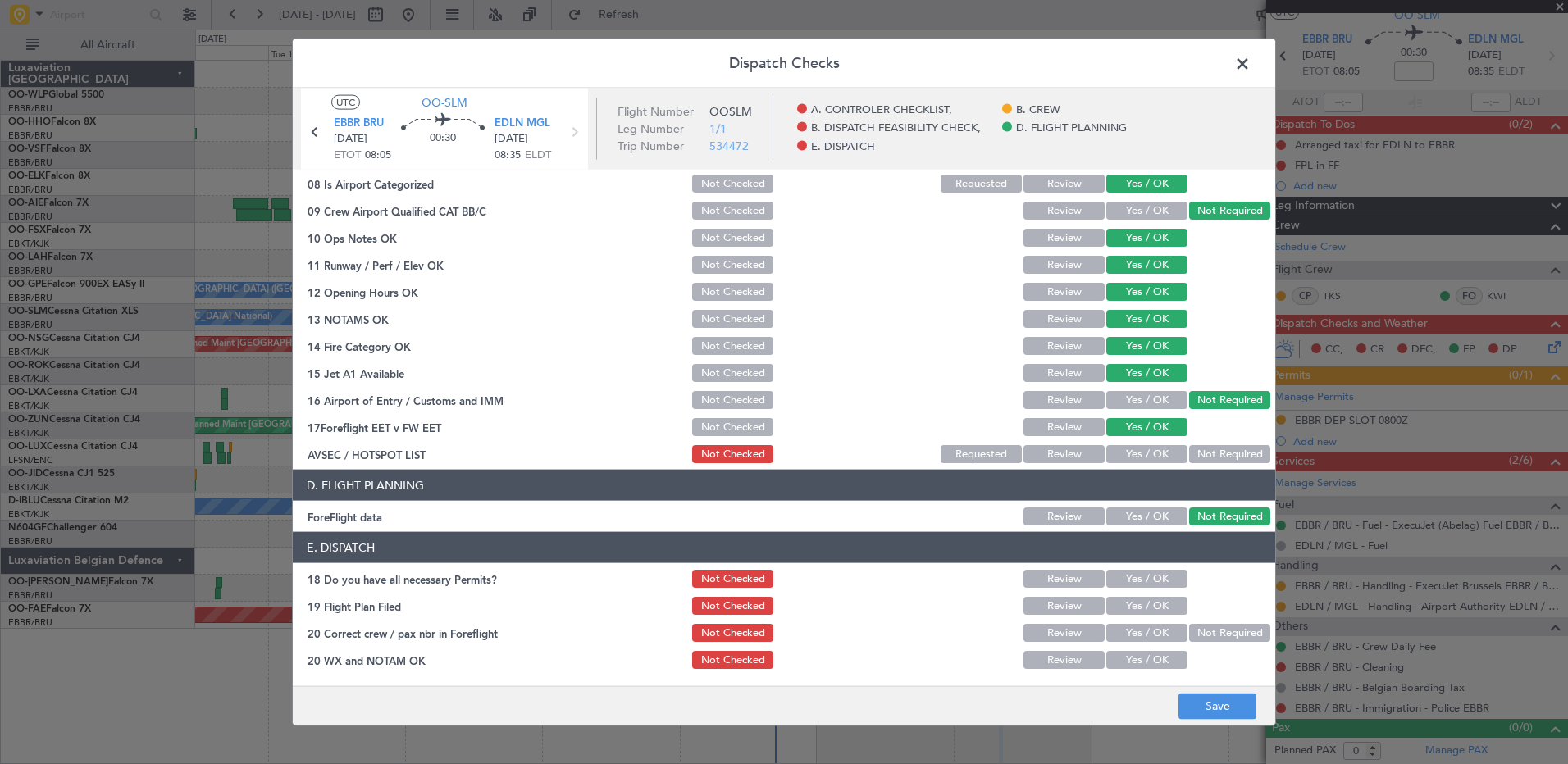
click at [1189, 451] on button "Not Required" at bounding box center [1230, 454] width 81 height 18
click at [1233, 715] on button "Save" at bounding box center [1217, 706] width 78 height 26
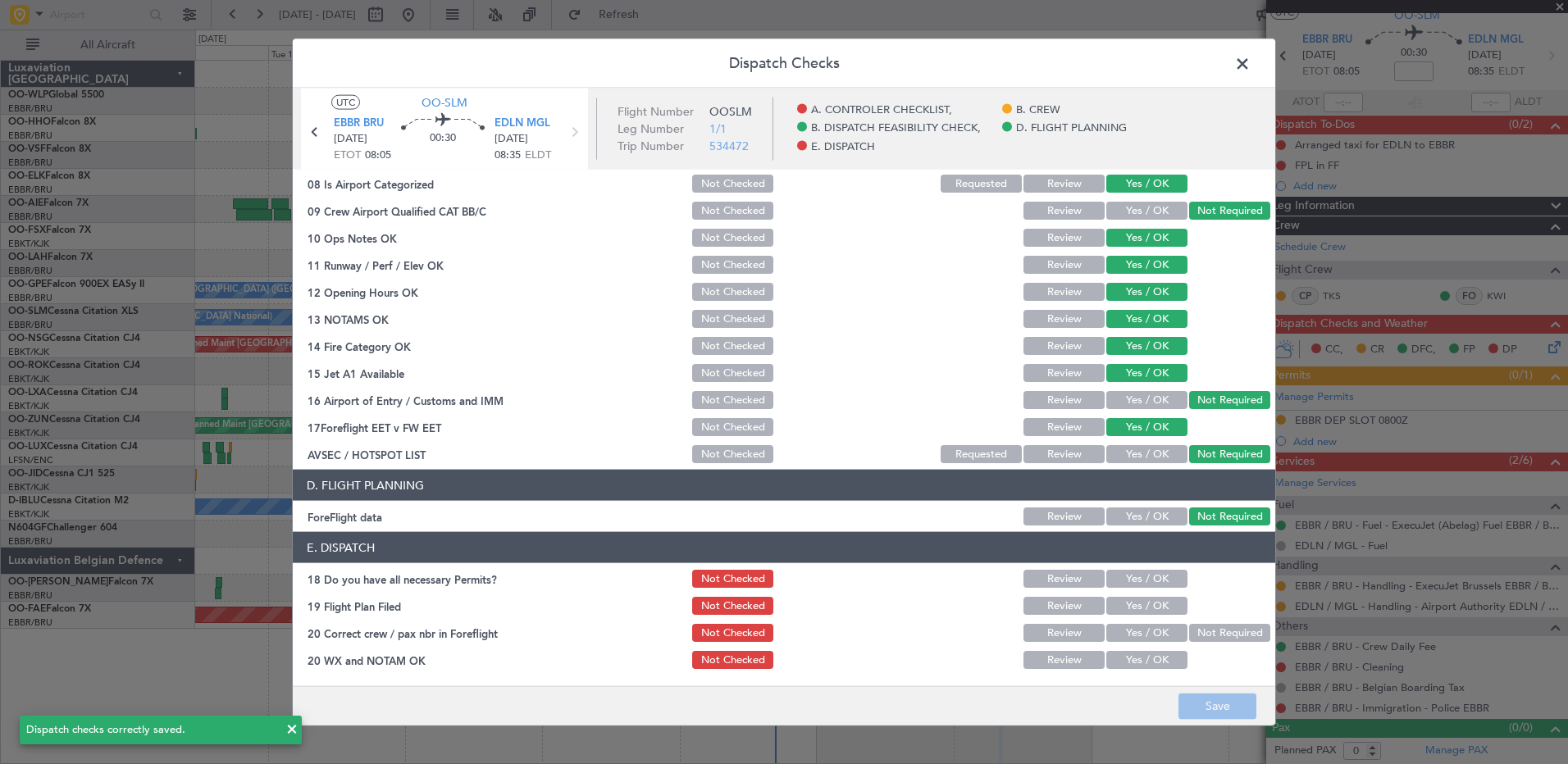
click at [1250, 63] on span at bounding box center [1250, 68] width 0 height 33
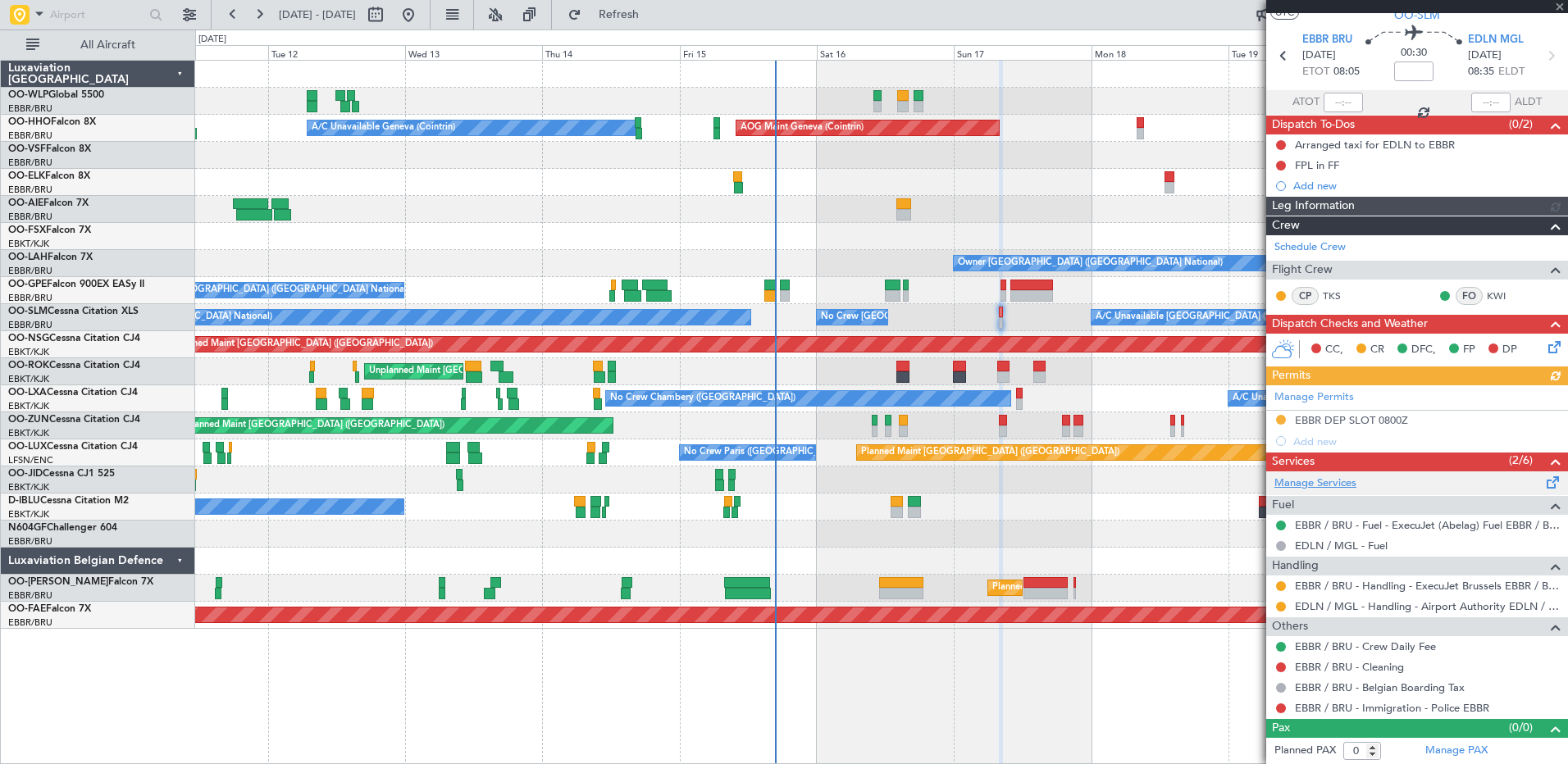
click at [1309, 481] on link "Manage Services" at bounding box center [1315, 483] width 82 height 16
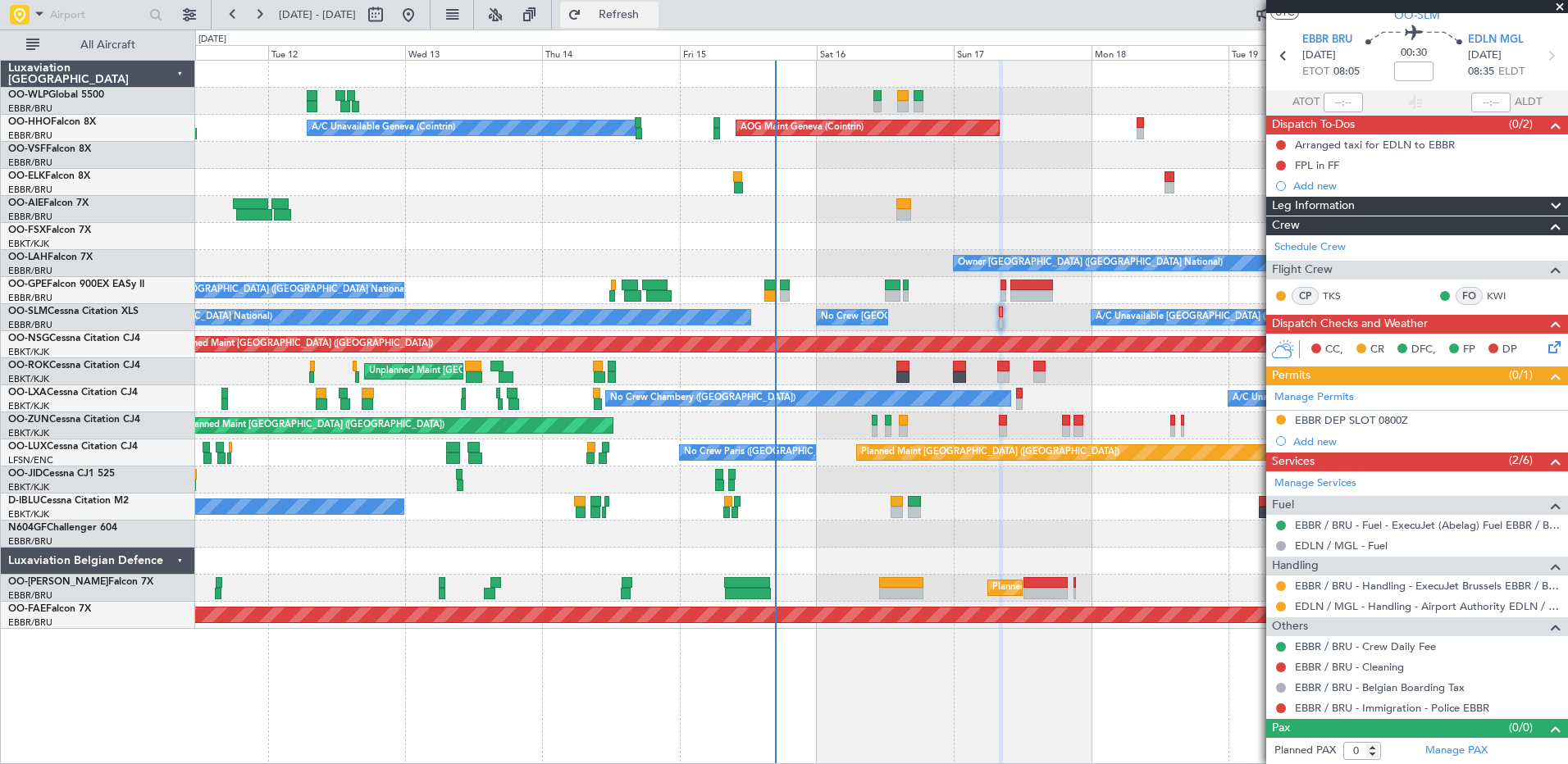
click at [658, 22] on button "Refresh" at bounding box center [609, 14] width 98 height 26
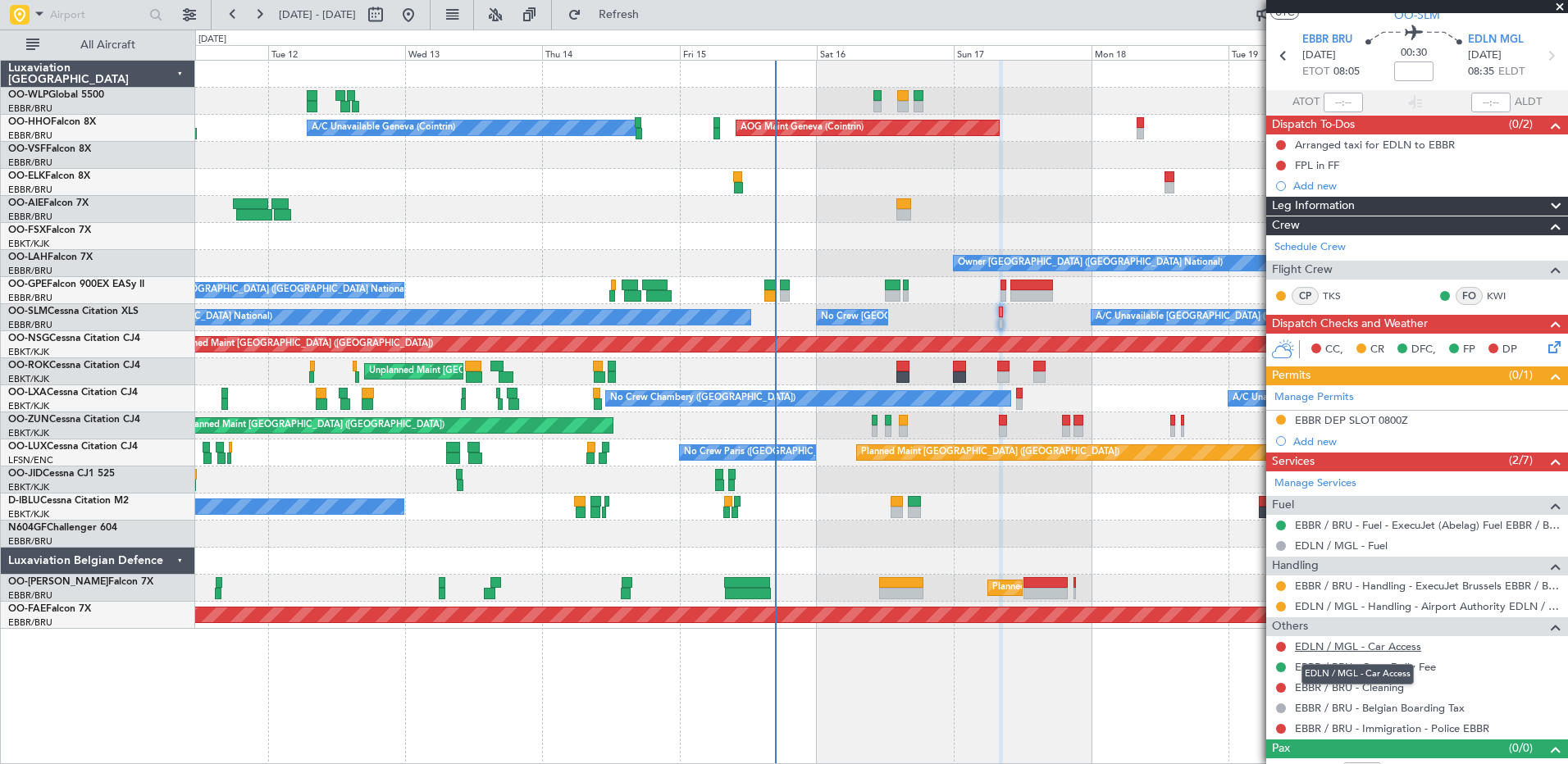
click at [1355, 647] on link "EDLN / MGL - Car Access" at bounding box center [1357, 646] width 126 height 14
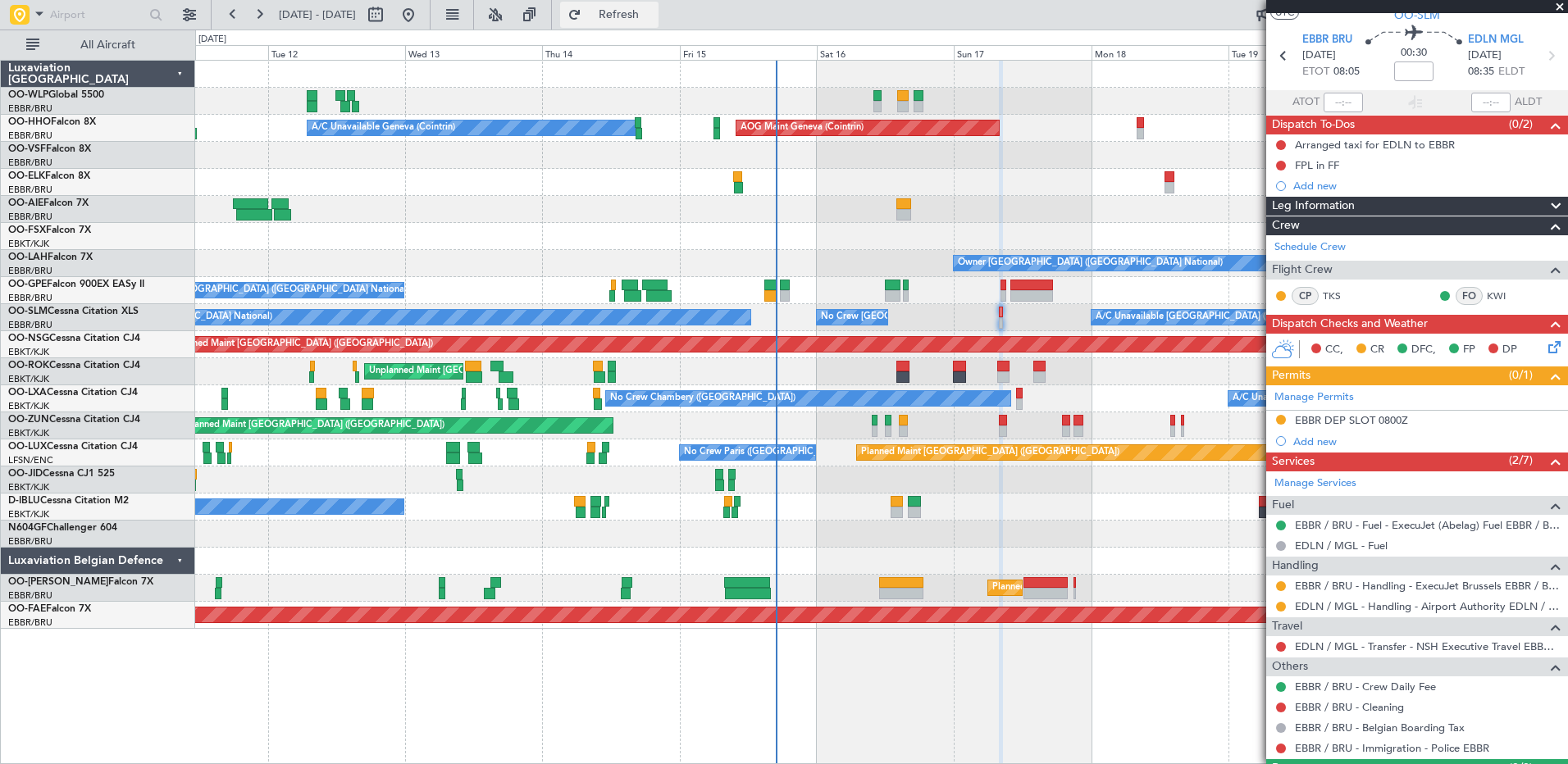
click at [653, 10] on span "Refresh" at bounding box center [618, 15] width 69 height 12
click at [1282, 648] on button at bounding box center [1281, 647] width 10 height 10
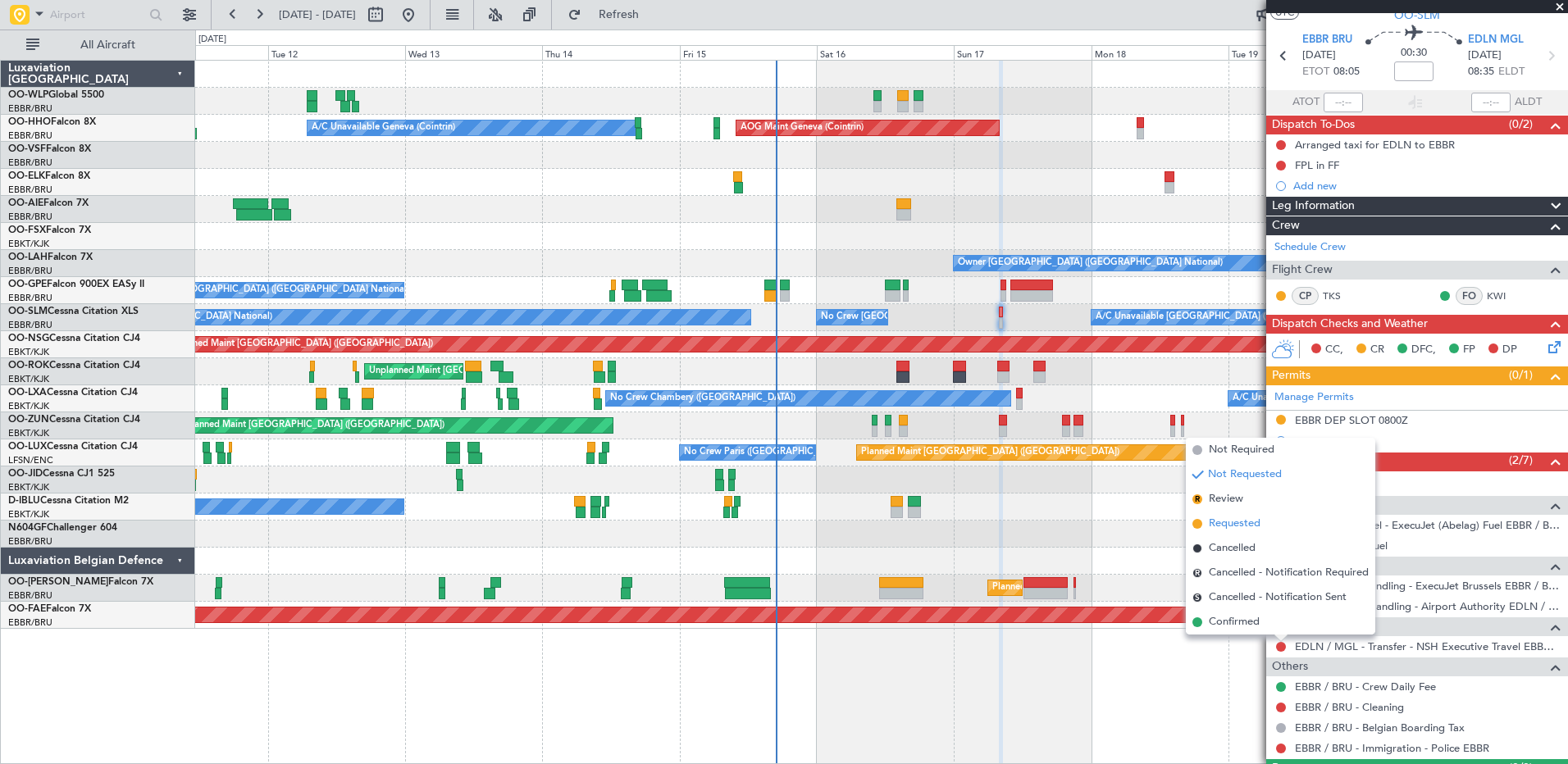
click at [1242, 521] on span "Requested" at bounding box center [1234, 523] width 52 height 16
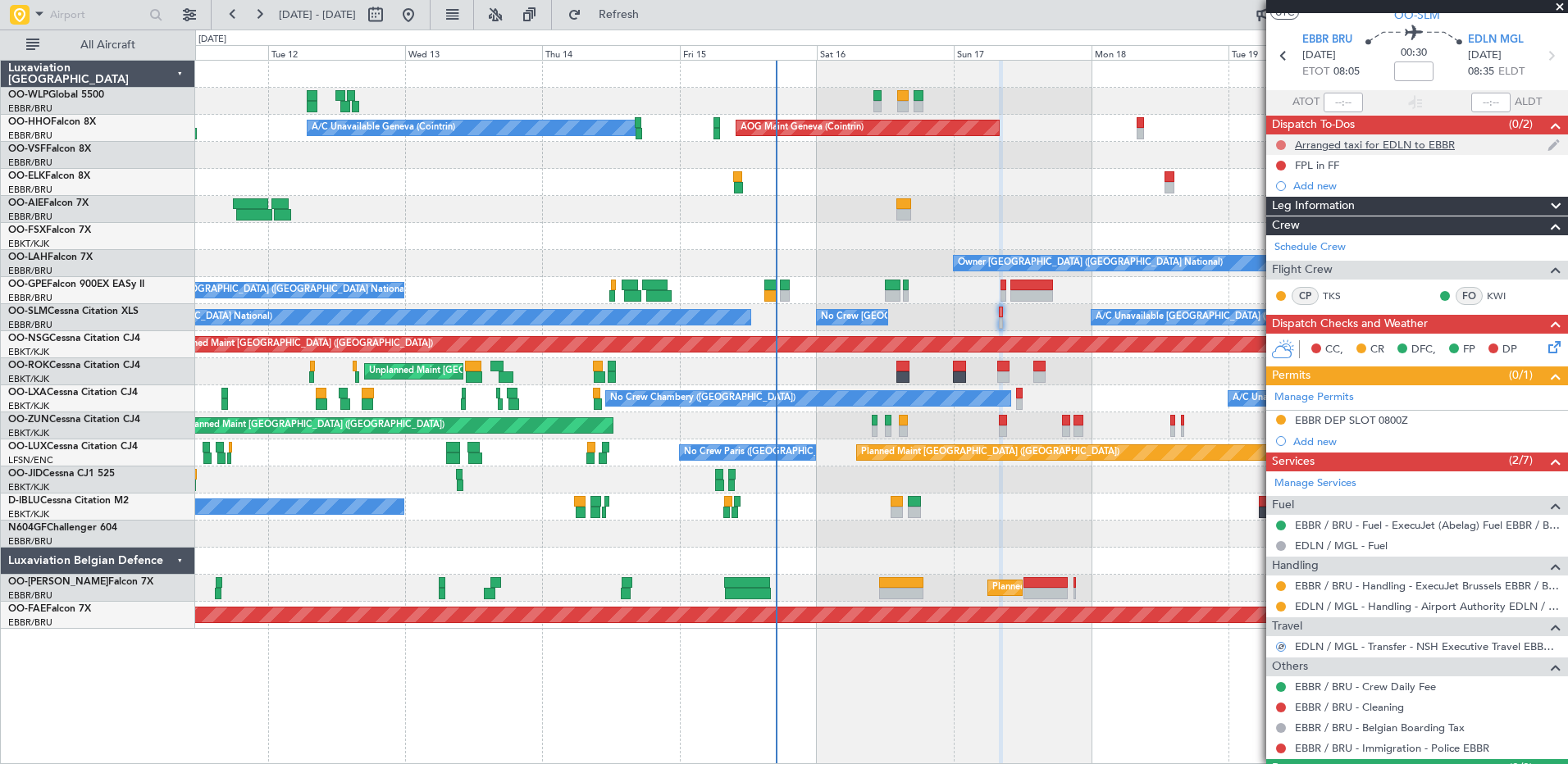
click at [1280, 145] on button at bounding box center [1281, 146] width 10 height 10
click at [1274, 213] on span "Completed" at bounding box center [1288, 217] width 54 height 16
click at [1545, 341] on icon at bounding box center [1551, 344] width 13 height 13
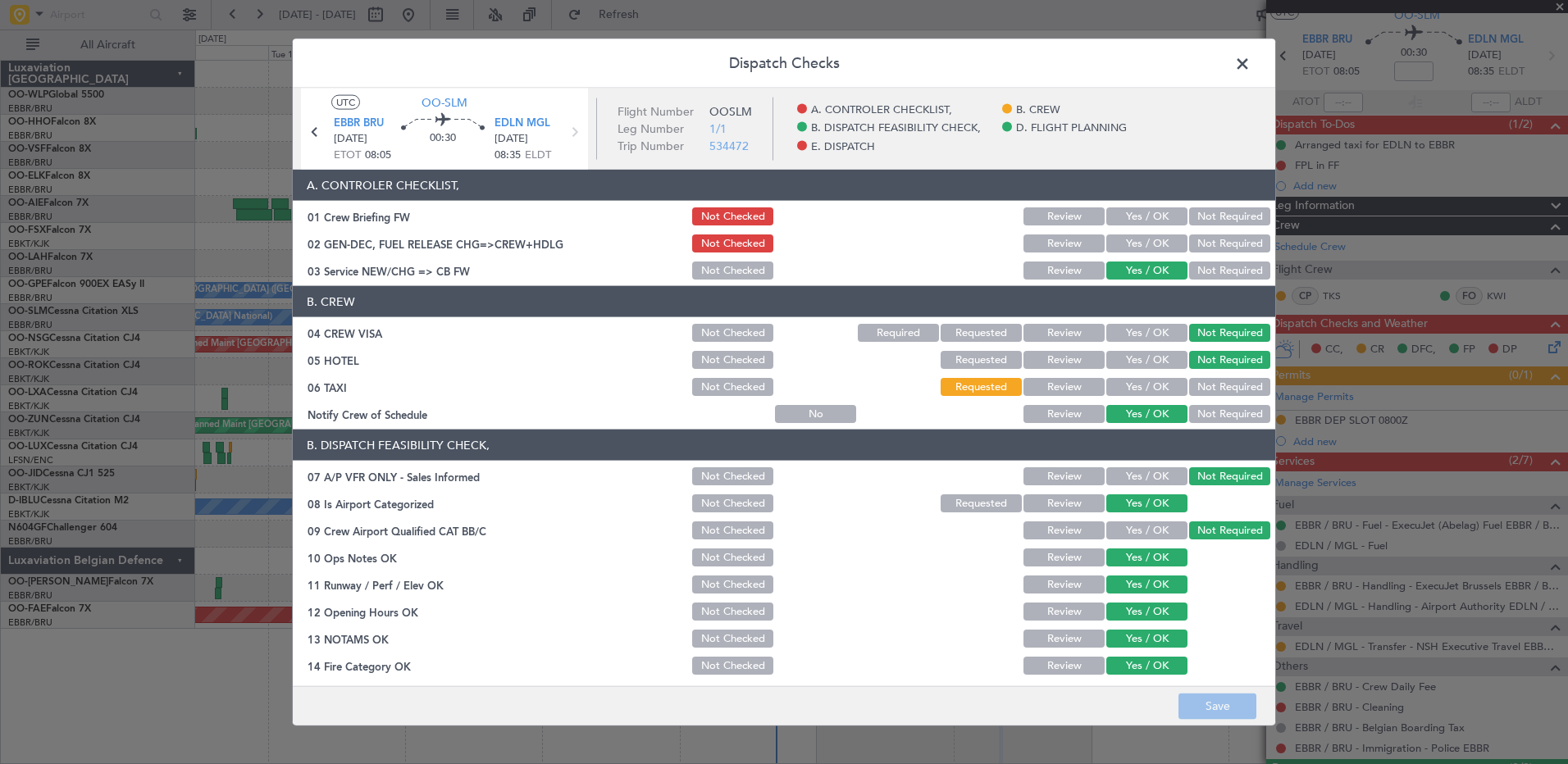
click at [1250, 64] on span at bounding box center [1250, 68] width 0 height 33
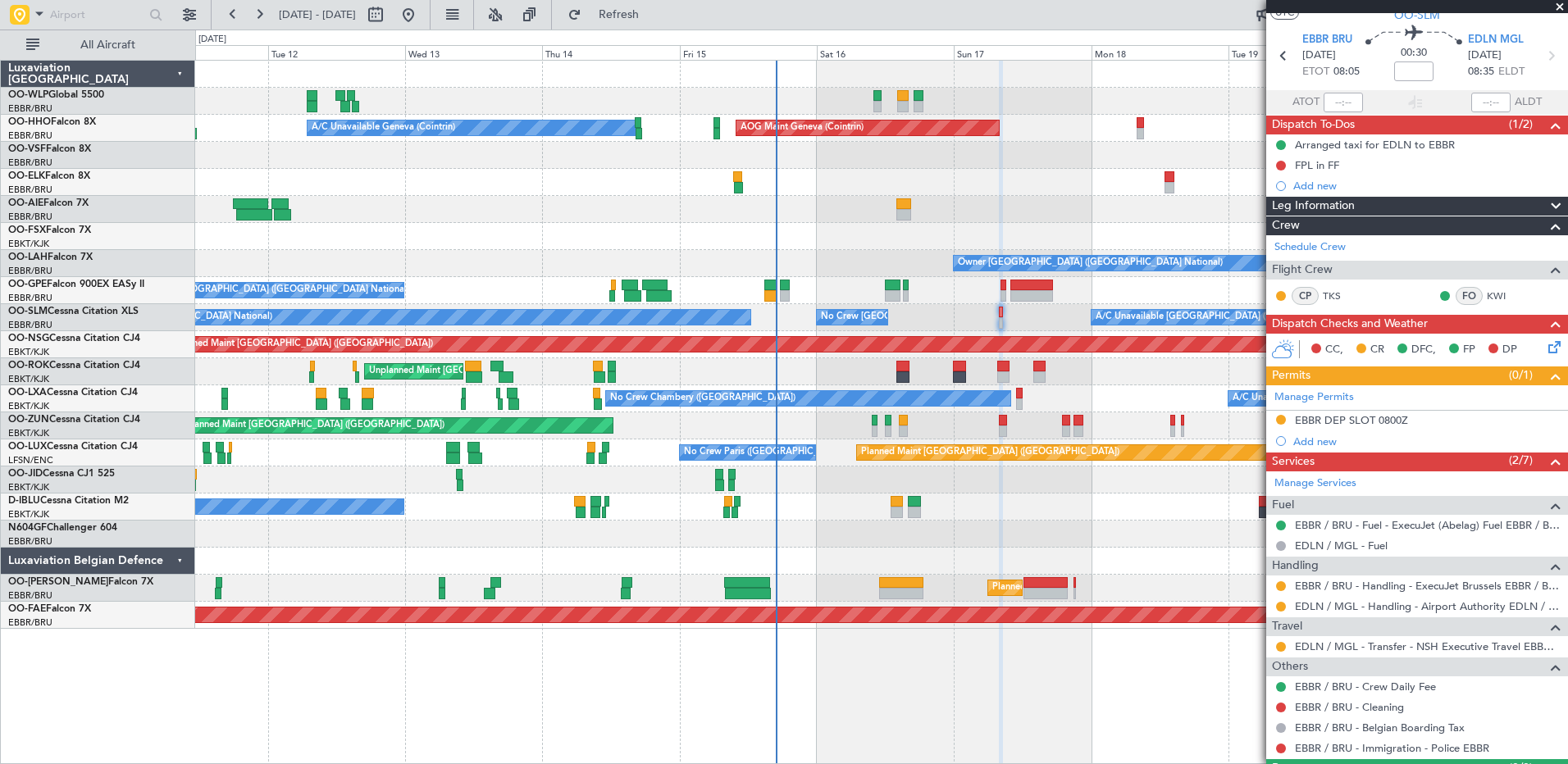
scroll to position [86, 0]
